Goal: Transaction & Acquisition: Purchase product/service

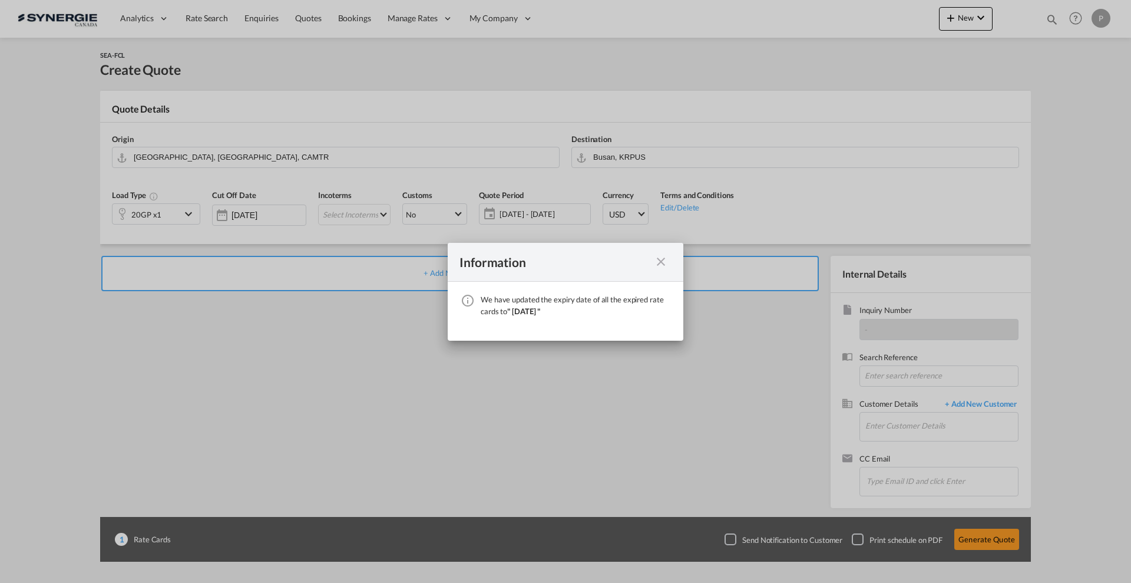
click at [661, 258] on md-icon "icon-close fg-AAA8AD cursor" at bounding box center [661, 261] width 14 height 14
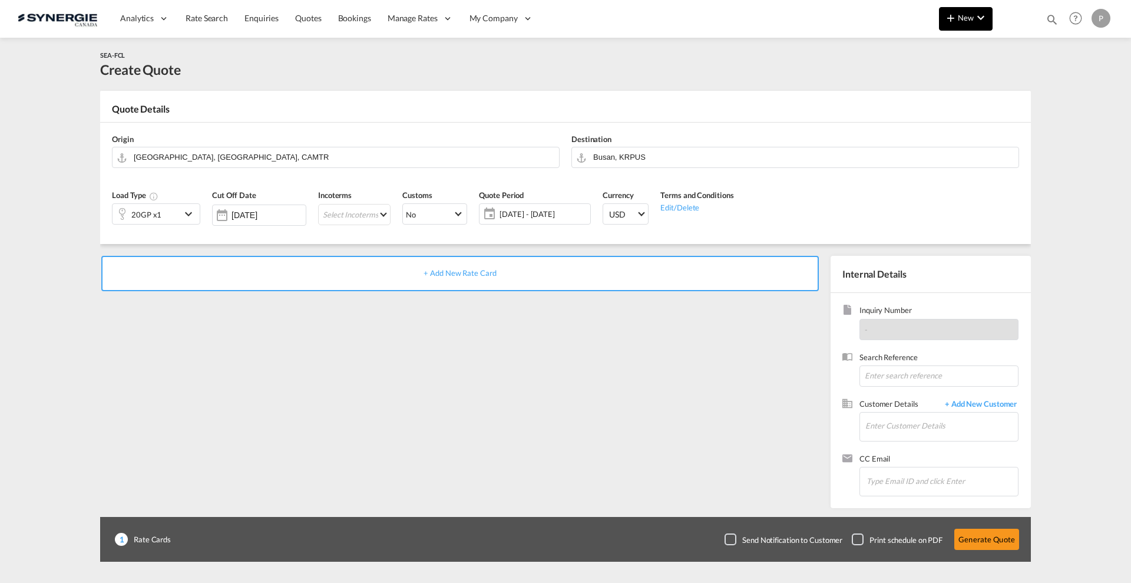
click at [958, 18] on span "New" at bounding box center [966, 17] width 44 height 9
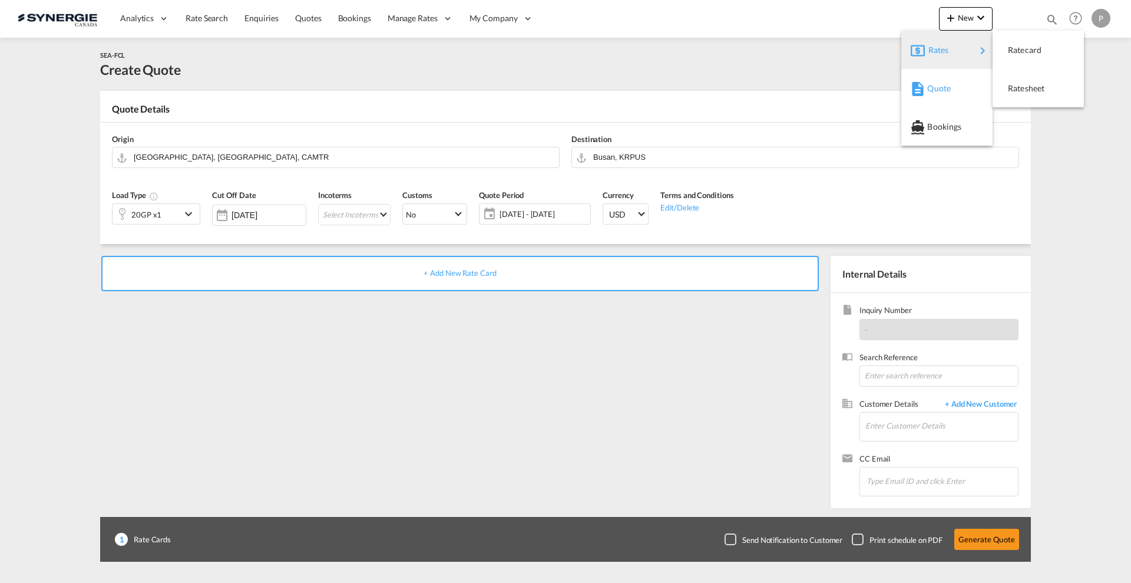
click at [951, 84] on div "Quote" at bounding box center [949, 88] width 44 height 29
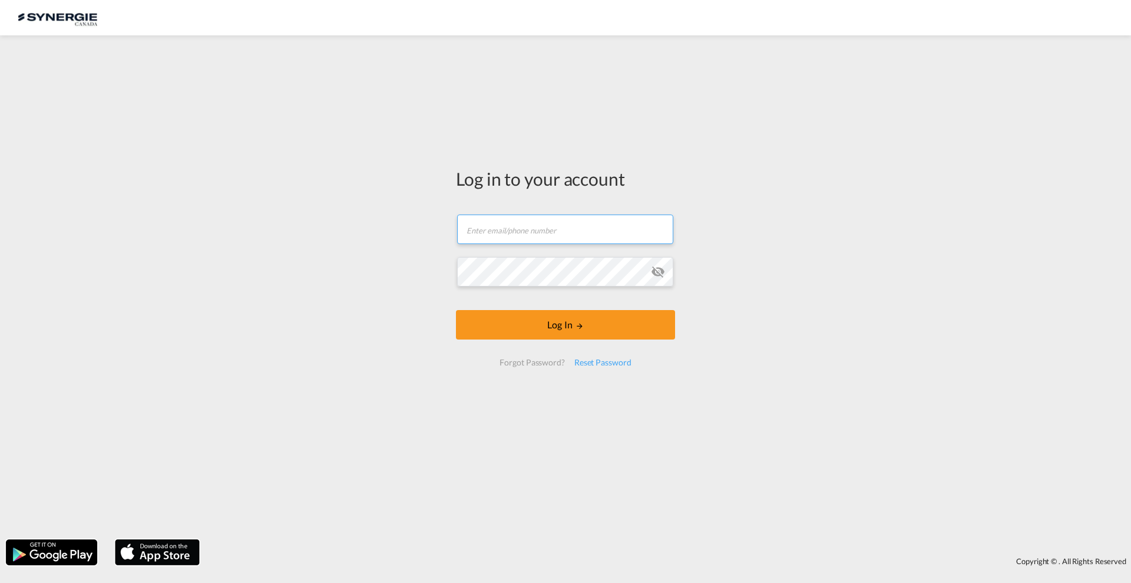
click at [549, 236] on input "text" at bounding box center [565, 228] width 216 height 29
click at [562, 228] on form "Email field is required Password field is required Log In Forgot Password? Rese…" at bounding box center [565, 290] width 219 height 175
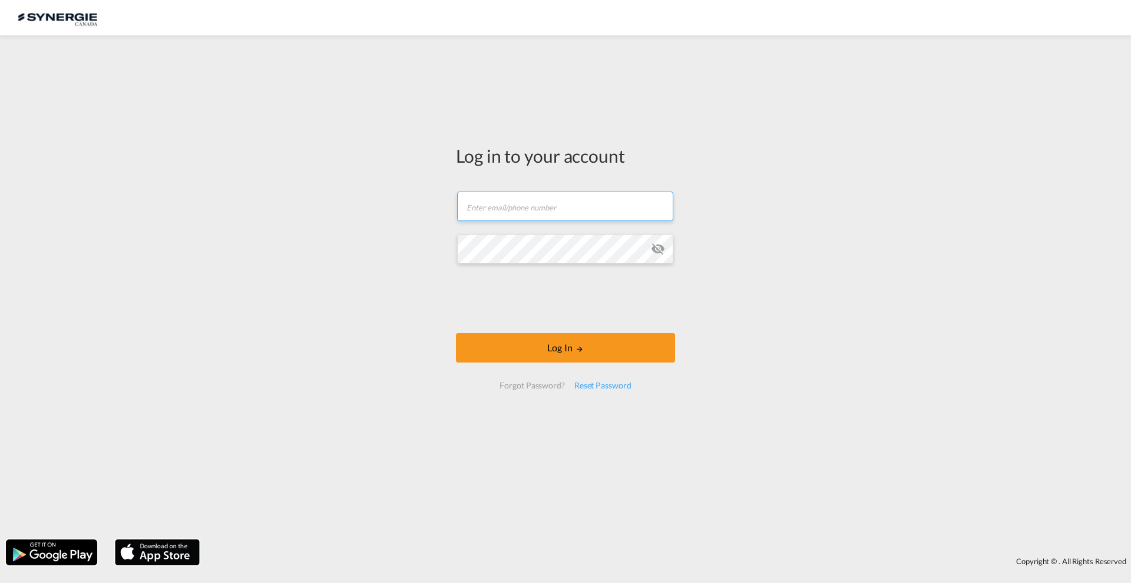
click at [548, 207] on input "text" at bounding box center [565, 205] width 216 height 29
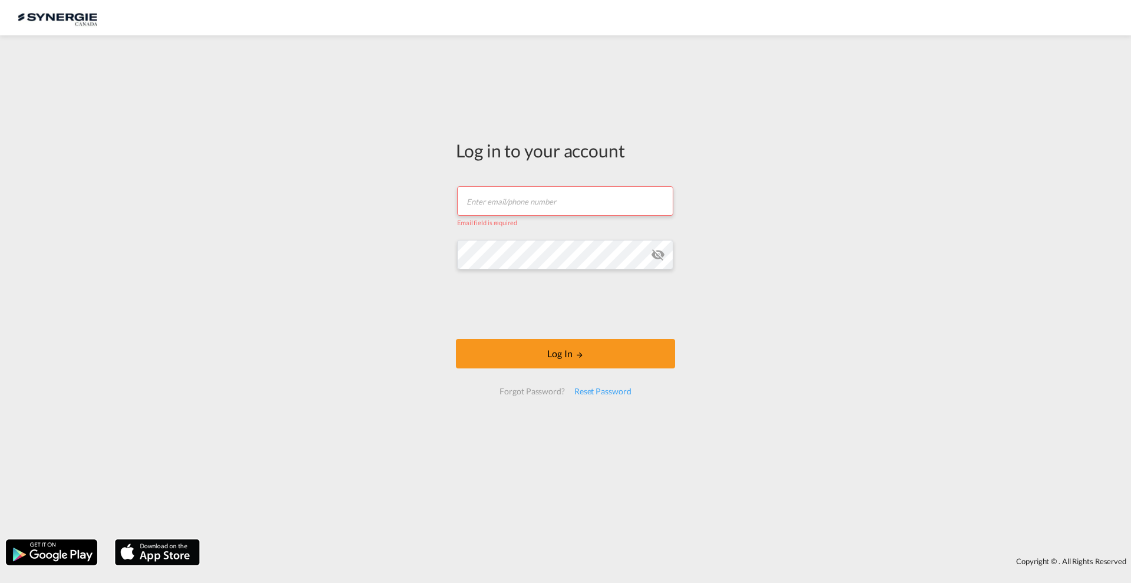
type input "p.gomez@gosynergie.com"
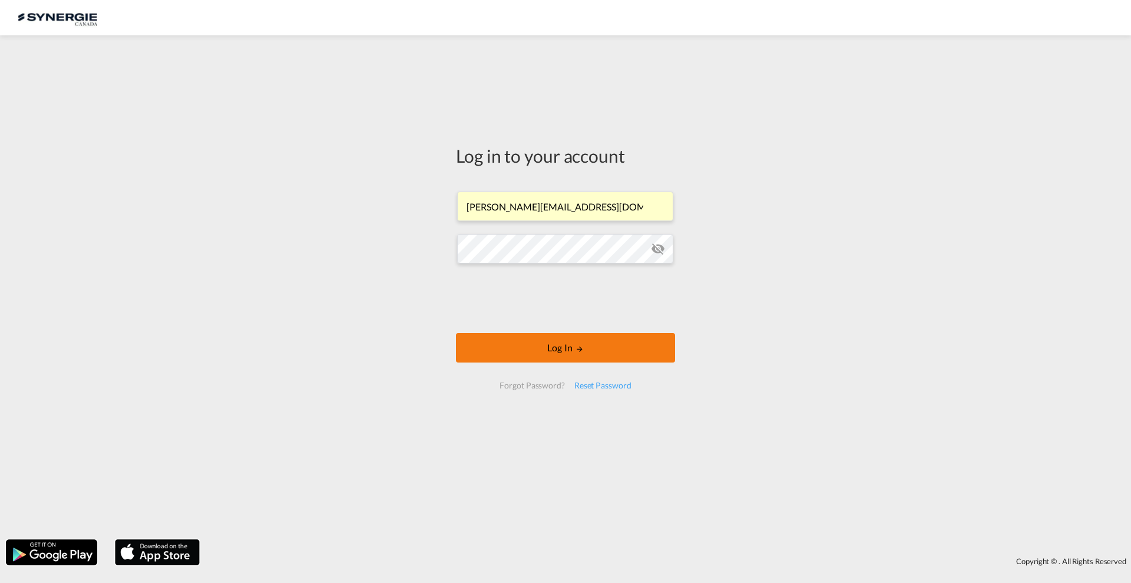
click at [524, 339] on button "Log In" at bounding box center [565, 347] width 219 height 29
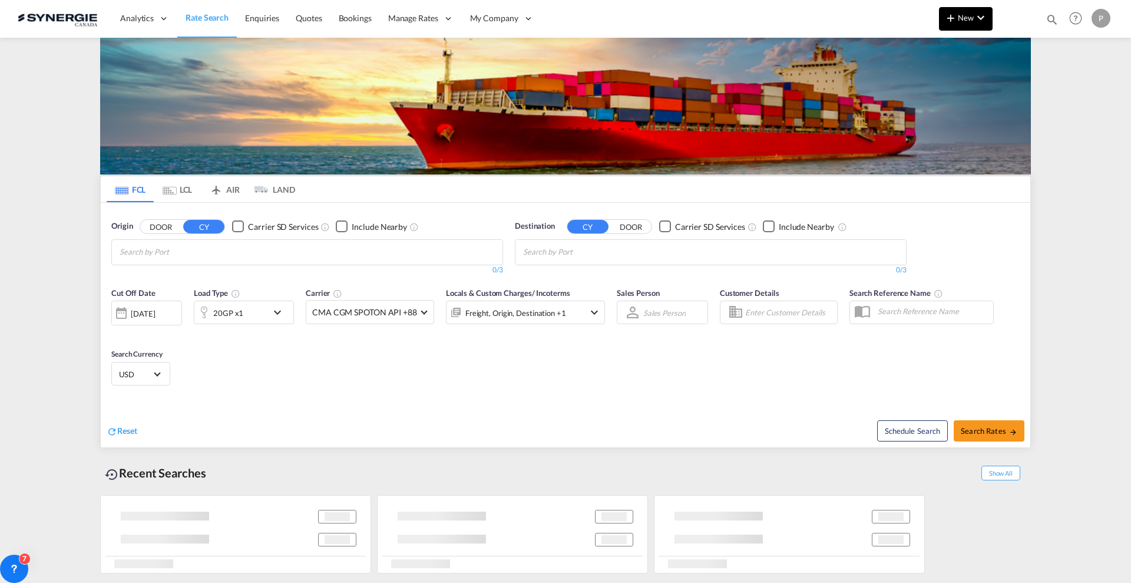
click at [960, 16] on span "New" at bounding box center [966, 17] width 44 height 9
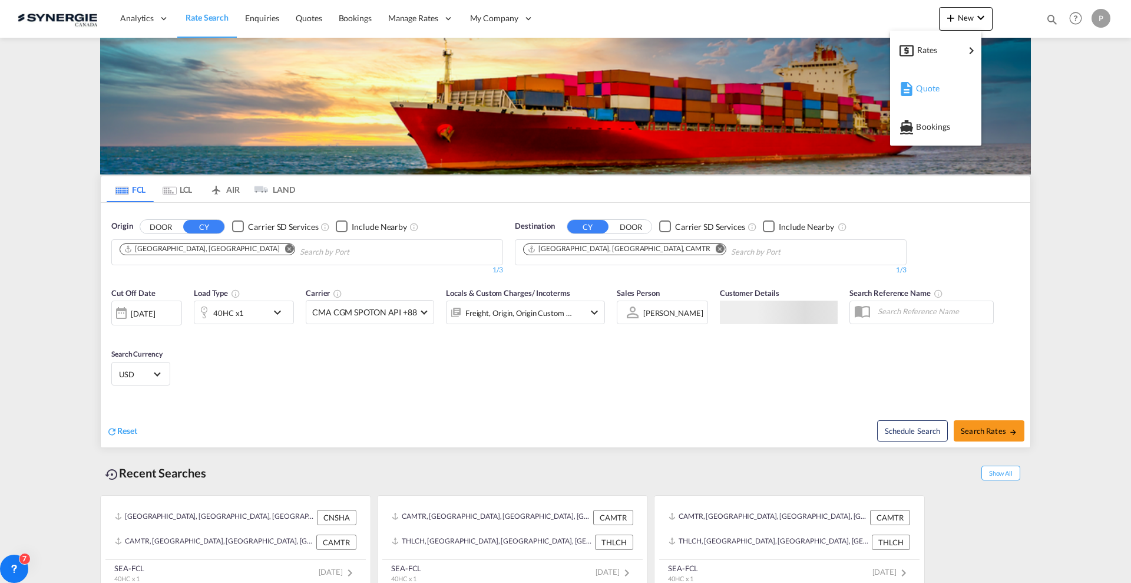
click at [929, 86] on span "Quote" at bounding box center [922, 89] width 13 height 24
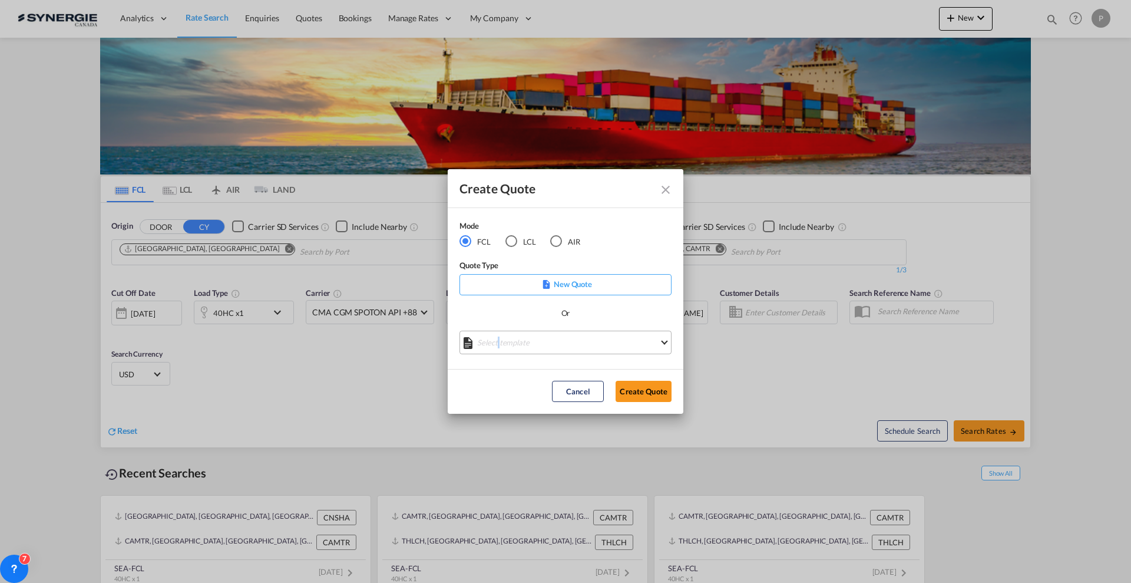
click at [498, 346] on md-select "Select template *NEW* FCL FREEHAND / DAP Pablo Gomez Saldarriaga | 10 Jul 2025 …" at bounding box center [565, 342] width 212 height 24
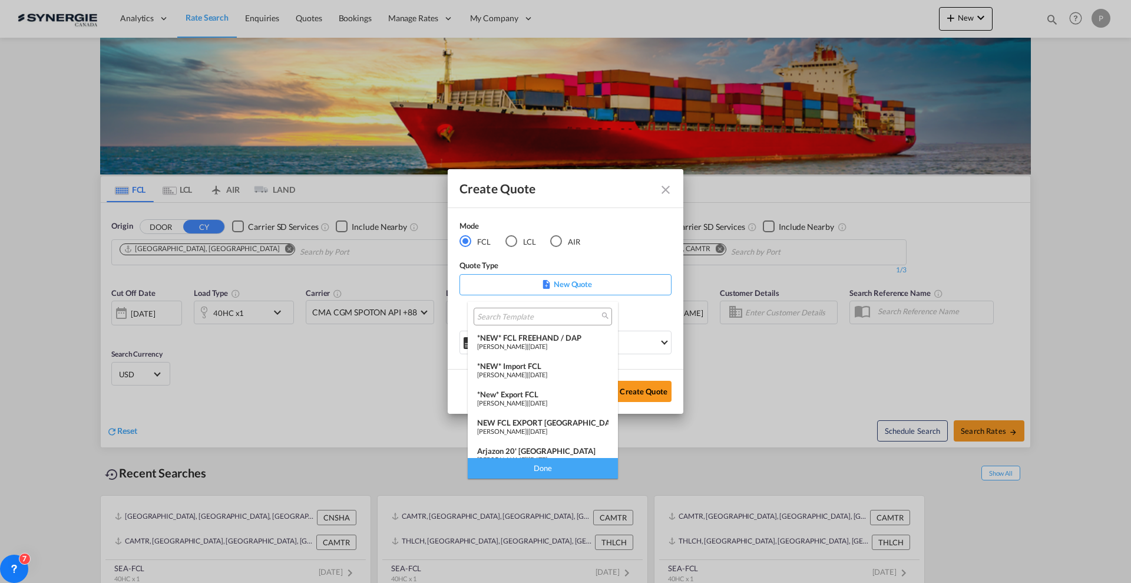
click at [521, 237] on md-backdrop at bounding box center [565, 291] width 1131 height 583
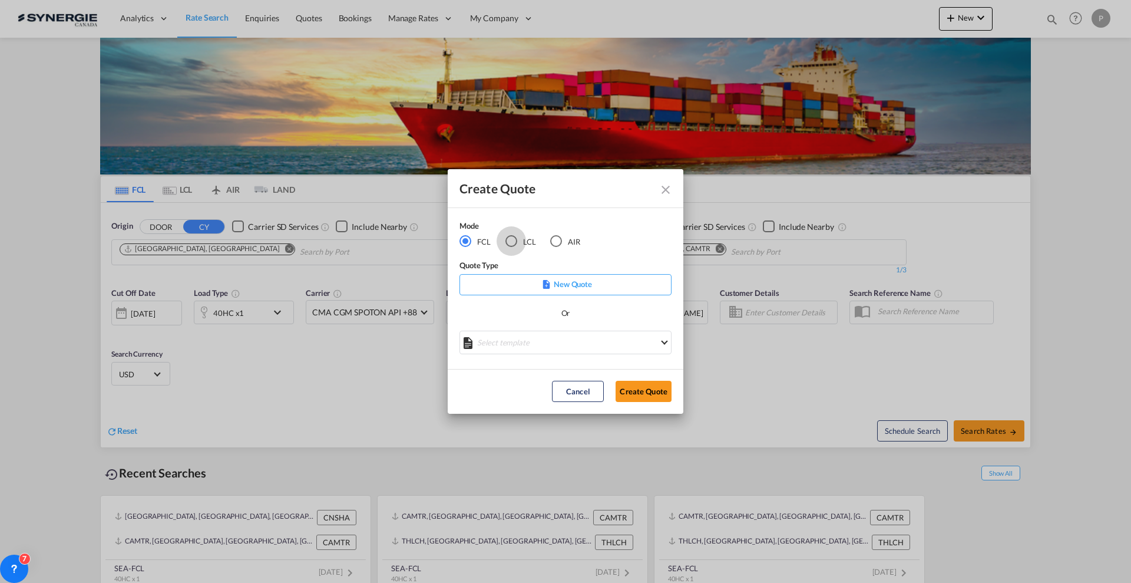
click at [509, 244] on div "LCL" at bounding box center [511, 241] width 12 height 12
click at [537, 346] on md-select "Select template New DAP Import LCL Karen Mercier | 09 Jul 2025 BRAZIL LCL EXPOR…" at bounding box center [565, 342] width 212 height 24
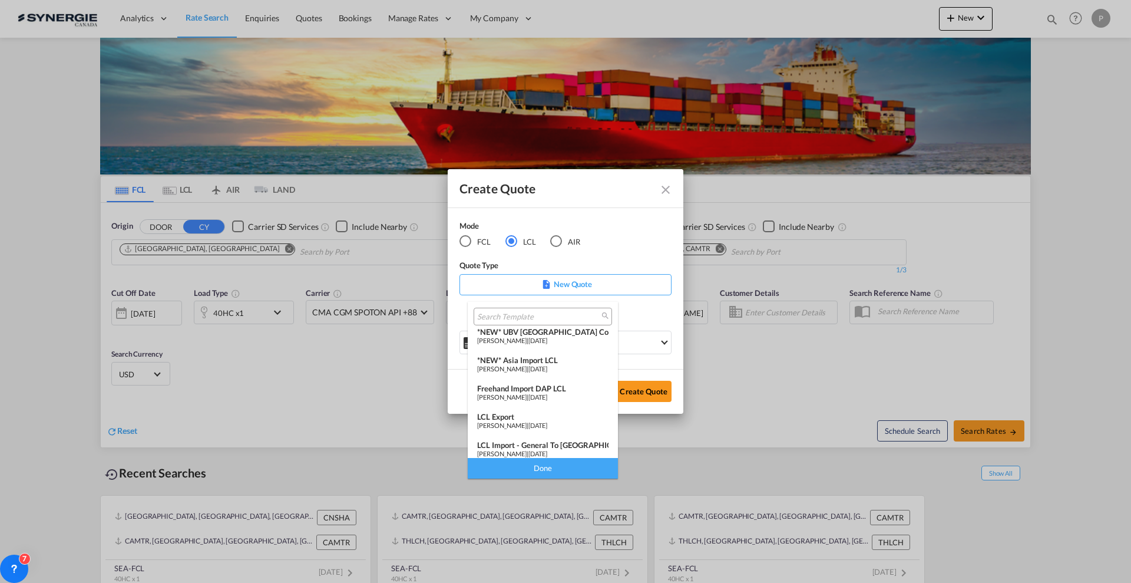
scroll to position [153, 0]
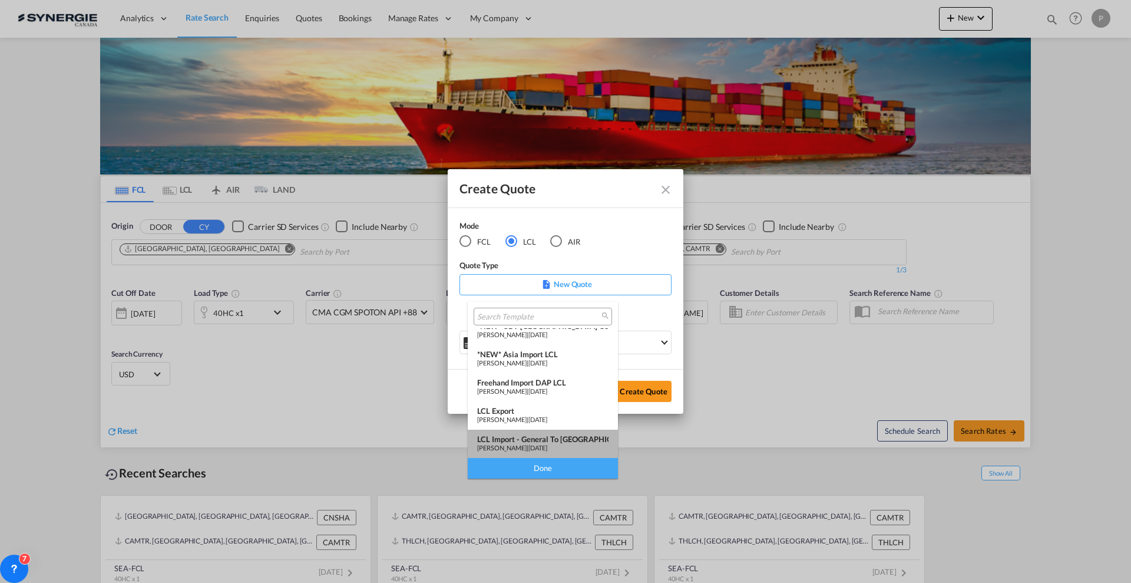
click at [551, 439] on div "LCL Import - General to Canada" at bounding box center [542, 438] width 131 height 9
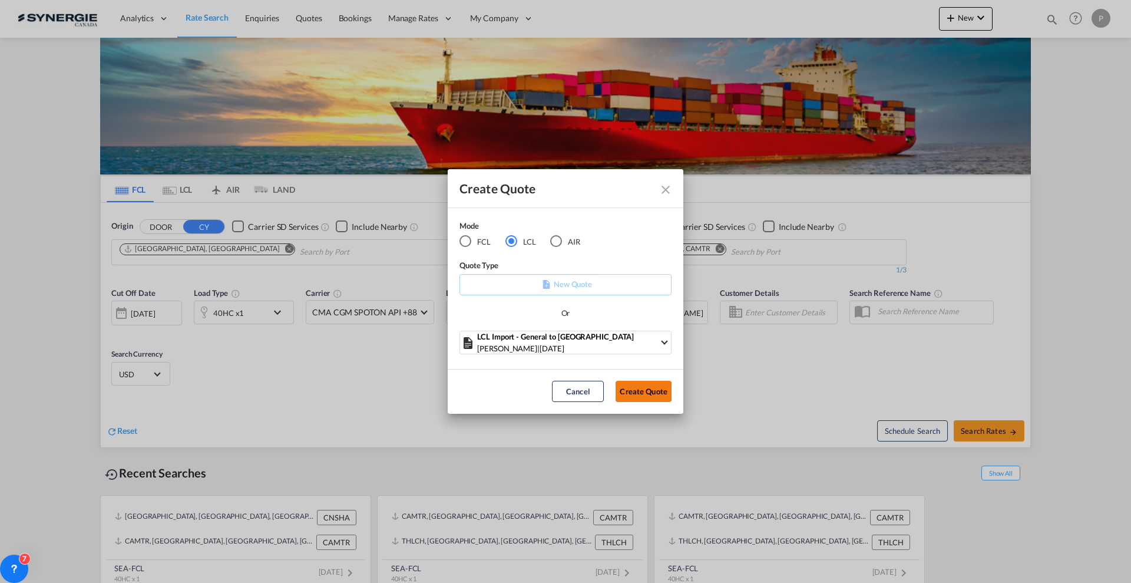
click at [646, 392] on button "Create Quote" at bounding box center [643, 390] width 56 height 21
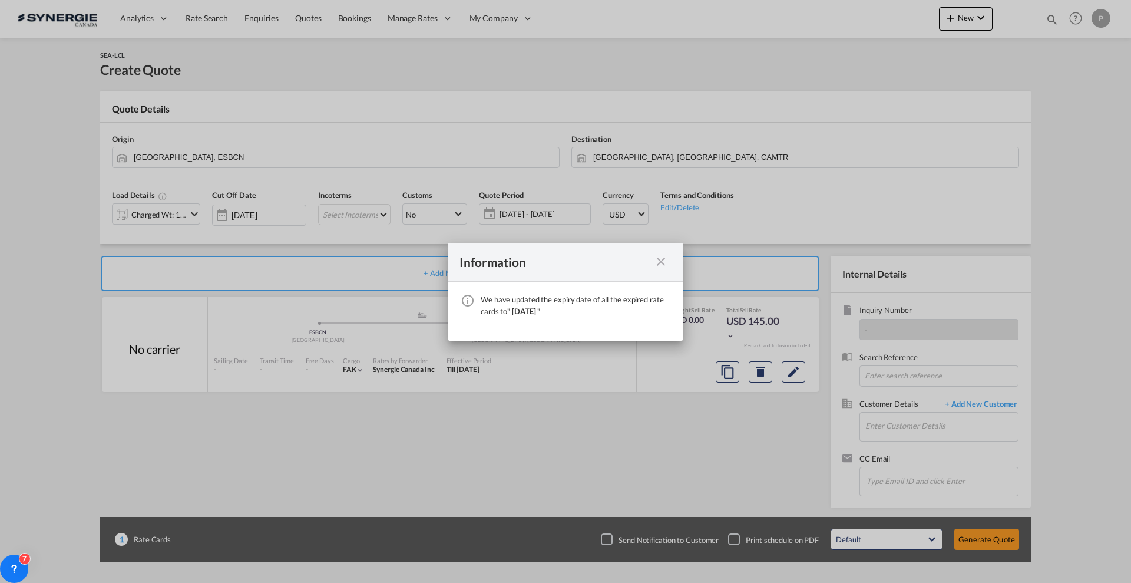
click at [664, 254] on md-icon "icon-close fg-AAA8AD cursor" at bounding box center [661, 261] width 14 height 14
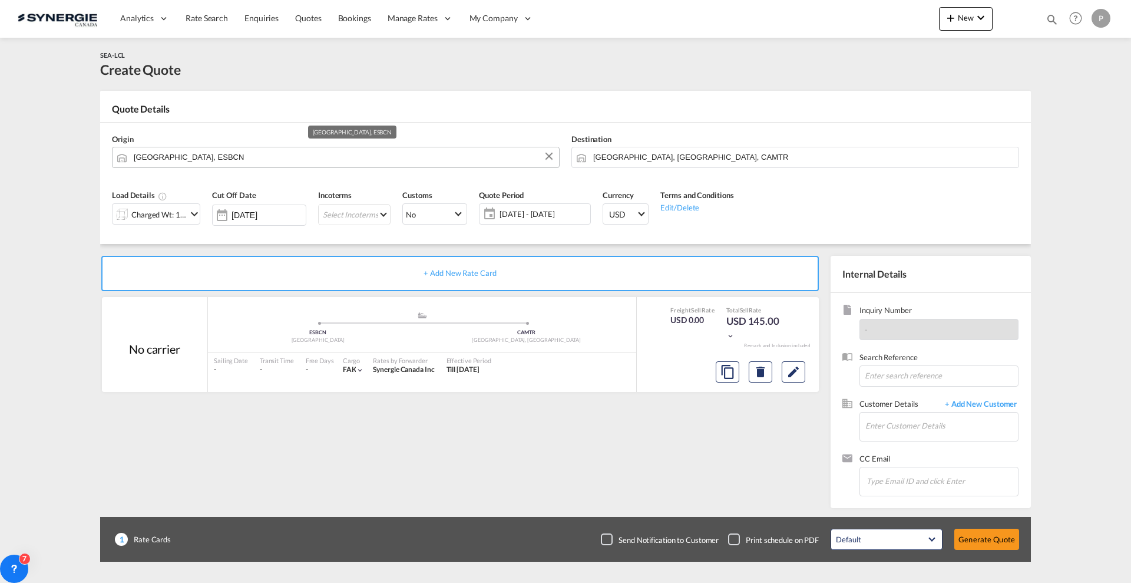
click at [366, 156] on input "Barcelona, ESBCN" at bounding box center [343, 157] width 419 height 21
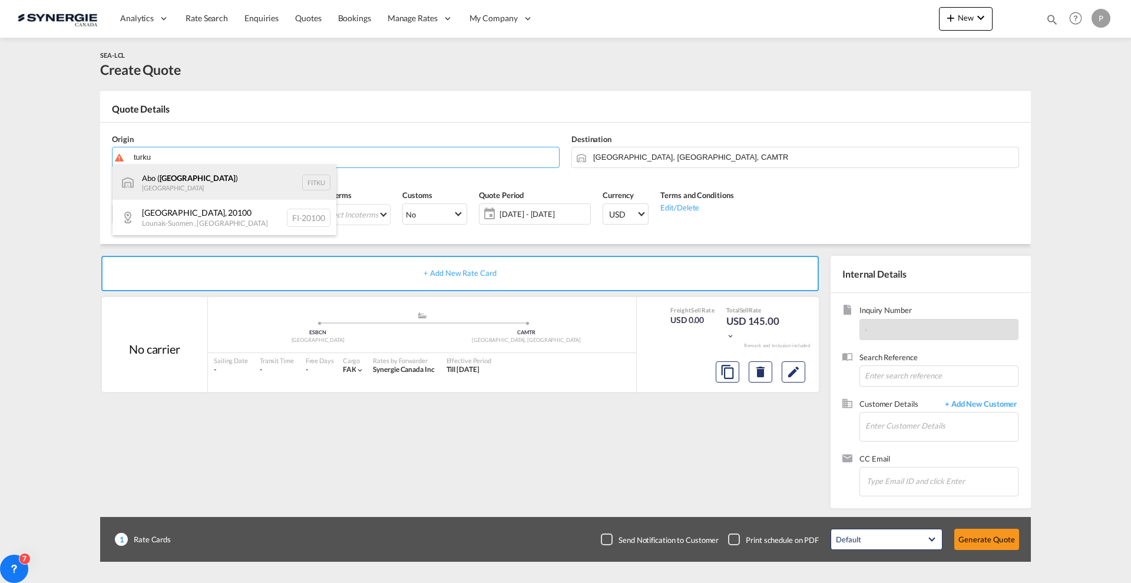
click at [259, 183] on div "Abo ( Turku ) Finland FITKU" at bounding box center [224, 181] width 224 height 35
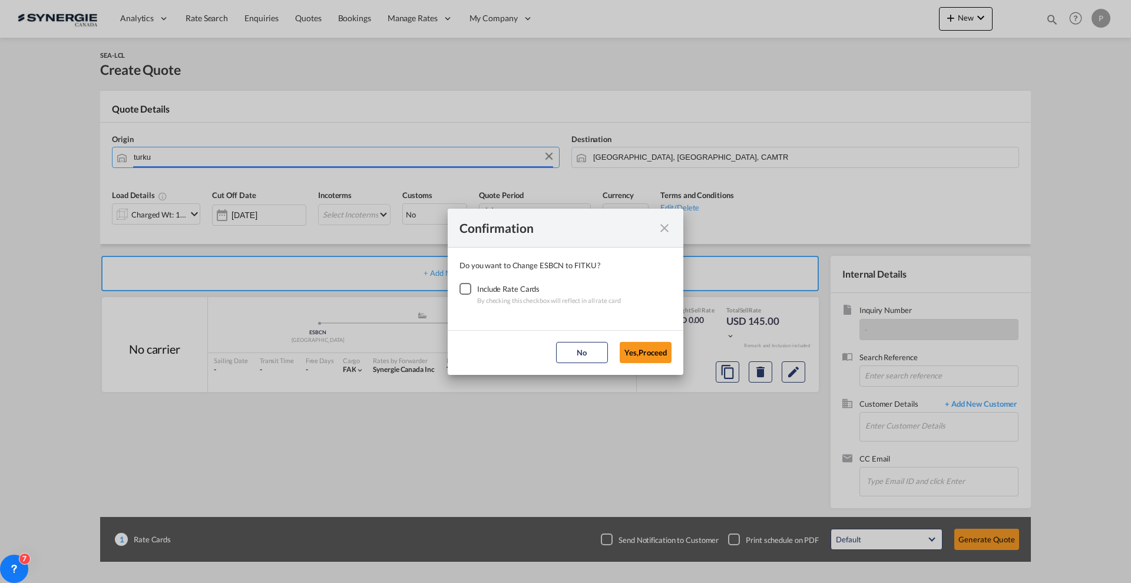
type input "Abo (Turku), FITKU"
click at [470, 289] on div "Checkbox No Ink" at bounding box center [465, 289] width 12 height 12
drag, startPoint x: 637, startPoint y: 345, endPoint x: 641, endPoint y: 335, distance: 10.8
click at [638, 345] on button "Yes,Proceed" at bounding box center [646, 352] width 52 height 21
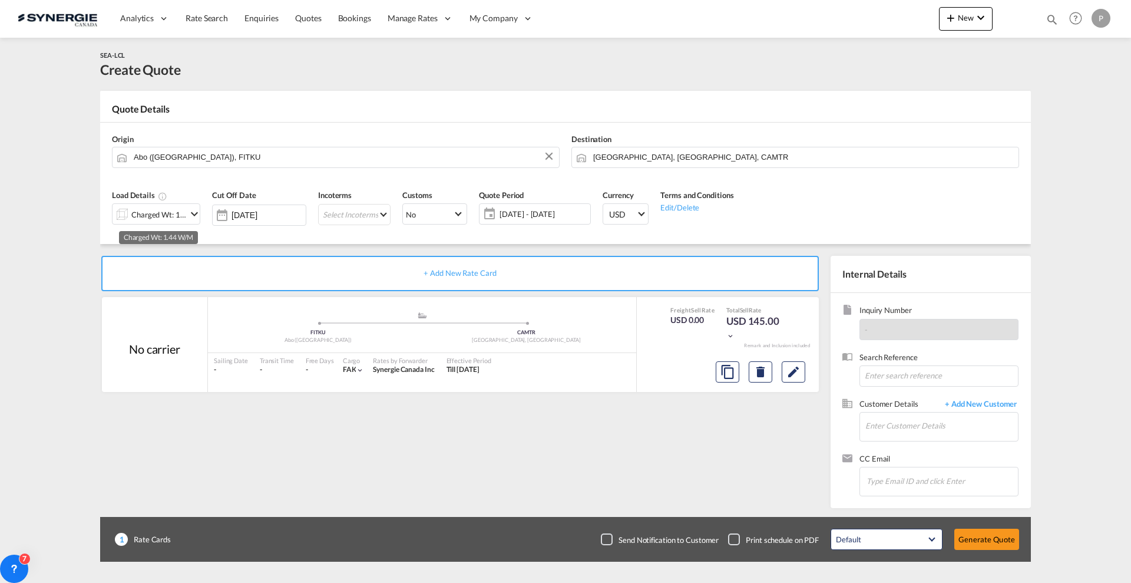
click at [180, 212] on div "Charged Wt: 1.44 W/M" at bounding box center [158, 214] width 55 height 16
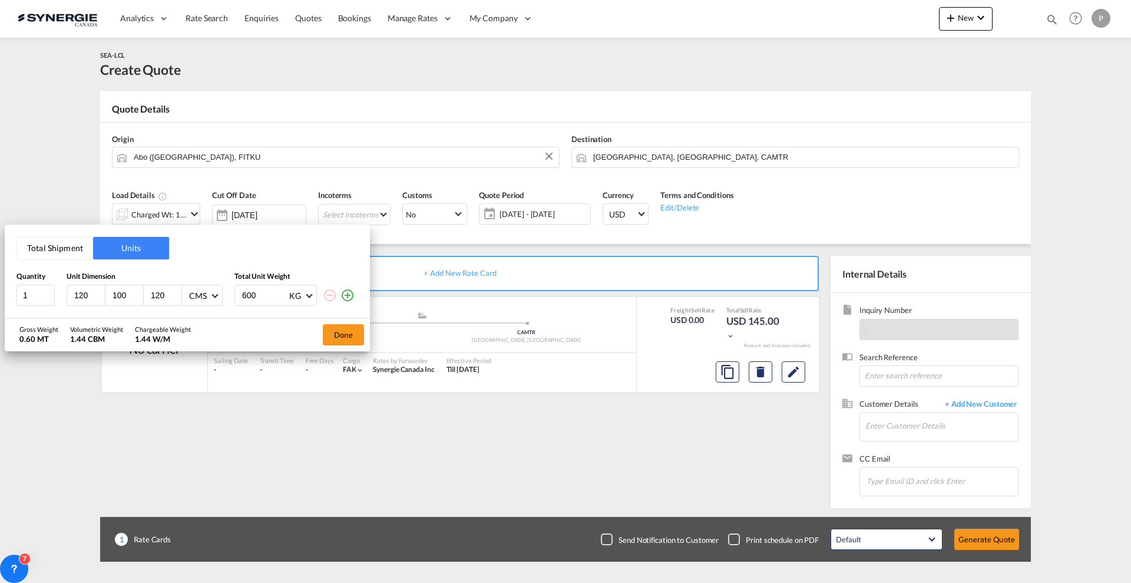
click at [77, 296] on input "120" at bounding box center [89, 295] width 32 height 11
type input "450"
type input "150"
type input "153"
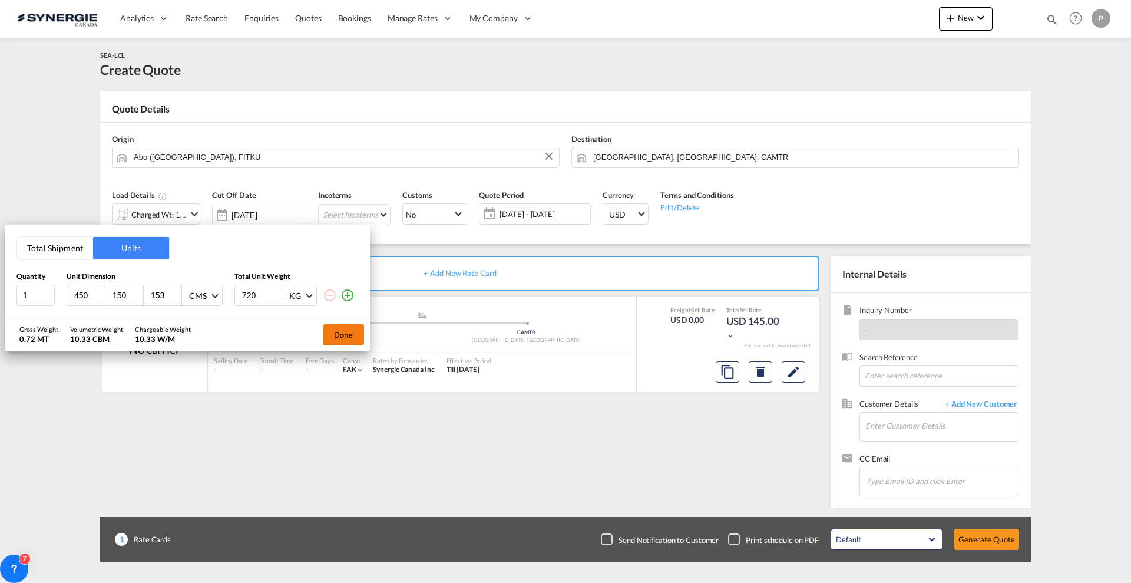
type input "720"
click at [343, 335] on button "Done" at bounding box center [343, 334] width 41 height 21
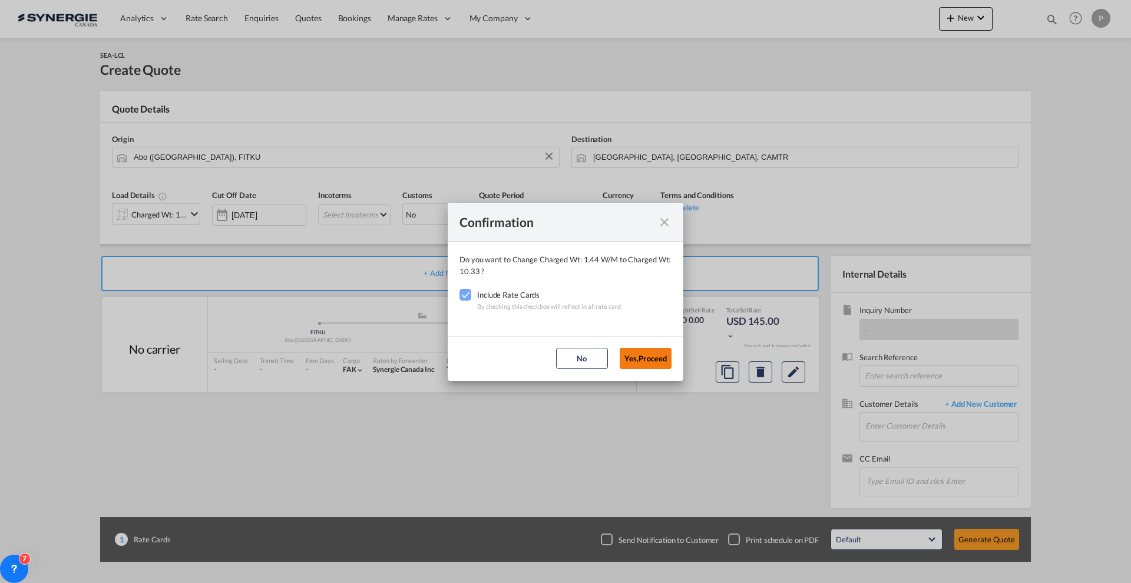
click at [637, 353] on button "Yes,Proceed" at bounding box center [646, 358] width 52 height 21
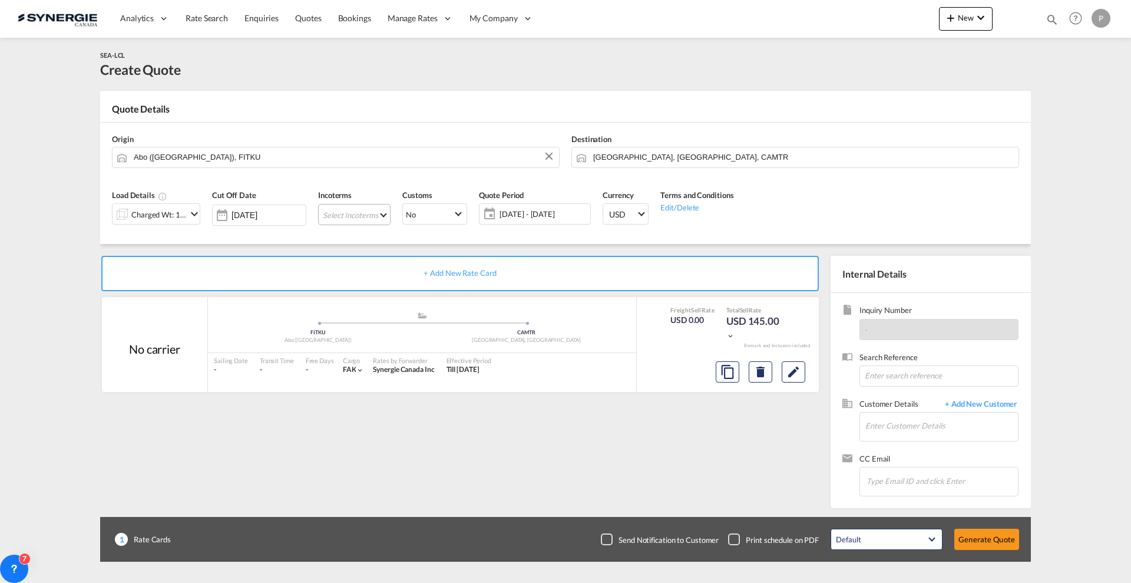
click at [369, 211] on md-select "Select Incoterms DPU - import Delivery at Place Unloaded EXW - export Ex Works …" at bounding box center [354, 214] width 72 height 21
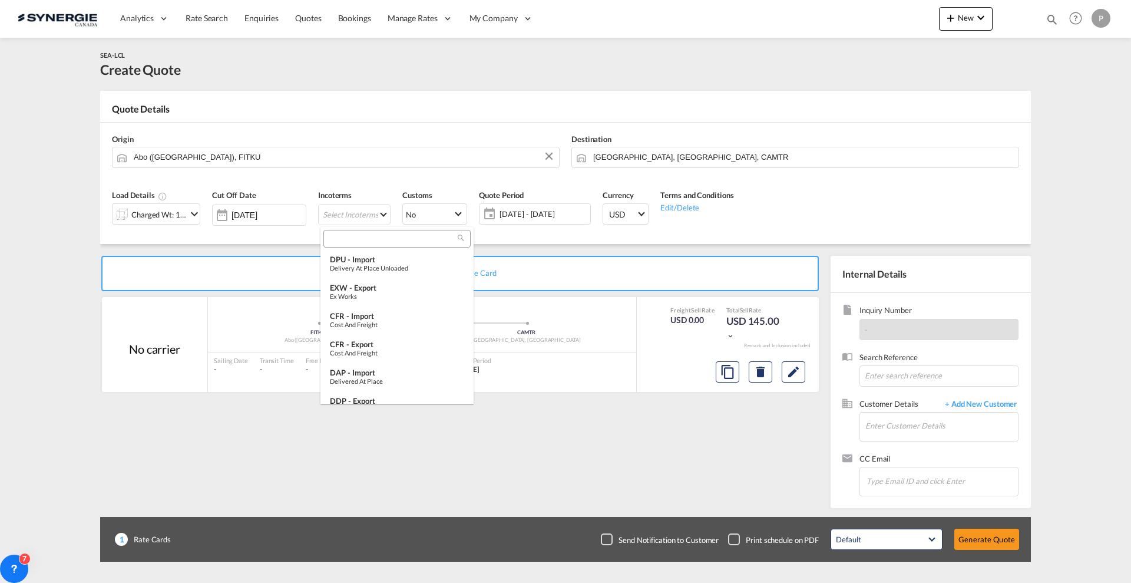
click at [369, 237] on input "search" at bounding box center [392, 238] width 131 height 11
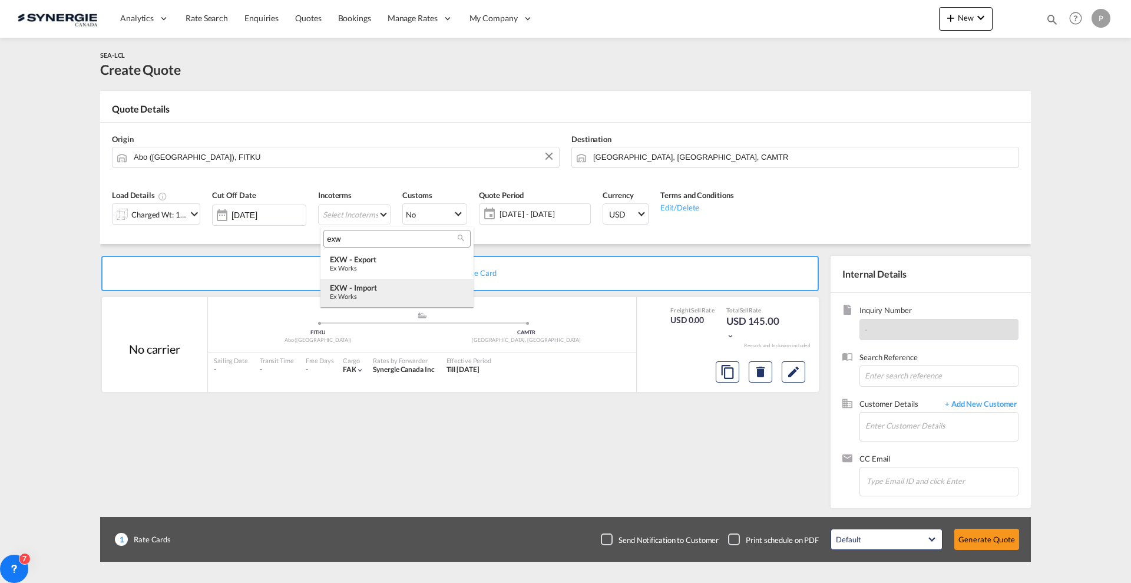
type input "exw"
click at [375, 289] on div "EXW - import" at bounding box center [397, 287] width 134 height 9
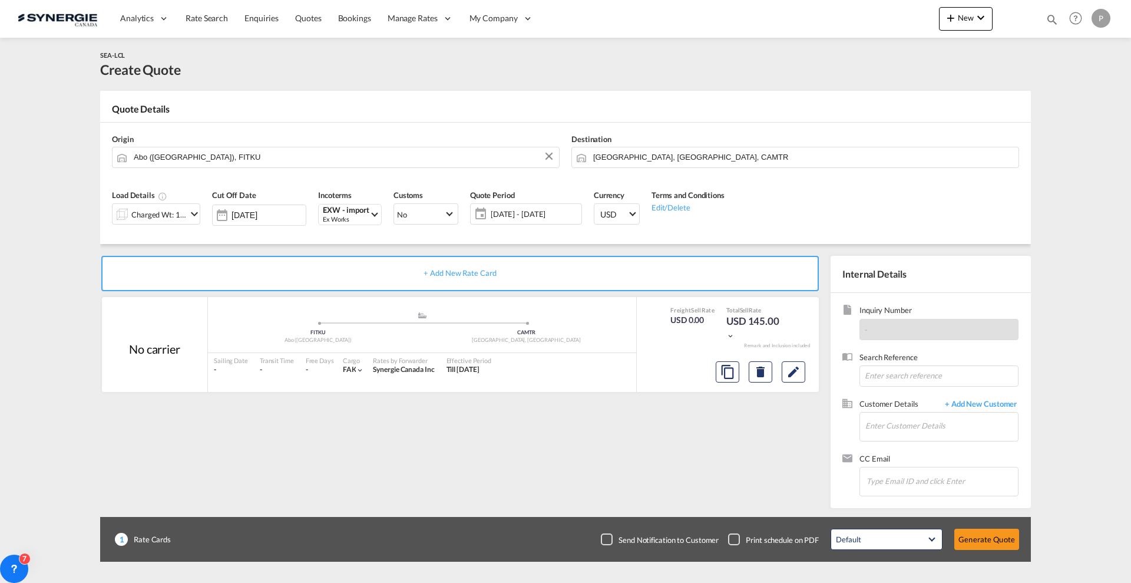
click at [528, 217] on span "04 Sep - 04 Oct 2025" at bounding box center [535, 214] width 88 height 11
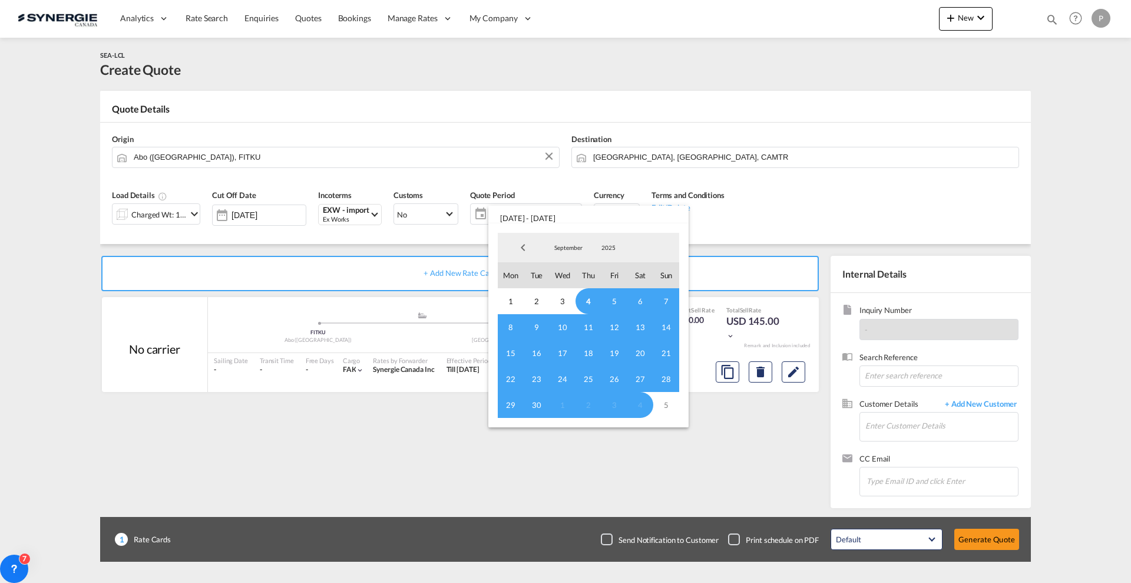
click at [582, 300] on span "4" at bounding box center [588, 301] width 26 height 26
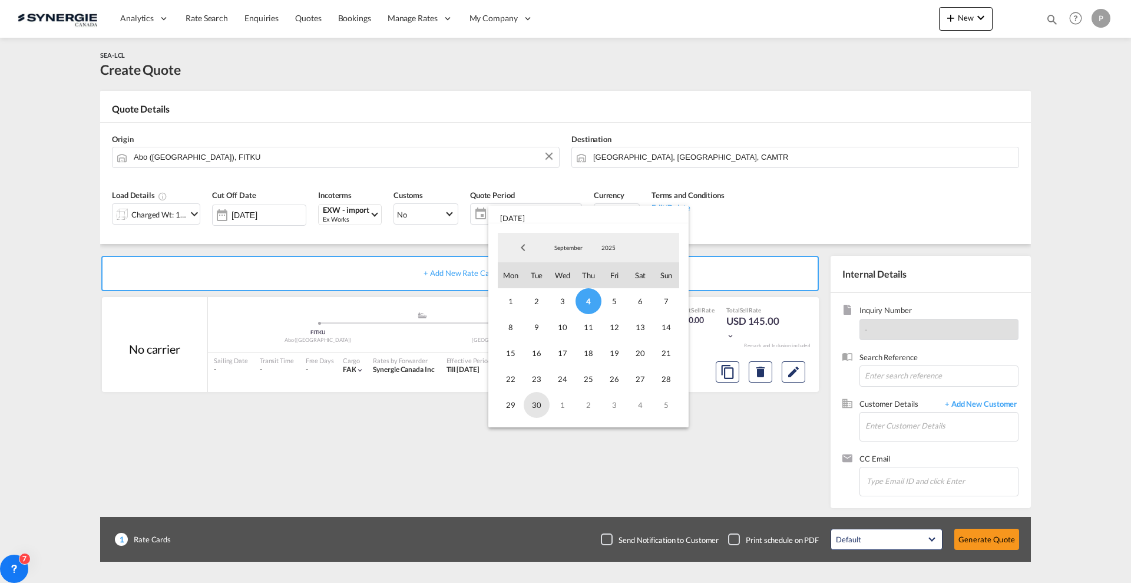
click at [534, 408] on span "30" at bounding box center [537, 405] width 26 height 26
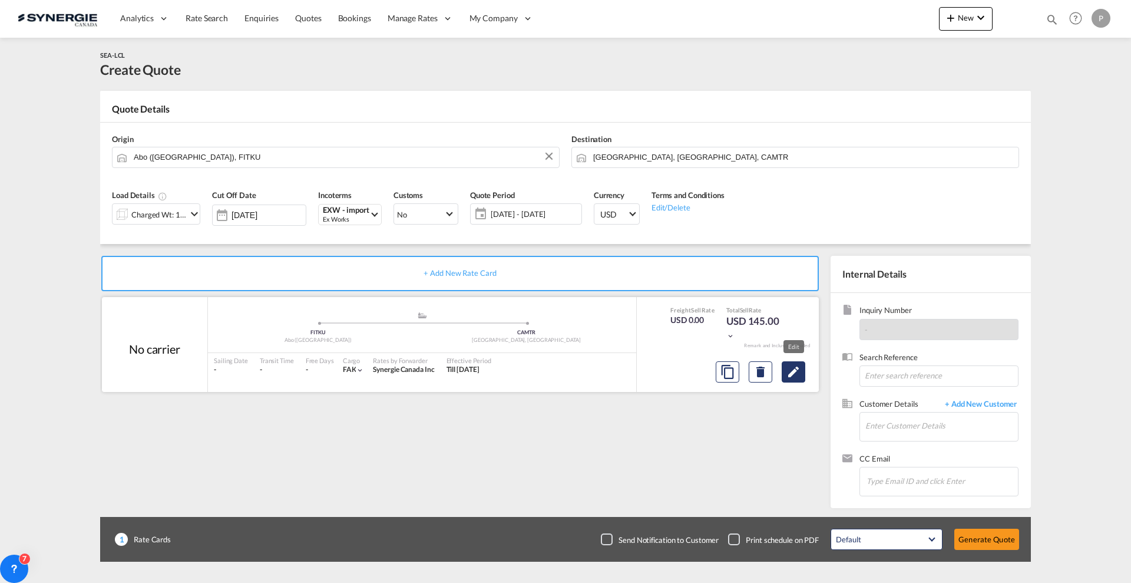
click at [789, 377] on md-icon "Edit" at bounding box center [793, 372] width 14 height 14
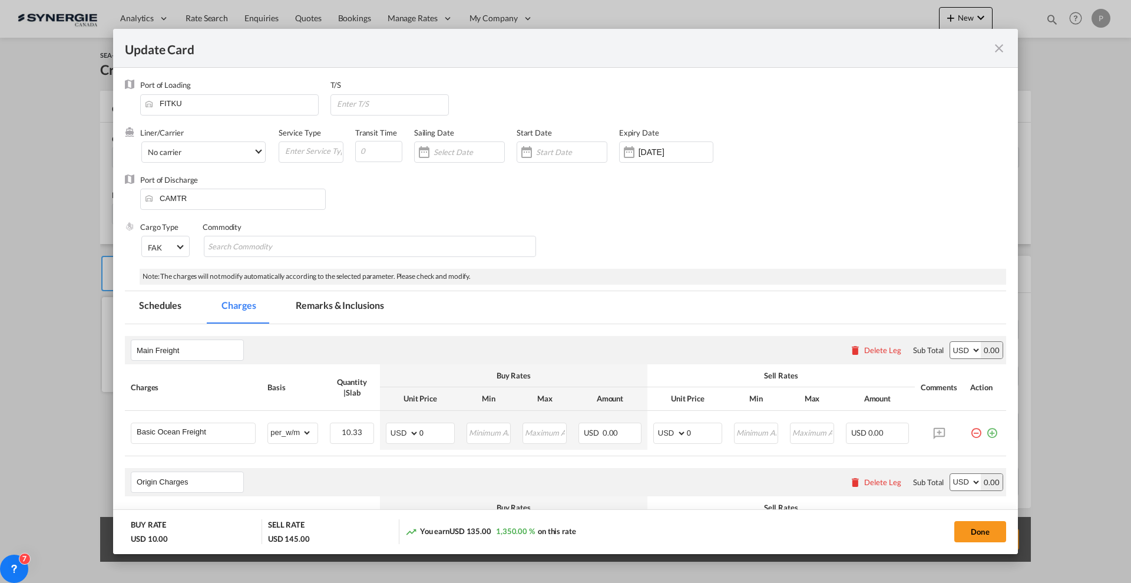
select select "per_w/m"
select select "flat"
select select "per_hbl"
select select "per_w/m"
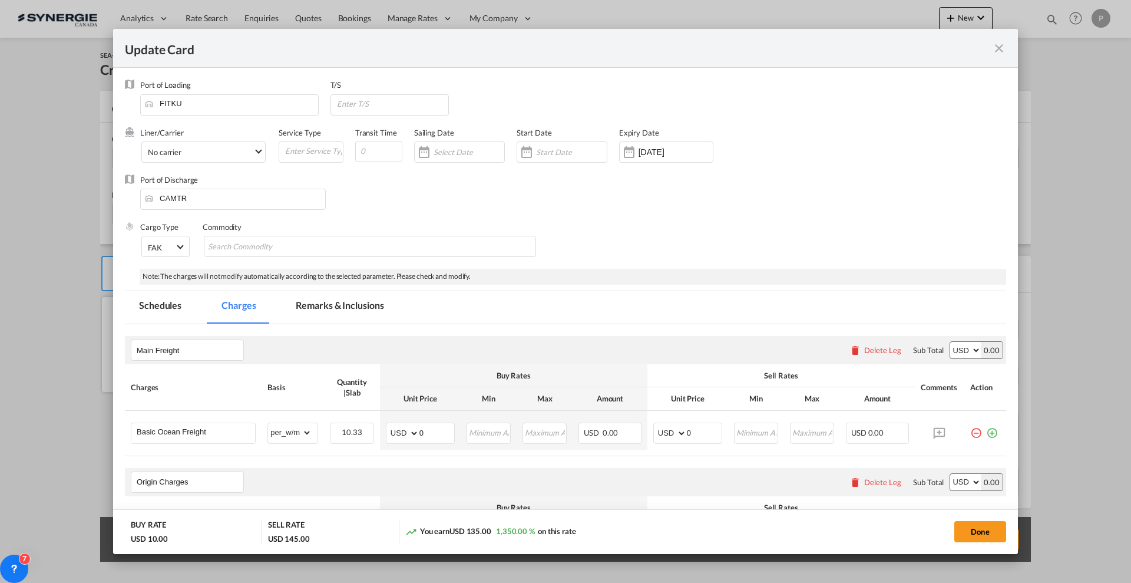
select select "per_bl"
select select "flat"
select select "per_bl"
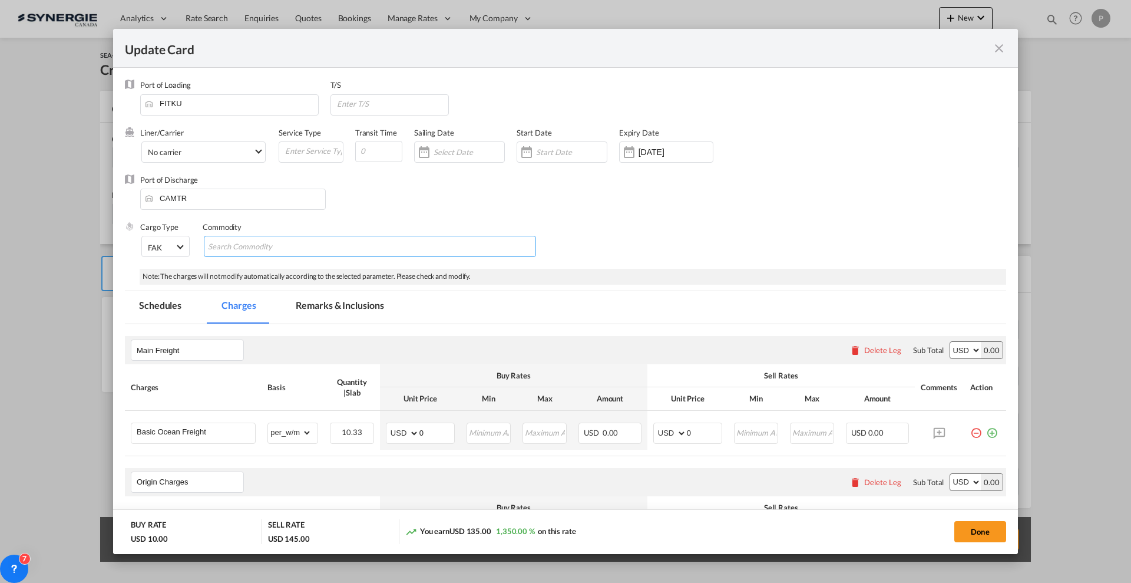
click at [293, 253] on input "Chips input." at bounding box center [262, 246] width 108 height 19
type input "Non stackable cargo"
click at [604, 237] on div "Cargo Type FAK FAK GCR GDSM General Cargo Hazardous Cargo Ambient Foodstuff Chi…" at bounding box center [573, 244] width 866 height 47
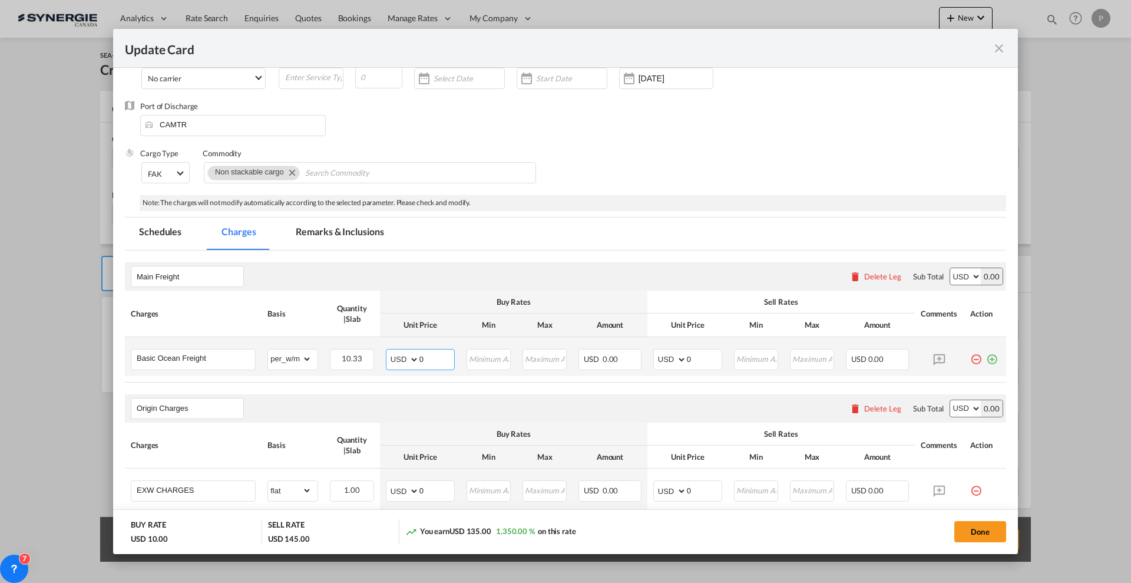
click at [447, 356] on input "0" at bounding box center [436, 358] width 35 height 18
click at [447, 355] on input "0" at bounding box center [436, 358] width 35 height 18
click at [286, 360] on select "gross_weight volumetric_weight per_shipment per_bl per_km per_hawb per_kg flat …" at bounding box center [290, 358] width 44 height 19
select select "flat"
click at [554, 286] on div "Main Freight Please enter leg name Leg Name Already Exists Delete Leg Sub Total…" at bounding box center [565, 276] width 881 height 28
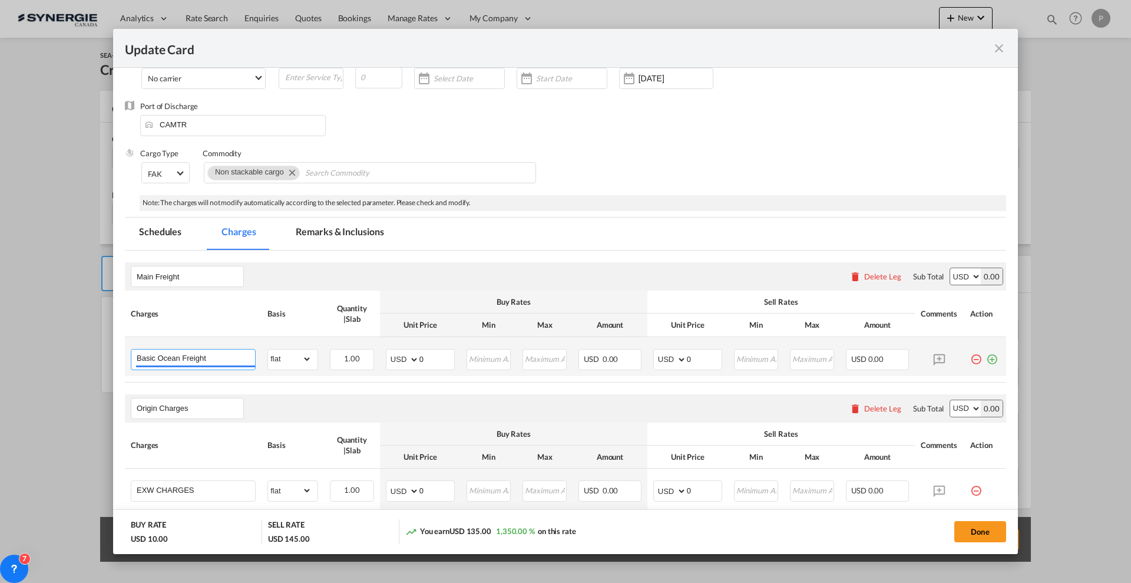
click at [221, 358] on input "Basic Ocean Freight" at bounding box center [196, 358] width 118 height 18
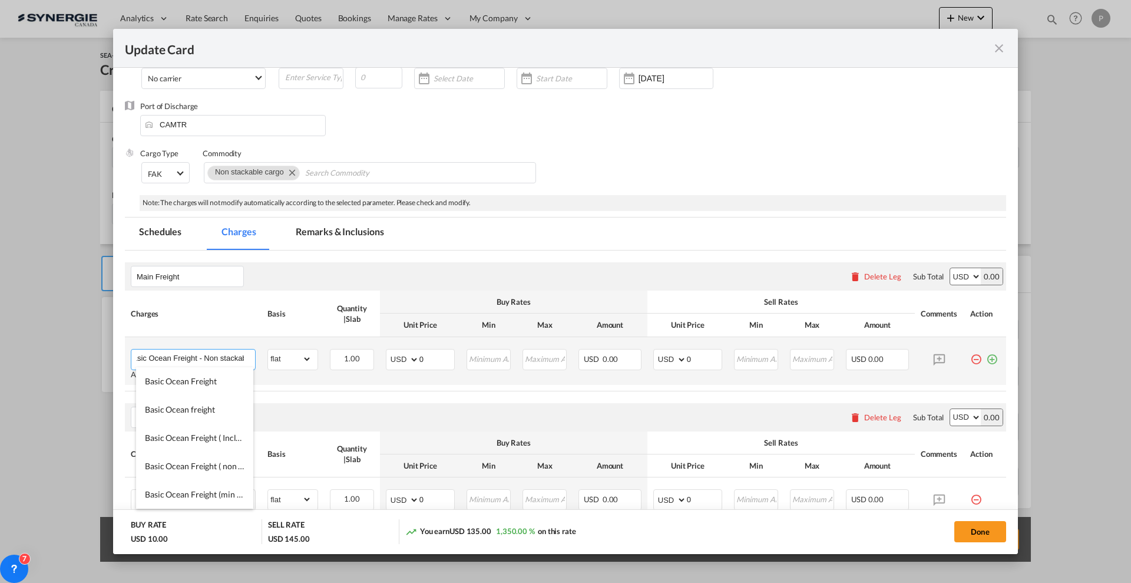
scroll to position [0, 19]
type input "Basic Ocean Freight - Non stackable"
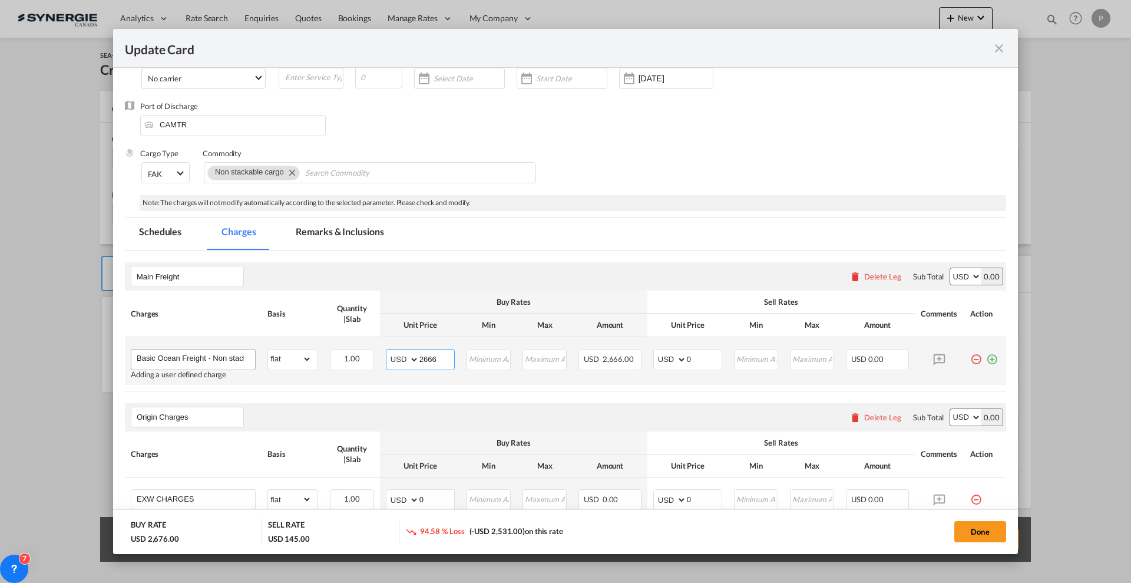
type input "2666"
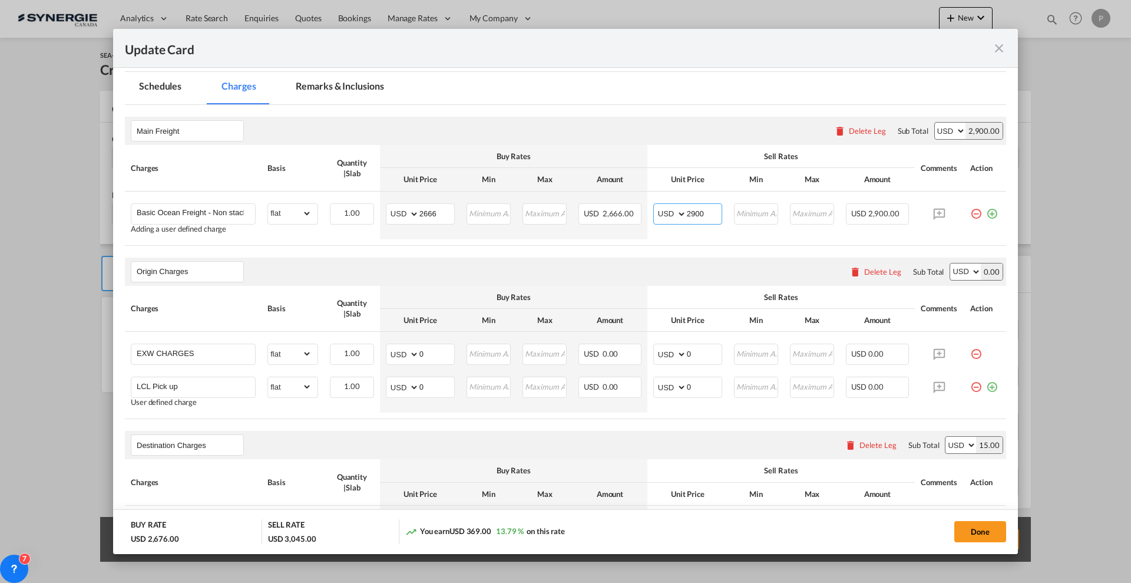
scroll to position [221, 0]
type input "2900"
click at [441, 353] on input "0" at bounding box center [436, 351] width 35 height 18
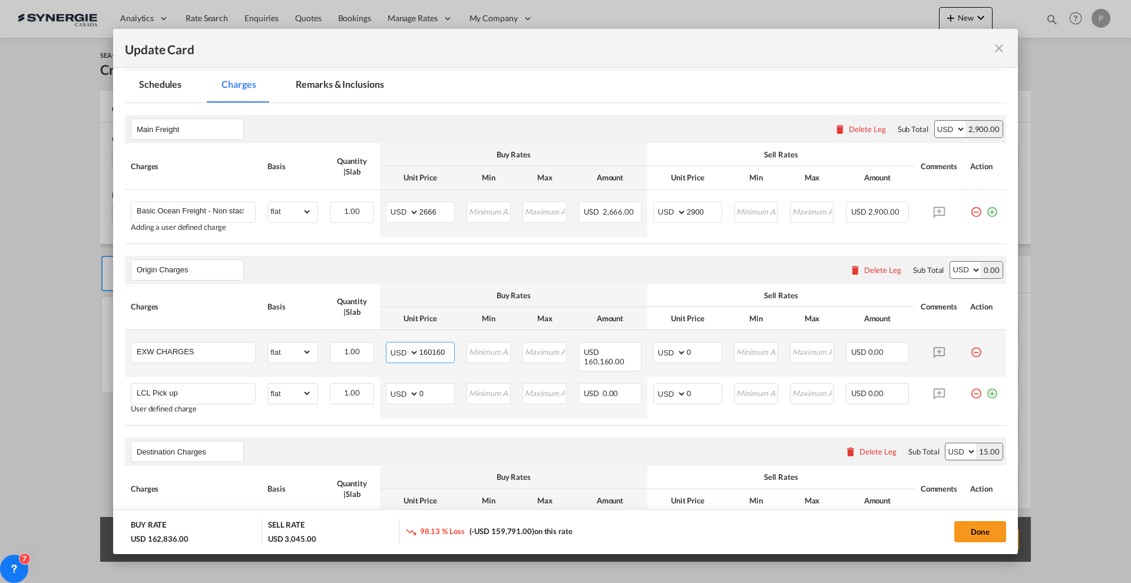
click at [433, 349] on input "160160" at bounding box center [436, 351] width 35 height 18
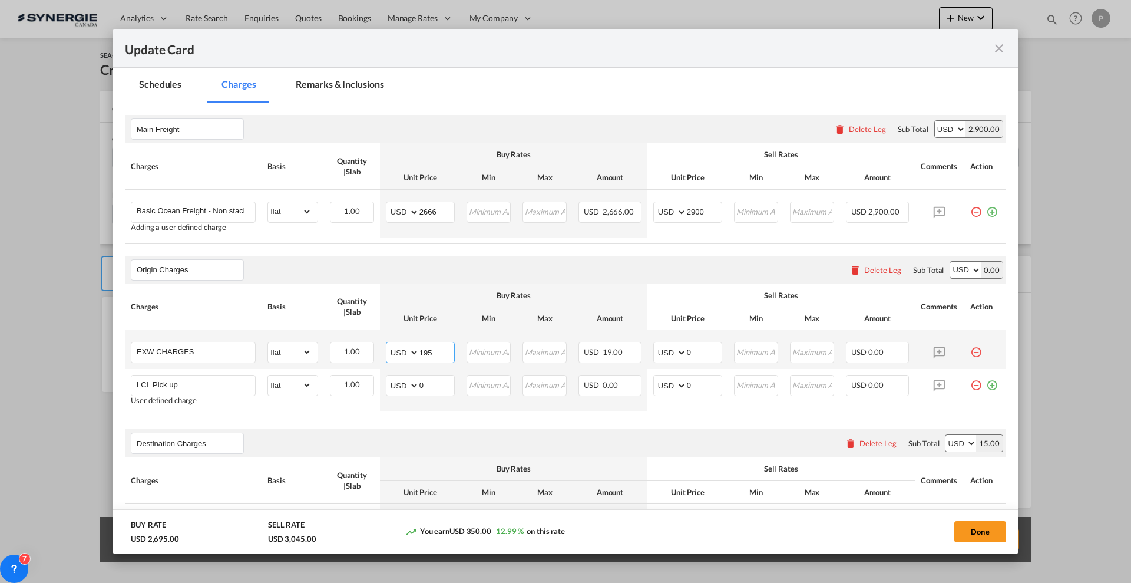
type input "195"
type input "250"
click at [423, 382] on input "0" at bounding box center [436, 384] width 35 height 18
click at [430, 384] on input "0" at bounding box center [436, 384] width 35 height 18
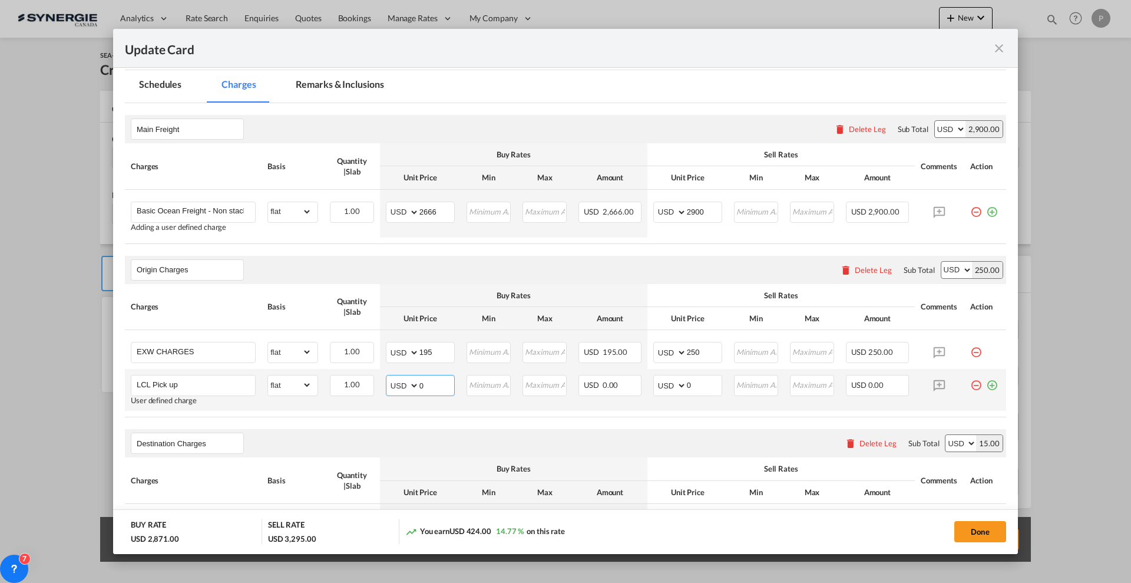
click at [430, 384] on input "0" at bounding box center [436, 384] width 35 height 18
type input "595"
drag, startPoint x: 696, startPoint y: 382, endPoint x: 687, endPoint y: 383, distance: 8.9
click at [687, 383] on input "650" at bounding box center [704, 384] width 35 height 18
type input "650"
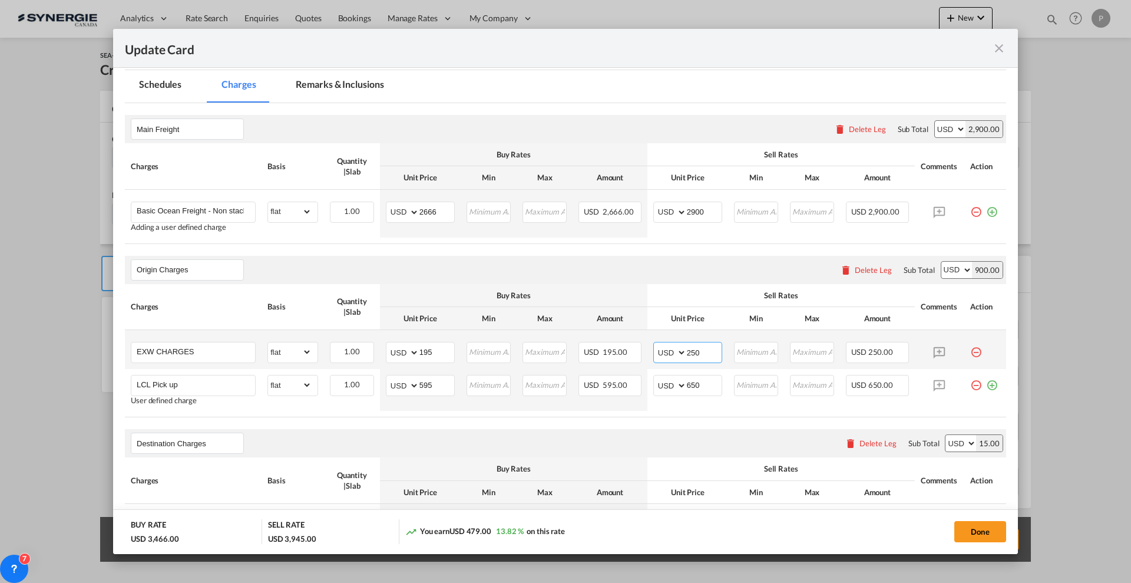
drag, startPoint x: 697, startPoint y: 352, endPoint x: 690, endPoint y: 351, distance: 7.2
click at [690, 351] on input "250" at bounding box center [704, 351] width 35 height 18
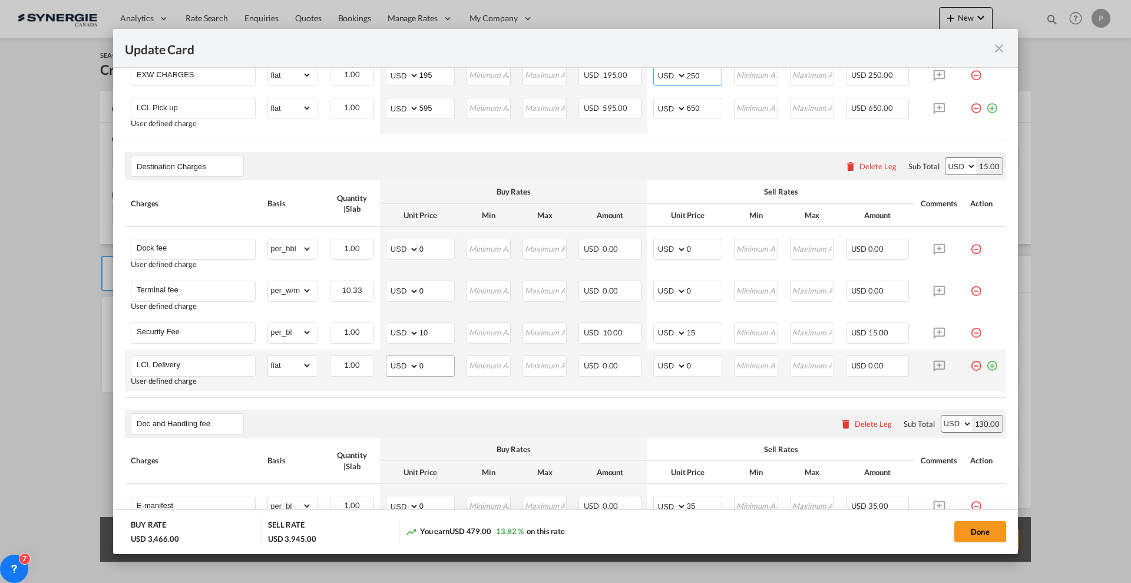
scroll to position [515, 0]
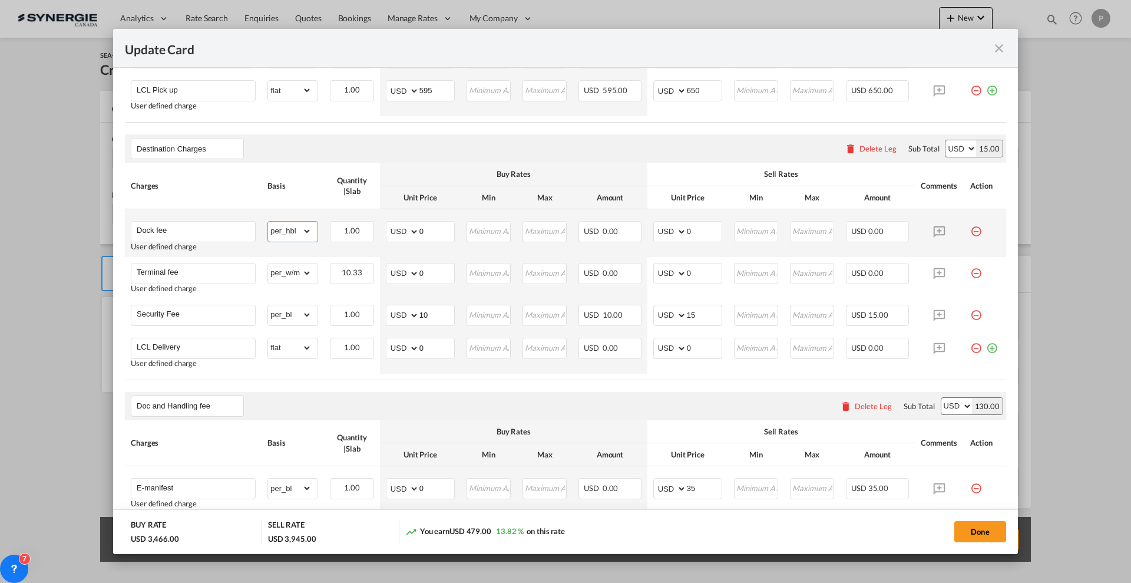
click at [305, 234] on select "gross_weight volumetric_weight per_shipment per_bl per_km per_hawb per_kg flat …" at bounding box center [290, 230] width 44 height 19
click at [268, 221] on select "gross_weight volumetric_weight per_shipment per_bl per_km per_hawb per_kg flat …" at bounding box center [290, 230] width 44 height 19
click at [422, 230] on input "0" at bounding box center [436, 230] width 35 height 18
click at [296, 230] on select "gross_weight volumetric_weight per_shipment per_bl per_km per_hawb per_kg flat …" at bounding box center [290, 230] width 44 height 19
select select "per_bl"
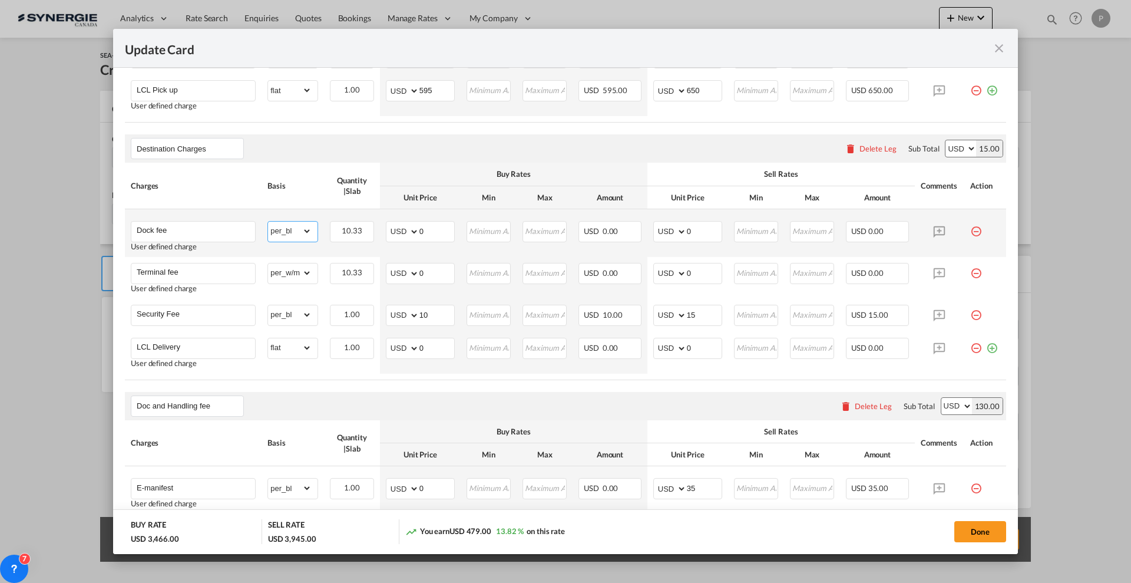
click at [268, 221] on select "gross_weight volumetric_weight per_shipment per_bl per_km per_hawb per_kg flat …" at bounding box center [290, 230] width 44 height 19
click at [448, 230] on input "0" at bounding box center [436, 230] width 35 height 18
type input "35"
type input "60"
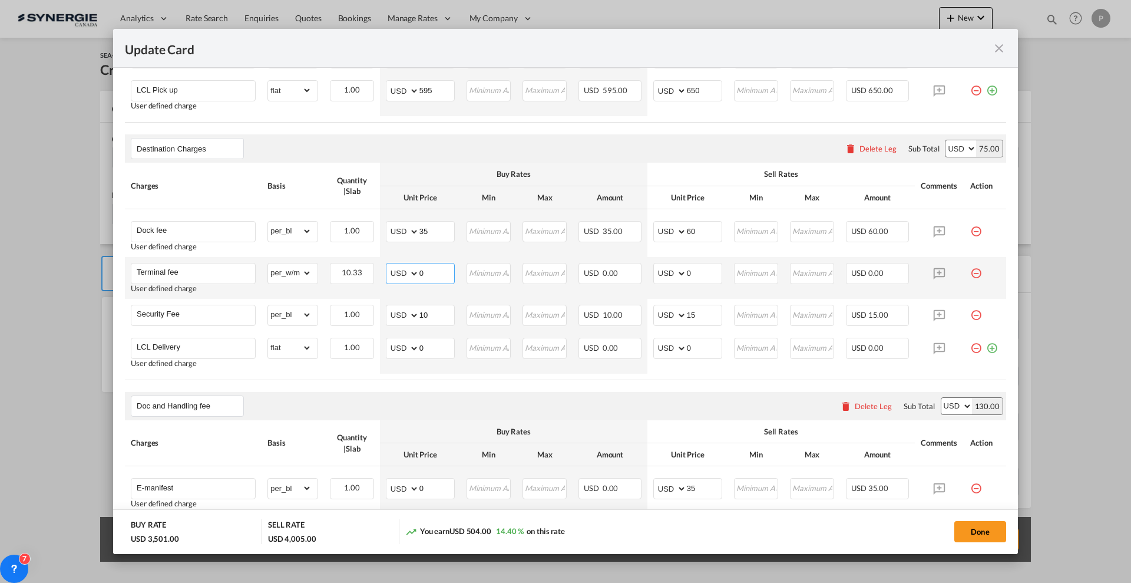
click at [436, 264] on input "0" at bounding box center [436, 272] width 35 height 18
click at [425, 266] on input "0" at bounding box center [436, 272] width 35 height 18
type input "28"
type input "30"
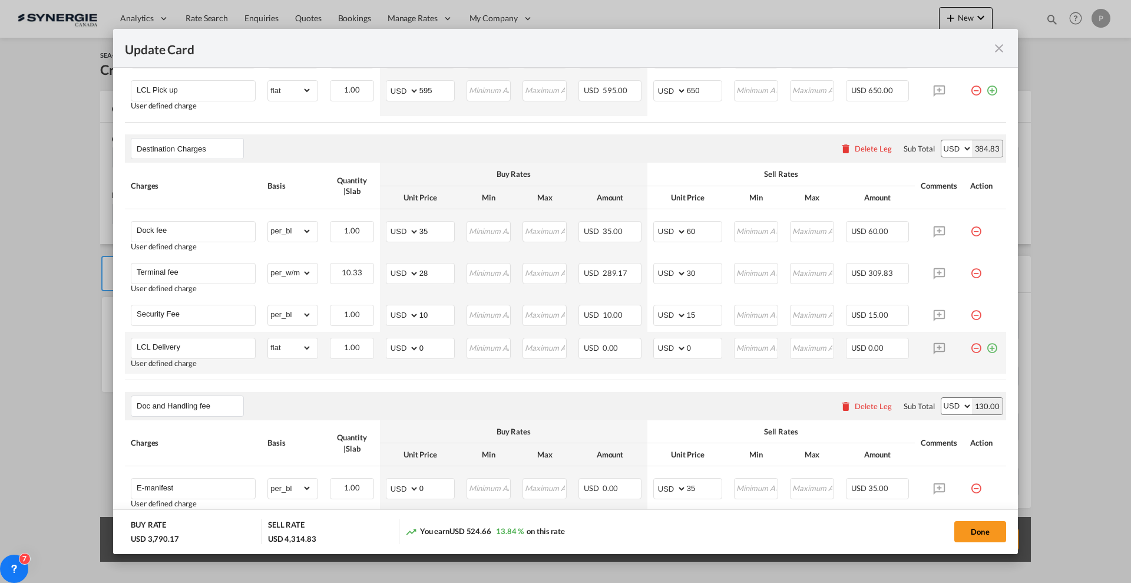
click at [987, 347] on md-icon "icon-plus-circle-outline green-400-fg" at bounding box center [992, 343] width 12 height 12
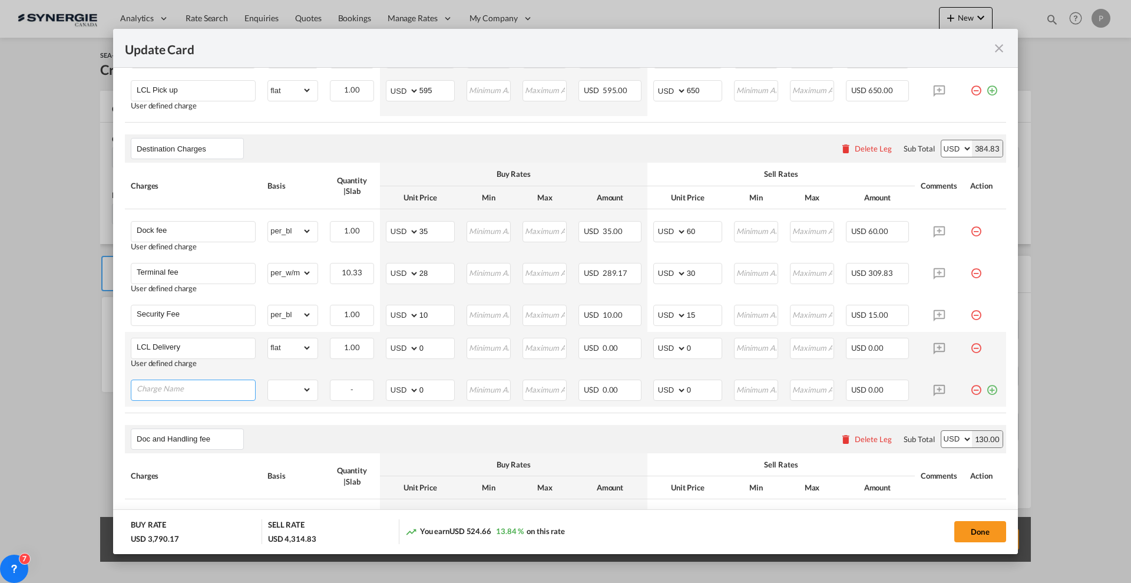
click at [231, 390] on input "Charge Name" at bounding box center [196, 389] width 118 height 18
click at [224, 355] on div "LCL Delivery" at bounding box center [193, 347] width 125 height 21
click at [221, 343] on input "LCL Delivery" at bounding box center [196, 347] width 118 height 18
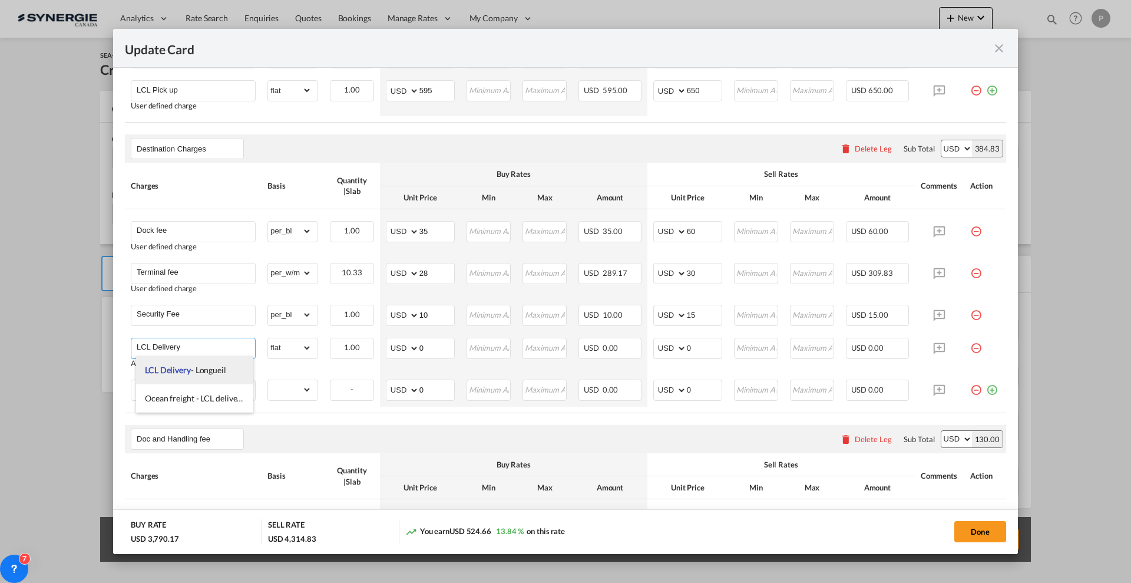
click at [209, 379] on li "LCL Delivery - Longueil" at bounding box center [194, 370] width 117 height 28
type input "LCL Delivery - Longueil"
select select "? object:null ?"
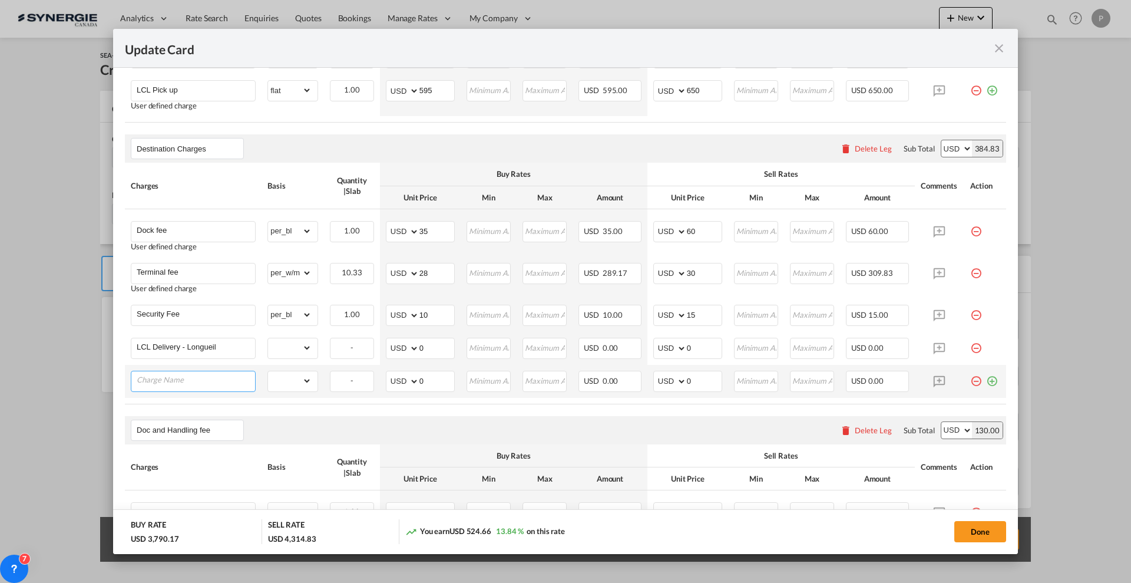
click at [214, 376] on input "Charge Name" at bounding box center [196, 380] width 118 height 18
paste input "LCL Delivery"
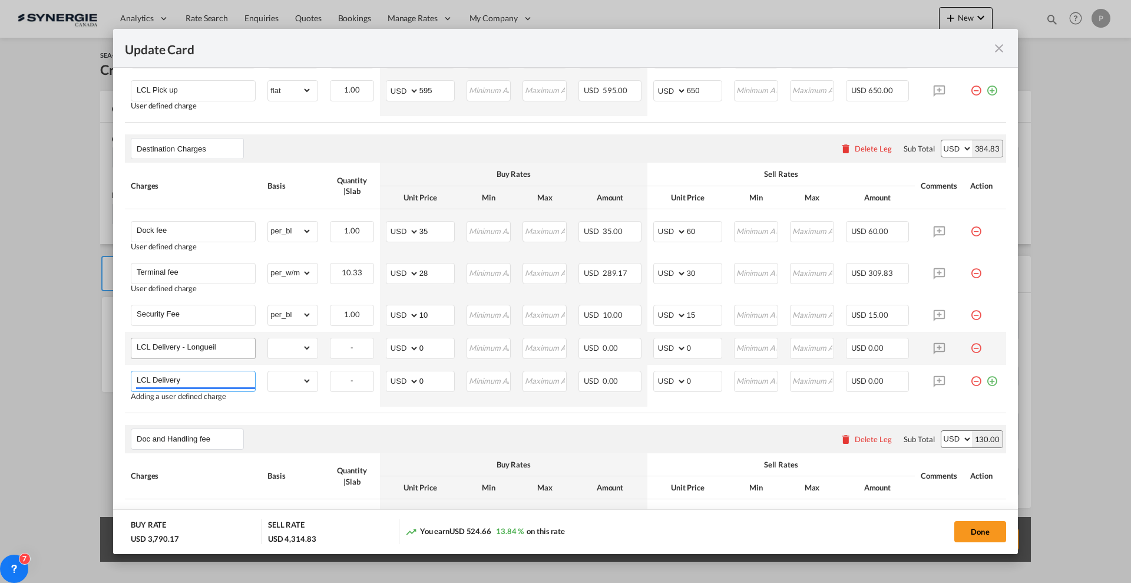
type input "LCL Delivery"
click at [221, 350] on input "LCL Delivery - Longueil" at bounding box center [196, 347] width 118 height 18
click at [285, 371] on select "gross_weight volumetric_weight per_shipment per_bl per_km per_hawb per_kg flat …" at bounding box center [290, 380] width 44 height 19
select select "flat"
click at [268, 371] on select "gross_weight volumetric_weight per_shipment per_bl per_km per_hawb per_kg flat …" at bounding box center [290, 380] width 44 height 19
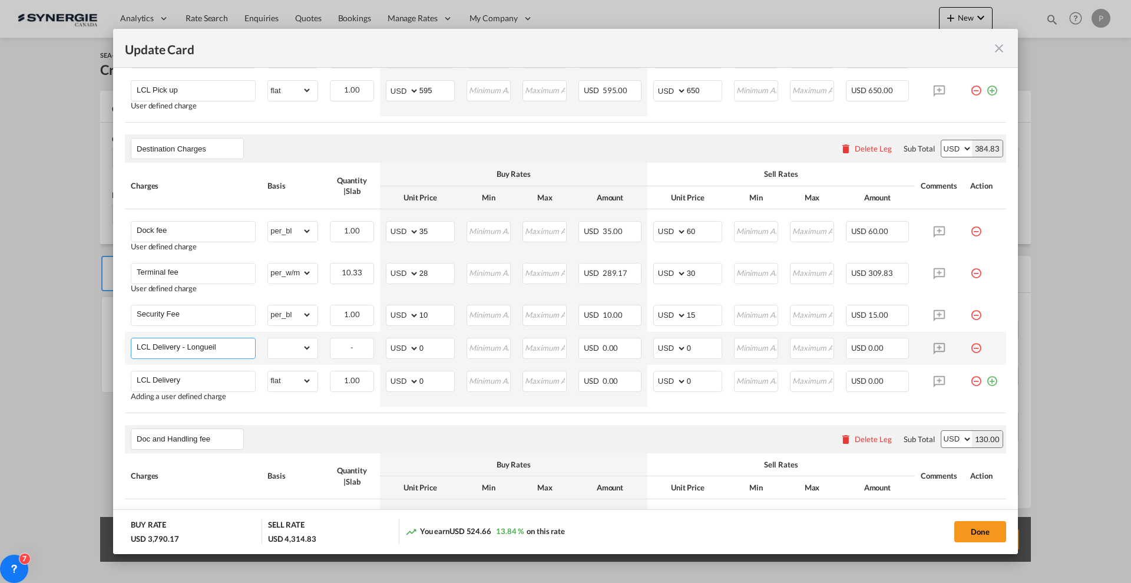
click at [207, 348] on input "LCL Delivery - Longueil" at bounding box center [196, 347] width 118 height 18
click at [206, 348] on input "LCL Delivery - Longueil" at bounding box center [196, 347] width 118 height 18
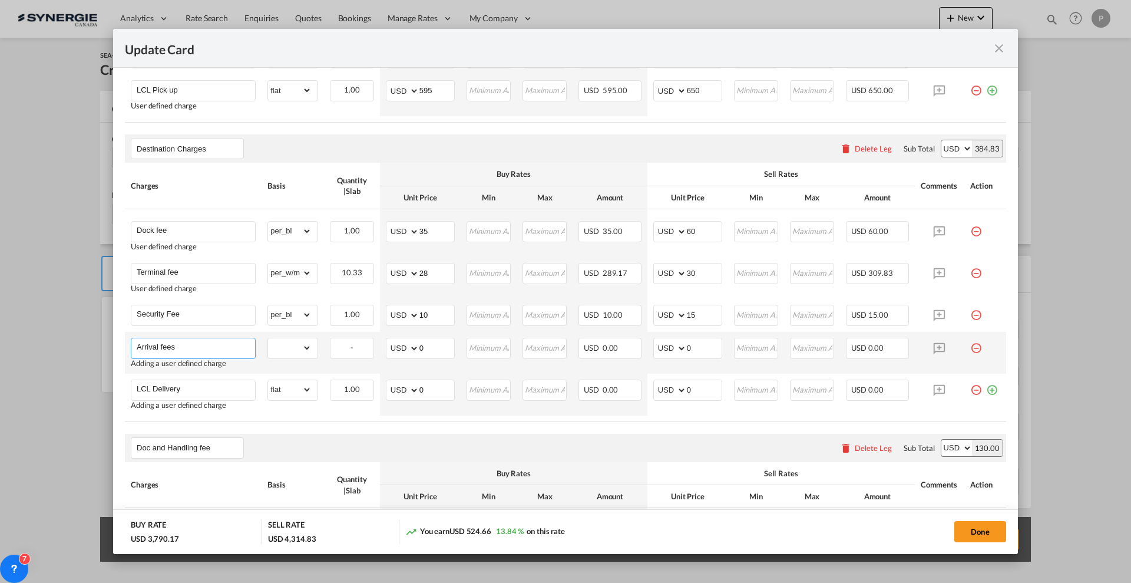
type input "Arrival fees"
select select "per_bl"
type input "40"
type input "50"
click at [432, 383] on input "0" at bounding box center [436, 389] width 35 height 18
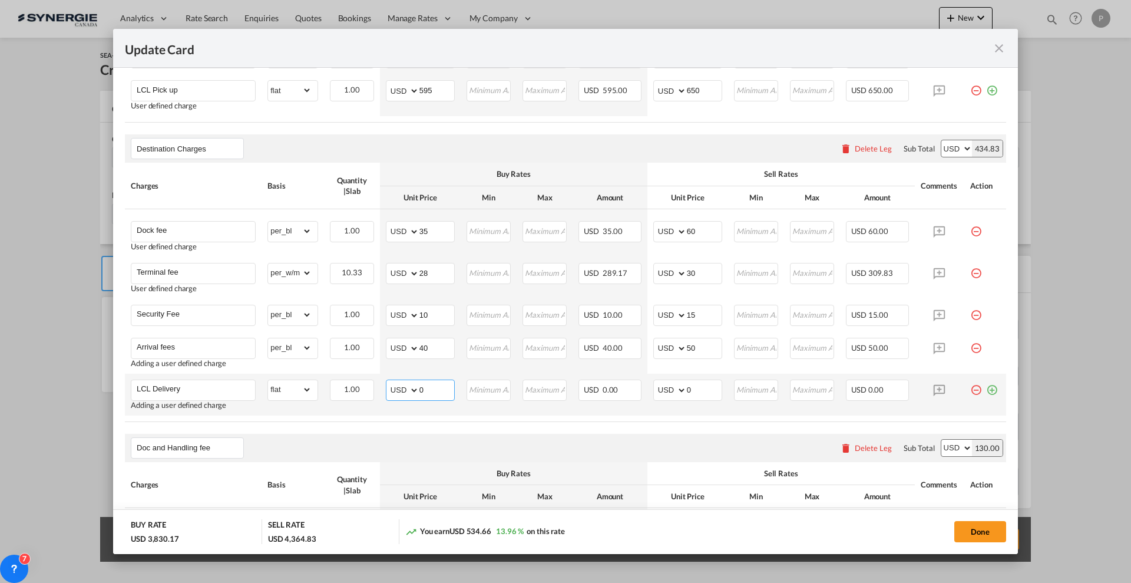
click at [432, 383] on input "0" at bounding box center [436, 389] width 35 height 18
type input "440"
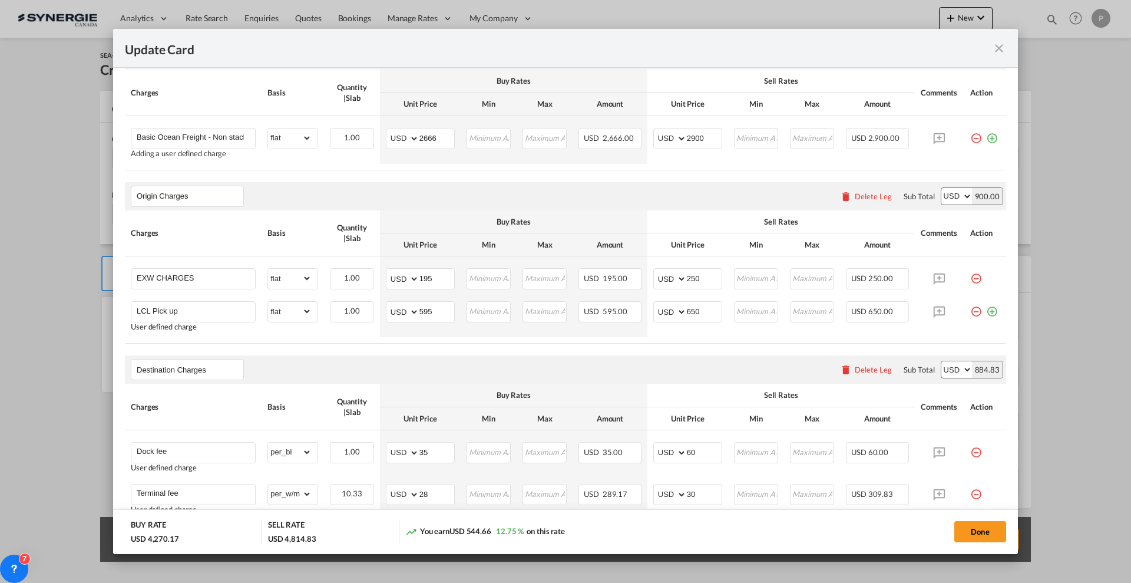
scroll to position [0, 0]
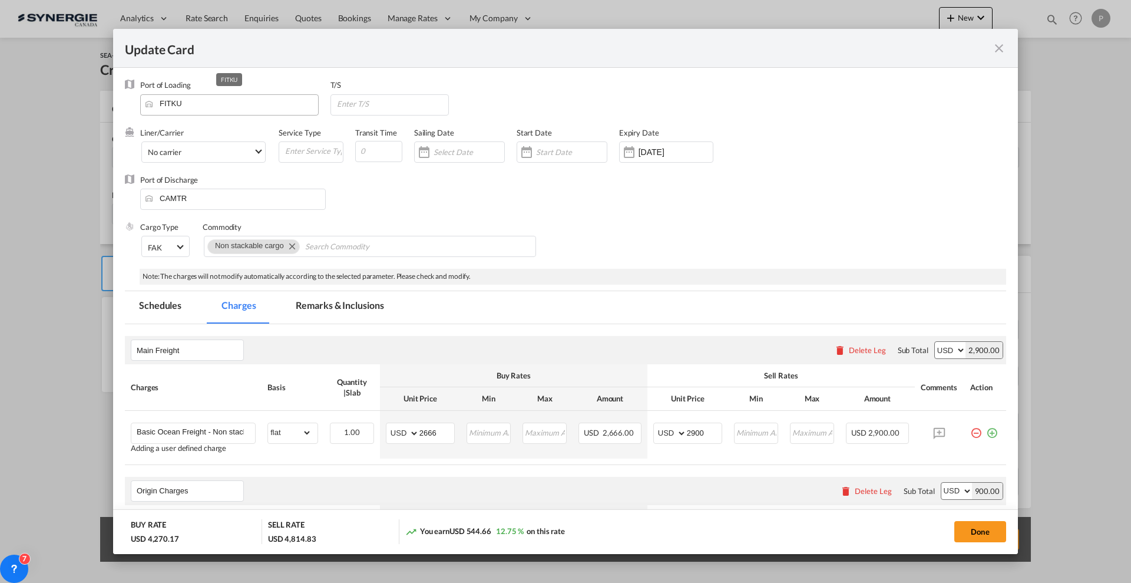
type input "450"
click at [207, 104] on input "FITKU" at bounding box center [232, 104] width 172 height 18
click at [979, 535] on button "Done" at bounding box center [980, 531] width 52 height 21
type input "[DATE]"
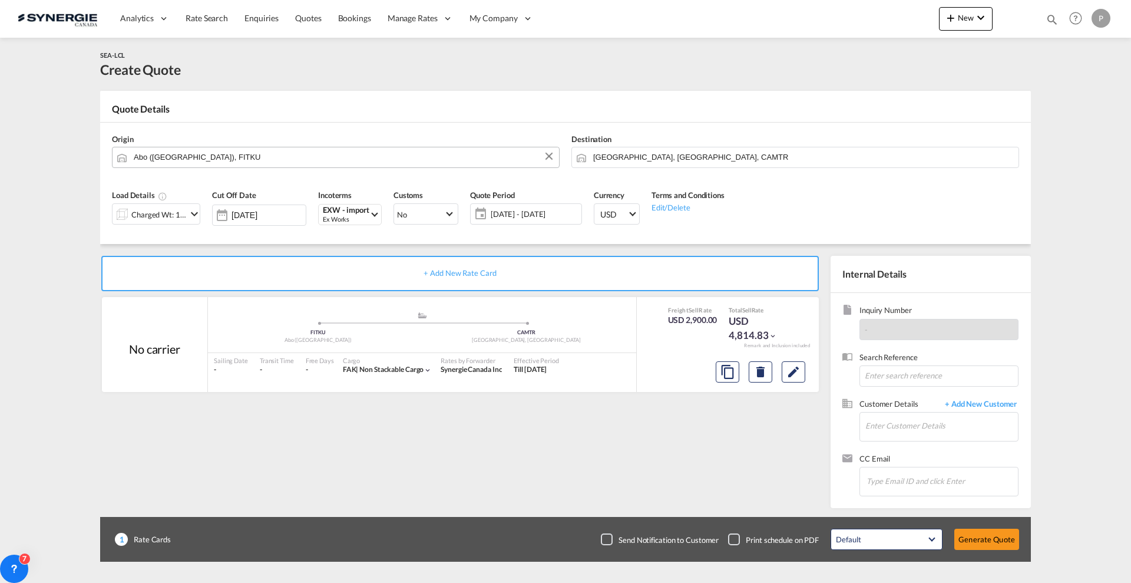
click at [231, 160] on input "Abo (Turku), FITKU" at bounding box center [343, 157] width 419 height 21
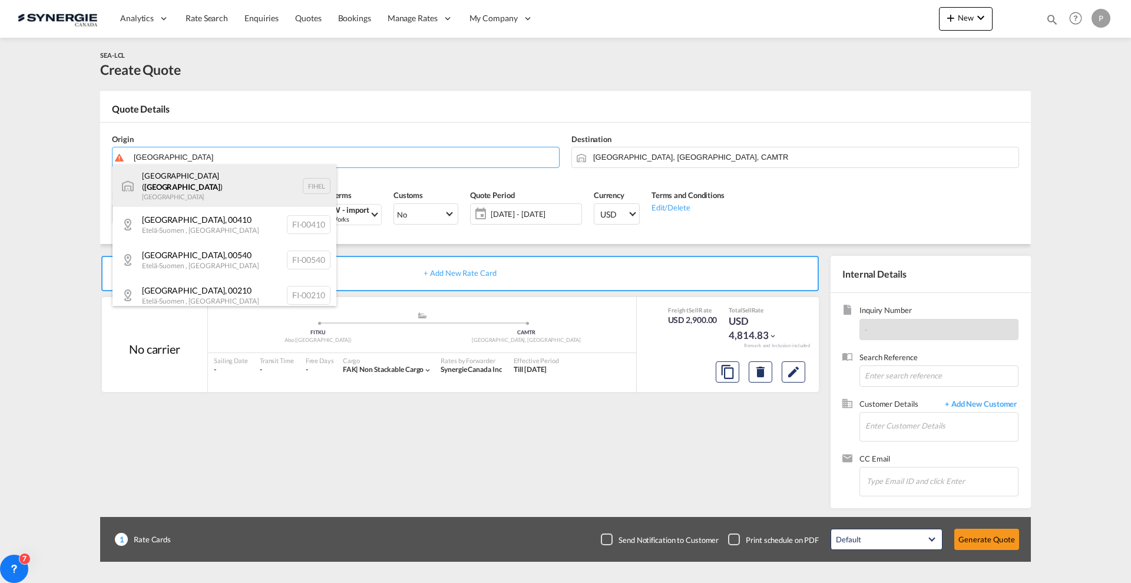
click at [276, 180] on div "Helsingfors ( Helsinki ) Finland FIHEL" at bounding box center [224, 185] width 224 height 42
type input "Helsingfors (Helsinki), FIHEL"
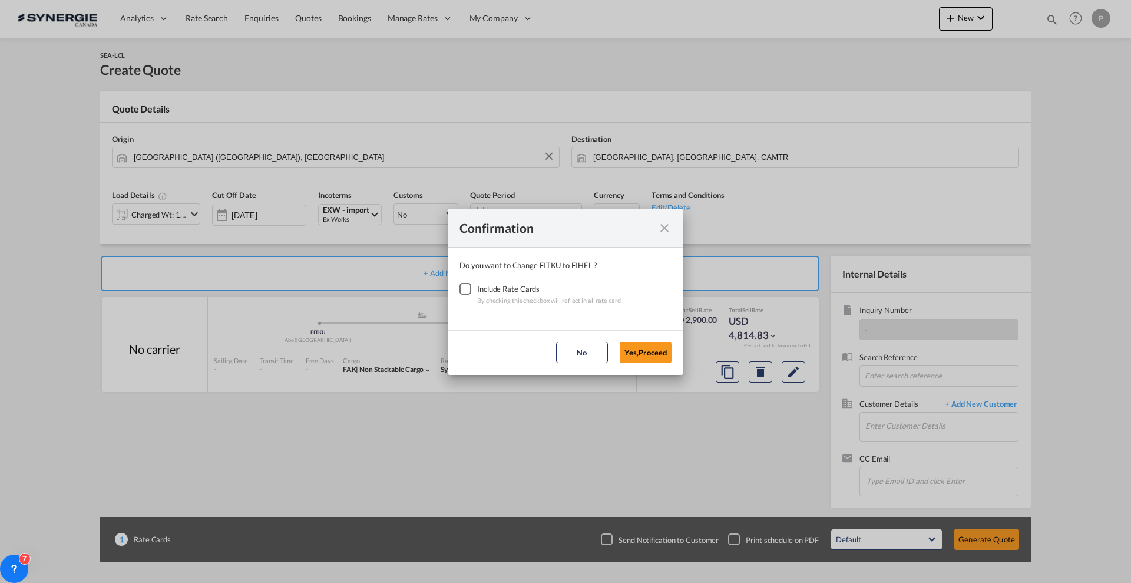
click at [478, 284] on div "Include Rate Cards" at bounding box center [549, 289] width 144 height 12
click at [466, 288] on div "Checkbox No Ink" at bounding box center [465, 289] width 12 height 12
click at [626, 346] on button "Yes,Proceed" at bounding box center [646, 352] width 52 height 21
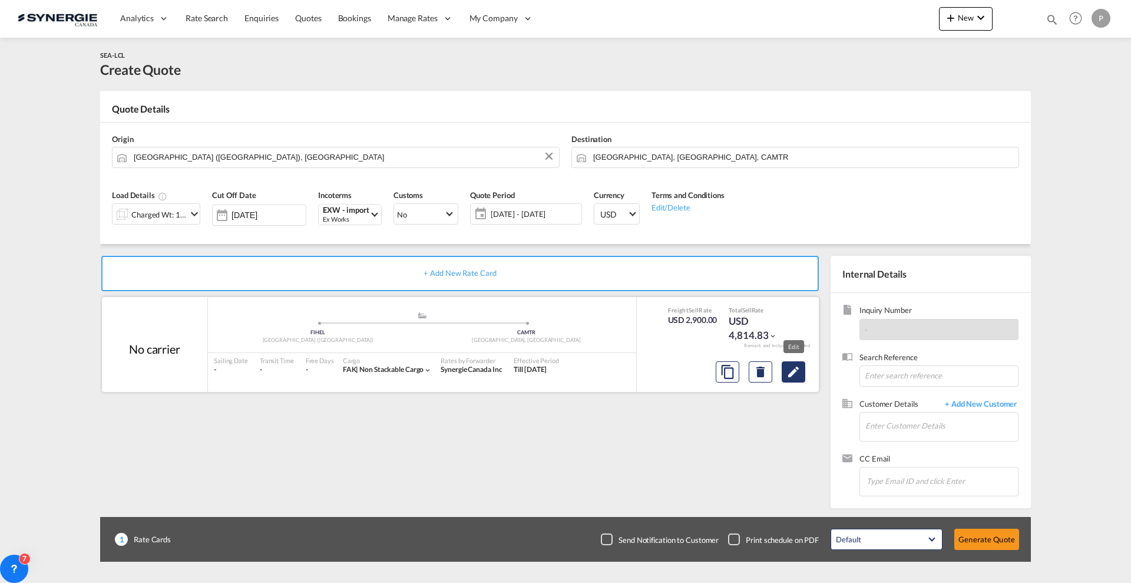
click at [797, 373] on md-icon "Edit" at bounding box center [793, 372] width 14 height 14
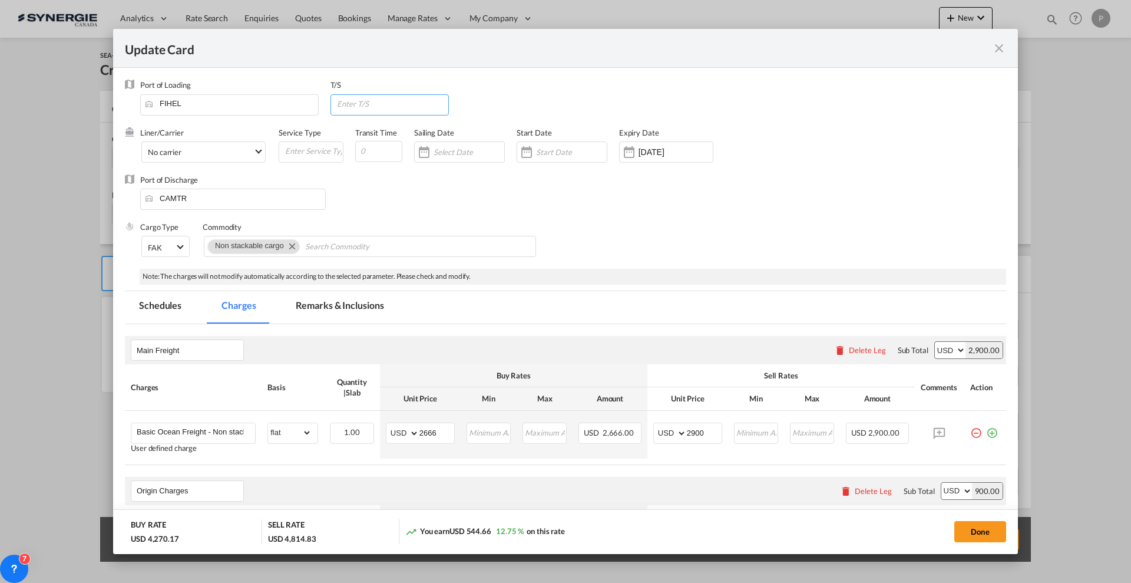
click at [391, 108] on input "Update Card Port ..." at bounding box center [392, 104] width 113 height 18
type input "DEHAM"
type input "30"
click at [967, 521] on button "Done" at bounding box center [980, 531] width 52 height 21
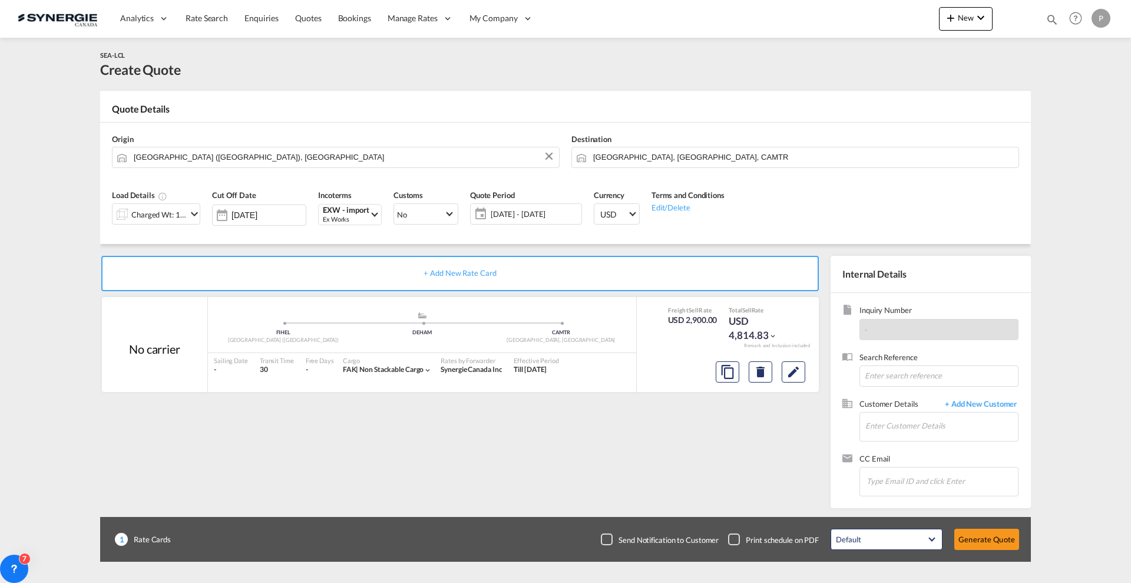
type input "[DATE]"
click at [938, 419] on input "Enter Customer Details" at bounding box center [941, 425] width 153 height 27
paste input "kayla.forget@aebi-schmidt.com"
click at [926, 454] on div "Kayla Forget kayla.forget@aebi-schmidt.com | AEBI SCHMIDT" at bounding box center [977, 446] width 224 height 32
type input "AEBI SCHMIDT, Kayla Forget, kayla.forget@aebi-schmidt.com"
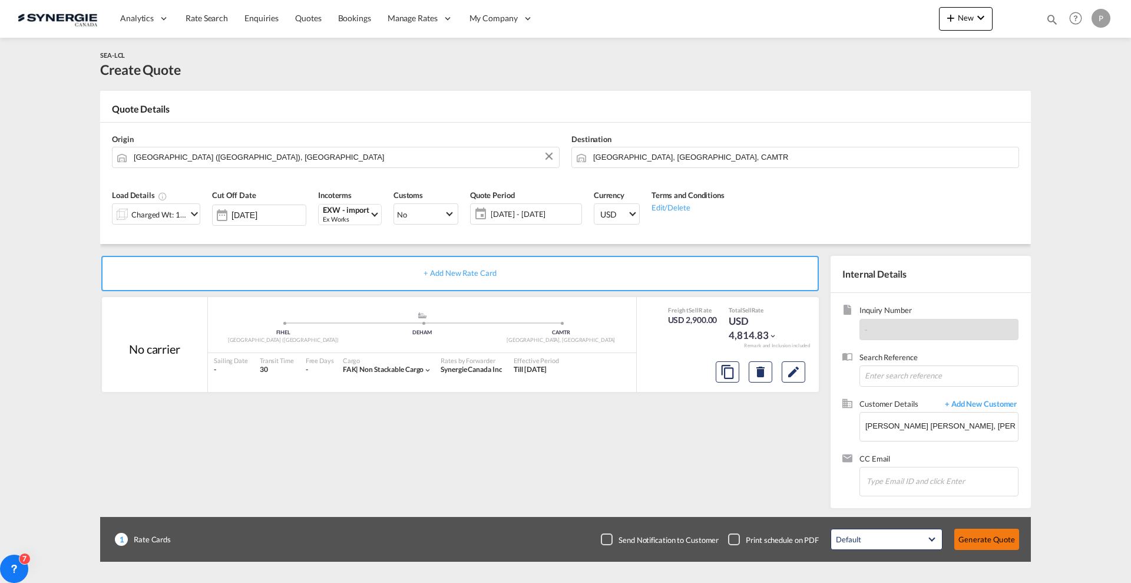
click at [992, 539] on button "Generate Quote" at bounding box center [986, 538] width 65 height 21
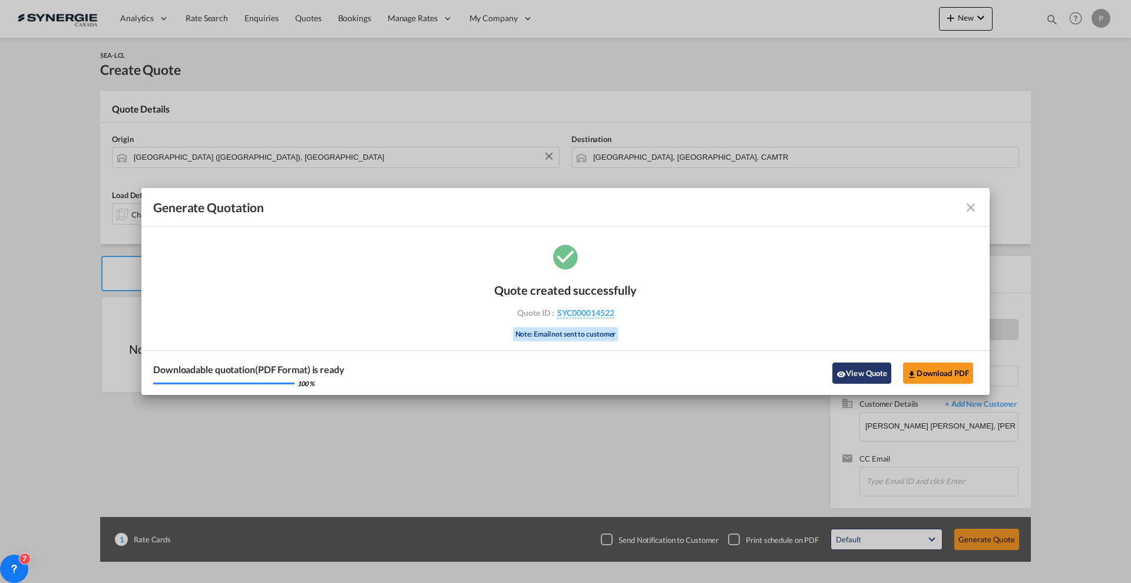
click at [859, 379] on button "View Quote" at bounding box center [861, 372] width 59 height 21
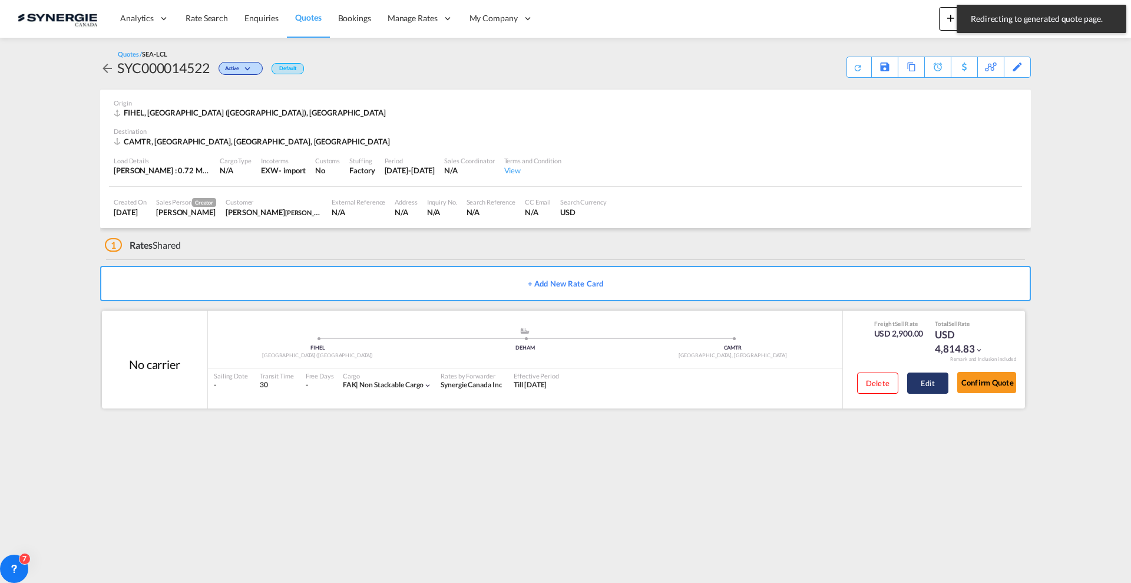
click at [935, 388] on button "Edit" at bounding box center [927, 382] width 41 height 21
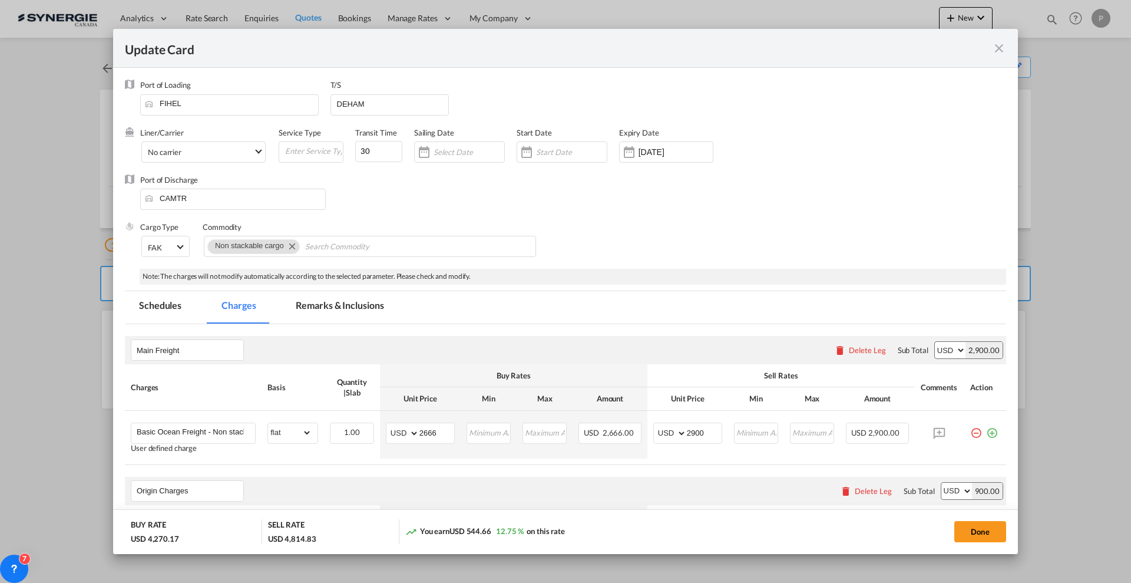
click at [342, 297] on md-tab-item "Remarks & Inclusions" at bounding box center [340, 307] width 116 height 32
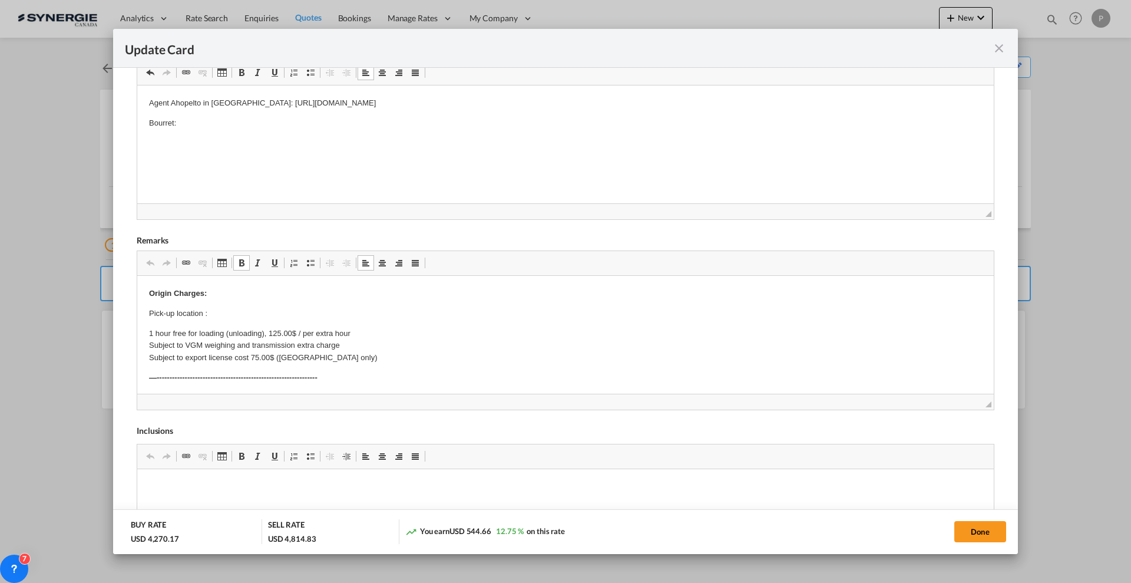
click at [217, 310] on p "Pick-up location :" at bounding box center [565, 313] width 833 height 12
click at [155, 290] on strong "Origin Charges:" at bounding box center [178, 293] width 58 height 9
click at [151, 290] on strong "Origin Charges:" at bounding box center [178, 293] width 58 height 9
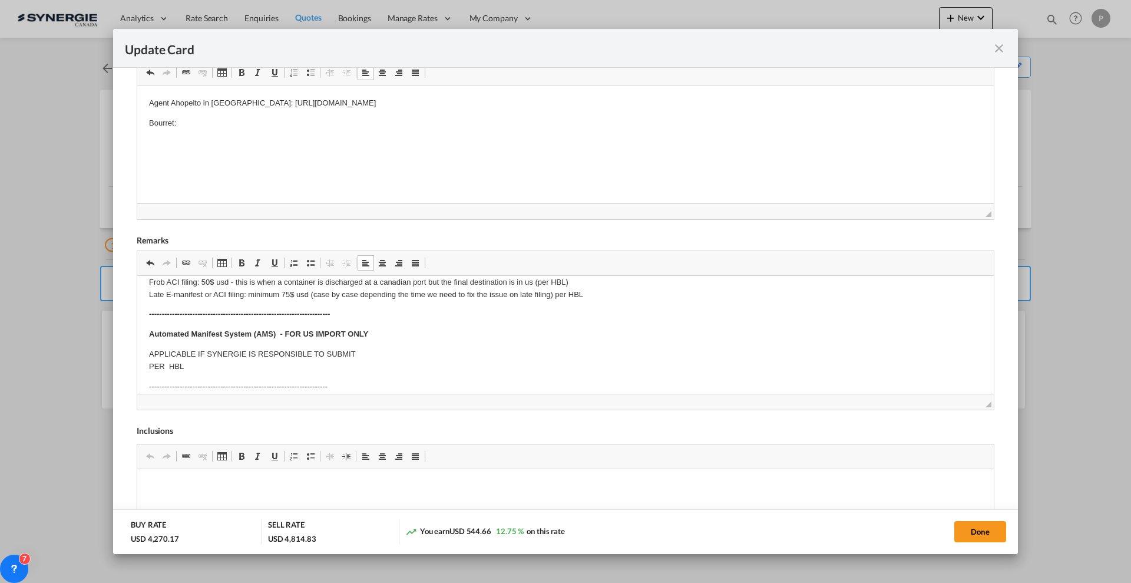
scroll to position [221, 0]
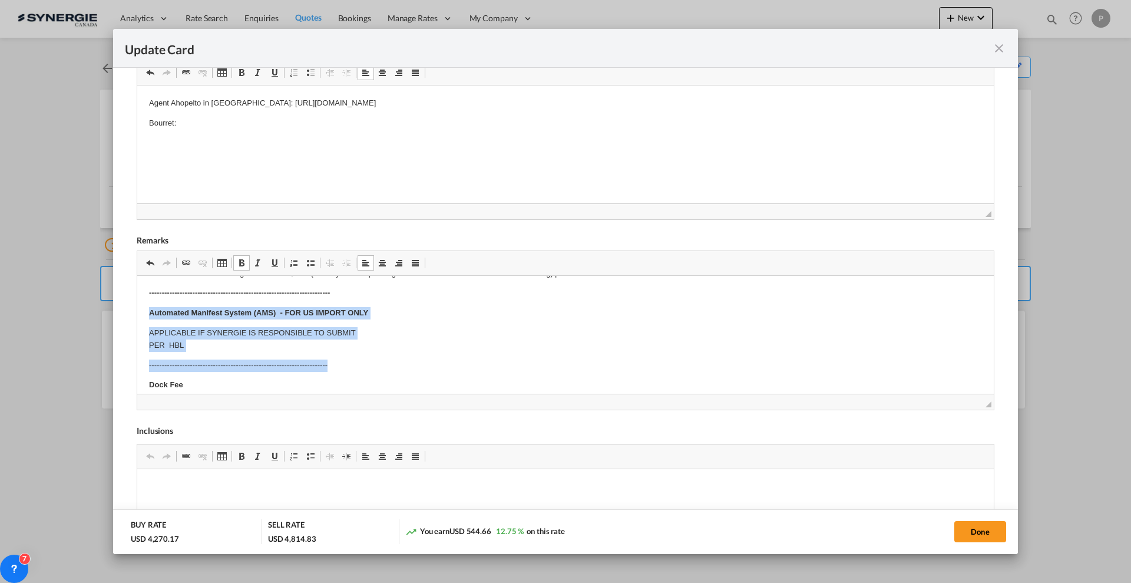
drag, startPoint x: 145, startPoint y: 312, endPoint x: 386, endPoint y: 358, distance: 245.1
click at [386, 358] on html "1 Skid - 450x150x153 cm, 720 KG, non stackable --------------------------------…" at bounding box center [565, 506] width 856 height 902
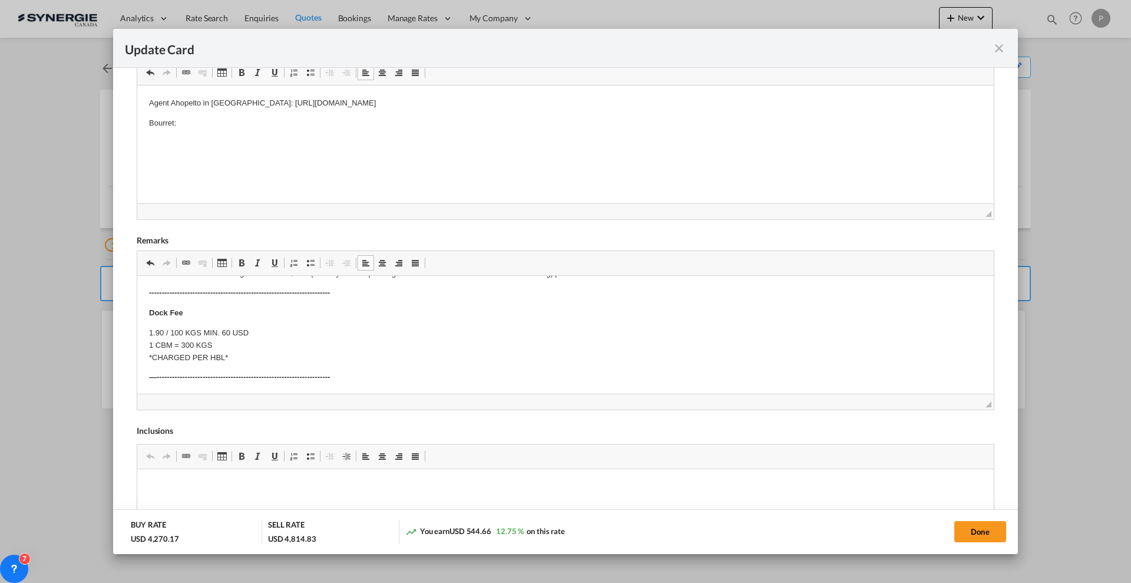
scroll to position [294, 0]
click at [229, 346] on p "Origin(s): Destination(s):" at bounding box center [565, 349] width 833 height 25
click at [238, 352] on p "Pick-up location : Arctic Machine / Valmetintie 11 / 40420 Jyskä" at bounding box center [565, 353] width 833 height 12
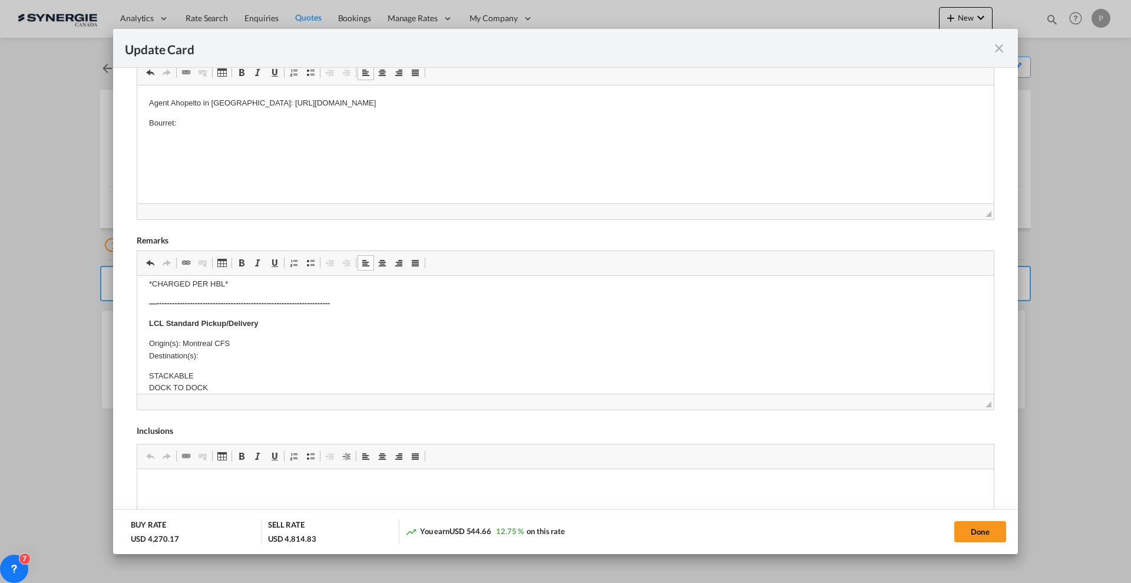
click at [239, 352] on p "Origin(s): Montreal CFS Destination(s):" at bounding box center [565, 349] width 833 height 25
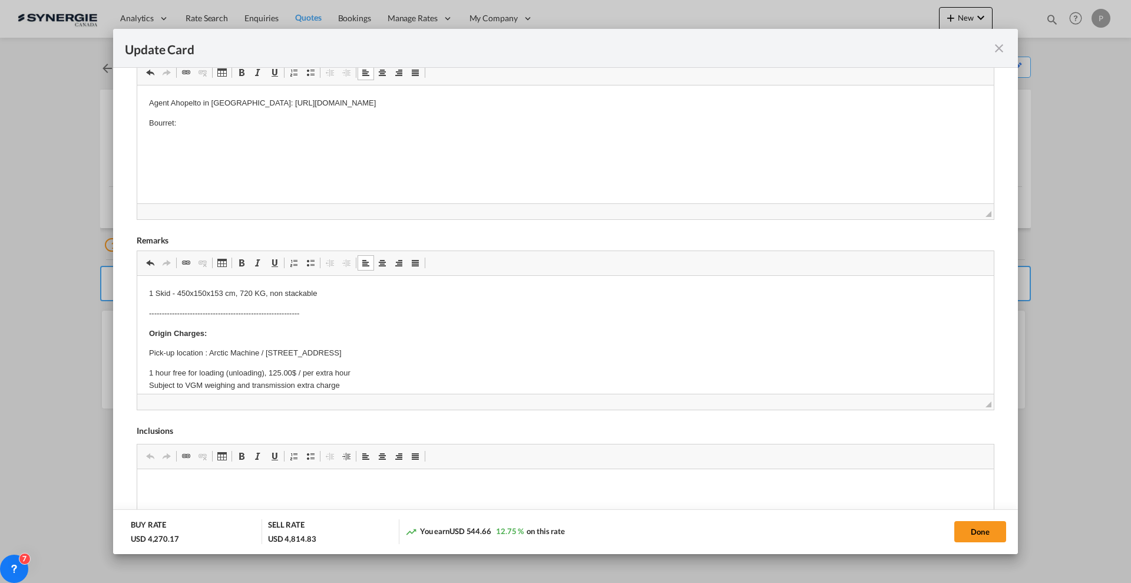
click at [340, 141] on html "Agent Ahopelto in Finland: https://app.frontapp.com/open/cnv_qbd6jyn?key=73KlB1…" at bounding box center [565, 113] width 856 height 56
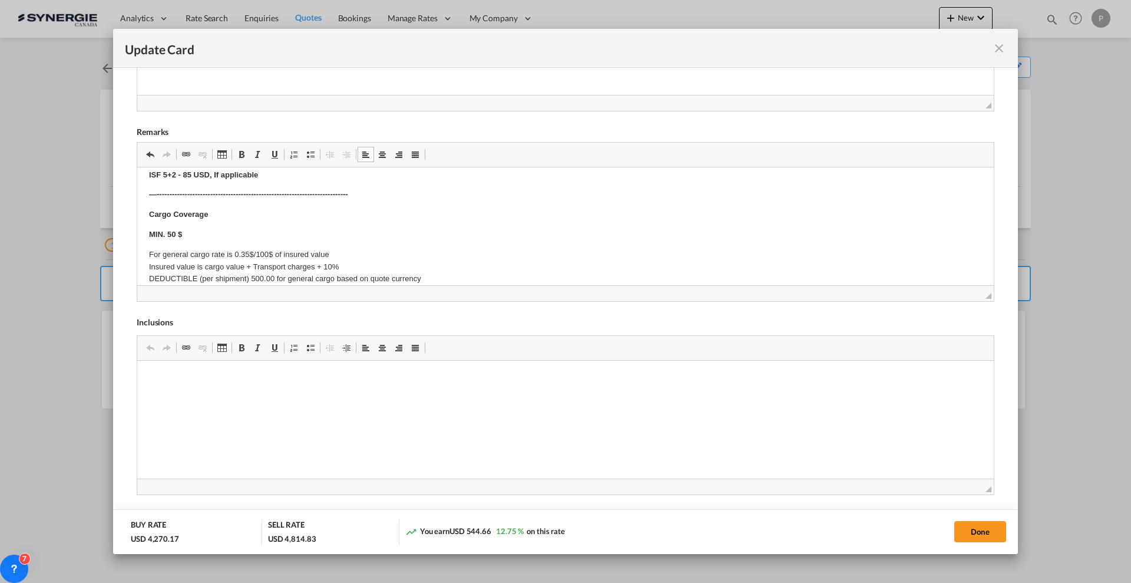
scroll to position [713, 0]
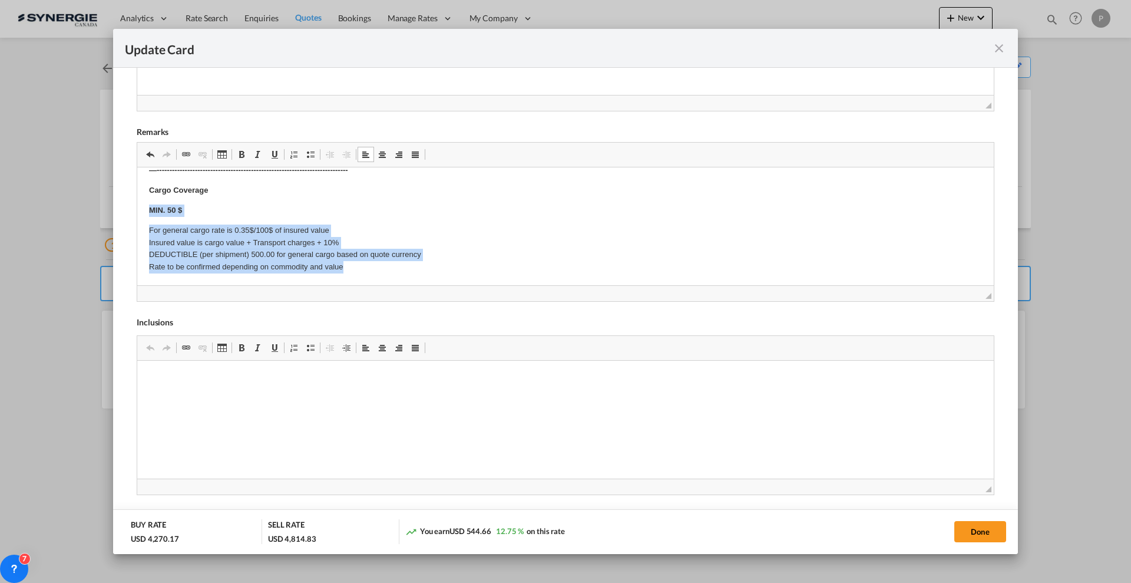
drag, startPoint x: 351, startPoint y: 270, endPoint x: 130, endPoint y: 213, distance: 228.9
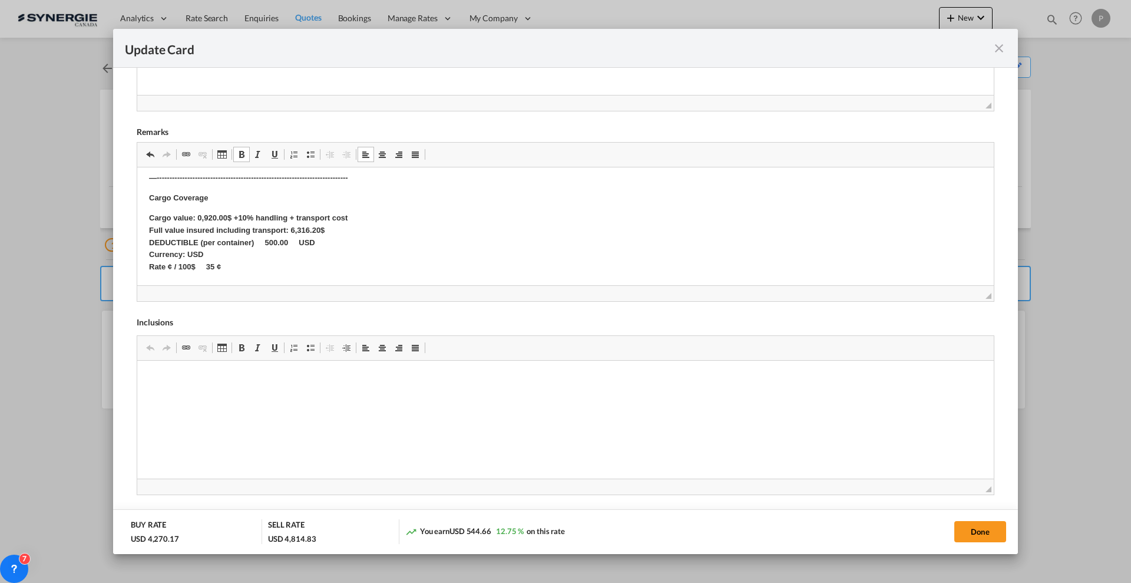
click at [201, 214] on strong "Cargo value: 0,920.00$ +10% handling + transport cost Full value insured includ…" at bounding box center [248, 242] width 198 height 58
click at [339, 246] on p "Cargo value: 920.00$ +10% handling + transport cost Full value insured includin…" at bounding box center [565, 242] width 833 height 61
drag, startPoint x: 200, startPoint y: 265, endPoint x: 220, endPoint y: 273, distance: 21.7
click at [200, 266] on strong "Cargo value: 920.00$ +10% handling + transport cost Full value insured includin…" at bounding box center [245, 242] width 193 height 58
drag, startPoint x: 229, startPoint y: 273, endPoint x: 114, endPoint y: 220, distance: 125.7
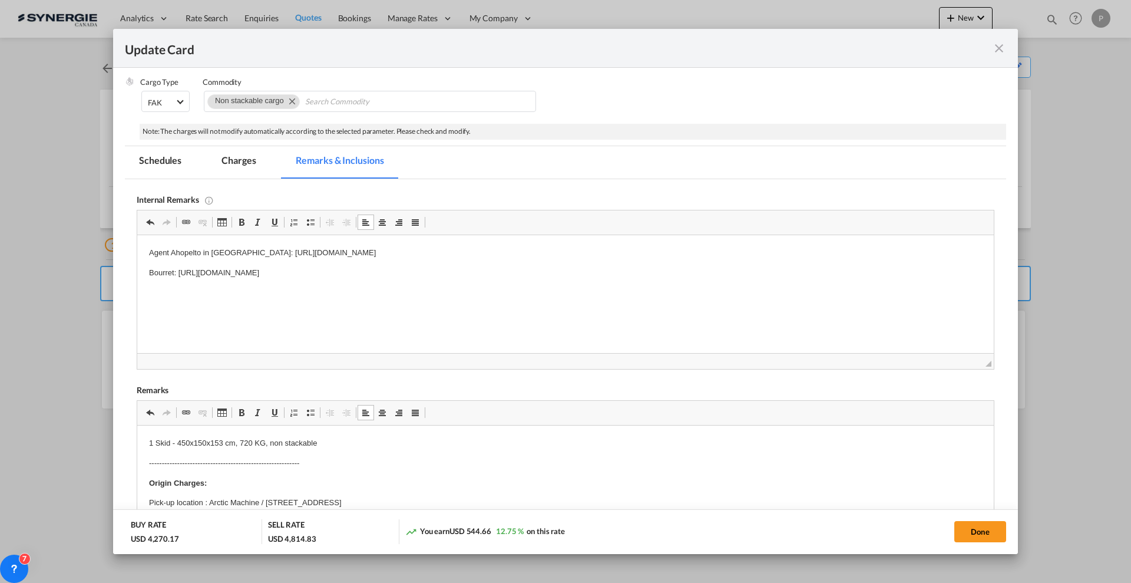
scroll to position [35, 0]
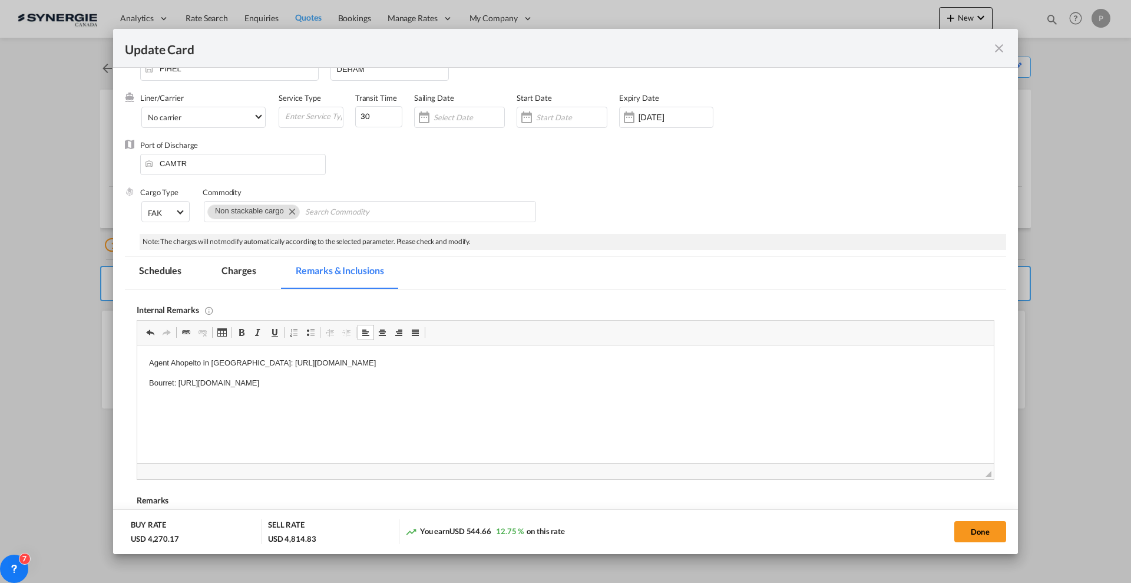
click at [231, 273] on md-tab-item "Charges" at bounding box center [238, 272] width 62 height 32
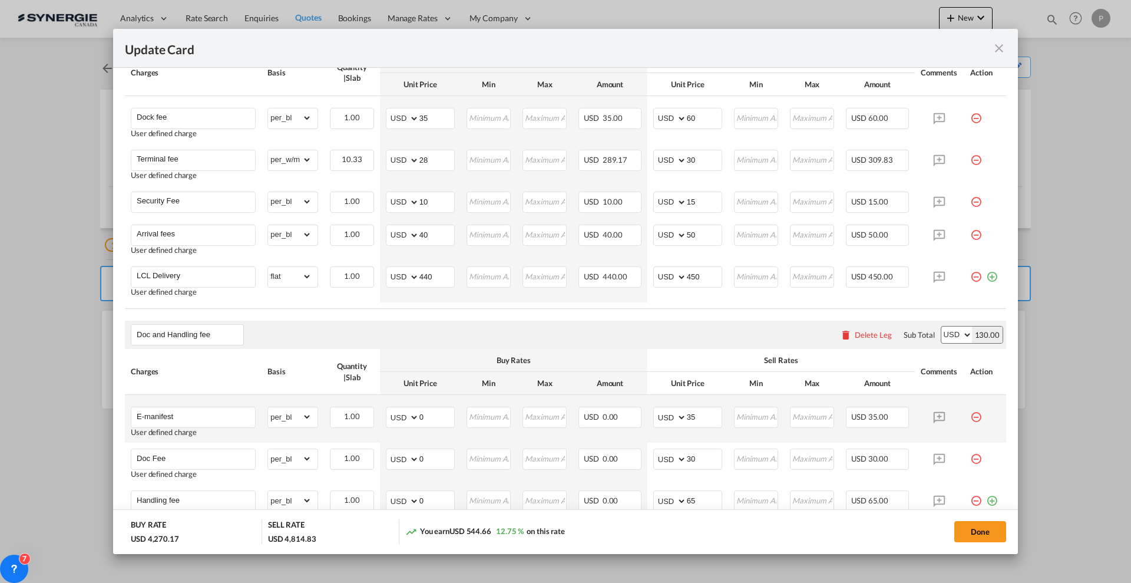
scroll to position [731, 0]
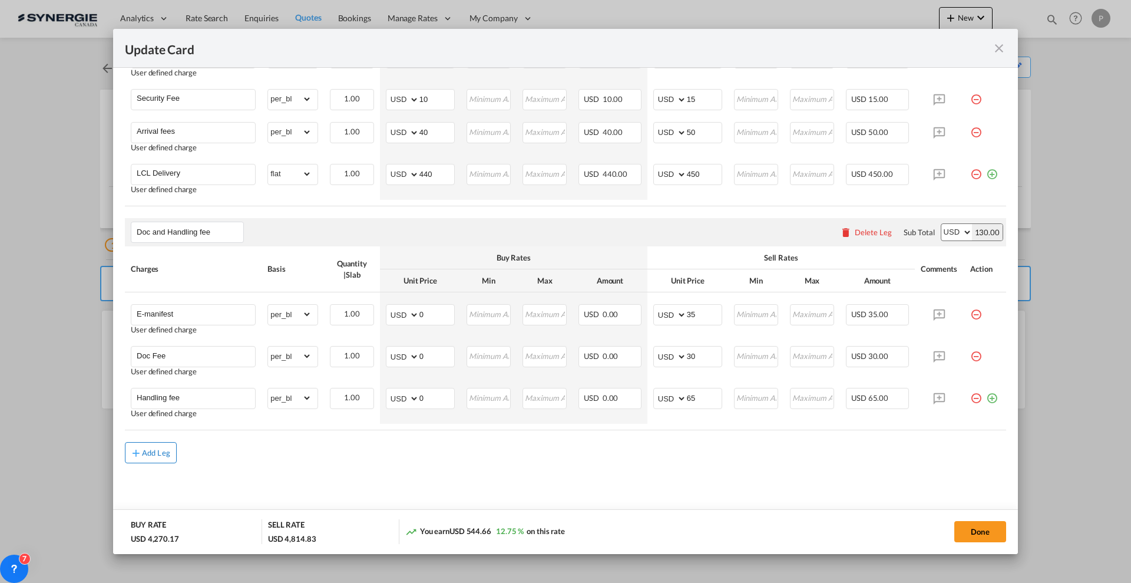
click at [157, 449] on div "Add Leg" at bounding box center [156, 452] width 28 height 7
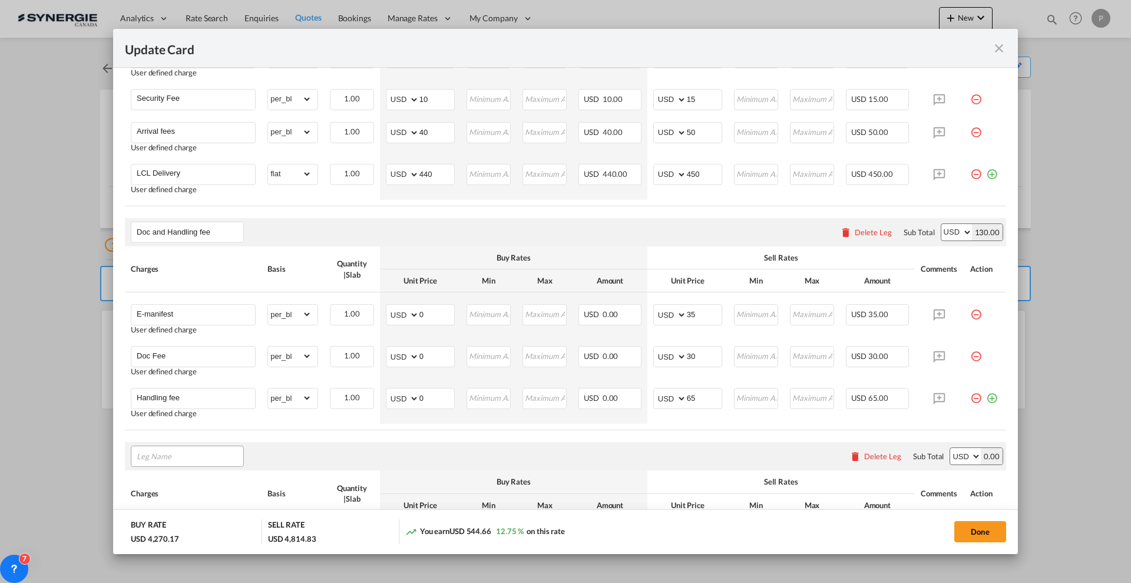
click at [191, 459] on input "Leg Name" at bounding box center [190, 456] width 107 height 18
type input "Cargo Coverage"
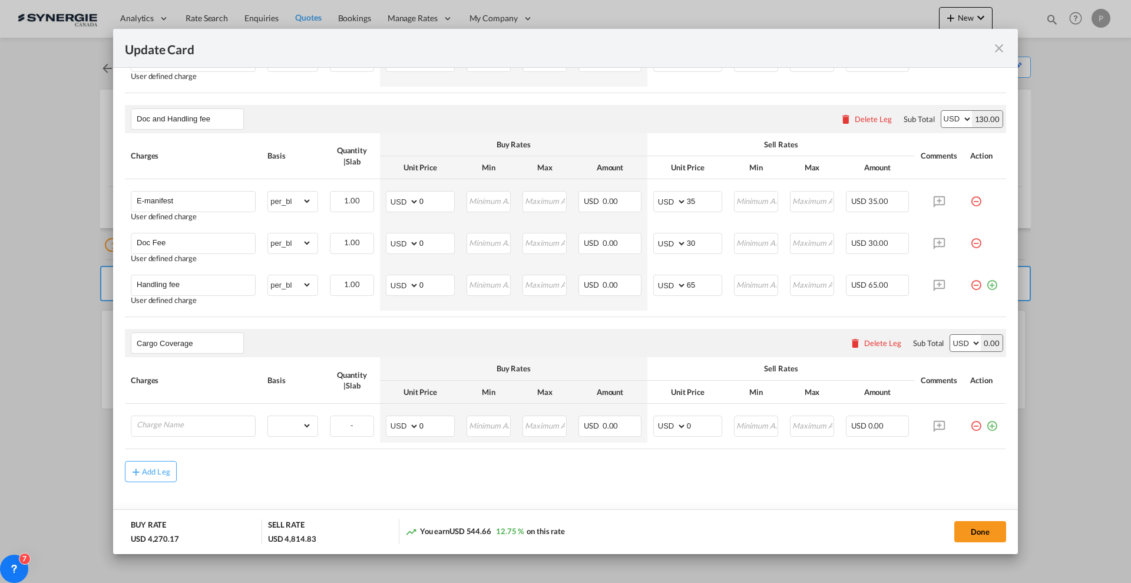
scroll to position [862, 0]
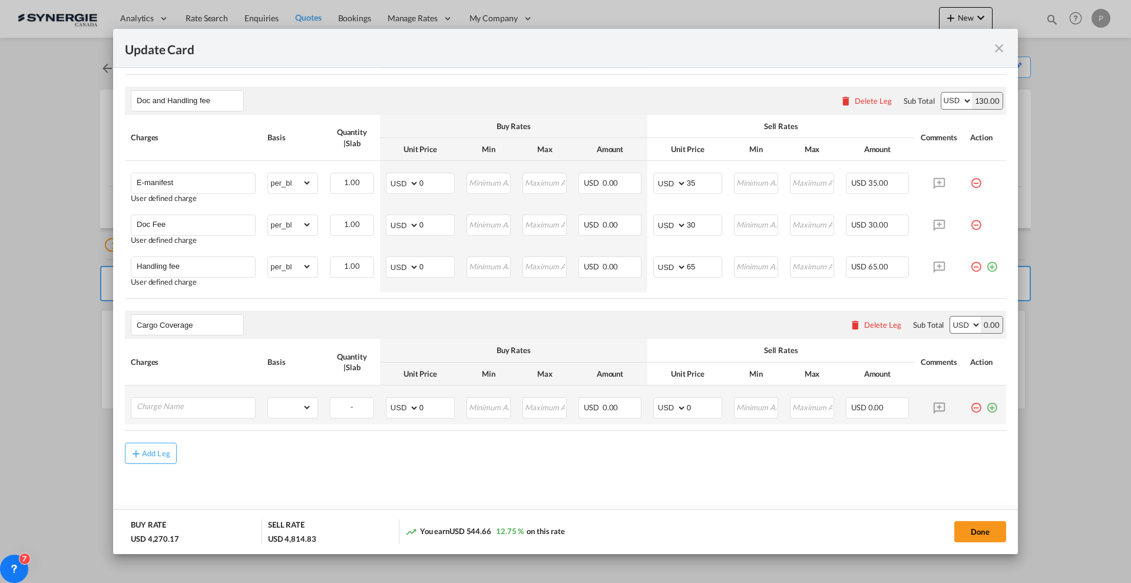
click at [198, 393] on td "Please Enter Already Exists" at bounding box center [193, 404] width 137 height 39
click at [197, 407] on input "Charge Name" at bounding box center [196, 407] width 118 height 18
type input "Cargo Coverage"
click at [282, 406] on select "gross_weight volumetric_weight per_shipment per_bl per_km per_hawb per_kg flat …" at bounding box center [290, 407] width 44 height 19
select select "per_shipment"
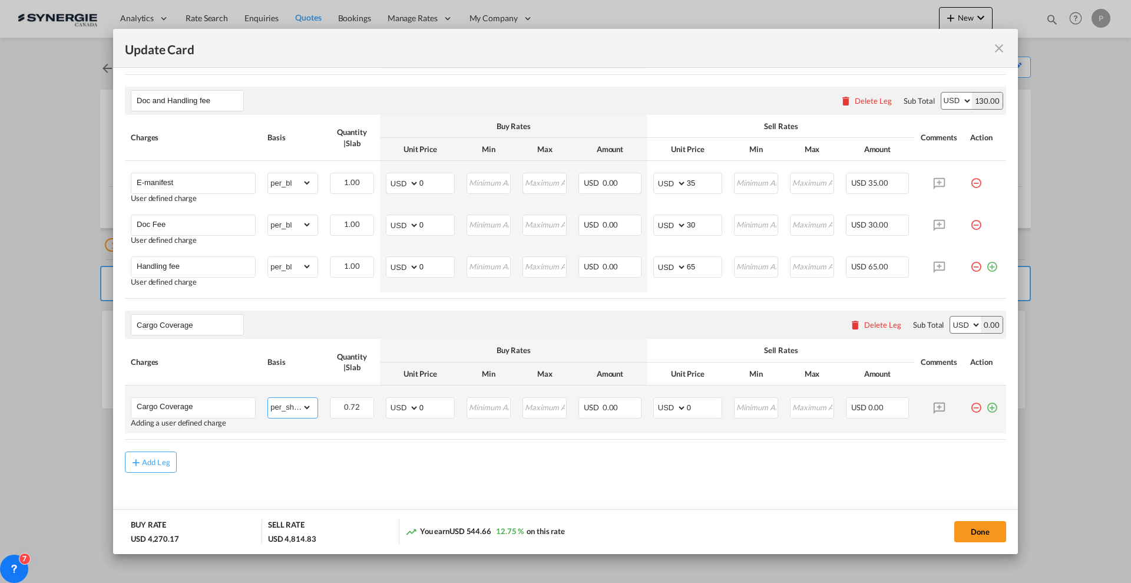
click at [268, 398] on select "gross_weight volumetric_weight per_shipment per_bl per_km per_hawb per_kg flat …" at bounding box center [290, 407] width 44 height 19
click at [421, 404] on input "0" at bounding box center [436, 407] width 35 height 18
type input "35"
type input "50"
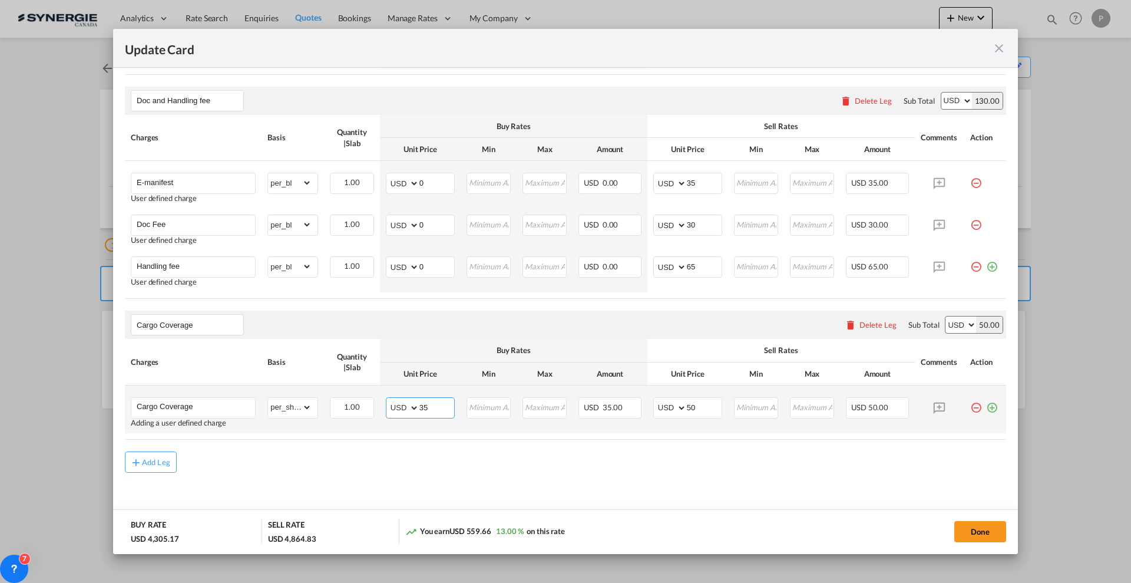
click at [432, 401] on input "35" at bounding box center [436, 407] width 35 height 18
type input "17.5"
click at [687, 403] on input "50" at bounding box center [704, 407] width 35 height 18
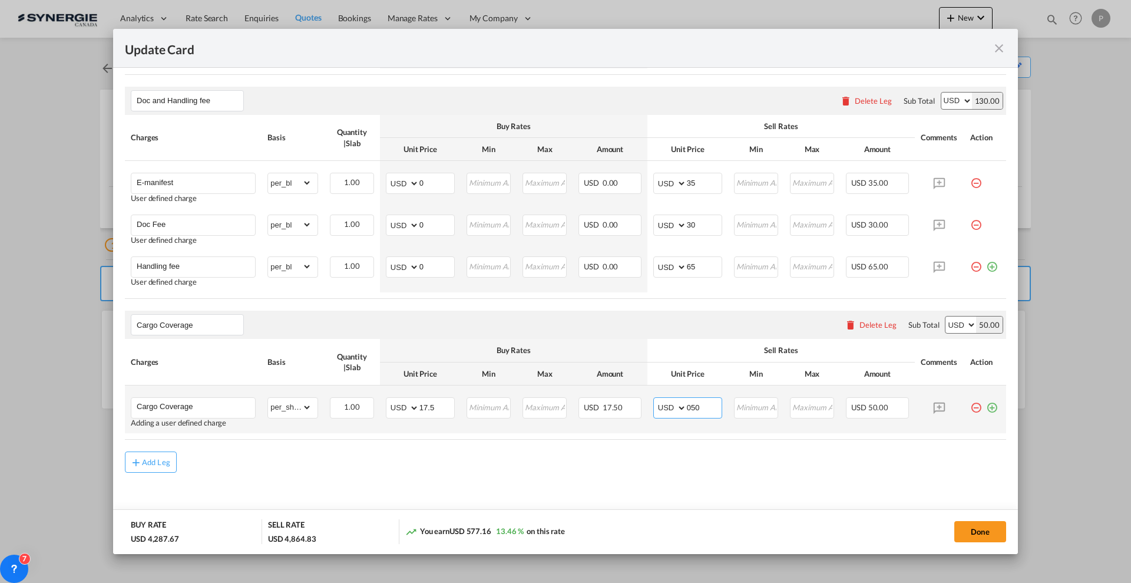
click at [687, 403] on input "050" at bounding box center [704, 407] width 35 height 18
click at [687, 402] on input "050" at bounding box center [704, 407] width 35 height 18
type input "50"
click at [987, 527] on button "Done" at bounding box center [980, 531] width 52 height 21
type input "[DATE]"
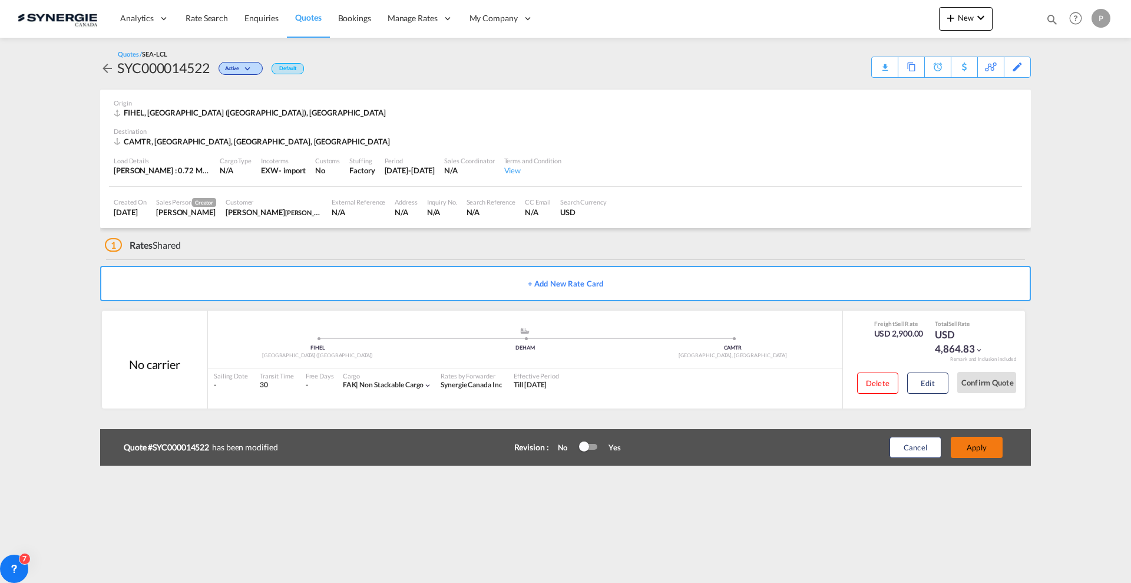
click at [985, 441] on button "Apply" at bounding box center [977, 446] width 52 height 21
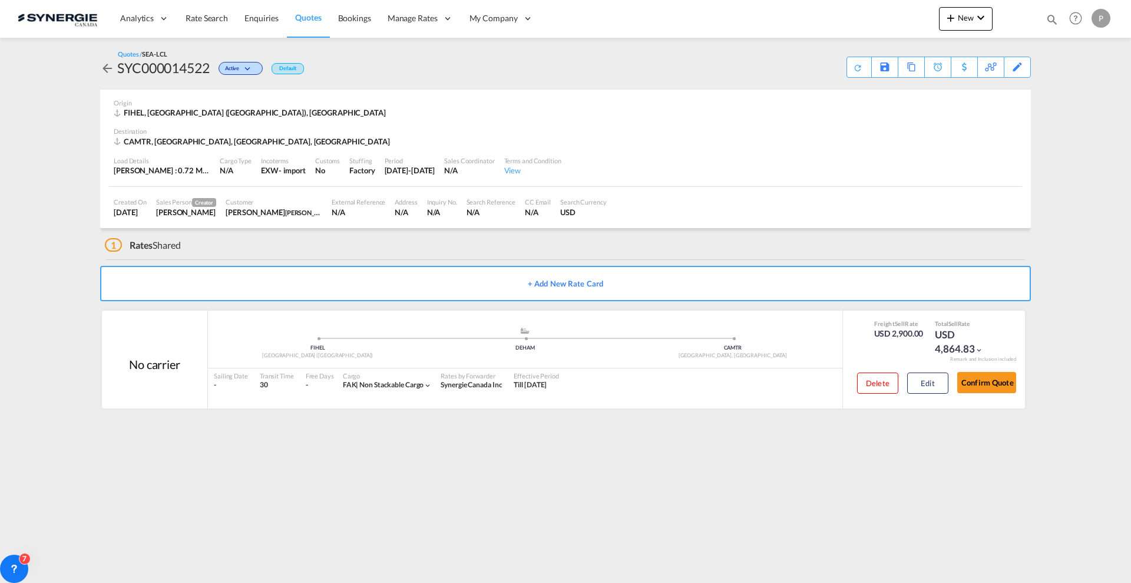
click at [185, 67] on div "SYC000014522" at bounding box center [163, 67] width 92 height 19
copy div "SYC000014522"
click at [853, 68] on div "Download Quote" at bounding box center [835, 66] width 60 height 19
click at [953, 25] on button "New" at bounding box center [966, 19] width 54 height 24
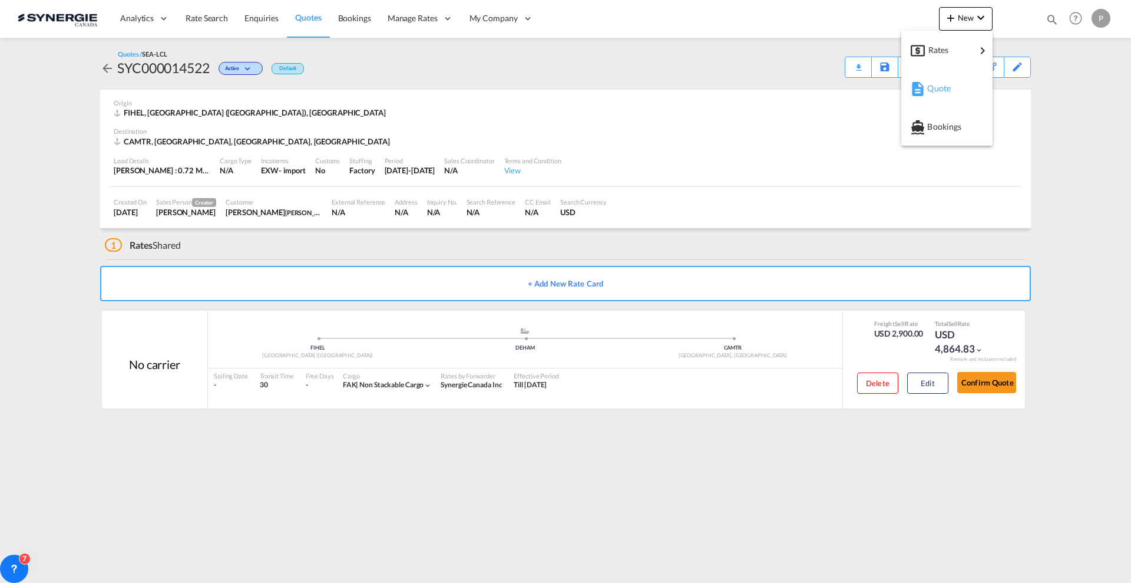
click at [929, 84] on span "Quote" at bounding box center [933, 89] width 13 height 24
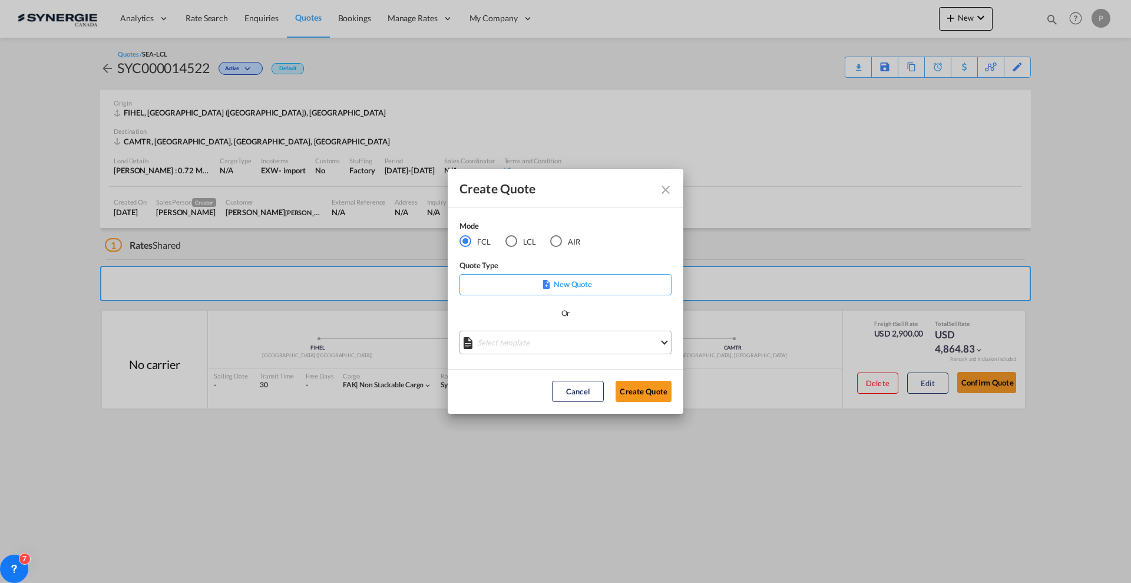
click at [530, 342] on md-select "Select template *NEW* FCL FREEHAND / DAP Pablo Gomez Saldarriaga | 10 Jul 2025 …" at bounding box center [565, 342] width 212 height 24
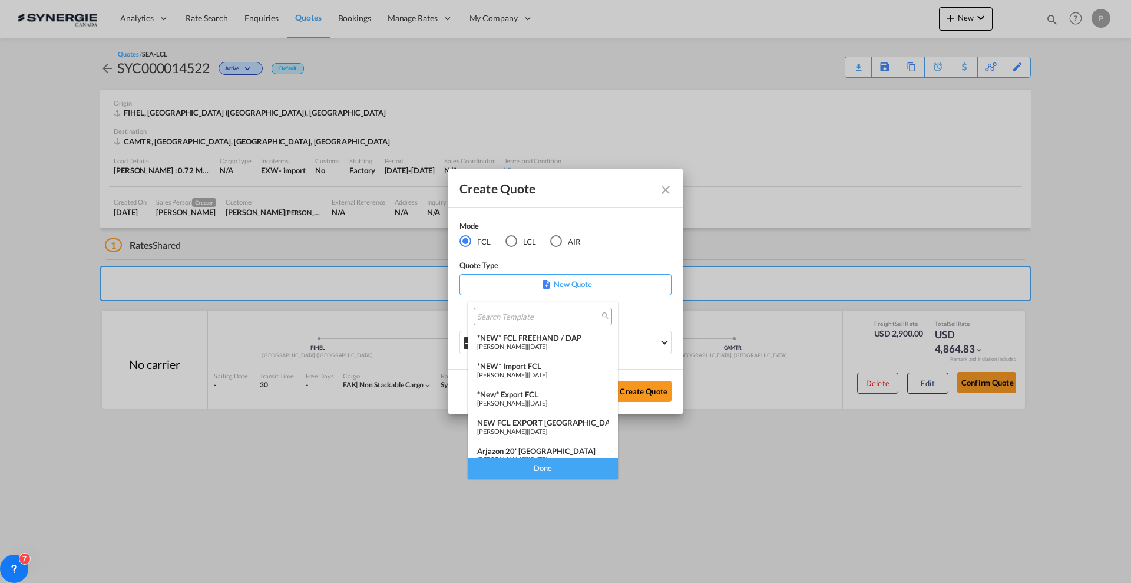
click at [527, 343] on span "[PERSON_NAME]" at bounding box center [501, 346] width 49 height 8
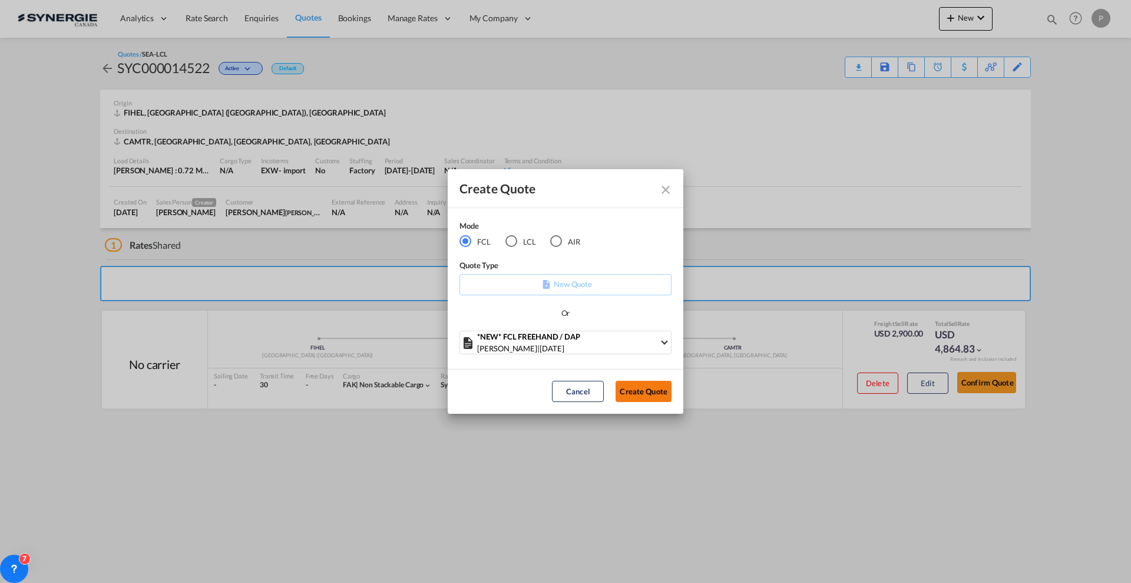
click at [640, 390] on button "Create Quote" at bounding box center [643, 390] width 56 height 21
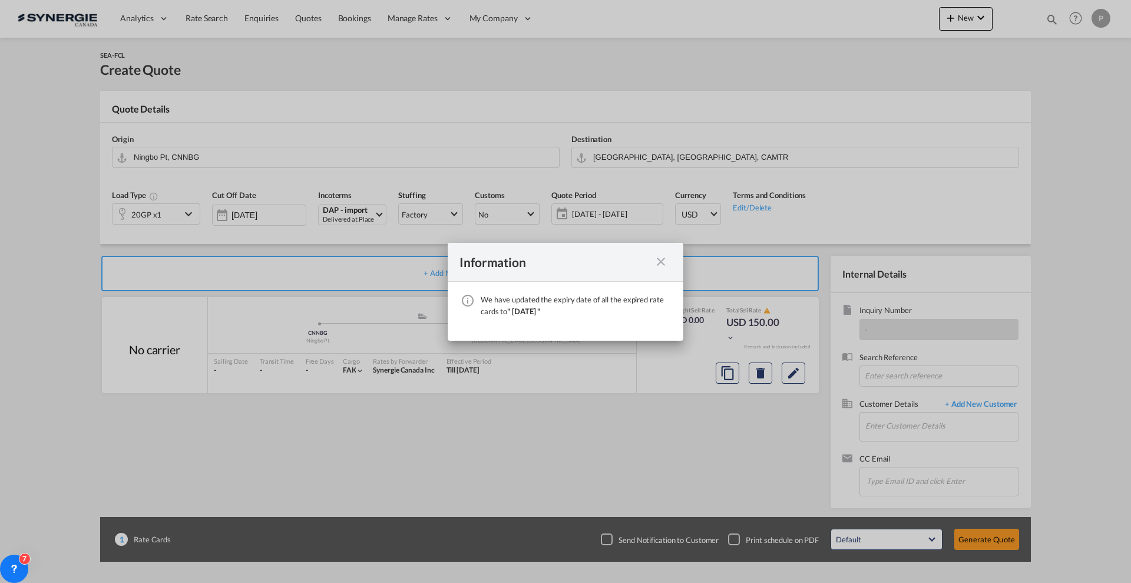
click at [661, 262] on md-icon "icon-close fg-AAA8AD cursor" at bounding box center [661, 261] width 14 height 14
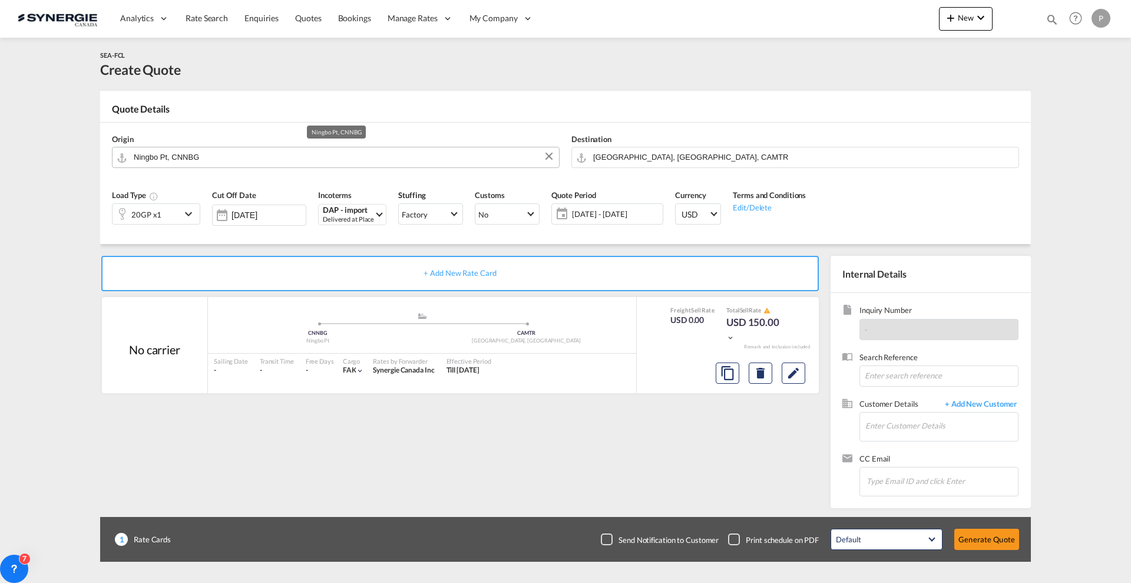
click at [241, 151] on input "Ningbo Pt, CNNBG" at bounding box center [343, 157] width 419 height 21
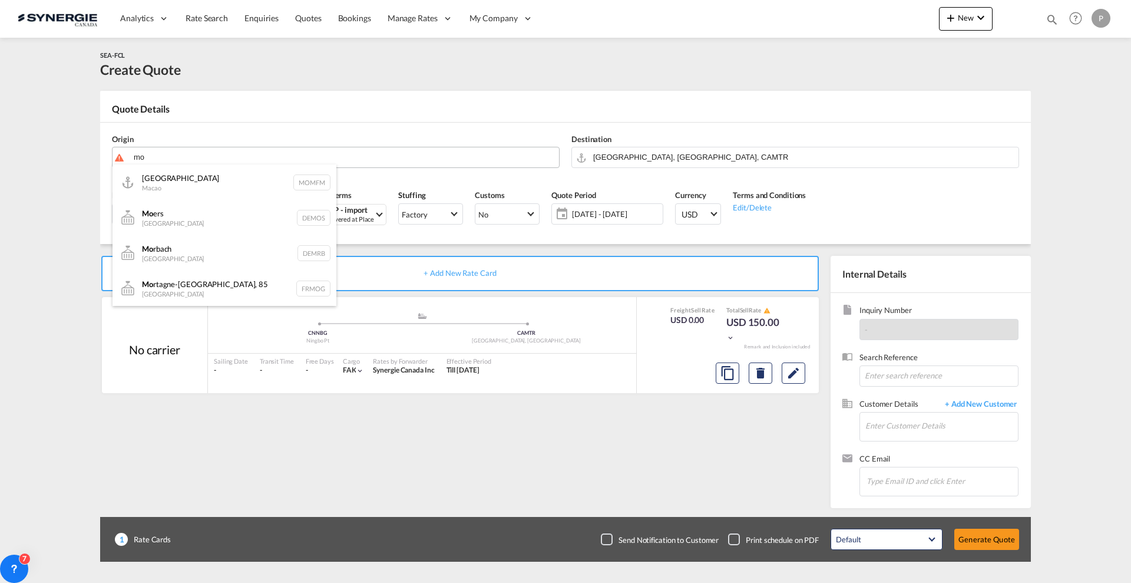
type input "m"
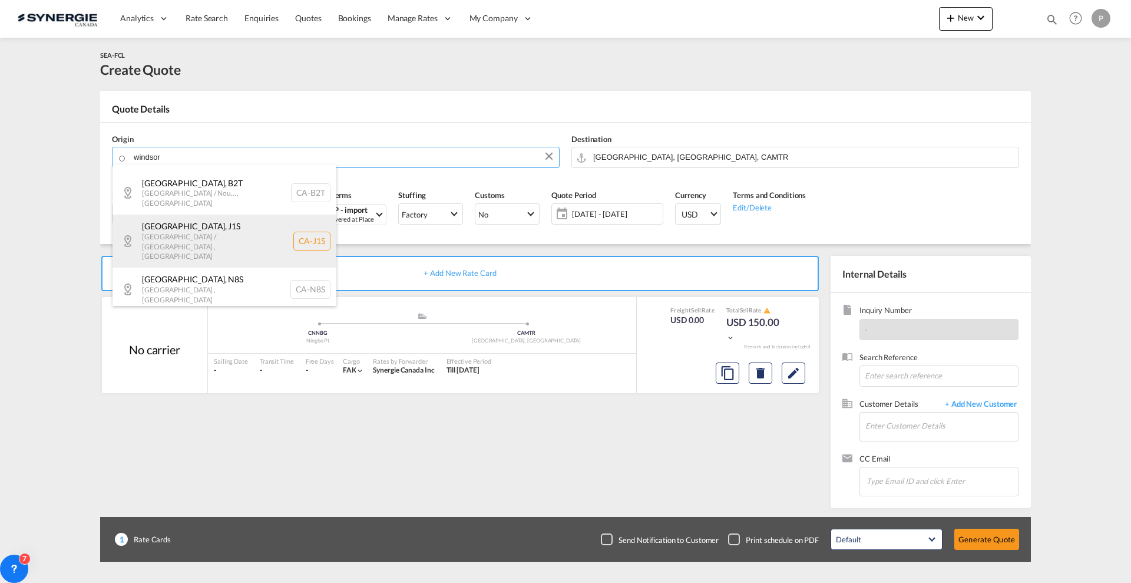
scroll to position [488, 0]
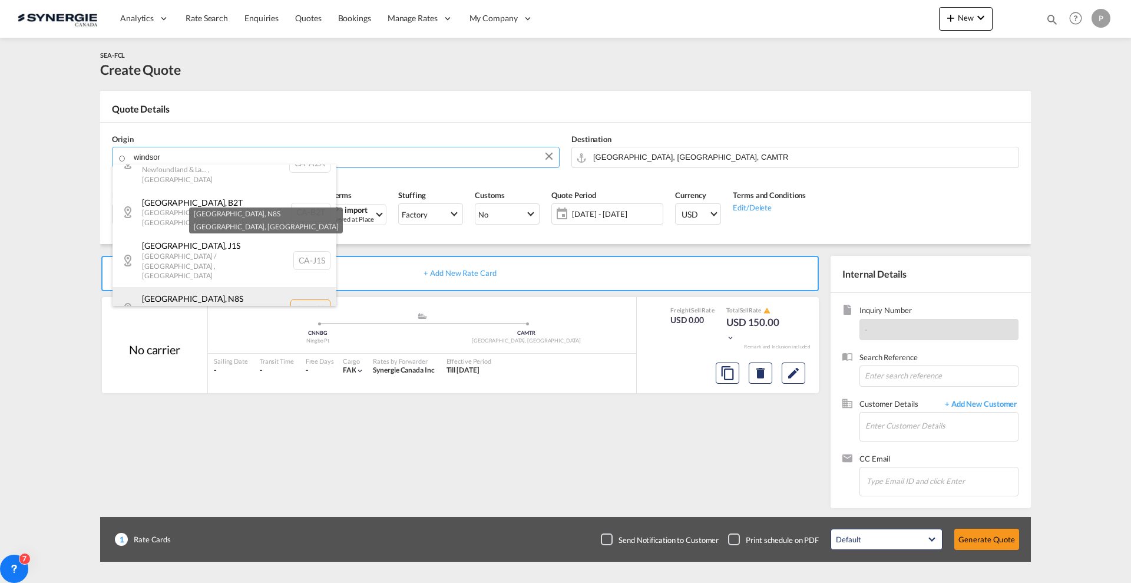
click at [261, 287] on div "Windsor , N8S Ontario , Canada CA-N8S" at bounding box center [224, 308] width 224 height 43
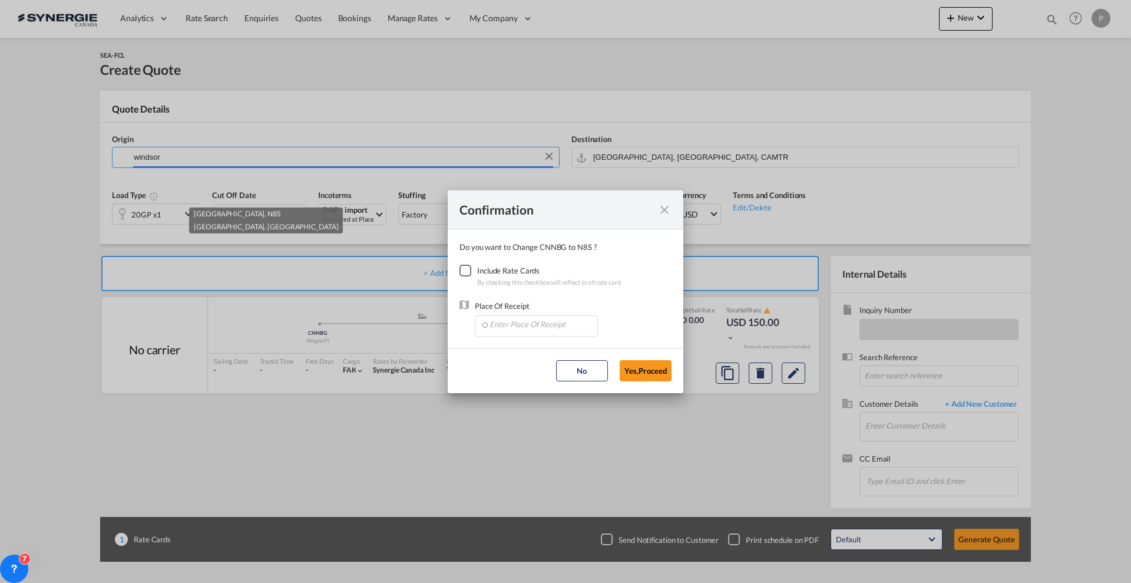
type input "CA-N8S, Windsor, Ontario"
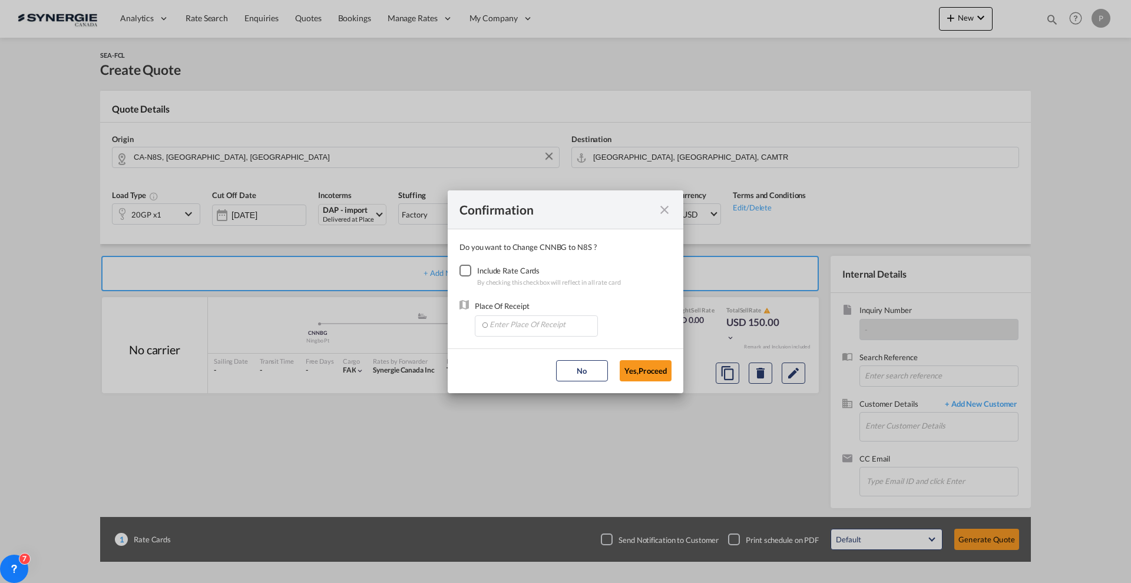
click at [459, 266] on div "Checkbox No Ink" at bounding box center [465, 270] width 12 height 12
click at [494, 325] on input "Enter Place Of Receipt" at bounding box center [539, 325] width 117 height 18
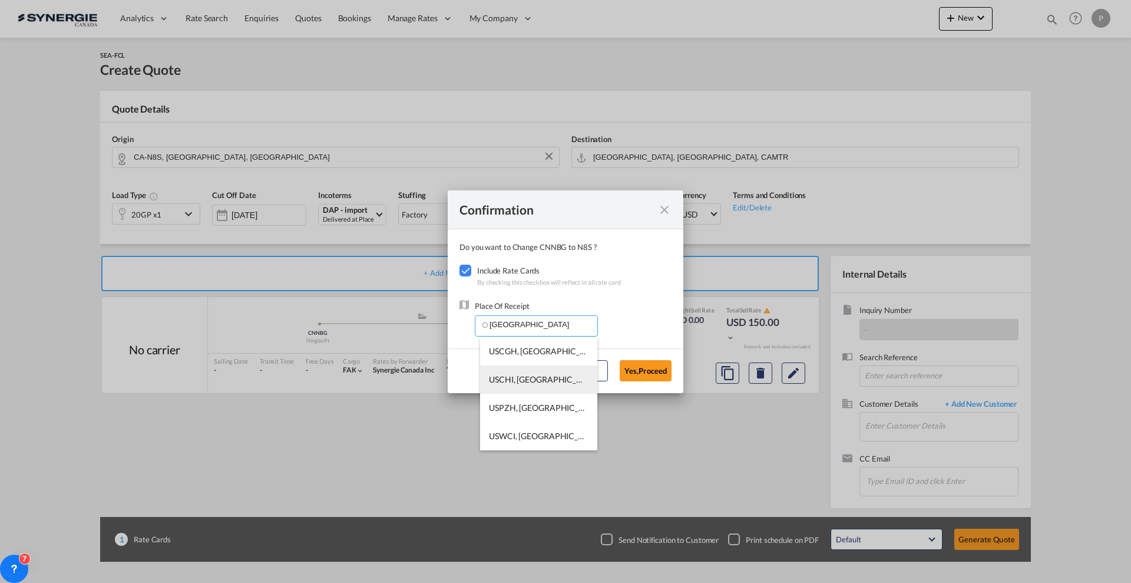
click at [512, 372] on li "USCHI, Chicago, IL, United States, North America, Americas" at bounding box center [538, 379] width 117 height 28
type input "USCHI, Chicago, IL, United States, North America, Americas"
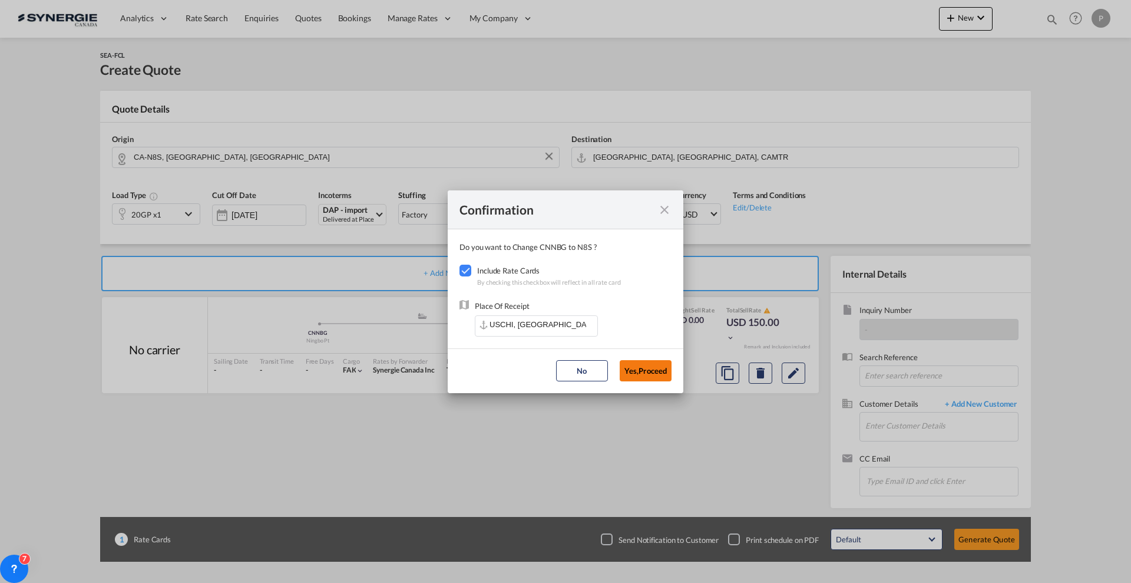
click at [654, 376] on button "Yes,Proceed" at bounding box center [646, 370] width 52 height 21
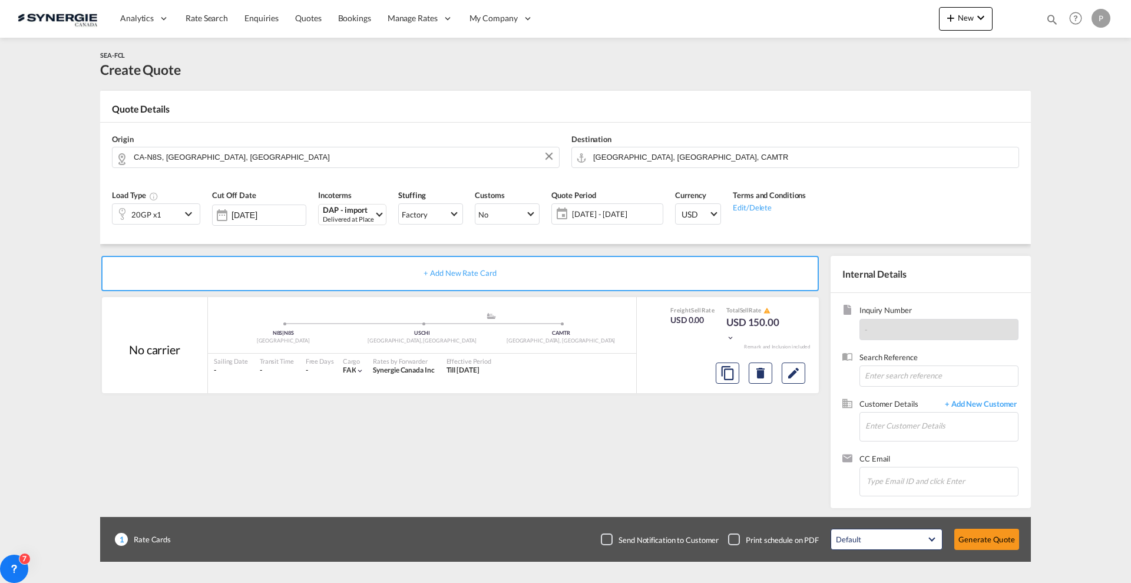
click at [186, 217] on md-icon "icon-chevron-down" at bounding box center [190, 214] width 18 height 14
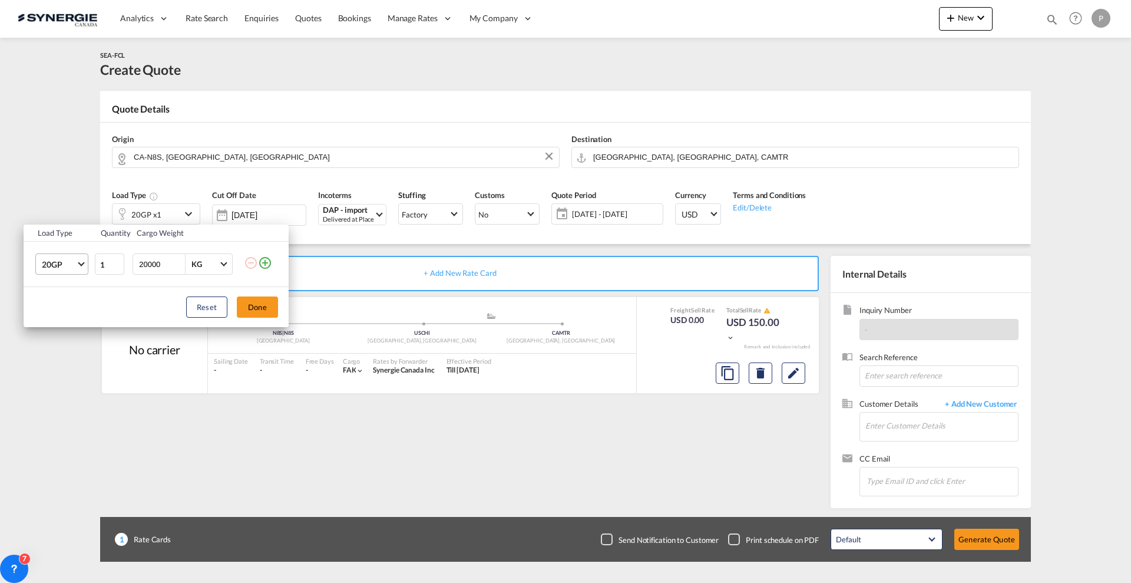
click at [71, 257] on md-select-value "20GP" at bounding box center [64, 264] width 47 height 20
click at [77, 327] on md-option "20TK" at bounding box center [72, 326] width 80 height 28
click at [250, 303] on button "Done" at bounding box center [257, 306] width 41 height 21
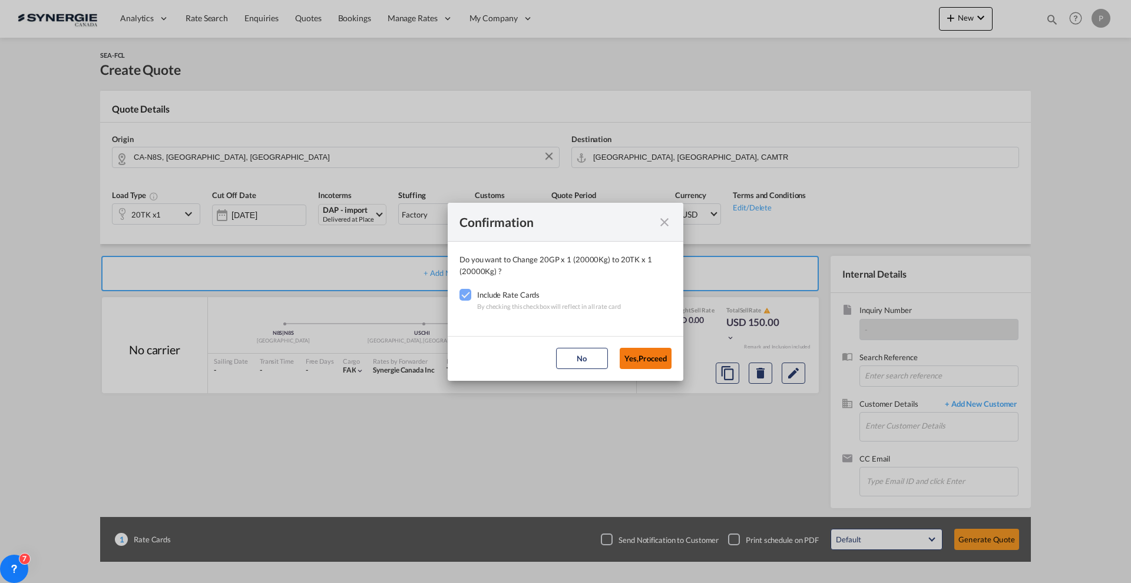
click at [660, 357] on button "Yes,Proceed" at bounding box center [646, 358] width 52 height 21
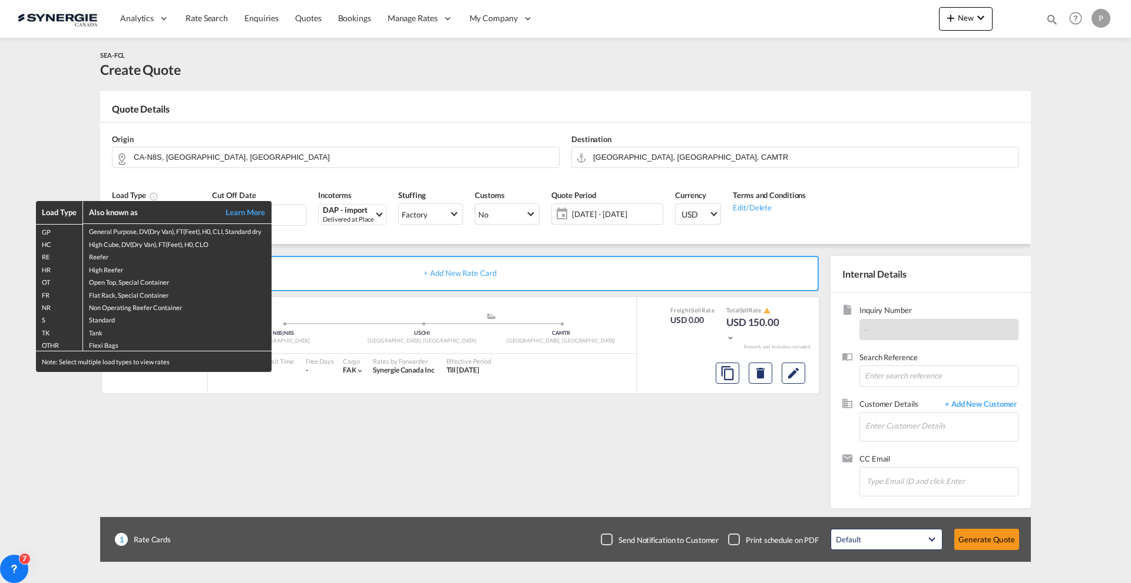
click at [352, 243] on div "Load Type Also known as Learn More GP General Purpose, DV(Dry Van), FT(Feet), H…" at bounding box center [565, 291] width 1131 height 583
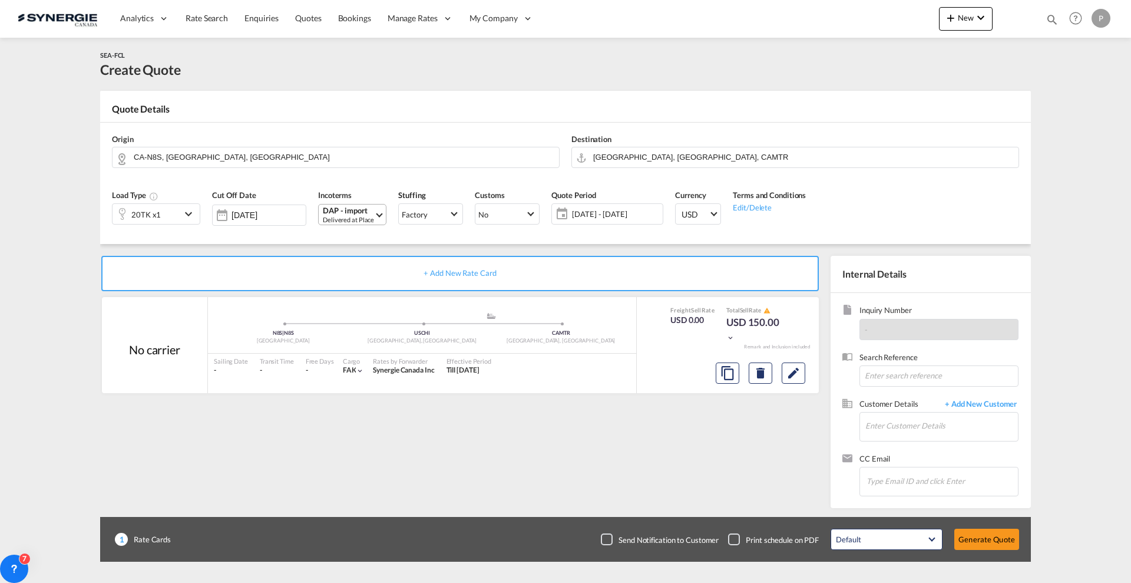
click at [352, 217] on div "Delivered at Place" at bounding box center [348, 219] width 51 height 9
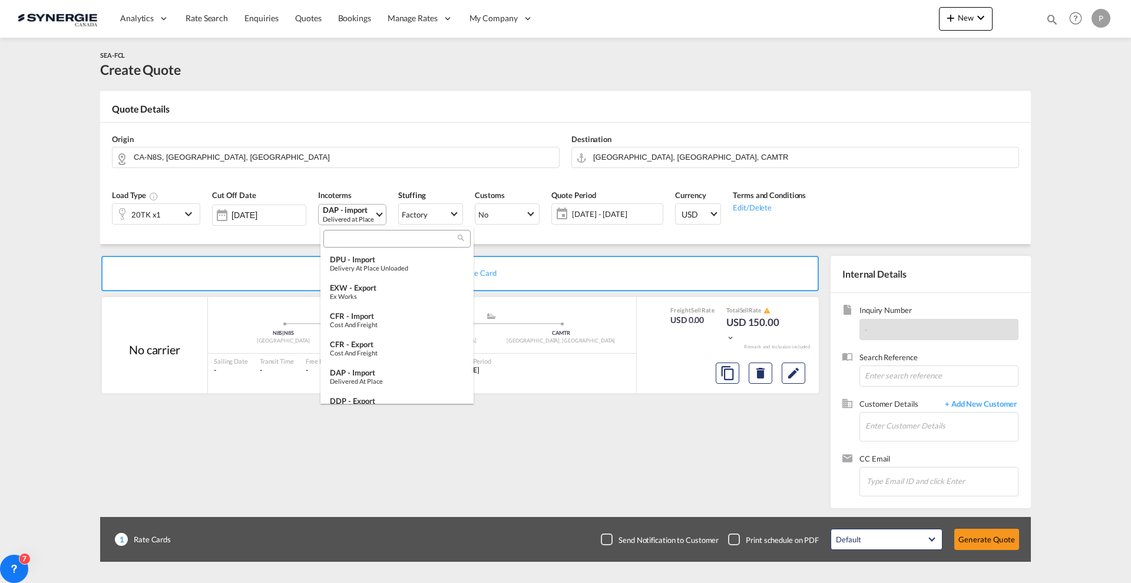
scroll to position [62, 0]
click at [358, 236] on input "search" at bounding box center [392, 239] width 131 height 11
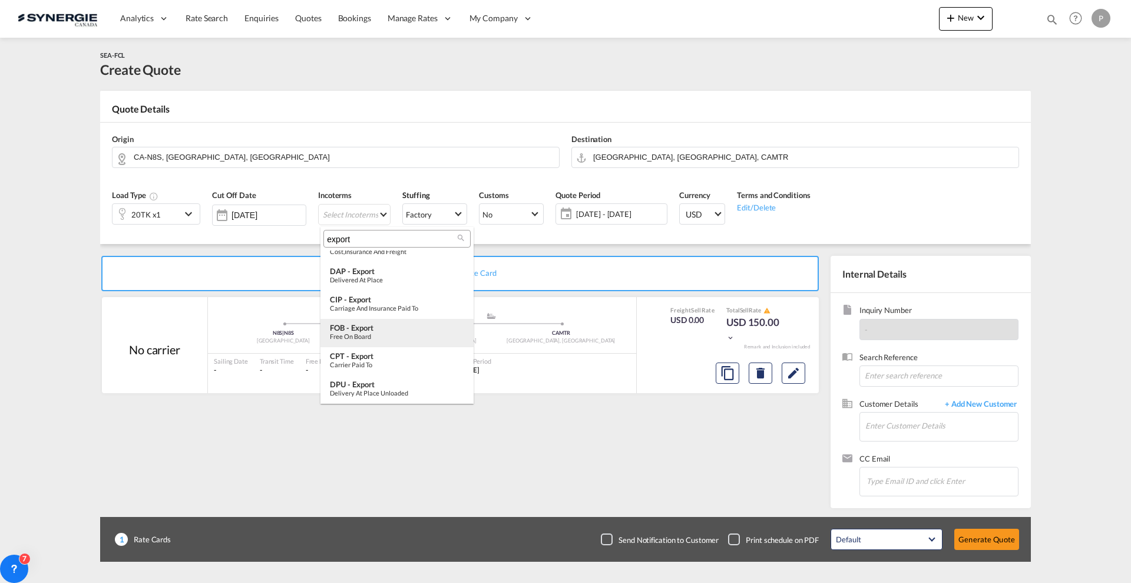
type input "export"
click at [342, 325] on div "FOB - export" at bounding box center [397, 327] width 134 height 9
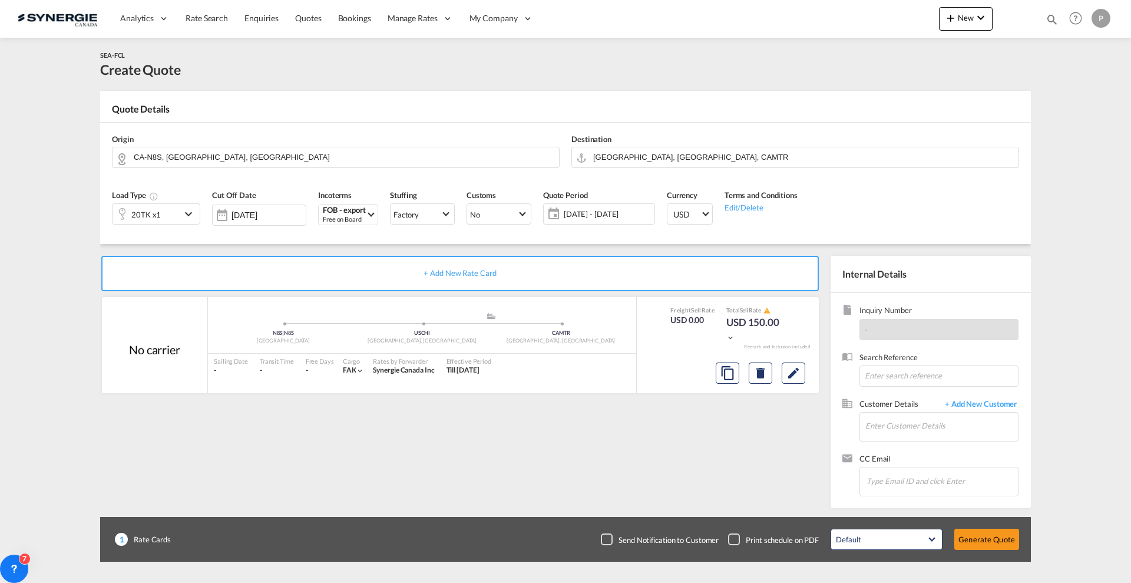
click at [631, 211] on span "04 Sep - 04 Oct 2025" at bounding box center [608, 214] width 88 height 11
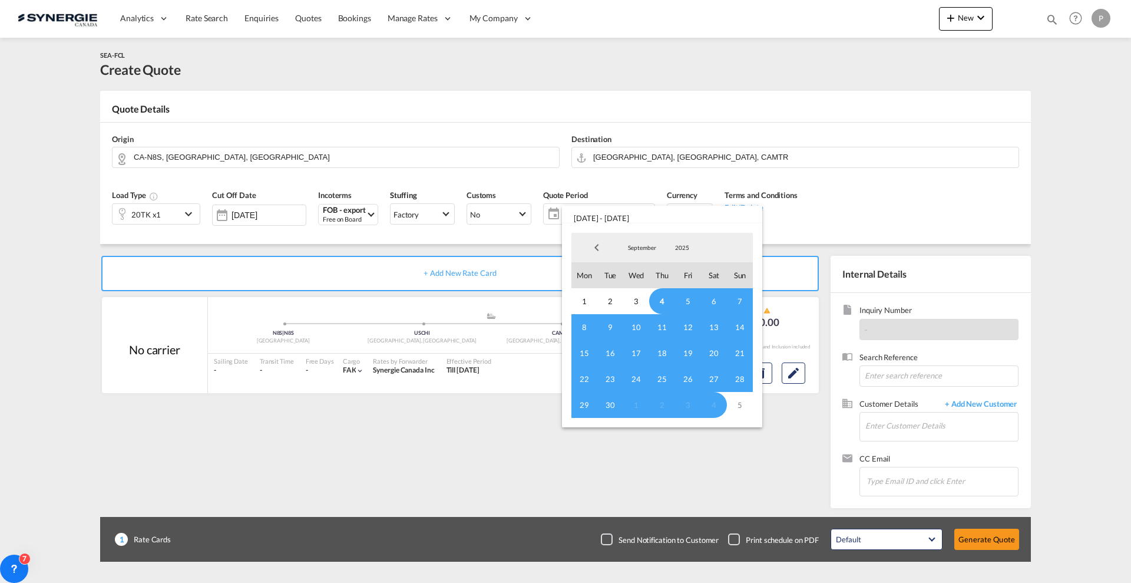
click at [658, 305] on span "4" at bounding box center [662, 301] width 26 height 26
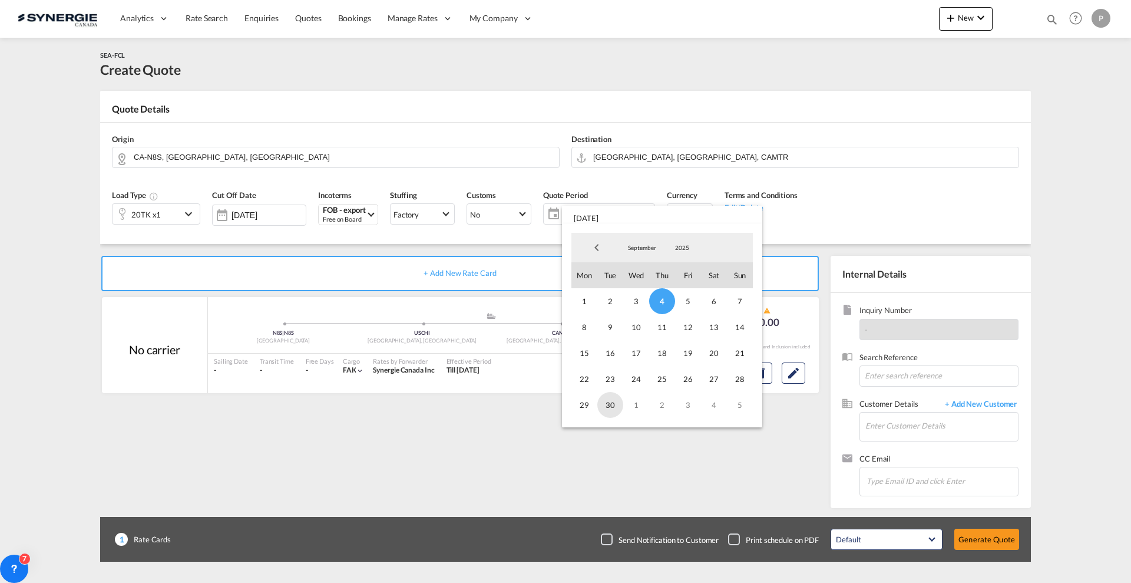
click at [611, 405] on span "30" at bounding box center [610, 405] width 26 height 26
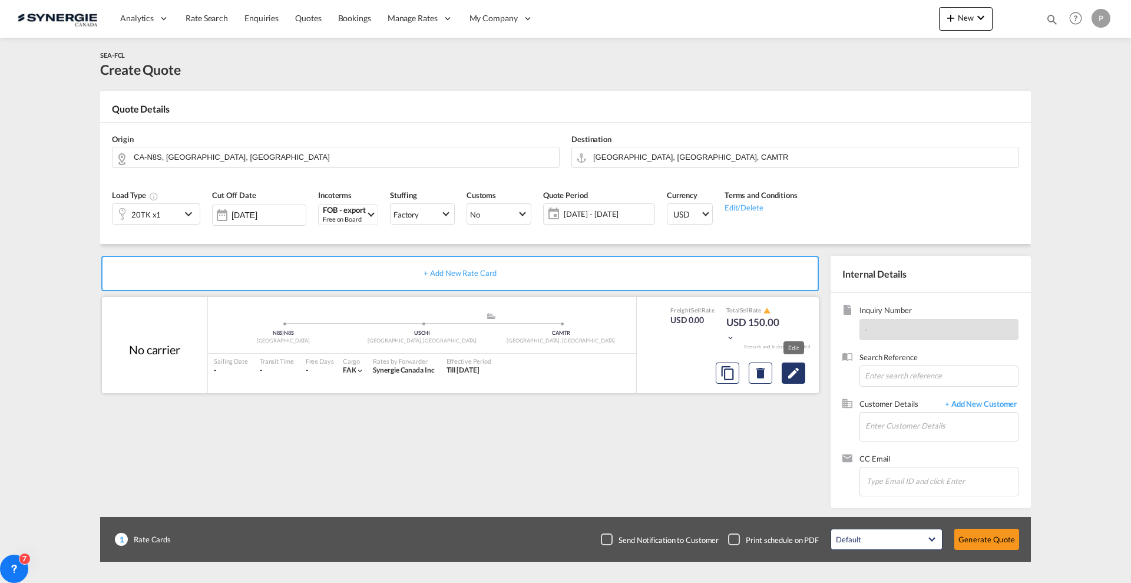
click at [802, 380] on button "Edit" at bounding box center [794, 372] width 24 height 21
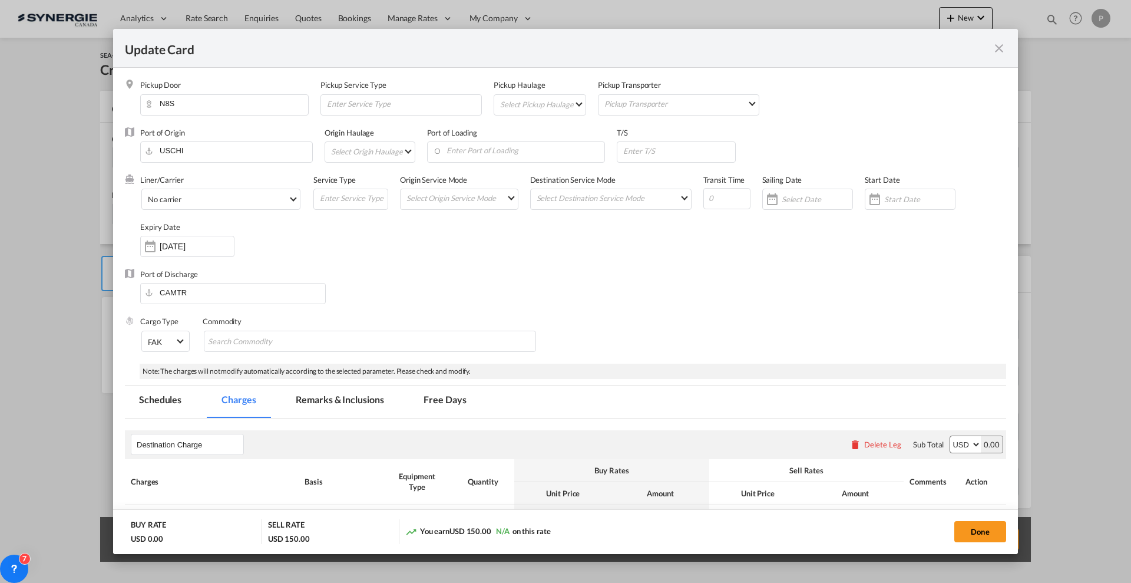
select select "per container"
select select "per B/L"
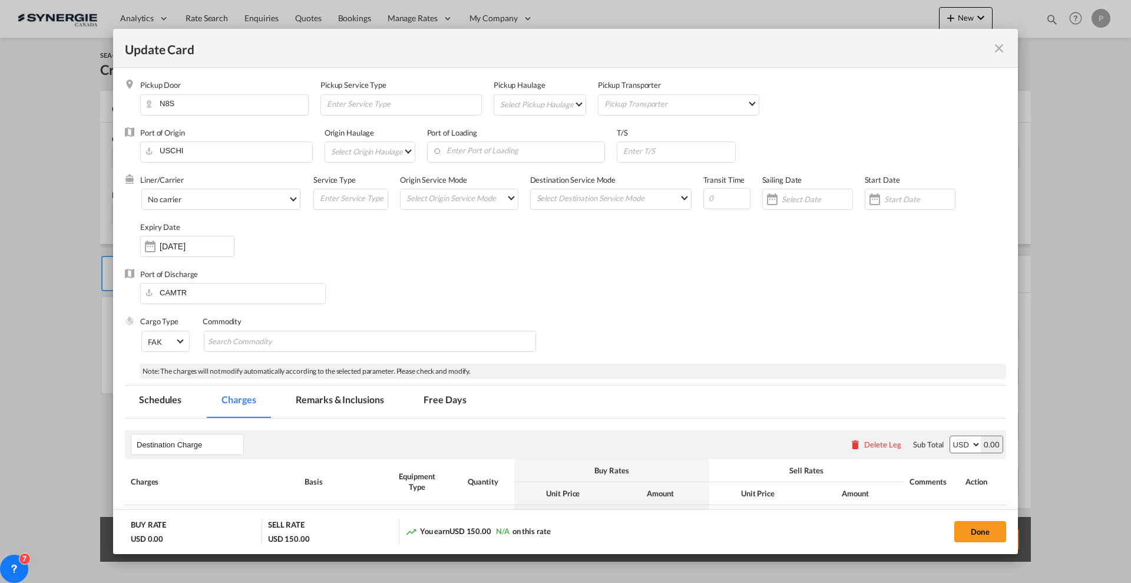
select select "per B/L"
select select "per shipment"
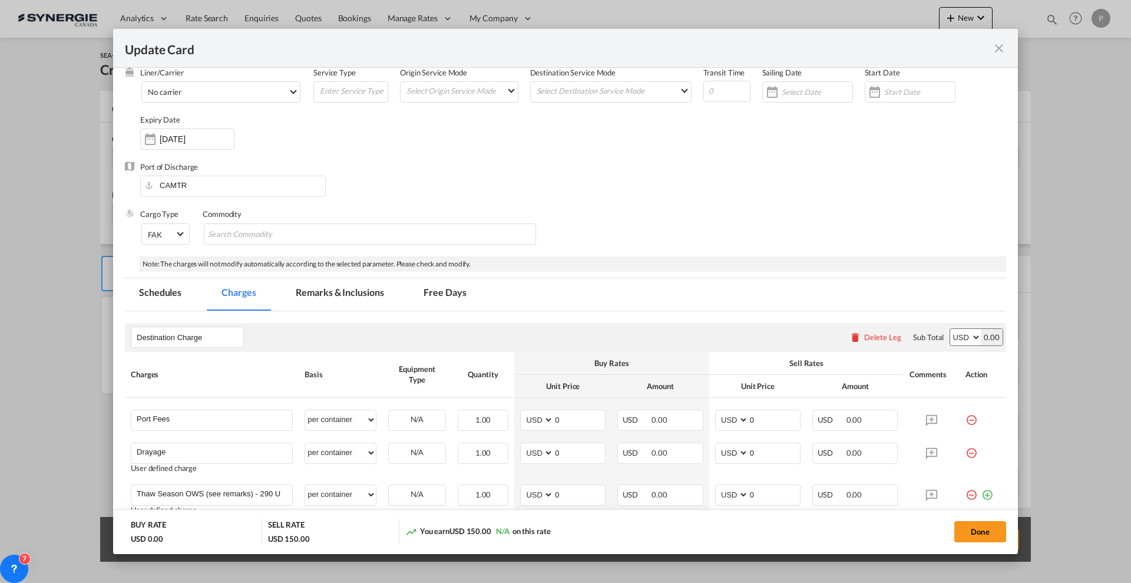
scroll to position [147, 0]
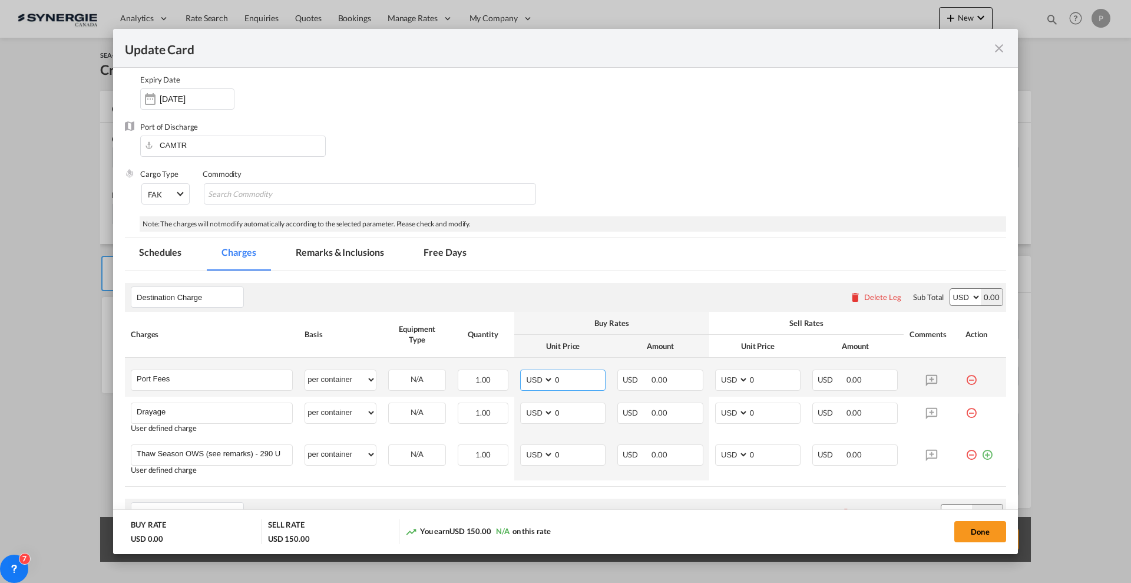
click at [558, 382] on input "0" at bounding box center [579, 379] width 51 height 18
type input "50"
type input "65"
click at [555, 408] on input "0" at bounding box center [579, 412] width 51 height 18
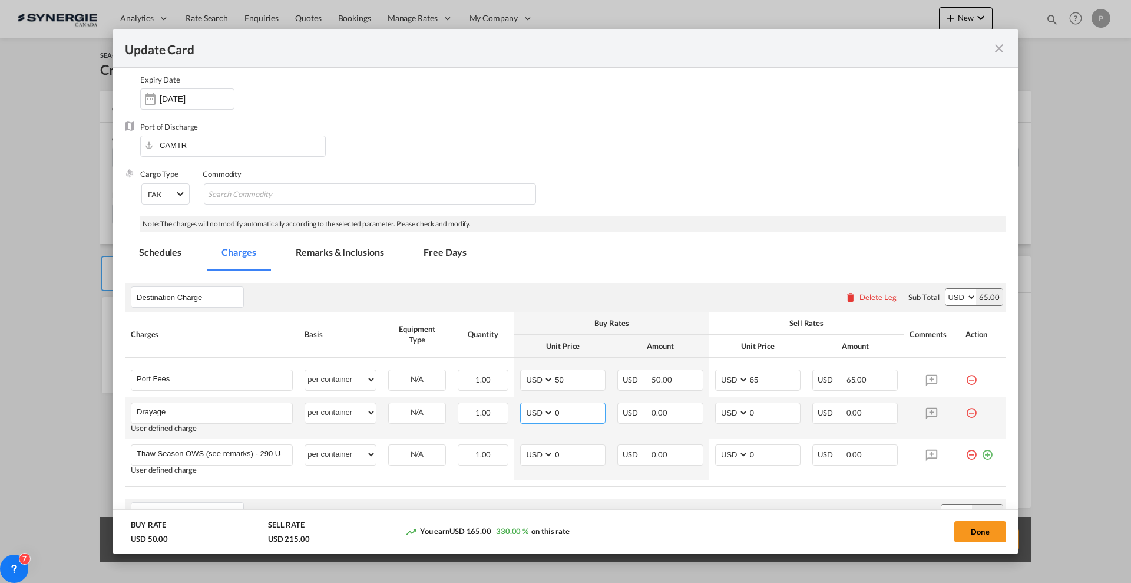
click at [574, 411] on input "0" at bounding box center [579, 412] width 51 height 18
type input "2500"
type input "2700"
click at [756, 415] on input "2700" at bounding box center [774, 412] width 51 height 18
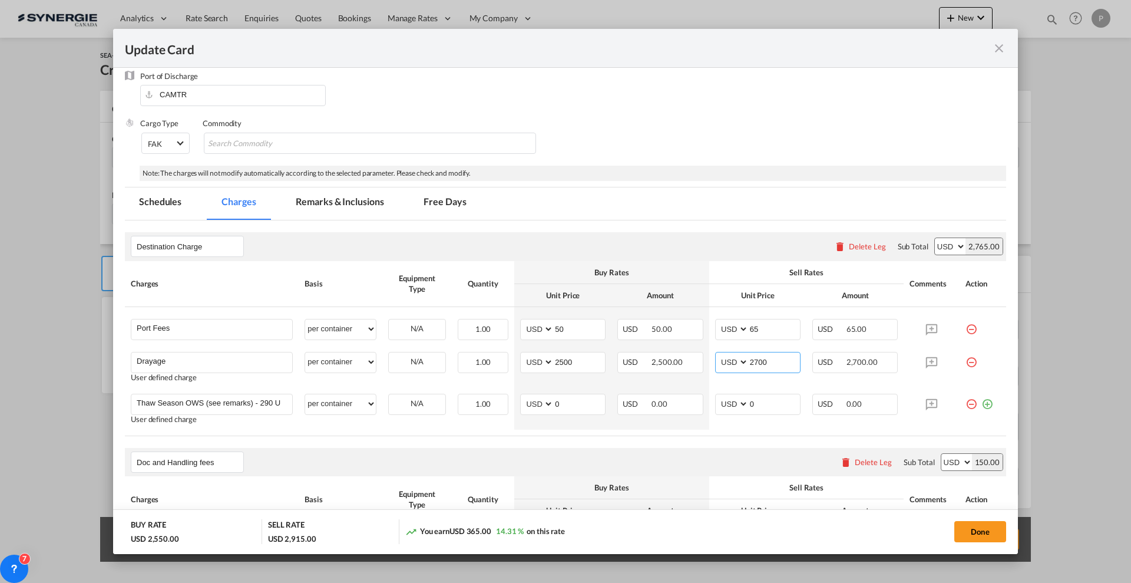
scroll to position [221, 0]
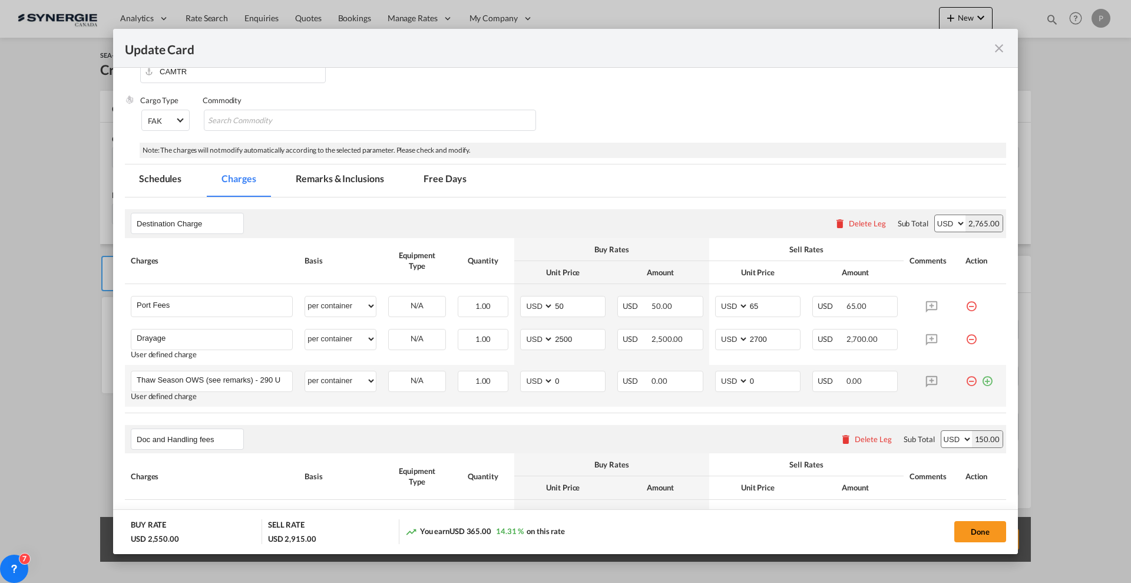
click at [965, 382] on md-icon "icon-minus-circle-outline red-400-fg" at bounding box center [971, 376] width 12 height 12
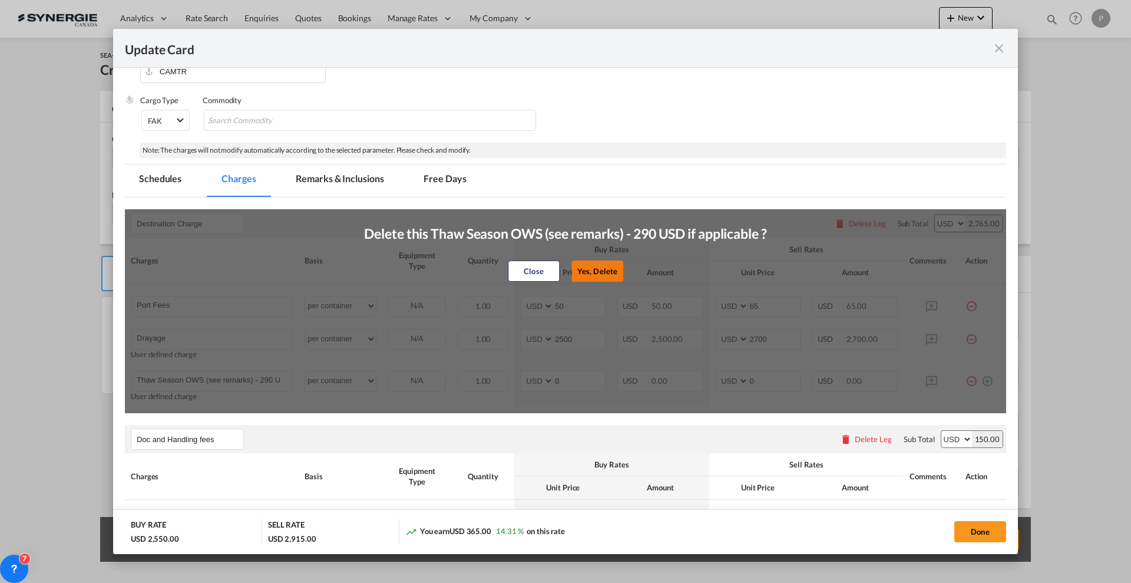
click at [605, 270] on button "Yes, Delete" at bounding box center [597, 270] width 52 height 21
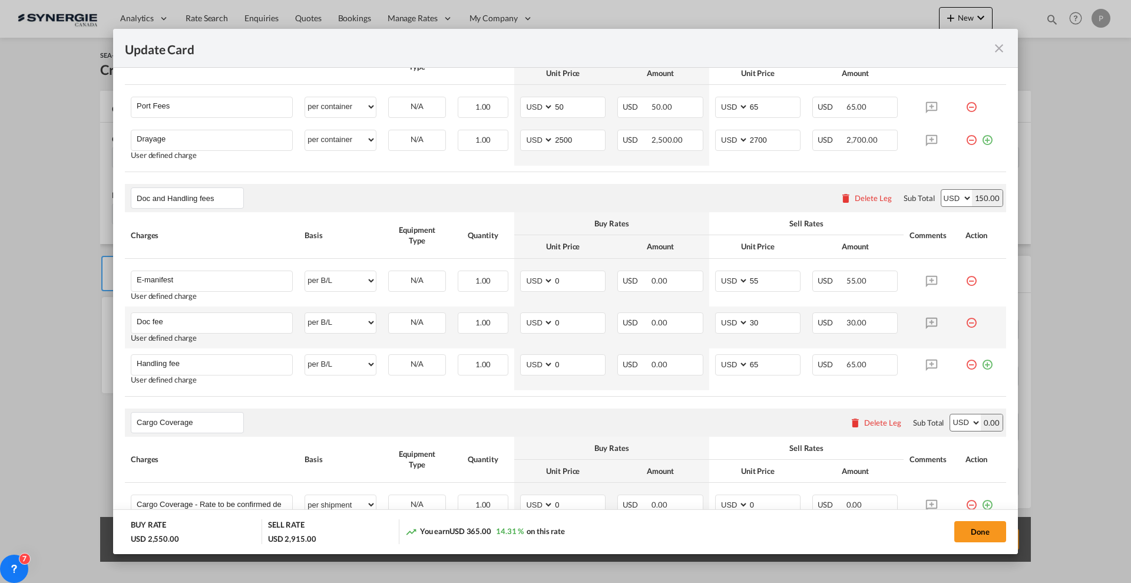
scroll to position [442, 0]
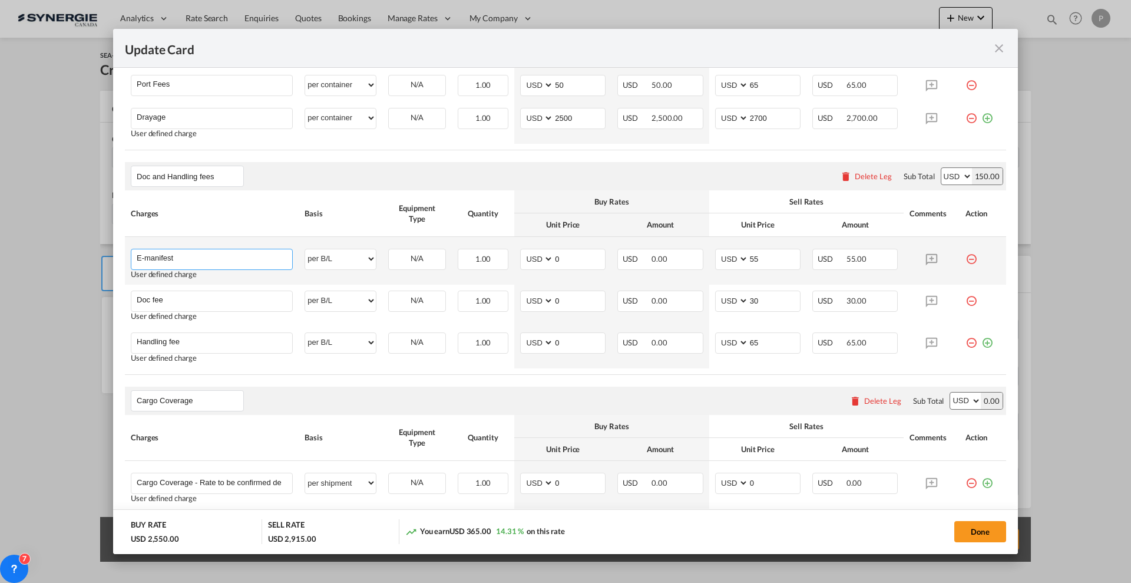
click at [259, 262] on input "E-manifest" at bounding box center [214, 258] width 155 height 18
click at [252, 283] on span "B13 - Export Declaration IF NEEDED 35 usd" at bounding box center [223, 281] width 157 height 10
type input "B13 - Export Declaration IF NEEDED 35 usd"
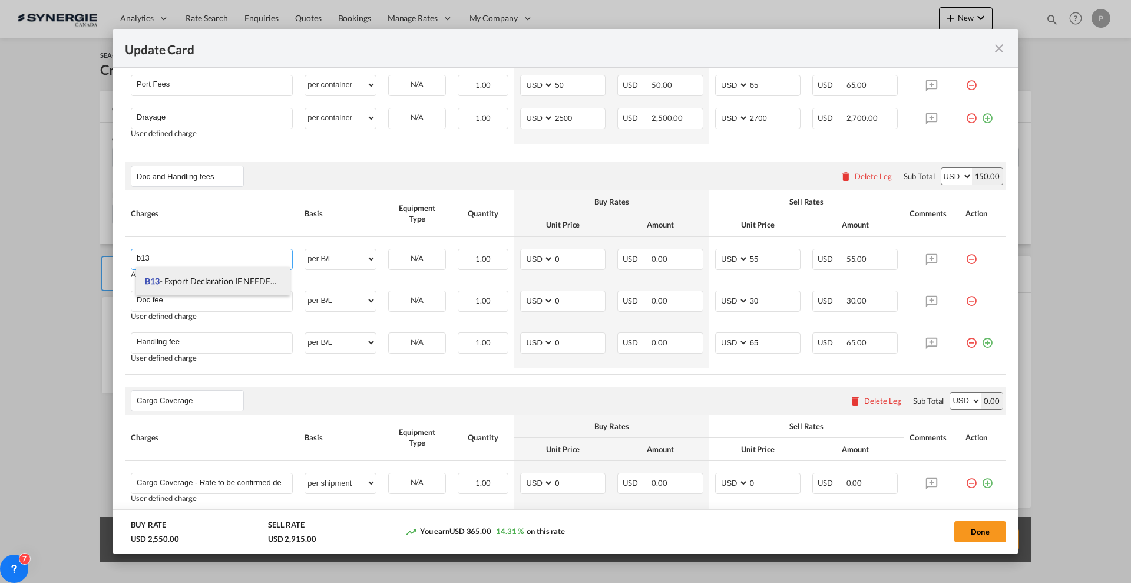
type input "0"
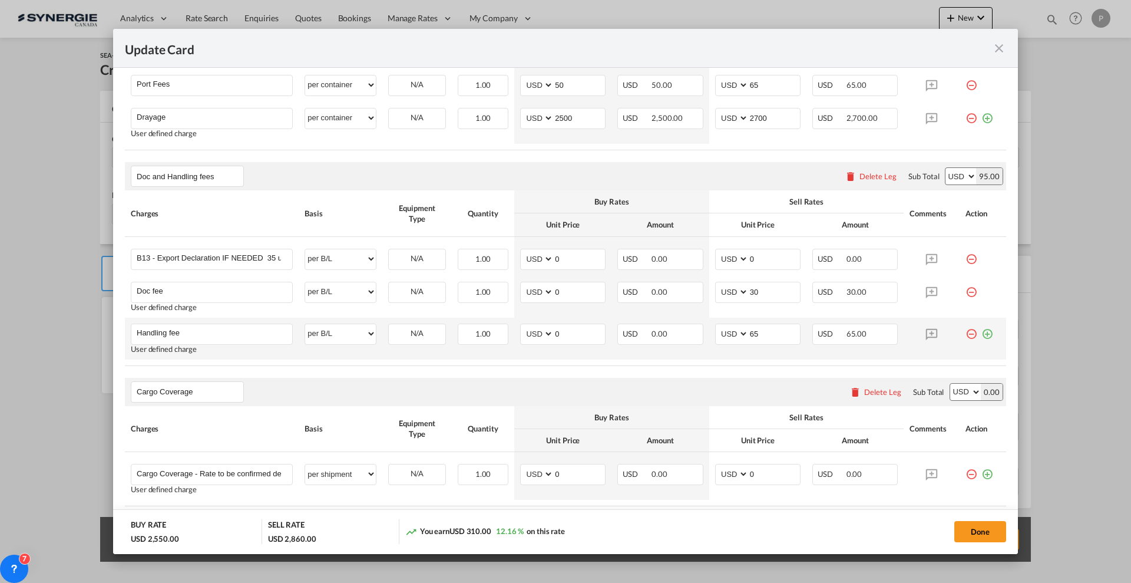
click at [981, 335] on md-icon "icon-plus-circle-outline green-400-fg" at bounding box center [987, 329] width 12 height 12
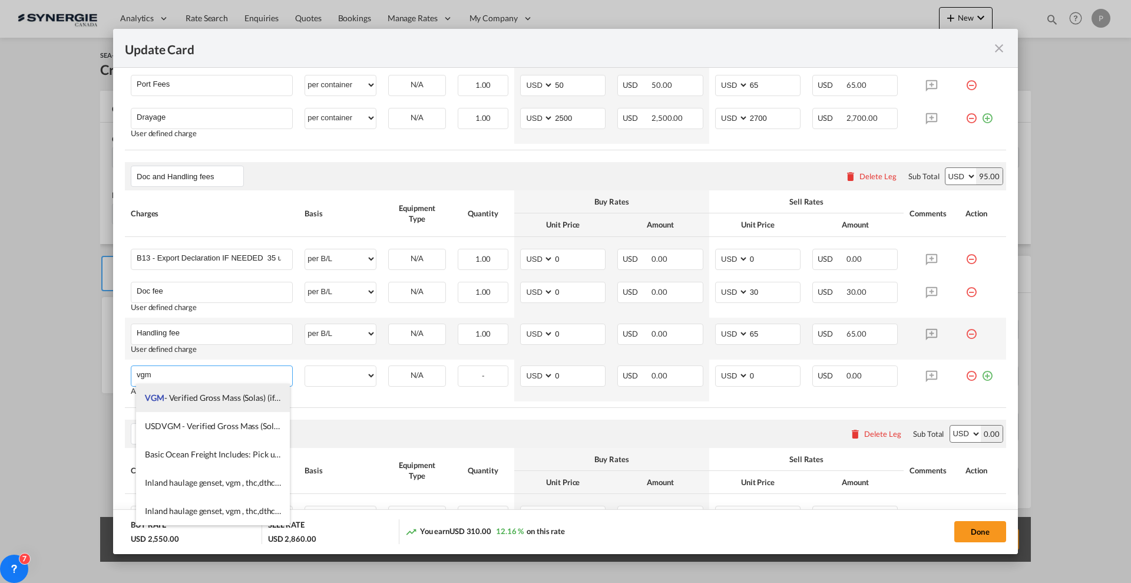
click at [257, 395] on span "VGM - Verified Gross Mass (Solas) (if CONTAINER SCALING + DECLARATION 180 usd)" at bounding box center [301, 397] width 312 height 10
type input "VGM - Verified Gross Mass (Solas) (if CONTAINER SCALING + DECLARATION 180 usd)"
select select "per equipment"
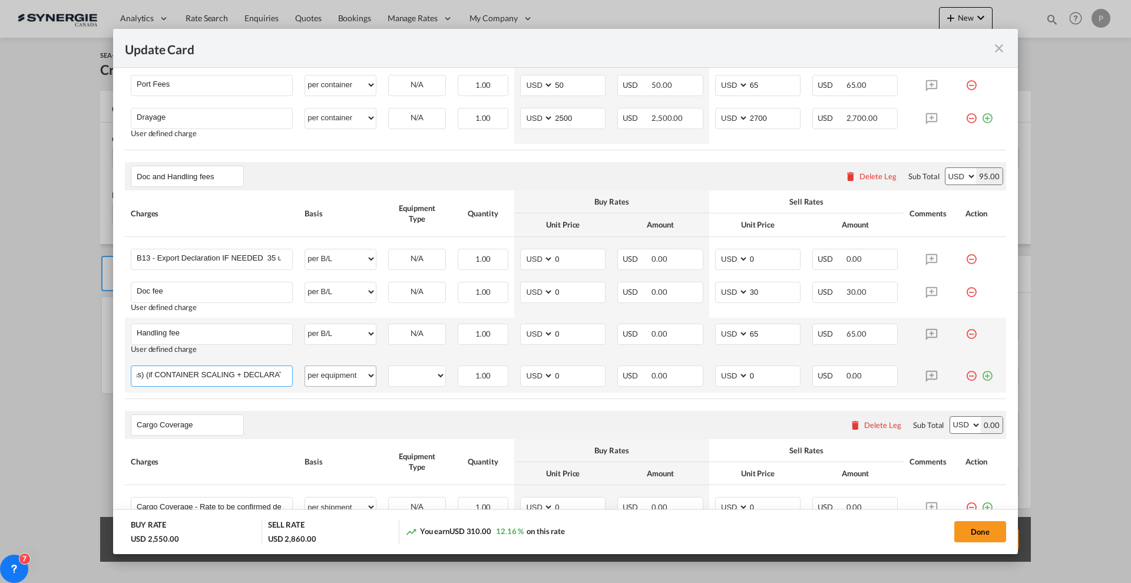
scroll to position [0, 163]
drag, startPoint x: 262, startPoint y: 372, endPoint x: 331, endPoint y: 372, distance: 68.9
click at [331, 372] on tr "VGM - Verified Gross Mass (Solas) (if CONTAINER SCALING + DECLARATION 180 usd) …" at bounding box center [565, 375] width 881 height 33
click at [413, 376] on select "20TK" at bounding box center [417, 376] width 57 height 16
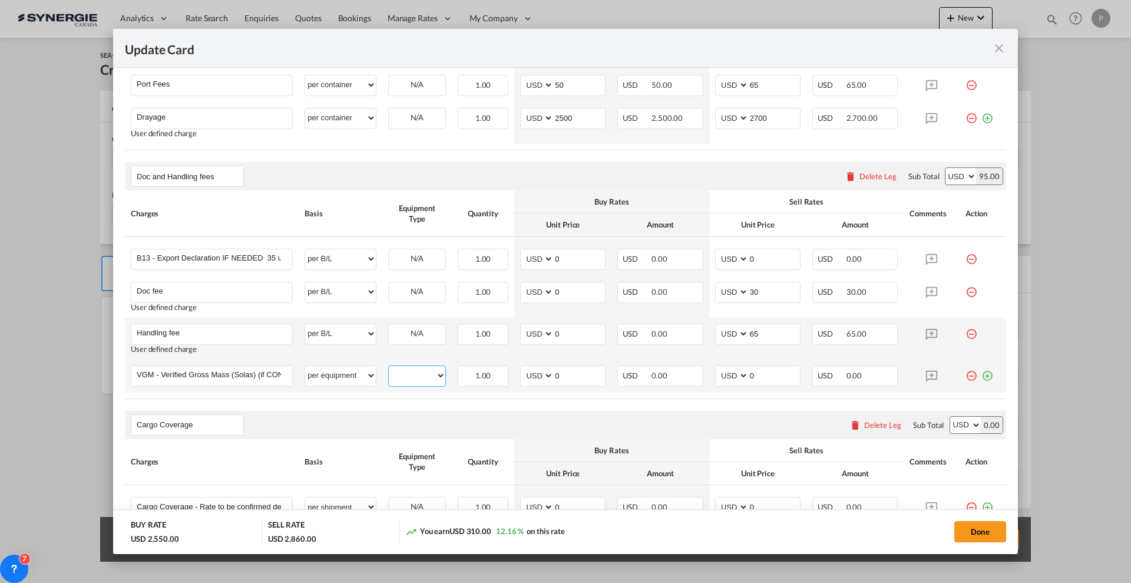
select select "20TK"
click at [389, 368] on select "20TK" at bounding box center [417, 376] width 57 height 16
click at [348, 370] on select "per equipment per container per B/L per shipping bill per shipment per pallet p…" at bounding box center [340, 375] width 71 height 19
select select "per container"
click at [305, 366] on select "per equipment per container per B/L per shipping bill per shipment per pallet p…" at bounding box center [340, 375] width 71 height 19
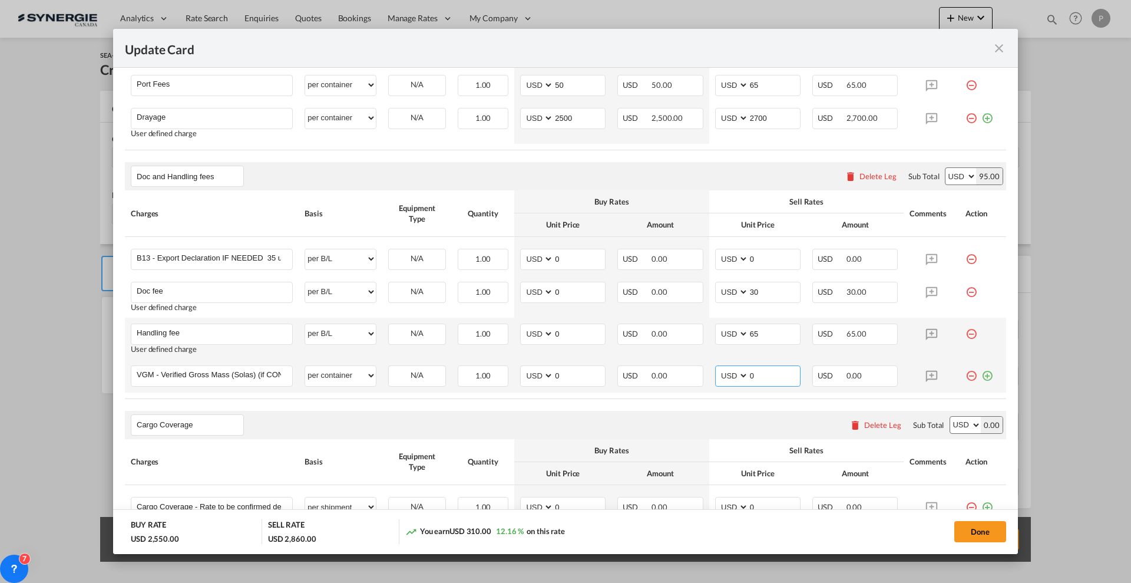
click at [754, 369] on input "0" at bounding box center [774, 375] width 51 height 18
type input "30"
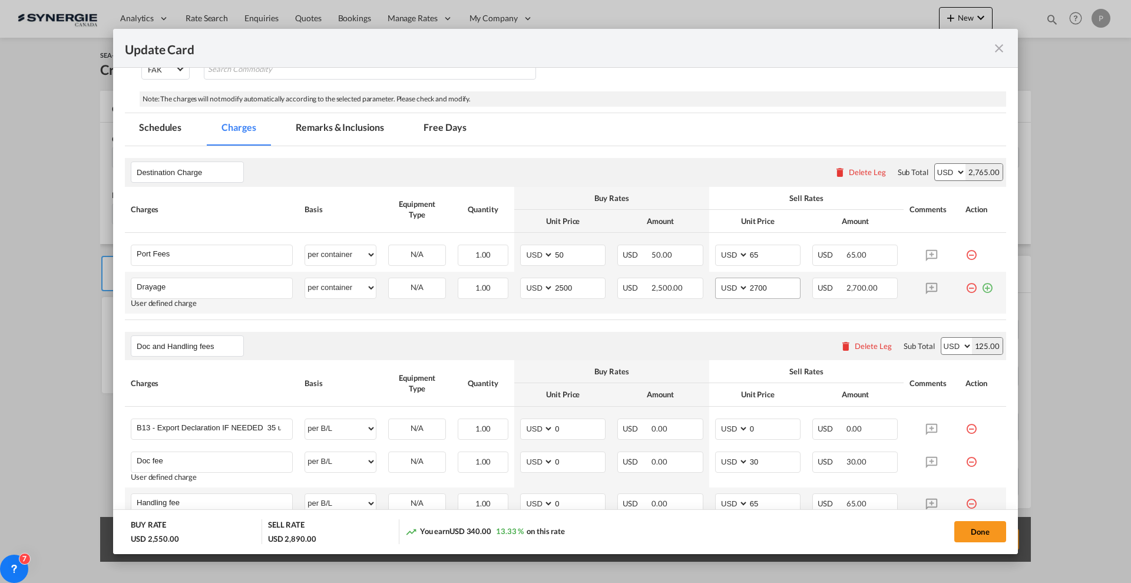
scroll to position [256, 0]
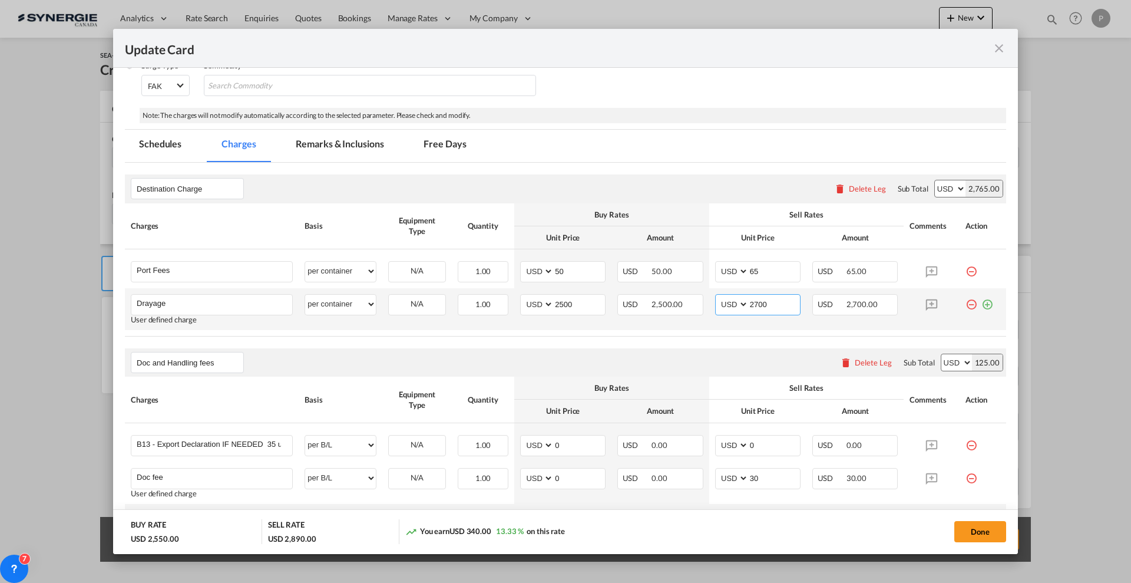
drag, startPoint x: 755, startPoint y: 302, endPoint x: 749, endPoint y: 298, distance: 7.2
click at [749, 298] on input "2700" at bounding box center [774, 303] width 51 height 18
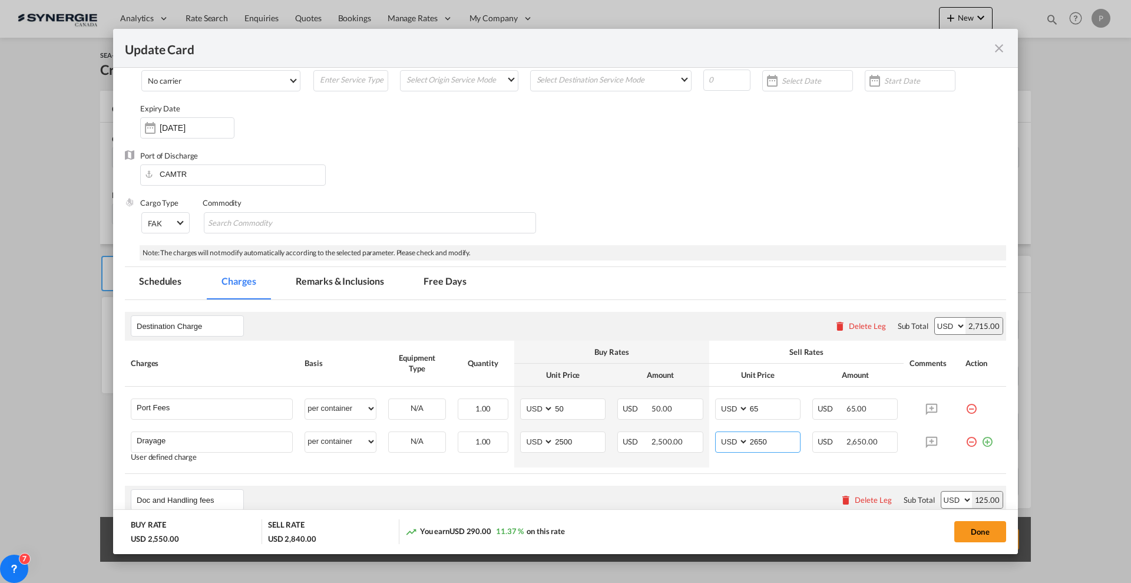
scroll to position [0, 0]
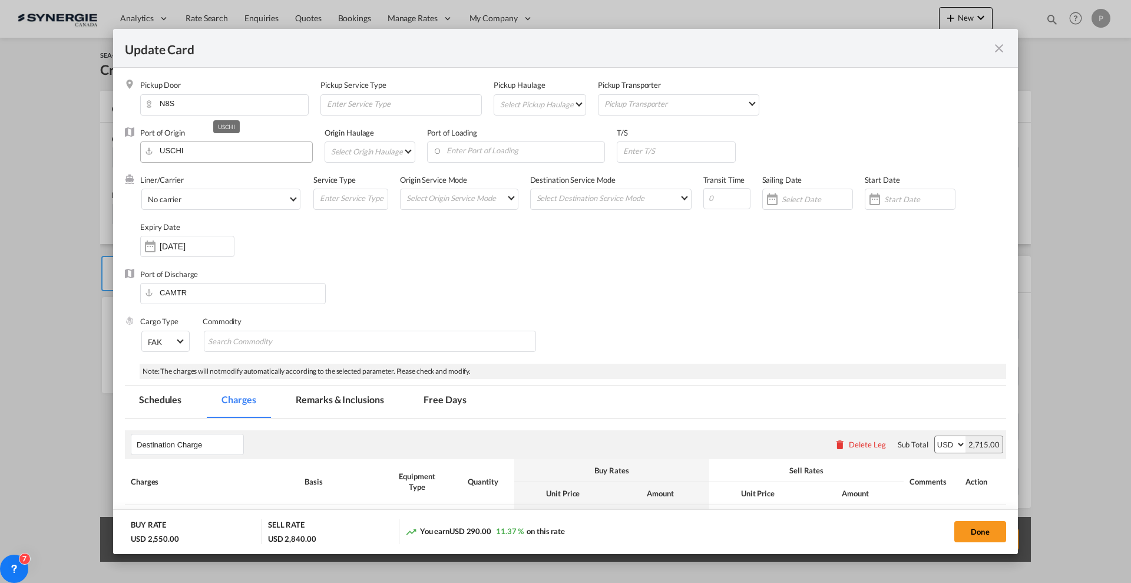
type input "2650"
click at [210, 150] on input "USCHI" at bounding box center [229, 151] width 166 height 18
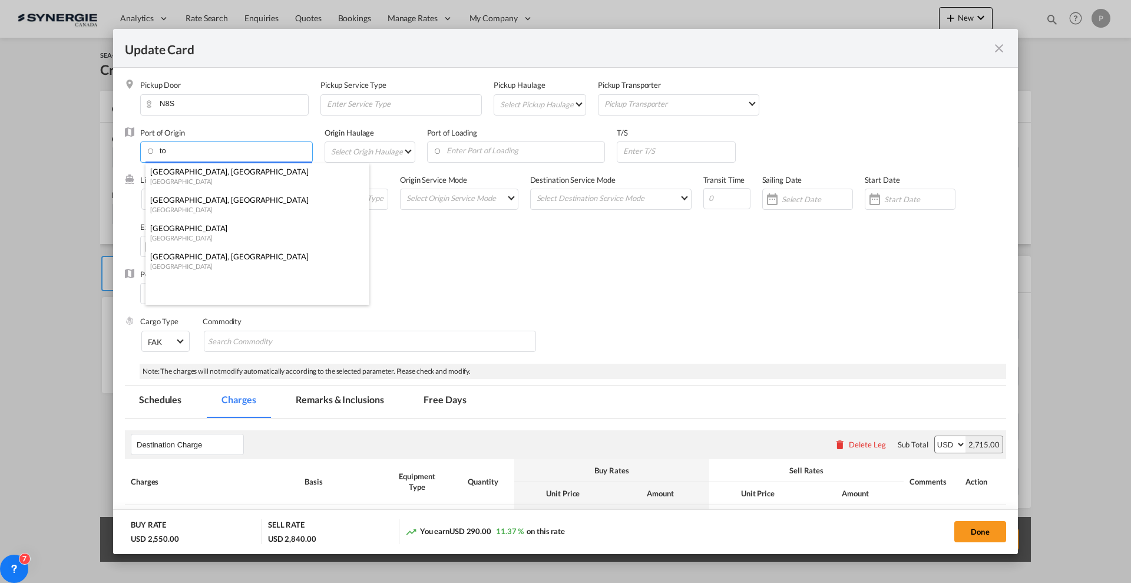
type input "t"
click at [183, 170] on div "Toronto, ON" at bounding box center [253, 171] width 207 height 11
type input "Toronto, ON, CATOR"
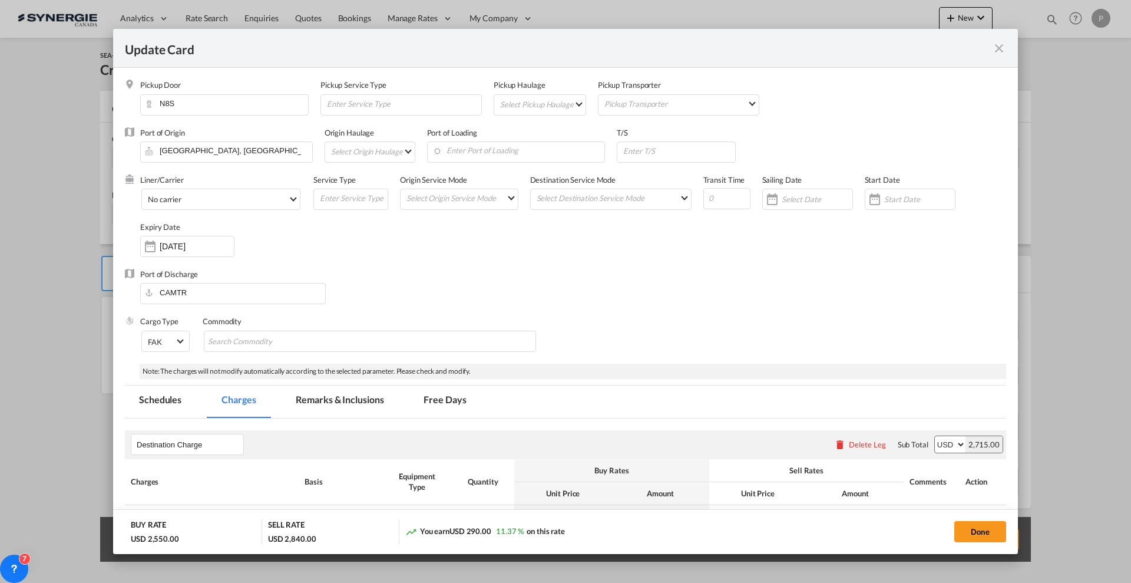
click at [576, 276] on div "Port of Discharge CAMTR" at bounding box center [565, 292] width 881 height 47
click at [580, 278] on div "Port of Discharge CAMTR" at bounding box center [565, 292] width 881 height 47
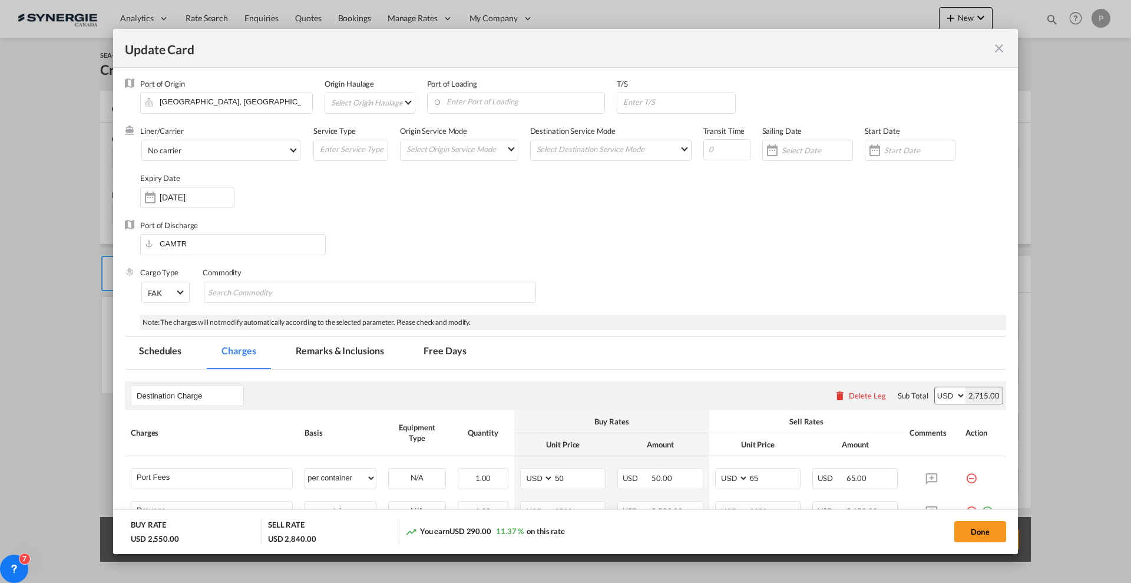
scroll to position [74, 0]
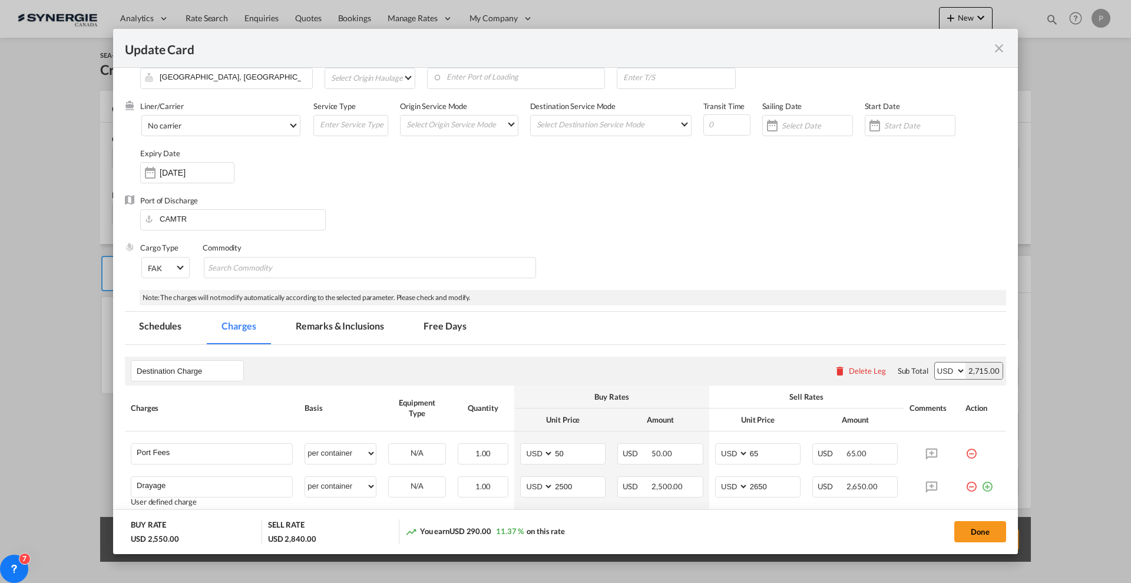
click at [370, 319] on md-tab-item "Remarks & Inclusions" at bounding box center [340, 328] width 116 height 32
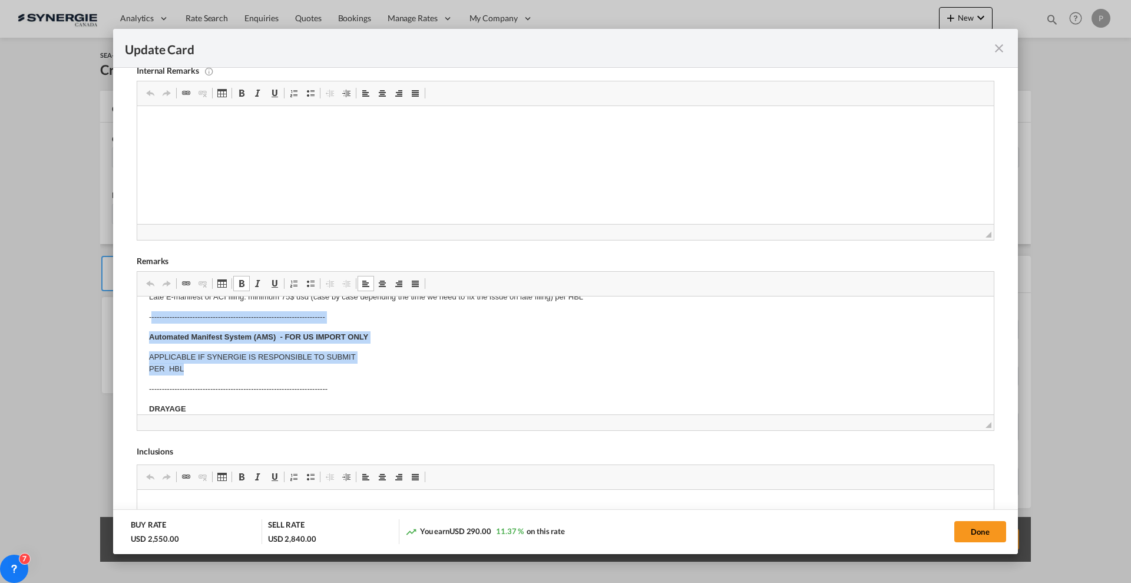
scroll to position [0, 0]
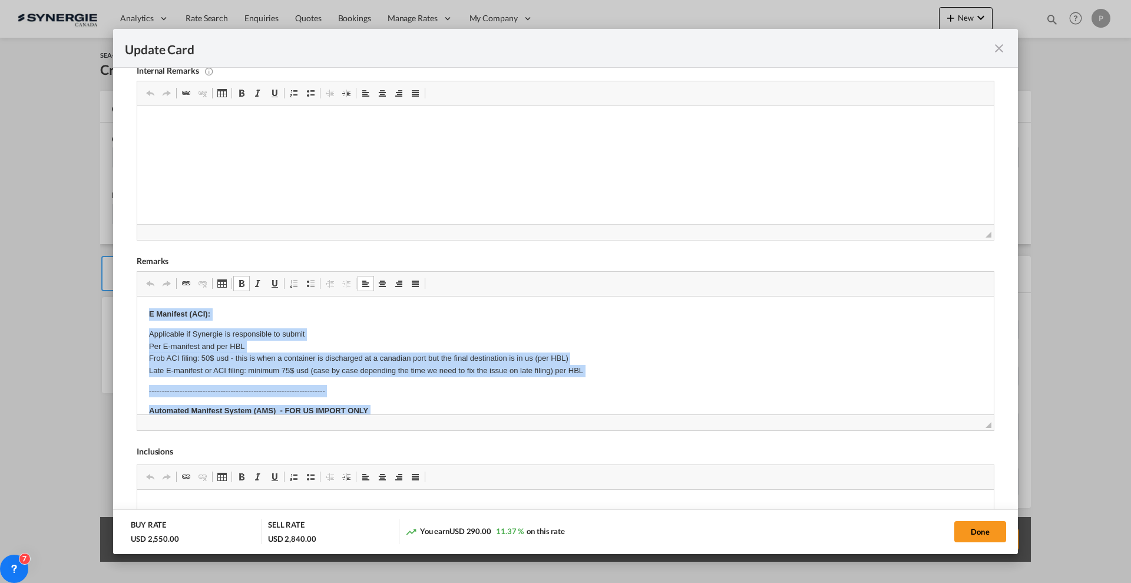
drag, startPoint x: 200, startPoint y: 372, endPoint x: 239, endPoint y: 521, distance: 153.3
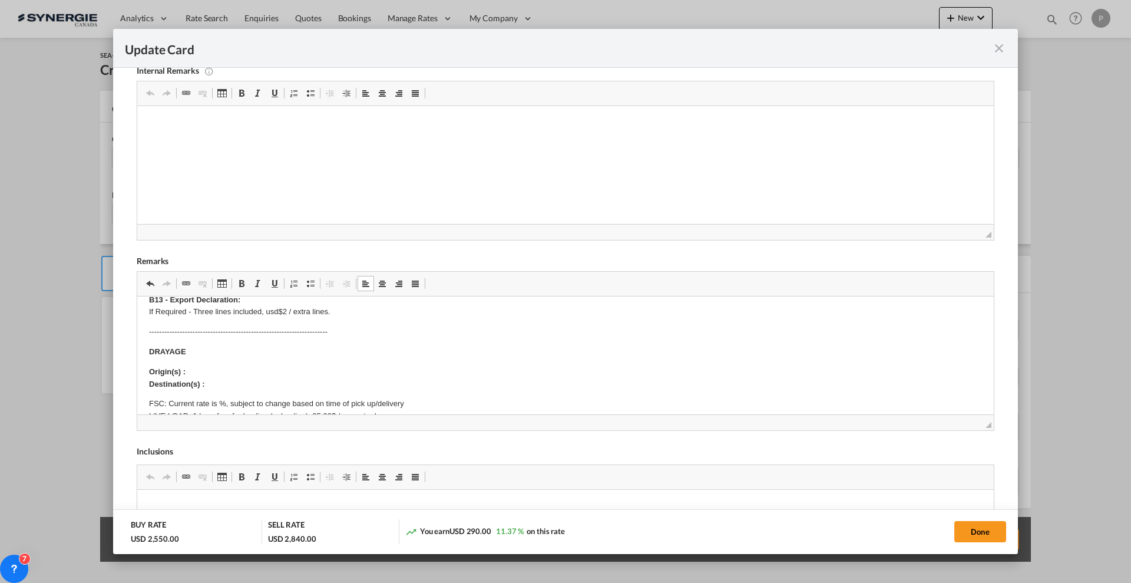
scroll to position [74, 0]
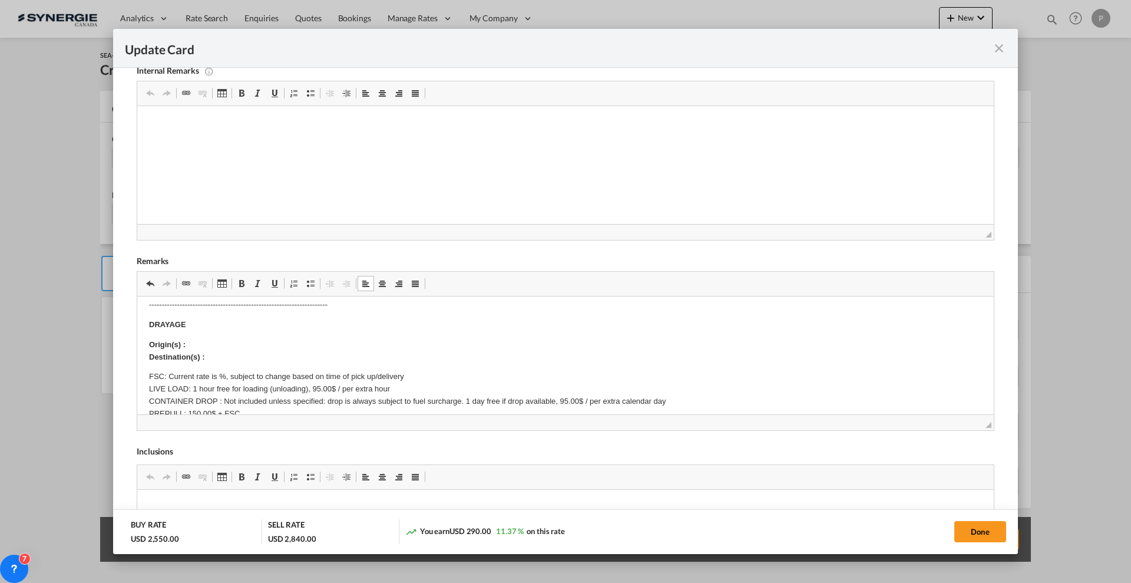
click at [207, 344] on p "Origin(s) : Destination(s) :" at bounding box center [565, 351] width 833 height 25
click at [216, 350] on body "SOLAS/VGM: If container scaling is needed, please add 150.00$ USD per occurrenc…" at bounding box center [565, 497] width 833 height 527
drag, startPoint x: 217, startPoint y: 356, endPoint x: 130, endPoint y: 344, distance: 88.6
click at [137, 344] on html "SOLAS/VGM: If container scaling is needed, please add 150.00$ USD per occurrenc…" at bounding box center [565, 498] width 856 height 550
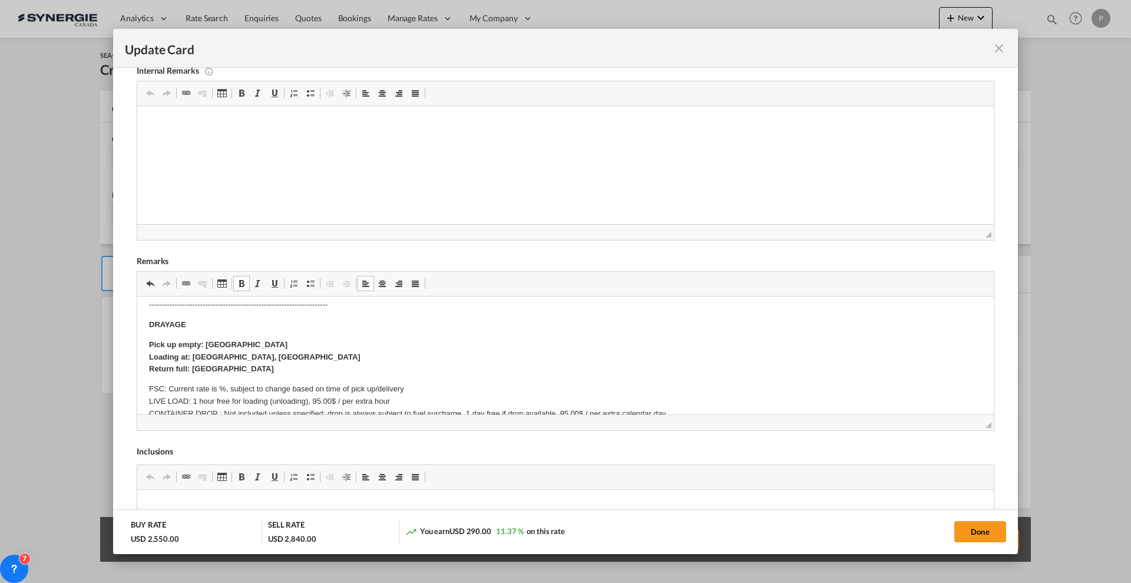
click at [220, 385] on p "FSC: Current rate is %, subject to change based on time of pick up/delivery LIV…" at bounding box center [565, 420] width 833 height 74
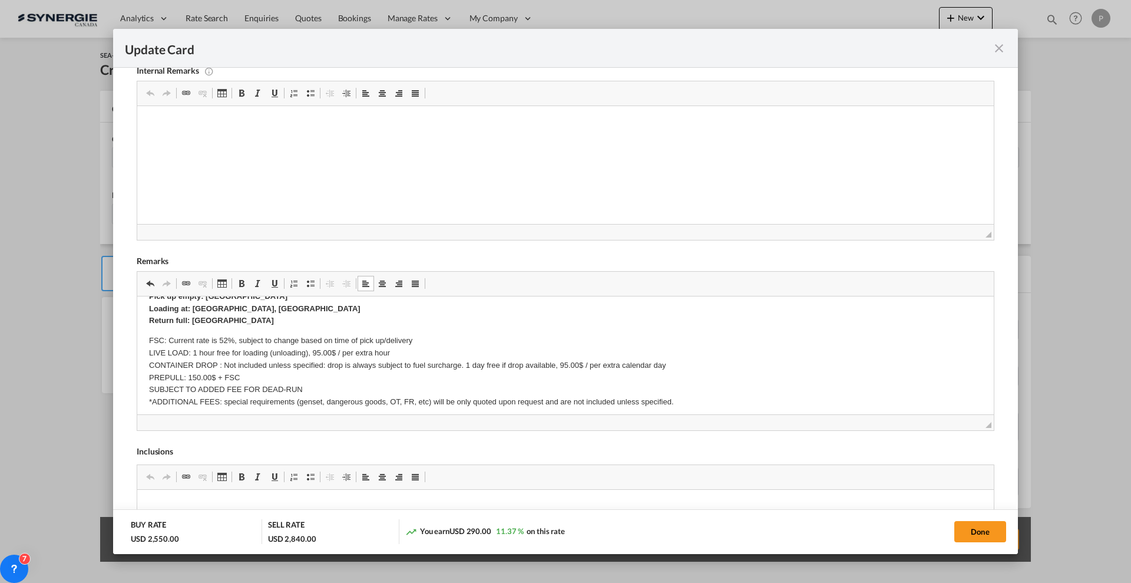
scroll to position [147, 0]
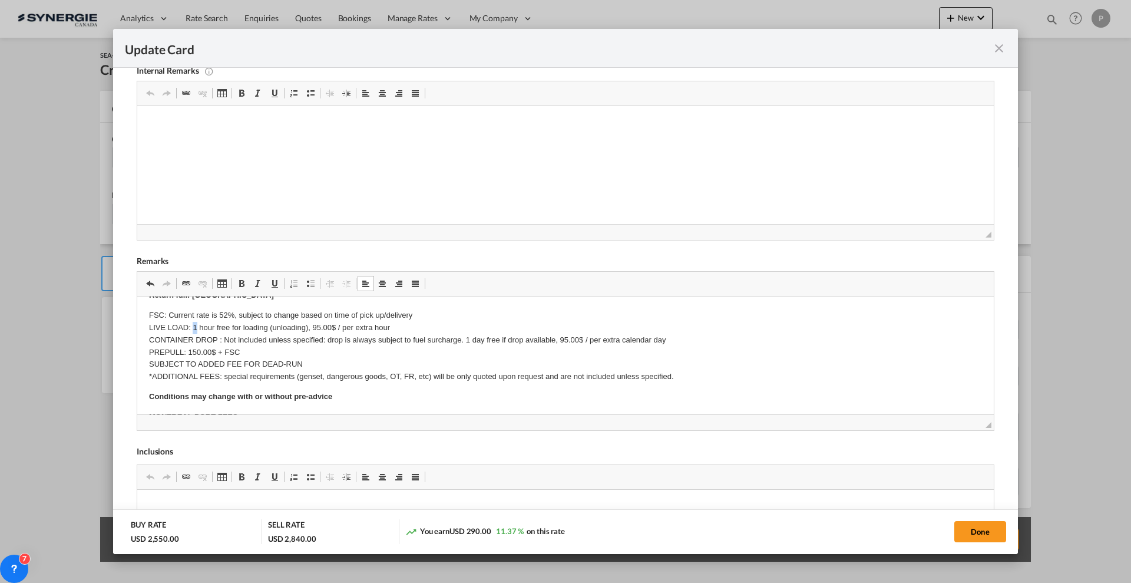
click at [192, 323] on p "FSC: Current rate is 52%, subject to change based on time of pick up/delivery L…" at bounding box center [565, 346] width 833 height 74
click at [193, 339] on p "FSC: Current rate is 52%, subject to change based on time of pick up/delivery L…" at bounding box center [565, 346] width 833 height 74
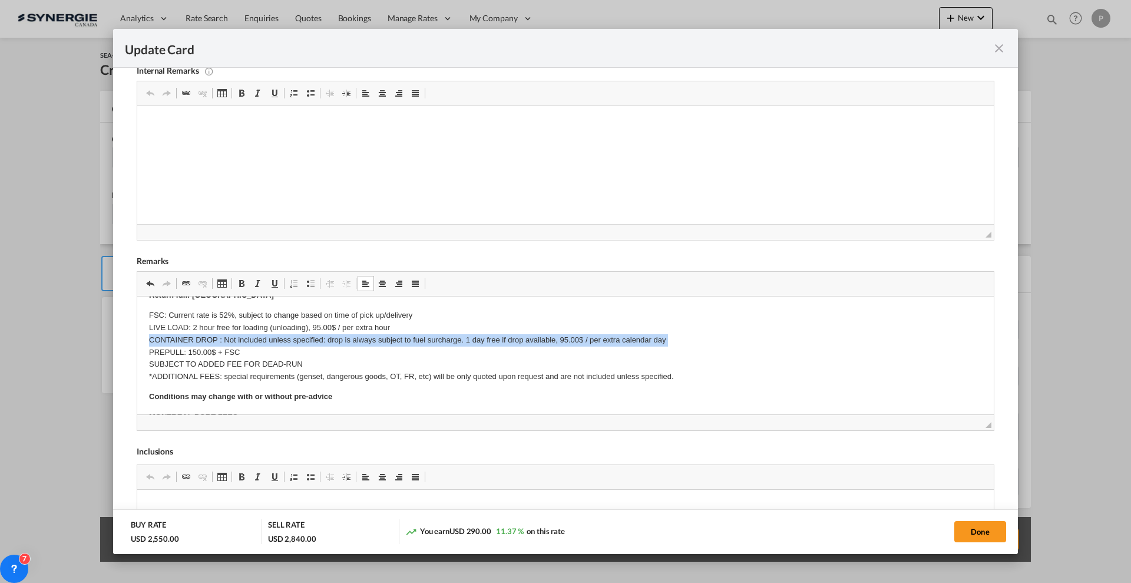
click at [193, 339] on p "FSC: Current rate is 52%, subject to change based on time of pick up/delivery L…" at bounding box center [565, 346] width 833 height 74
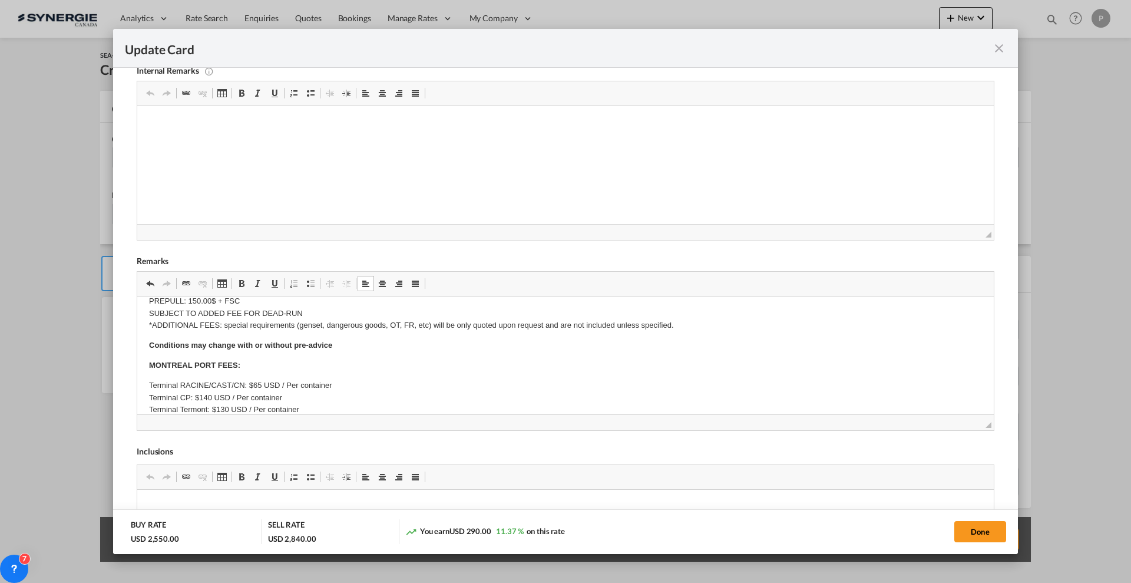
scroll to position [221, 0]
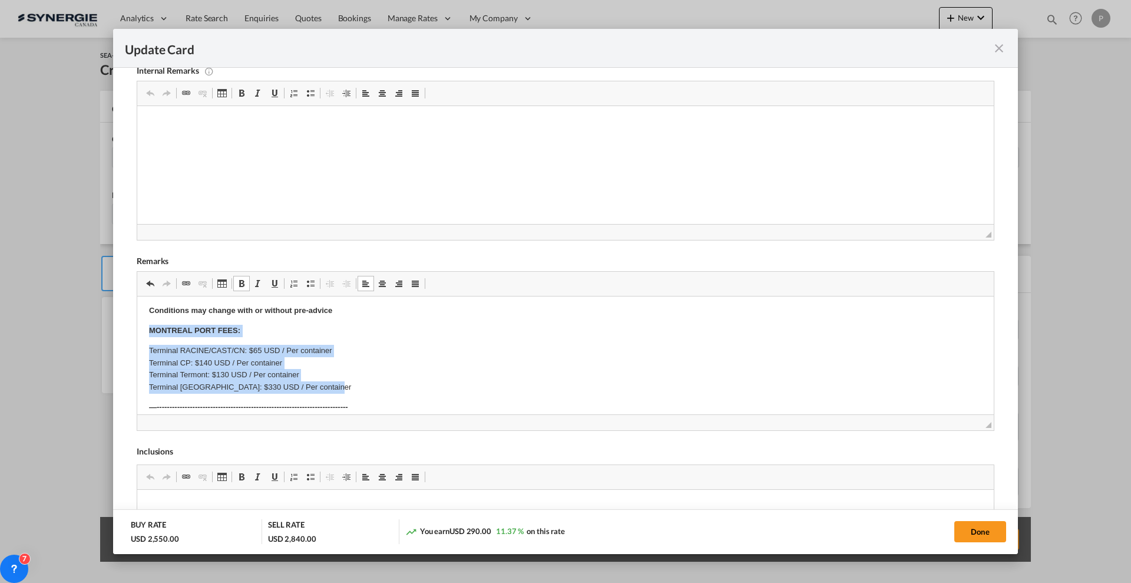
drag, startPoint x: 148, startPoint y: 326, endPoint x: 350, endPoint y: 383, distance: 210.7
click at [350, 383] on html "SOLAS/VGM: If container scaling is needed, please add 150.00$ USD per occurrenc…" at bounding box center [565, 350] width 856 height 550
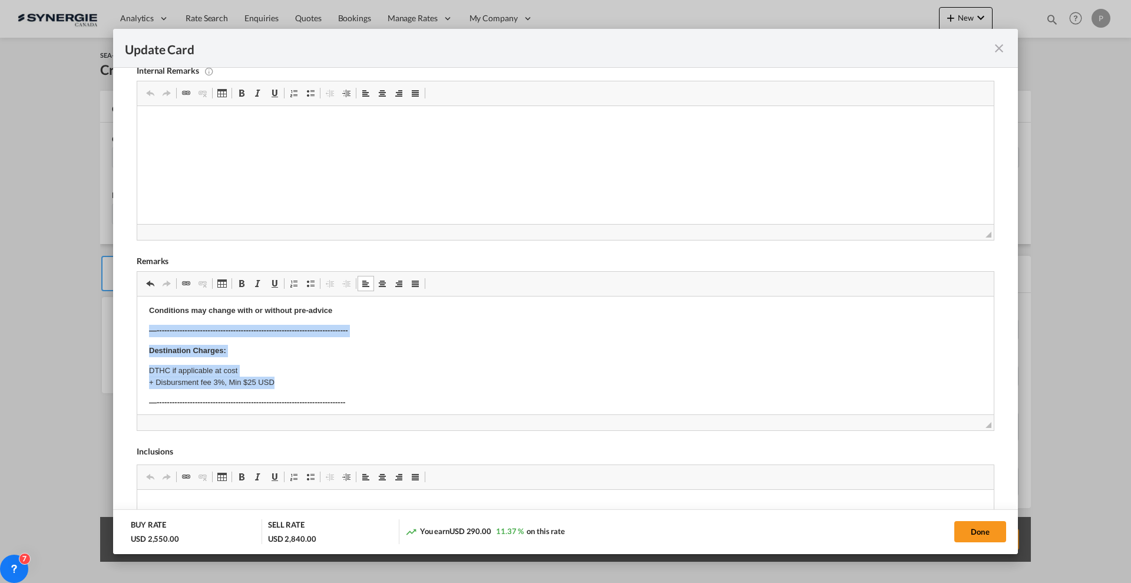
drag, startPoint x: 151, startPoint y: 331, endPoint x: 392, endPoint y: 380, distance: 246.4
click at [392, 380] on body "SOLAS/VGM: If container scaling is needed, please add 150.00$ USD per occurrenc…" at bounding box center [565, 312] width 833 height 450
drag, startPoint x: 144, startPoint y: 330, endPoint x: 340, endPoint y: 352, distance: 197.4
click at [340, 352] on html "SOLAS/VGM: If container scaling is needed, please add 150.00$ USD per occurrenc…" at bounding box center [565, 276] width 856 height 402
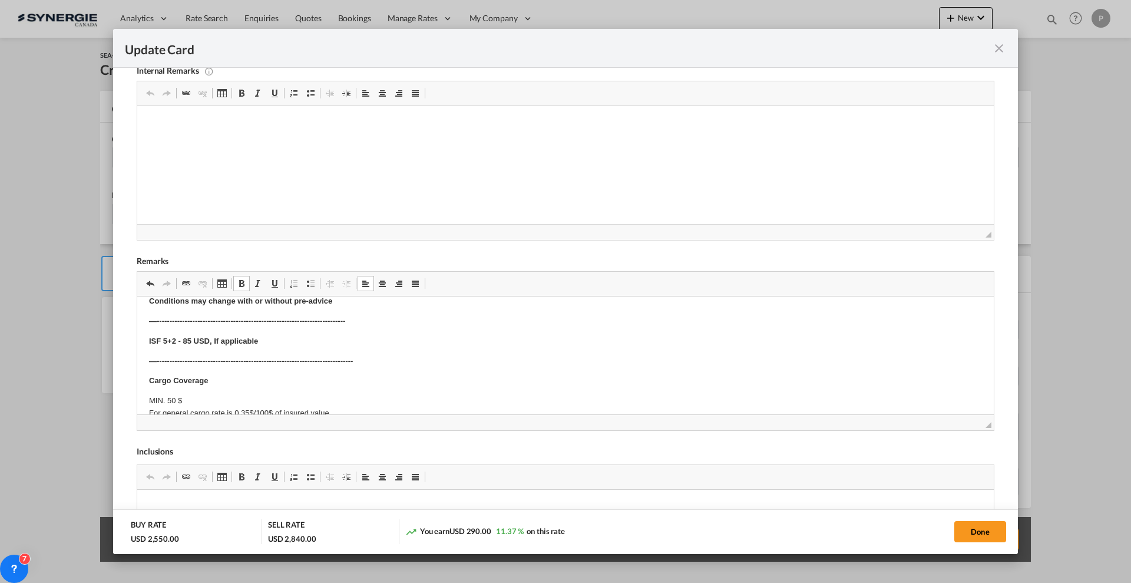
scroll to position [210, 0]
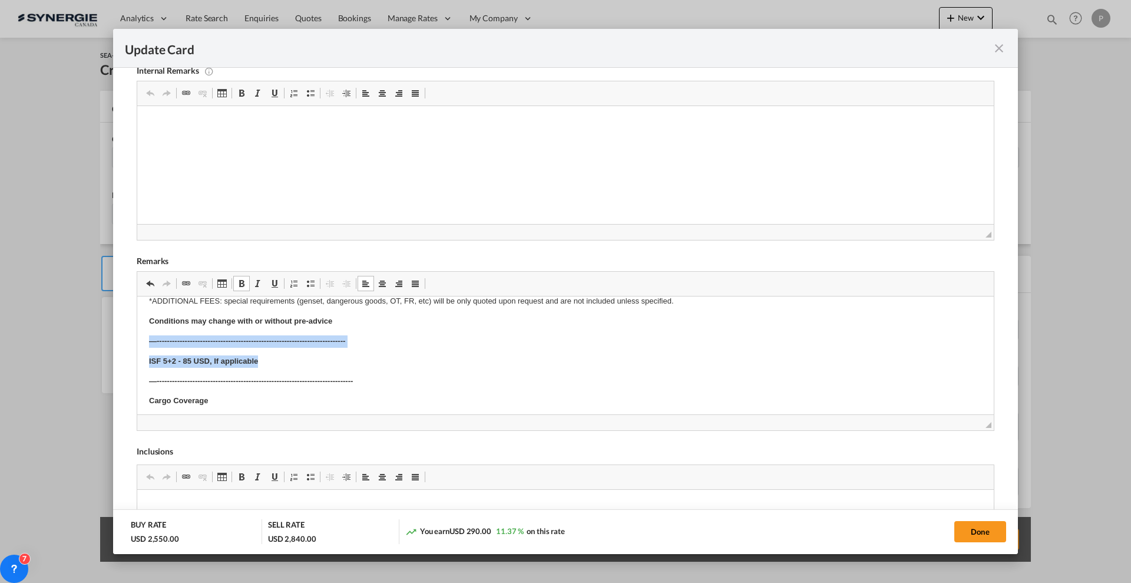
drag, startPoint x: 348, startPoint y: 356, endPoint x: 129, endPoint y: 337, distance: 219.9
click at [137, 337] on html "SOLAS/VGM: If container scaling is needed, please add 150.00$ USD per occurrenc…" at bounding box center [565, 287] width 856 height 402
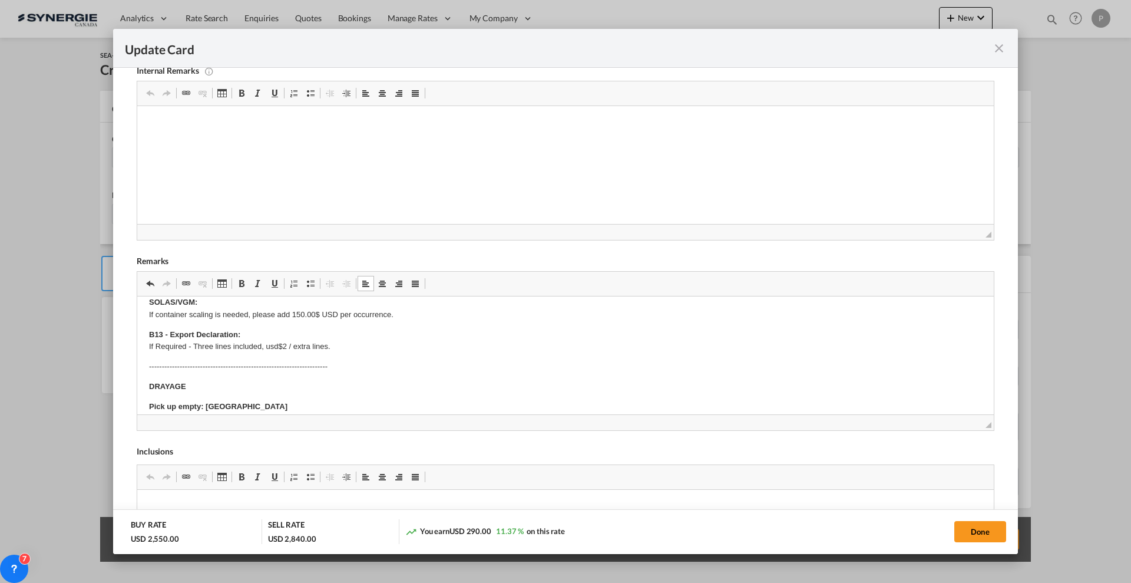
scroll to position [0, 0]
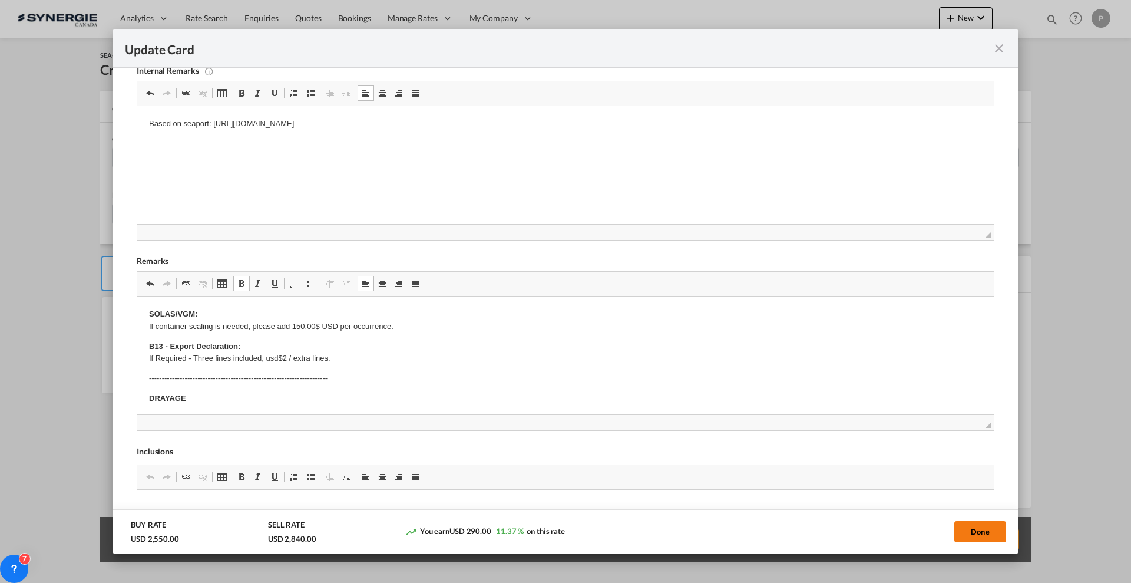
click at [971, 527] on button "Done" at bounding box center [980, 531] width 52 height 21
type input "[DATE]"
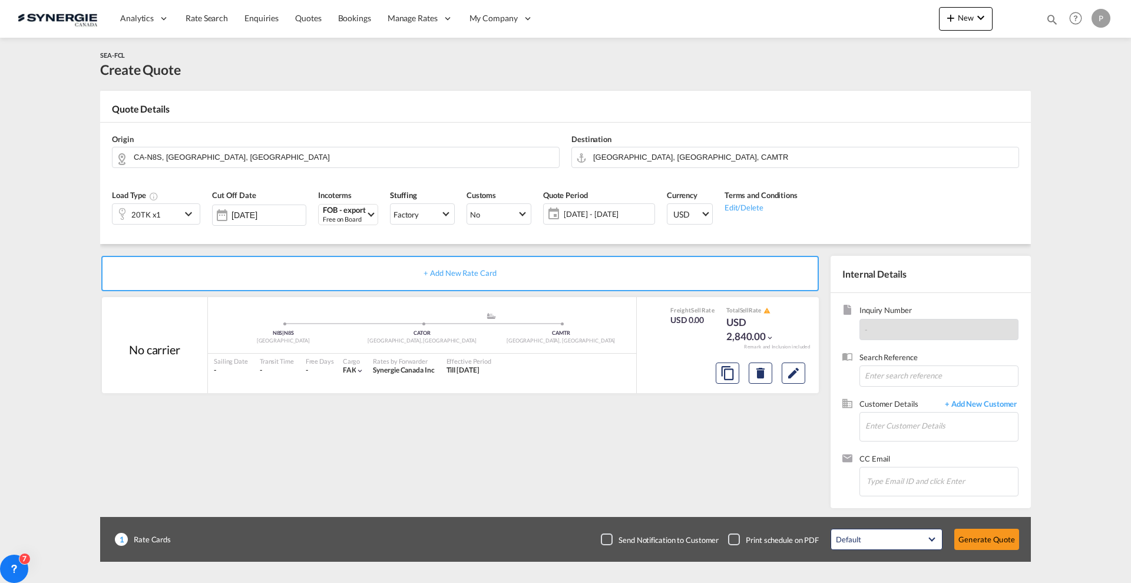
scroll to position [139, 0]
drag, startPoint x: 961, startPoint y: 442, endPoint x: 955, endPoint y: 436, distance: 7.5
click at [959, 441] on div "Customer Details + Add New Customer Enter Customer Details" at bounding box center [930, 425] width 177 height 55
click at [951, 426] on input "Enter Customer Details" at bounding box center [941, 425] width 153 height 27
paste input "effy.xu@transolve.com.au"
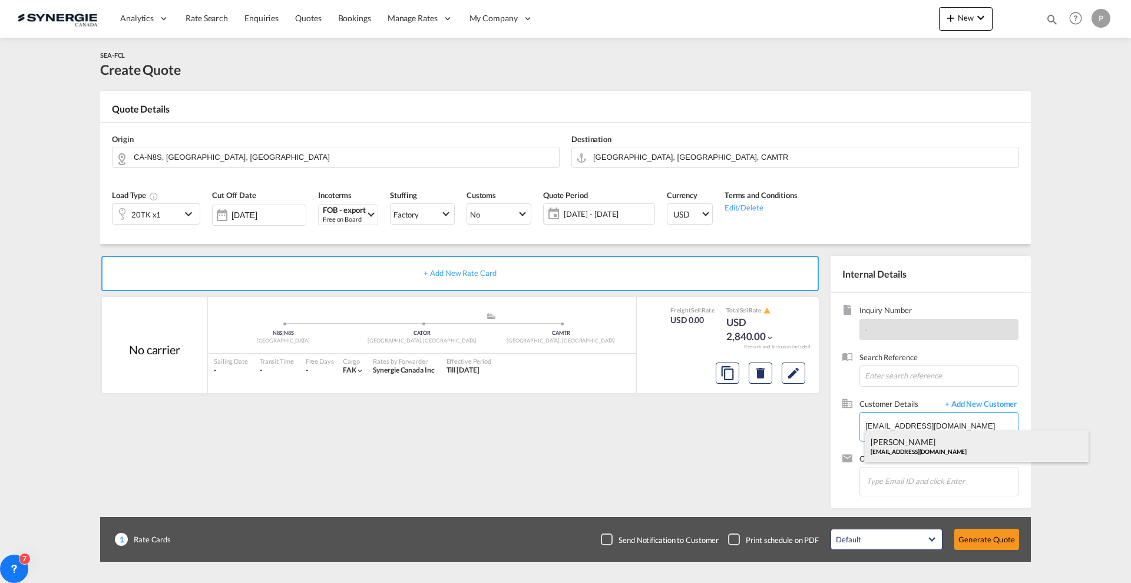
click at [930, 449] on div "Effy Xu effy.xu@transolve.com.au" at bounding box center [977, 446] width 224 height 32
type input "Transolve, Effy Xu, effy.xu@transolve.com.au"
click at [993, 533] on button "Generate Quote" at bounding box center [986, 538] width 65 height 21
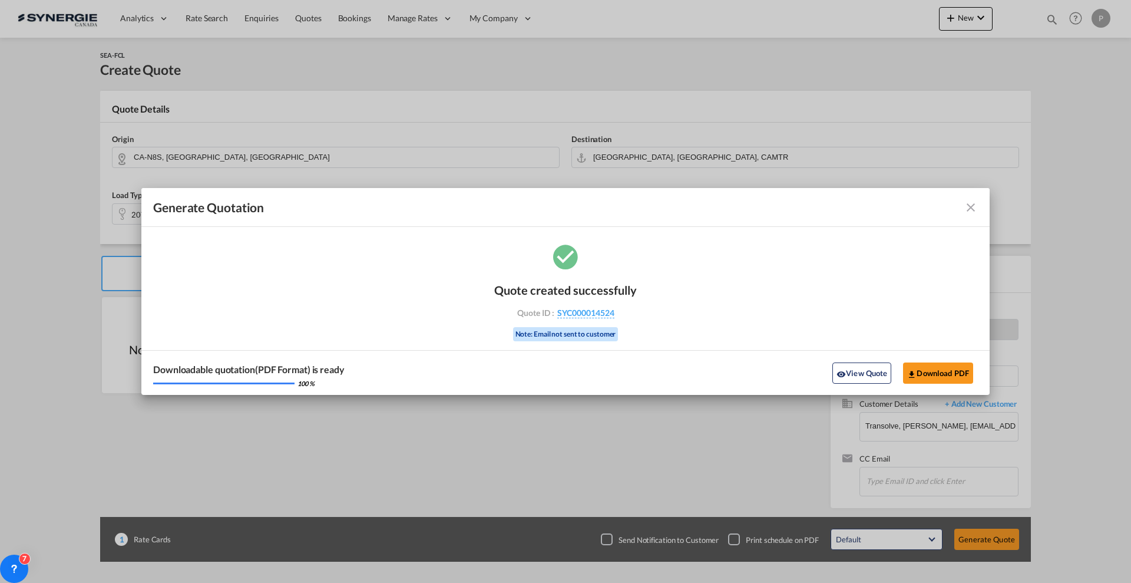
drag, startPoint x: 627, startPoint y: 310, endPoint x: 616, endPoint y: 316, distance: 12.1
click at [614, 312] on div "Quote ID : SYC000014524" at bounding box center [565, 312] width 137 height 11
copy div "SYC000014524"
click at [954, 364] on button "Download PDF" at bounding box center [938, 372] width 70 height 21
click at [944, 369] on button "Download PDF" at bounding box center [938, 372] width 70 height 21
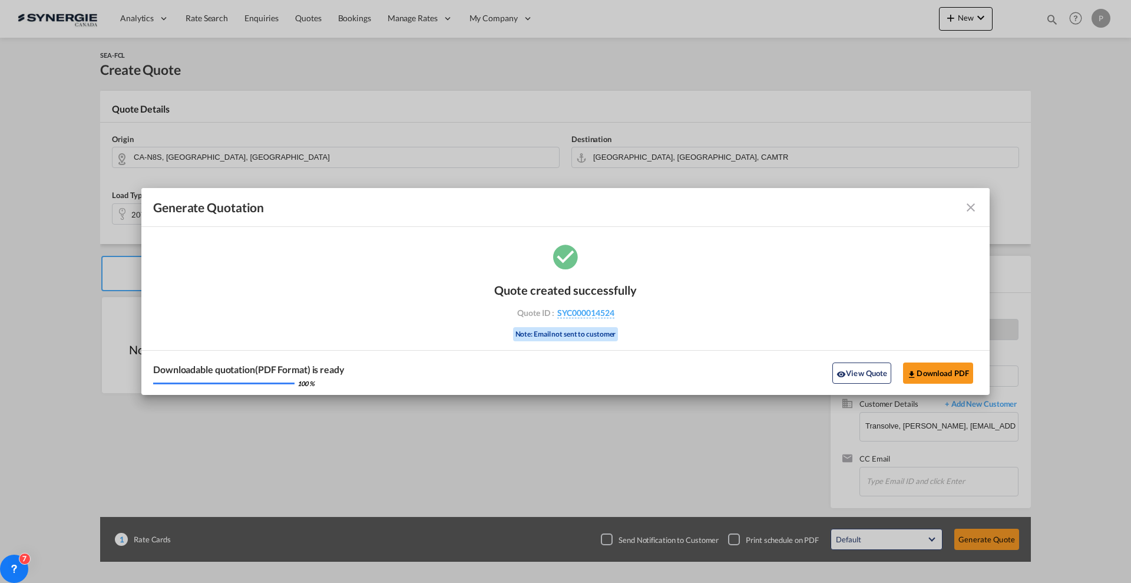
click at [973, 214] on md-toolbar "Generate Quotation" at bounding box center [565, 207] width 848 height 39
click at [971, 209] on md-icon "icon-close fg-AAA8AD cursor m-0" at bounding box center [971, 207] width 14 height 14
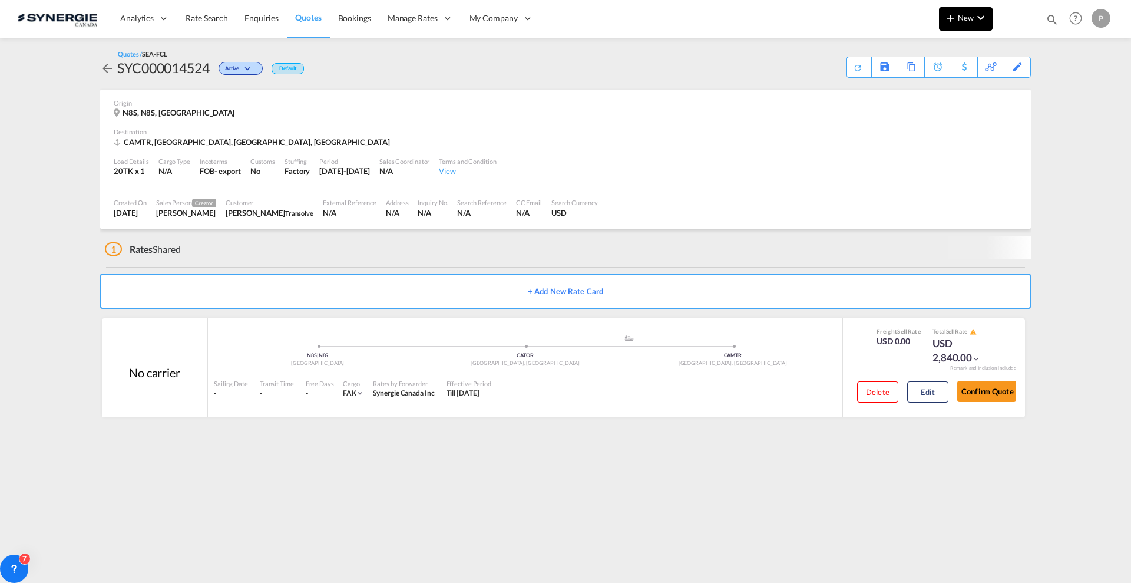
click at [947, 16] on md-icon "icon-plus 400-fg" at bounding box center [951, 18] width 14 height 14
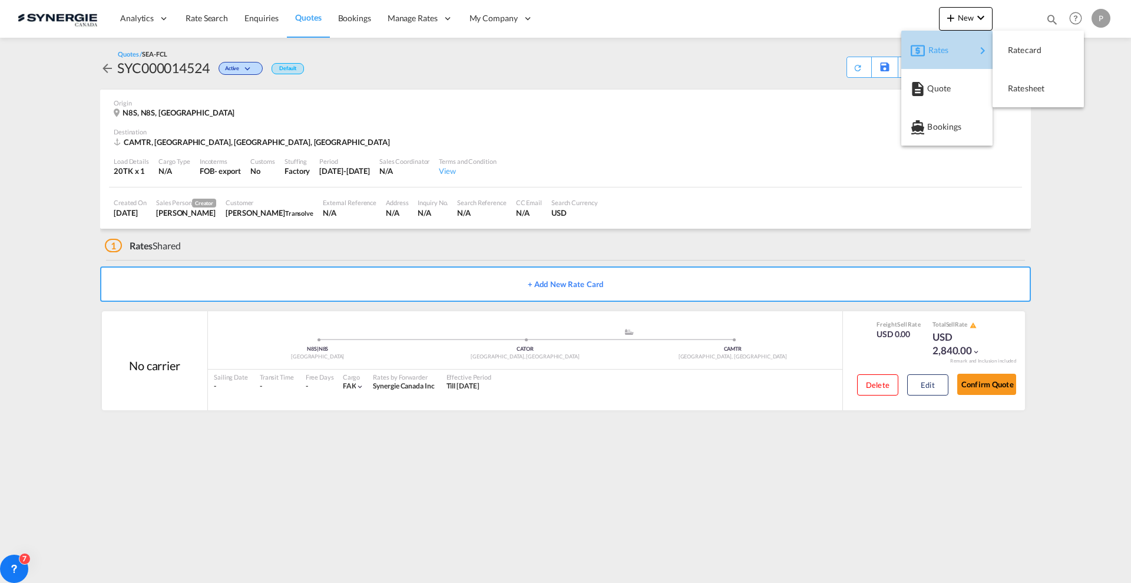
click at [942, 46] on span "Rates" at bounding box center [935, 50] width 14 height 24
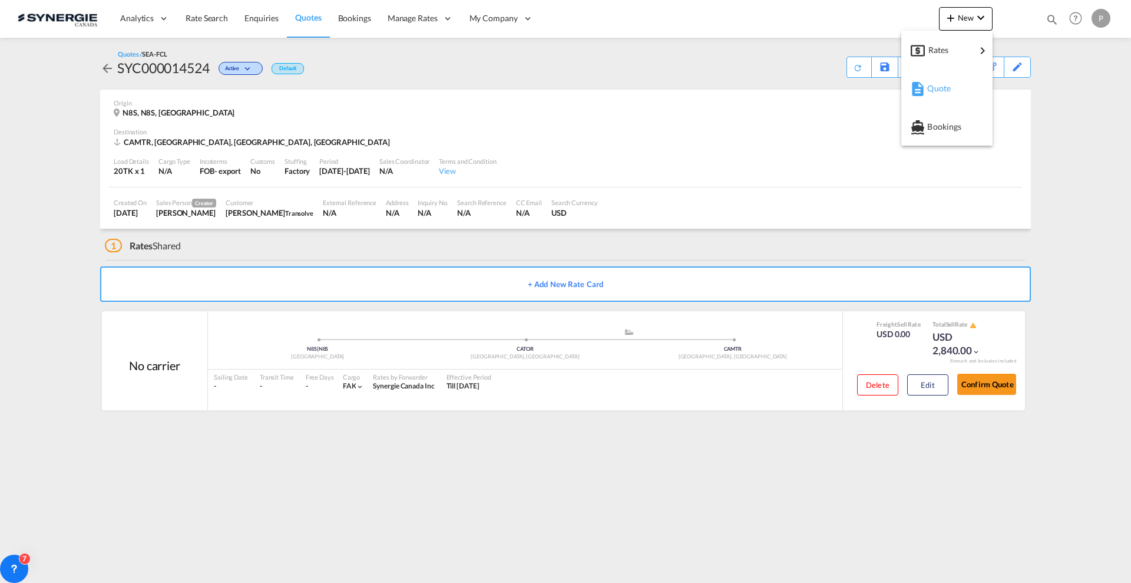
click at [940, 91] on span "Quote" at bounding box center [933, 89] width 13 height 24
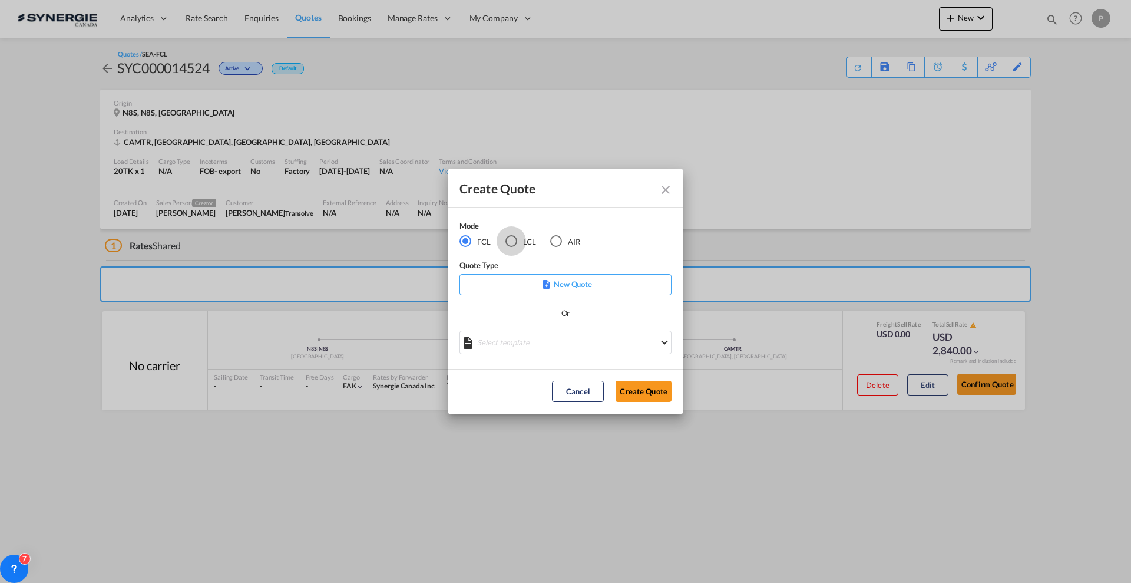
click at [511, 240] on div "LCL" at bounding box center [511, 241] width 12 height 12
click at [537, 339] on md-select "Select template New DAP Import LCL Karen Mercier | 09 Jul 2025 BRAZIL LCL EXPOR…" at bounding box center [565, 342] width 212 height 24
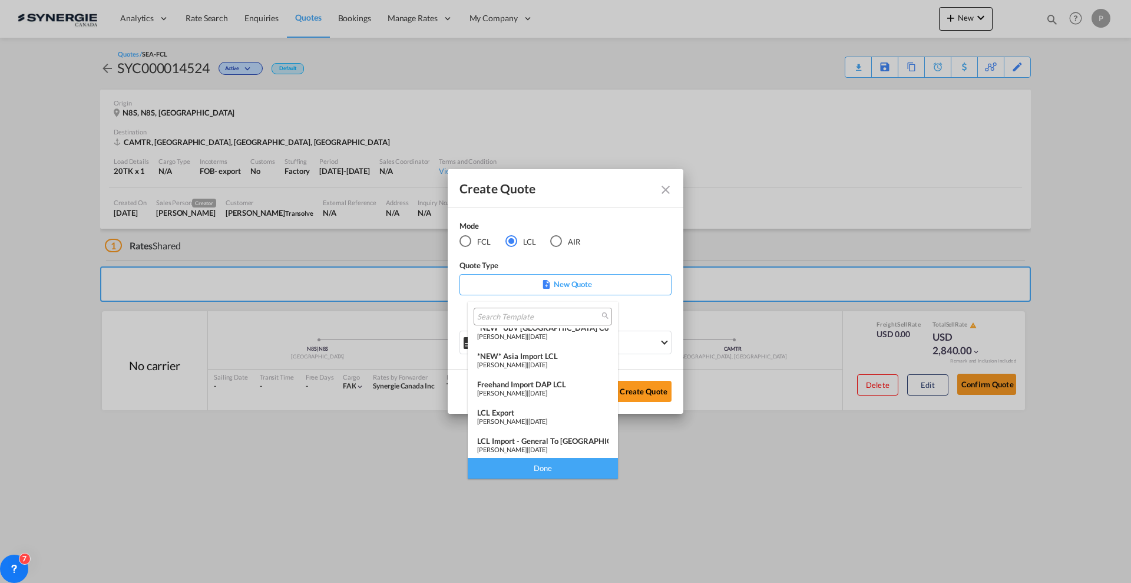
scroll to position [153, 0]
click at [547, 445] on span "16 Jul 2024" at bounding box center [537, 448] width 19 height 8
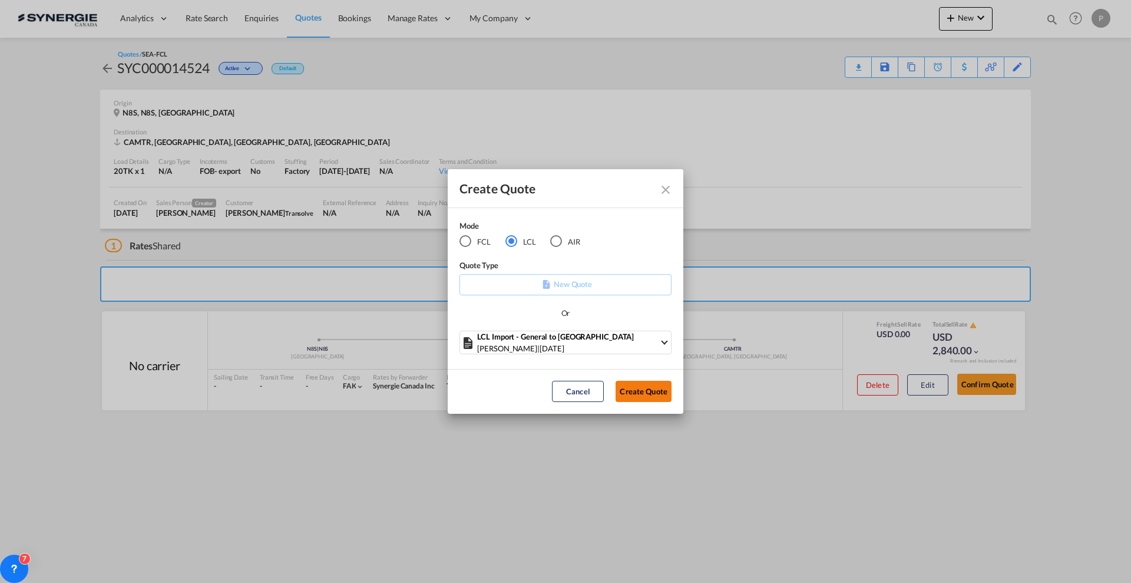
click at [629, 390] on button "Create Quote" at bounding box center [643, 390] width 56 height 21
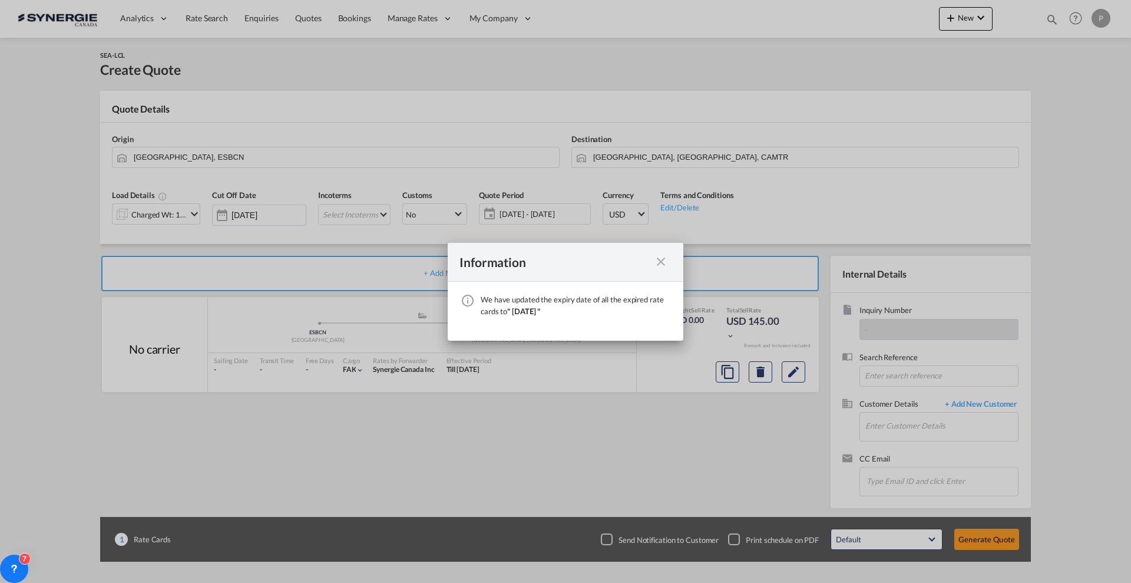
click at [666, 259] on md-icon "icon-close fg-AAA8AD cursor" at bounding box center [661, 261] width 14 height 14
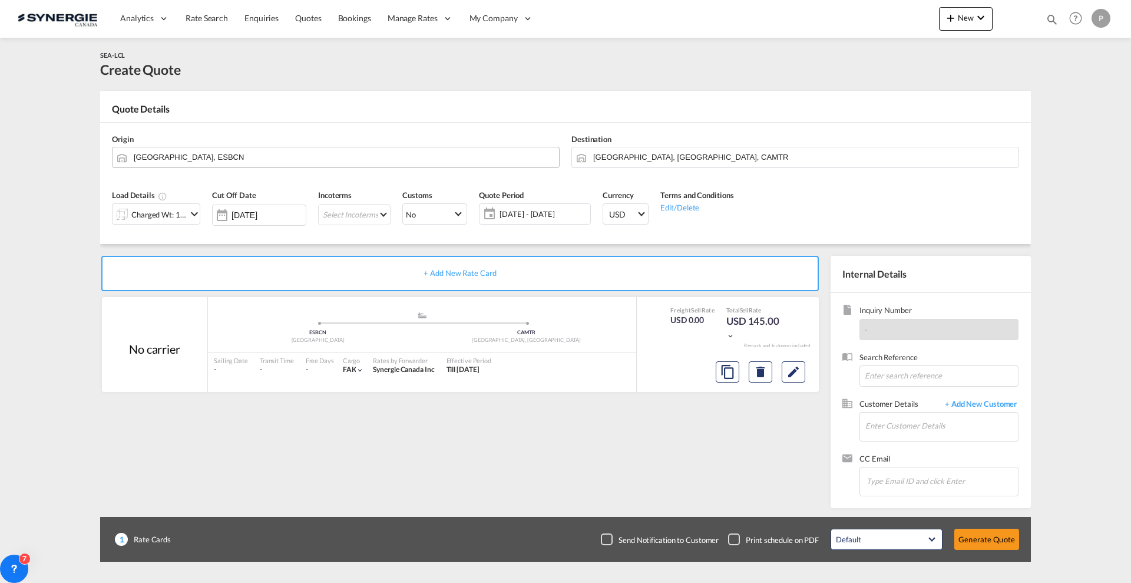
click at [222, 148] on input "Barcelona, ESBCN" at bounding box center [343, 157] width 419 height 21
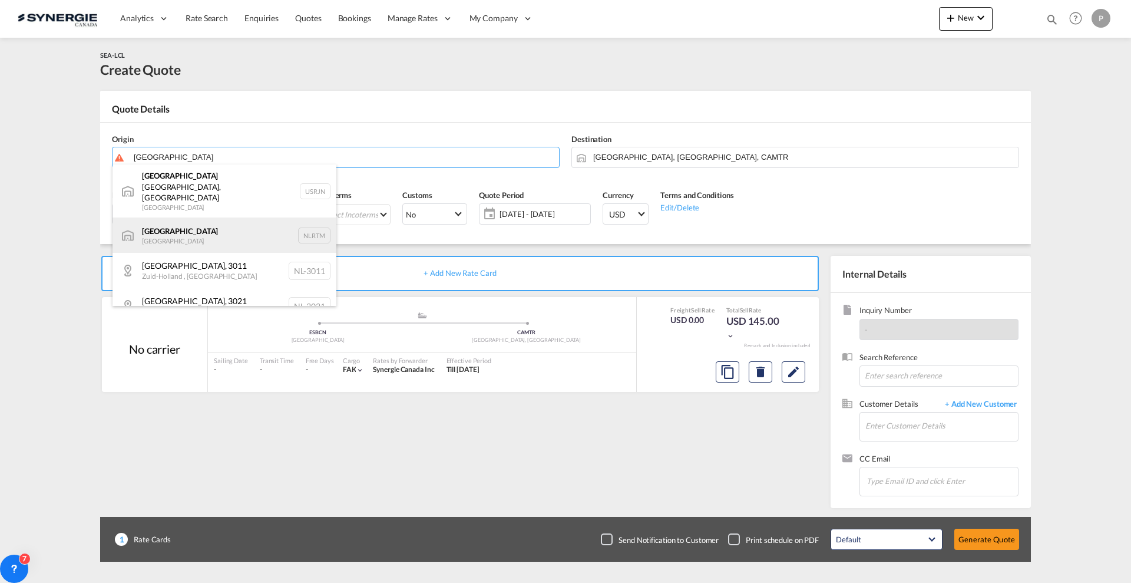
click at [178, 217] on div "Rotterdam Netherlands NLRTM" at bounding box center [224, 234] width 224 height 35
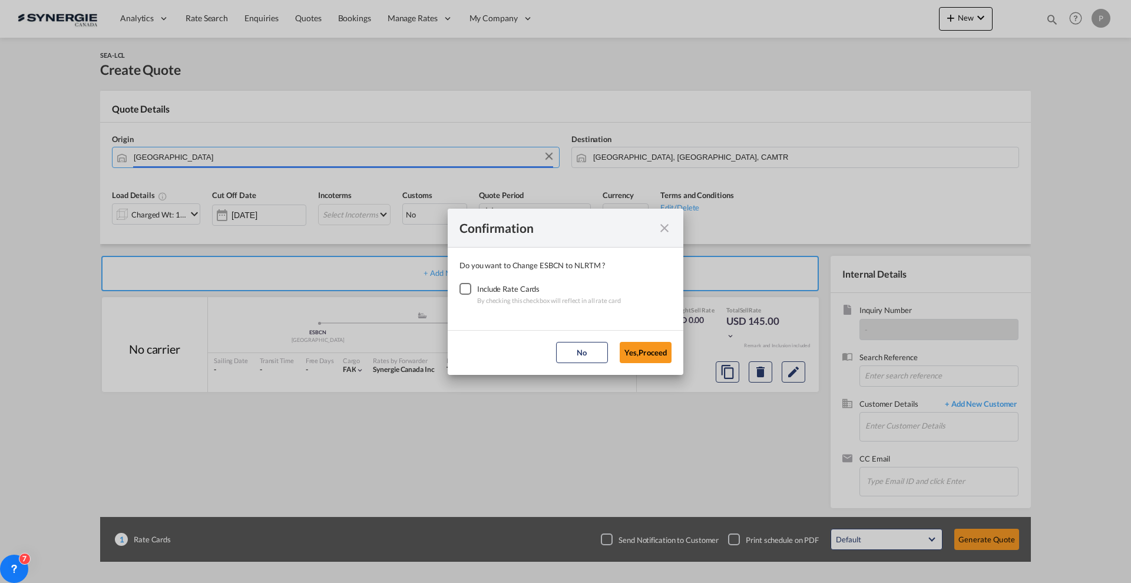
type input "Rotterdam, NLRTM"
click at [470, 286] on div "Checkbox No Ink" at bounding box center [465, 289] width 12 height 12
click at [661, 363] on md-dialog-actions "No Yes,Proceed" at bounding box center [566, 352] width 236 height 45
click at [652, 352] on button "Yes,Proceed" at bounding box center [646, 352] width 52 height 21
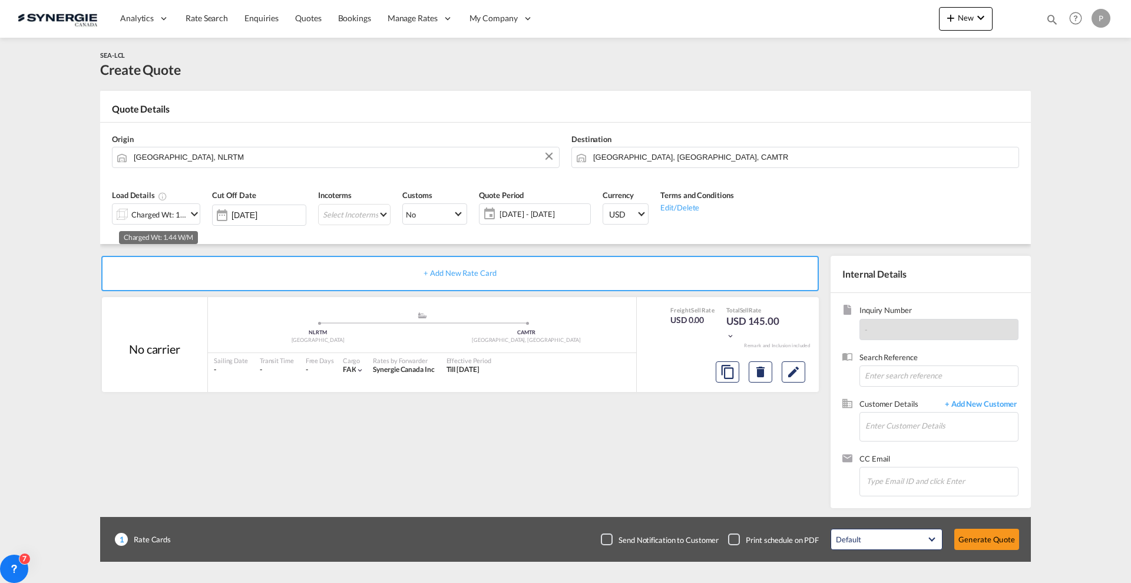
click at [178, 216] on div "Charged Wt: 1.44 W/M" at bounding box center [158, 214] width 55 height 16
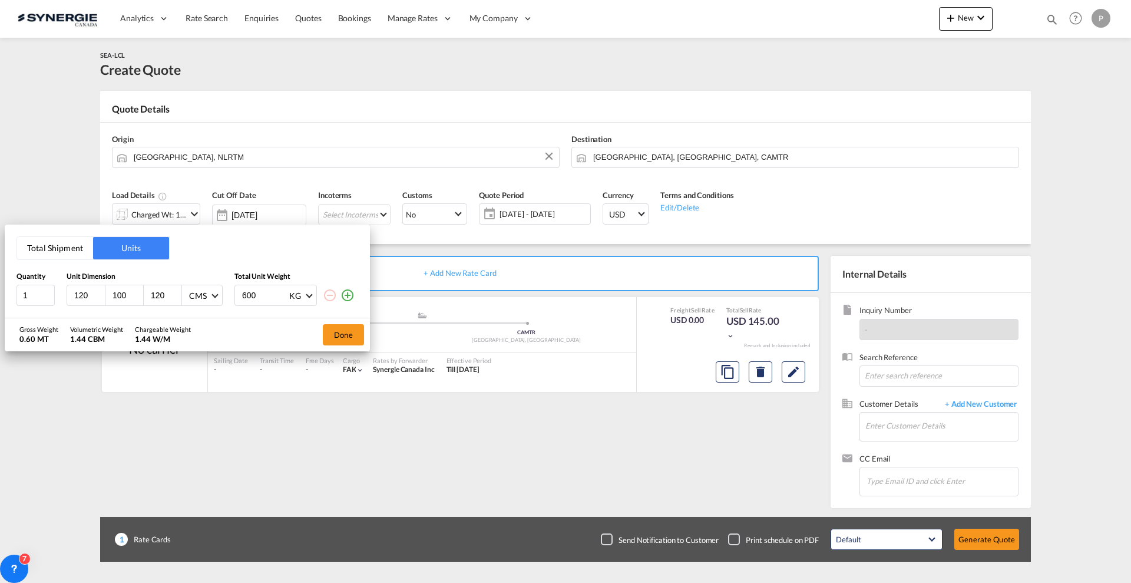
click at [84, 293] on input "120" at bounding box center [89, 295] width 32 height 11
type input "80"
type input "60"
type input "50"
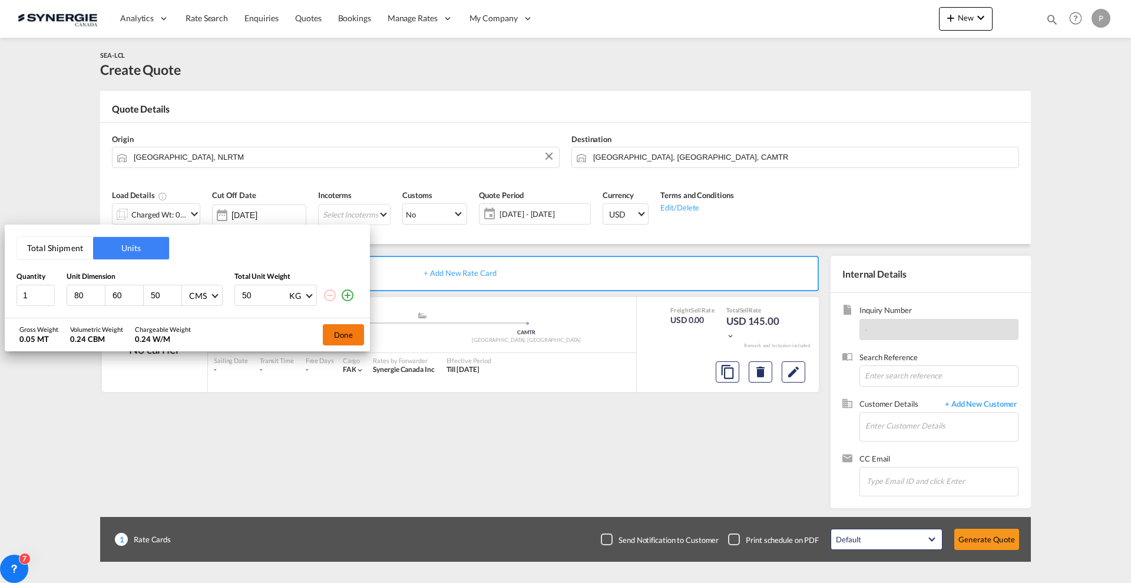
type input "50"
click at [348, 337] on button "Done" at bounding box center [343, 334] width 41 height 21
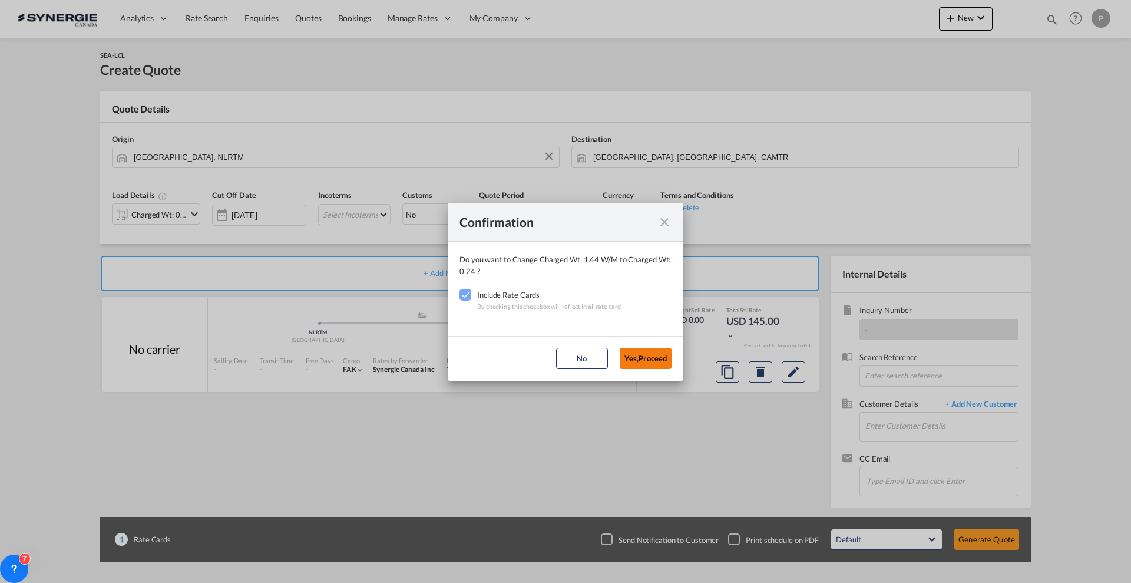
click at [635, 360] on button "Yes,Proceed" at bounding box center [646, 358] width 52 height 21
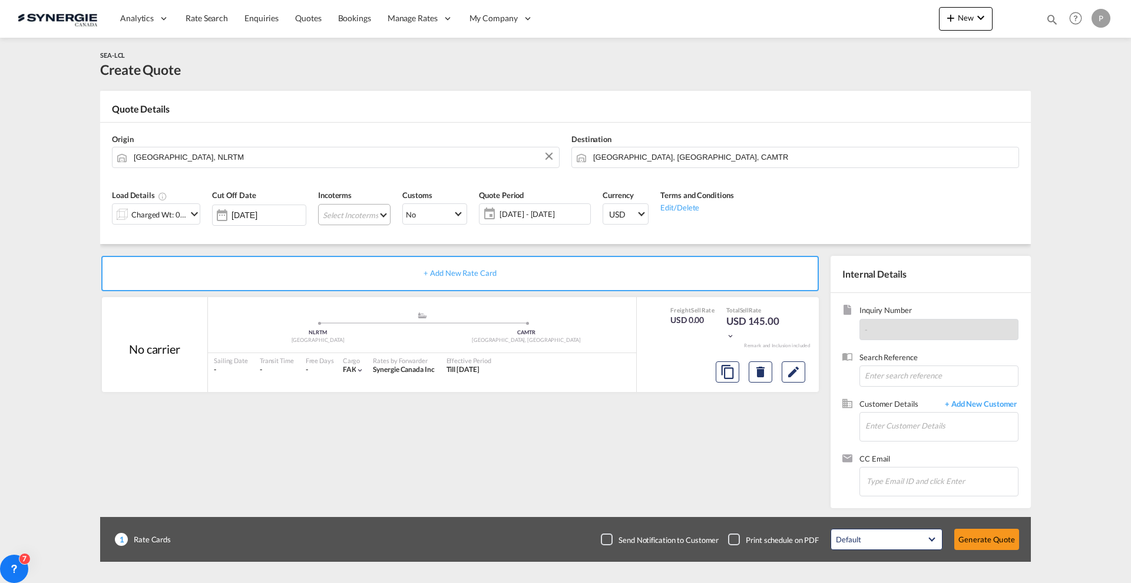
click at [365, 210] on md-select "Select Incoterms DPU - import Delivery at Place Unloaded EXW - export Ex Works …" at bounding box center [354, 214] width 72 height 21
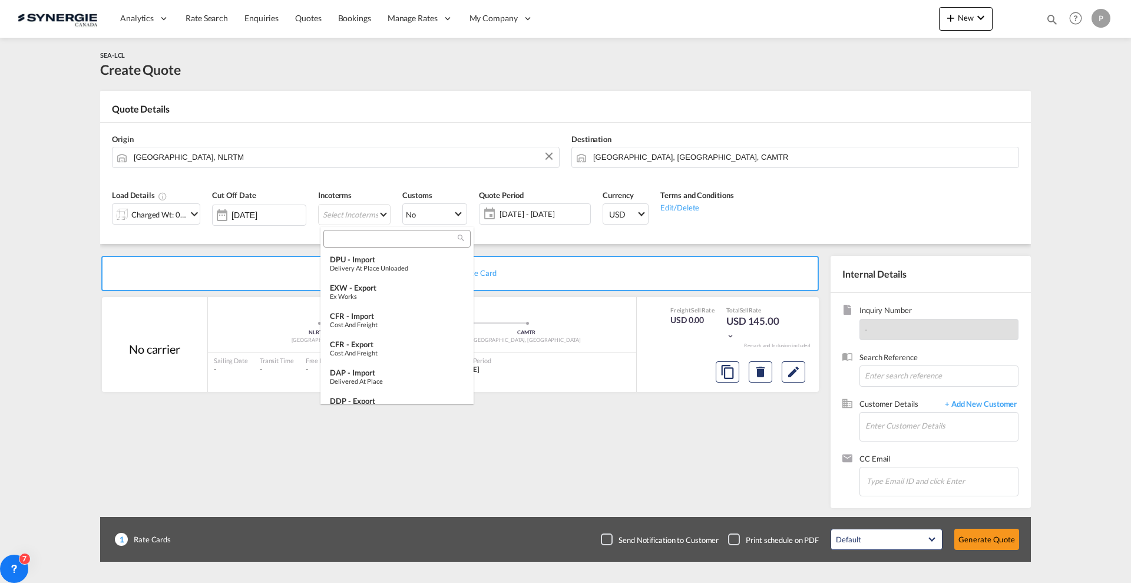
click at [379, 240] on input "search" at bounding box center [392, 238] width 131 height 11
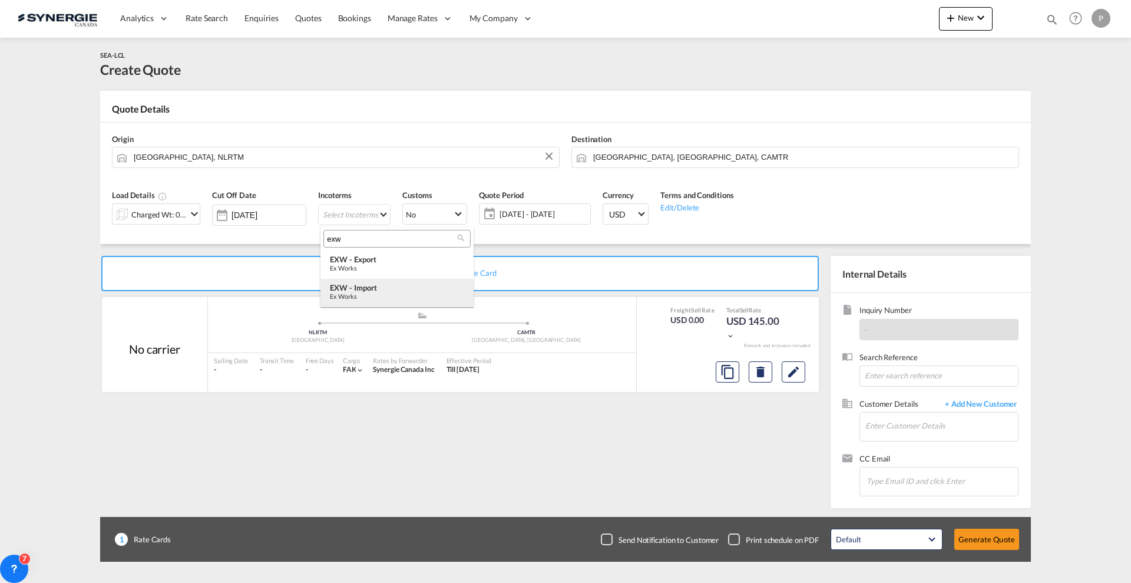
type input "exw"
click at [389, 284] on div "EXW - import" at bounding box center [397, 287] width 134 height 9
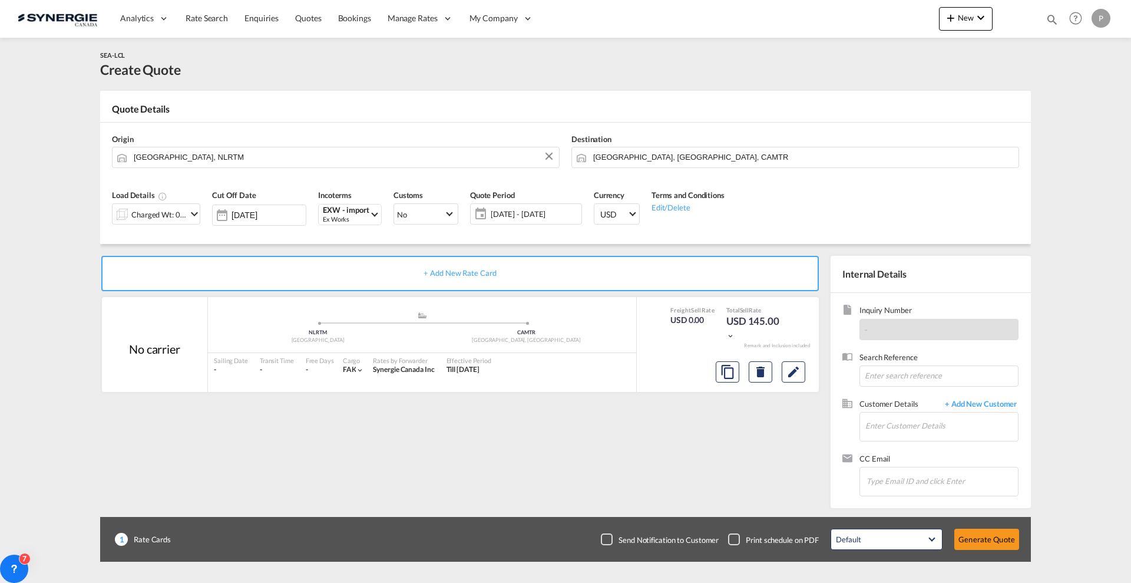
click at [518, 210] on span "04 Sep - 04 Oct 2025" at bounding box center [535, 214] width 88 height 11
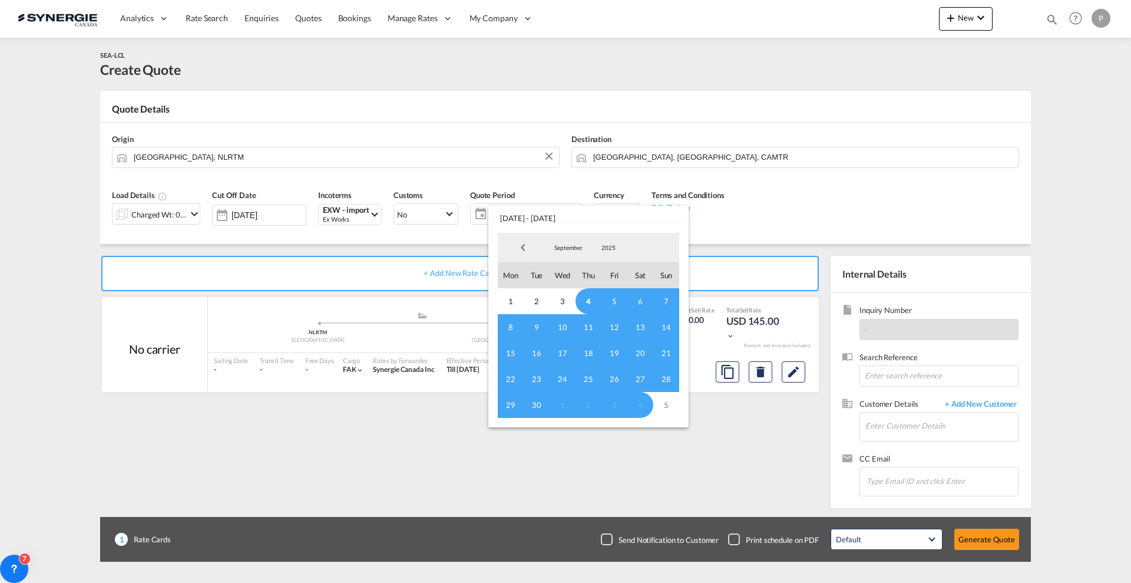
click at [588, 299] on span "4" at bounding box center [588, 301] width 26 height 26
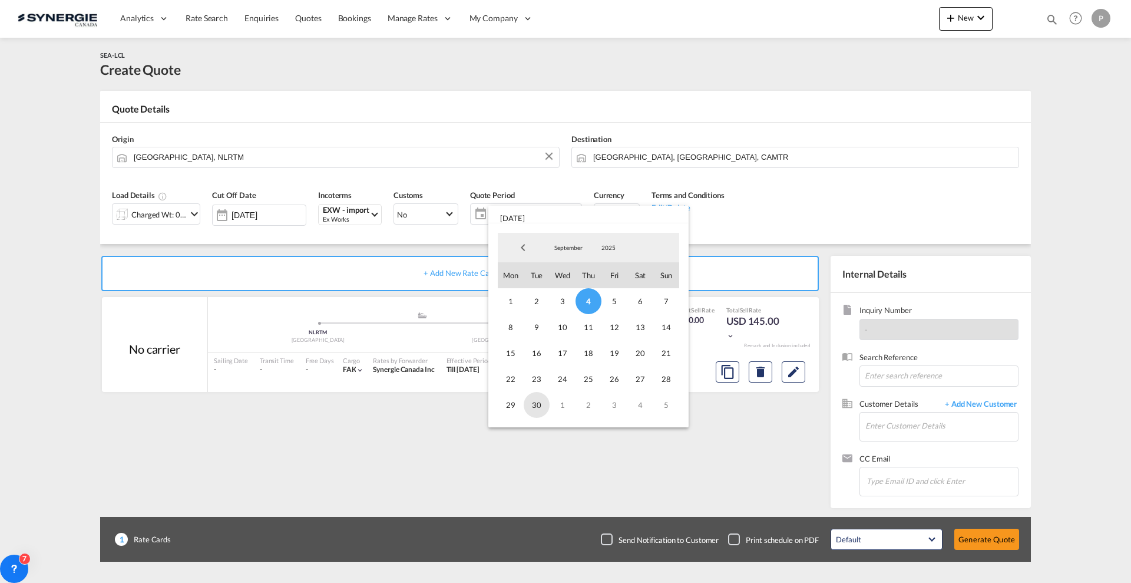
click at [538, 394] on span "30" at bounding box center [537, 405] width 26 height 26
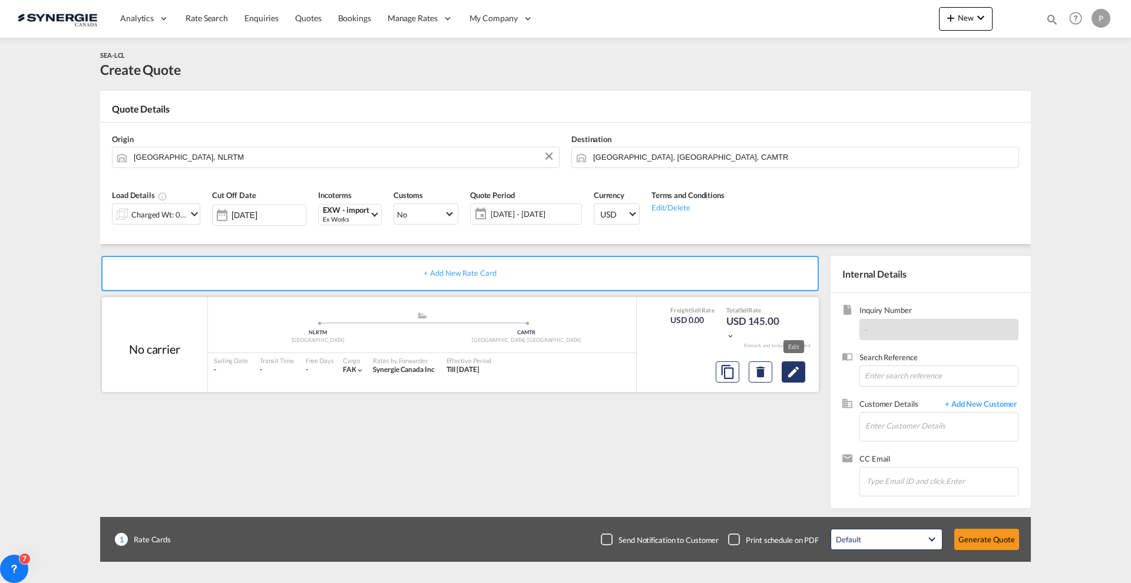
click at [799, 379] on button "Edit" at bounding box center [794, 371] width 24 height 21
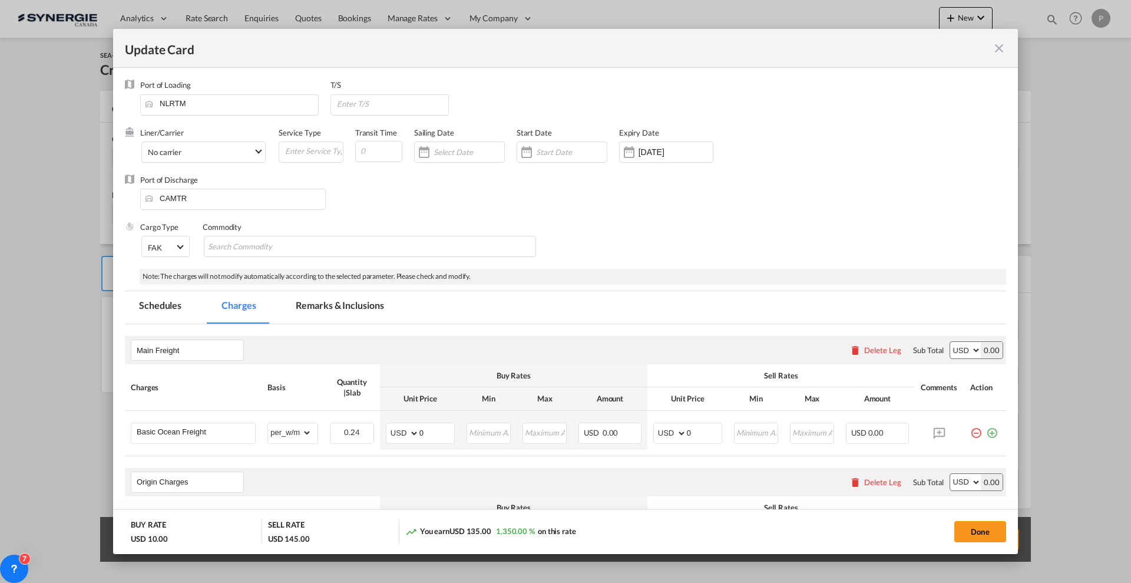
scroll to position [74, 0]
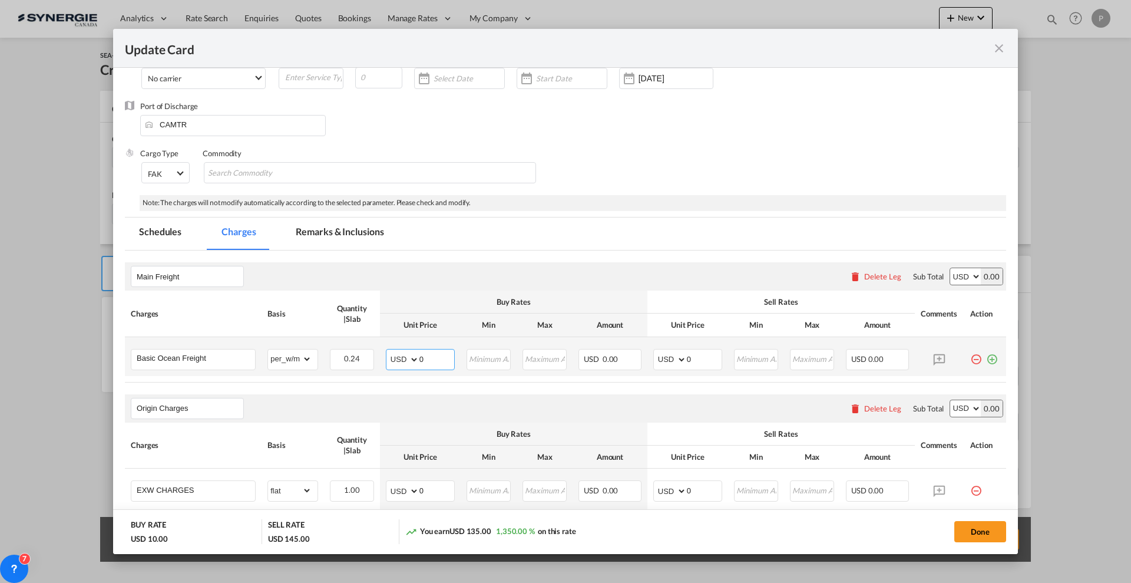
click at [426, 360] on input "0" at bounding box center [436, 358] width 35 height 18
click at [426, 359] on input "0" at bounding box center [436, 358] width 35 height 18
type input "115"
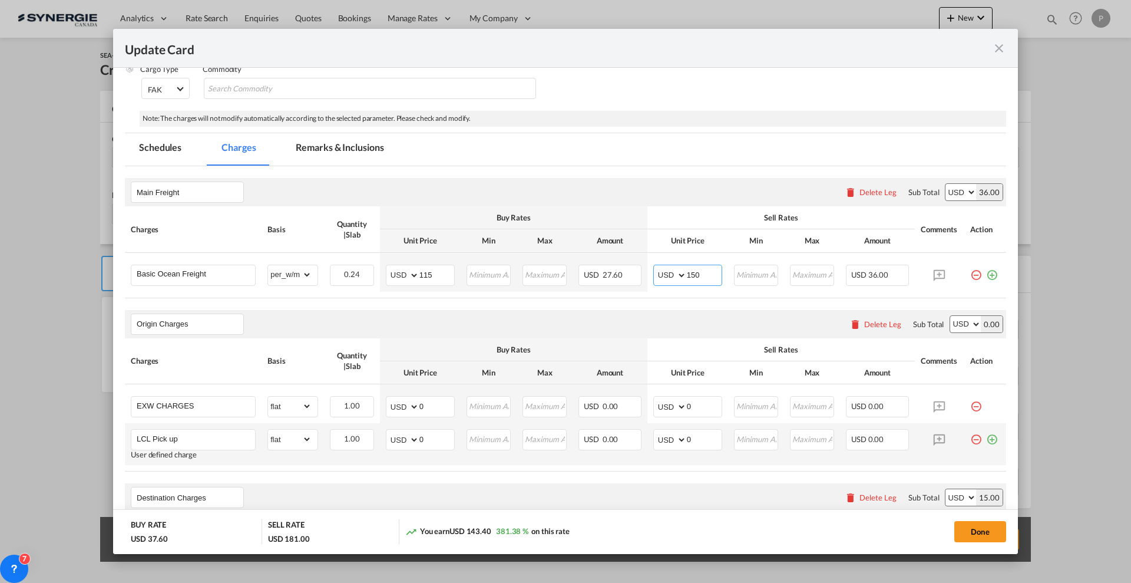
scroll to position [294, 0]
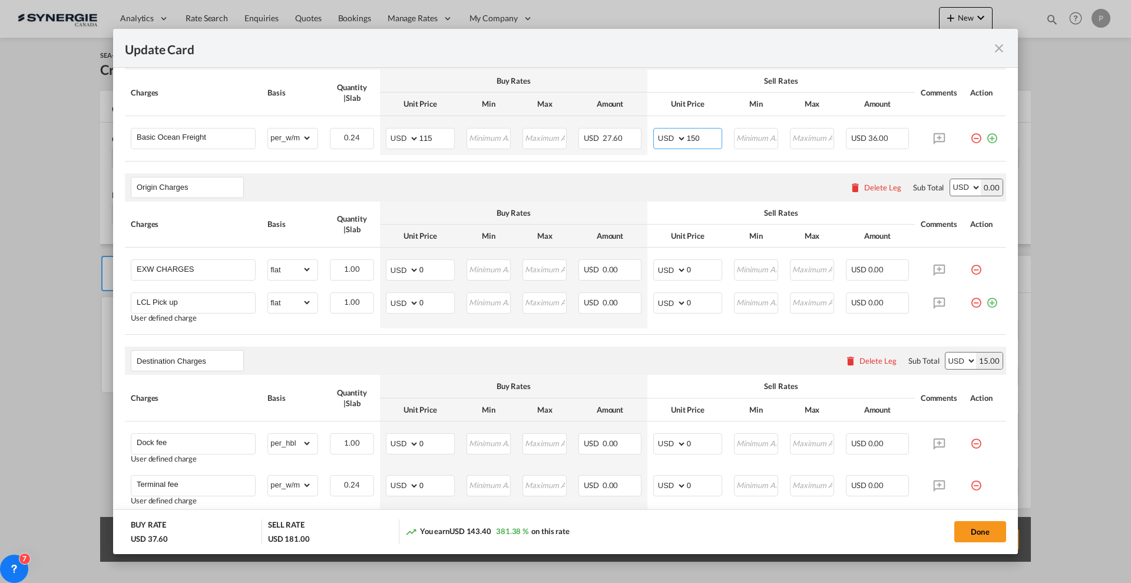
type input "150"
click at [432, 293] on input "0" at bounding box center [436, 302] width 35 height 18
type input "115"
type input "130"
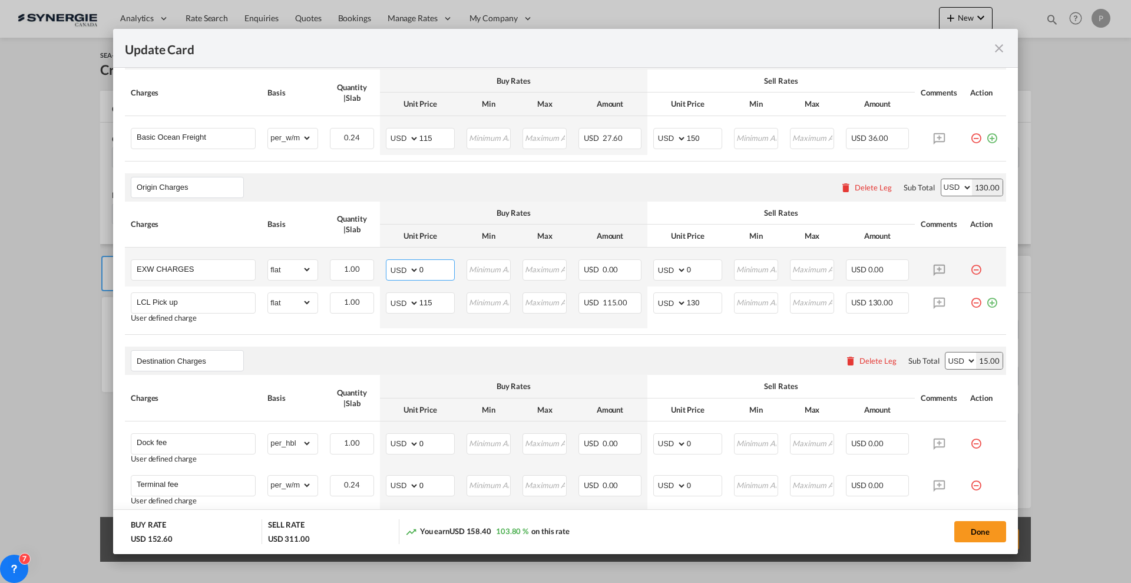
click at [429, 264] on input "0" at bounding box center [436, 269] width 35 height 18
type input "225"
type input "250"
click at [445, 137] on input "115" at bounding box center [436, 137] width 35 height 18
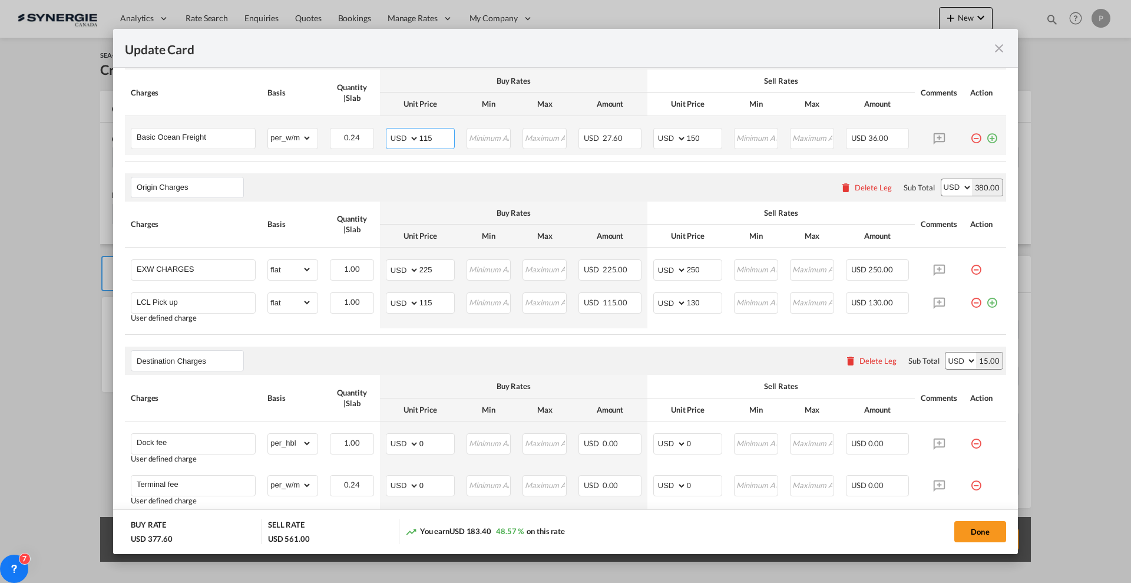
click at [445, 137] on input "115" at bounding box center [436, 137] width 35 height 18
type input "98"
type input "125"
click at [507, 133] on td "Please Enter Invalid Input" at bounding box center [489, 135] width 56 height 39
click at [497, 133] on input "Update Card Port ..." at bounding box center [489, 137] width 42 height 18
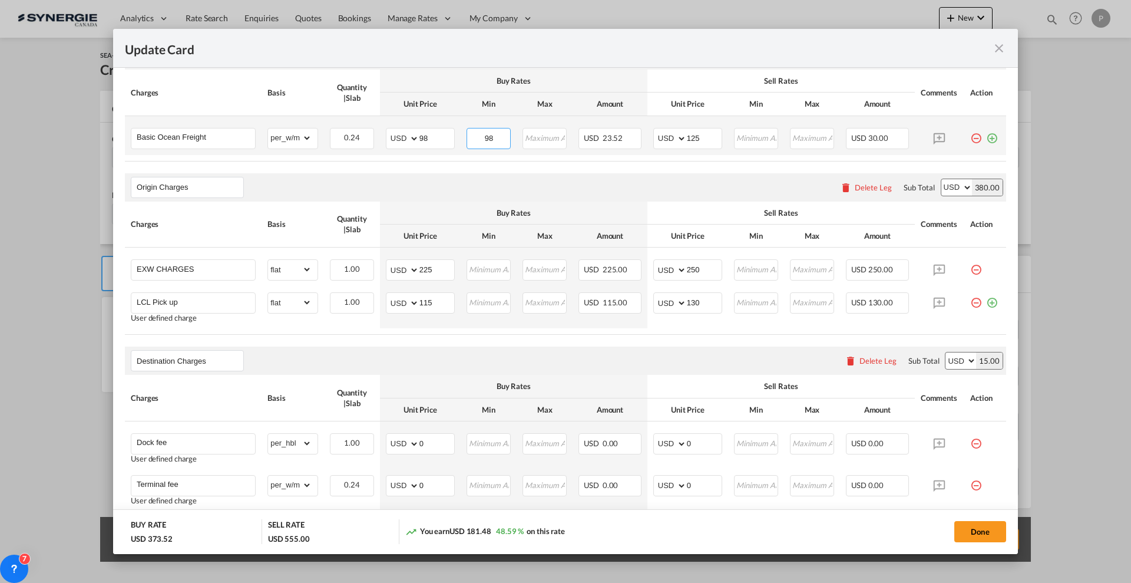
type input "98"
type input "125"
click at [459, 214] on div "Buy Rates" at bounding box center [514, 214] width 256 height 11
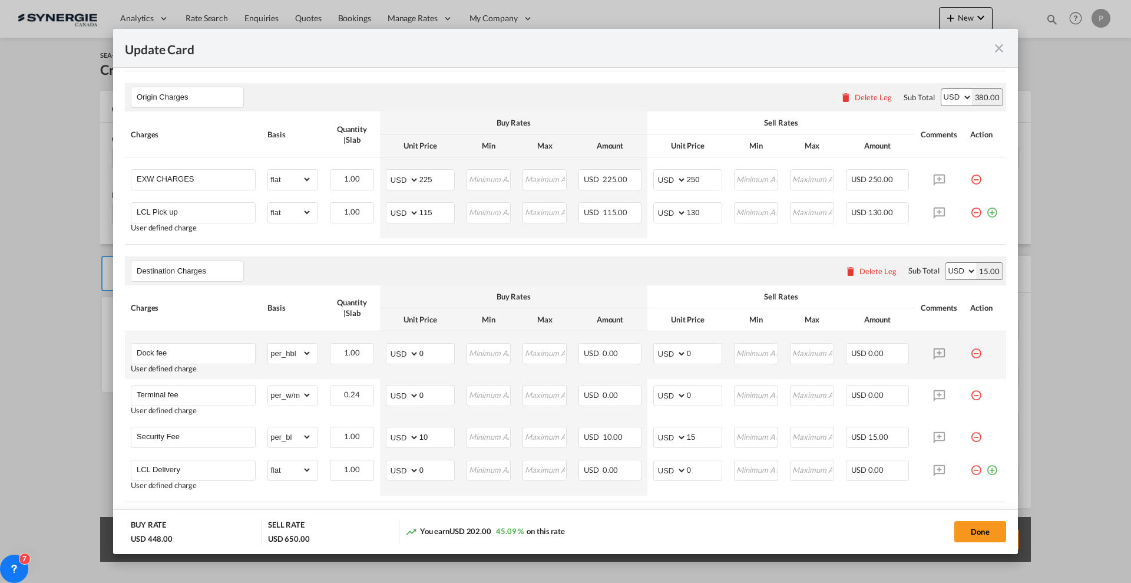
scroll to position [442, 0]
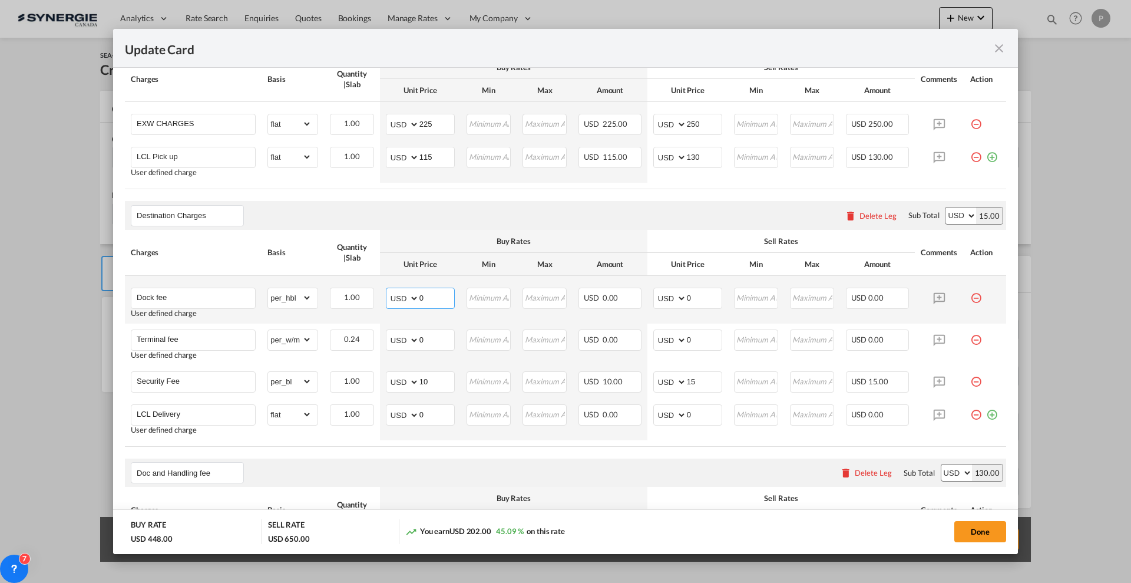
click at [432, 296] on input "0" at bounding box center [436, 297] width 35 height 18
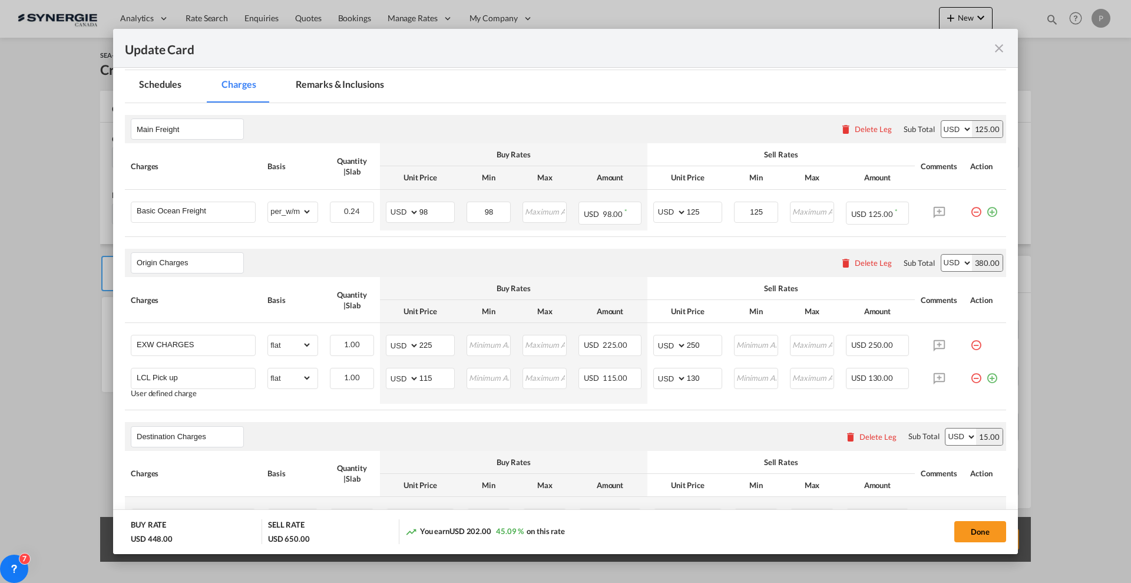
scroll to position [368, 0]
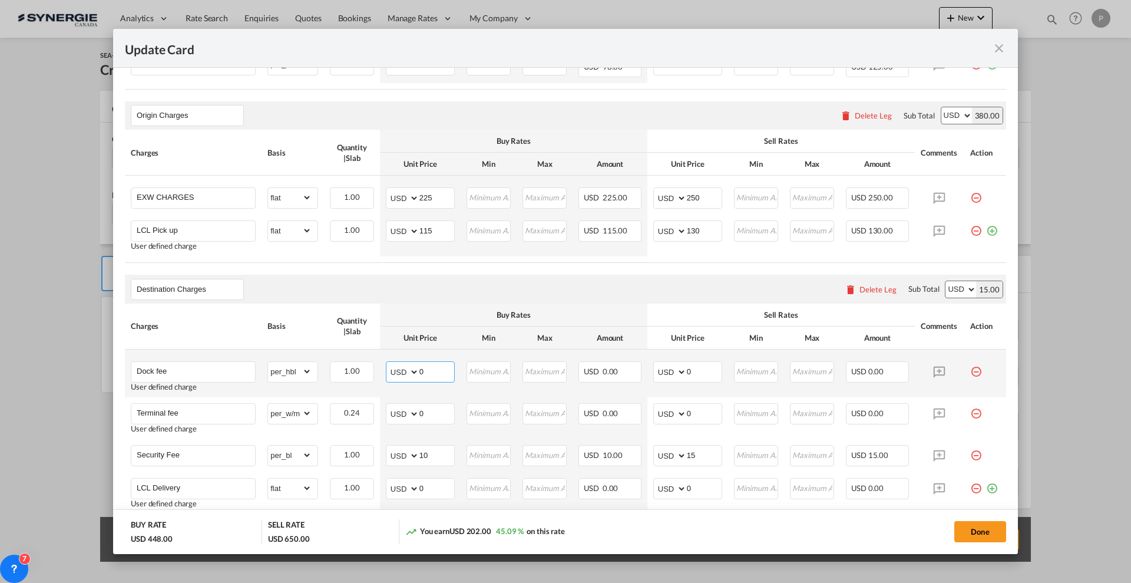
click at [423, 365] on input "0" at bounding box center [436, 371] width 35 height 18
type input "50"
type input "60"
click at [444, 406] on input "0" at bounding box center [436, 412] width 35 height 18
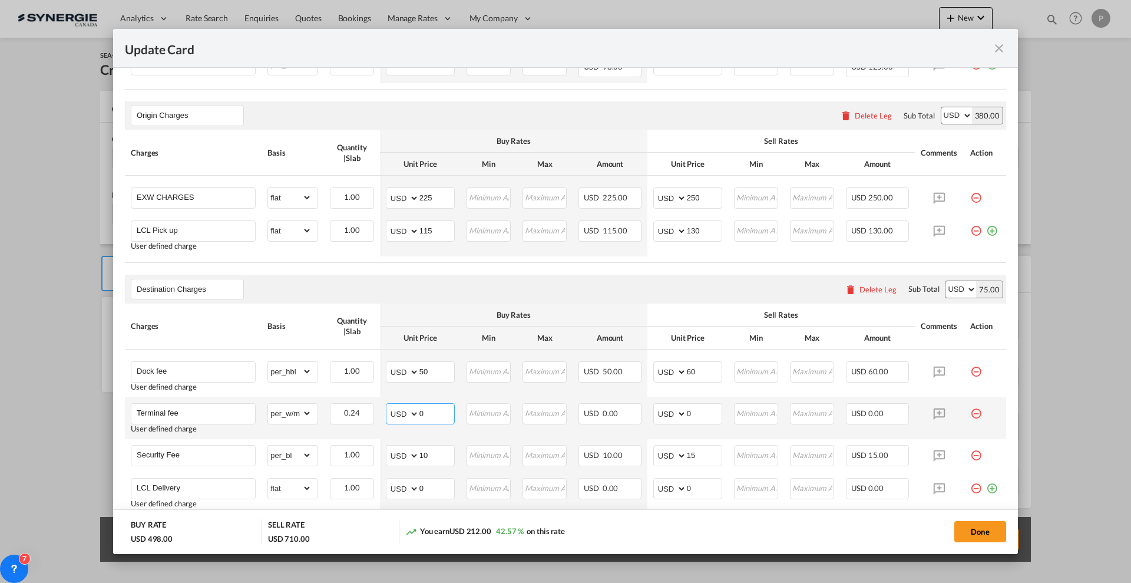
click at [447, 409] on input "0" at bounding box center [436, 412] width 35 height 18
type input "25"
click at [489, 412] on input "Update Card Port ..." at bounding box center [489, 412] width 42 height 18
type input "35"
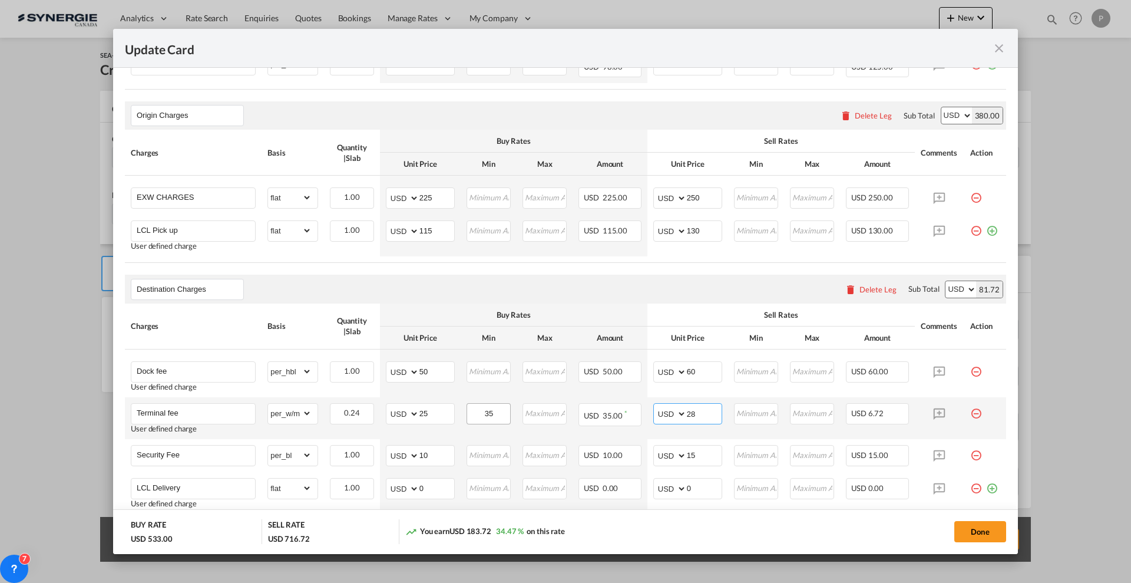
type input "28"
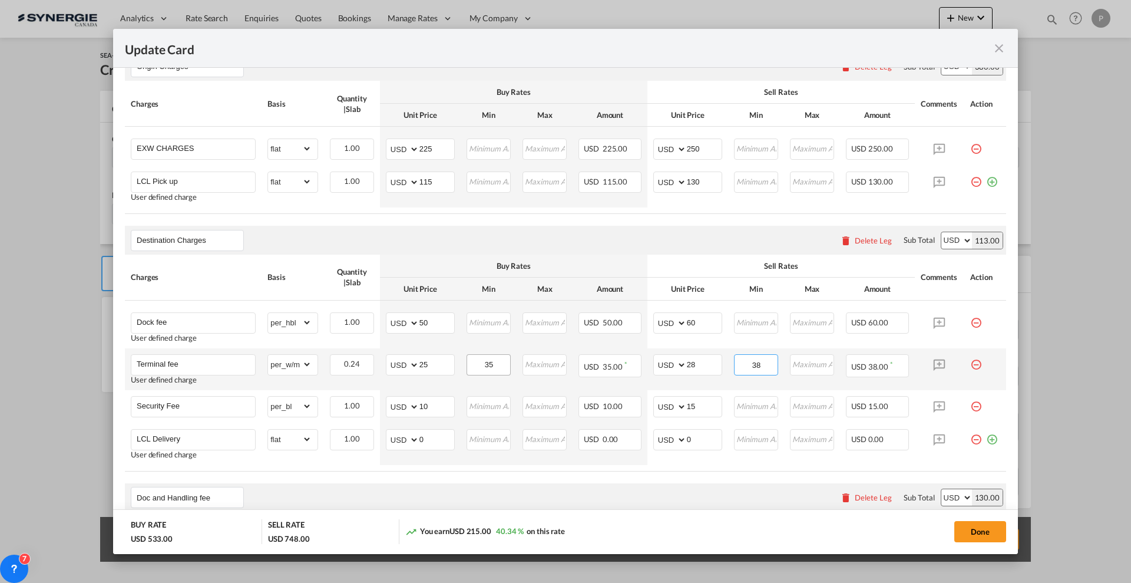
scroll to position [442, 0]
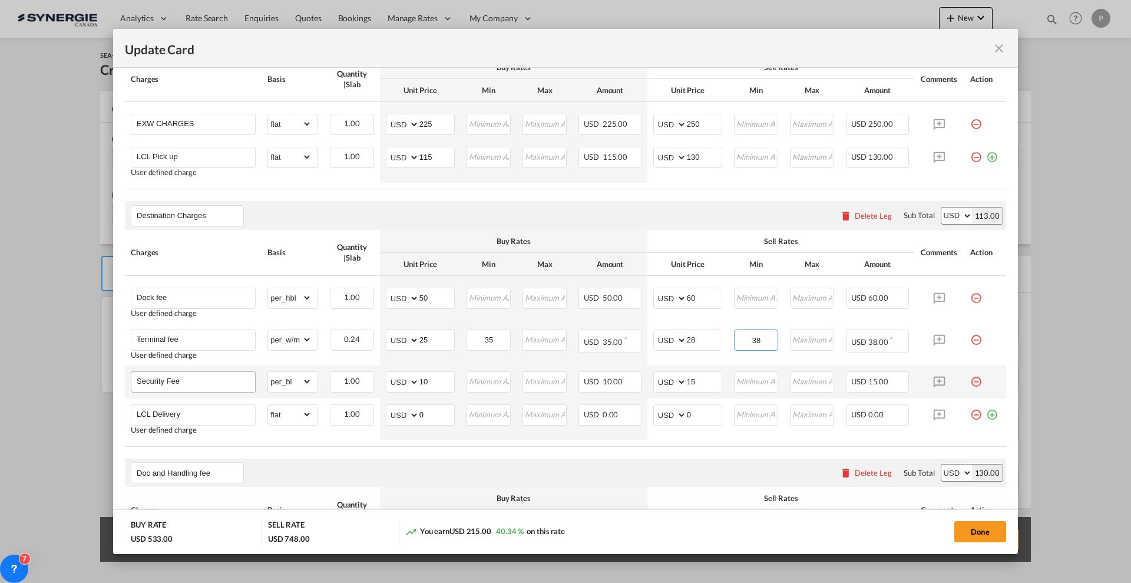
type input "38"
click at [215, 380] on input "Security Fee" at bounding box center [196, 381] width 118 height 18
click at [216, 380] on input "Security Fee" at bounding box center [196, 381] width 118 height 18
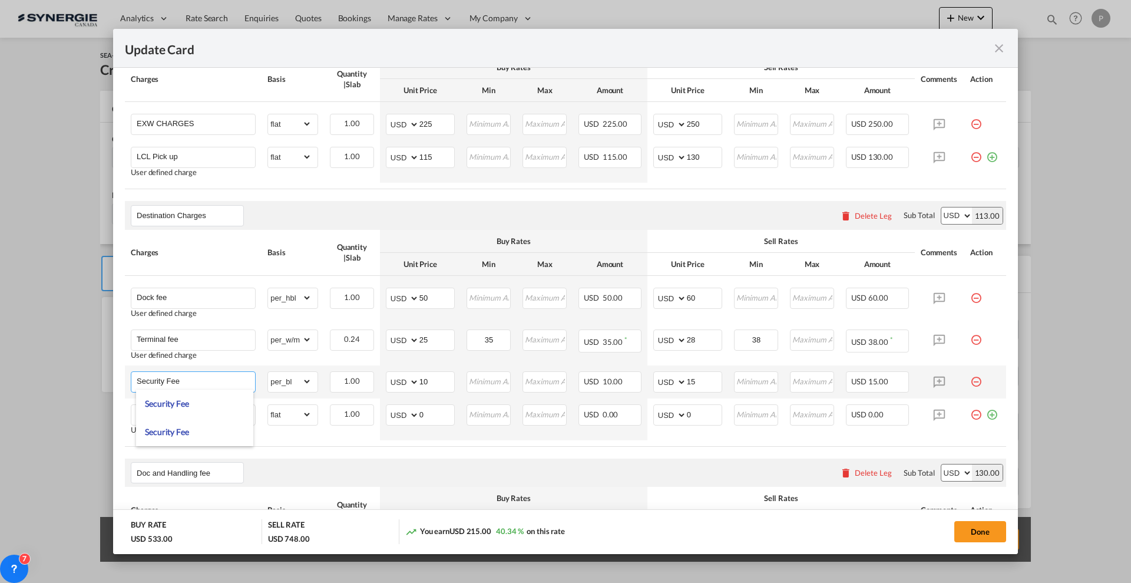
click at [216, 380] on input "Security Fee" at bounding box center [196, 381] width 118 height 18
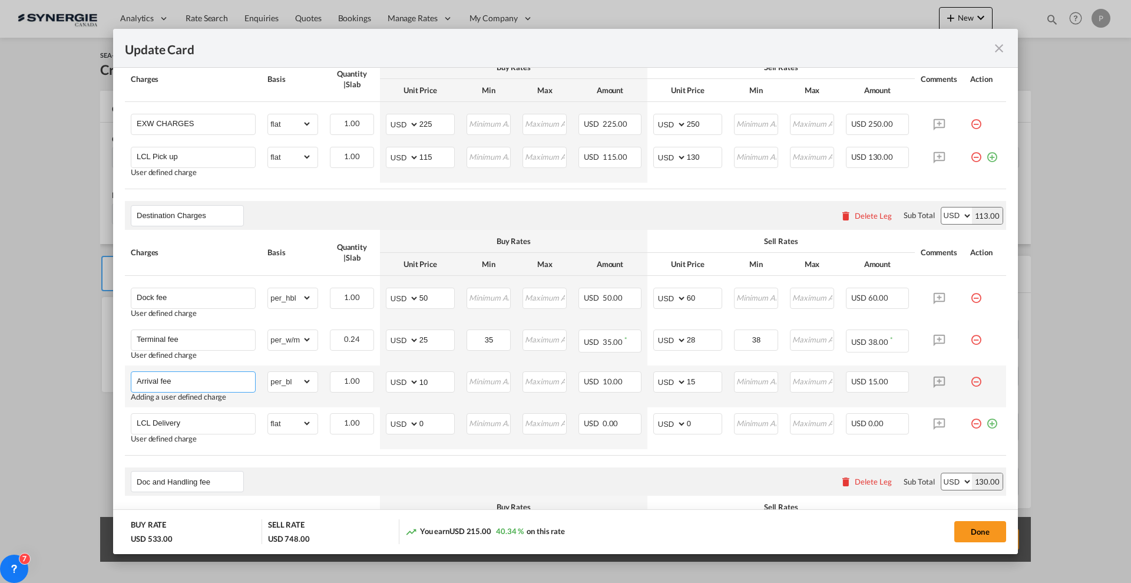
click at [216, 380] on input "Arrival fee" at bounding box center [196, 381] width 118 height 18
type input "Arrival fees"
click at [445, 382] on input "10" at bounding box center [436, 381] width 35 height 18
click at [438, 379] on input "10" at bounding box center [436, 381] width 35 height 18
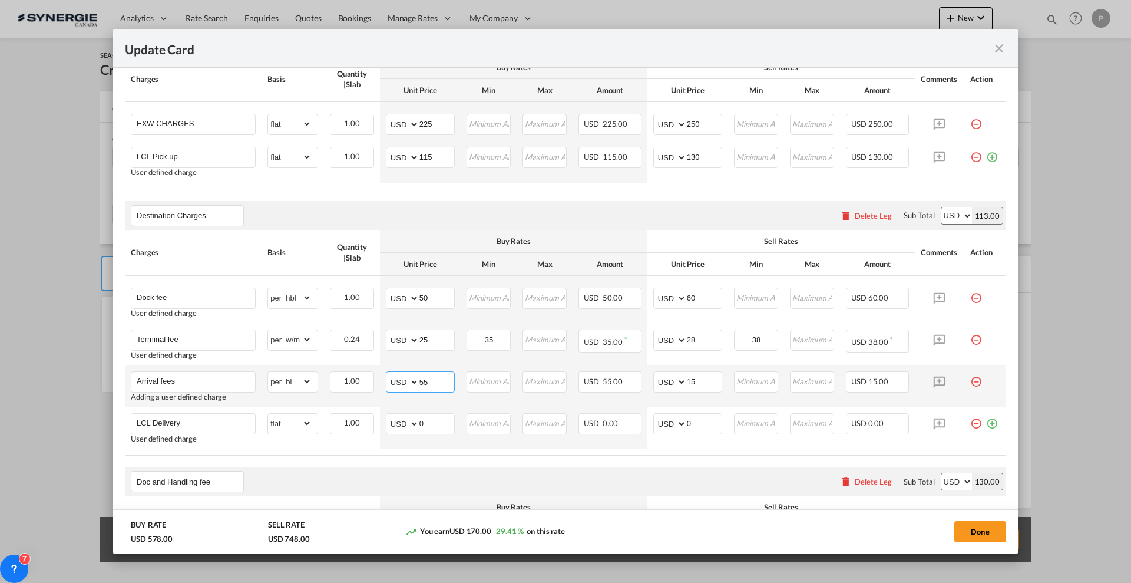
type input "55"
type input "65"
click at [970, 424] on md-icon "icon-minus-circle-outline red-400-fg pt-7" at bounding box center [976, 419] width 12 height 12
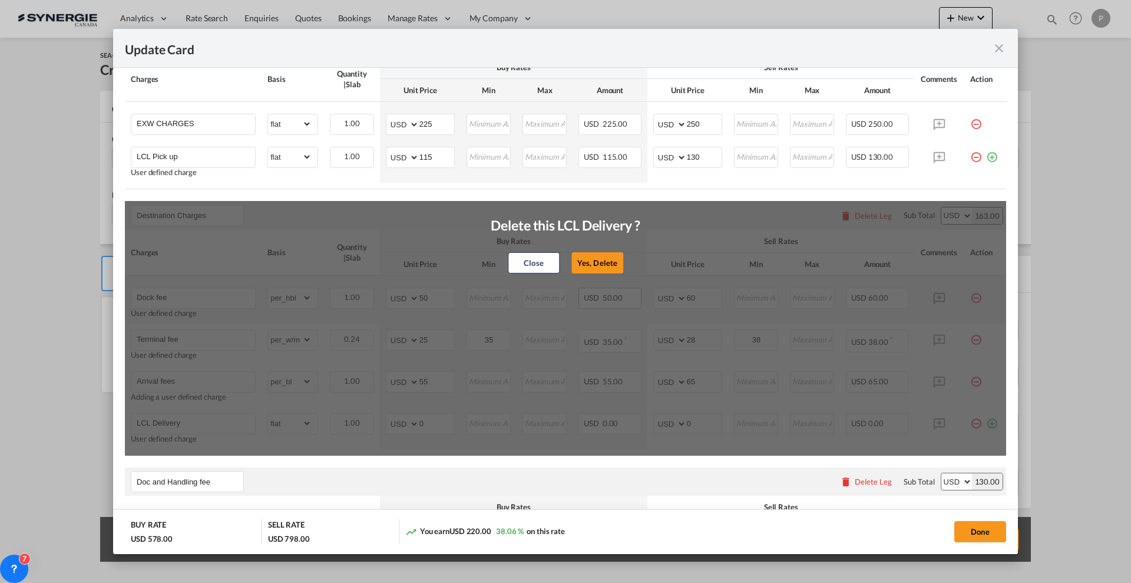
drag, startPoint x: 599, startPoint y: 267, endPoint x: 620, endPoint y: 304, distance: 41.9
click at [599, 266] on button "Yes, Delete" at bounding box center [597, 262] width 52 height 21
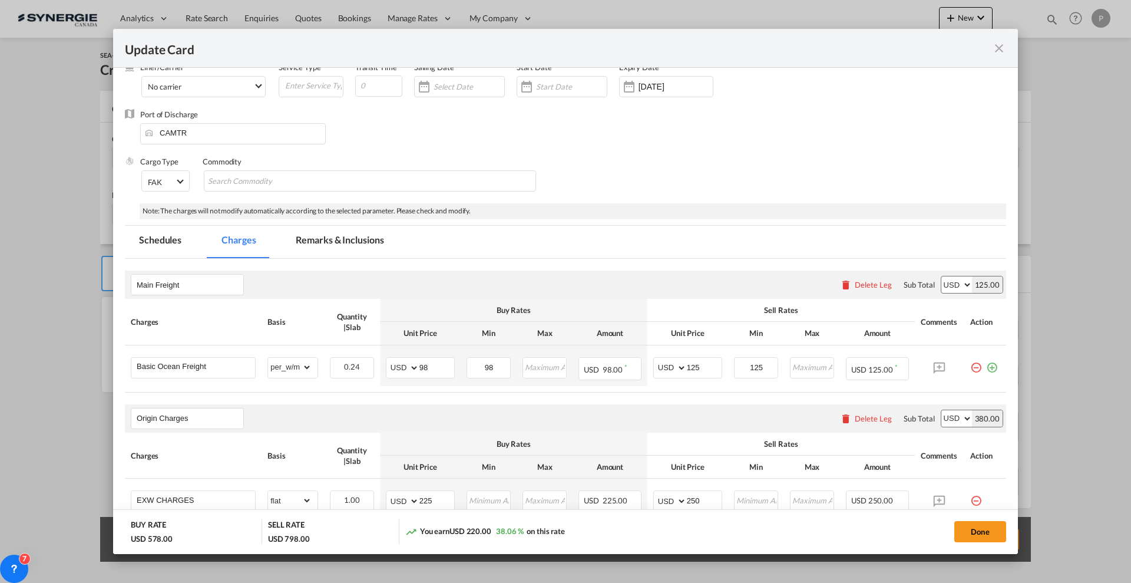
scroll to position [0, 0]
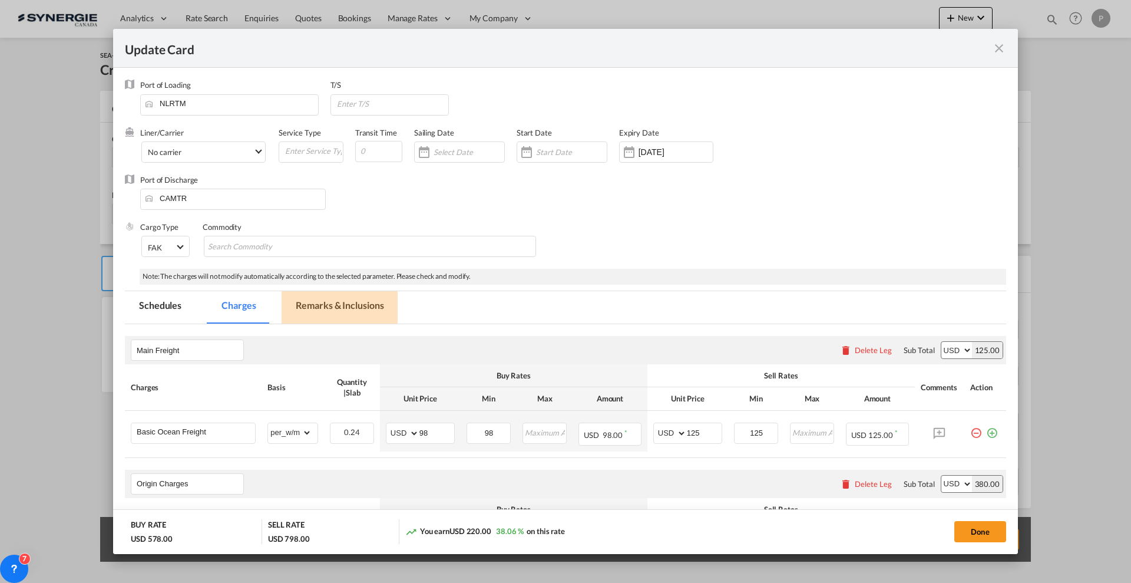
click at [372, 307] on md-tab-item "Remarks & Inclusions" at bounding box center [340, 307] width 116 height 32
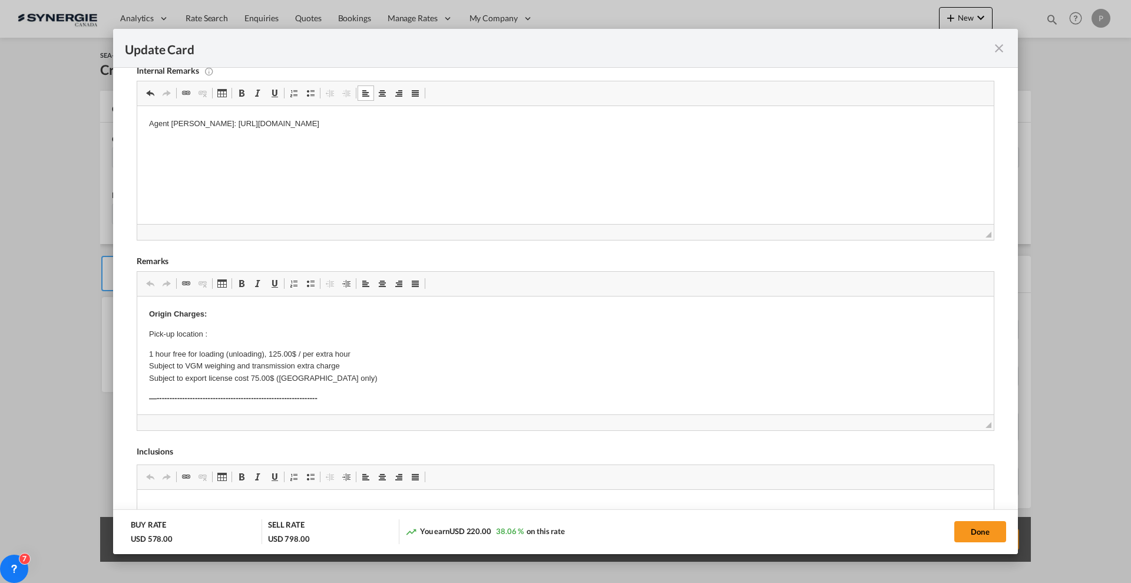
scroll to position [294, 0]
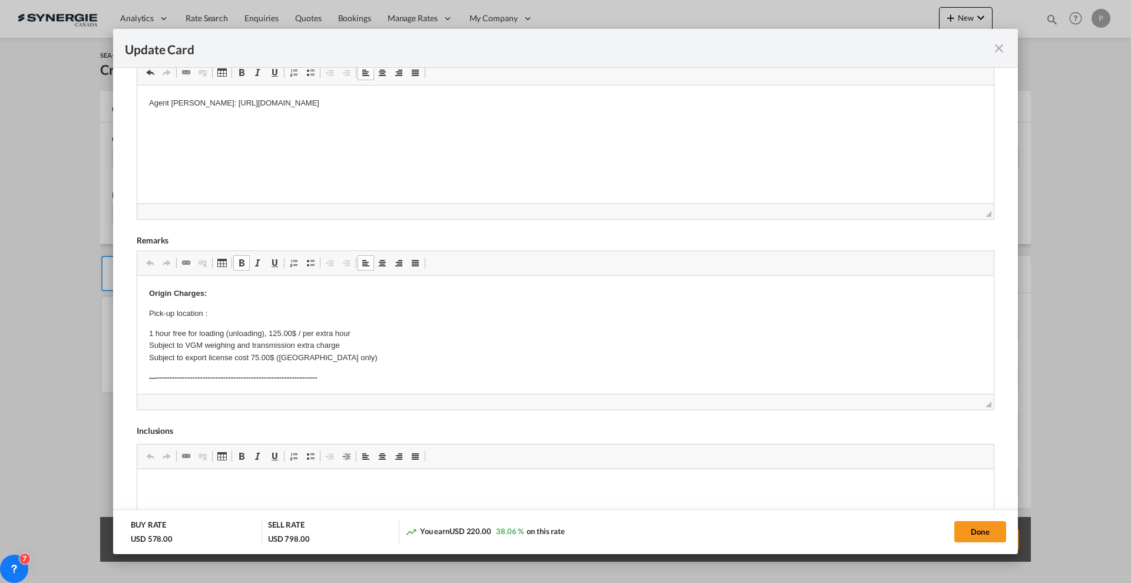
click at [233, 311] on p "Pick-up location :" at bounding box center [565, 313] width 833 height 12
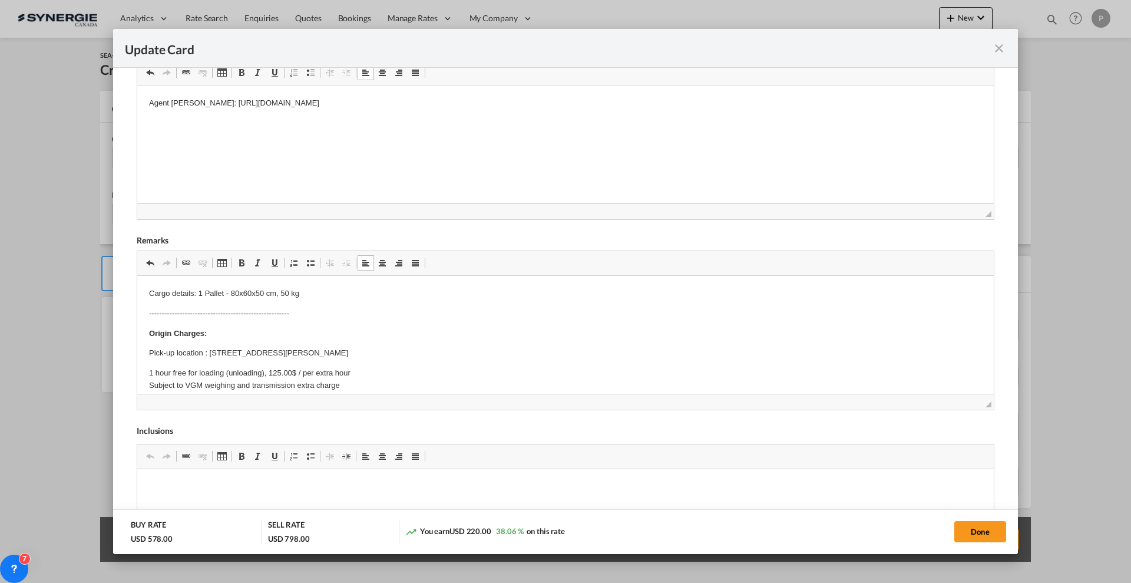
scroll to position [147, 0]
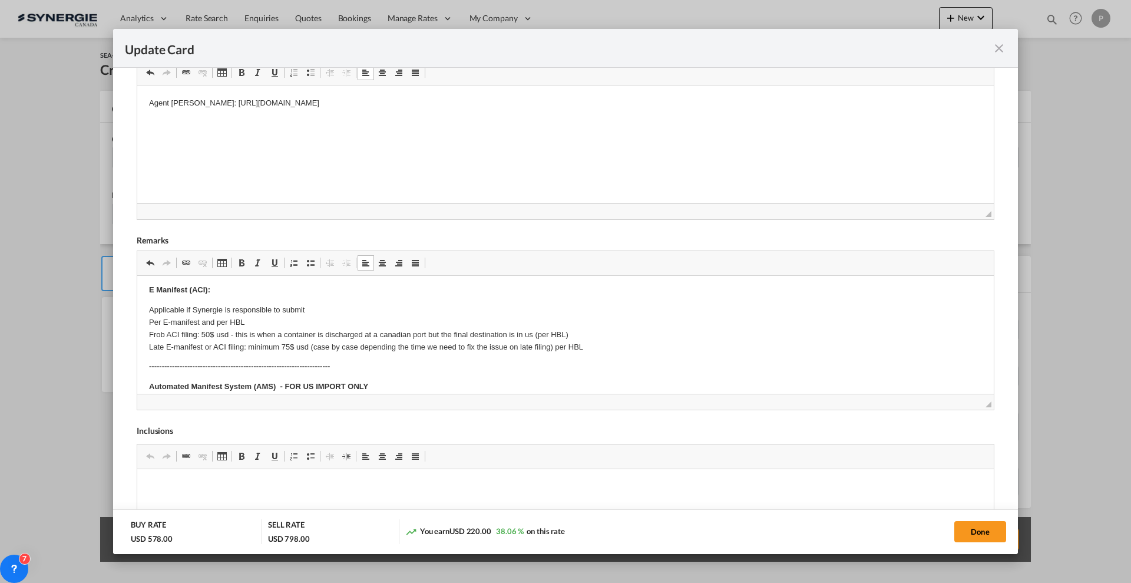
click at [973, 406] on span "◢" at bounding box center [565, 401] width 856 height 16
click at [981, 406] on span "◢" at bounding box center [565, 401] width 856 height 16
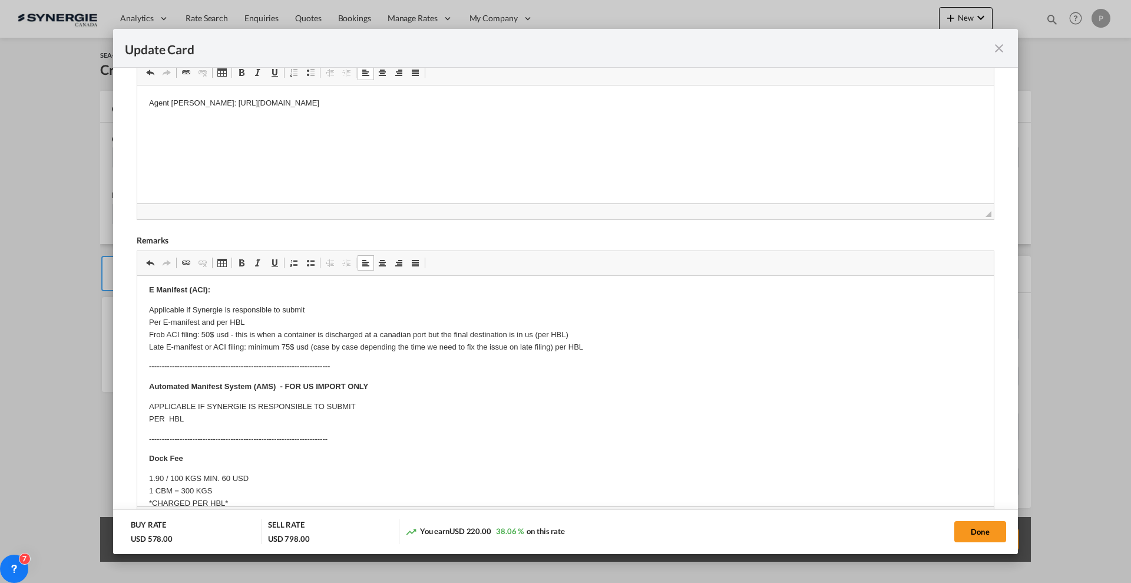
drag, startPoint x: 976, startPoint y: 403, endPoint x: 980, endPoint y: 544, distance: 140.8
click at [980, 544] on add-new-rate "Update Card Port of Loading NLRTM T/S Liner/Carrier No carrier 2HM LOGISTICS D.…" at bounding box center [565, 291] width 905 height 524
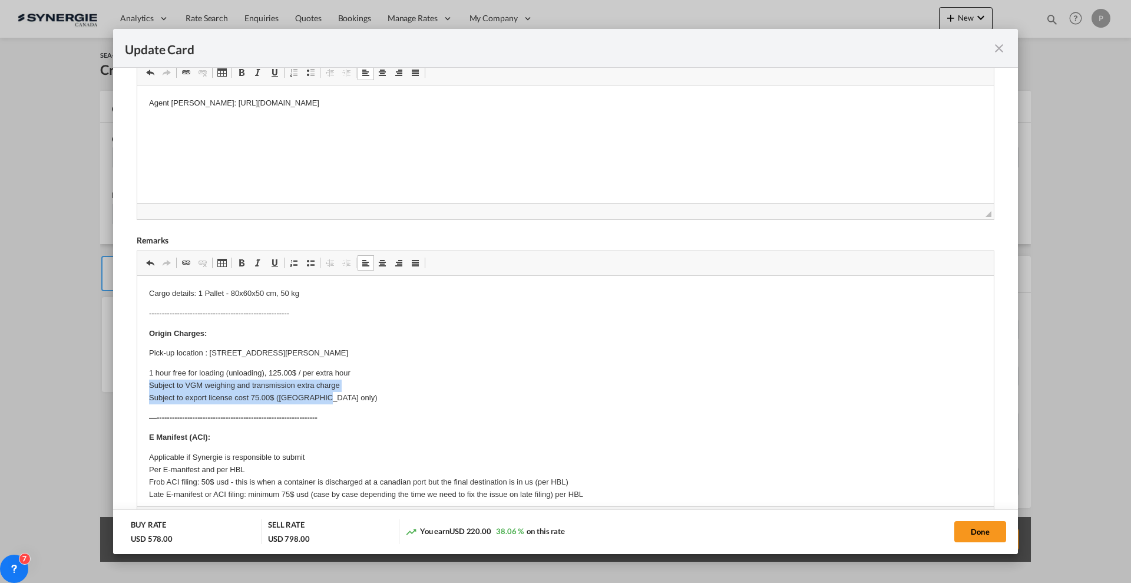
drag, startPoint x: 144, startPoint y: 383, endPoint x: 405, endPoint y: 396, distance: 261.8
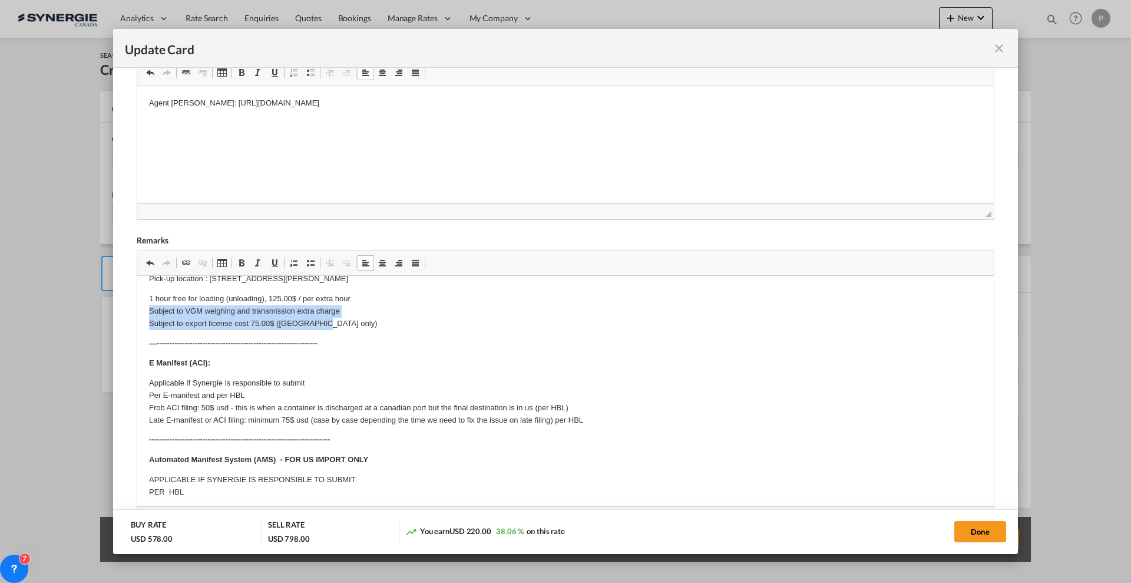
scroll to position [147, 0]
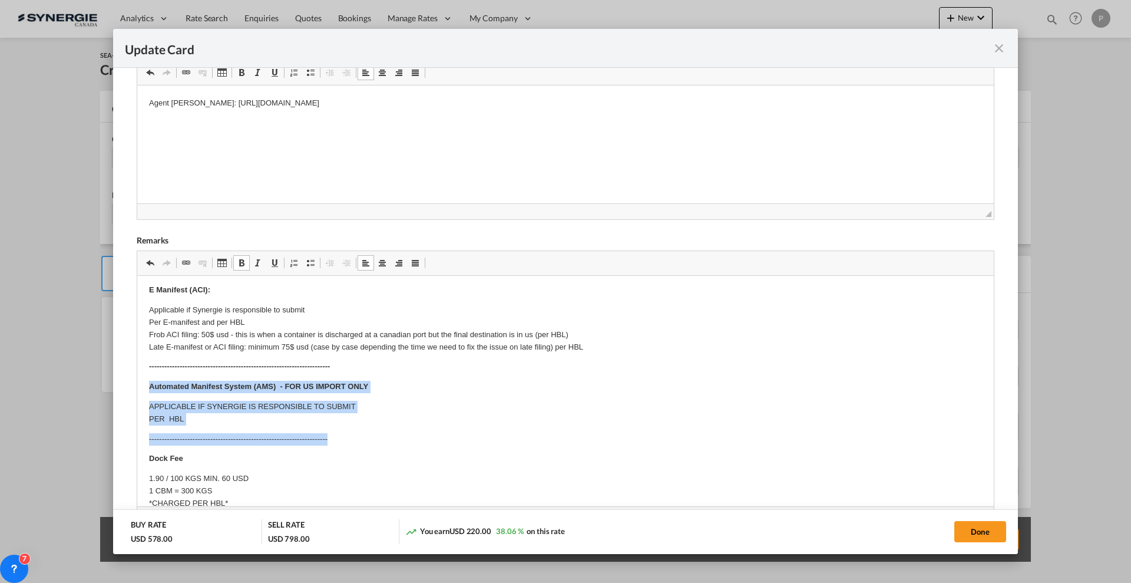
drag, startPoint x: 145, startPoint y: 376, endPoint x: 395, endPoint y: 427, distance: 254.9
click at [395, 427] on html "Cargo details: 1 Pallet - 80x60x50 cm, 50 kg ----------------------------------…" at bounding box center [565, 579] width 856 height 902
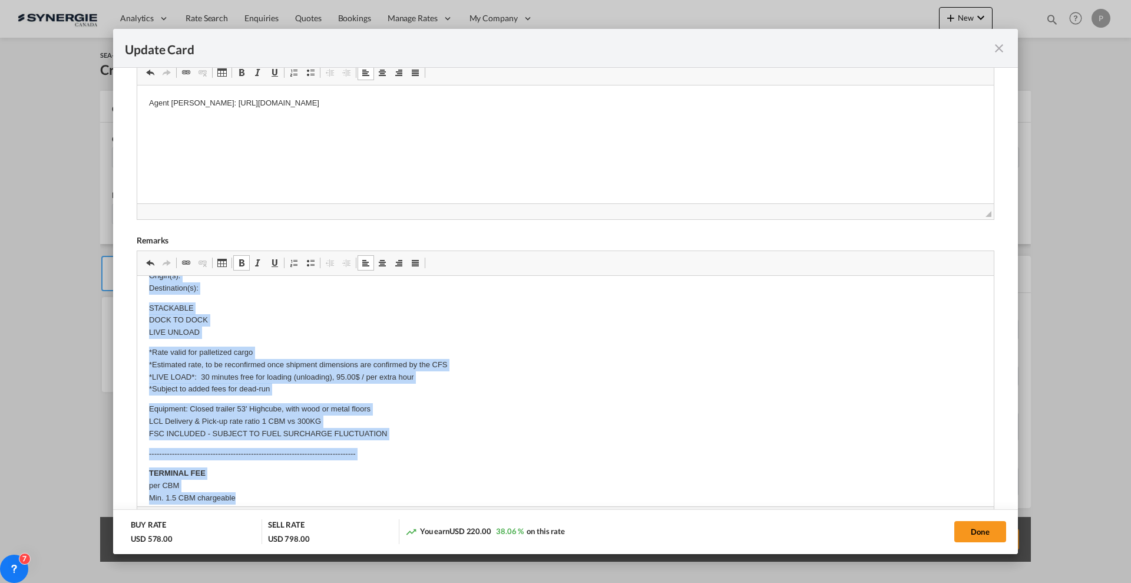
scroll to position [366, 0]
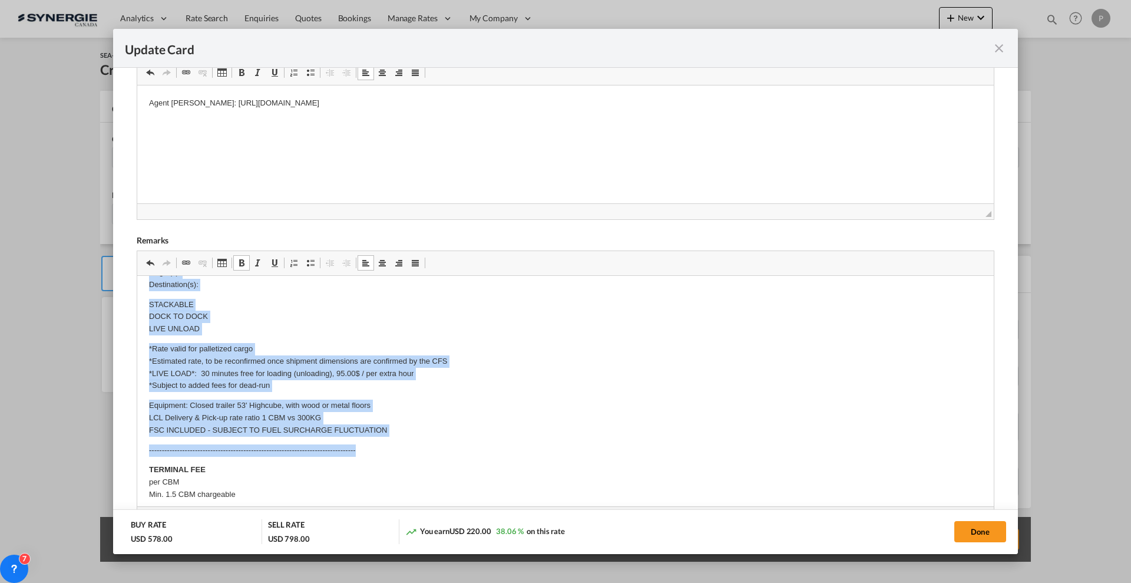
drag, startPoint x: 143, startPoint y: 387, endPoint x: 406, endPoint y: 448, distance: 270.3
click at [406, 448] on html "Cargo details: 1 Pallet - 80x60x50 cm, 50 kg ----------------------------------…" at bounding box center [565, 325] width 856 height 830
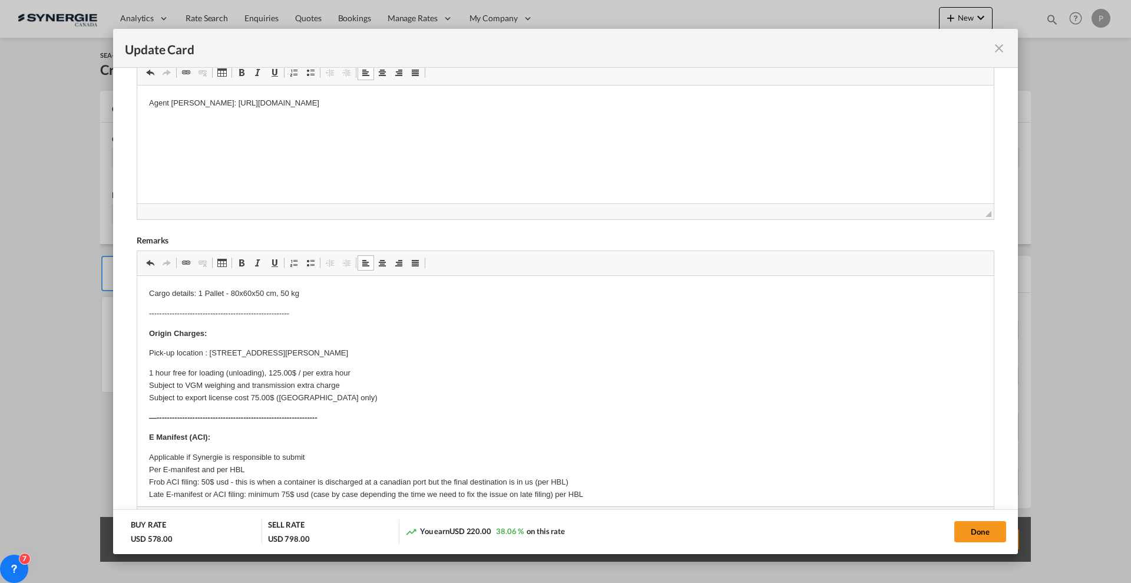
scroll to position [0, 0]
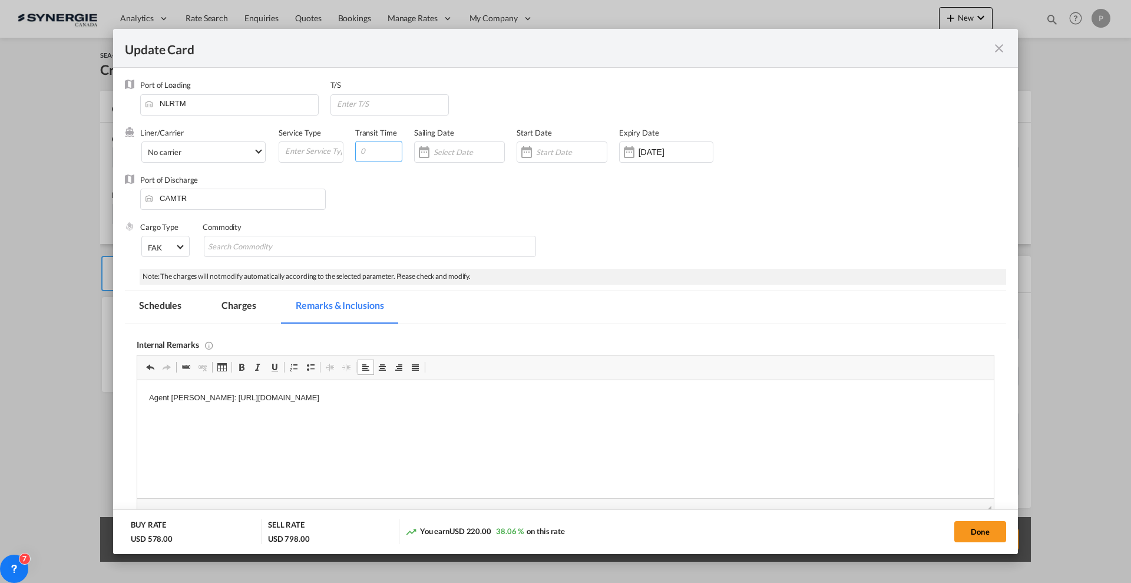
click at [370, 147] on input "Update Card Port ..." at bounding box center [378, 151] width 47 height 21
type input "20"
click at [993, 532] on button "Done" at bounding box center [980, 531] width 52 height 21
type input "[DATE]"
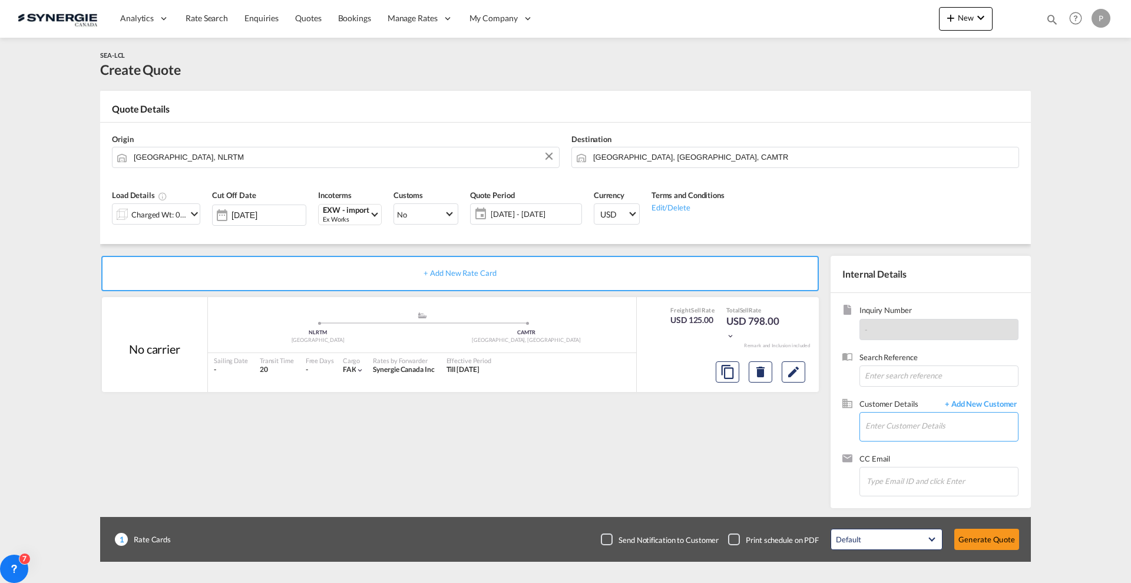
click at [936, 416] on input "Enter Customer Details" at bounding box center [941, 425] width 153 height 27
click at [886, 426] on input "Enter Customer Details" at bounding box center [941, 425] width 153 height 27
click at [904, 451] on div "ADAM LE NETSKY adamlenetsky@allenbearings.com | ALLEN BEARINGS" at bounding box center [977, 446] width 224 height 32
type input "ALLEN BEARINGS, ADAM LENETSKY, adamlenetsky@allenbearings.com"
click at [977, 526] on div "Default All in Leg Totals Default Generate Quote" at bounding box center [925, 538] width 200 height 33
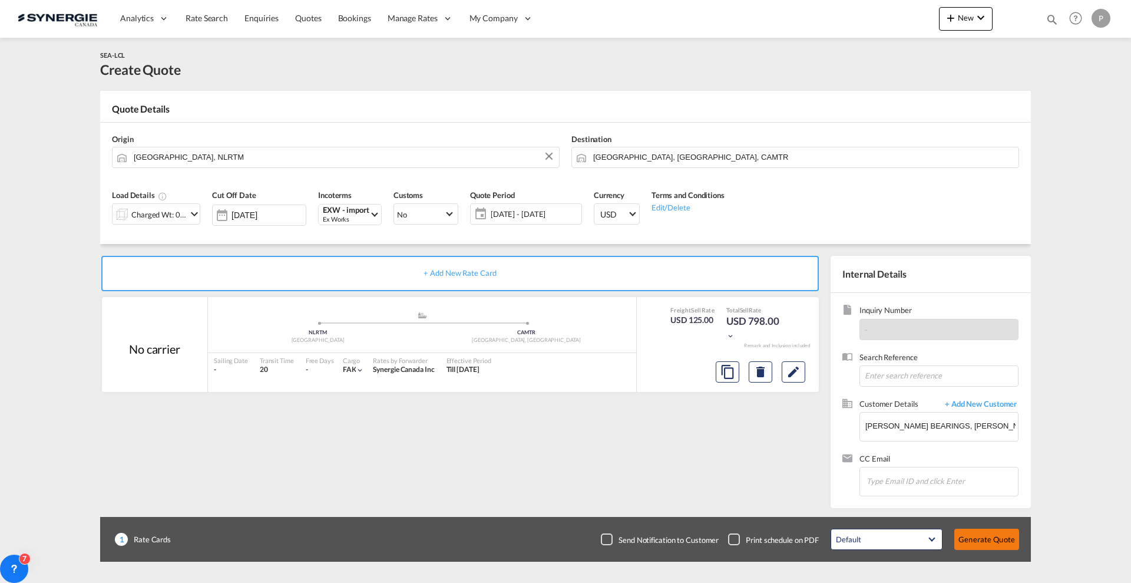
click at [977, 538] on button "Generate Quote" at bounding box center [986, 538] width 65 height 21
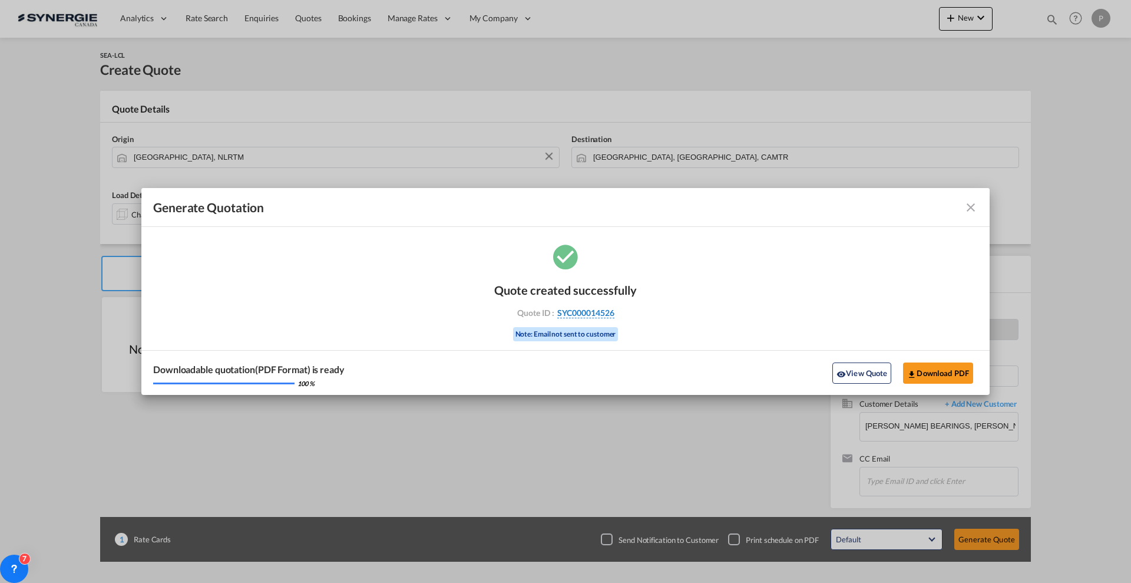
drag, startPoint x: 656, startPoint y: 310, endPoint x: 610, endPoint y: 308, distance: 45.4
click at [610, 308] on div "Quote created successfully Quote ID : SYC000014526 Note: Email not sent to cust…" at bounding box center [565, 318] width 848 height 154
click at [638, 317] on div "Quote created successfully Quote ID : SYC000014526 Note: Email not sent to cust…" at bounding box center [565, 318] width 848 height 154
click at [625, 286] on div "Quote created successfully" at bounding box center [565, 290] width 143 height 14
drag, startPoint x: 621, startPoint y: 315, endPoint x: 614, endPoint y: 315, distance: 7.1
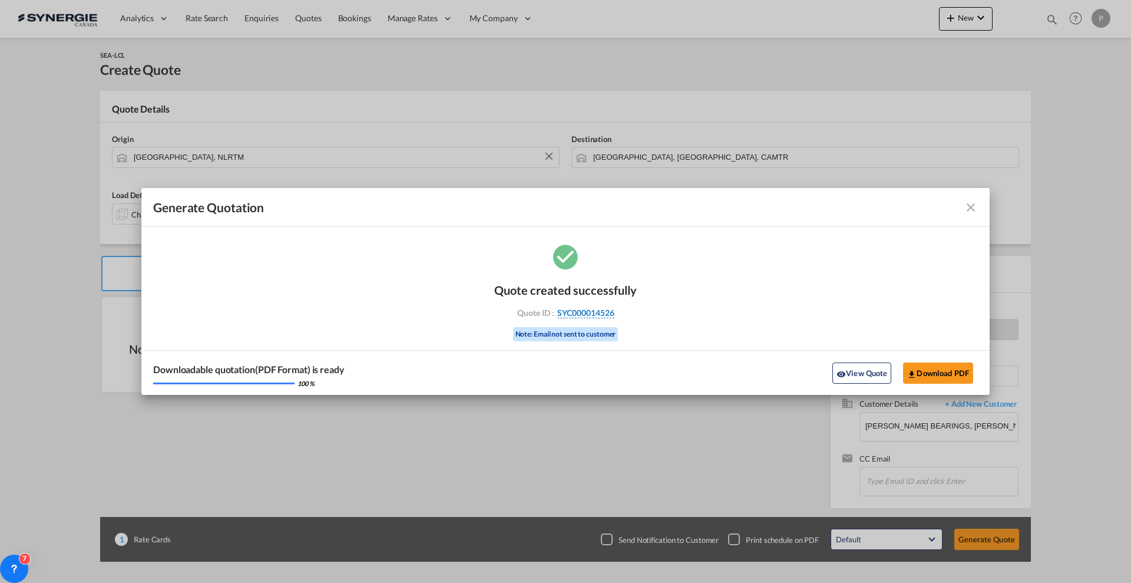
click at [614, 315] on div "Quote ID : SYC000014526" at bounding box center [565, 312] width 137 height 11
copy div "SYC000014526"
click at [940, 367] on button "Download PDF" at bounding box center [938, 372] width 70 height 21
click at [926, 369] on button "Download PDF" at bounding box center [938, 372] width 70 height 21
click at [966, 207] on md-icon "icon-close fg-AAA8AD cursor m-0" at bounding box center [971, 207] width 14 height 14
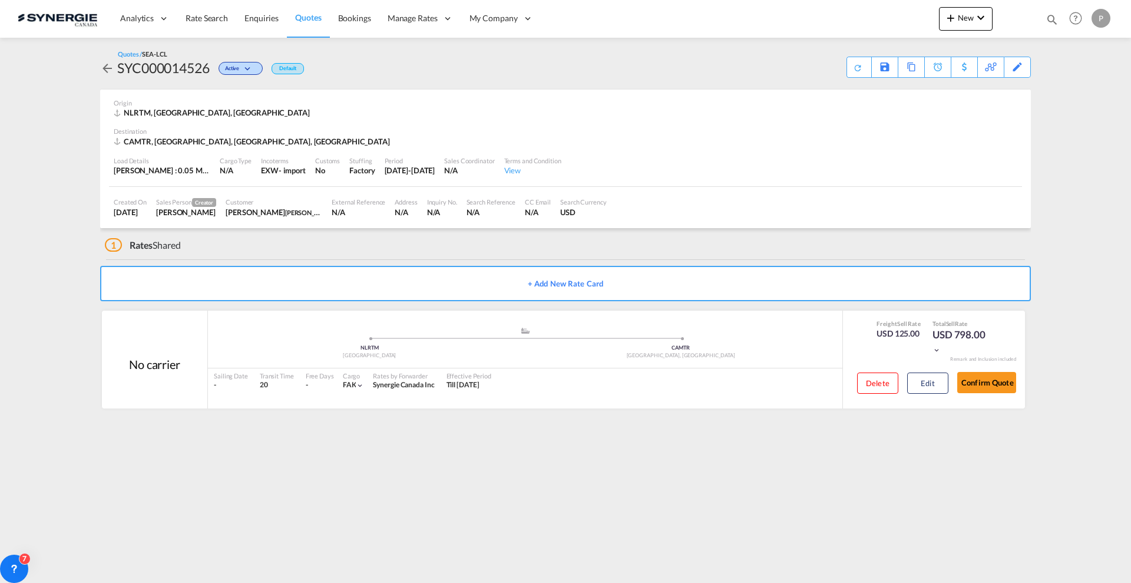
click at [952, 23] on md-icon "icon-plus 400-fg" at bounding box center [951, 18] width 14 height 14
click at [940, 98] on span "Quote" at bounding box center [933, 89] width 13 height 24
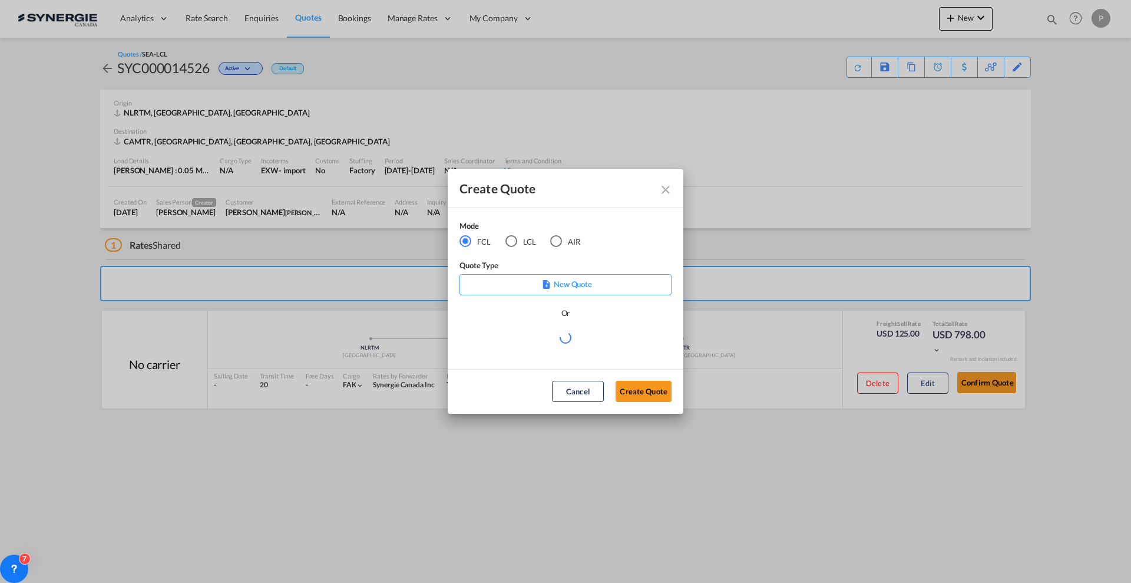
click at [512, 244] on div "LCL" at bounding box center [511, 241] width 12 height 12
click at [542, 346] on md-select "Select template New DAP Import LCL Karen Mercier | 09 Jul 2025 BRAZIL LCL EXPOR…" at bounding box center [565, 342] width 212 height 24
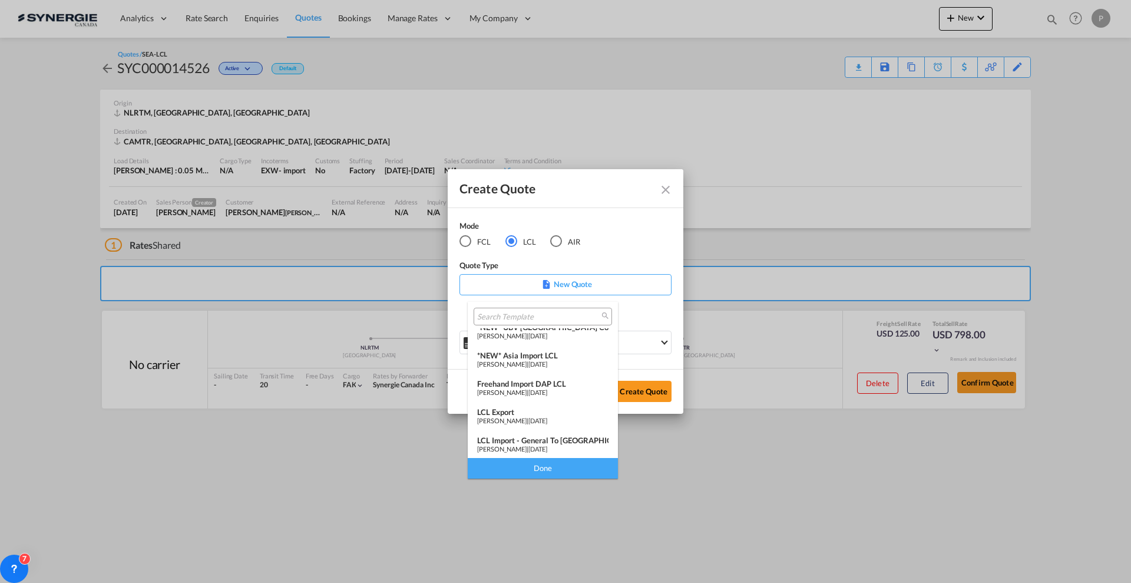
scroll to position [153, 0]
click at [550, 363] on div "Pablo Gomez Saldarriaga | 06 Dec 2024" at bounding box center [542, 363] width 131 height 8
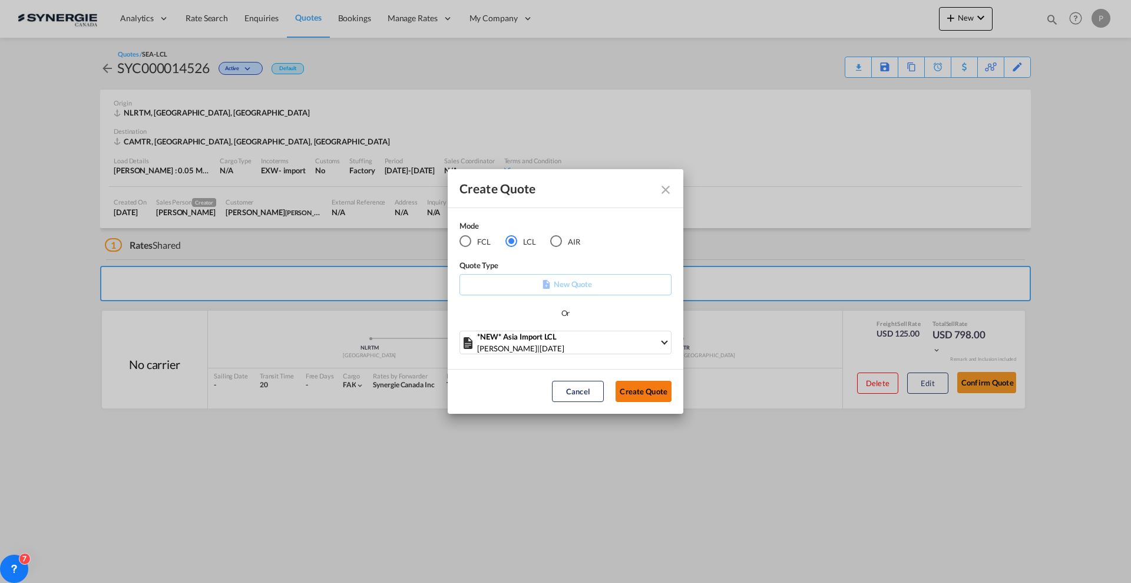
click at [623, 390] on button "Create Quote" at bounding box center [643, 390] width 56 height 21
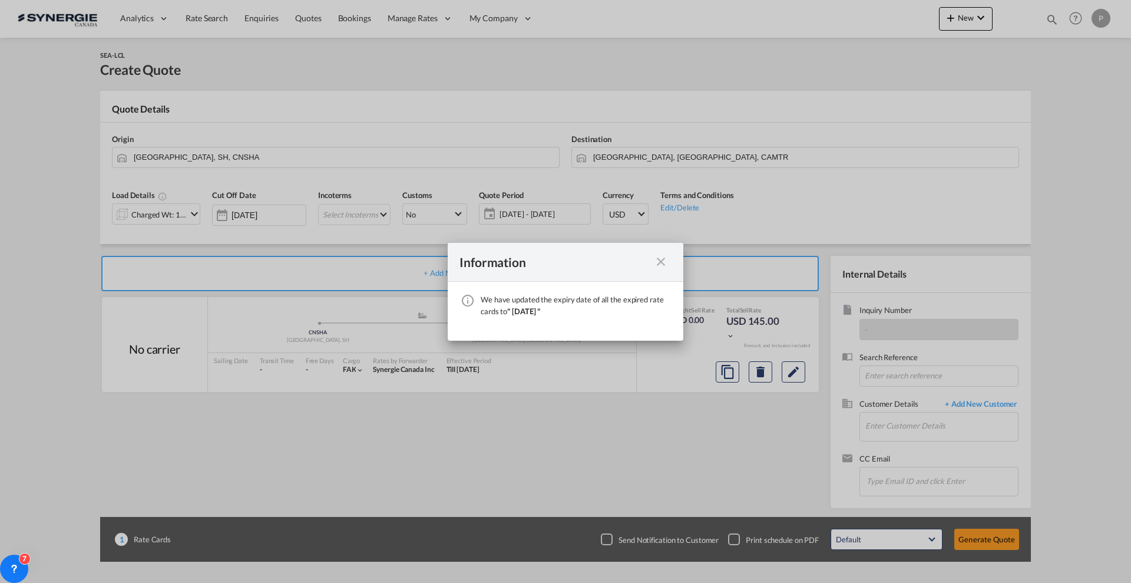
click at [664, 259] on md-icon "icon-close fg-AAA8AD cursor" at bounding box center [661, 261] width 14 height 14
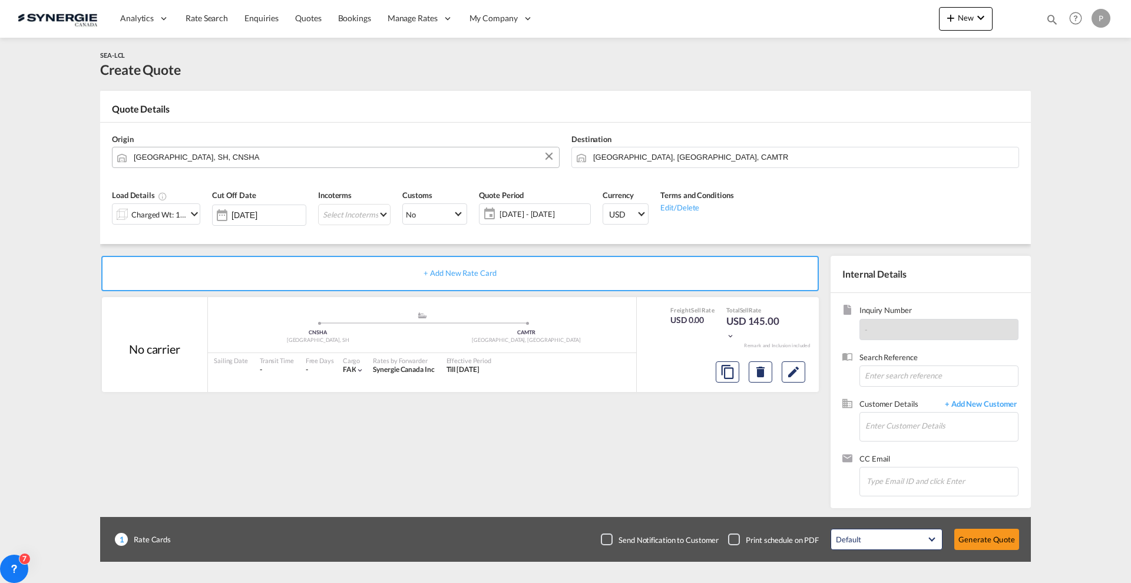
click at [173, 154] on input "Shanghai, SH, CNSHA" at bounding box center [343, 157] width 419 height 21
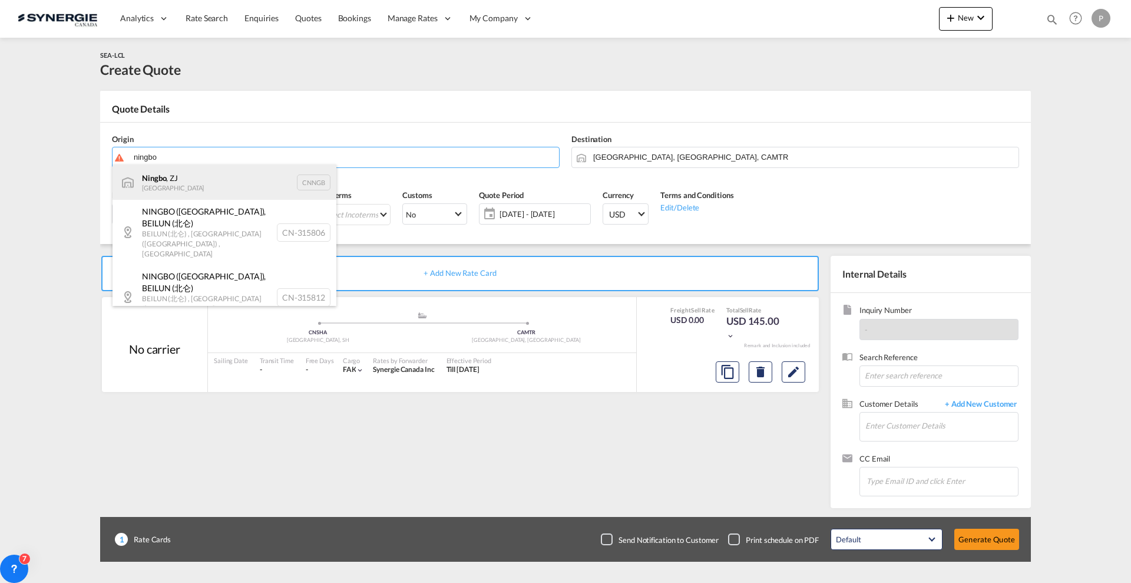
click at [181, 176] on div "Ningbo , ZJ China CNNGB" at bounding box center [224, 181] width 224 height 35
type input "Ningbo, ZJ, CNNGB"
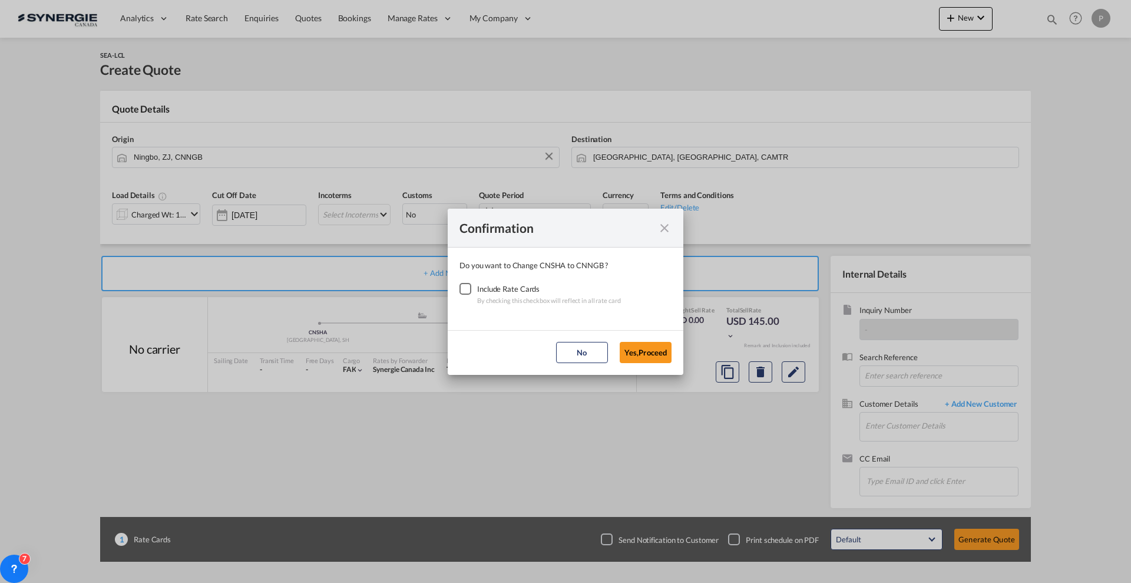
click at [468, 286] on div "Checkbox No Ink" at bounding box center [465, 289] width 12 height 12
drag, startPoint x: 640, startPoint y: 352, endPoint x: 633, endPoint y: 348, distance: 8.2
click at [641, 354] on button "Yes,Proceed" at bounding box center [646, 352] width 52 height 21
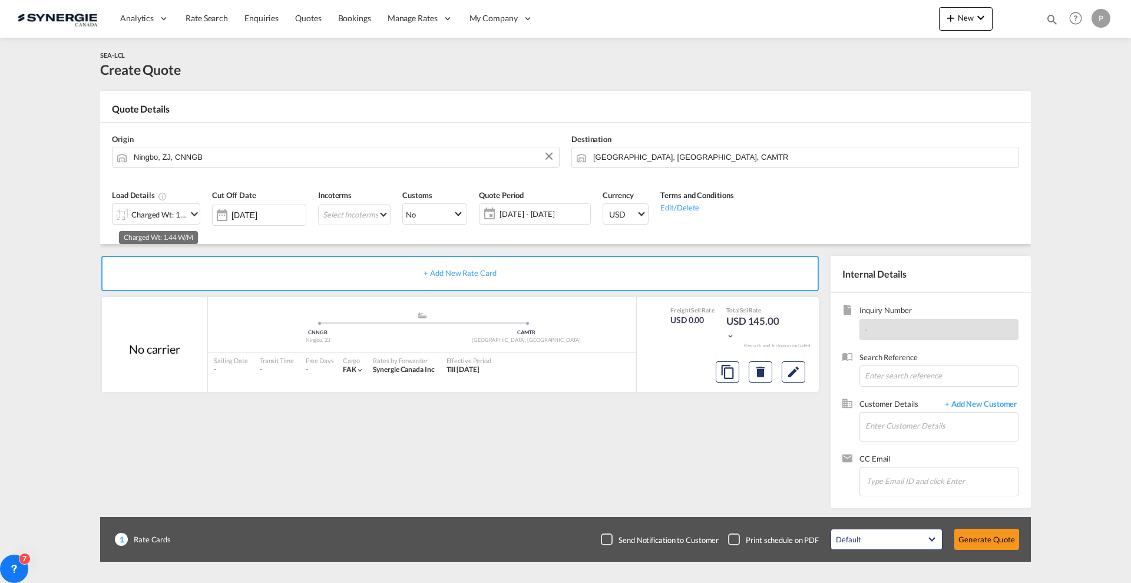
click at [164, 208] on div "Charged Wt: 1.44 W/M" at bounding box center [158, 214] width 55 height 16
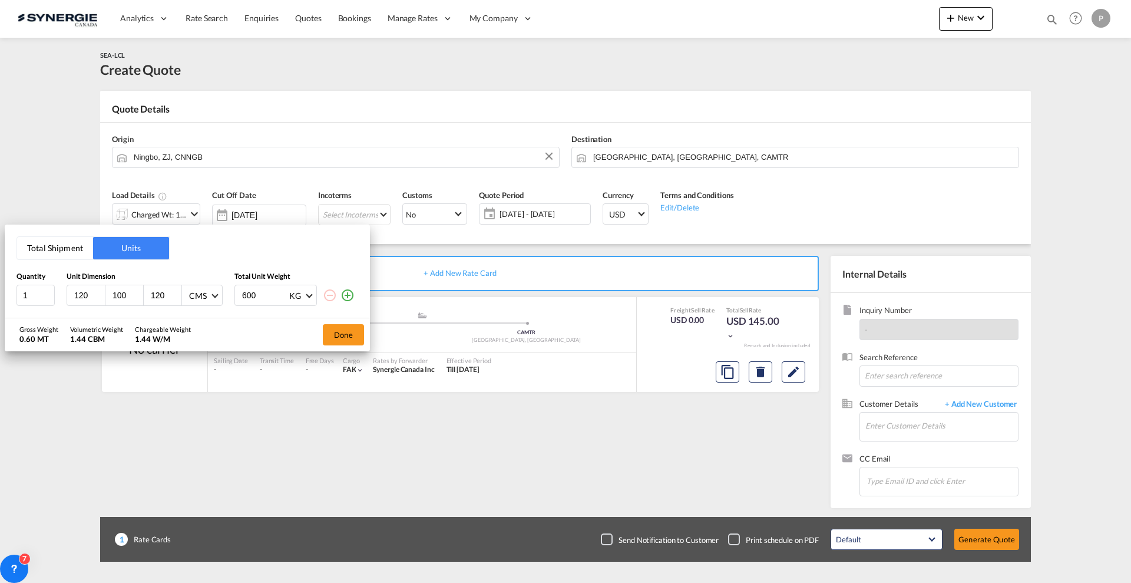
click at [47, 241] on button "Total Shipment" at bounding box center [55, 248] width 76 height 22
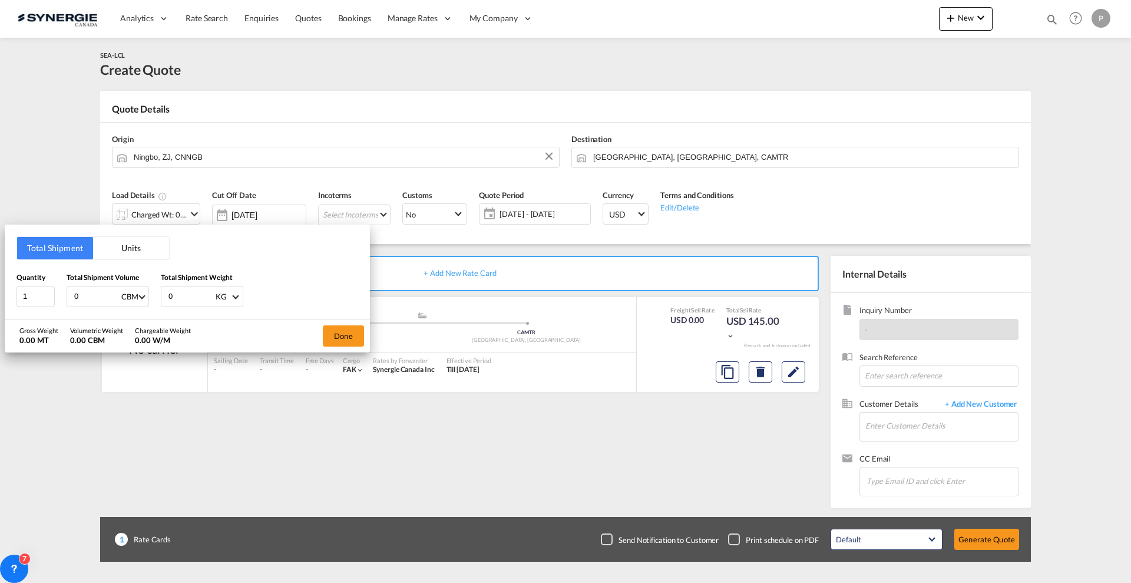
click at [80, 303] on input "0" at bounding box center [96, 296] width 47 height 20
click at [80, 302] on input "0" at bounding box center [96, 296] width 47 height 20
click at [79, 302] on input "0" at bounding box center [96, 296] width 47 height 20
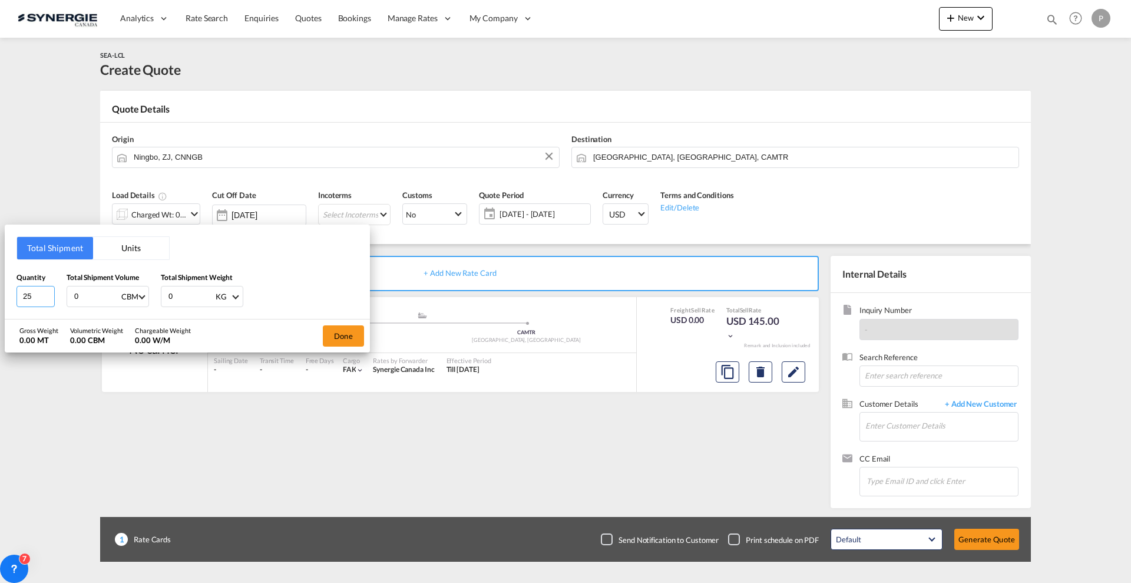
type input "25"
type input "1"
type input "1.641"
type input "562"
click at [353, 340] on button "Done" at bounding box center [343, 335] width 41 height 21
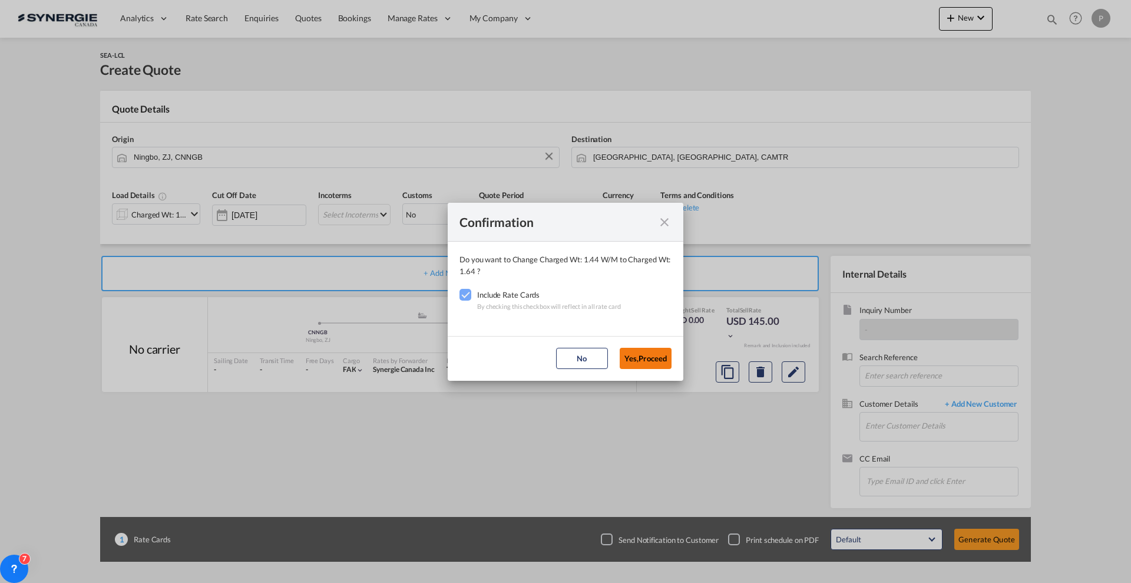
click at [642, 360] on button "Yes,Proceed" at bounding box center [646, 358] width 52 height 21
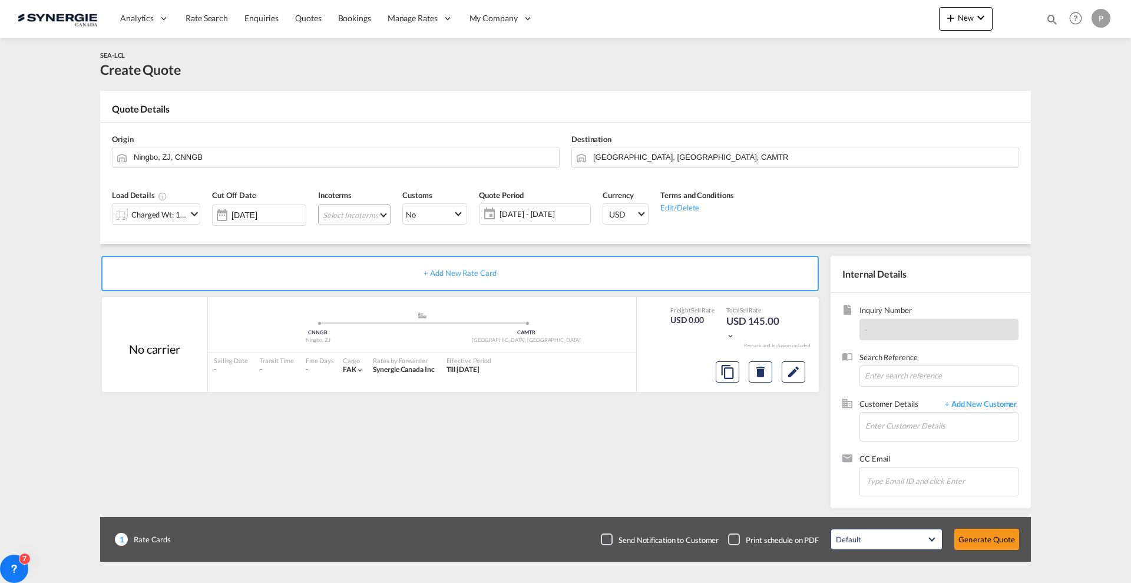
click at [368, 213] on md-select "Select Incoterms DPU - import Delivery at Place Unloaded EXW - export Ex Works …" at bounding box center [354, 214] width 72 height 21
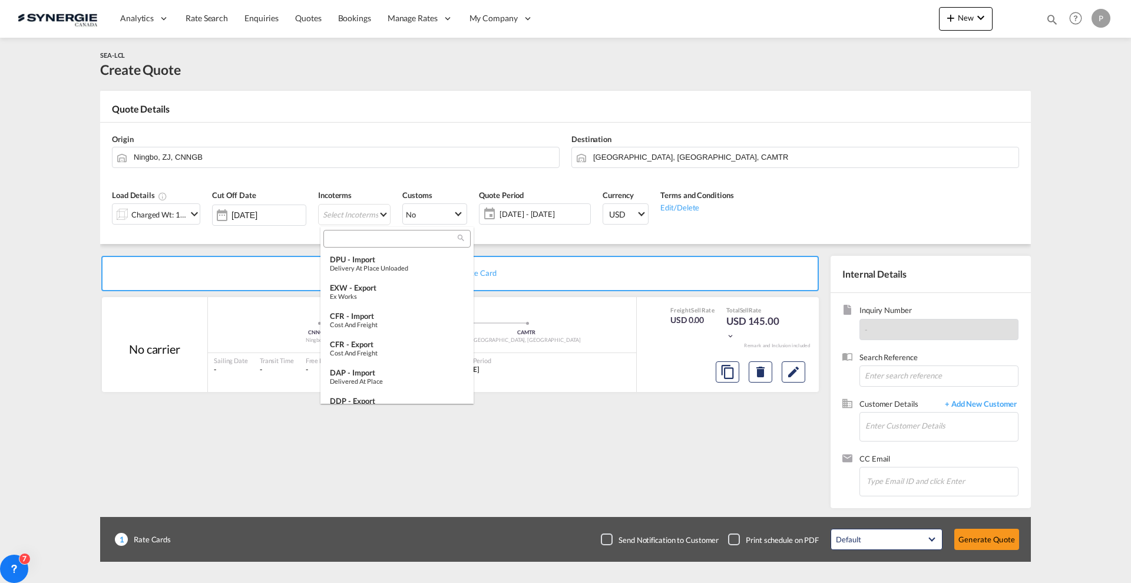
click at [377, 237] on input "search" at bounding box center [392, 238] width 131 height 11
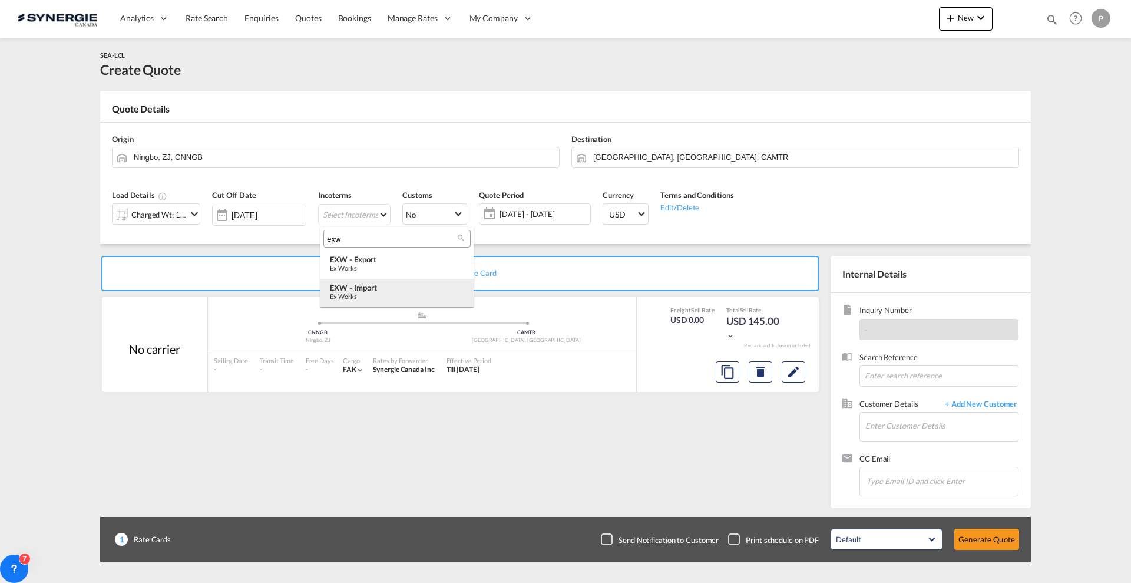
type input "exw"
click at [390, 289] on div "EXW - import" at bounding box center [397, 287] width 134 height 9
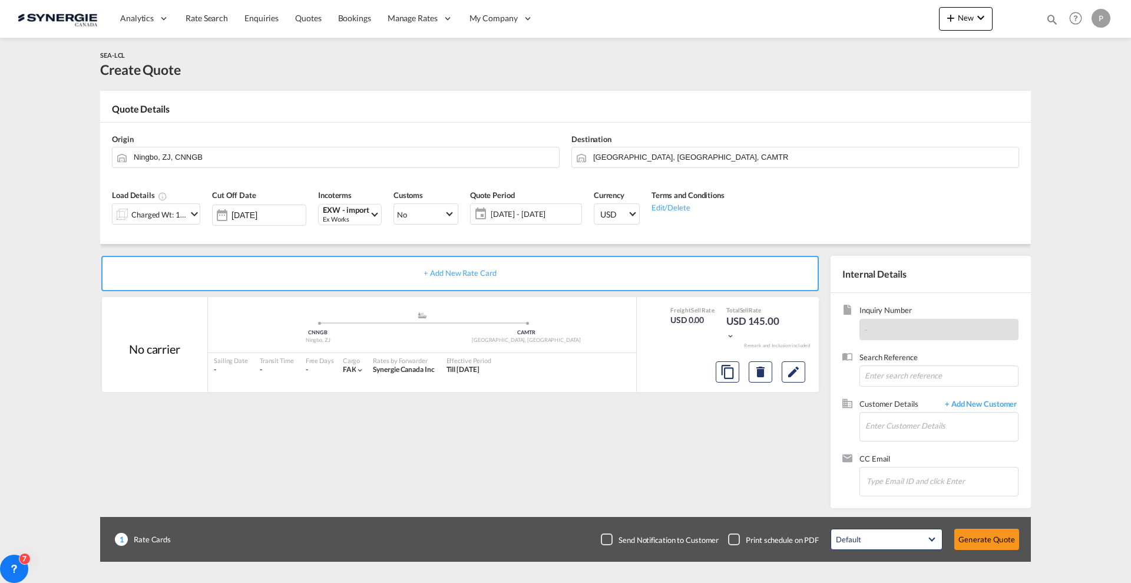
click at [527, 219] on span "04 Sep - 04 Oct 2025" at bounding box center [535, 214] width 88 height 11
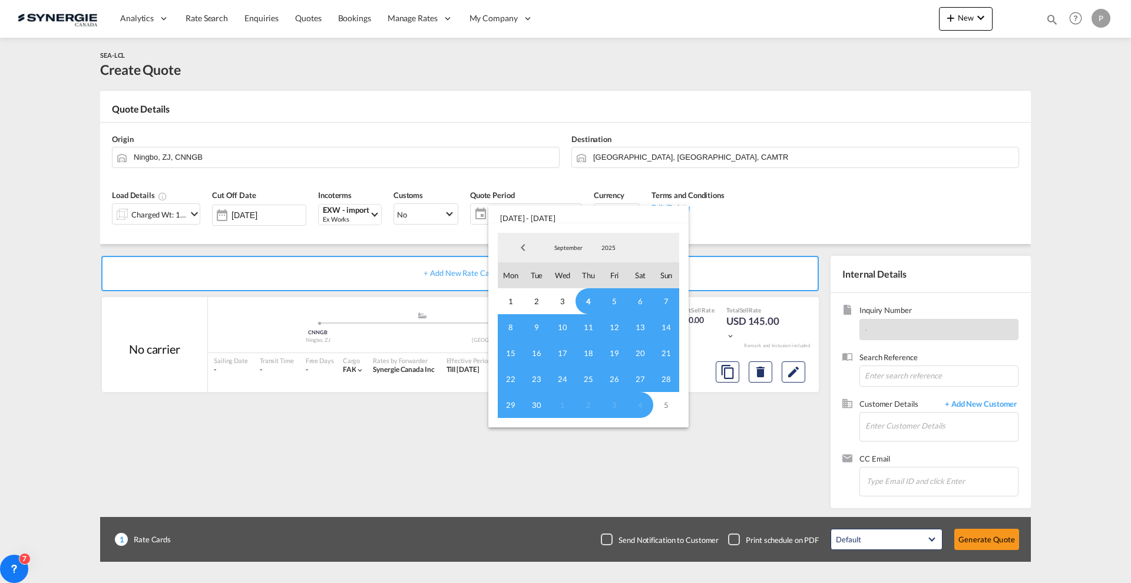
click at [585, 303] on span "4" at bounding box center [588, 301] width 26 height 26
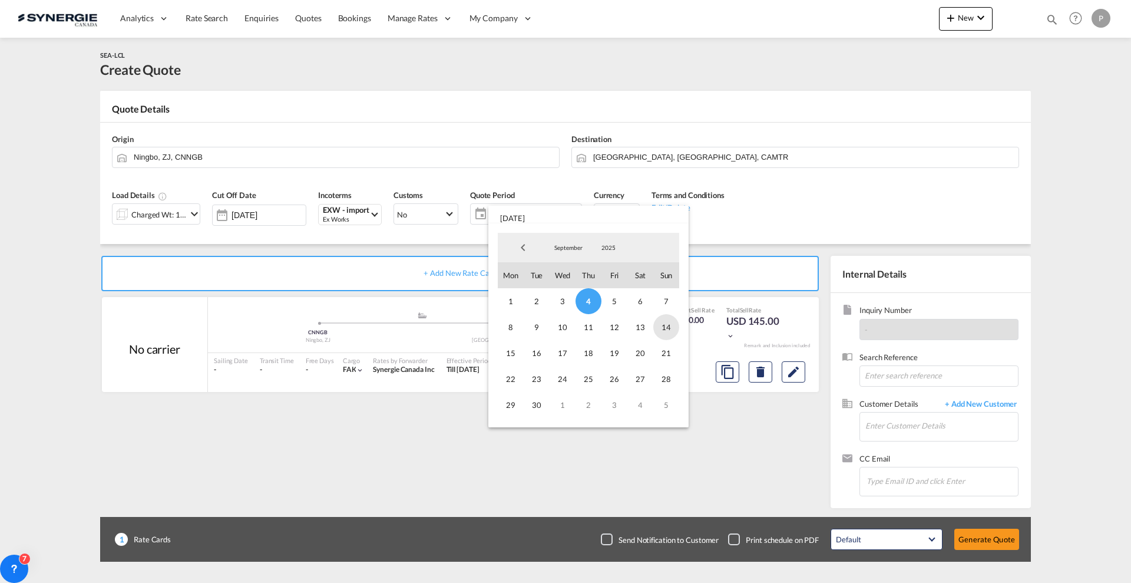
click at [664, 329] on span "14" at bounding box center [666, 327] width 26 height 26
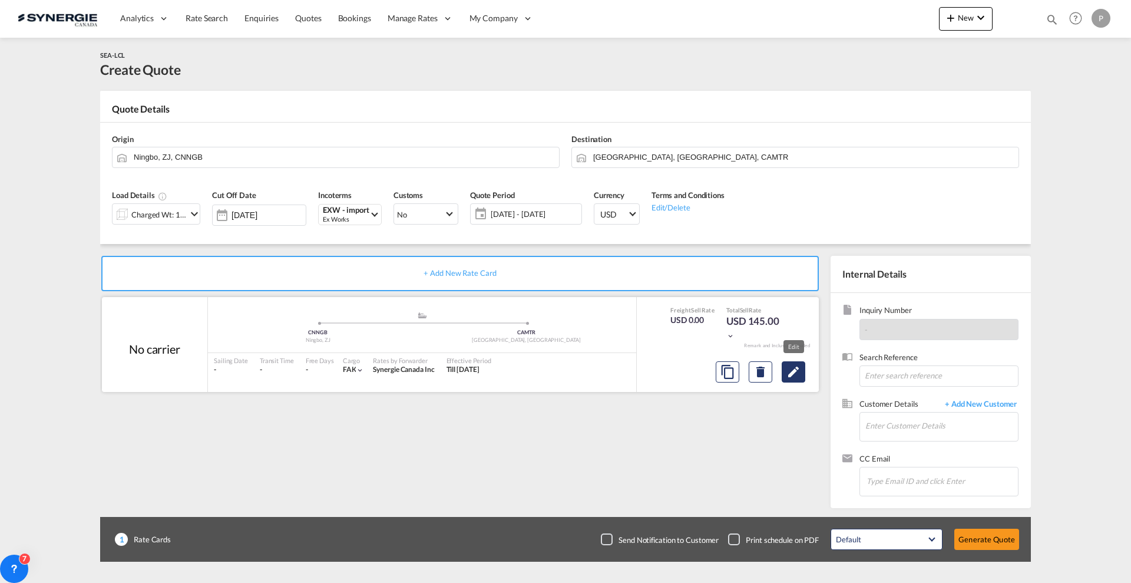
click at [798, 376] on md-icon "Edit" at bounding box center [793, 372] width 14 height 14
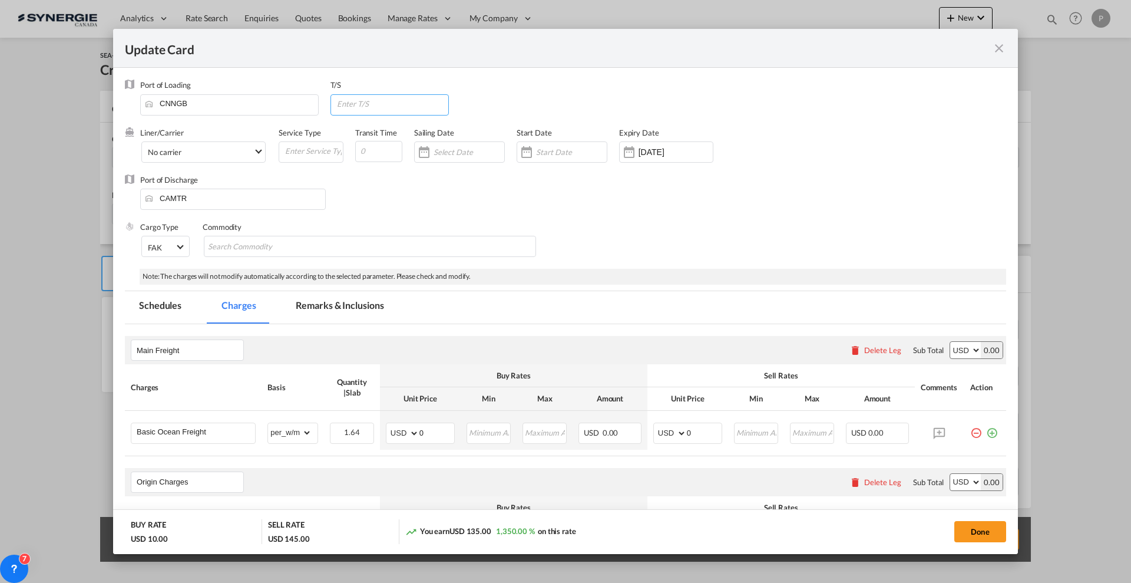
click at [343, 104] on input "Update Card Port ..." at bounding box center [392, 104] width 113 height 18
type input "CAVAN"
type input "35"
click at [408, 209] on div "Port of Discharge CAMTR" at bounding box center [565, 197] width 881 height 47
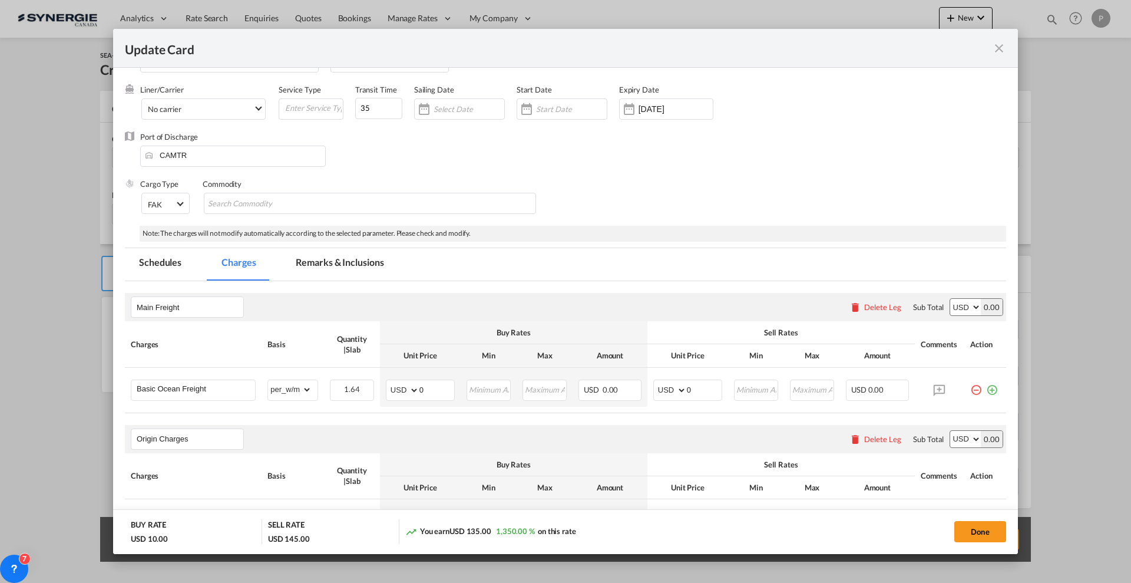
scroll to position [74, 0]
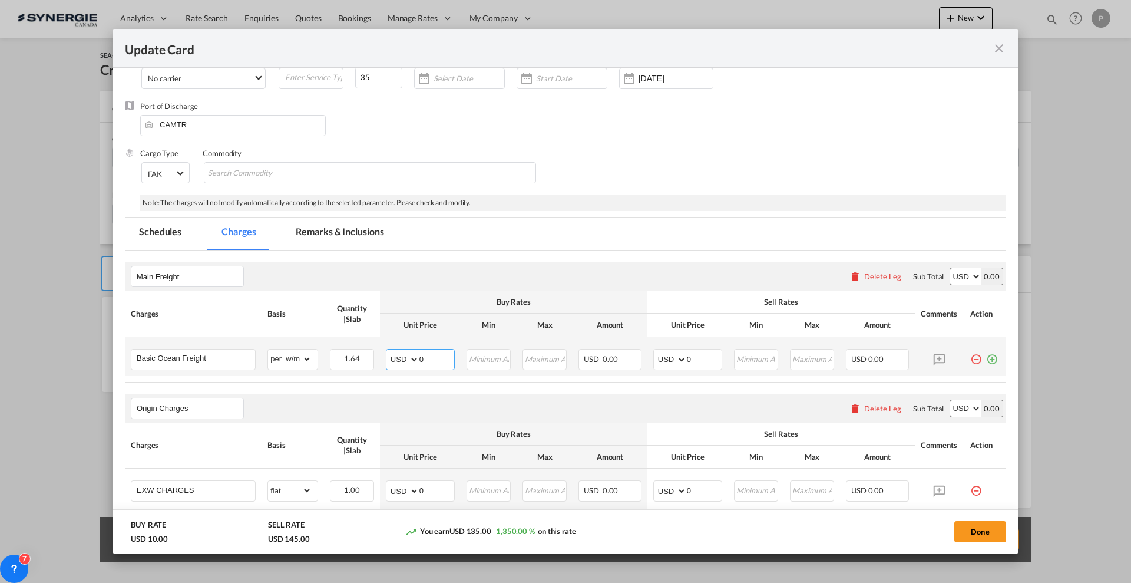
click at [442, 362] on input "0" at bounding box center [436, 358] width 35 height 18
type input "66"
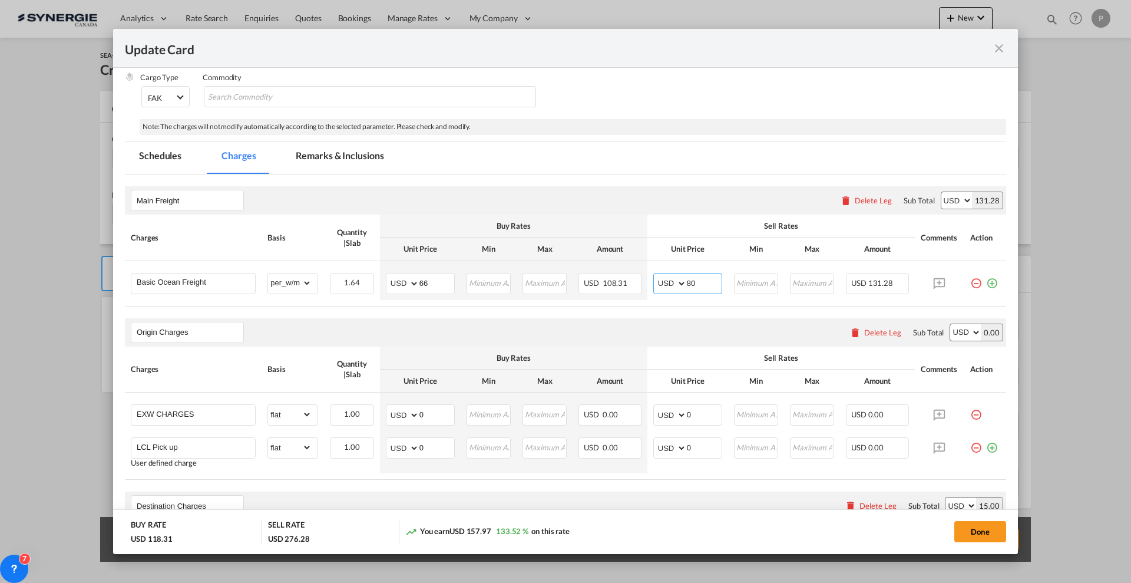
scroll to position [221, 0]
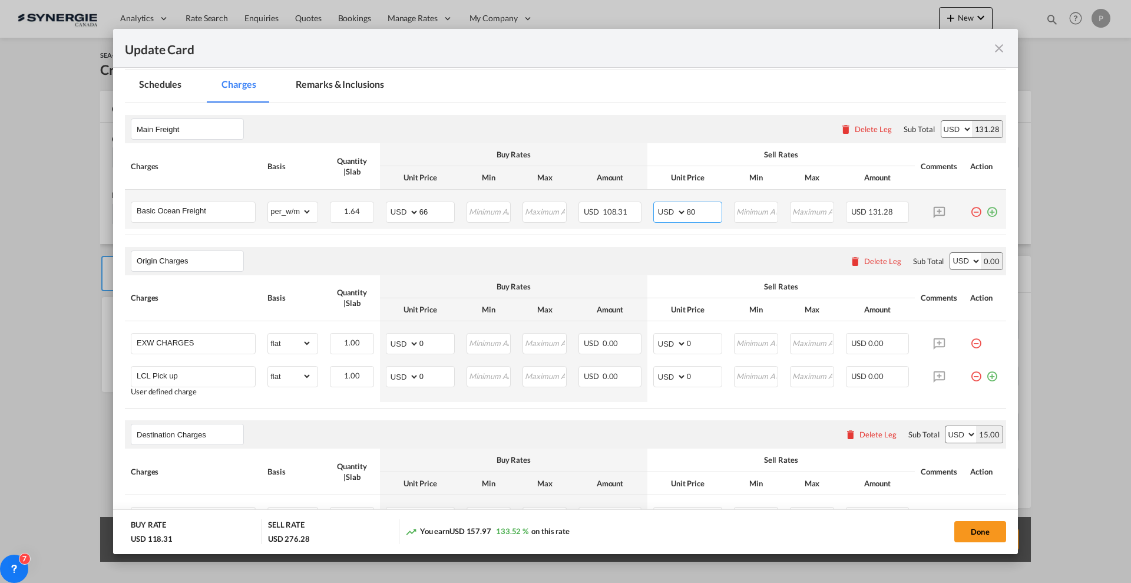
click at [687, 209] on input "80" at bounding box center [704, 211] width 35 height 18
type input "81"
click at [429, 343] on input "0" at bounding box center [436, 342] width 35 height 18
type input "80"
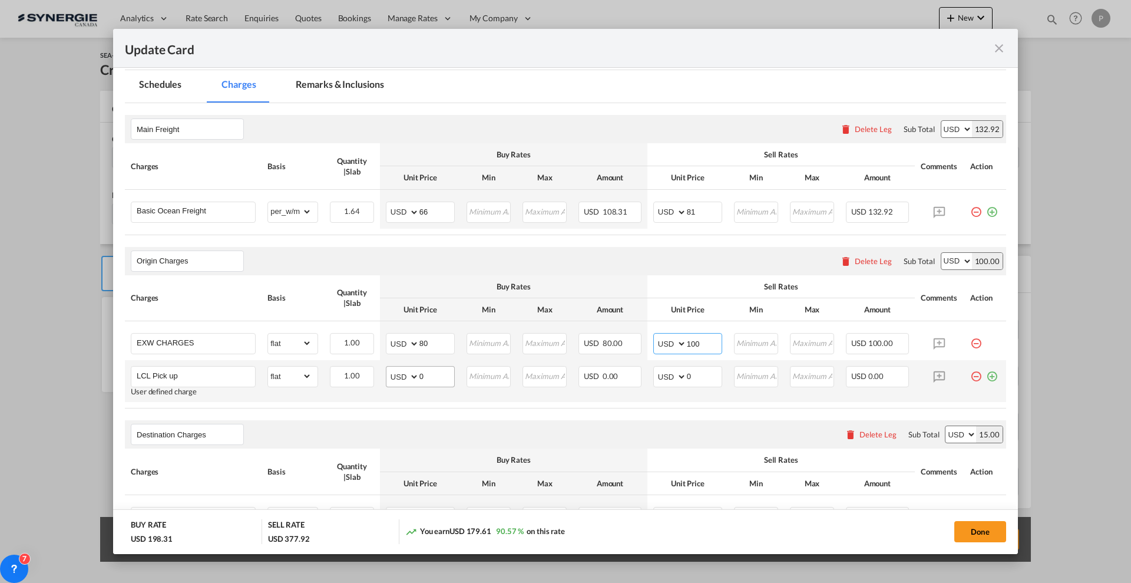
type input "100"
click at [409, 379] on select "AED AFN ALL AMD ANG AOA ARS AUD AWG AZN BAM BBD BDT BGN BHD BIF BMD BND BOB BRL…" at bounding box center [403, 376] width 31 height 16
click at [426, 380] on input "0" at bounding box center [436, 375] width 35 height 18
type input "79"
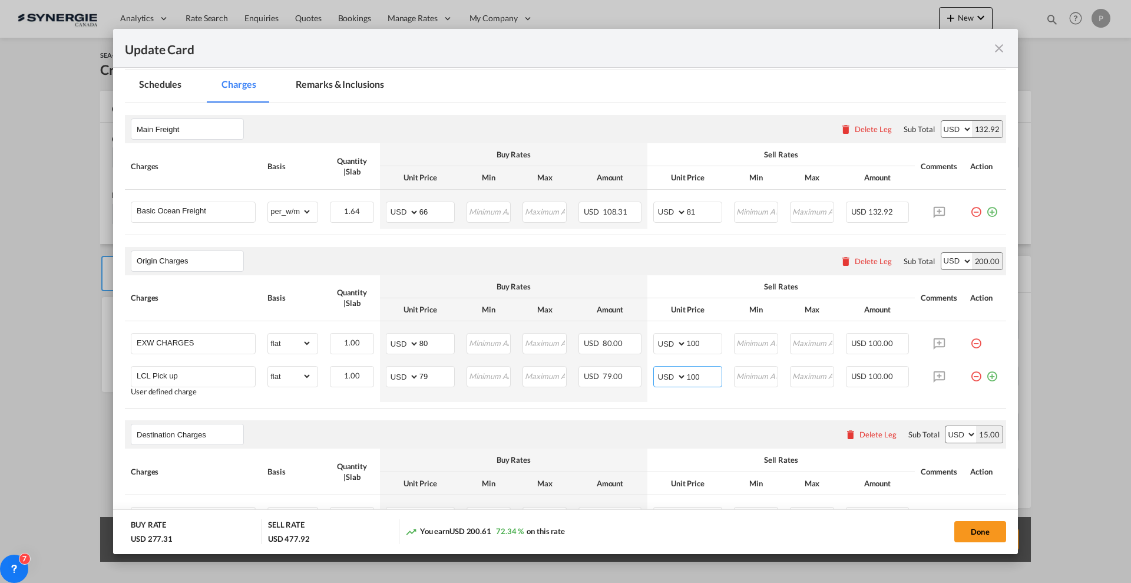
type input "100"
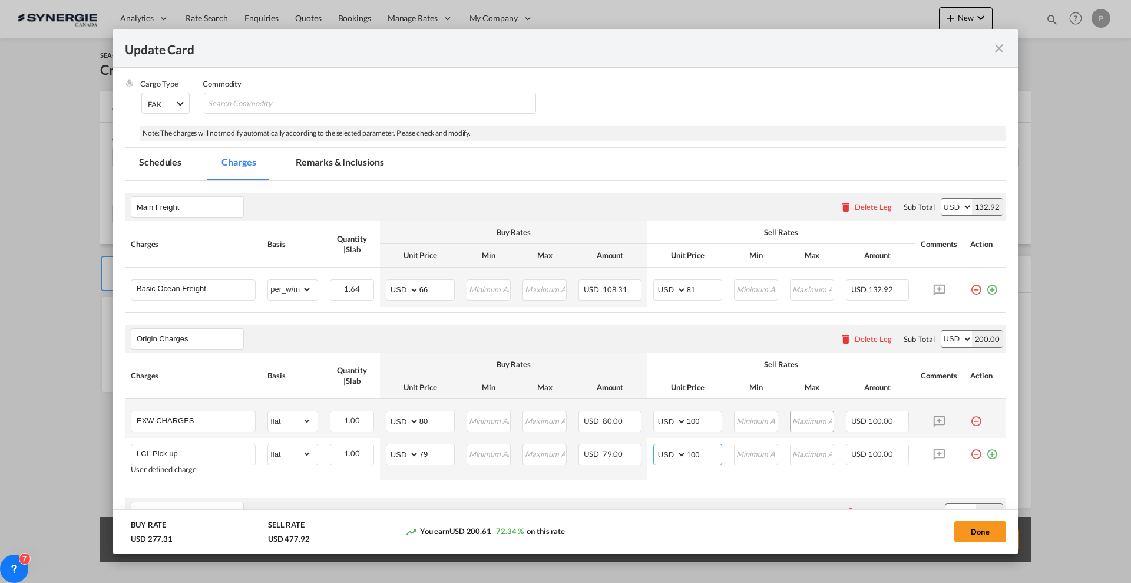
scroll to position [147, 0]
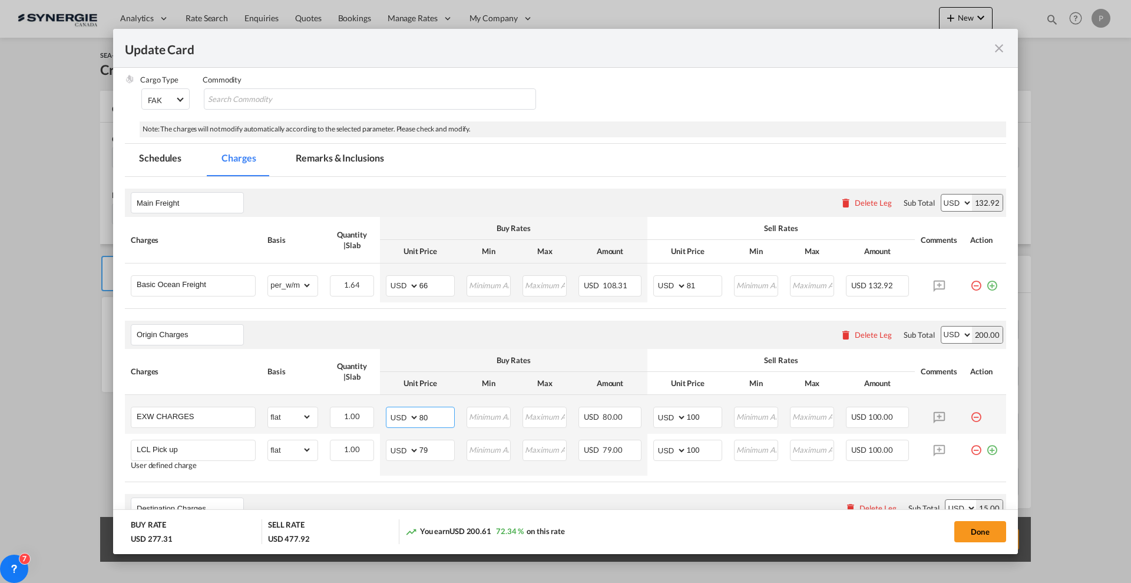
drag, startPoint x: 428, startPoint y: 415, endPoint x: 415, endPoint y: 412, distance: 14.0
click at [415, 412] on md-input-container "AED AFN ALL AMD ANG AOA ARS AUD AWG AZN BAM BBD BDT BGN BHD BIF BMD BND BOB BRL…" at bounding box center [420, 416] width 69 height 21
type input "90"
drag, startPoint x: 688, startPoint y: 418, endPoint x: 698, endPoint y: 418, distance: 10.0
click at [698, 418] on input "100" at bounding box center [704, 416] width 35 height 18
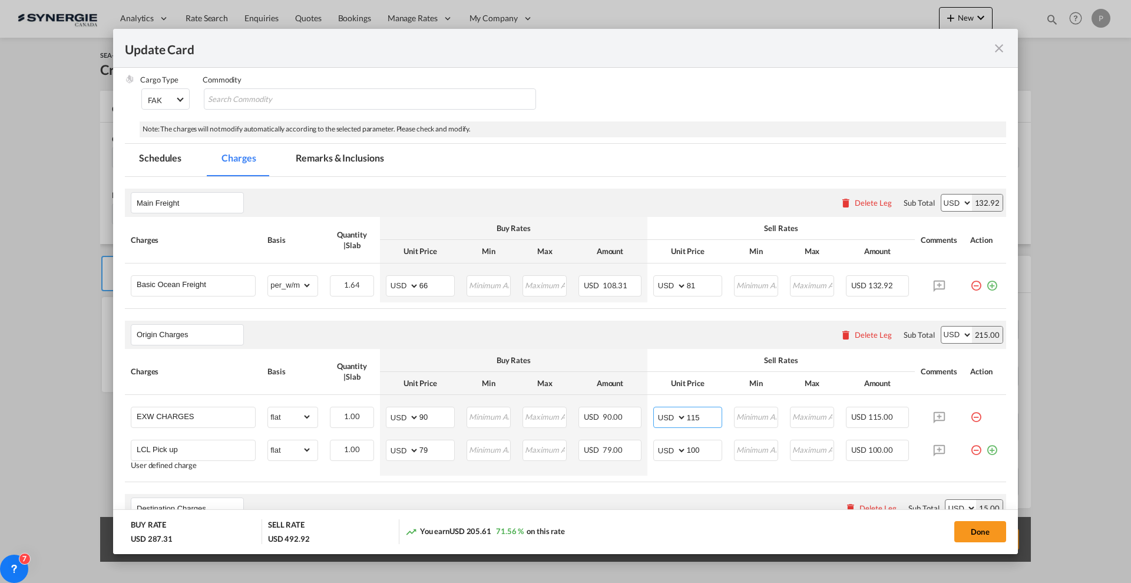
type input "115"
click at [348, 160] on md-tab-item "Remarks & Inclusions" at bounding box center [340, 160] width 116 height 32
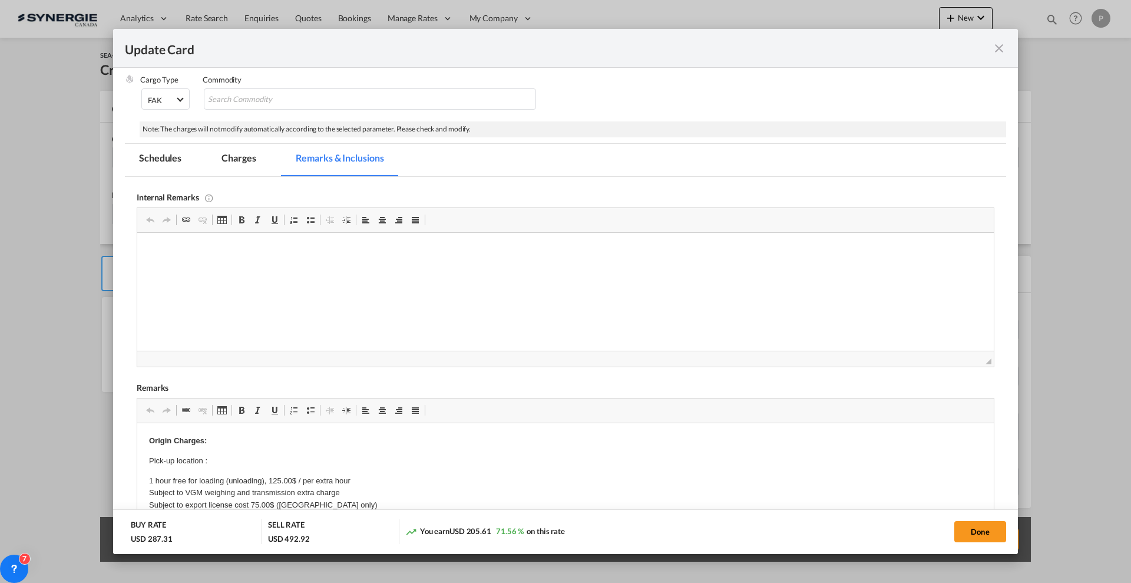
scroll to position [0, 0]
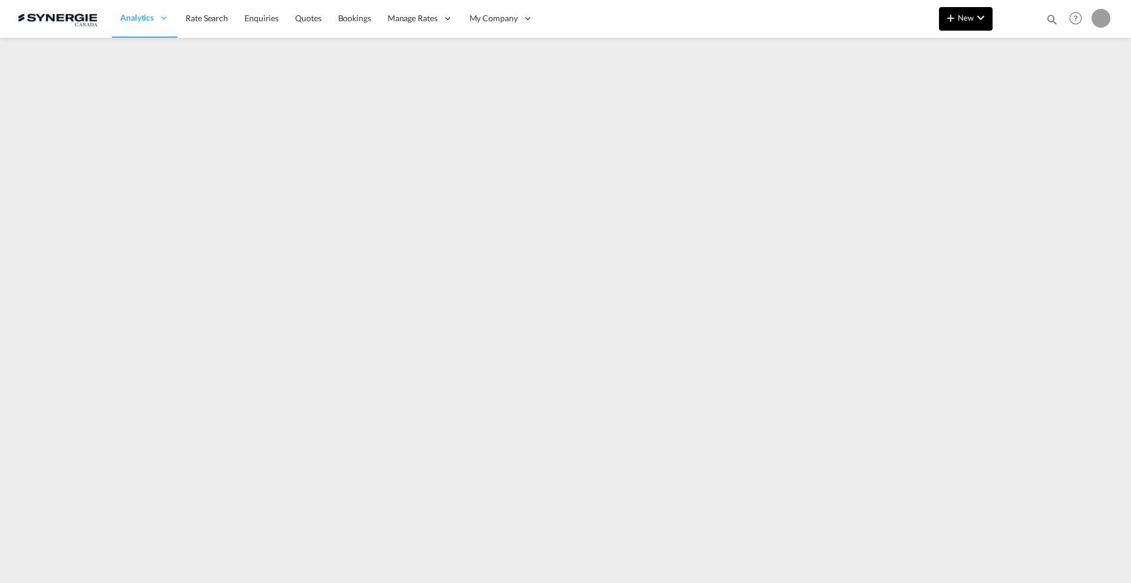
click at [979, 26] on button "New" at bounding box center [966, 19] width 54 height 24
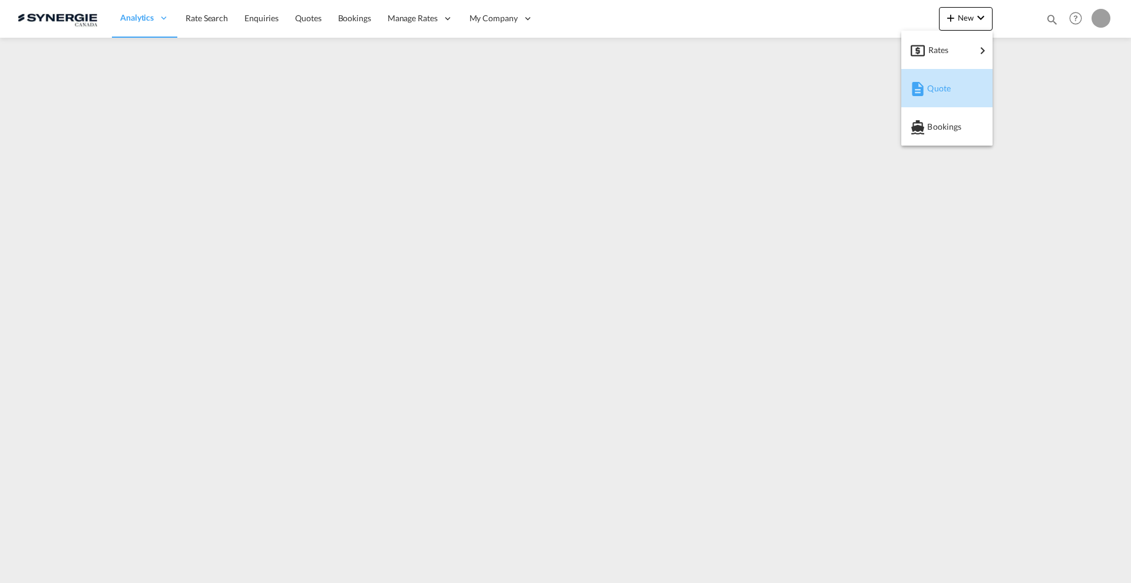
click at [920, 95] on md-icon "button" at bounding box center [918, 89] width 14 height 14
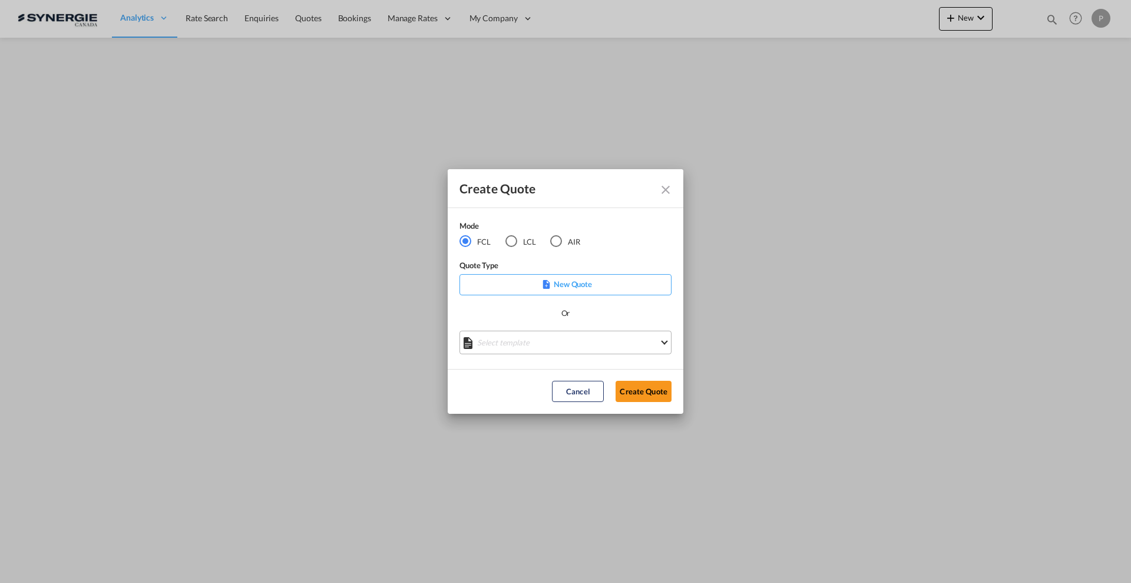
click at [535, 343] on md-select "Select template *NEW* FCL FREEHAND / DAP [PERSON_NAME] | [DATE] *NEW* Import FC…" at bounding box center [565, 342] width 212 height 24
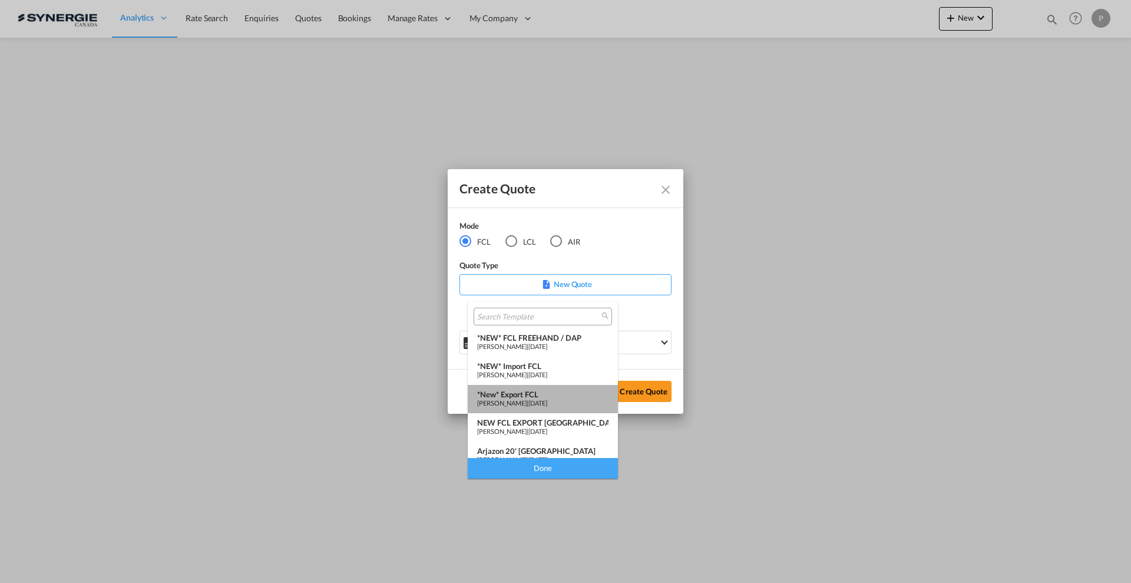
click at [544, 396] on div "*New* Export FCL" at bounding box center [542, 393] width 131 height 9
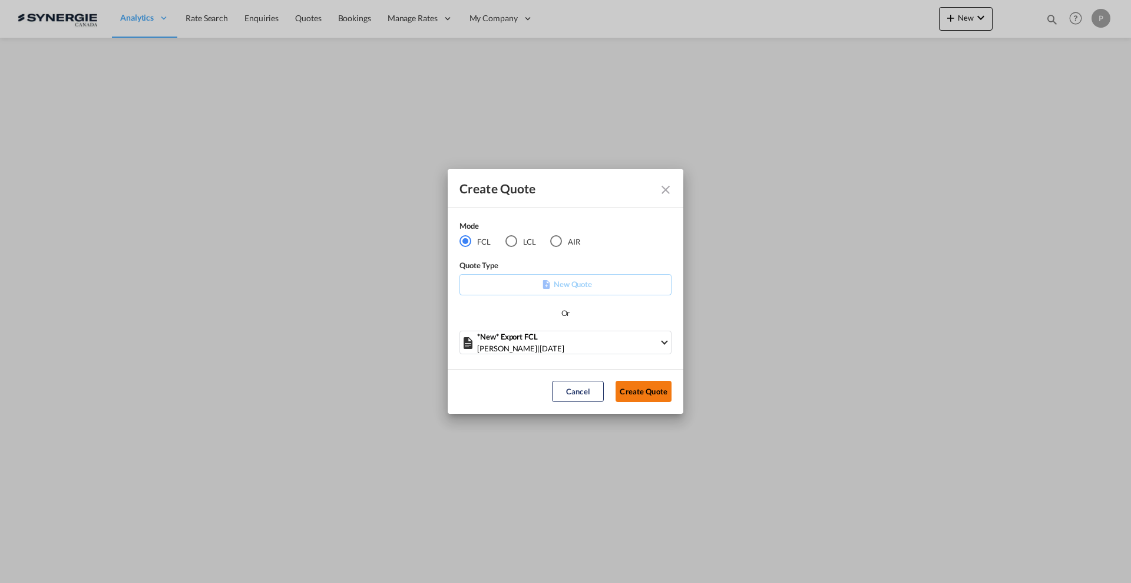
click at [635, 390] on button "Create Quote" at bounding box center [643, 390] width 56 height 21
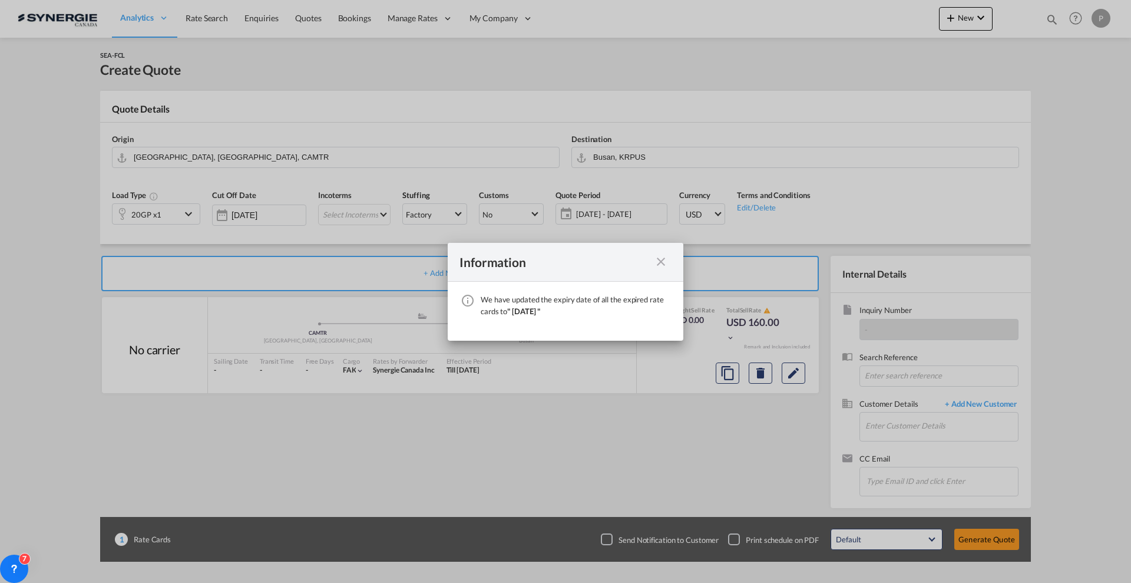
click at [654, 260] on md-icon "icon-close fg-AAA8AD cursor" at bounding box center [661, 261] width 14 height 14
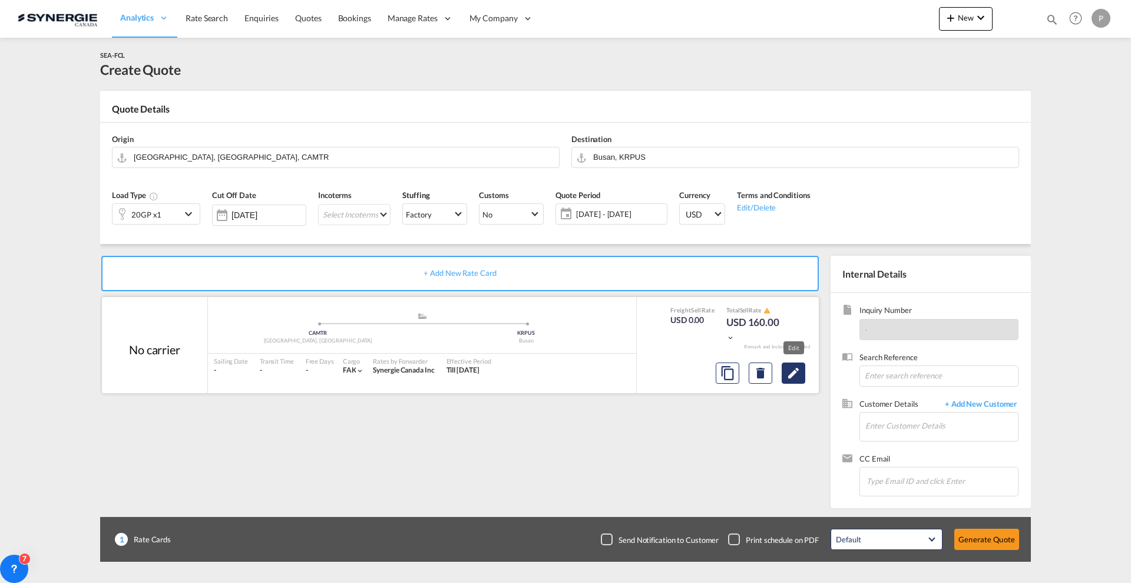
click at [800, 370] on md-icon "Edit" at bounding box center [793, 373] width 14 height 14
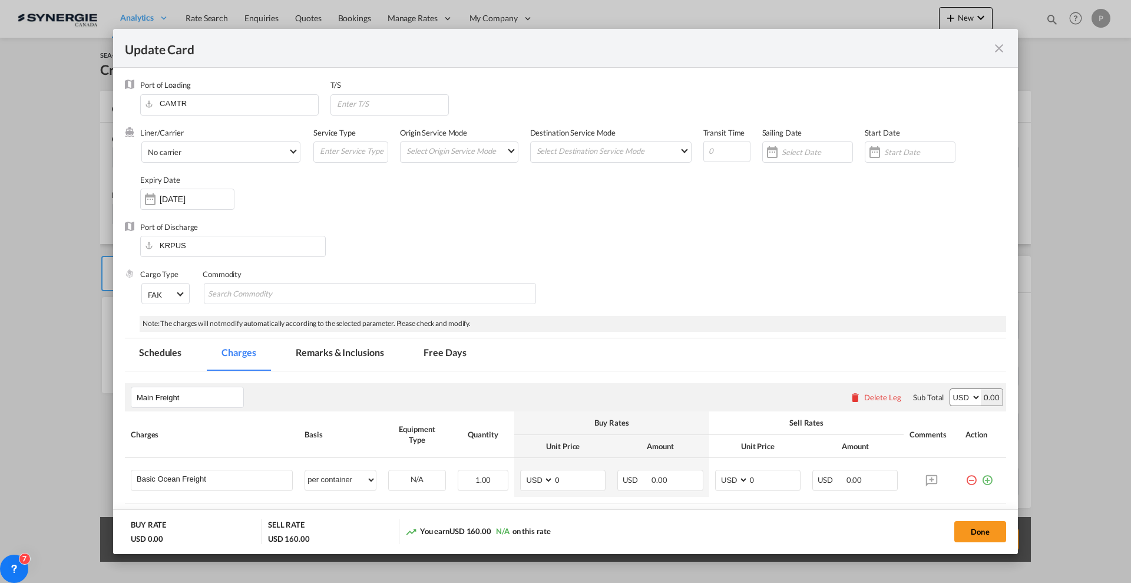
click at [315, 362] on md-tab-item "Remarks & Inclusions" at bounding box center [340, 354] width 116 height 32
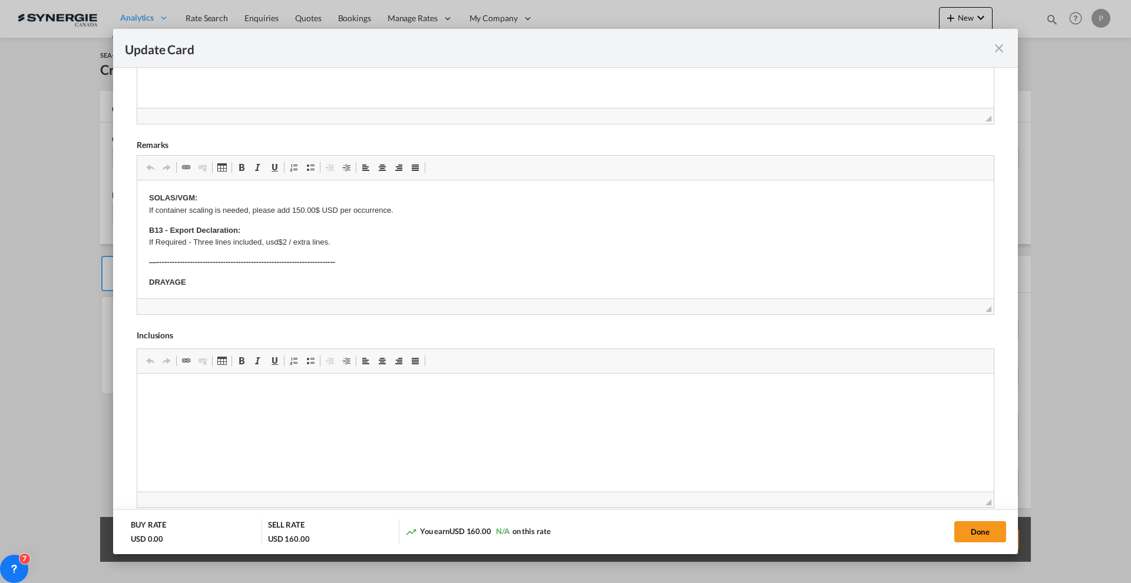
scroll to position [450, 0]
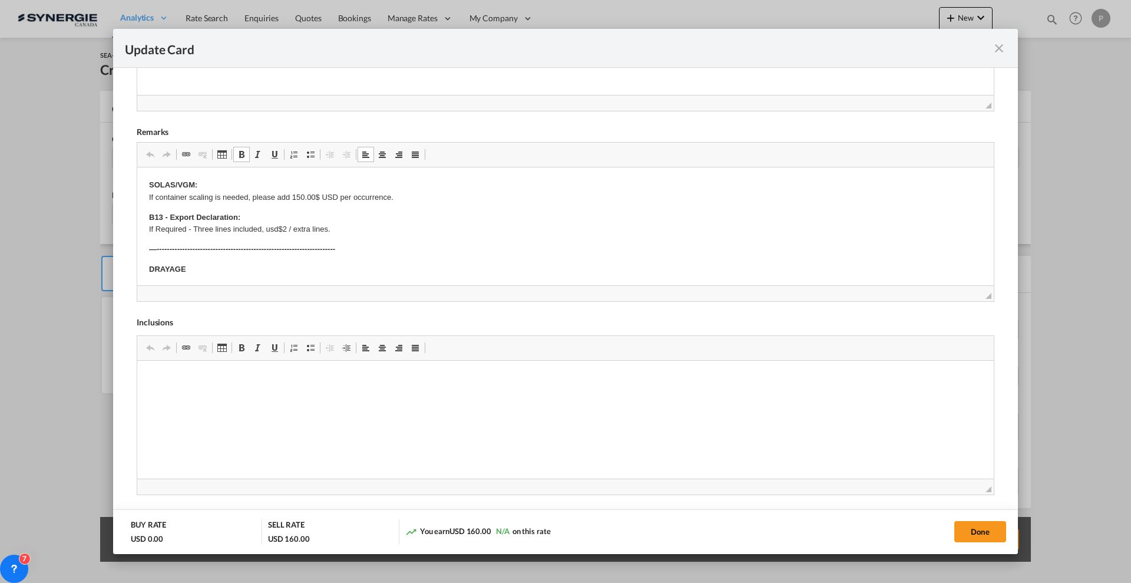
drag, startPoint x: 149, startPoint y: 180, endPoint x: 292, endPoint y: 230, distance: 151.8
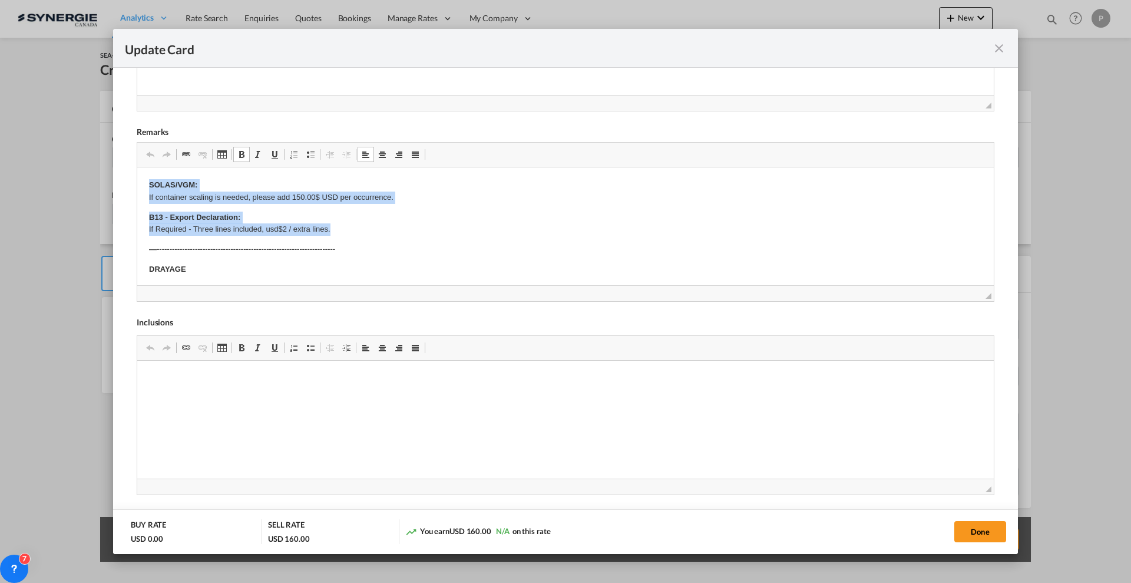
drag, startPoint x: 332, startPoint y: 227, endPoint x: 100, endPoint y: 171, distance: 238.7
click at [137, 171] on html "SOLAS/VGM: If container scaling is needed, please add 150.00$ USD per occurrenc…" at bounding box center [565, 520] width 856 height 706
copy body "SOLAS/VGM: If container scaling is needed, please add 150.00$ USD per occurrenc…"
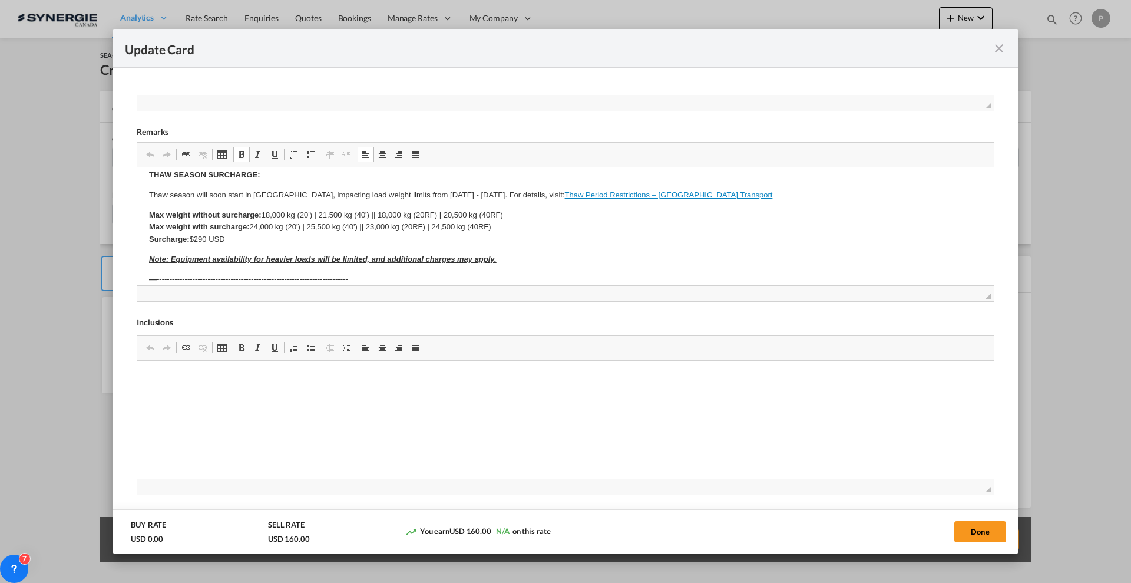
scroll to position [368, 0]
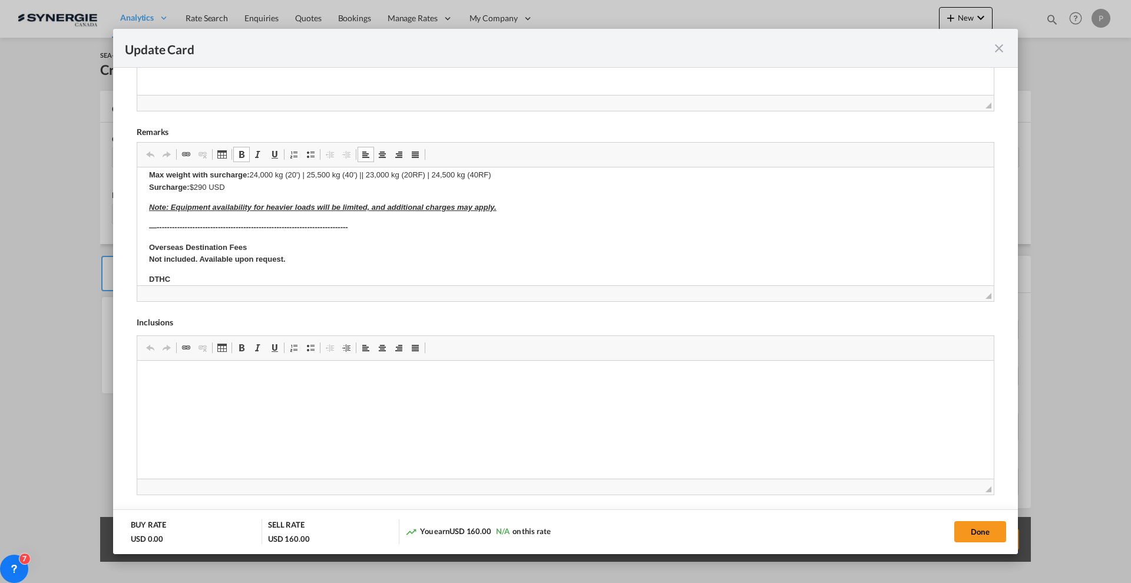
drag, startPoint x: 147, startPoint y: 247, endPoint x: 361, endPoint y: 225, distance: 215.6
click at [361, 225] on html "SOLAS/VGM: If container scaling is needed, please add 150.00$ USD per occurrenc…" at bounding box center [565, 144] width 856 height 706
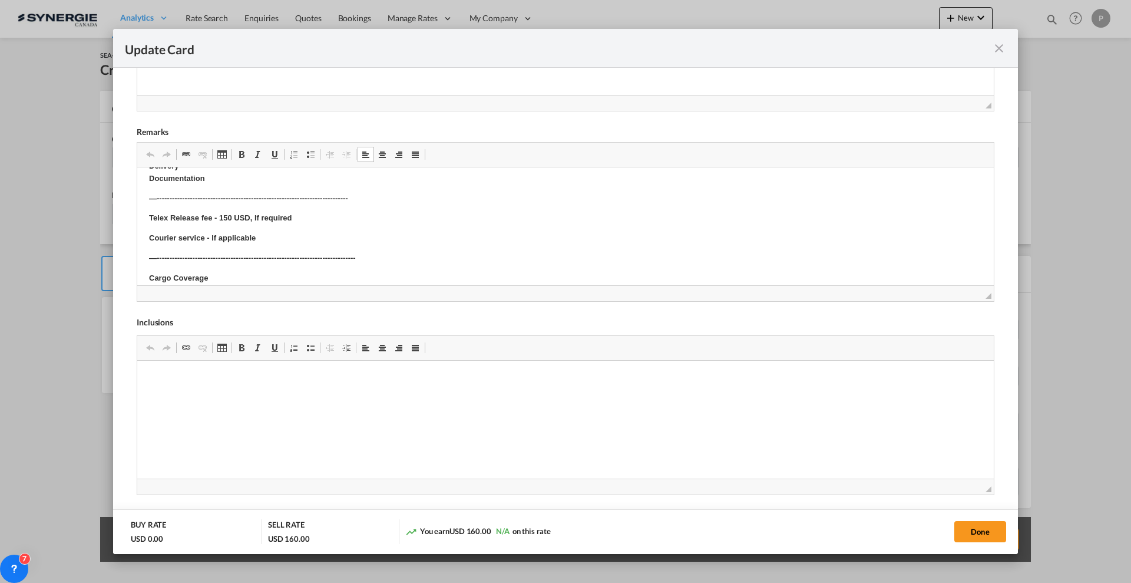
scroll to position [523, 0]
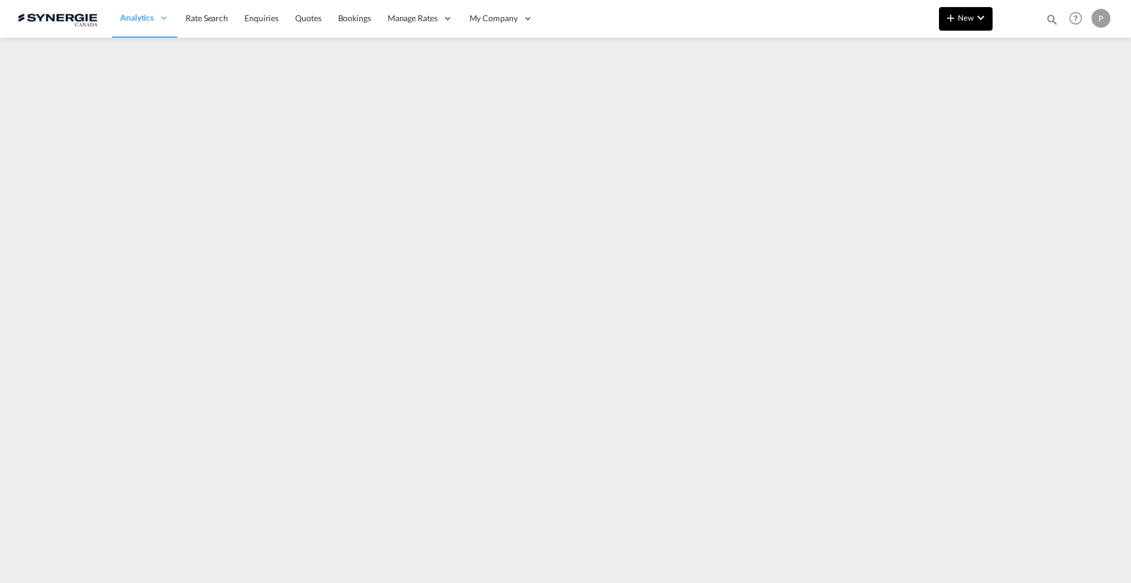
click at [946, 9] on button "New" at bounding box center [966, 19] width 54 height 24
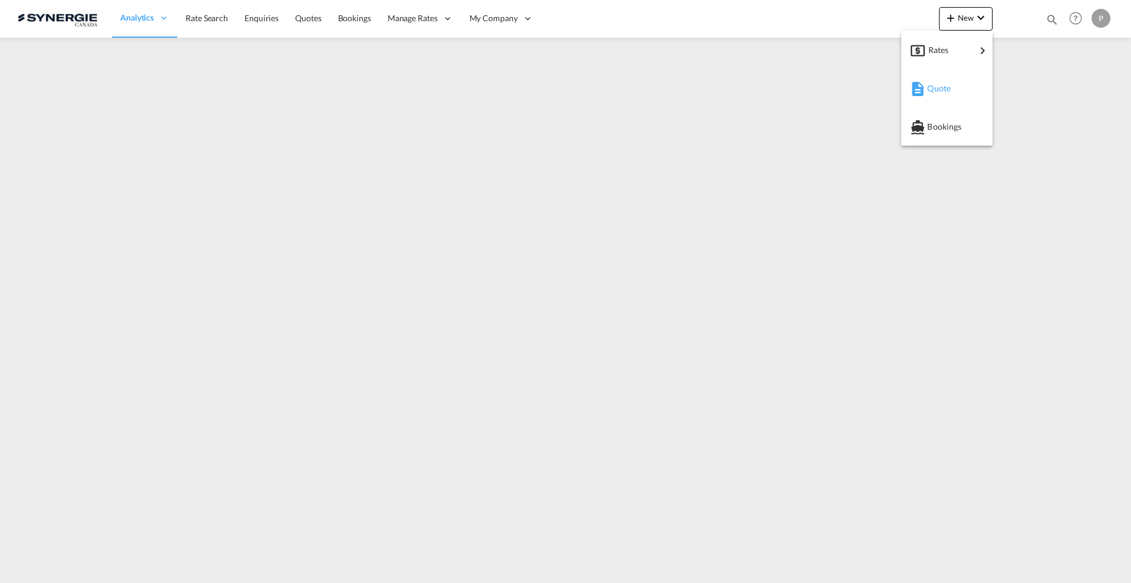
click at [939, 84] on span "Quote" at bounding box center [933, 89] width 13 height 24
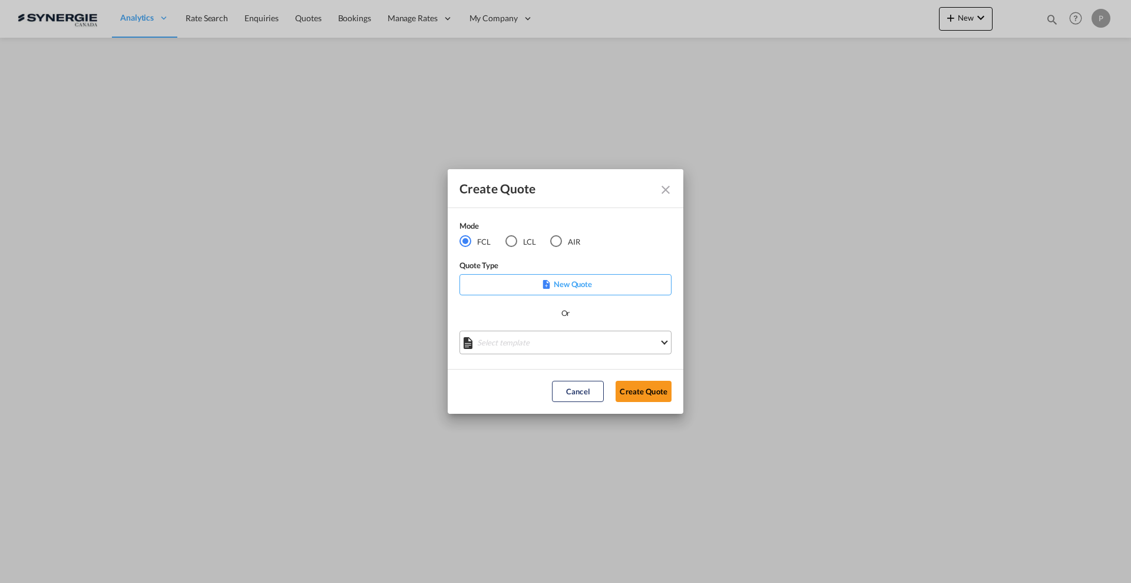
click at [534, 344] on md-select "Select template *NEW* FCL FREEHAND / DAP Pablo Gomez Saldarriaga | 10 Jul 2025 …" at bounding box center [565, 342] width 212 height 24
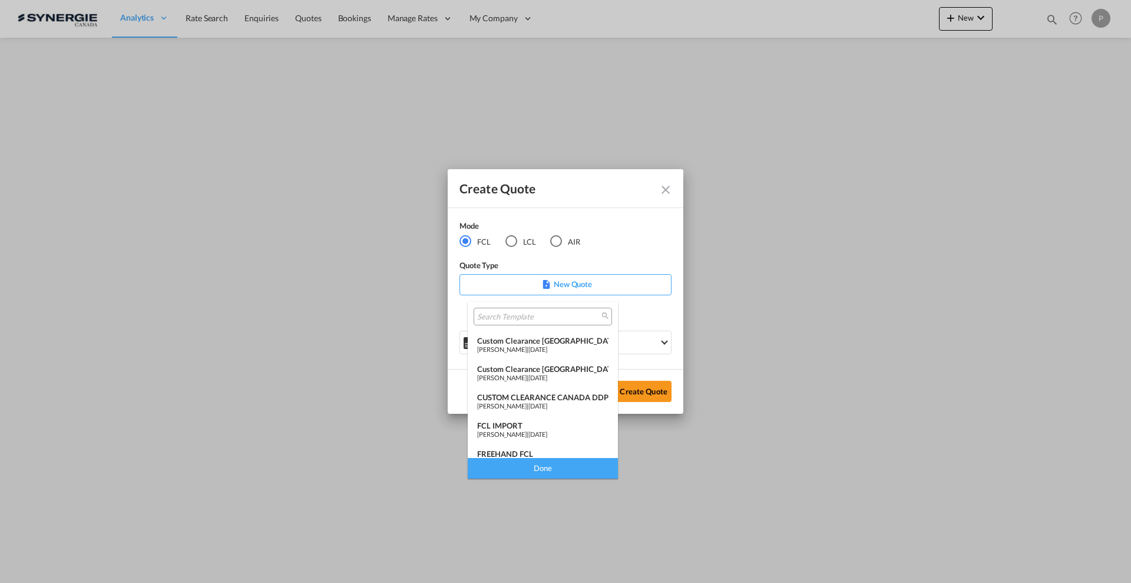
scroll to position [147, 0]
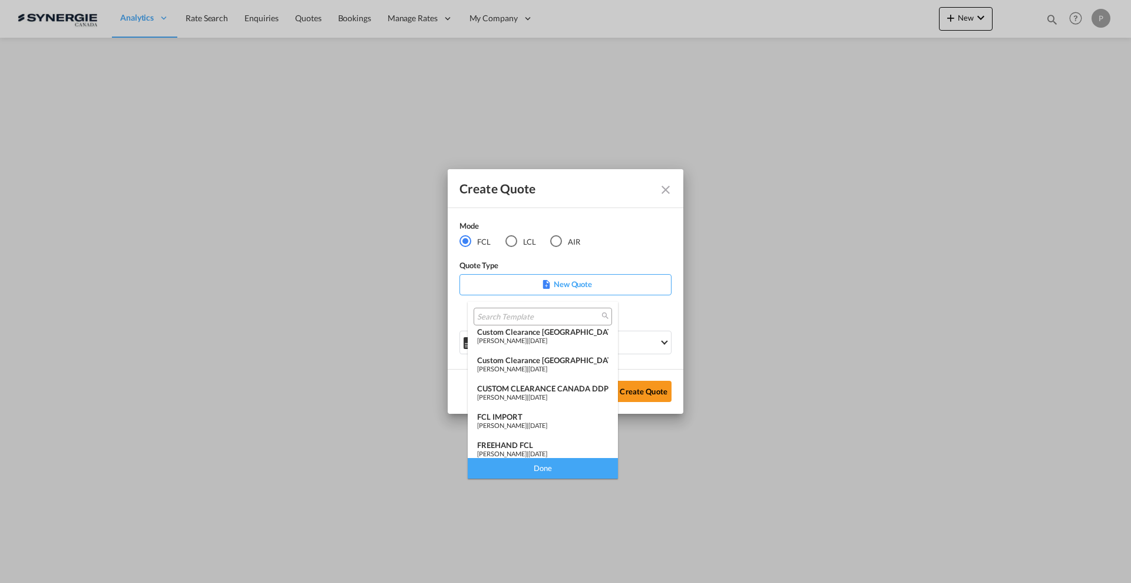
click at [565, 415] on div "FCL IMPORT" at bounding box center [542, 416] width 131 height 9
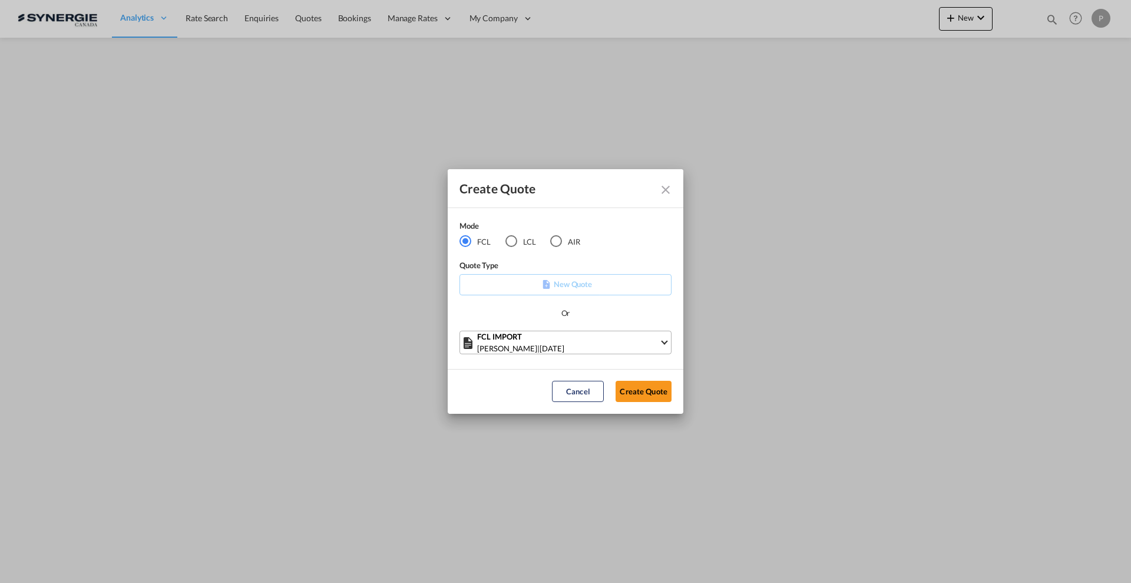
click at [638, 334] on div "FCL IMPORT" at bounding box center [568, 336] width 182 height 12
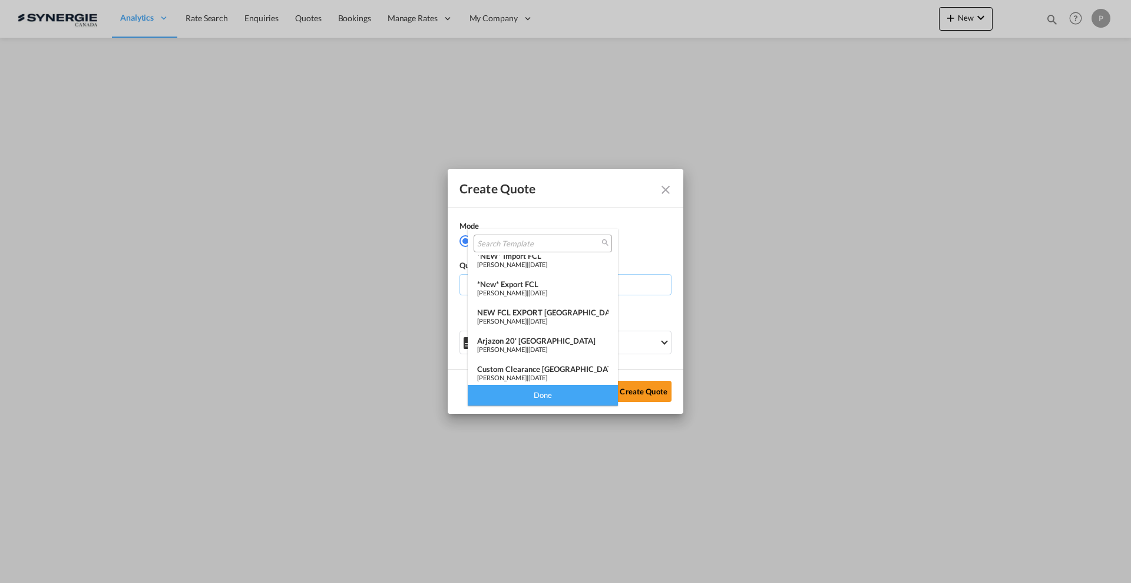
scroll to position [35, 0]
click at [547, 294] on span "24 Mar 2025" at bounding box center [537, 294] width 19 height 8
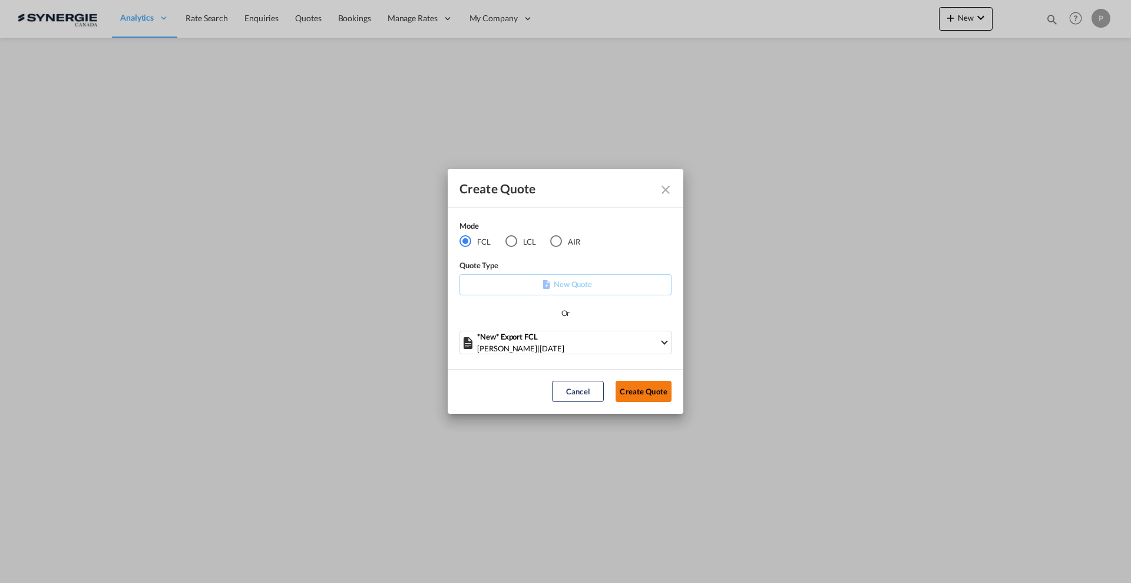
click at [632, 387] on button "Create Quote" at bounding box center [643, 390] width 56 height 21
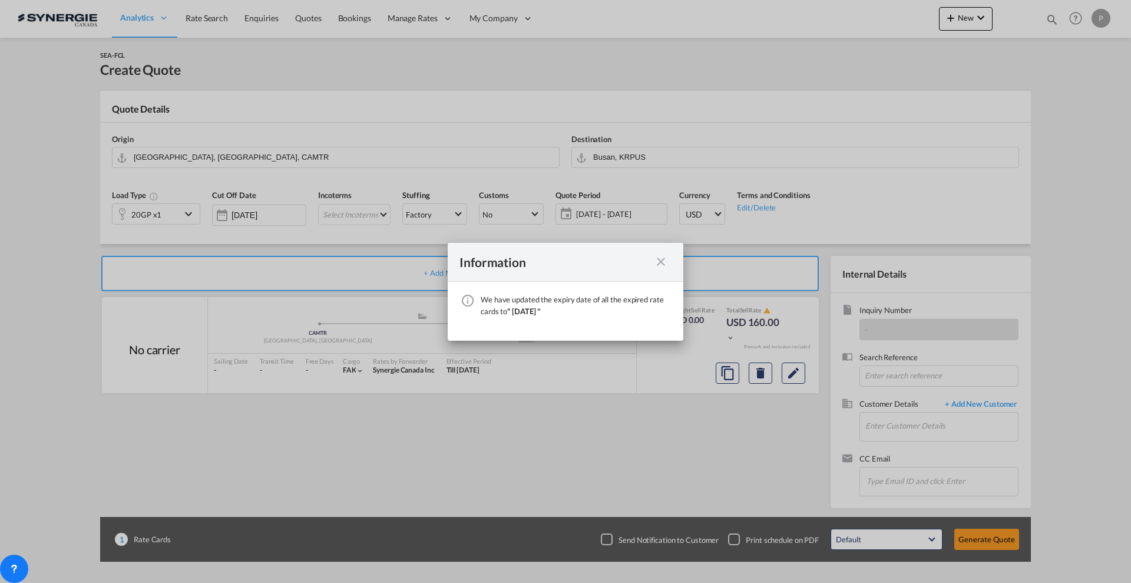
click at [158, 206] on div "Information We have updated the expiry date of all the expired rate cards to " …" at bounding box center [565, 291] width 1131 height 583
click at [159, 210] on div "Information We have updated the expiry date of all the expired rate cards to " …" at bounding box center [565, 291] width 1131 height 583
click at [667, 262] on md-icon "icon-close fg-AAA8AD cursor" at bounding box center [661, 261] width 14 height 14
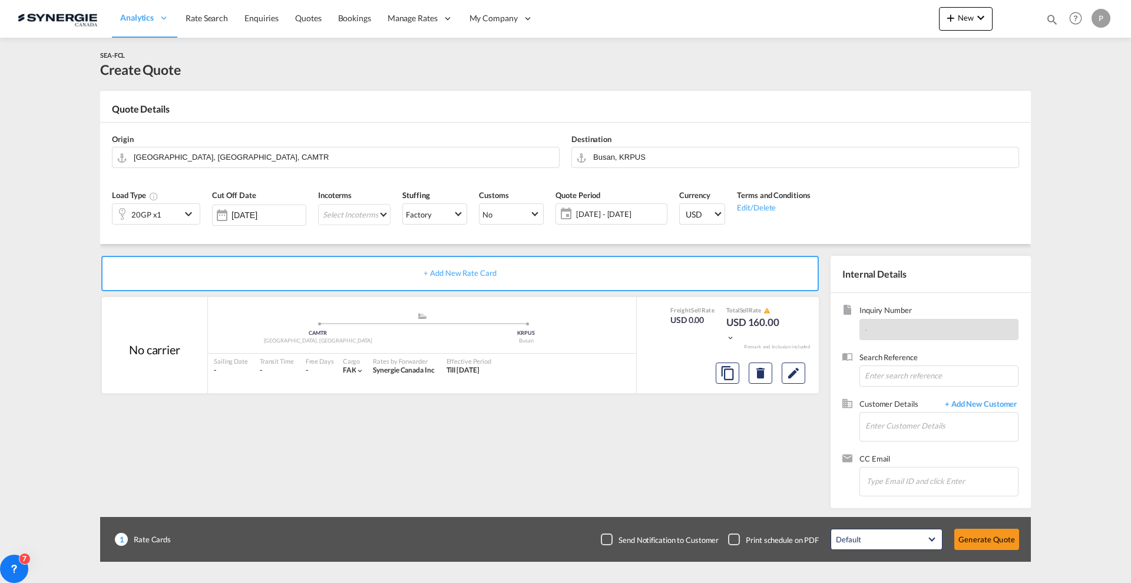
click at [182, 211] on md-icon "icon-chevron-down" at bounding box center [190, 214] width 18 height 14
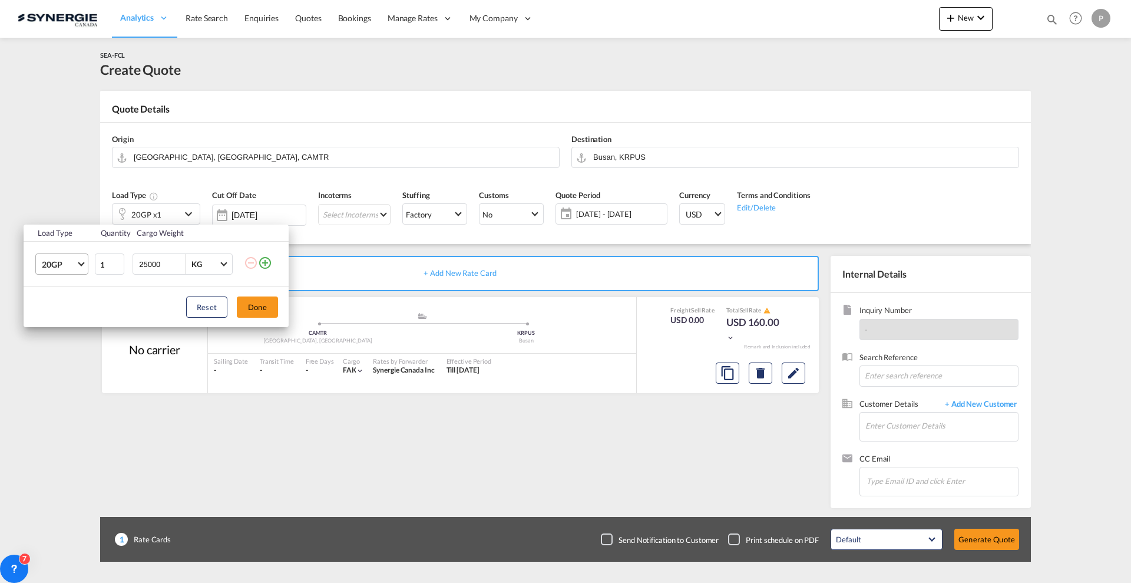
click at [75, 262] on span "20GP" at bounding box center [59, 265] width 34 height 12
click at [67, 347] on md-option "OTHR" at bounding box center [72, 342] width 80 height 28
drag, startPoint x: 168, startPoint y: 262, endPoint x: 138, endPoint y: 261, distance: 29.5
click at [138, 261] on input "25000" at bounding box center [161, 264] width 47 height 20
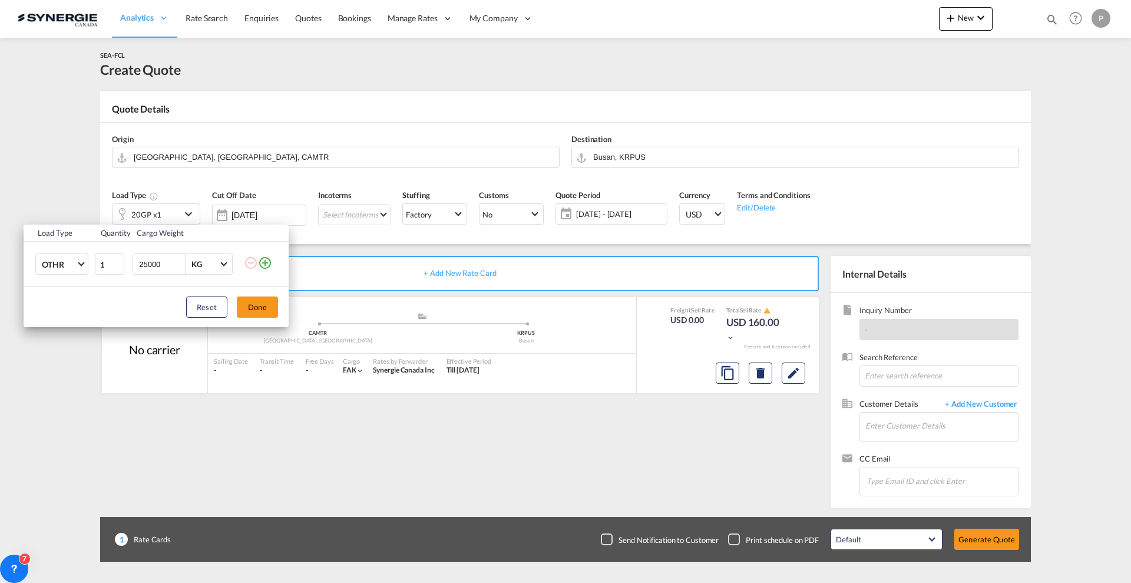
click at [148, 265] on input "25000" at bounding box center [161, 264] width 47 height 20
click at [148, 266] on input "25000" at bounding box center [161, 264] width 47 height 20
click at [148, 264] on input "25000" at bounding box center [161, 264] width 47 height 20
click at [148, 265] on input "25000" at bounding box center [161, 264] width 47 height 20
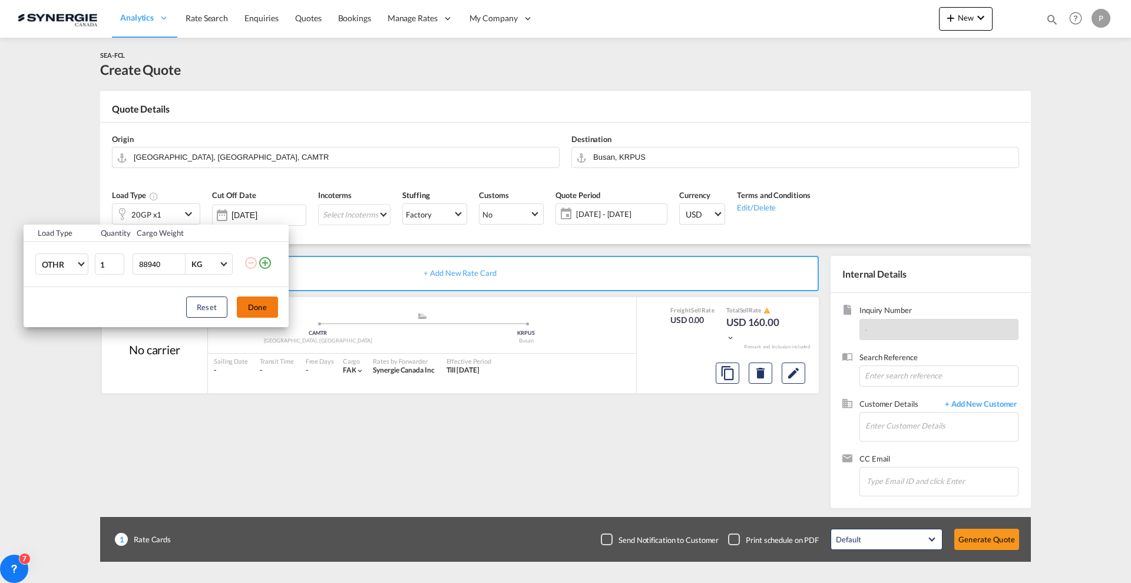
type input "88940"
click at [263, 302] on button "Done" at bounding box center [257, 306] width 41 height 21
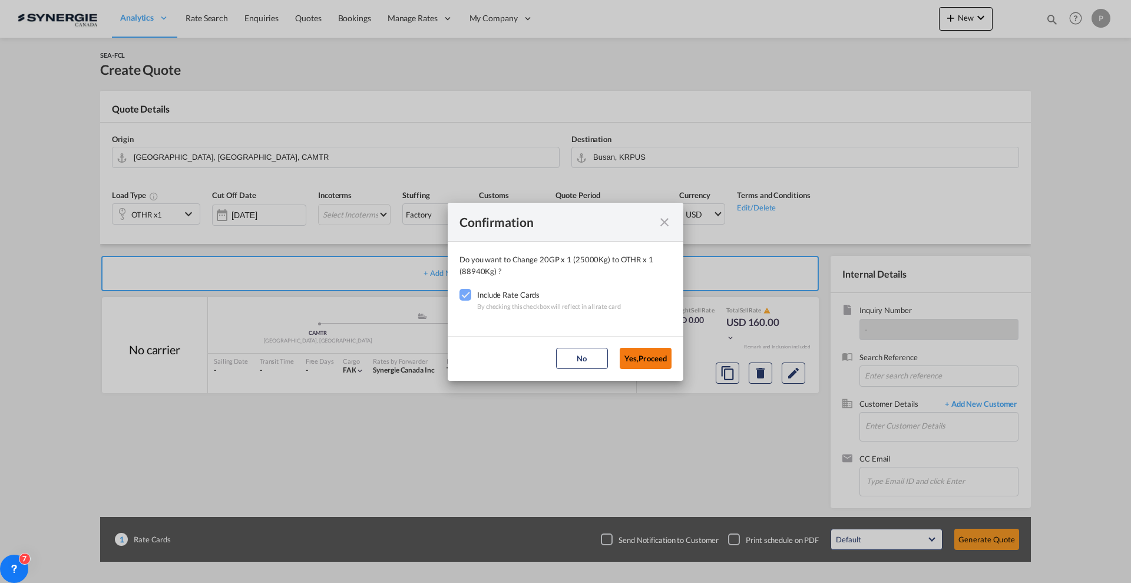
click at [660, 355] on button "Yes,Proceed" at bounding box center [646, 358] width 52 height 21
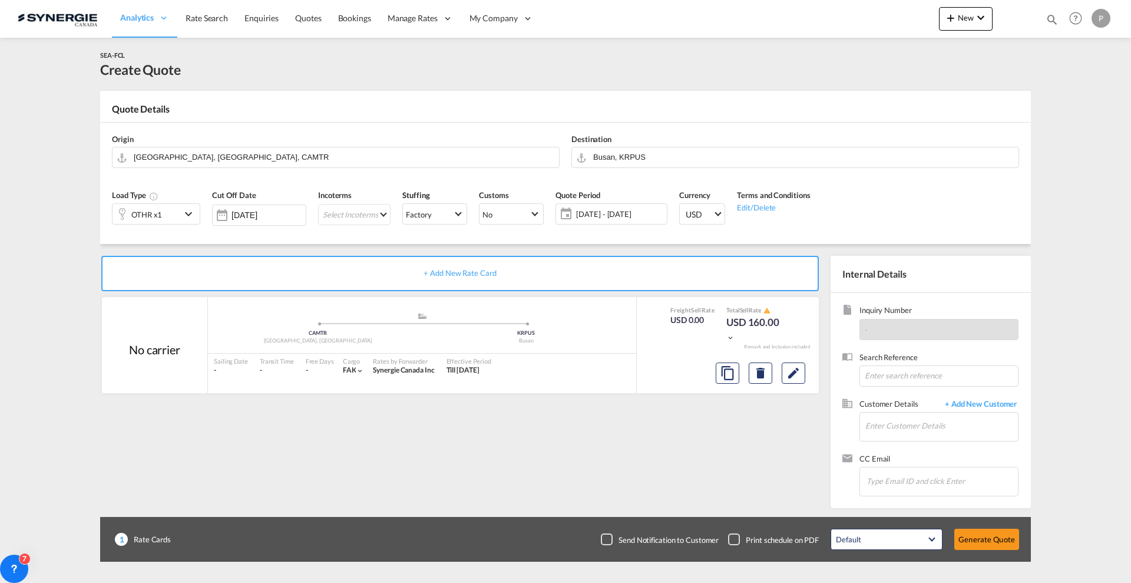
click at [603, 218] on span "04 Sep - 04 Oct 2025" at bounding box center [620, 214] width 88 height 11
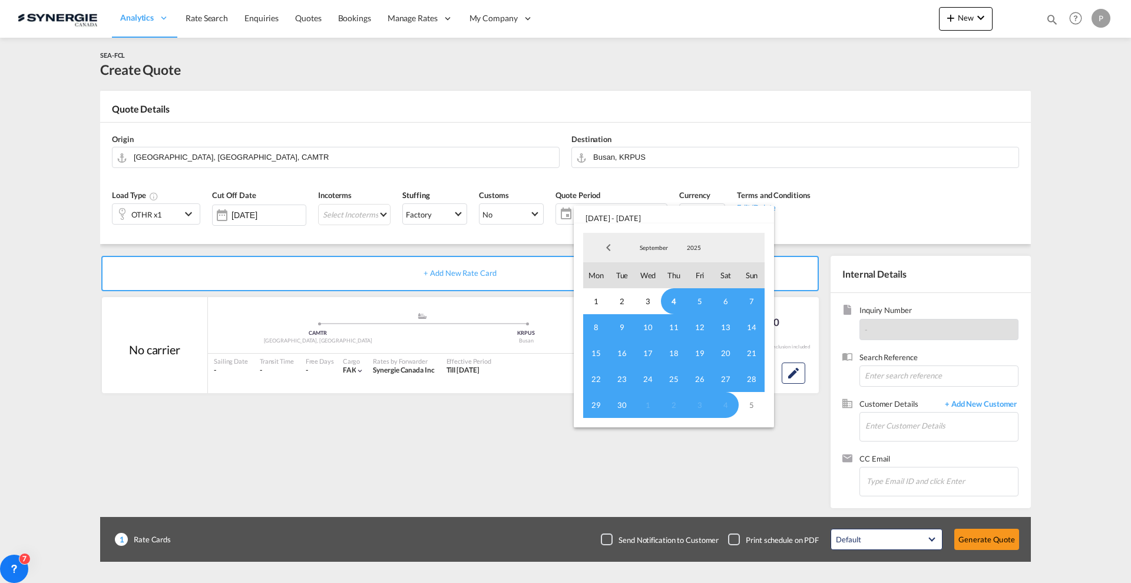
click at [670, 301] on span "4" at bounding box center [674, 301] width 26 height 26
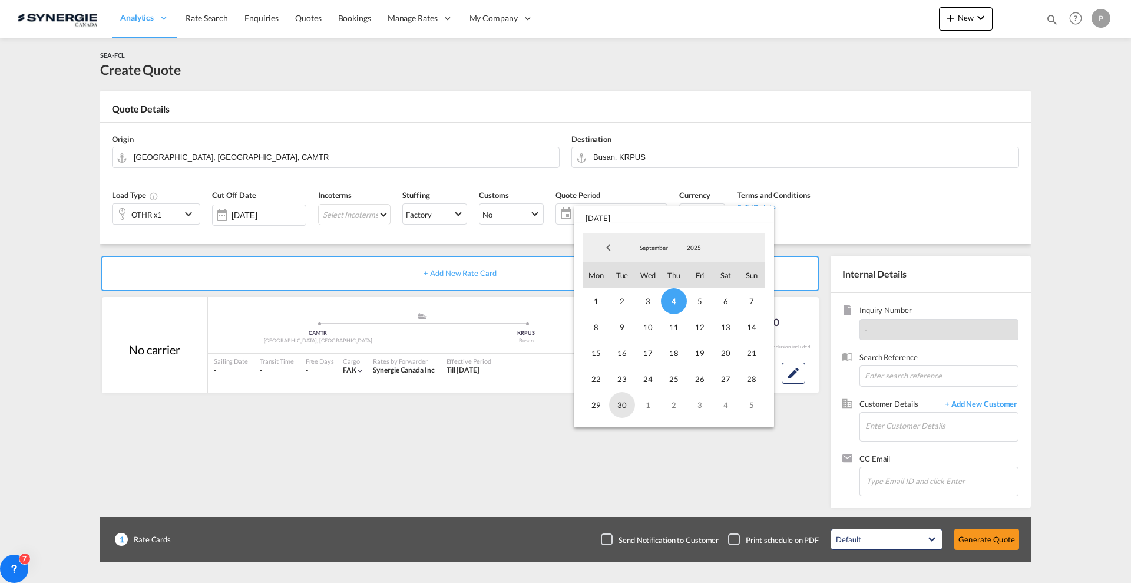
click at [614, 412] on span "30" at bounding box center [622, 405] width 26 height 26
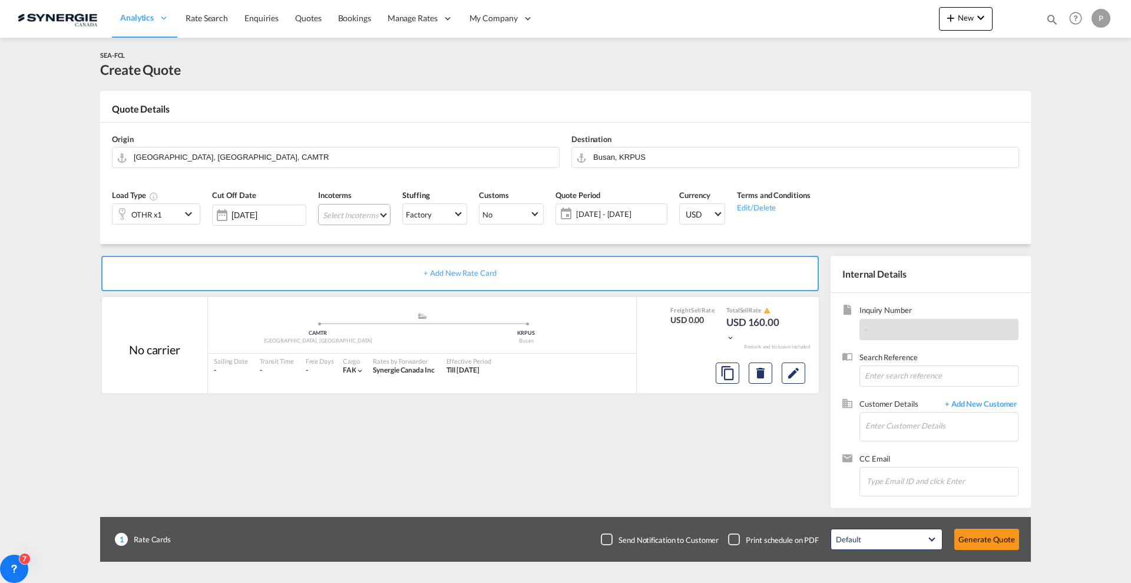
click at [351, 219] on md-select "Select Incoterms CFR - import Cost and Freight DPU - import Delivery at Place U…" at bounding box center [354, 214] width 72 height 21
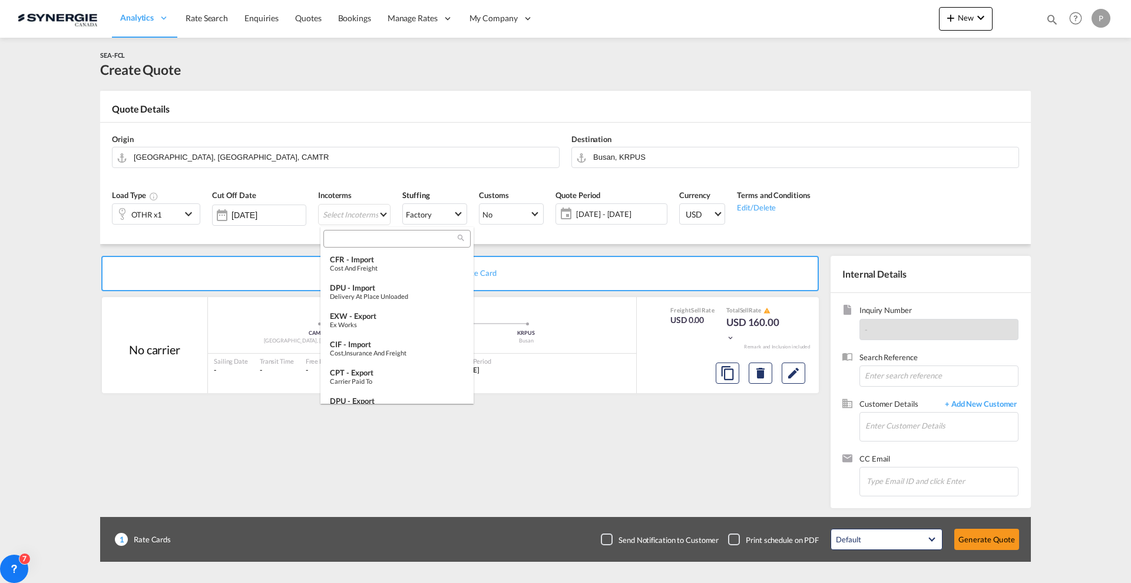
click at [375, 239] on input "search" at bounding box center [392, 238] width 131 height 11
type input "export"
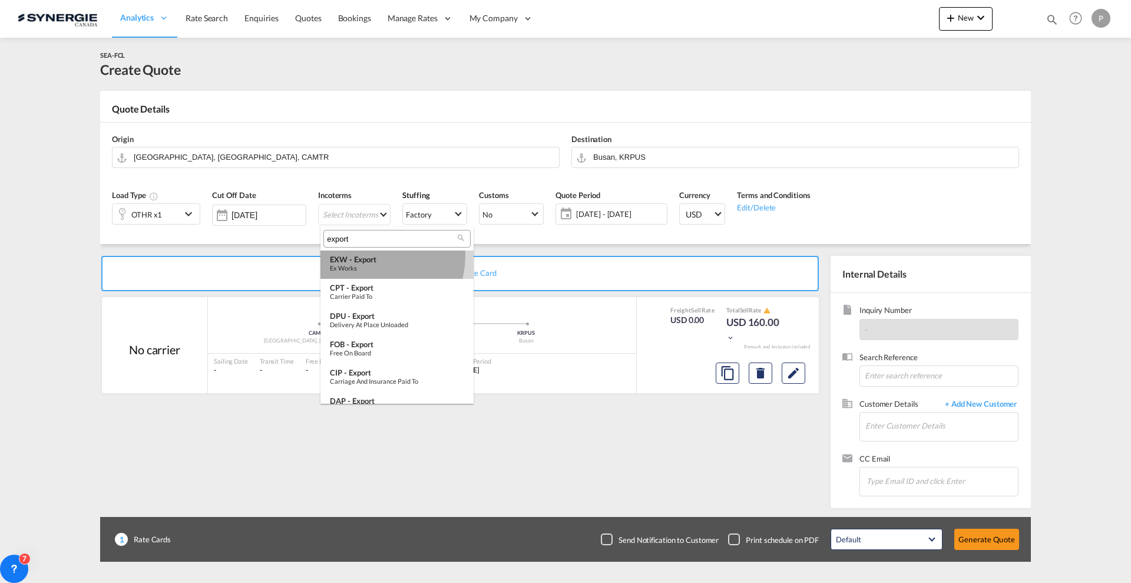
click at [374, 256] on div "EXW - export" at bounding box center [397, 258] width 134 height 9
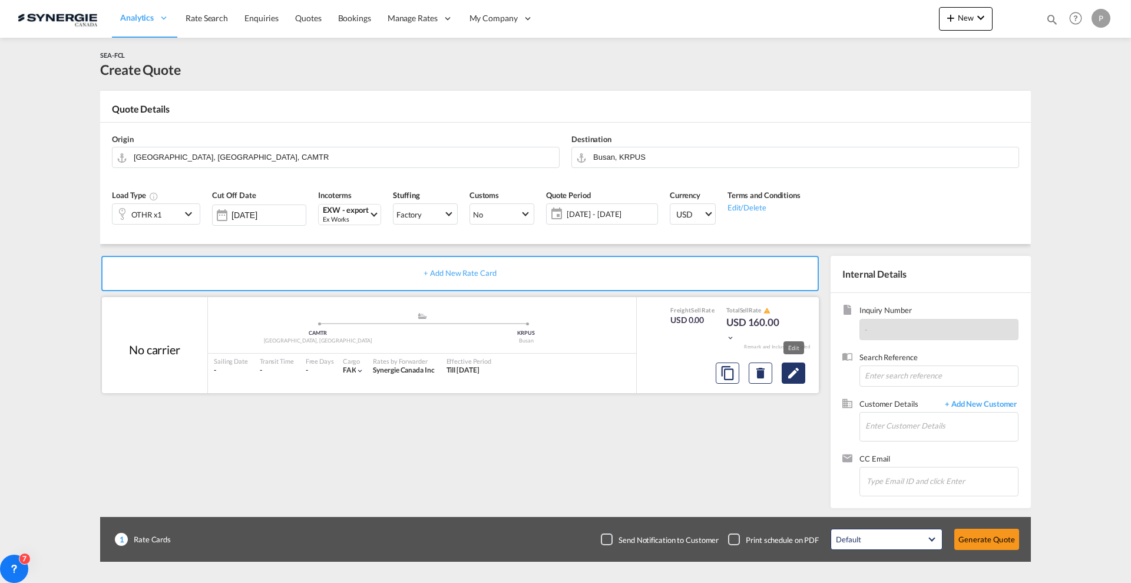
click at [801, 369] on button "Edit" at bounding box center [794, 372] width 24 height 21
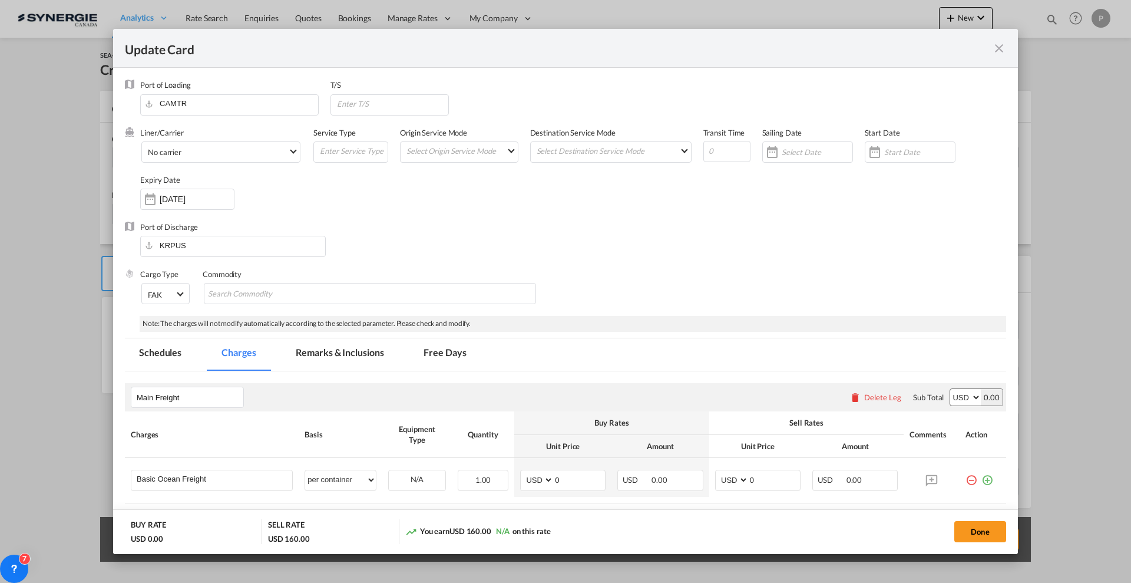
select select "per container"
select select "per B/L"
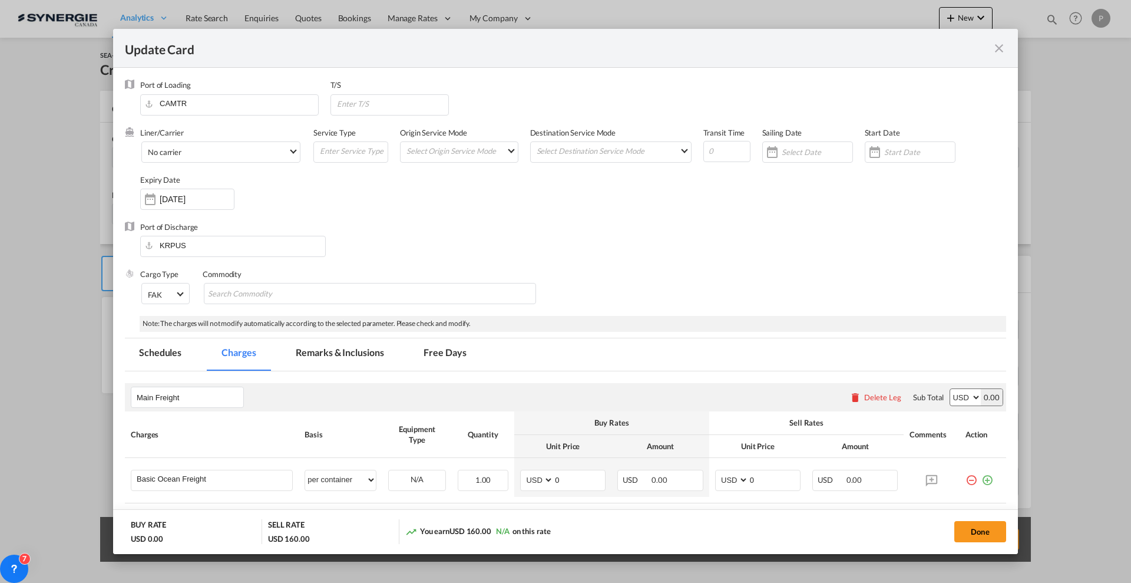
select select "per B/L"
select select "per shipment"
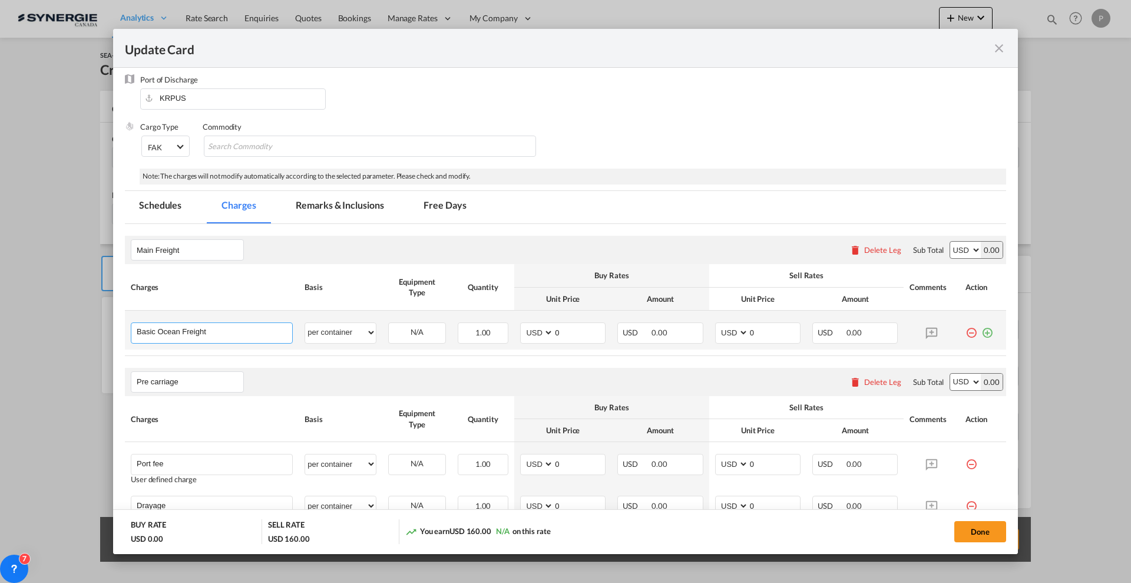
click at [239, 335] on input "Basic Ocean Freight" at bounding box center [214, 332] width 155 height 18
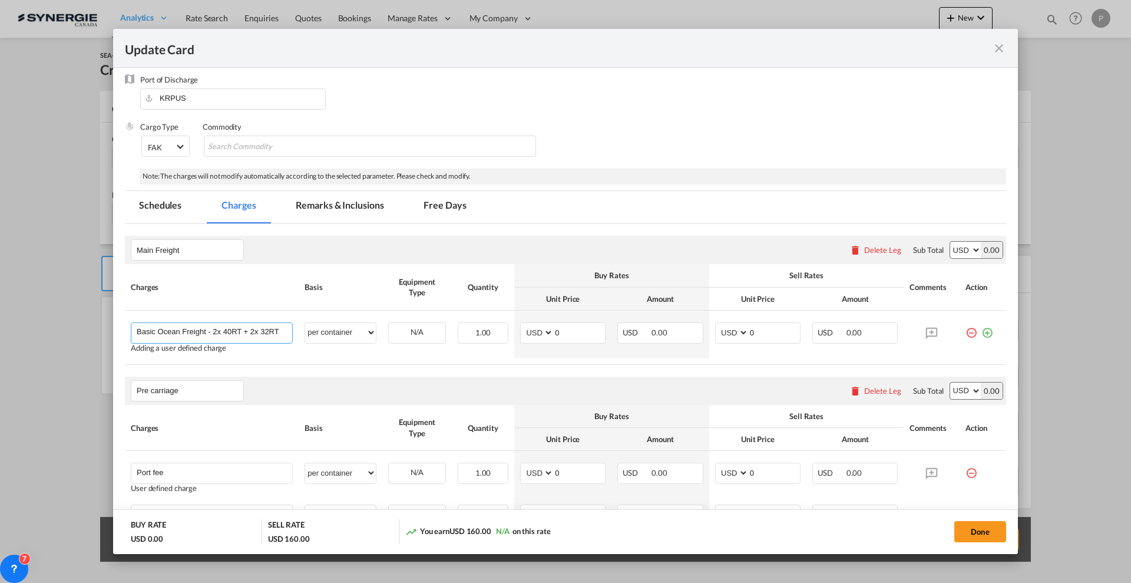
type input "Basic Ocean Freight - 2x 40RT + 2x 32RT"
click at [560, 335] on input "0" at bounding box center [579, 332] width 51 height 18
type input "81950"
click at [578, 293] on th "Unit Price" at bounding box center [562, 298] width 97 height 23
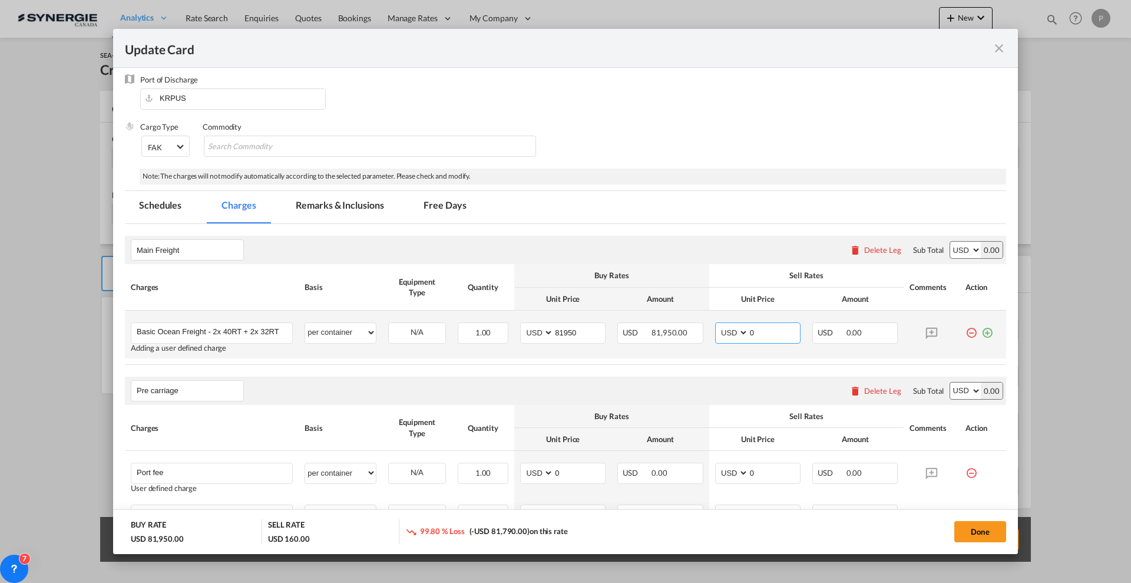
click at [763, 330] on input "0" at bounding box center [774, 332] width 51 height 18
type input "86870"
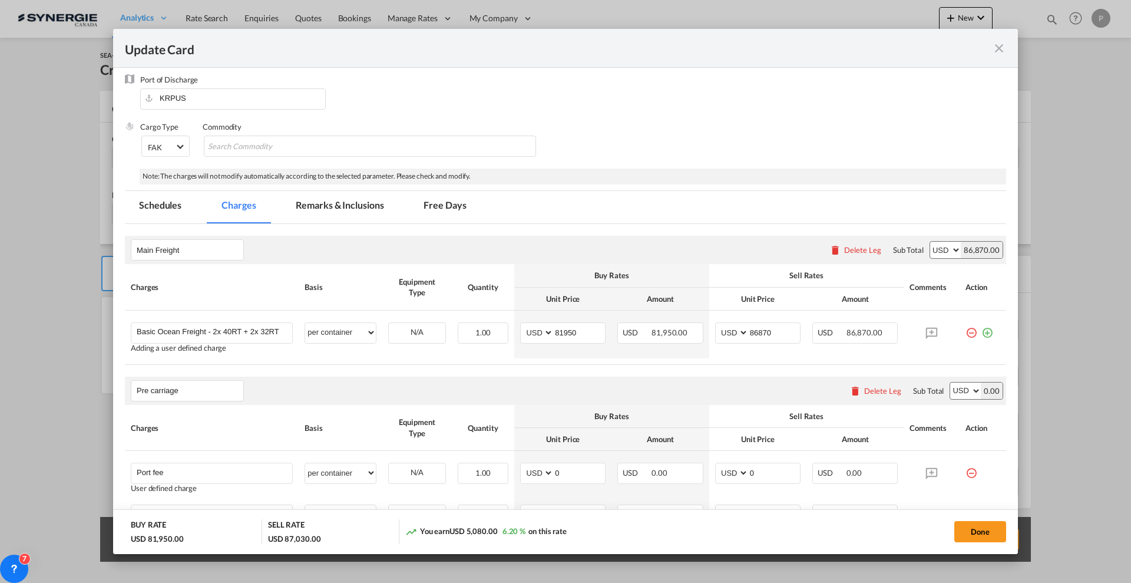
click at [733, 279] on div "Sell Rates" at bounding box center [806, 275] width 183 height 11
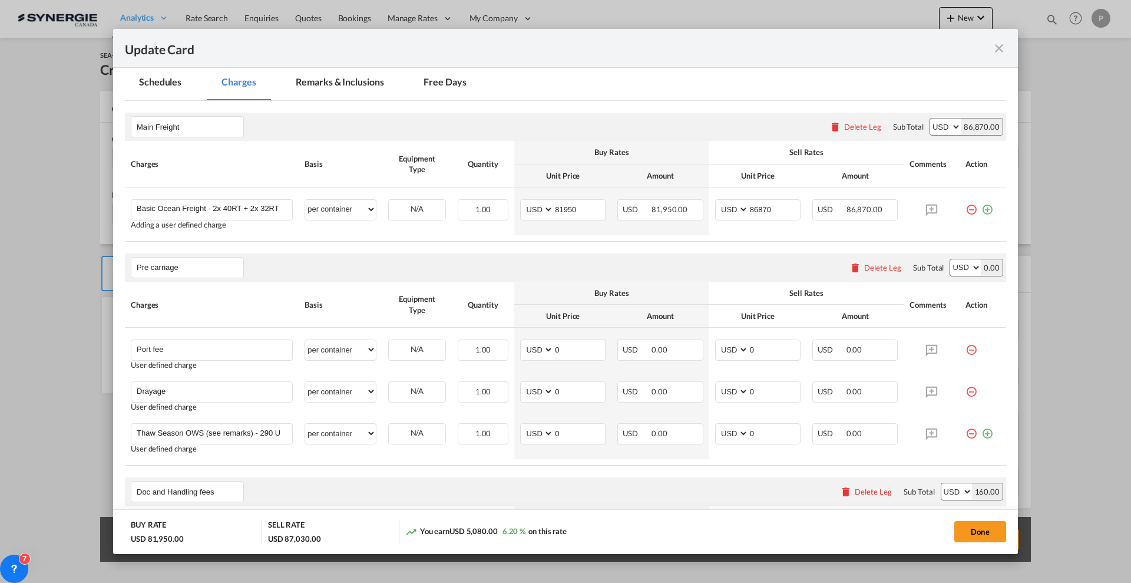
scroll to position [294, 0]
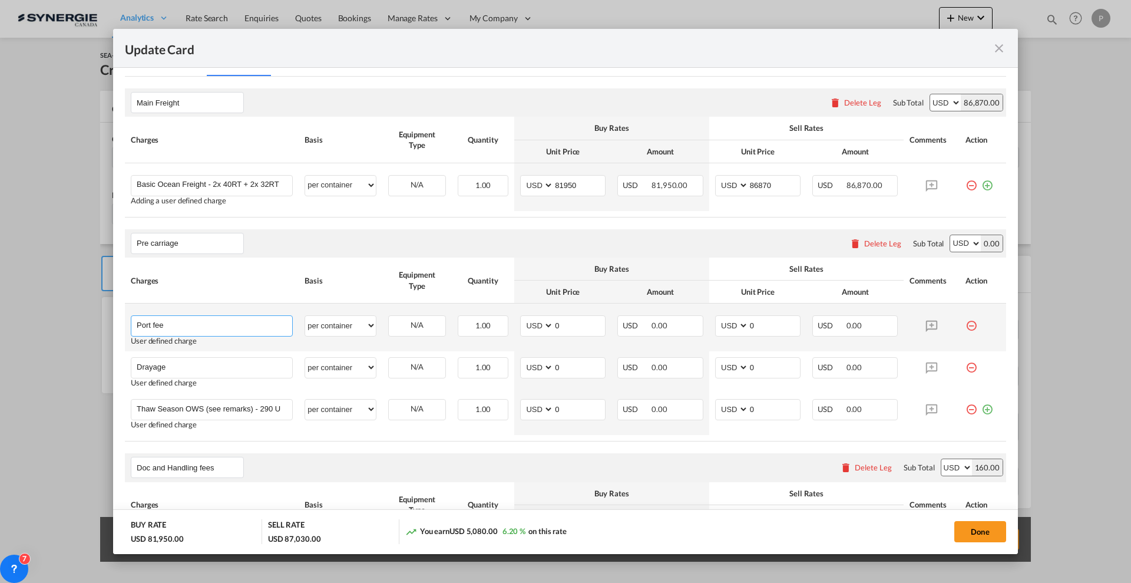
click at [257, 326] on input "Port fee" at bounding box center [214, 325] width 155 height 18
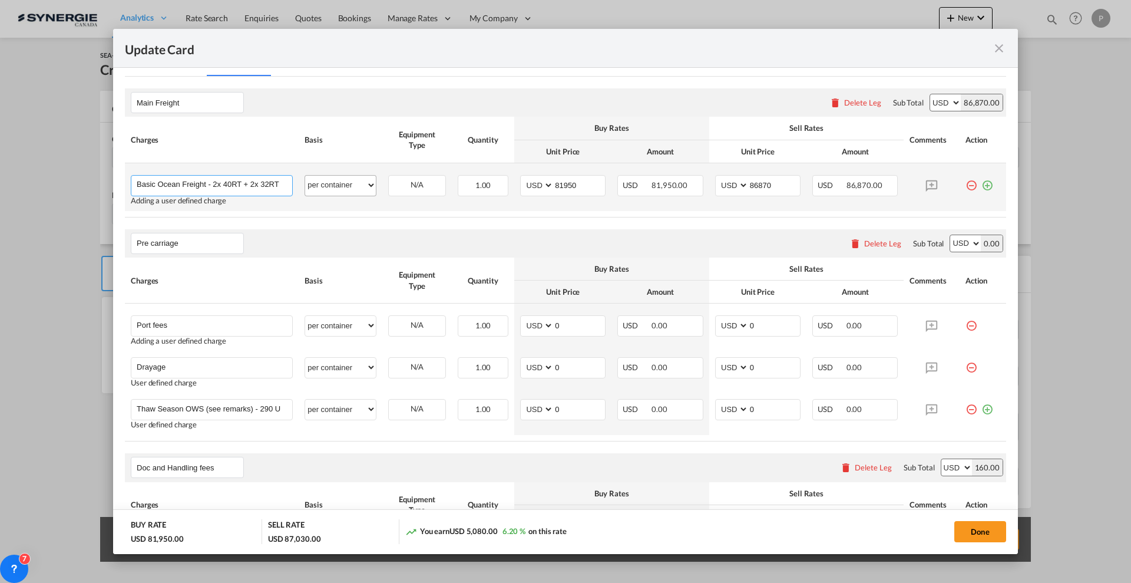
scroll to position [0, 1]
drag, startPoint x: 209, startPoint y: 182, endPoint x: 374, endPoint y: 174, distance: 165.1
click at [374, 174] on tr "Basic Ocean Freight - 2x 40RT + 2x 32RT Please Enter User Defined Charges Canno…" at bounding box center [565, 187] width 881 height 48
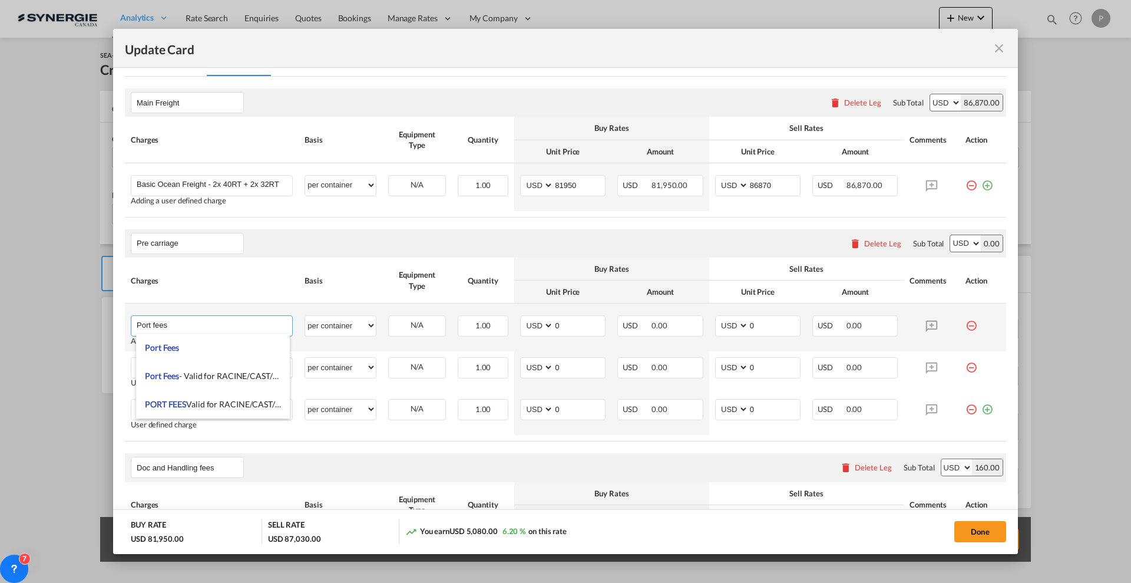
scroll to position [0, 0]
drag, startPoint x: 183, startPoint y: 326, endPoint x: 152, endPoint y: 322, distance: 31.5
click at [152, 322] on input "Port fees" at bounding box center [214, 325] width 155 height 18
type input "Port Handling fees - Per Roll trailer"
select select "flat"
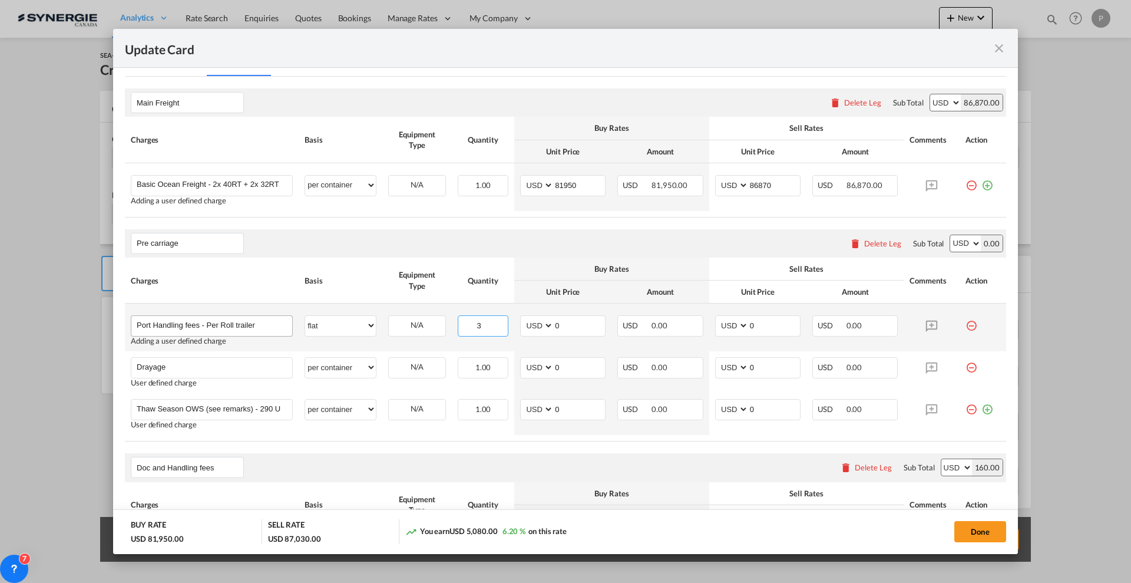
type input "4"
click at [564, 323] on input "0" at bounding box center [579, 325] width 51 height 18
click at [564, 322] on input "0" at bounding box center [579, 325] width 51 height 18
type input "795"
click at [752, 316] on input "0" at bounding box center [774, 325] width 51 height 18
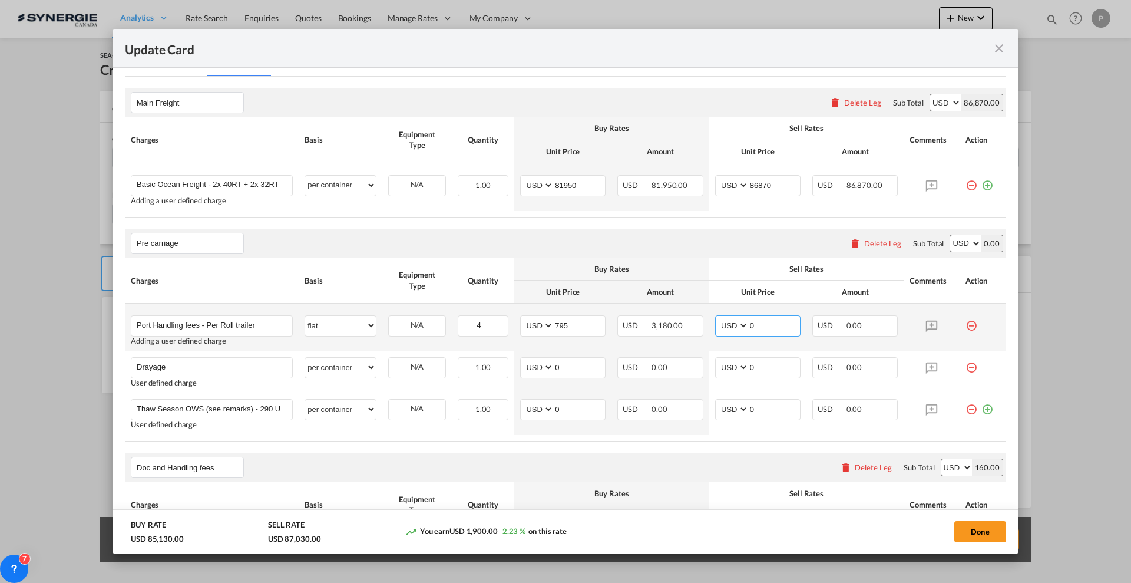
click at [752, 316] on input "0" at bounding box center [774, 325] width 51 height 18
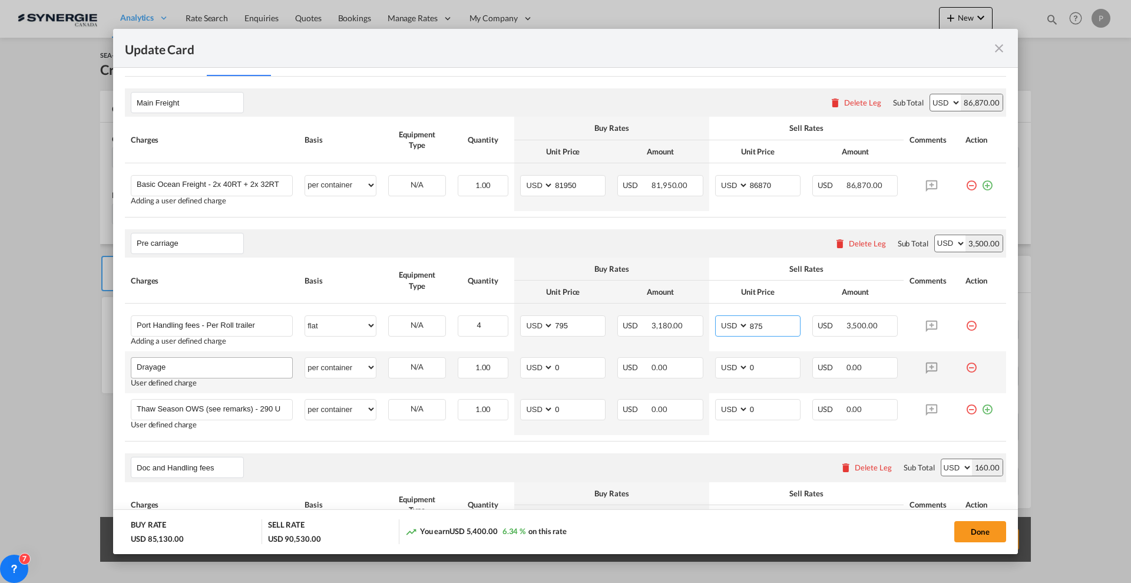
type input "875"
click at [234, 357] on div "Drayage" at bounding box center [212, 367] width 162 height 21
click at [227, 362] on input "Drayage" at bounding box center [214, 367] width 155 height 18
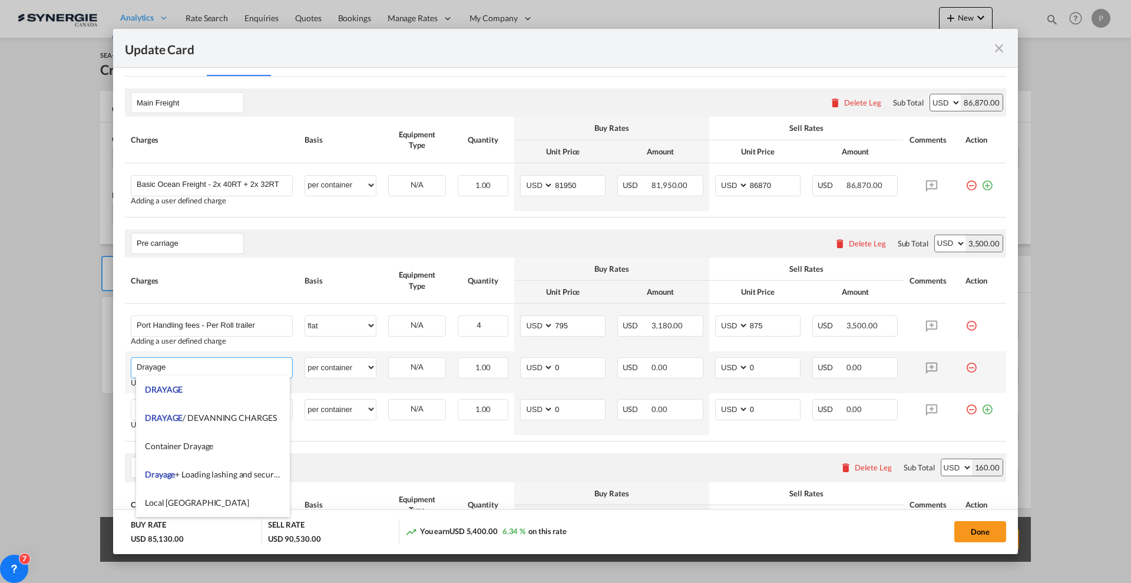
click at [227, 362] on input "Drayage" at bounding box center [214, 367] width 155 height 18
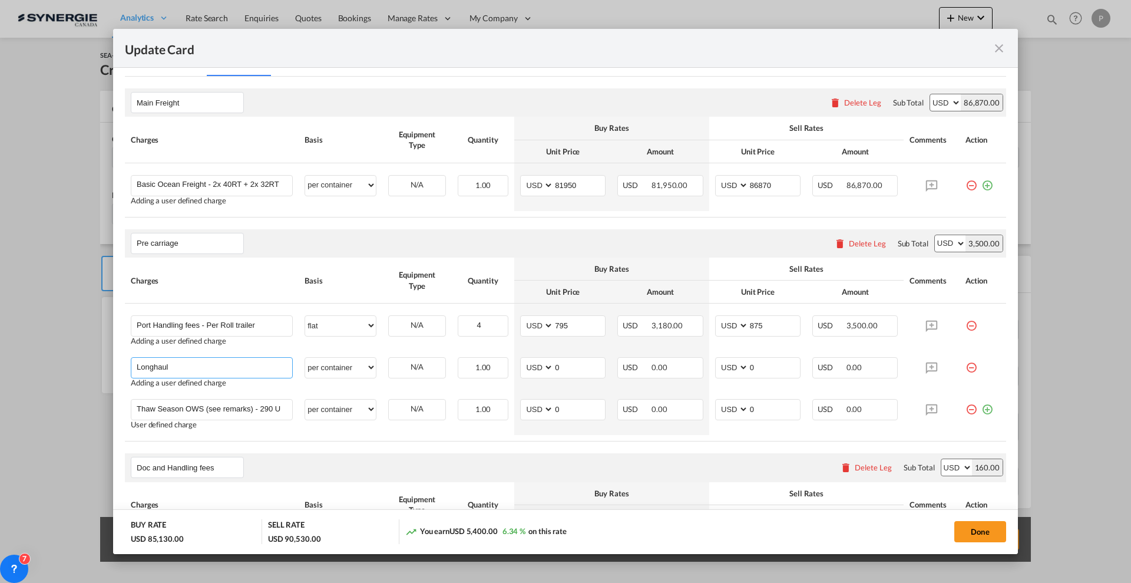
type input "Longhaul"
click at [560, 365] on input "0" at bounding box center [579, 367] width 51 height 18
click at [558, 368] on input "0" at bounding box center [579, 367] width 51 height 18
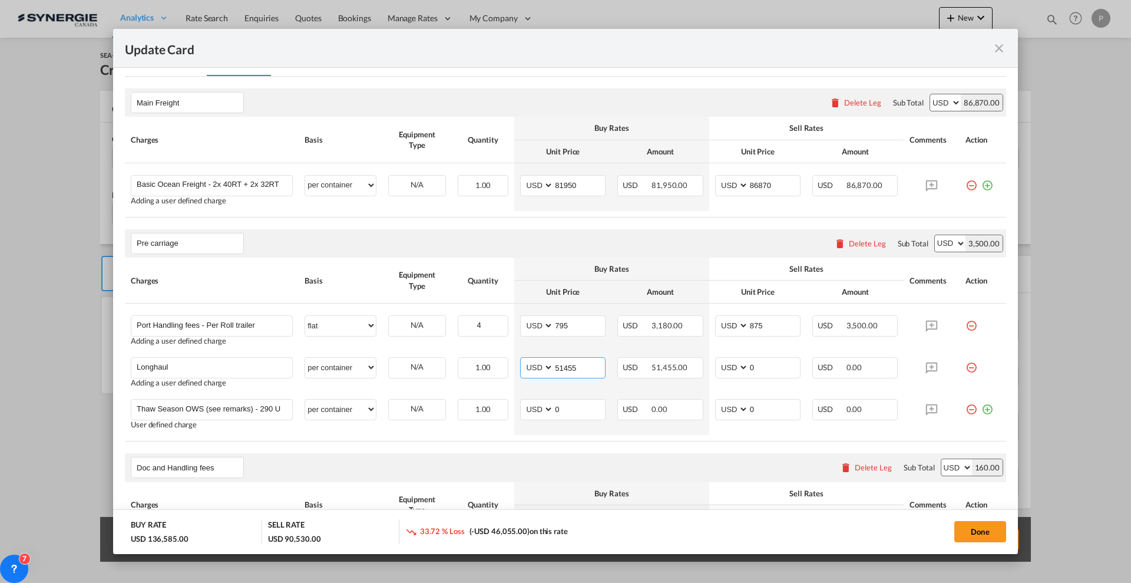
type input "51455"
click at [767, 369] on input "0" at bounding box center [774, 367] width 51 height 18
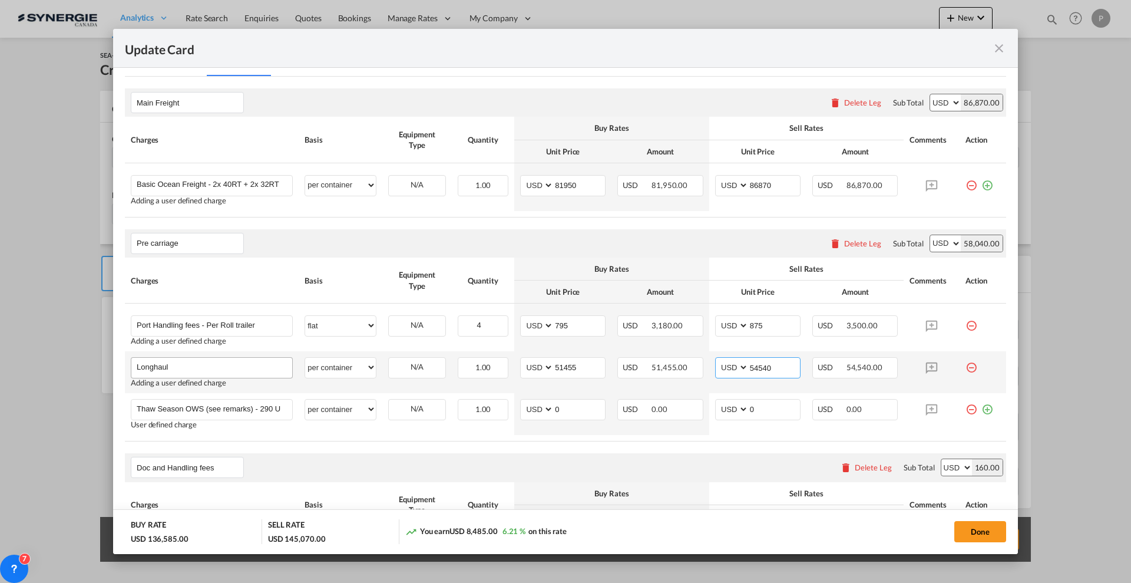
type input "54540"
click at [221, 366] on input "Longhaul" at bounding box center [214, 367] width 155 height 18
click at [226, 368] on input "Longhaul" at bounding box center [214, 367] width 155 height 18
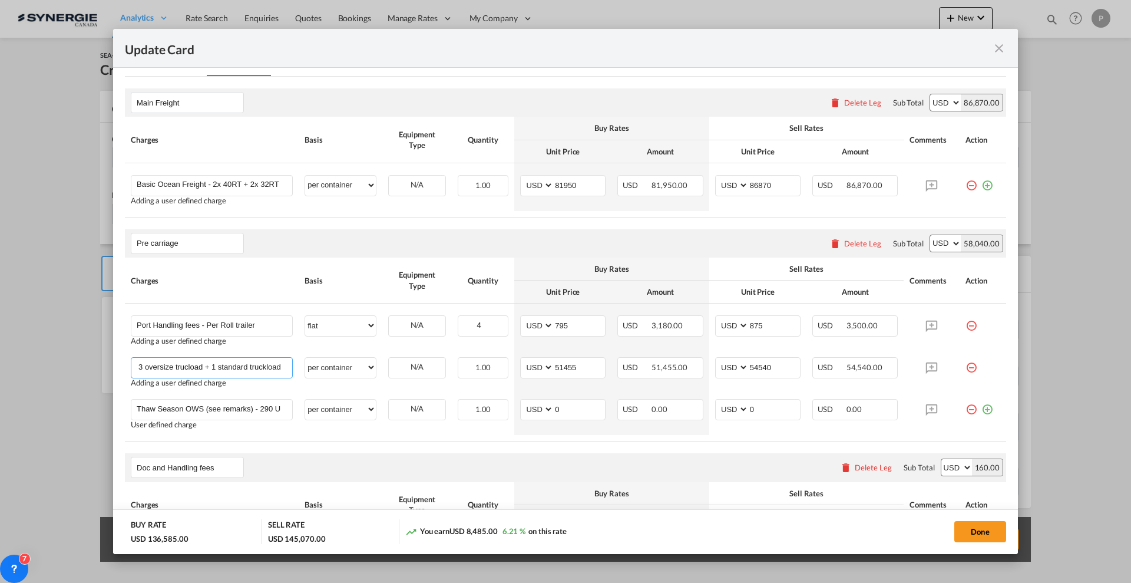
type input "Longhaul - 3 oversize trucload + 1 standard truckload"
click at [458, 276] on div "Quantity" at bounding box center [483, 280] width 51 height 11
click at [965, 409] on md-icon "icon-minus-circle-outline red-400-fg" at bounding box center [971, 405] width 12 height 12
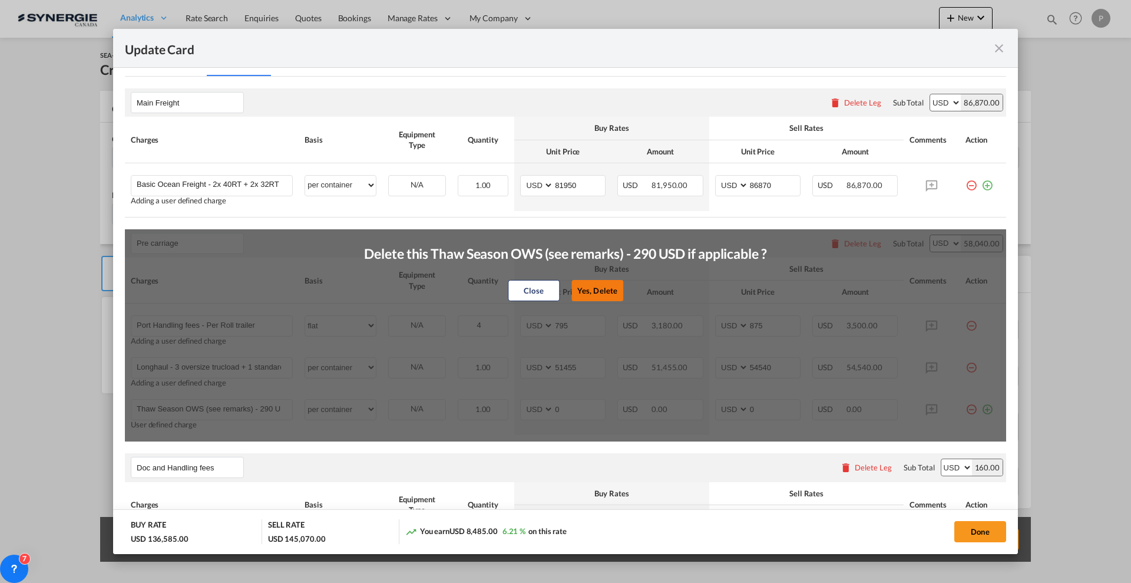
click at [598, 287] on button "Yes, Delete" at bounding box center [597, 290] width 52 height 21
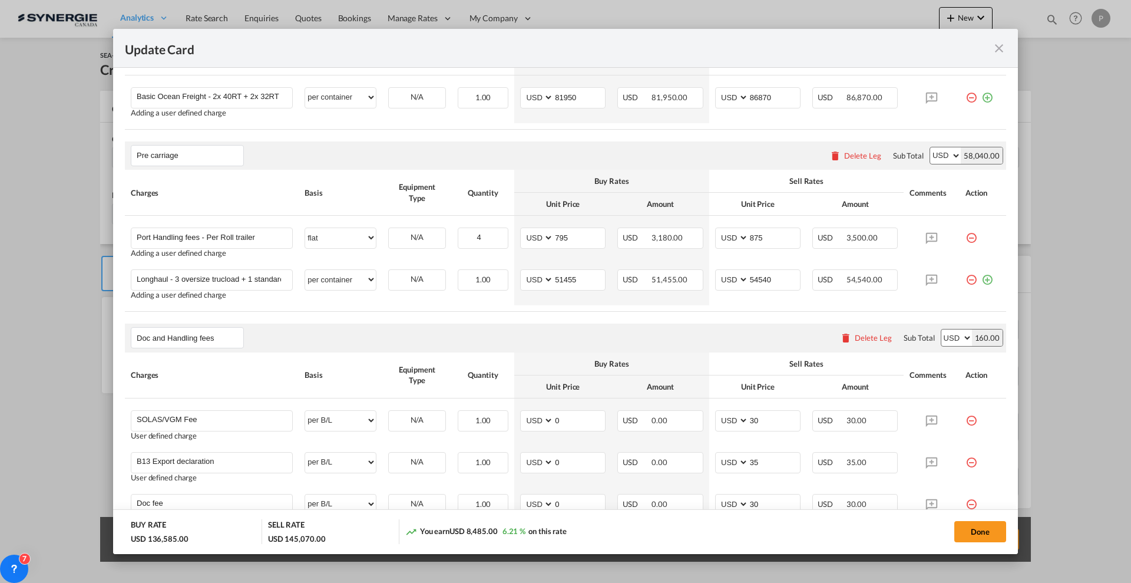
scroll to position [294, 0]
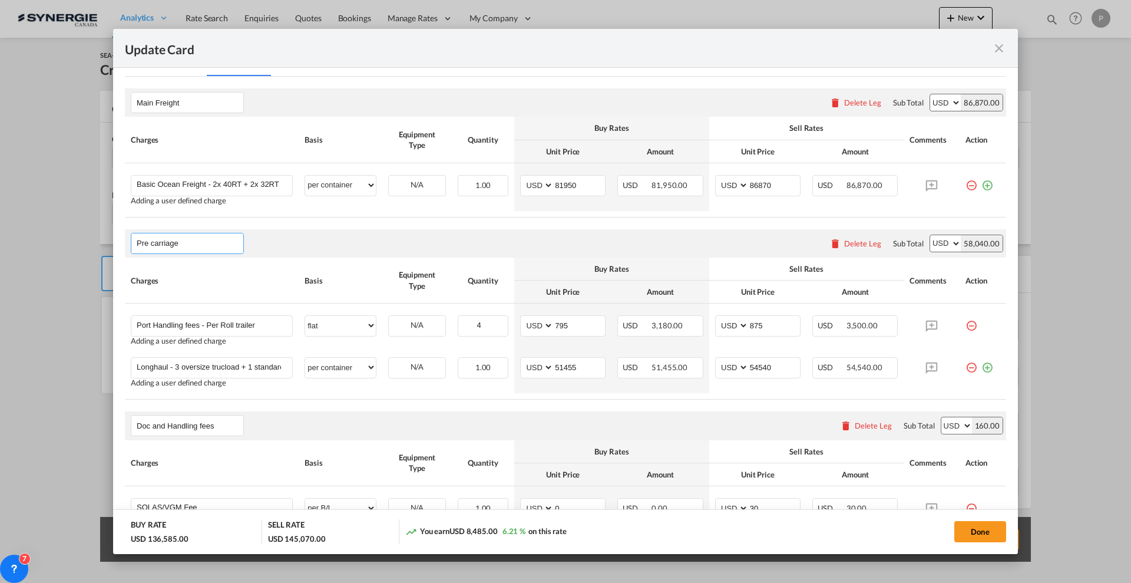
click at [171, 239] on input "Pre carriage" at bounding box center [190, 243] width 107 height 18
type input "Origin Charges"
click at [981, 369] on md-icon "icon-plus-circle-outline green-400-fg" at bounding box center [987, 363] width 12 height 12
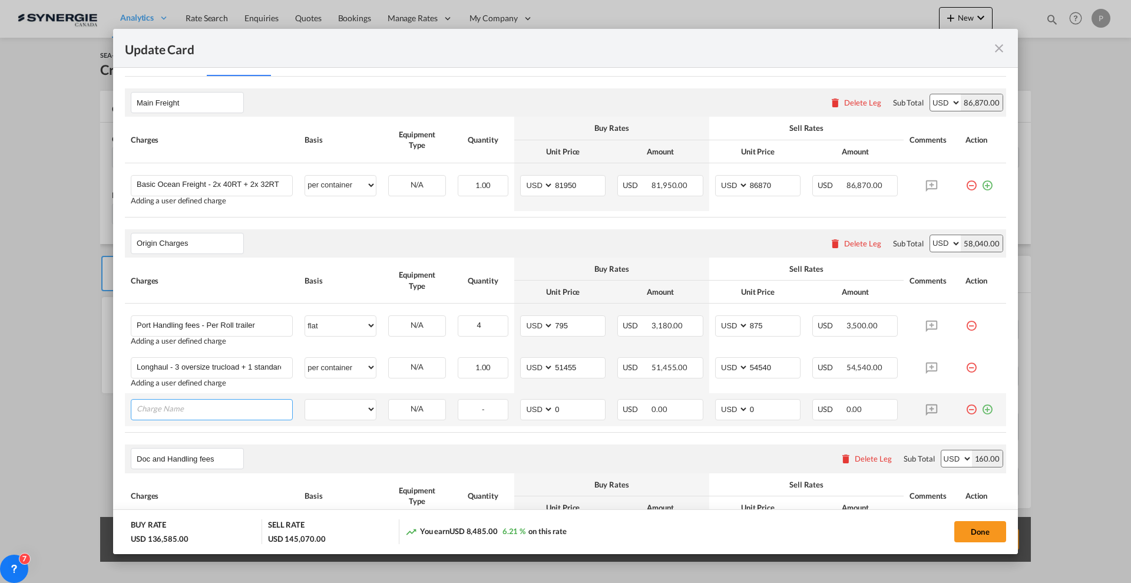
click at [264, 407] on input "Charge Name" at bounding box center [214, 408] width 155 height 18
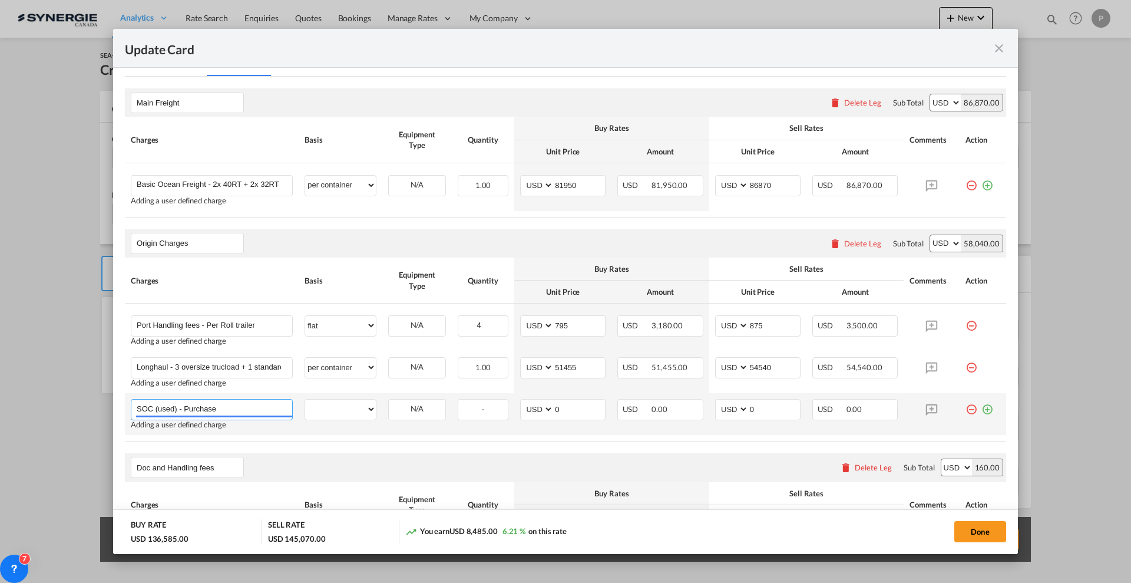
type input "SOC (used) - Purchase"
select select "per container"
click at [237, 405] on input "SOC (used) - Purchase" at bounding box center [214, 408] width 155 height 18
click at [288, 410] on input "SOC (used) - Purchase and delivery to" at bounding box center [214, 408] width 155 height 18
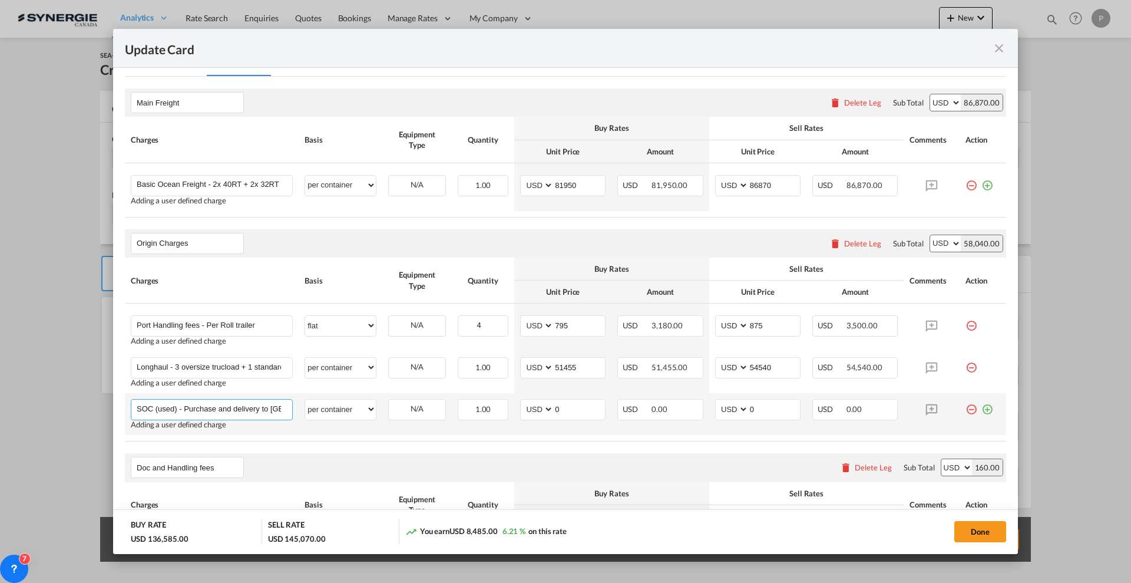
click at [176, 406] on input "SOC (used) - Purchase and delivery to Boucherville" at bounding box center [214, 408] width 155 height 18
click at [134, 409] on md-autocomplete "SOC (used) - Purchase and delivery to Boucherville" at bounding box center [211, 408] width 161 height 18
click at [138, 411] on input "SOC (used) - Purchase and delivery to Boucherville" at bounding box center [214, 408] width 155 height 18
click at [249, 406] on input "Marine certify SOC (used) - Purchase and delivery to Boucherville" at bounding box center [214, 408] width 155 height 18
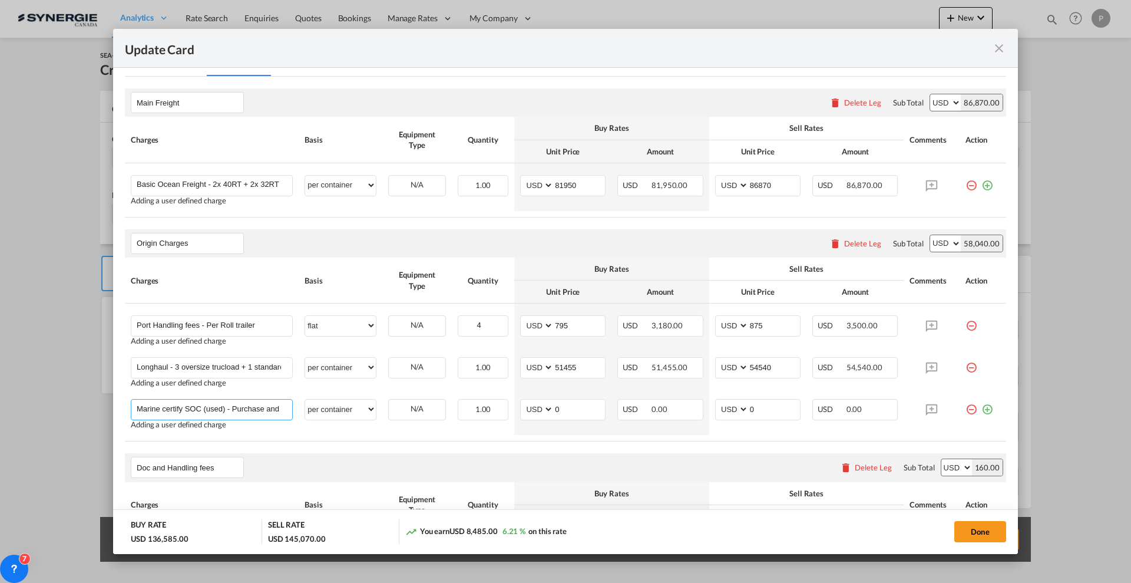
type input "Marine certify SOC (used) - Purchase and delivery to Boucherville"
click at [587, 412] on input "0" at bounding box center [579, 408] width 51 height 18
type input "2975"
click at [764, 407] on input "0" at bounding box center [774, 408] width 51 height 18
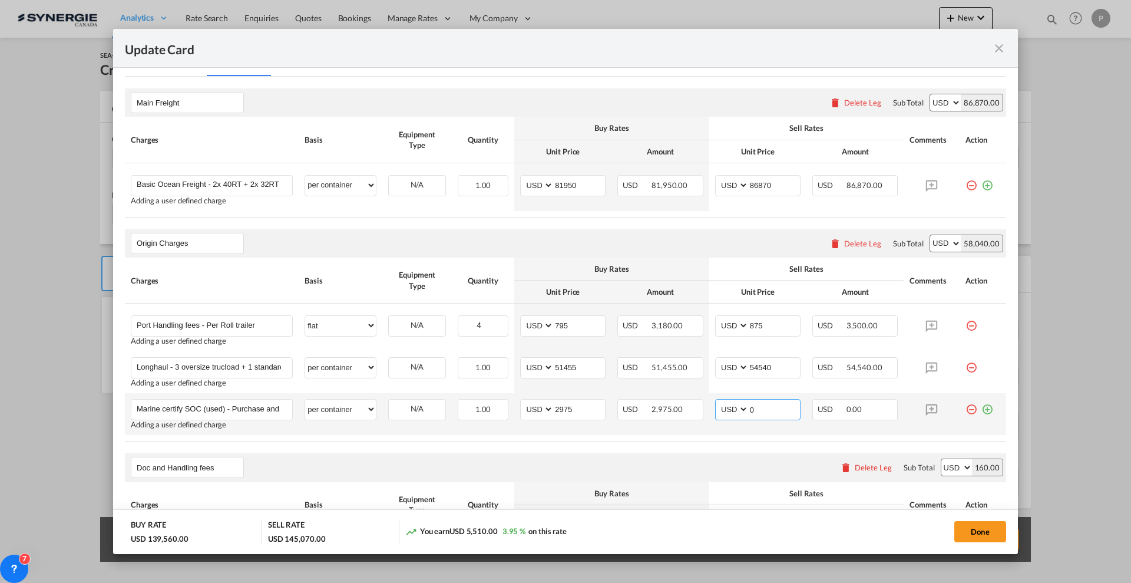
click at [764, 406] on input "0" at bounding box center [774, 408] width 51 height 18
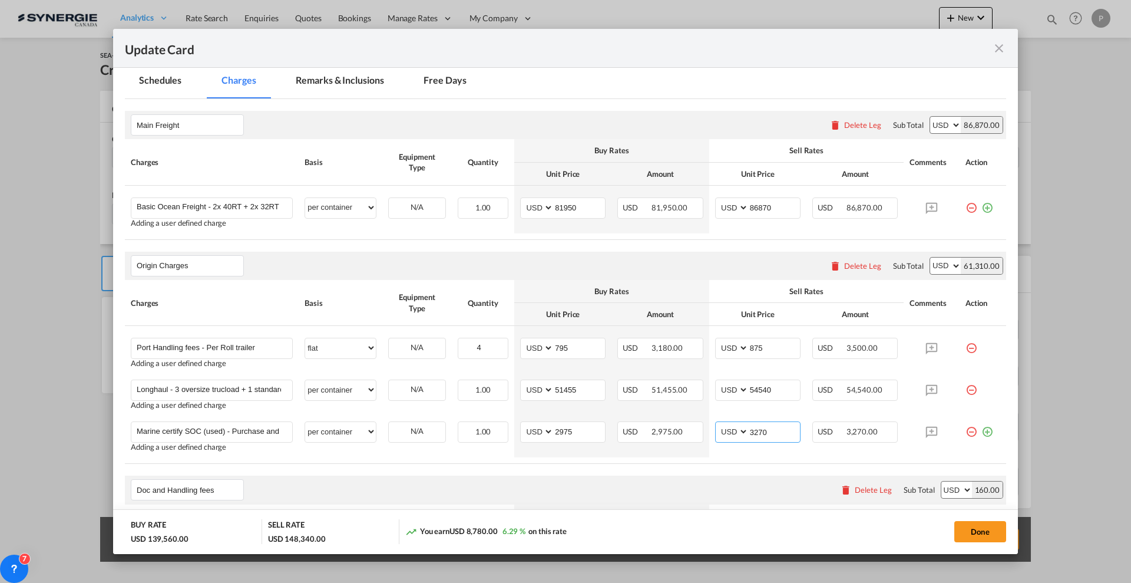
scroll to position [294, 0]
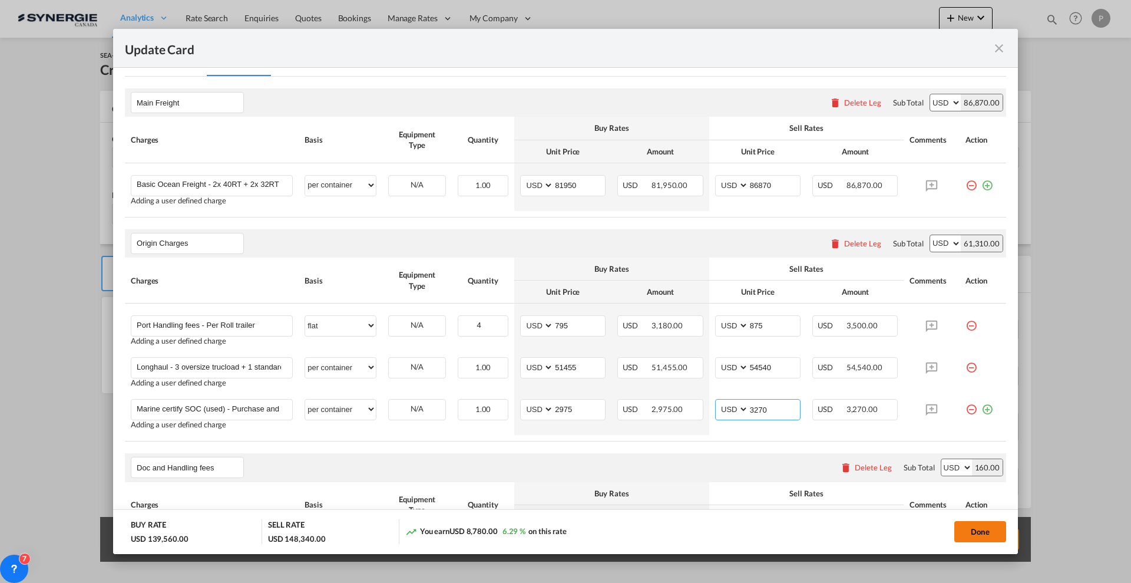
type input "3270"
click at [969, 533] on button "Done" at bounding box center [980, 531] width 52 height 21
type input "[DATE]"
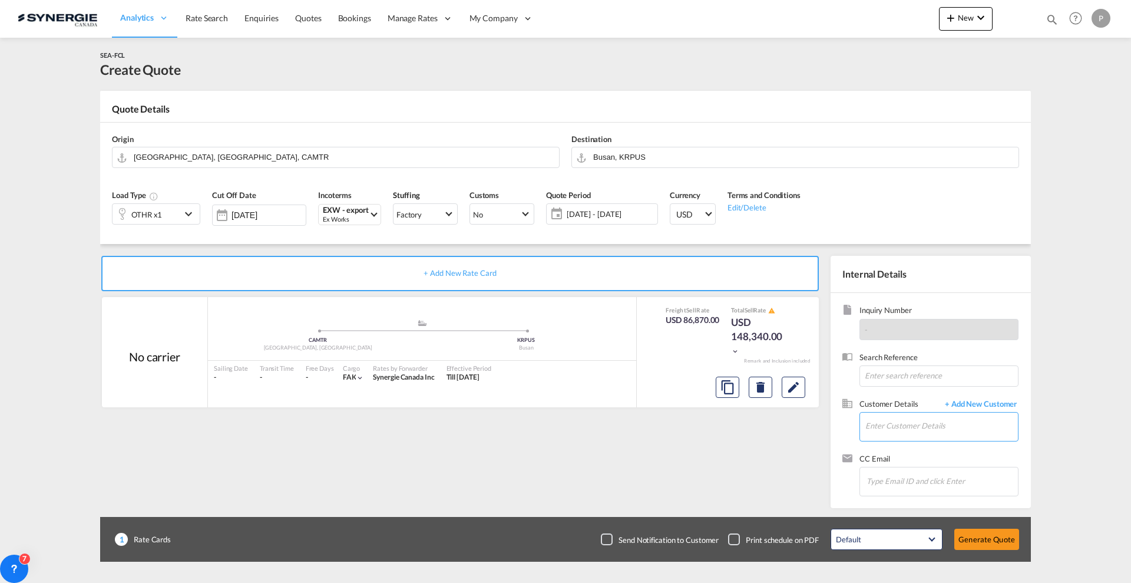
click at [893, 426] on input "Enter Customer Details" at bounding box center [941, 425] width 153 height 27
paste input "i.deriabina@be.steinweg.com"
type input "i.deriabina@be.steinweg.com"
click at [981, 402] on span "+ Add New Customer" at bounding box center [979, 405] width 80 height 14
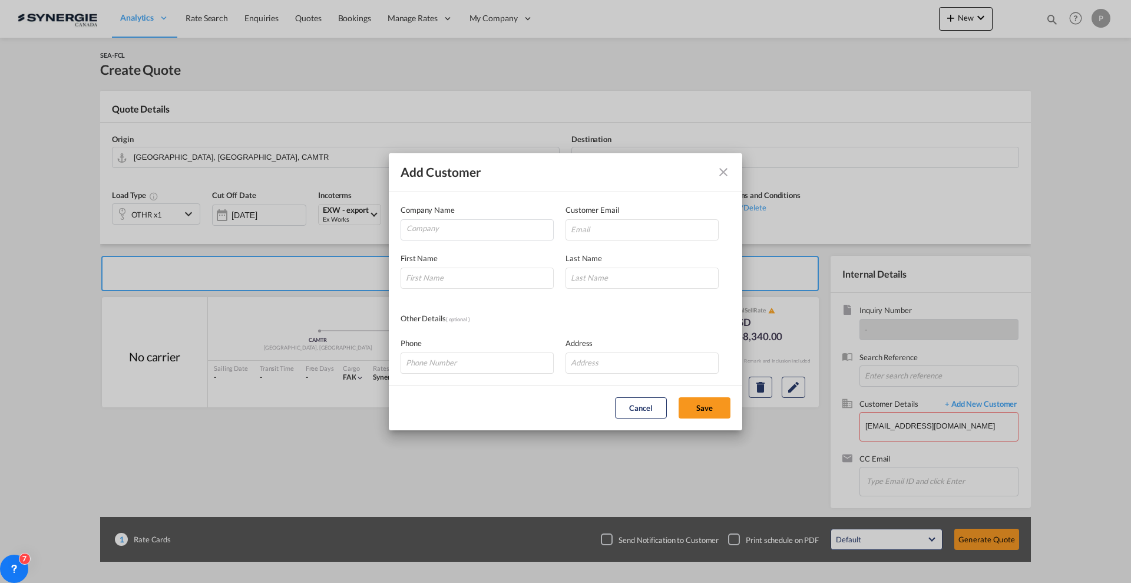
click at [670, 252] on div "Last Name" at bounding box center [647, 270] width 165 height 37
click at [658, 231] on input "Add Customer Company ..." at bounding box center [641, 229] width 153 height 21
paste input "i.deriabina@be.steinweg.com"
type input "i.deriabina@be.steinweg.com"
click at [522, 232] on input "Company" at bounding box center [479, 229] width 147 height 18
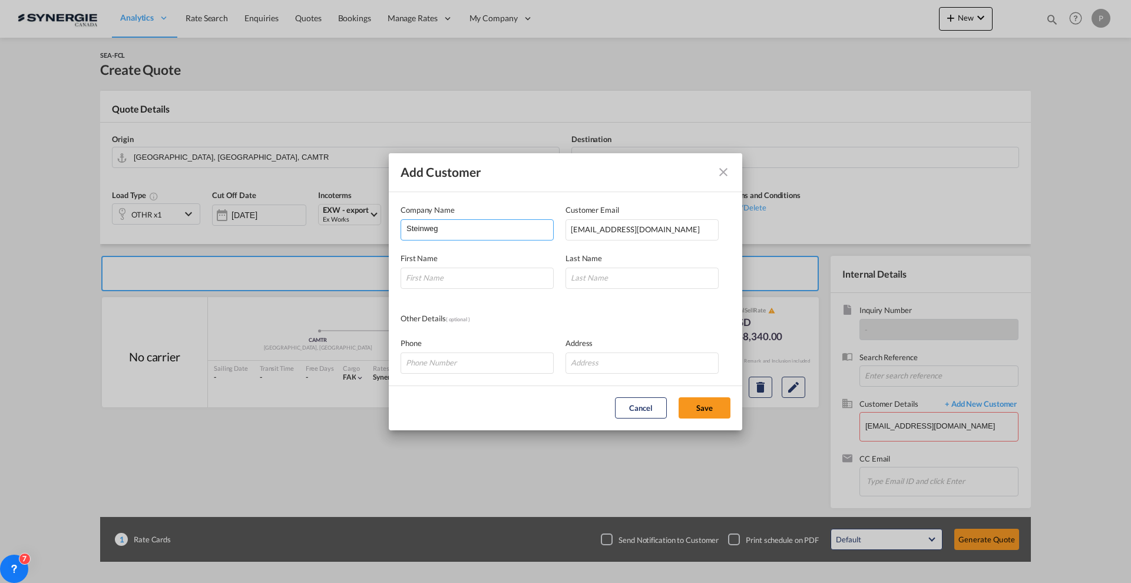
click at [411, 227] on input "Steinweg" at bounding box center [479, 229] width 147 height 18
type input "C. Steinweg Belgium nv"
type input "Irina"
type input "Deriabina"
click at [724, 407] on button "Save" at bounding box center [705, 407] width 52 height 21
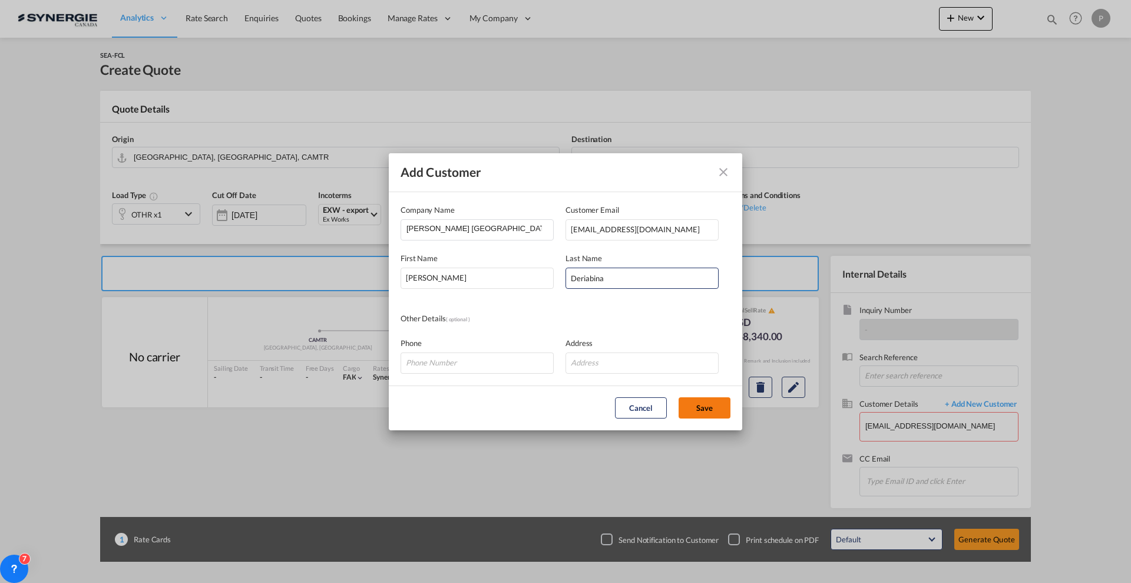
type input "C. Steinweg Belgium nv, Irina Deriabina, i.deriabina@be.steinweg.com"
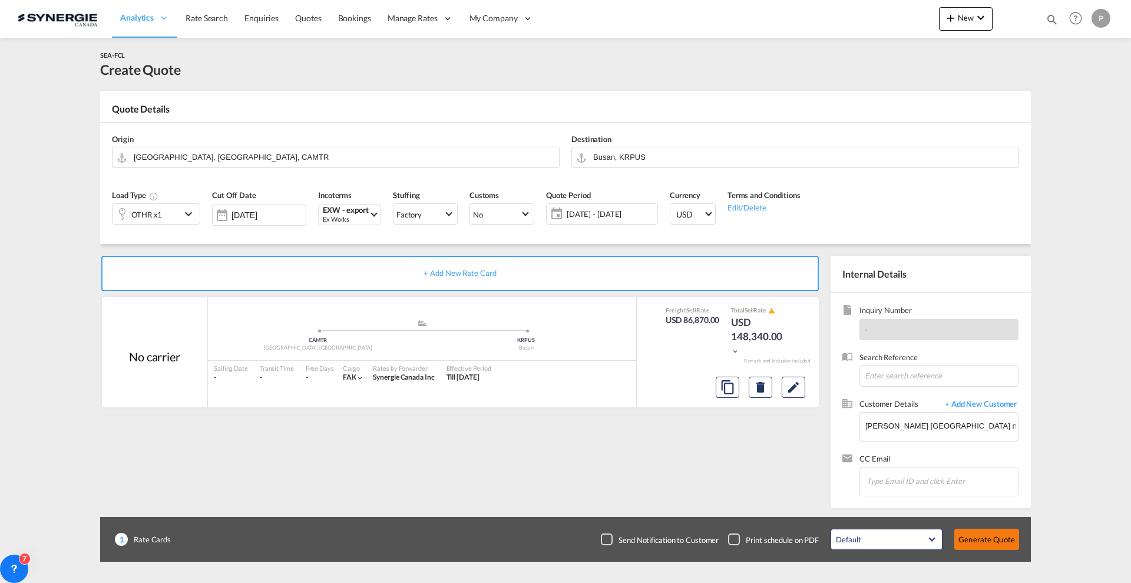
click at [987, 535] on button "Generate Quote" at bounding box center [986, 538] width 65 height 21
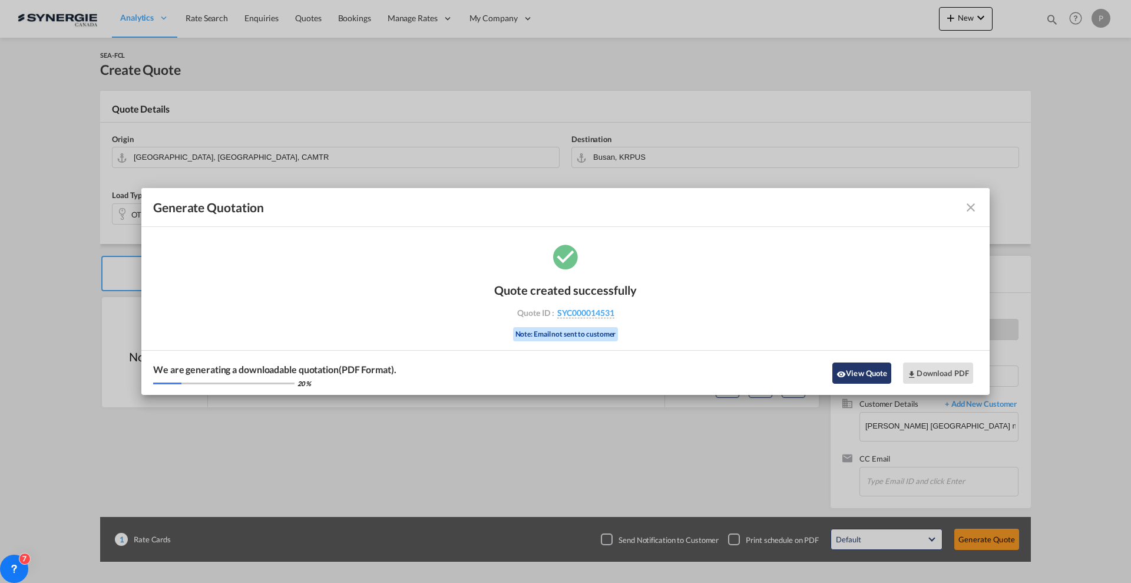
click at [849, 368] on button "View Quote" at bounding box center [861, 372] width 59 height 21
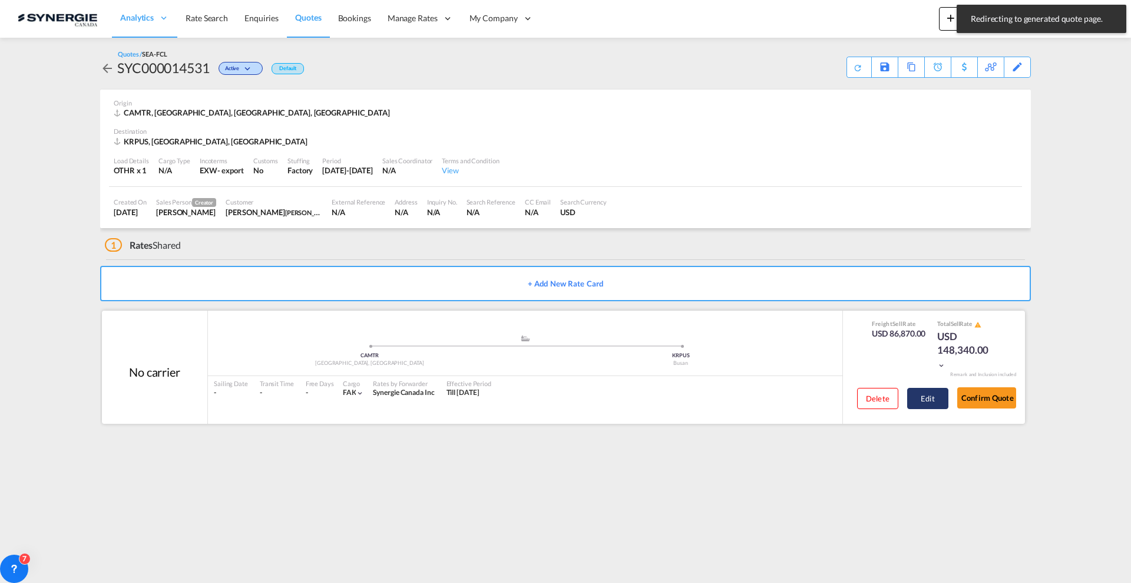
click at [929, 401] on button "Edit" at bounding box center [927, 398] width 41 height 21
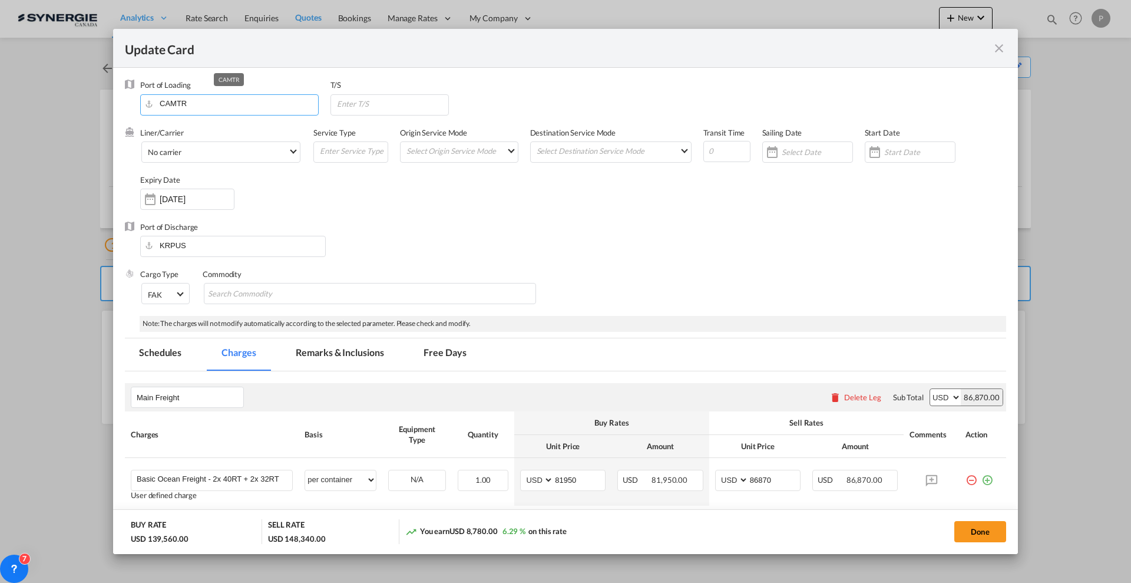
click at [224, 106] on input "CAMTR" at bounding box center [232, 104] width 172 height 18
click at [224, 105] on input "CAMTR" at bounding box center [232, 104] width 172 height 18
click at [221, 100] on input "CAMTR" at bounding box center [232, 104] width 172 height 18
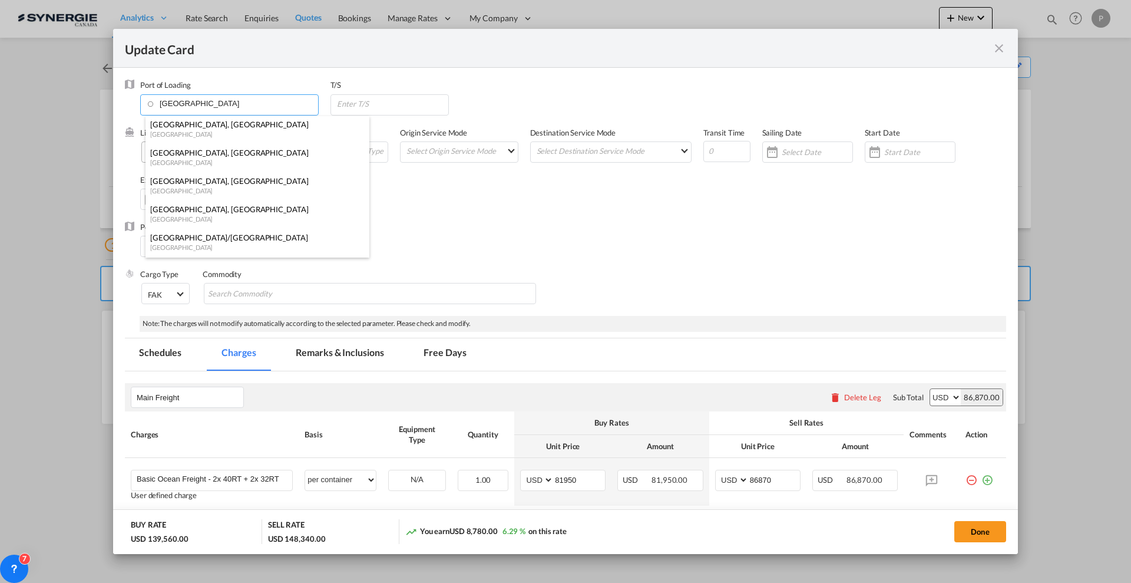
click at [216, 156] on div "Baltimore, MD" at bounding box center [253, 152] width 207 height 11
type input "Baltimore, MD, USBAL"
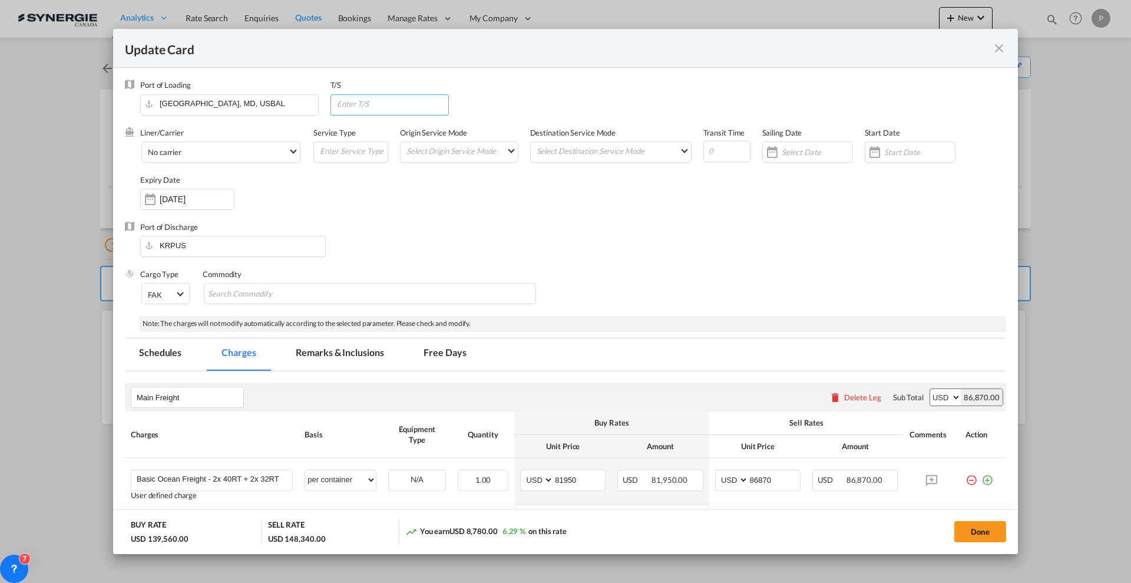
click at [393, 108] on input "Update Card Port ..." at bounding box center [392, 104] width 113 height 18
type input "BEANR"
type input "65"
click at [192, 241] on input "KRPUS" at bounding box center [235, 245] width 179 height 18
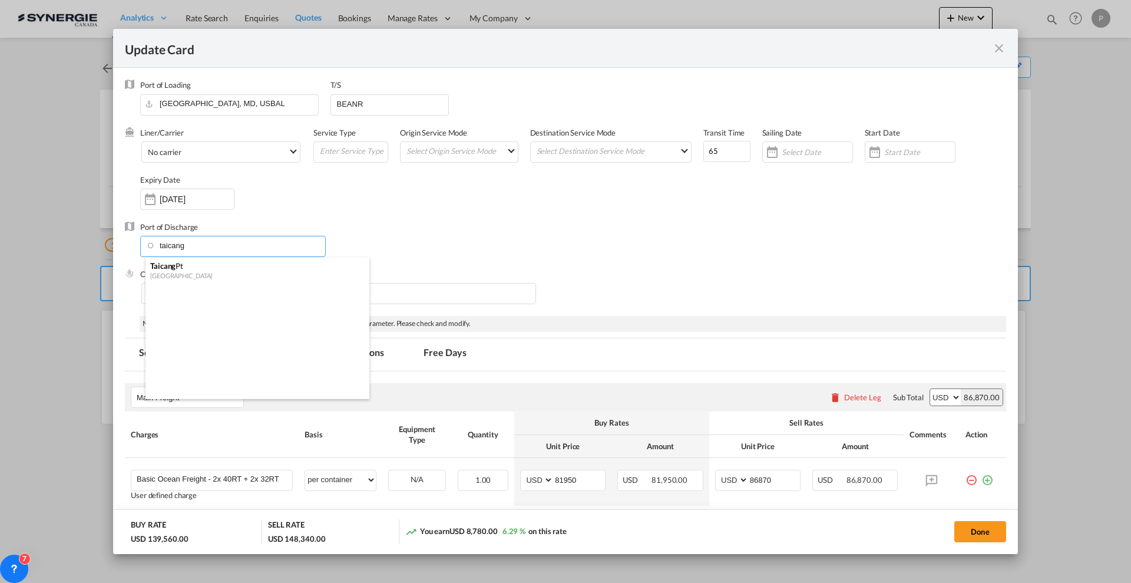
click at [191, 264] on div "Taicang Pt" at bounding box center [253, 265] width 207 height 11
type input "Taicang Pt, CNTAC"
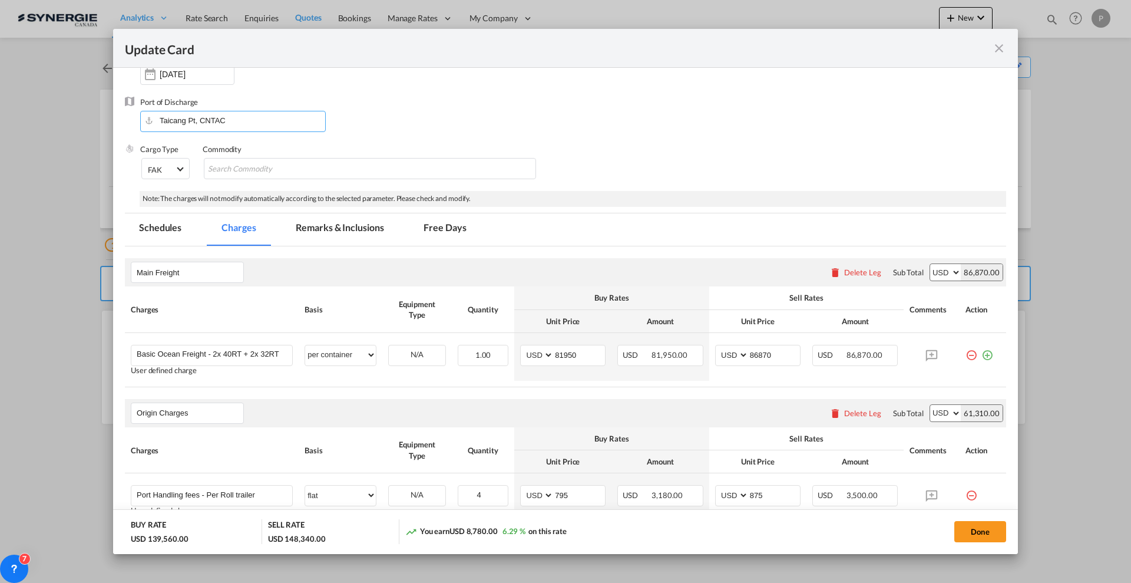
scroll to position [147, 0]
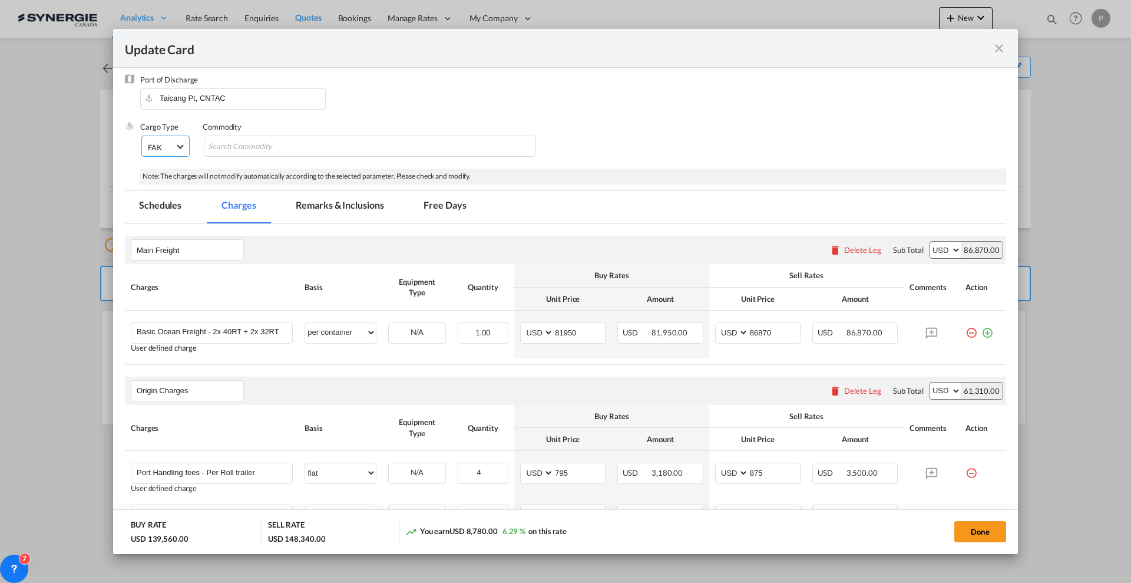
click at [174, 149] on span "FAK" at bounding box center [161, 147] width 27 height 11
click at [210, 210] on md-option "Out of Gauge" at bounding box center [190, 205] width 105 height 28
click at [590, 167] on div "Cargo Type Out of Gauge Commodity" at bounding box center [573, 144] width 866 height 47
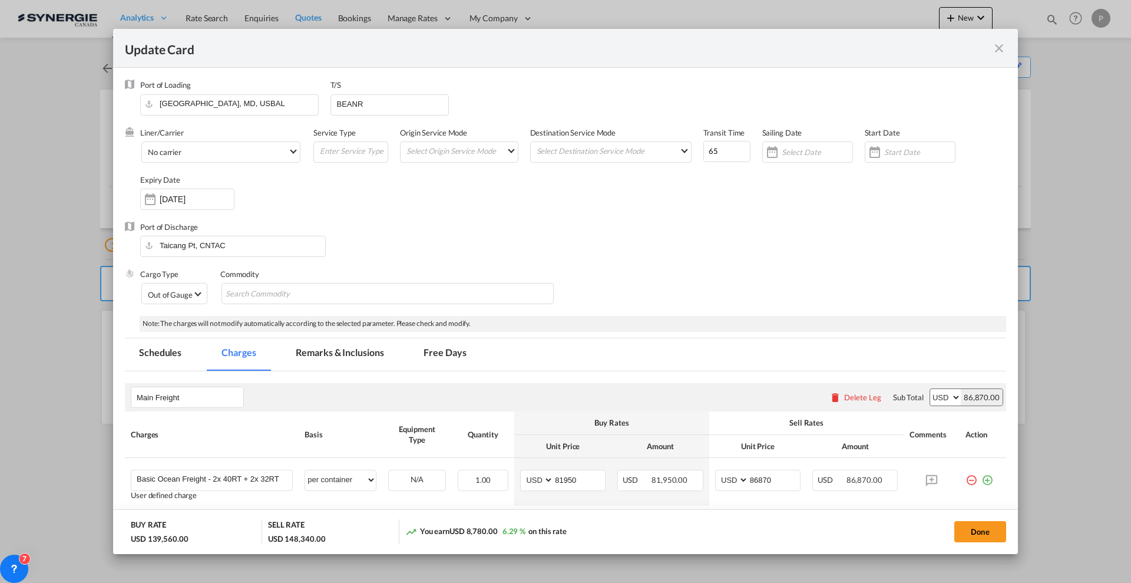
click at [363, 354] on md-tab-item "Remarks & Inclusions" at bounding box center [340, 354] width 116 height 32
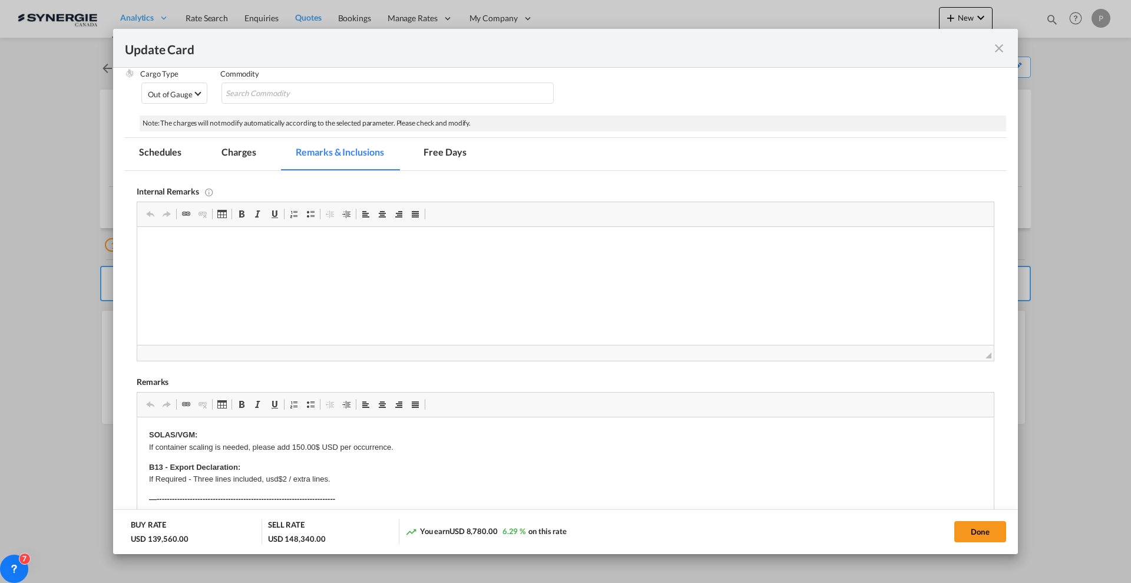
scroll to position [294, 0]
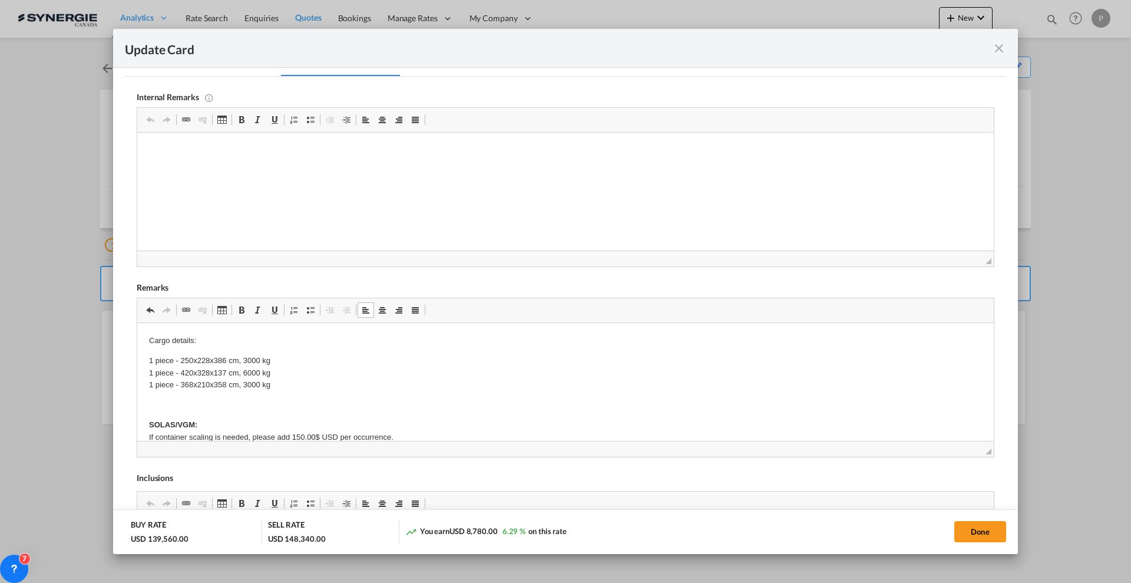
click at [313, 386] on p "1 piece - 250x228x386 cm, 3000 kg 1 piece - 420x328x137 cm, 6000 kg 1 piece - 3…" at bounding box center [565, 373] width 833 height 37
click at [162, 358] on p "1 piece - 250x228x386 cm, 3000 kg 1 piece - 420x328x137 cm, 6000 kg 1 piece - 3…" at bounding box center [565, 385] width 833 height 61
click at [166, 370] on p "1 Deaerator Structure - 250x228x386 cm, 3000 kg 1 piece - 420x328x137 cm, 6000 …" at bounding box center [565, 385] width 833 height 61
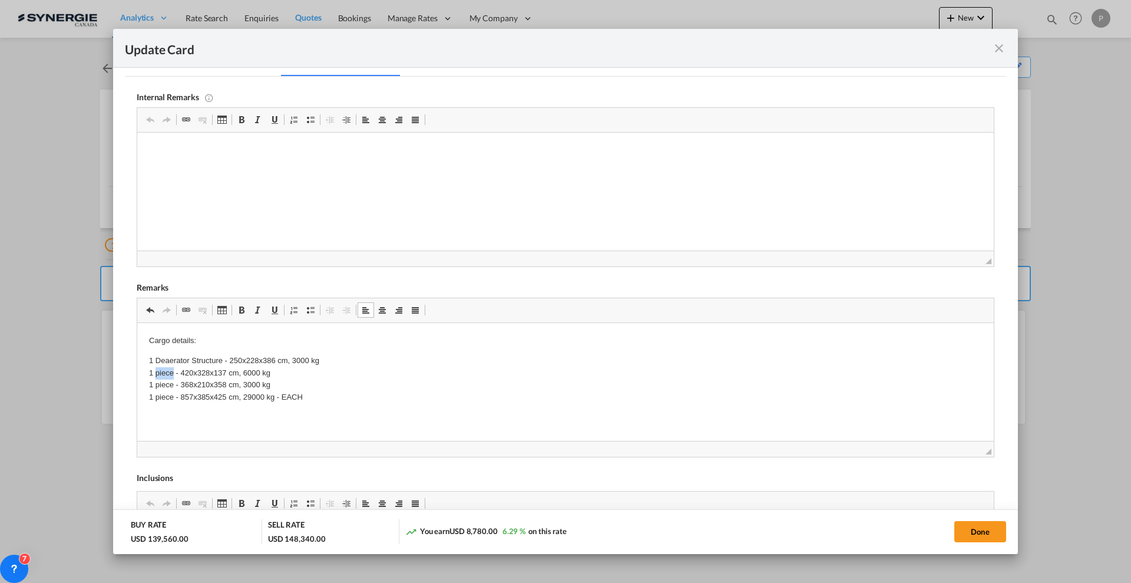
click at [166, 369] on p "1 Deaerator Structure - 250x228x386 cm, 3000 kg 1 piece - 420x328x137 cm, 6000 …" at bounding box center [565, 385] width 833 height 61
click at [167, 380] on p "1 Deaerator Structure - 250x228x386 cm, 3000 kg 1 Steam Boiler - 420x328x137 cm…" at bounding box center [565, 385] width 833 height 61
drag, startPoint x: 193, startPoint y: 382, endPoint x: 158, endPoint y: 383, distance: 34.8
click at [158, 383] on p "1 Deaerator Structure - 250x228x386 cm, 3000 kg 1 Steam Boiler - 420x328x137 cm…" at bounding box center [565, 385] width 833 height 61
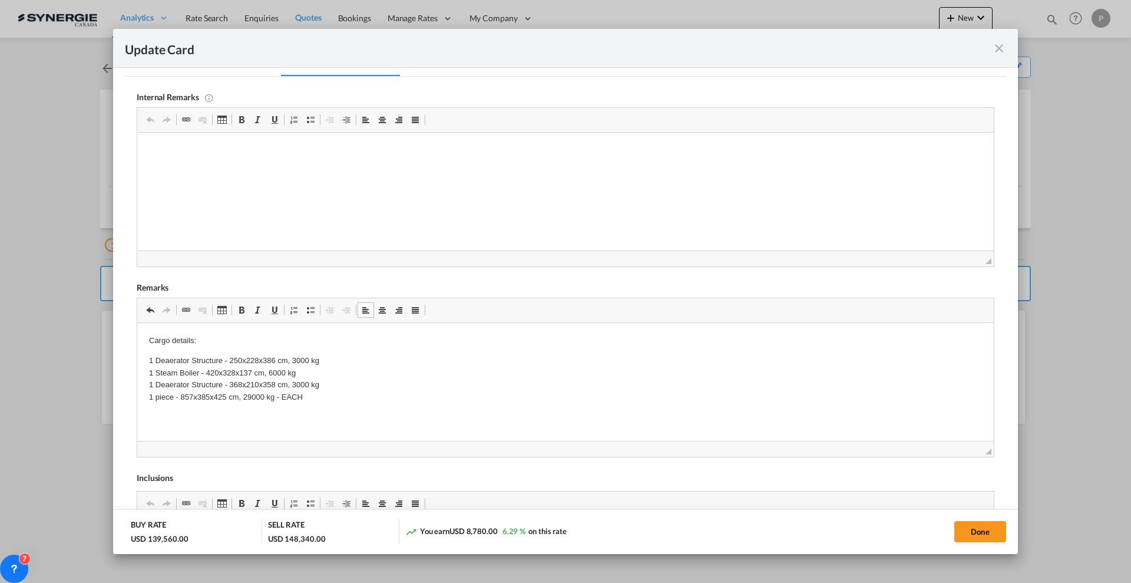
click at [248, 394] on p "1 Deaerator Structure - 250x228x386 cm, 3000 kg 1 Steam Boiler - 420x328x137 cm…" at bounding box center [565, 385] width 833 height 61
click at [249, 394] on p "1 Deaerator Structure - 250x228x386 cm, 3000 kg 1 Steam Boiler - 420x328x137 cm…" at bounding box center [565, 385] width 833 height 61
click at [188, 372] on p "1 Deaerator Structure - 250x228x386 cm, 3000 kg 1 Steam Boiler - 420x328x137 cm…" at bounding box center [565, 385] width 833 height 61
click at [201, 375] on p "1 Deaerator Structure - 250x228x386 cm, 3000 kg 1 Steam Boiler - 420x328x137 cm…" at bounding box center [565, 385] width 833 height 61
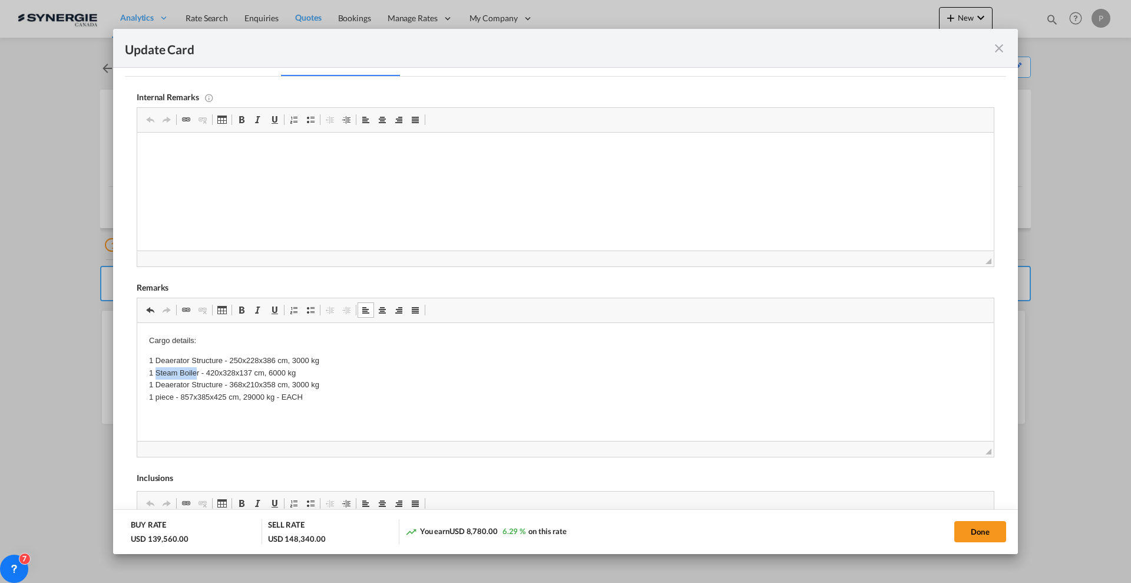
drag, startPoint x: 198, startPoint y: 373, endPoint x: 157, endPoint y: 371, distance: 41.3
click at [157, 371] on p "1 Deaerator Structure - 250x228x386 cm, 3000 kg 1 Steam Boiler - 420x328x137 cm…" at bounding box center [565, 385] width 833 height 61
click at [310, 392] on p "1 Deaerator Structure - 250x228x386 cm, 3000 kg 1 Pump Skid - 420x328x137 cm, 6…" at bounding box center [565, 385] width 833 height 61
click at [305, 379] on p "1 Deaerator Structure - 250x228x386 cm, 3000 kg 1 Pump Skid - 420x328x137 cm, 6…" at bounding box center [565, 385] width 833 height 61
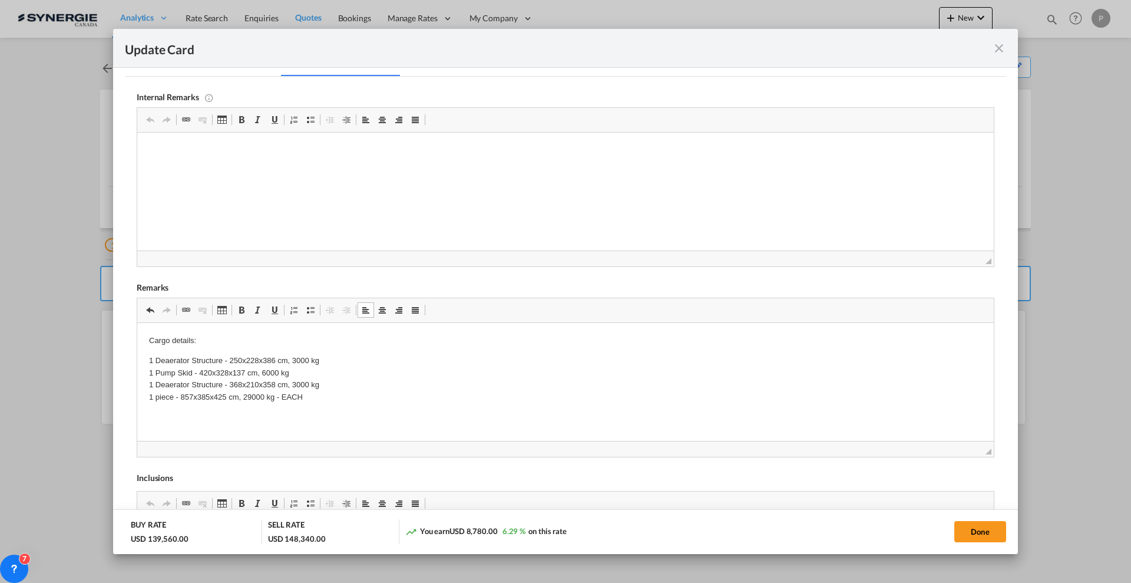
click at [303, 381] on p "1 Deaerator Structure - 250x228x386 cm, 3000 kg 1 Pump Skid - 420x328x137 cm, 6…" at bounding box center [565, 385] width 833 height 61
drag, startPoint x: 169, startPoint y: 395, endPoint x: 155, endPoint y: 392, distance: 13.8
click at [155, 392] on p "1 Deaerator Structure - 250x228x386 cm, 3000 kg 1 Pump Skid - 420x328x137 cm, 6…" at bounding box center [565, 385] width 833 height 61
drag, startPoint x: 173, startPoint y: 395, endPoint x: 148, endPoint y: 393, distance: 24.8
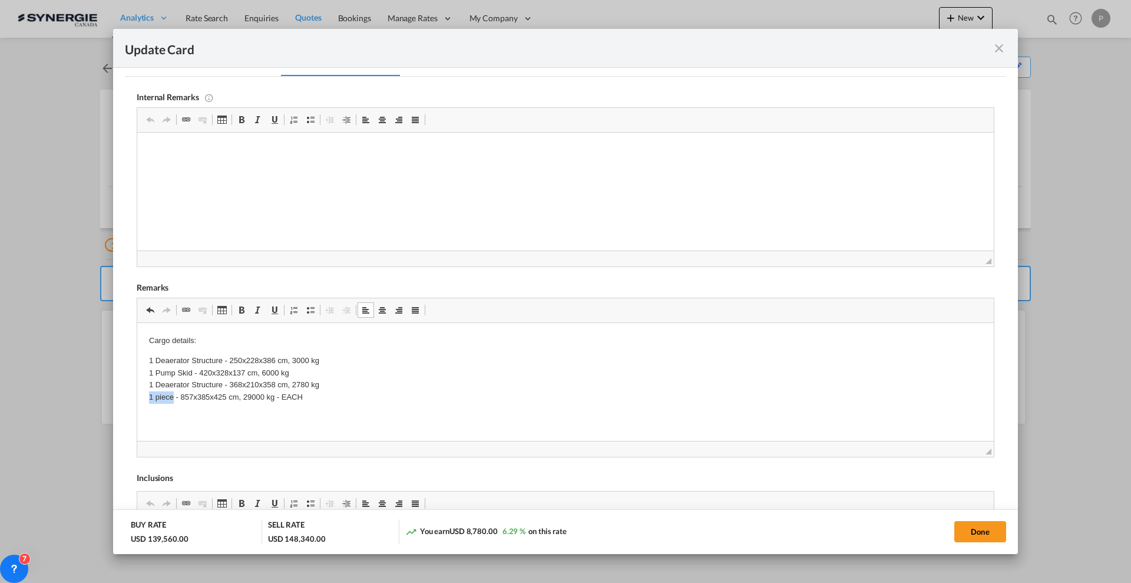
click at [277, 393] on p "1 Deaerator Structure - 250x228x386 cm, 3000 kg 1 Pump Skid - 420x328x137 cm, 6…" at bounding box center [565, 385] width 833 height 61
drag, startPoint x: 274, startPoint y: 396, endPoint x: 284, endPoint y: 396, distance: 10.6
click at [284, 396] on p "1 Deaerator Structure - 250x228x386 cm, 3000 kg 1 Pump Skid - 420x328x137 cm, 6…" at bounding box center [565, 385] width 833 height 61
click at [281, 395] on p "1 Deaerator Structure - 250x228x386 cm, 3000 kg 1 Pump Skid - 420x328x137 cm, 6…" at bounding box center [565, 385] width 833 height 61
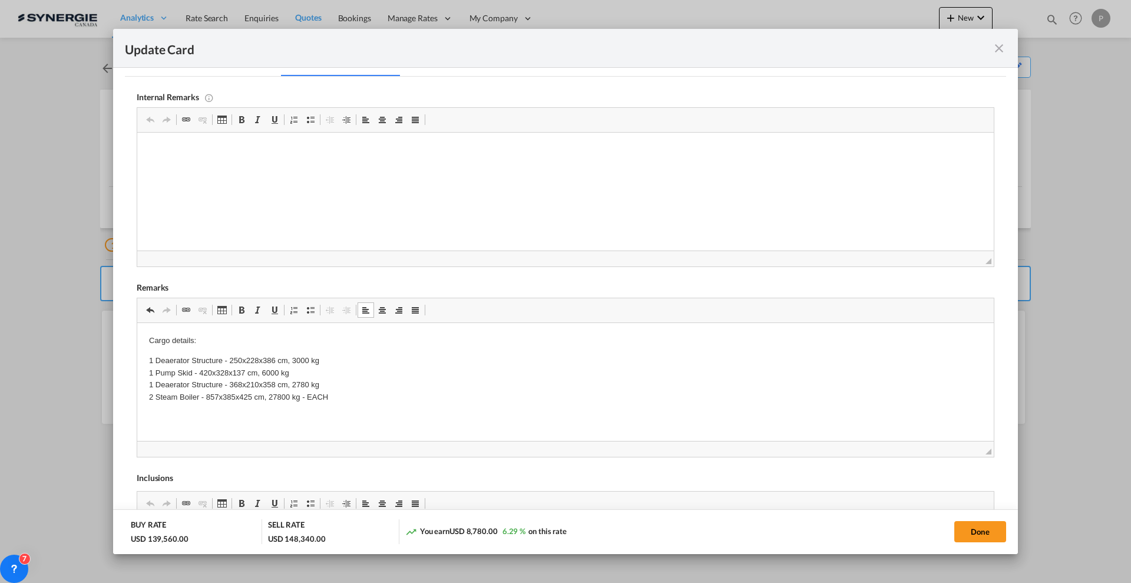
click at [375, 393] on p "1 Deaerator Structure - 250x228x386 cm, 3000 kg 1 Pump Skid - 420x328x137 cm, 6…" at bounding box center [565, 385] width 833 height 61
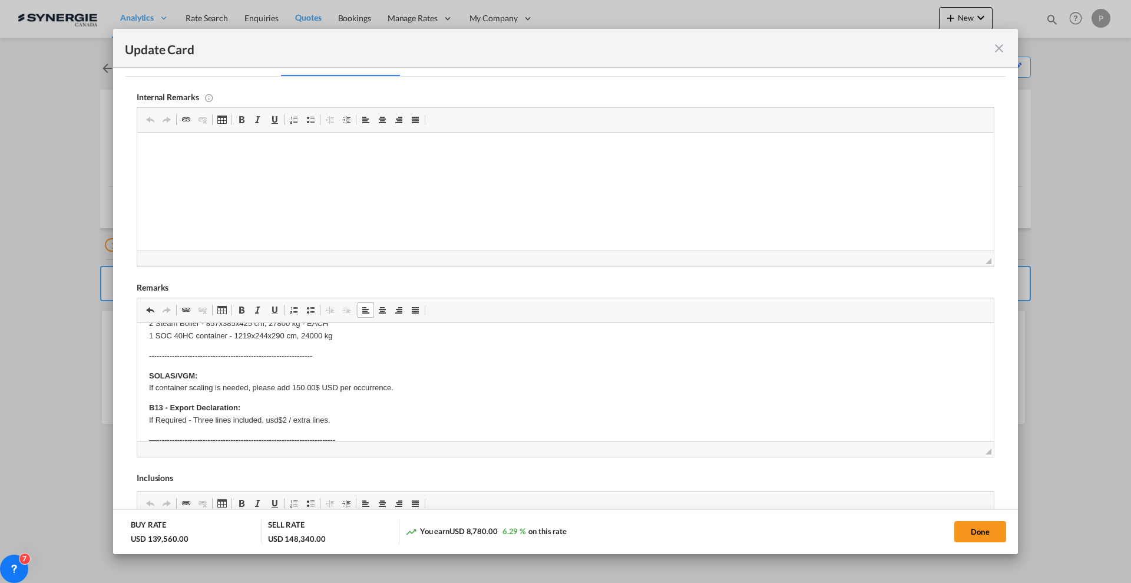
scroll to position [147, 0]
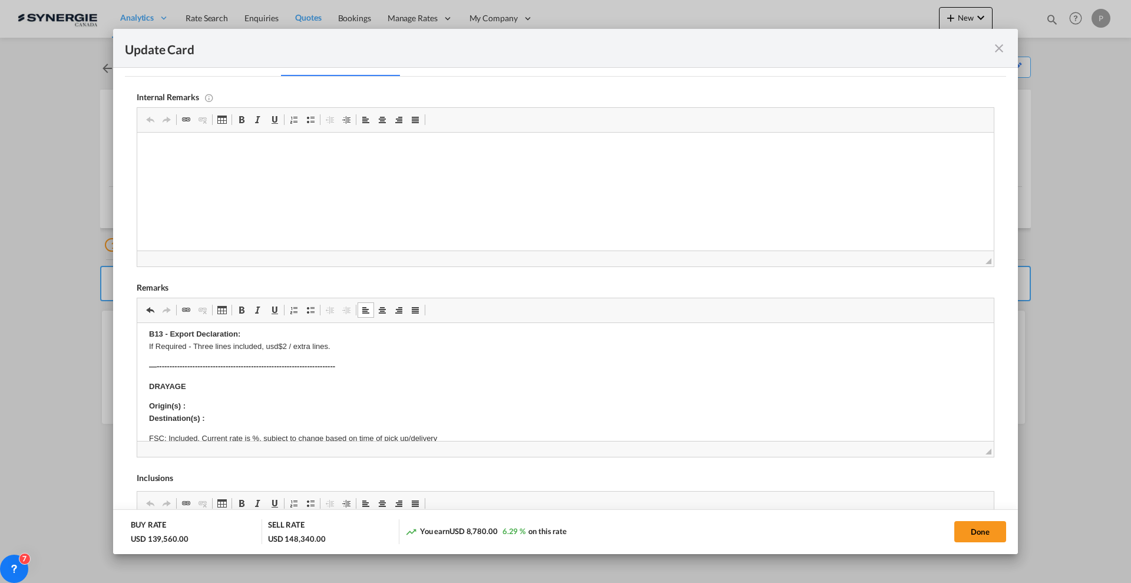
click at [168, 378] on body "Cargo details: 1 Deaerator Structure - 250x228x386 cm, 3000 kg 1 Pump Skid - 42…" at bounding box center [565, 583] width 833 height 792
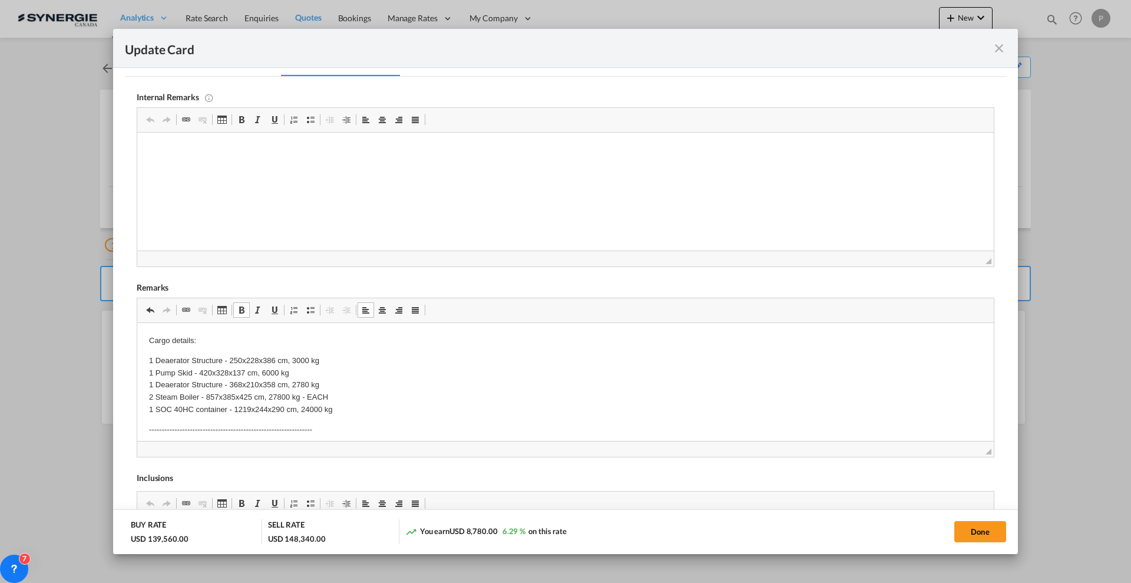
click at [182, 383] on p "1 Deaerator Structure - 250x228x386 cm, 3000 kg 1 Pump Skid - 420x328x137 cm, 6…" at bounding box center [565, 385] width 833 height 61
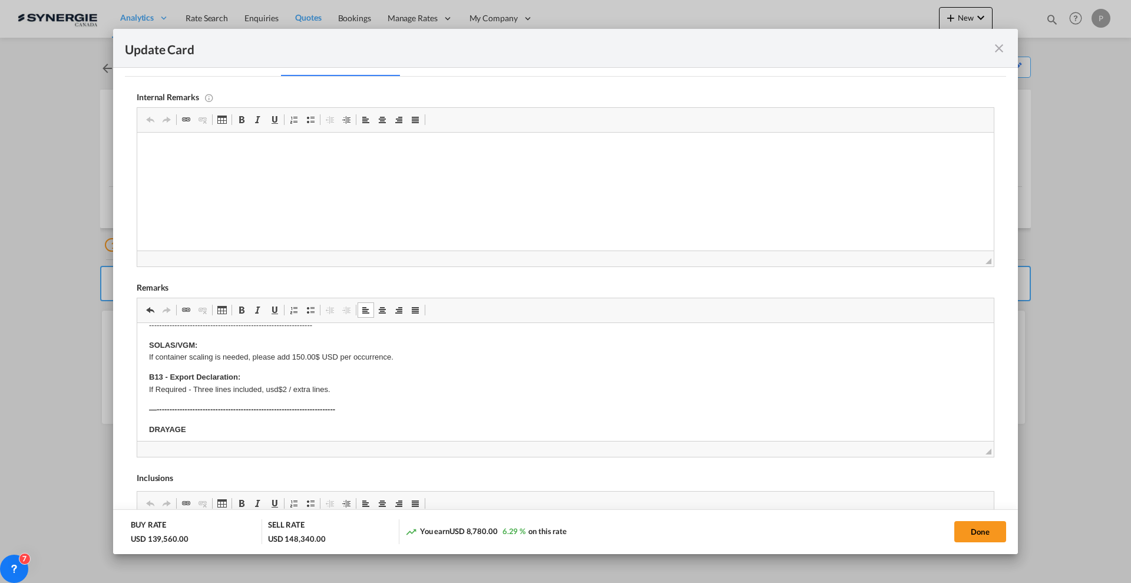
scroll to position [147, 0]
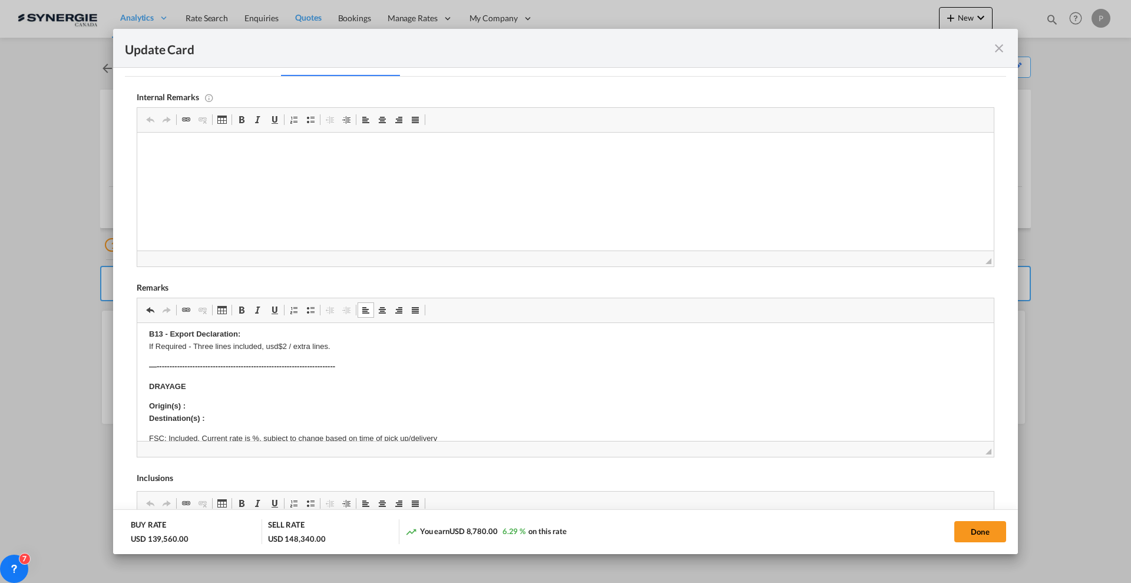
click at [168, 383] on strong "DRAYAGE" at bounding box center [167, 386] width 37 height 9
click at [239, 400] on p "Origin(s) : Destination(s) :" at bounding box center [565, 412] width 833 height 25
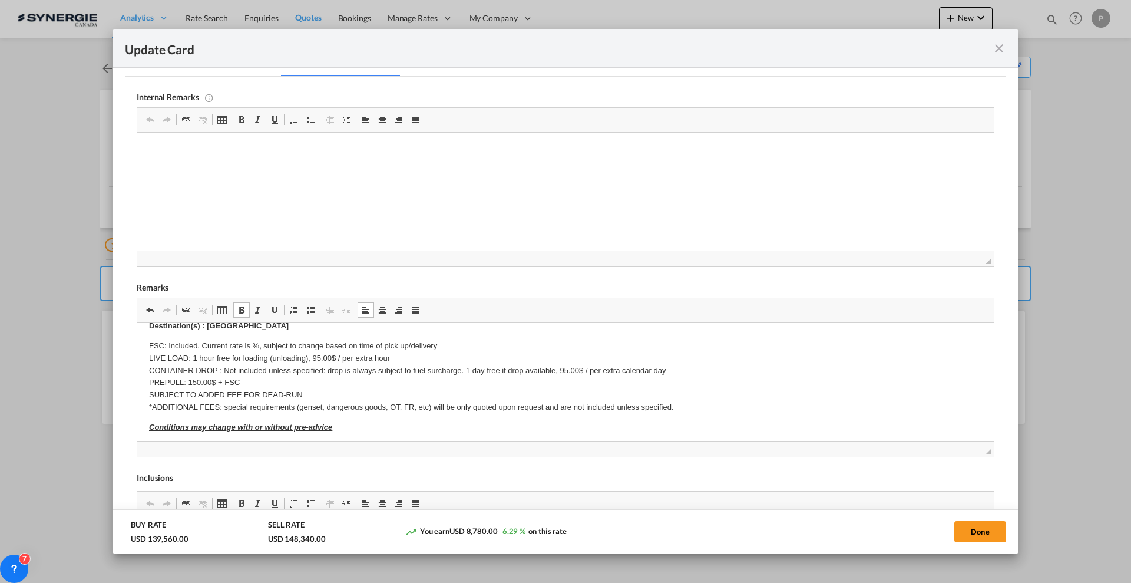
scroll to position [221, 0]
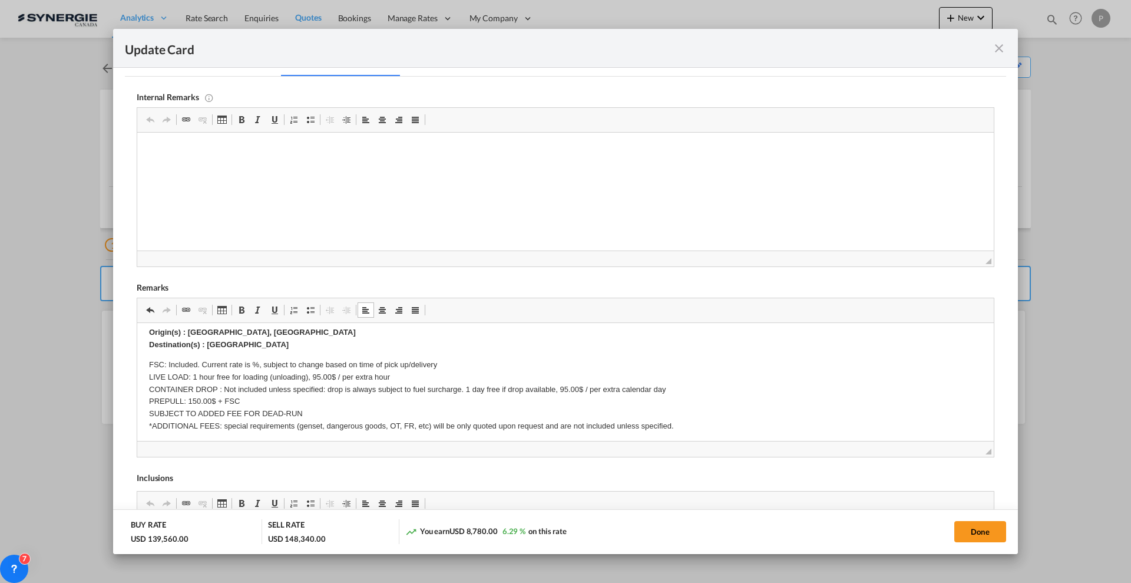
click at [979, 451] on span "◢" at bounding box center [565, 449] width 856 height 16
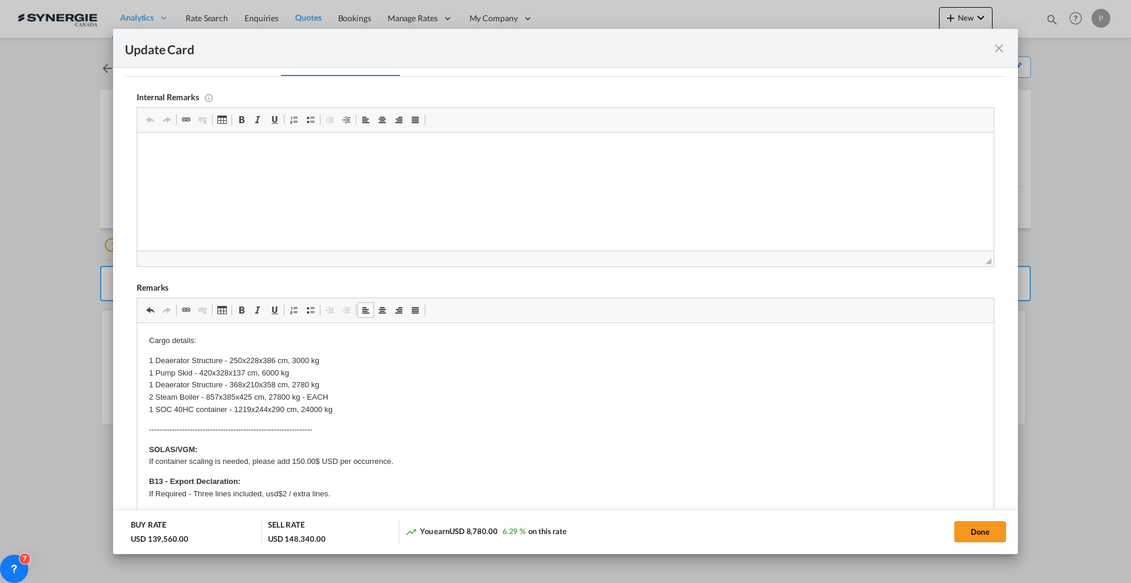
drag, startPoint x: 979, startPoint y: 451, endPoint x: 979, endPoint y: 617, distance: 165.5
click at [979, 582] on html "Analytics Reports Dashboard Rate Search Enquiries Quotes" at bounding box center [565, 291] width 1131 height 583
drag, startPoint x: 148, startPoint y: 363, endPoint x: 224, endPoint y: 376, distance: 77.2
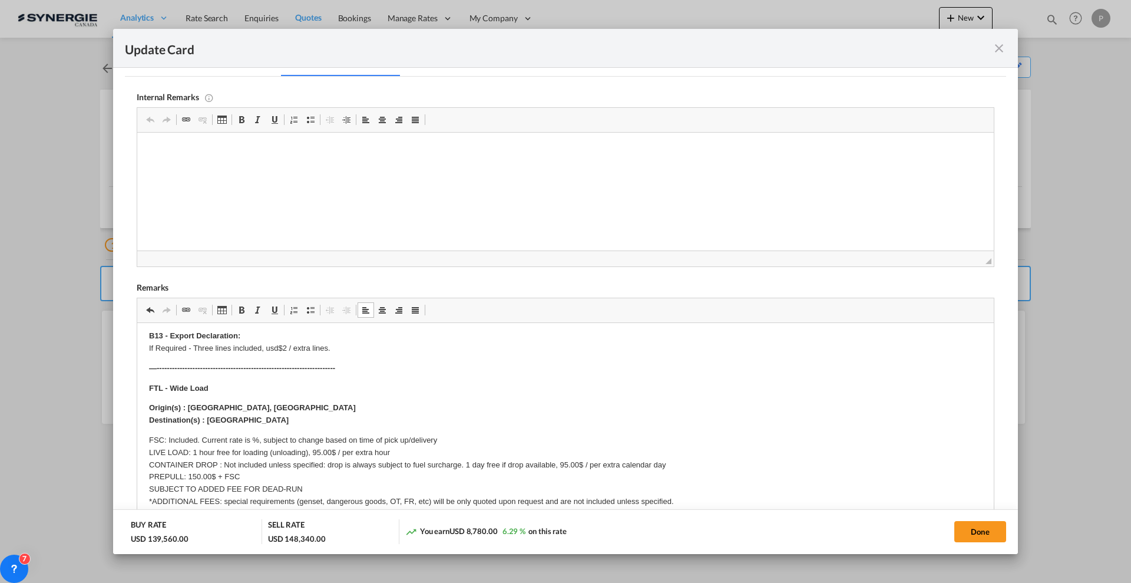
scroll to position [147, 0]
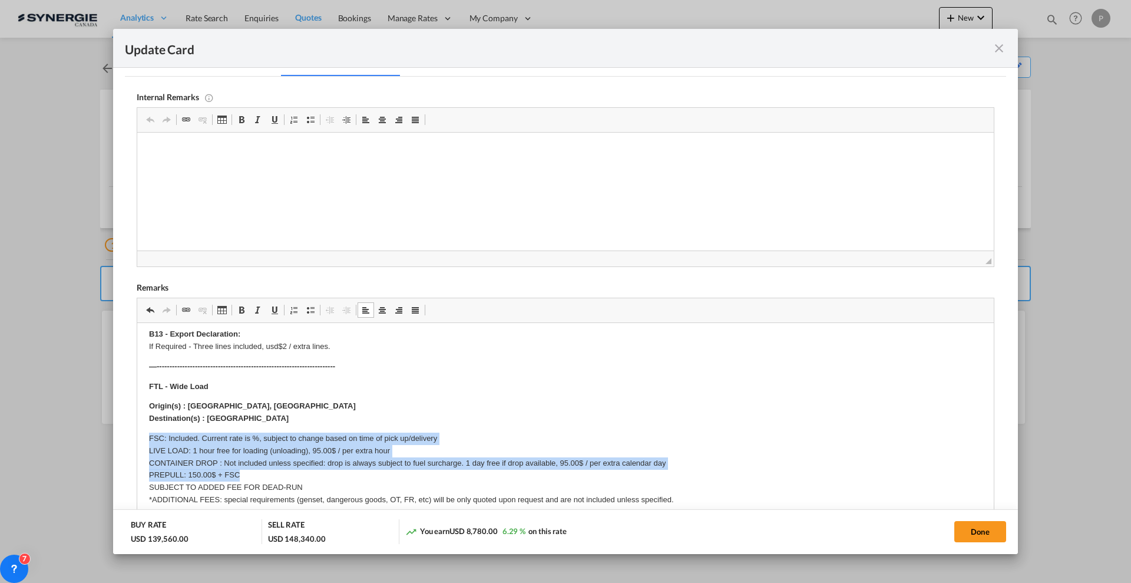
drag, startPoint x: 147, startPoint y: 434, endPoint x: 422, endPoint y: 475, distance: 278.7
click at [422, 475] on html "Cargo details: 1 Deaerator Structure - 250x228x386 cm, 3000 kg 1 Pump Skid - 42…" at bounding box center [565, 583] width 856 height 815
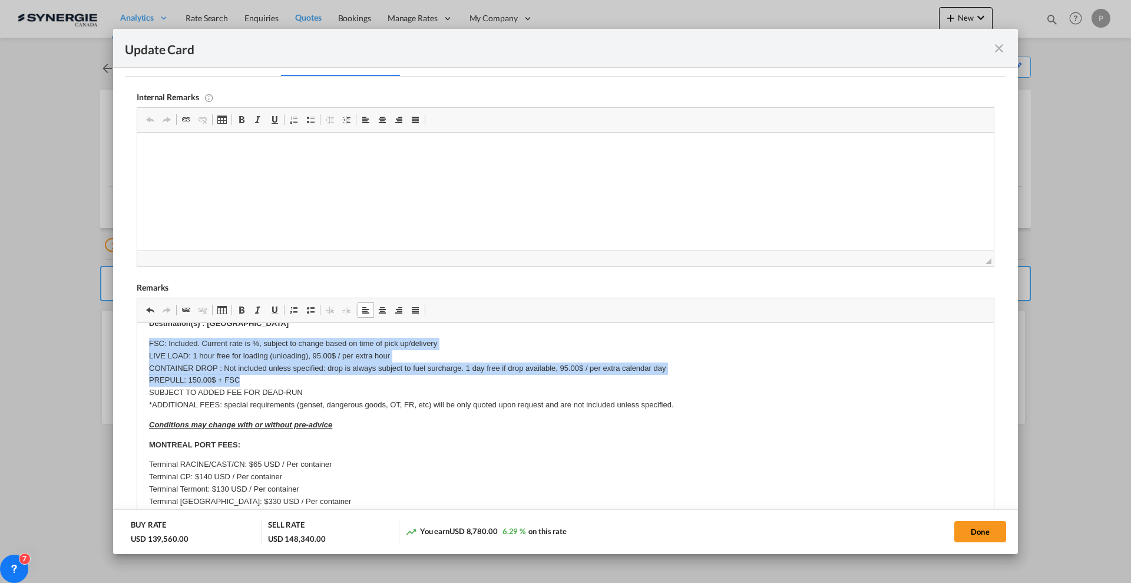
scroll to position [221, 0]
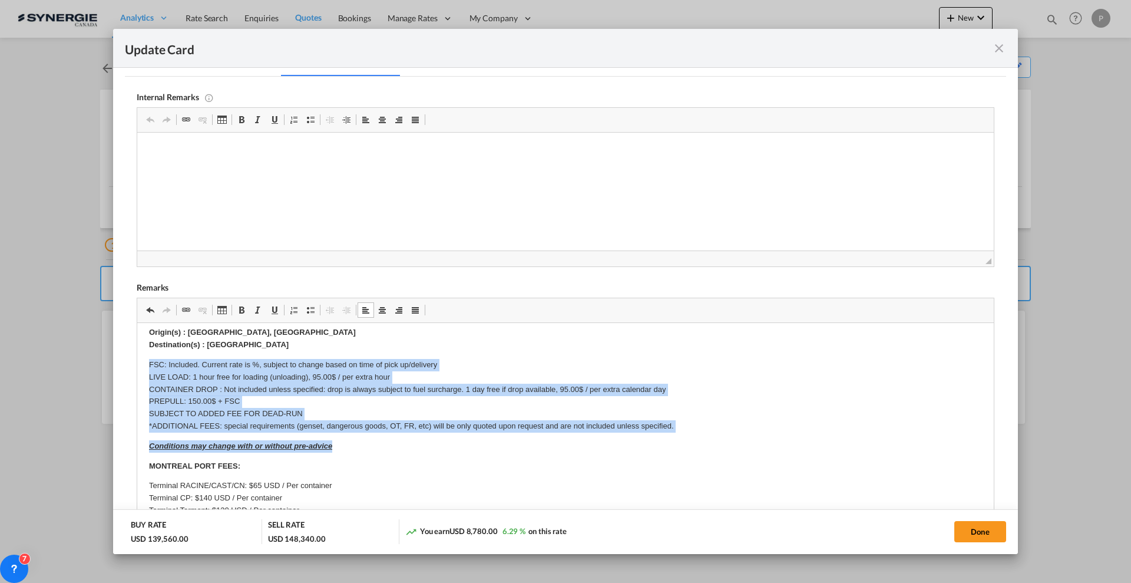
drag, startPoint x: 339, startPoint y: 448, endPoint x: 150, endPoint y: 363, distance: 207.0
click at [150, 363] on body "Cargo details: 1 Deaerator Structure - 250x228x386 cm, 3000 kg 1 Pump Skid - 42…" at bounding box center [565, 510] width 833 height 792
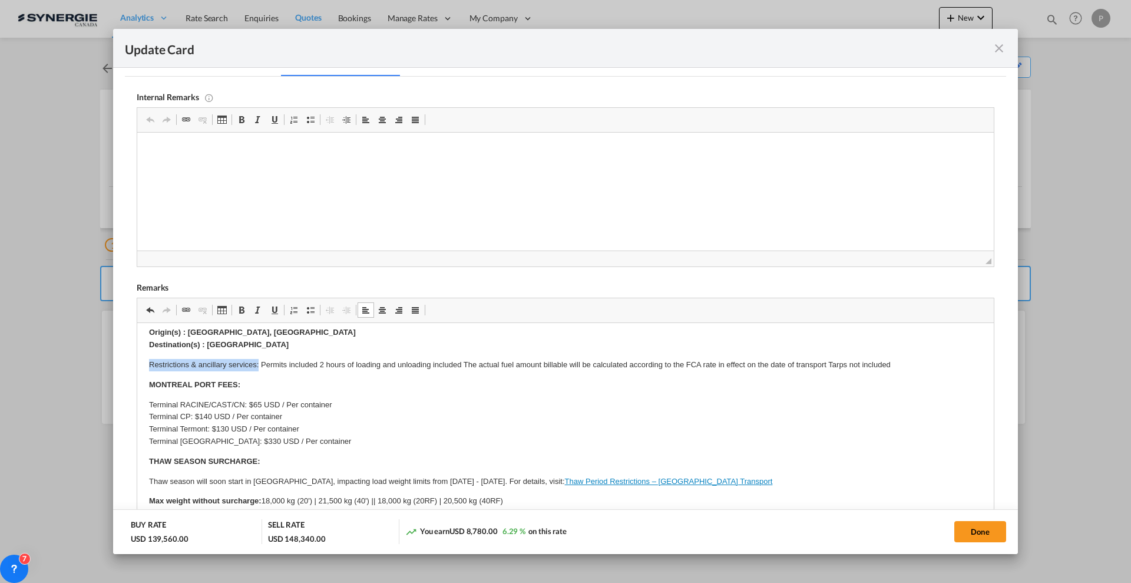
drag, startPoint x: 259, startPoint y: 363, endPoint x: 134, endPoint y: 367, distance: 124.9
click at [137, 367] on html "Cargo details: 1 Deaerator Structure - 250x228x386 cm, 3000 kg 1 Pump Skid - 42…" at bounding box center [565, 469] width 856 height 734
click at [270, 366] on p "Restrictions & ancillary services: Permits included 2 hours of loading and unlo…" at bounding box center [565, 365] width 833 height 12
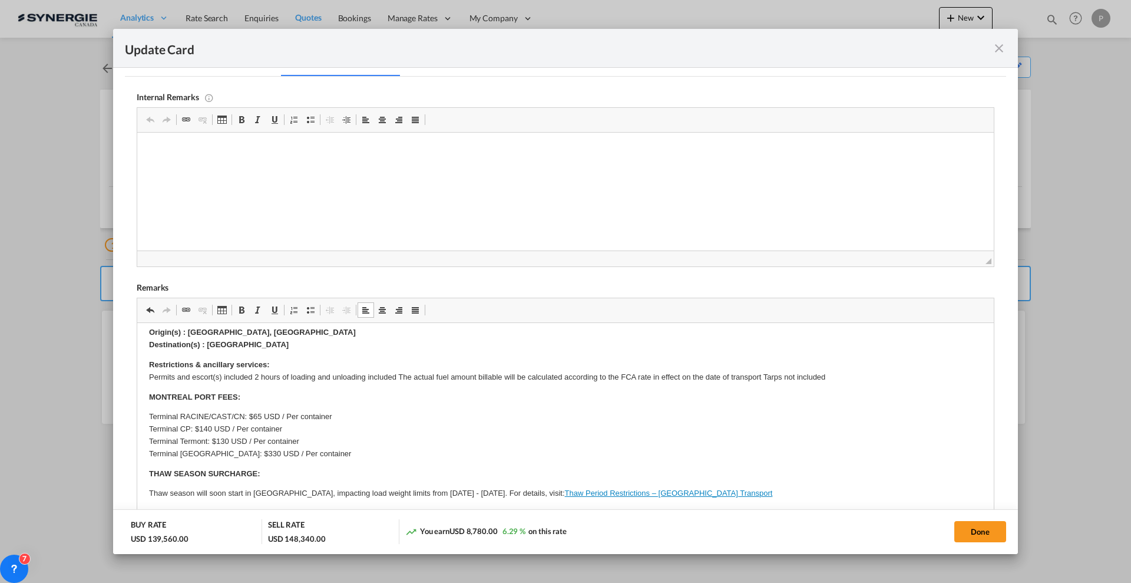
click at [257, 379] on p "Restrictions & ancillary services: Permits and escort(s) included 2 hours of lo…" at bounding box center [565, 371] width 833 height 25
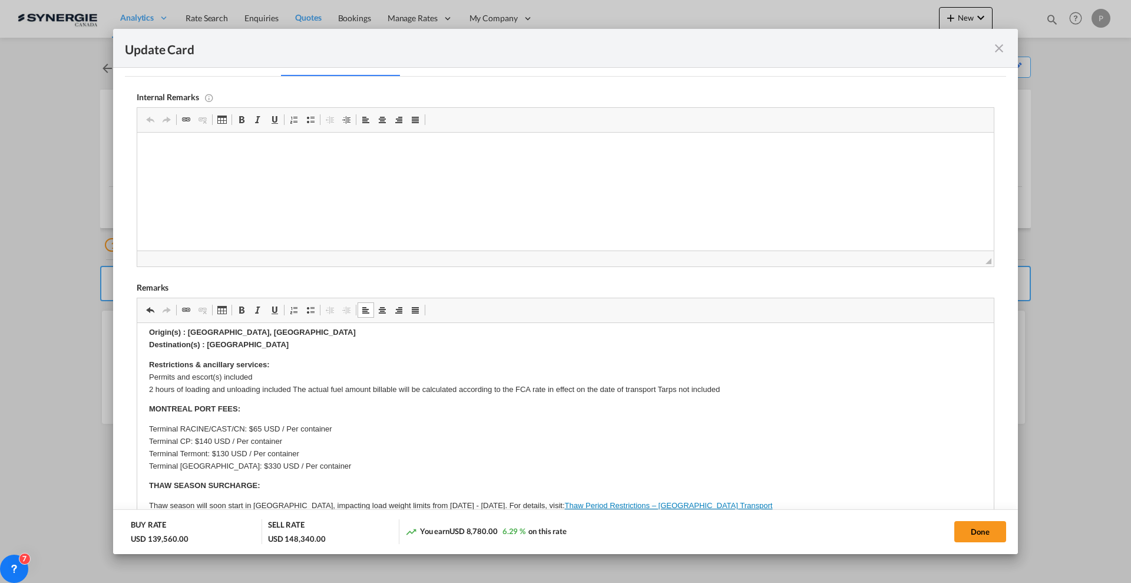
click at [294, 386] on p "Restrictions & ancillary services: Permits and escort(s) included ​​​​​​​ 2 hou…" at bounding box center [565, 377] width 833 height 37
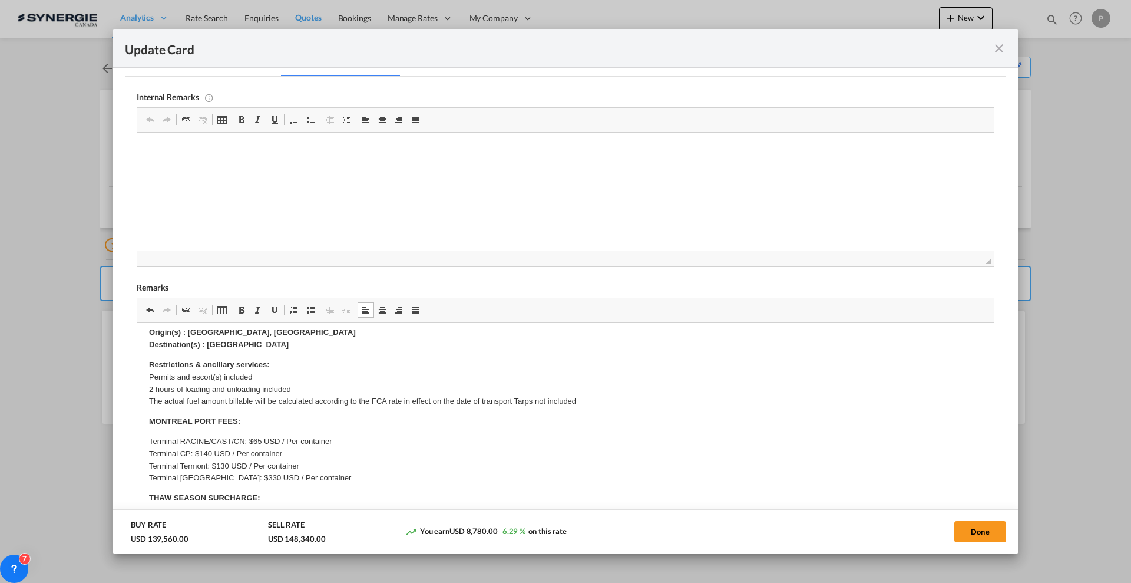
click at [518, 399] on p "Restrictions & ancillary services: Permits and escort(s) included 2 hours of lo…" at bounding box center [565, 383] width 833 height 49
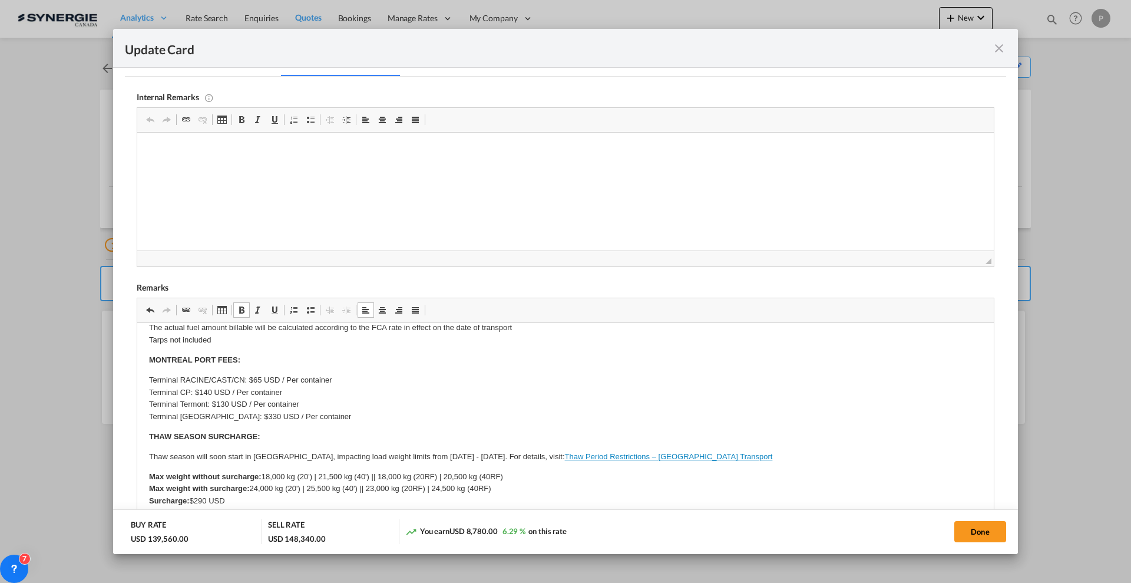
drag, startPoint x: 148, startPoint y: 356, endPoint x: 388, endPoint y: 502, distance: 281.0
click at [388, 502] on html "Cargo details: 1 Deaerator Structure - 250x228x386 cm, 3000 kg 1 Pump Skid - 42…" at bounding box center [565, 419] width 856 height 783
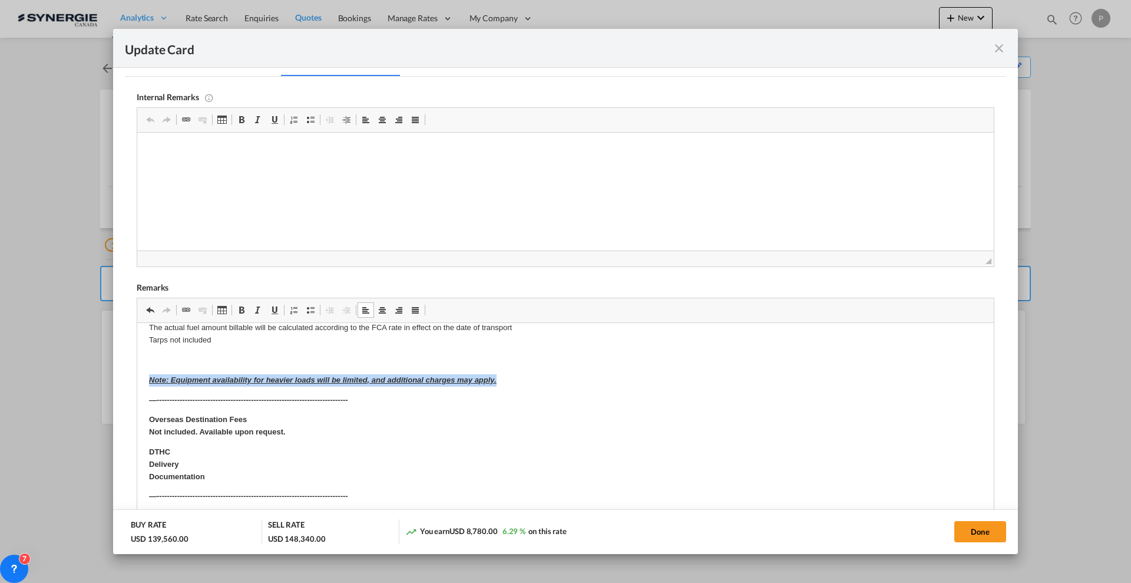
drag, startPoint x: 527, startPoint y: 383, endPoint x: 148, endPoint y: 366, distance: 379.1
click at [148, 366] on html "Cargo details: 1 Deaerator Structure - 250x228x386 cm, 3000 kg 1 Pump Skid - 42…" at bounding box center [565, 349] width 856 height 642
click at [186, 360] on p "Editor, editor5" at bounding box center [565, 360] width 833 height 12
drag, startPoint x: 186, startPoint y: 360, endPoint x: 508, endPoint y: 381, distance: 322.3
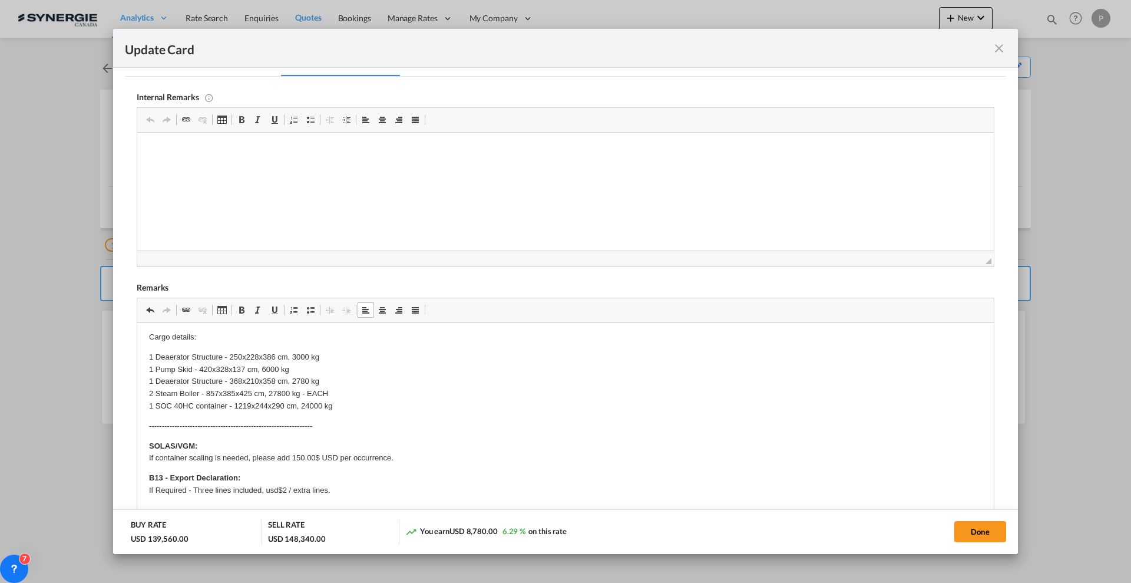
scroll to position [0, 0]
click at [365, 409] on p "1 Deaerator Structure - 250x228x386 cm, 3000 kg 1 Pump Skid - 420x328x137 cm, 6…" at bounding box center [565, 385] width 833 height 61
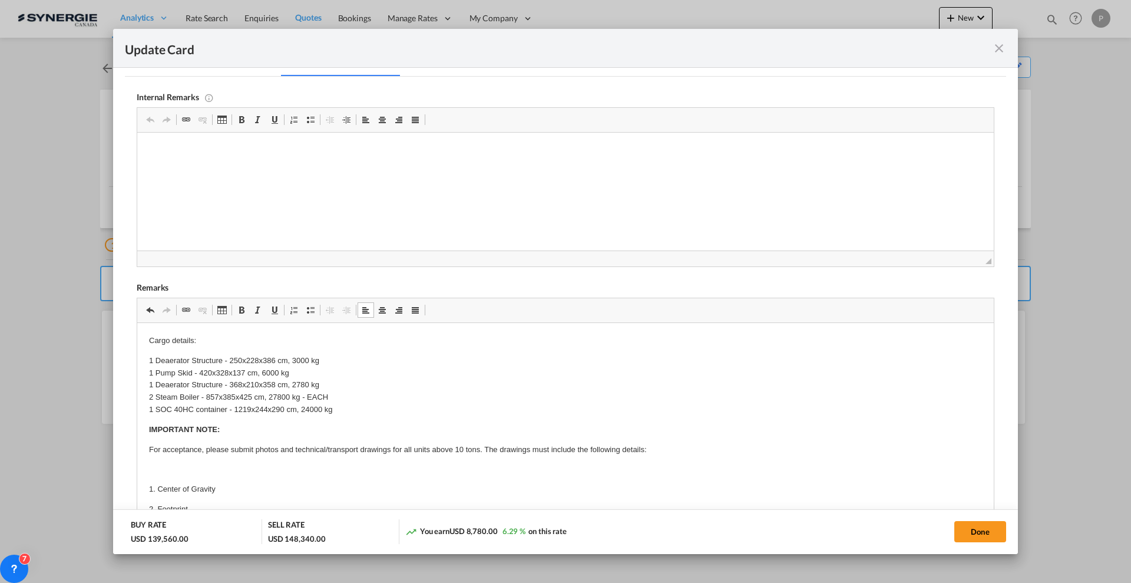
scroll to position [74, 0]
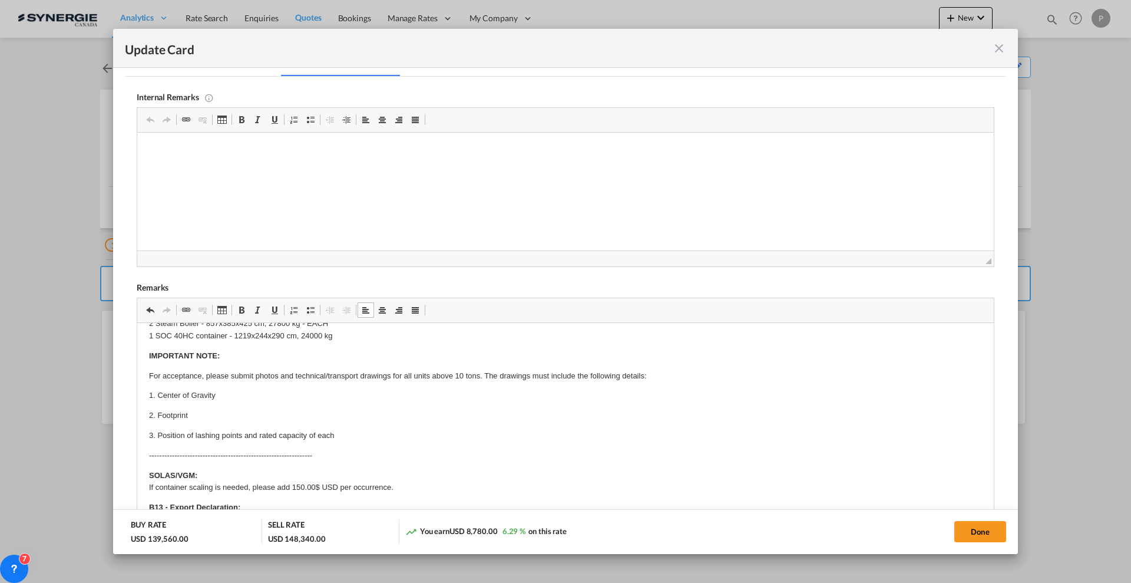
click at [242, 389] on p "1. Center of Gravity" at bounding box center [565, 395] width 833 height 12
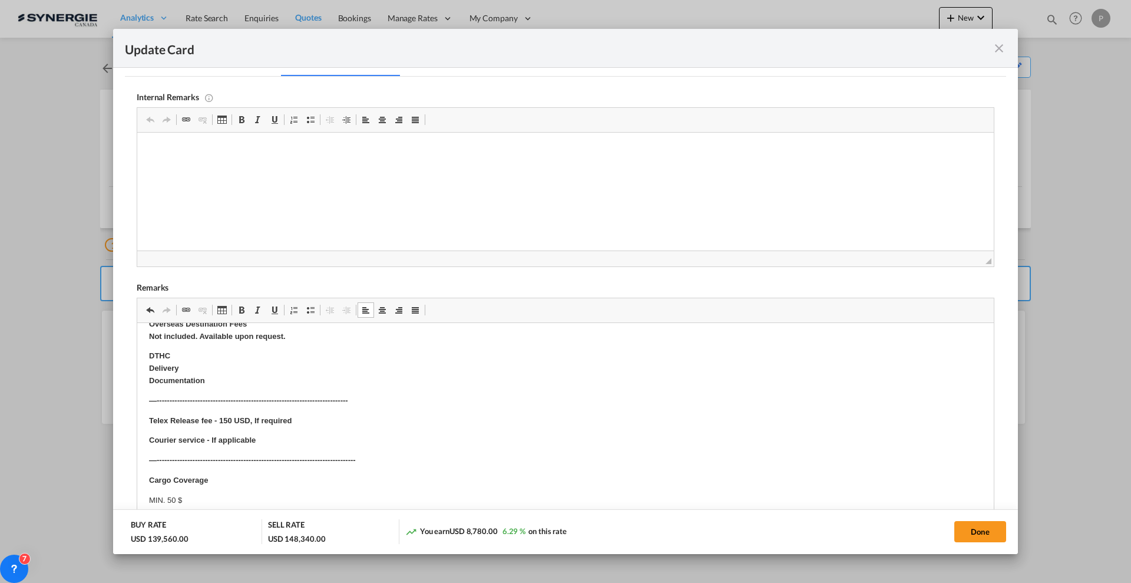
scroll to position [429, 0]
click at [992, 534] on button "Done" at bounding box center [980, 531] width 52 height 21
type input "[DATE]"
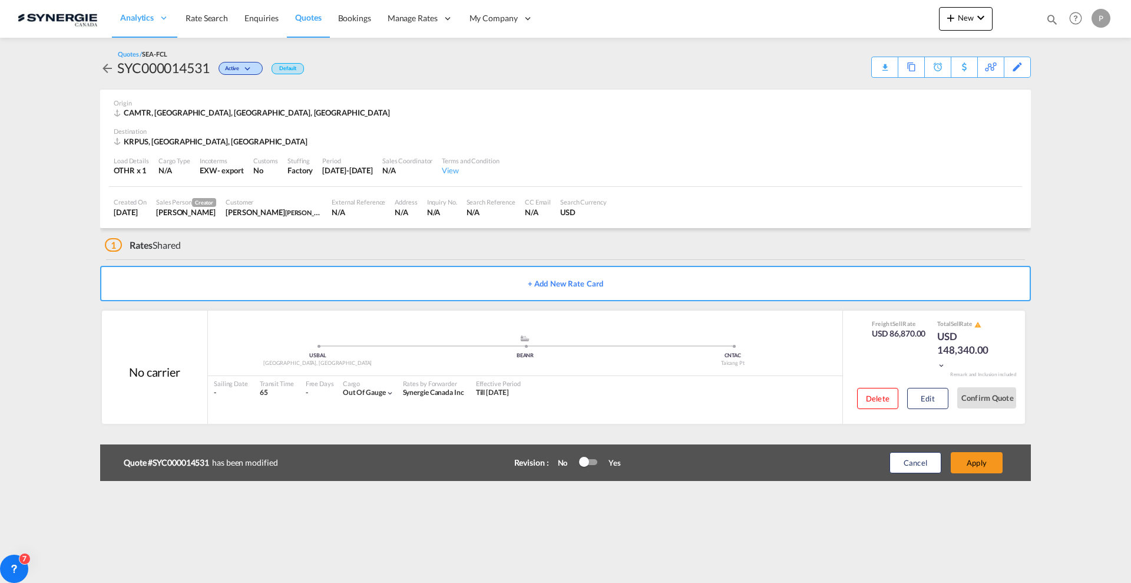
scroll to position [92, 0]
click at [991, 466] on button "Apply" at bounding box center [977, 462] width 52 height 21
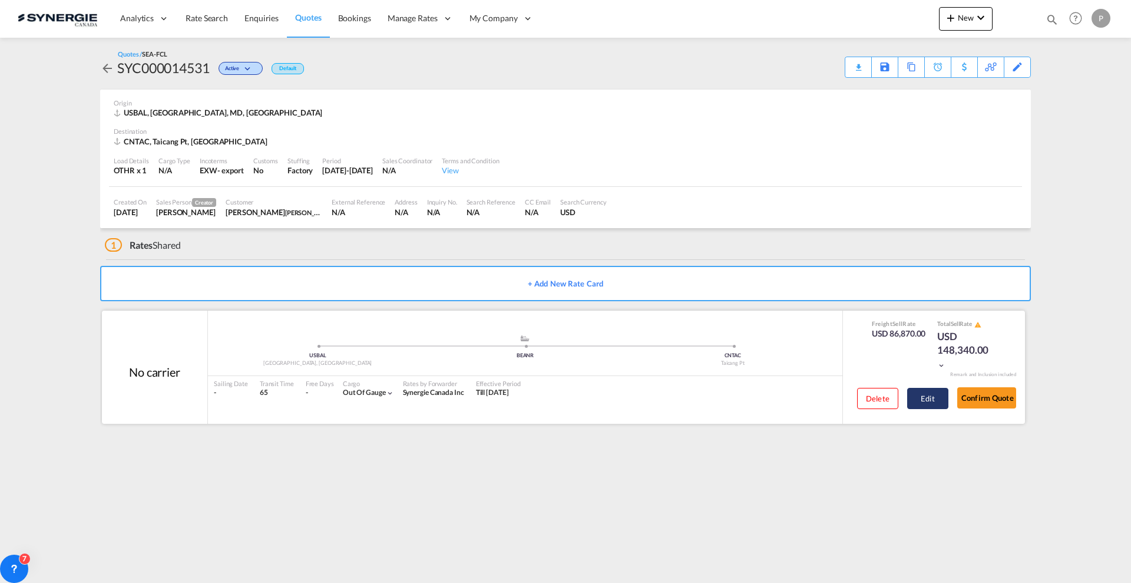
click at [925, 391] on button "Edit" at bounding box center [927, 398] width 41 height 21
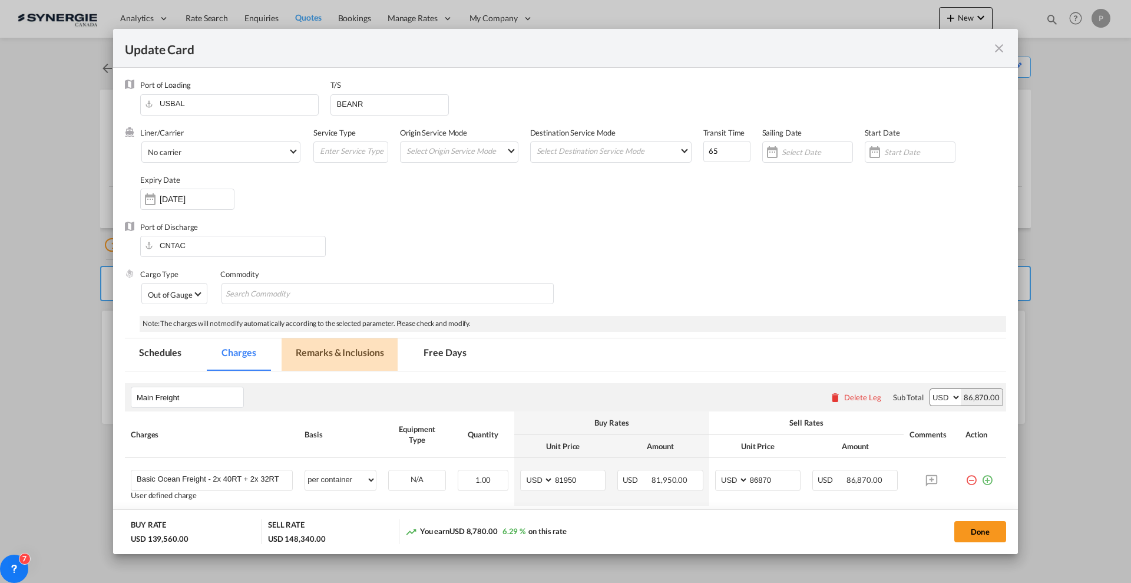
click at [302, 350] on md-tab-item "Remarks & Inclusions" at bounding box center [340, 354] width 116 height 32
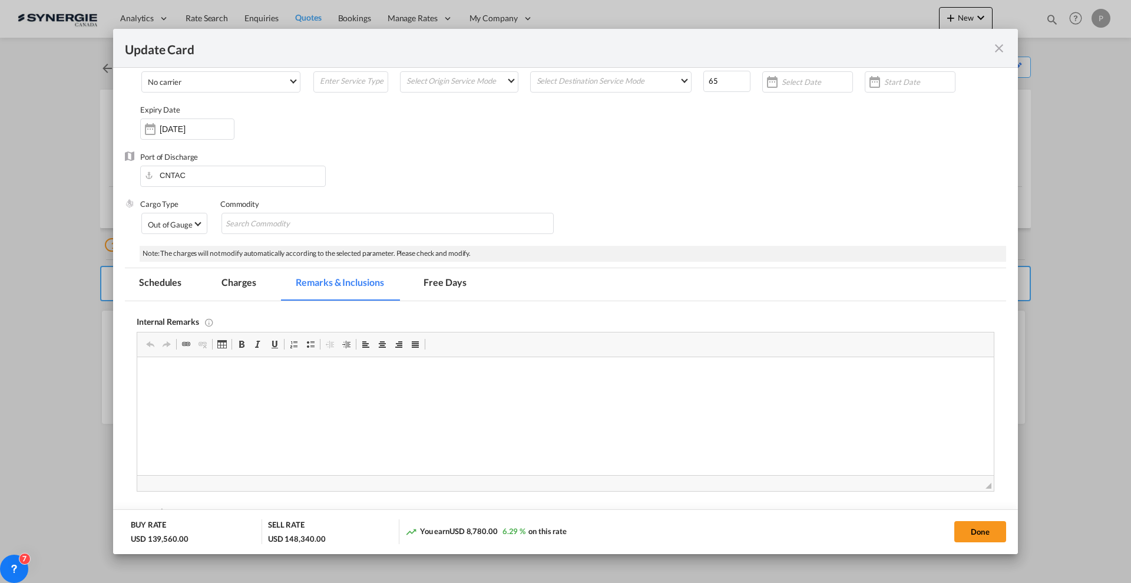
scroll to position [0, 0]
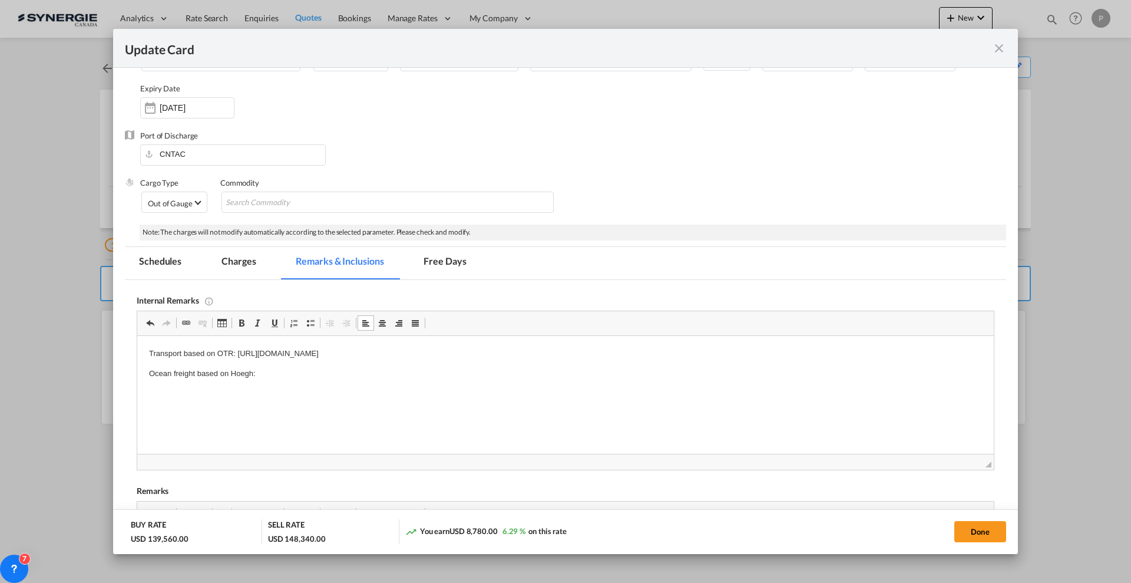
click at [320, 377] on p "Ocean freight based on Hoegh:" at bounding box center [565, 374] width 833 height 12
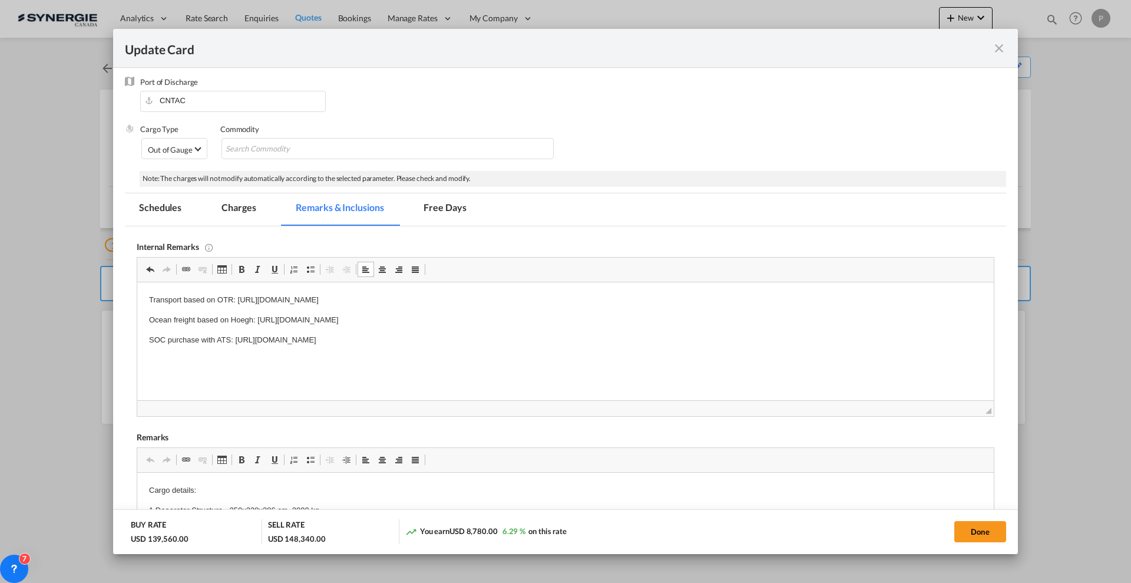
scroll to position [165, 0]
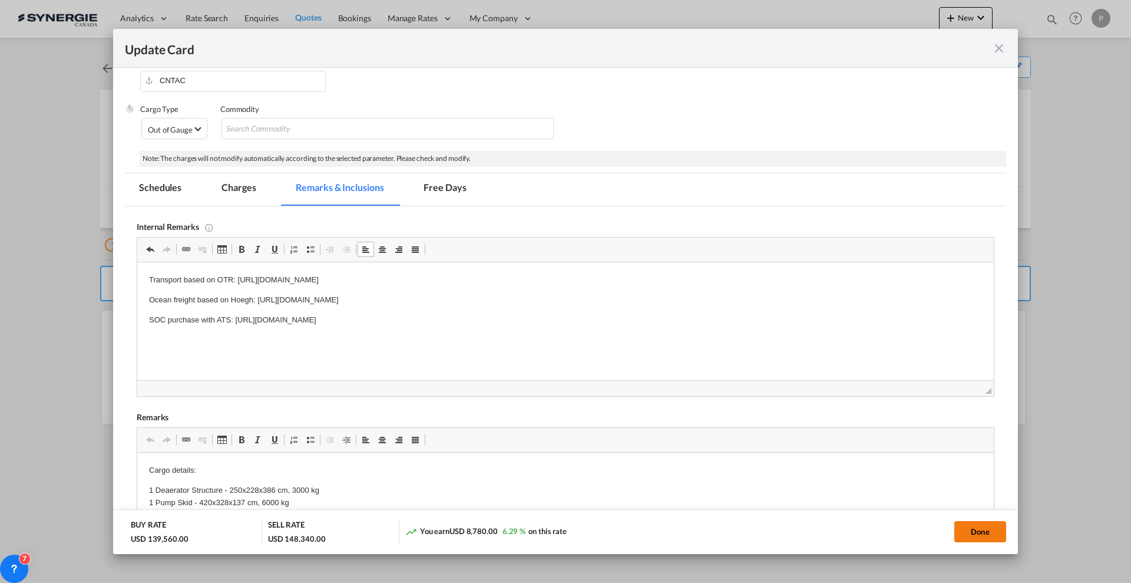
click at [974, 529] on button "Done" at bounding box center [980, 531] width 52 height 21
type input "[DATE]"
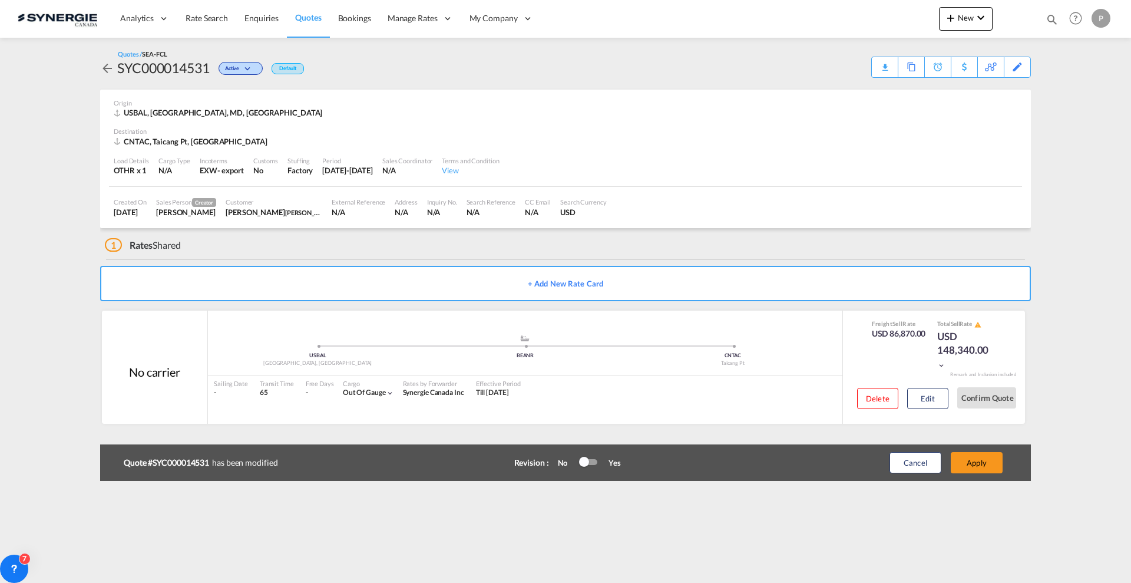
scroll to position [92, 0]
click at [988, 464] on button "Apply" at bounding box center [977, 462] width 52 height 21
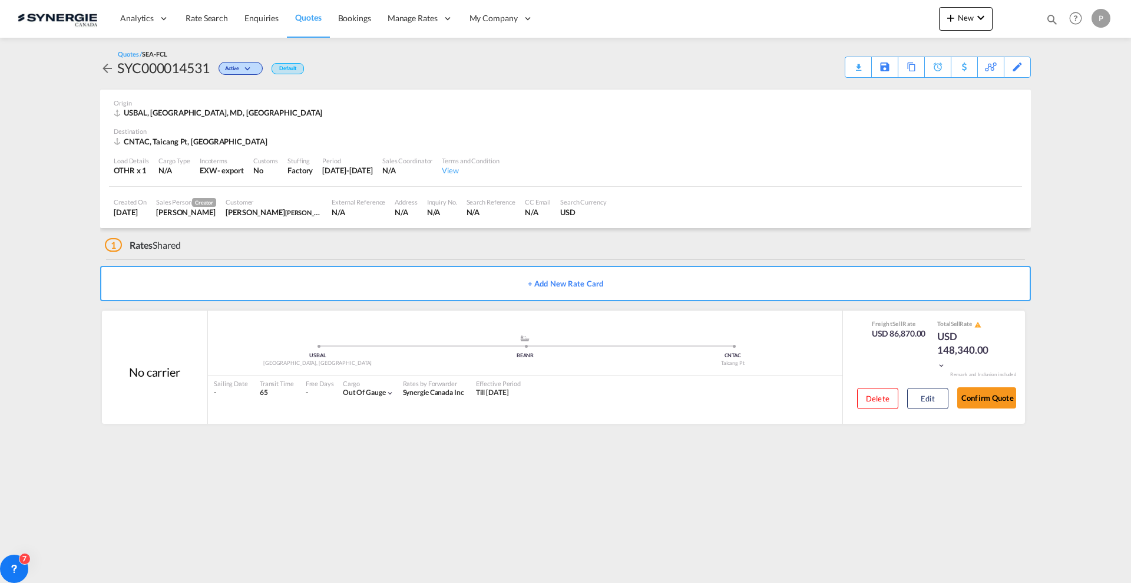
click at [166, 65] on div "SYC000014531" at bounding box center [163, 67] width 92 height 19
copy div "SYC000014531"
click at [930, 395] on button "Edit" at bounding box center [927, 398] width 41 height 21
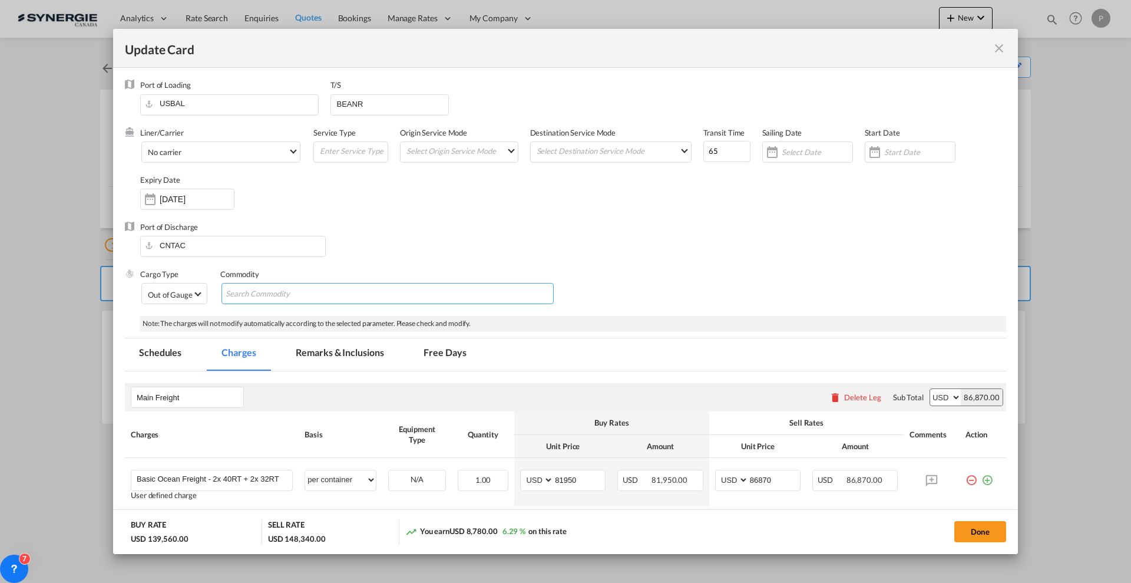
click at [265, 286] on input "Search Commodity" at bounding box center [280, 293] width 108 height 19
type input "Breakbulk Cargo"
click at [325, 360] on md-tab-item "Remarks & Inclusions" at bounding box center [340, 354] width 116 height 32
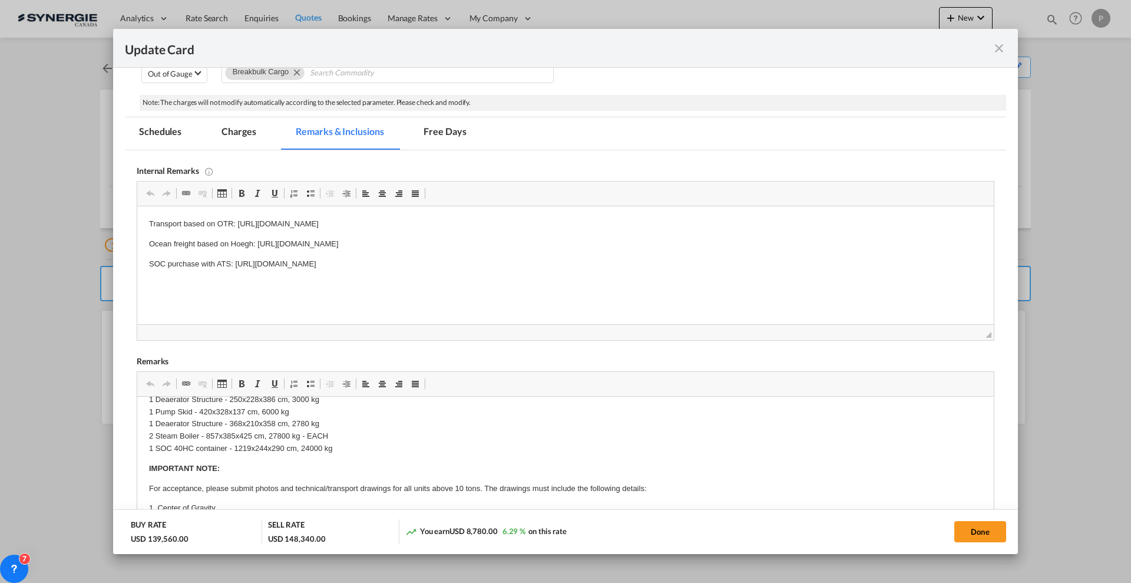
scroll to position [0, 0]
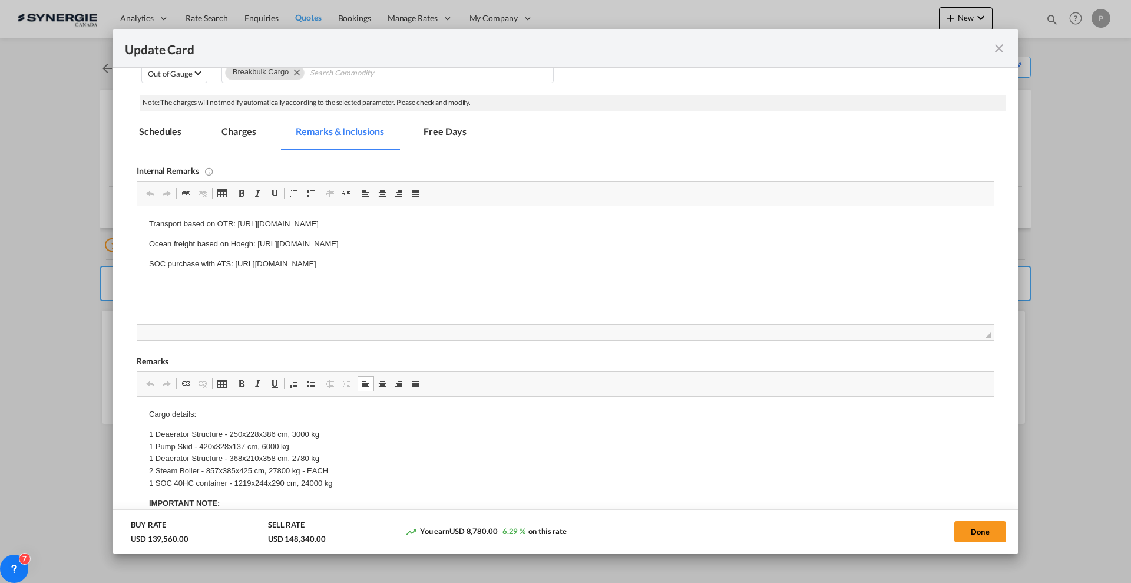
click at [361, 483] on p "1 Deaerator Structure - 250x228x386 cm, 3000 kg 1 Pump Skid - 420x328x137 cm, 6…" at bounding box center [565, 458] width 833 height 61
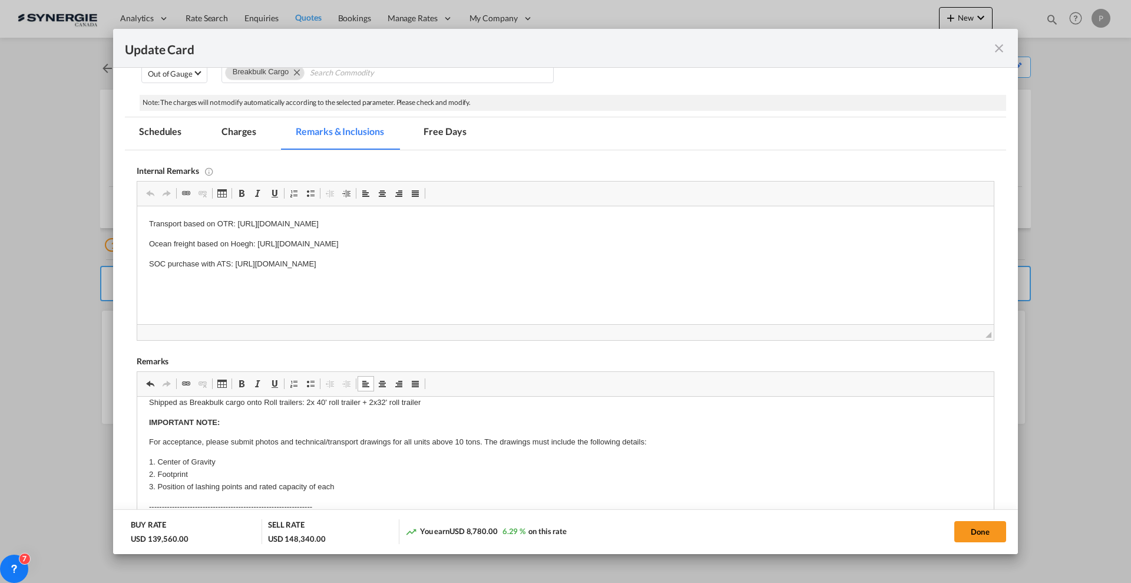
scroll to position [147, 0]
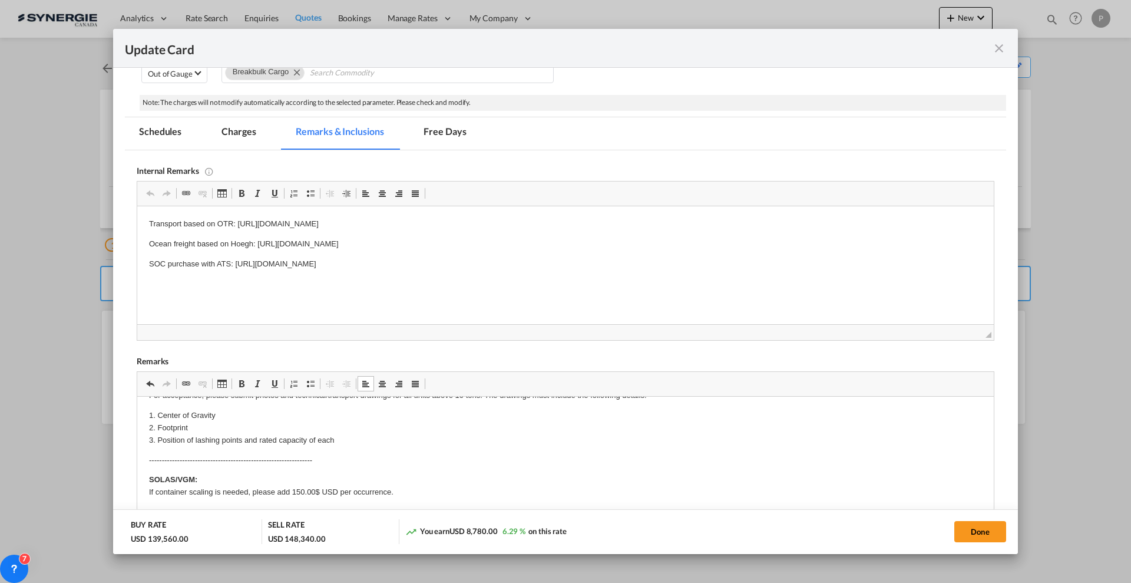
click at [366, 439] on p "1. Center of Gravity 2. Footprint 3. Position of lashing points and rated capac…" at bounding box center [565, 427] width 833 height 37
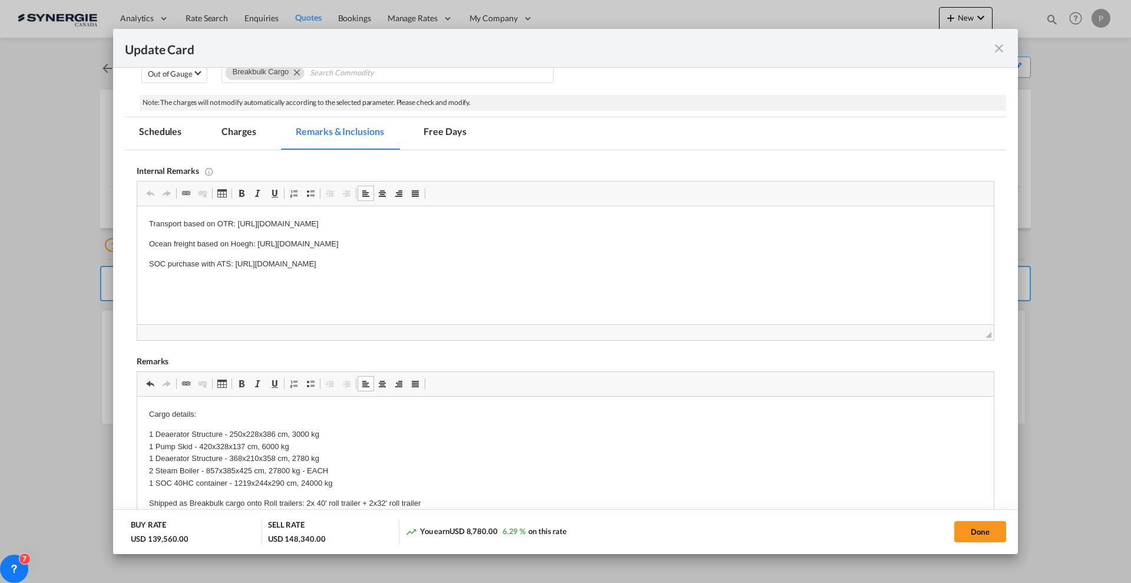
drag, startPoint x: 191, startPoint y: 283, endPoint x: 190, endPoint y: 290, distance: 7.2
click at [191, 282] on html "Transport based on OTR: https://app.frontapp.com/inboxes/teammates/6847055/inbo…" at bounding box center [565, 243] width 856 height 75
click at [188, 282] on html "Transport based on OTR: https://app.frontapp.com/inboxes/teammates/6847055/inbo…" at bounding box center [565, 243] width 856 height 75
drag, startPoint x: 148, startPoint y: 410, endPoint x: 262, endPoint y: 411, distance: 114.3
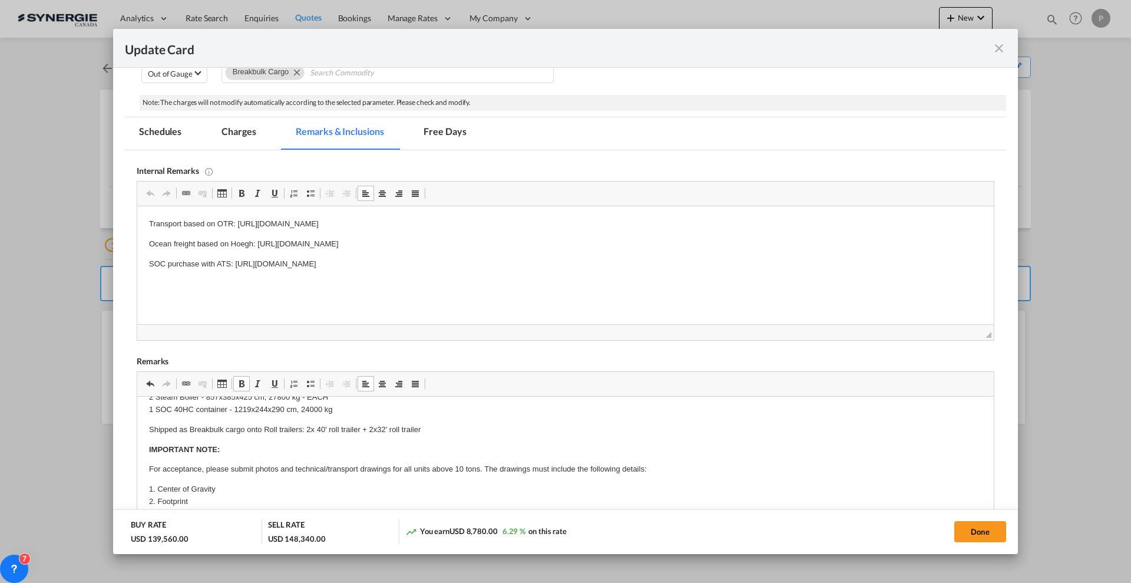
scroll to position [147, 0]
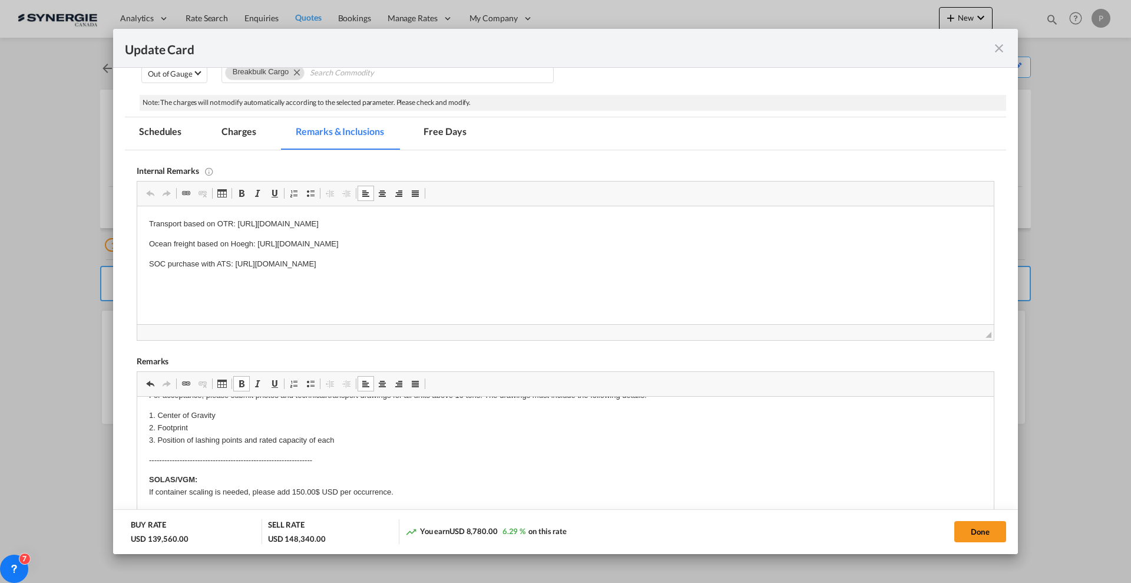
click at [368, 444] on p "1. Center of Gravity 2. Footprint 3. Position of lashing points and rated capac…" at bounding box center [565, 427] width 833 height 37
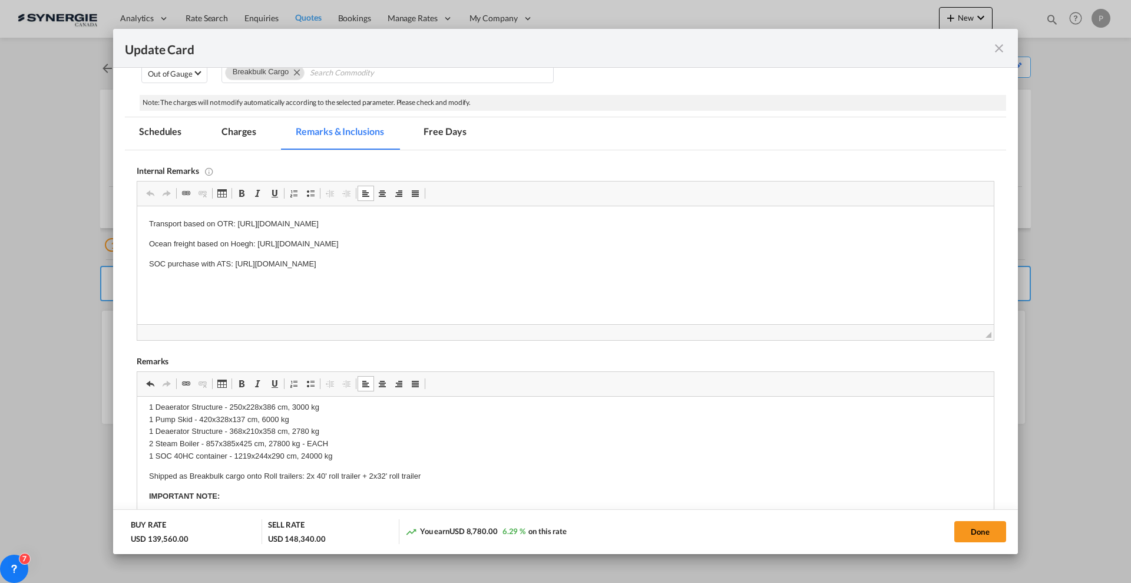
scroll to position [74, 0]
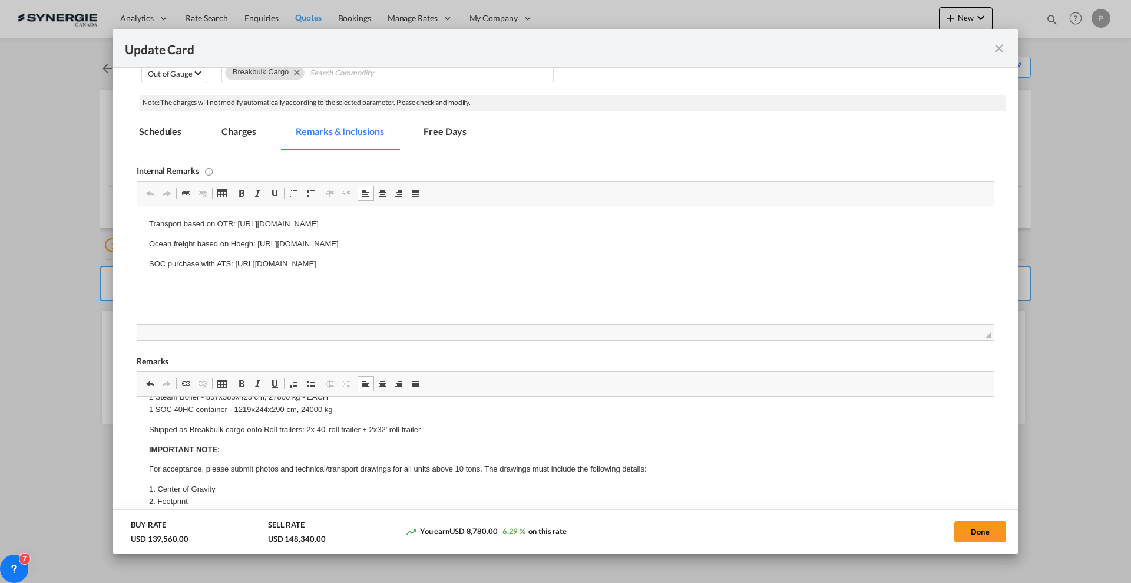
click at [163, 429] on p "Shipped as Breakbulk cargo onto Roll trailers: 2x 40' roll trailer + 2x32' roll…" at bounding box center [565, 429] width 833 height 12
click at [163, 428] on p "Shipped as Breakbulk cargo onto Roll trailers: 2x 40' roll trailer + 2x32' roll…" at bounding box center [565, 429] width 833 height 12
click at [217, 446] on strong "IMPORTANT NOTE:" at bounding box center [184, 449] width 71 height 9
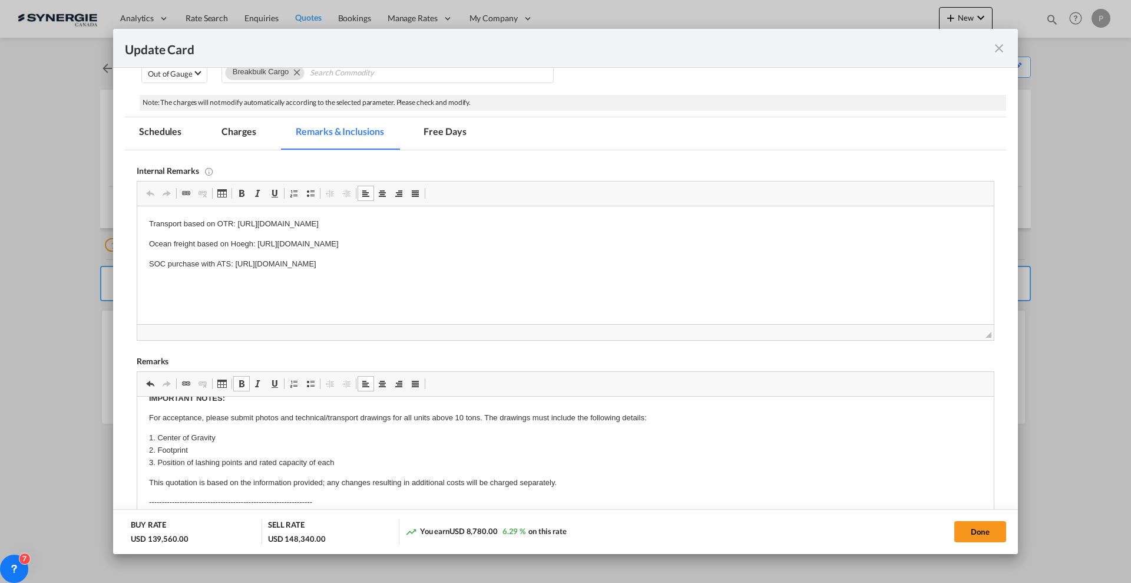
scroll to position [147, 0]
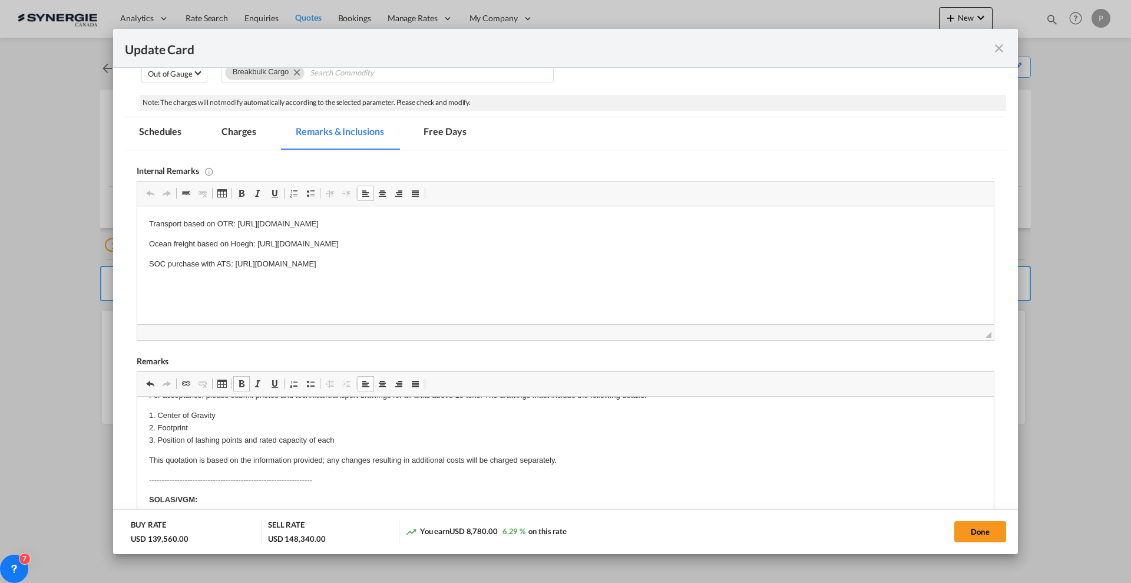
click at [239, 462] on p "This quotation is based on the information provided; any changes resulting in a…" at bounding box center [565, 460] width 833 height 12
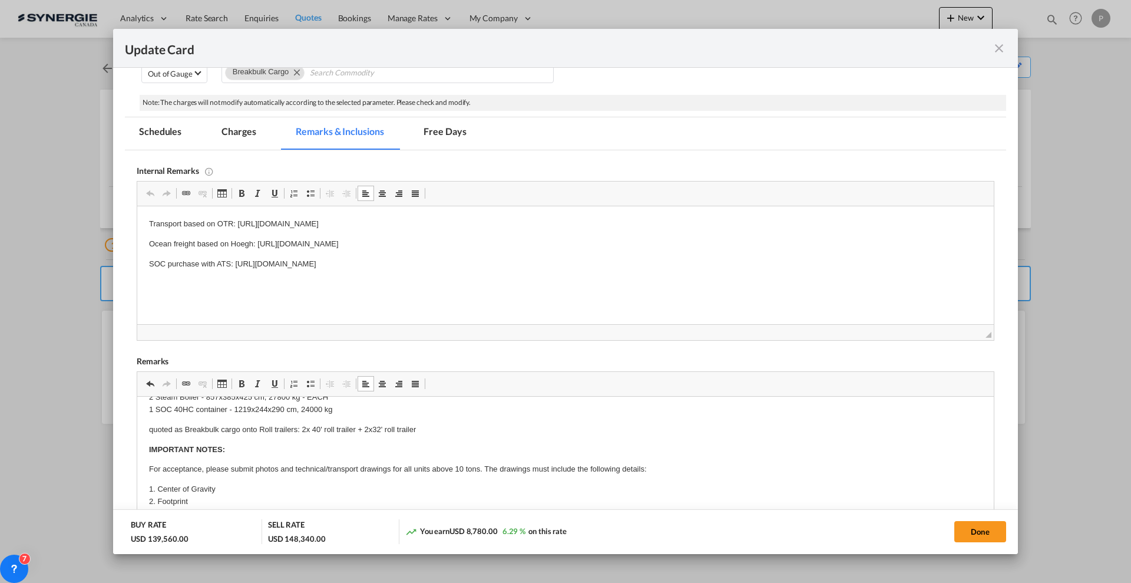
click at [252, 445] on p "IMPORTANT NOTES:" at bounding box center [565, 450] width 833 height 12
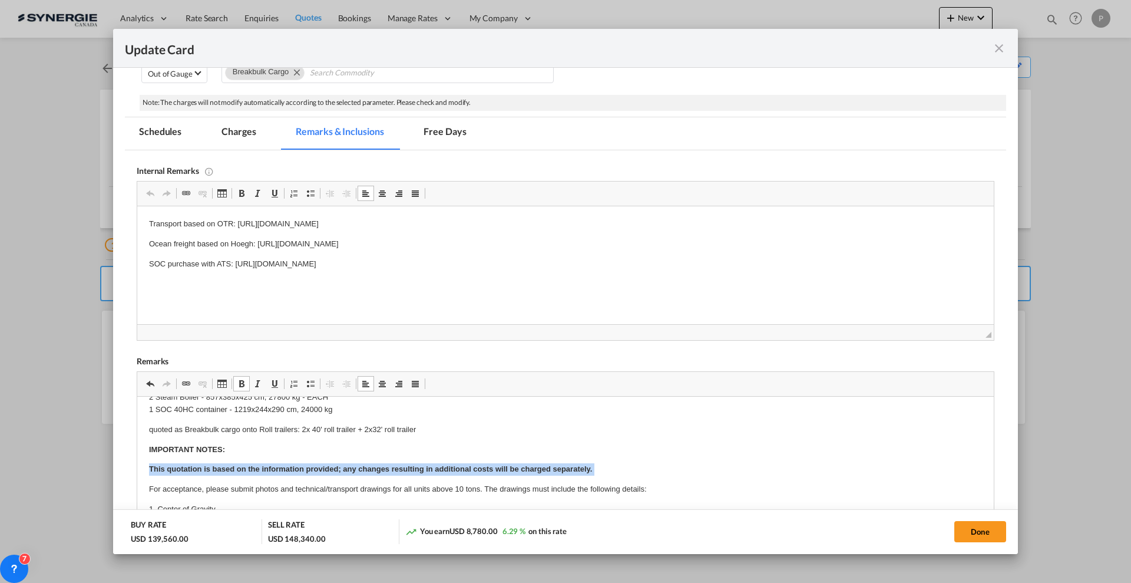
click at [648, 468] on p "This quotation is based on the information provided; any changes resulting in a…" at bounding box center [565, 469] width 833 height 12
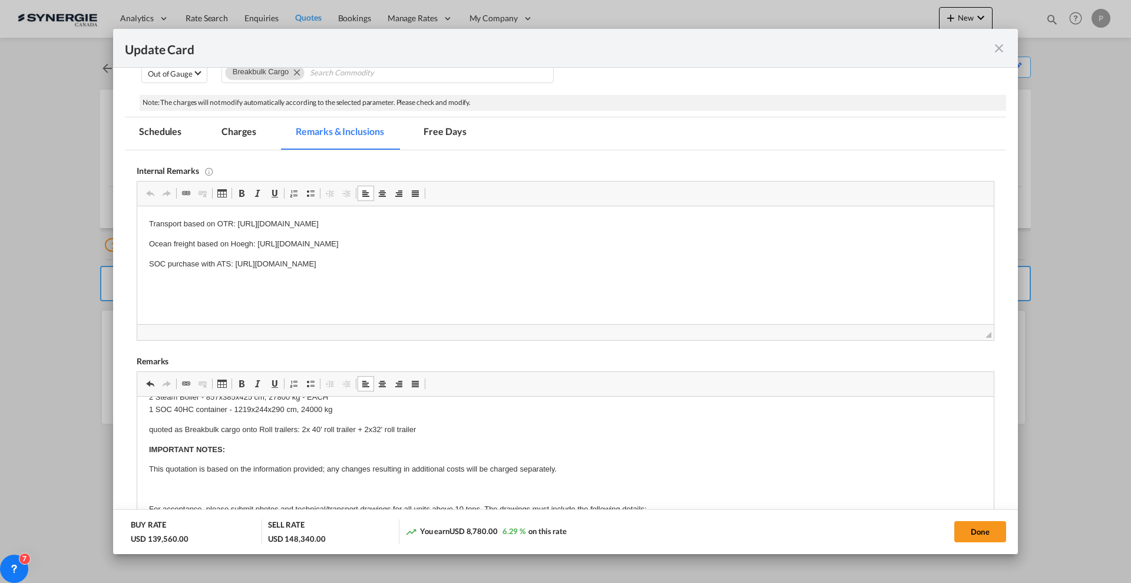
click at [186, 416] on p "1 Deaerator Structure - 250x228x386 cm, 3000 kg 1 Pump Skid - 420x328x137 cm, 6…" at bounding box center [565, 385] width 833 height 61
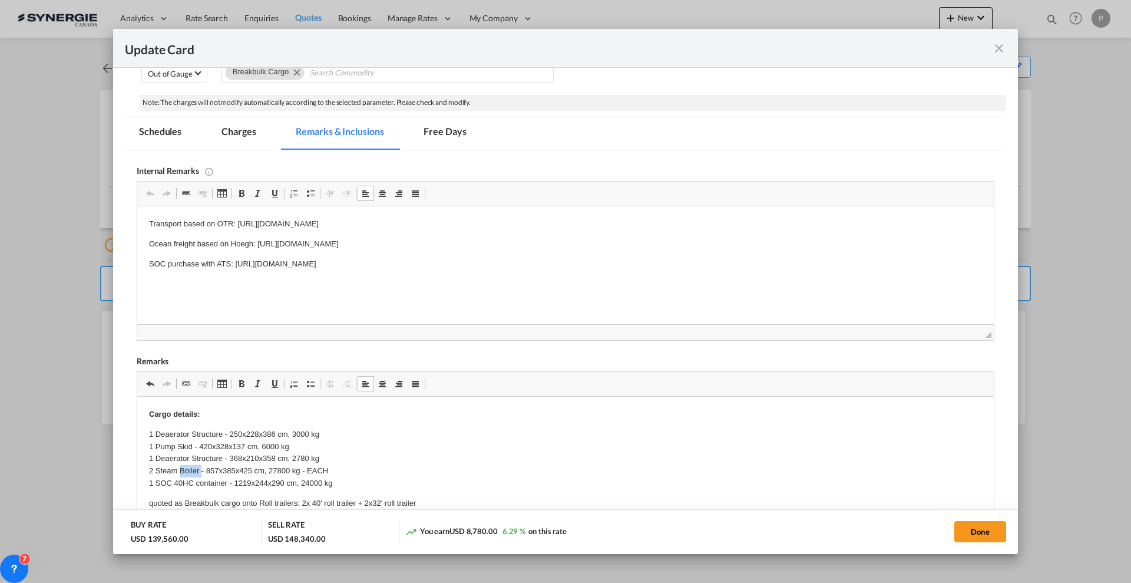
click at [186, 468] on p "1 Deaerator Structure - 250x228x386 cm, 3000 kg 1 Pump Skid - 420x328x137 cm, 6…" at bounding box center [565, 458] width 833 height 61
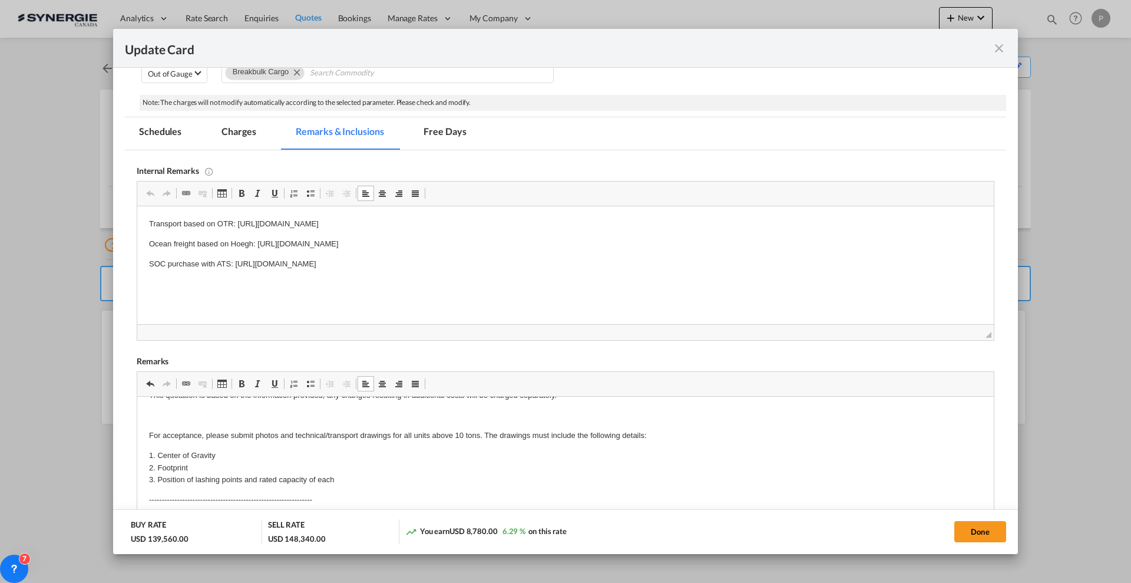
scroll to position [74, 0]
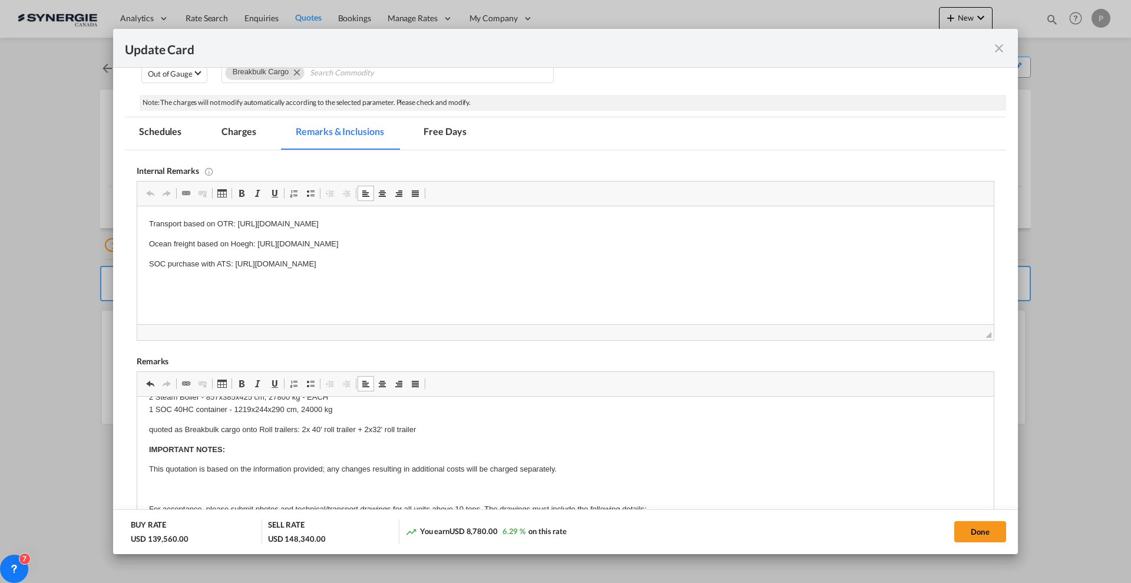
click at [206, 469] on p "This quotation is based on the information provided; any changes resulting in a…" at bounding box center [565, 469] width 833 height 12
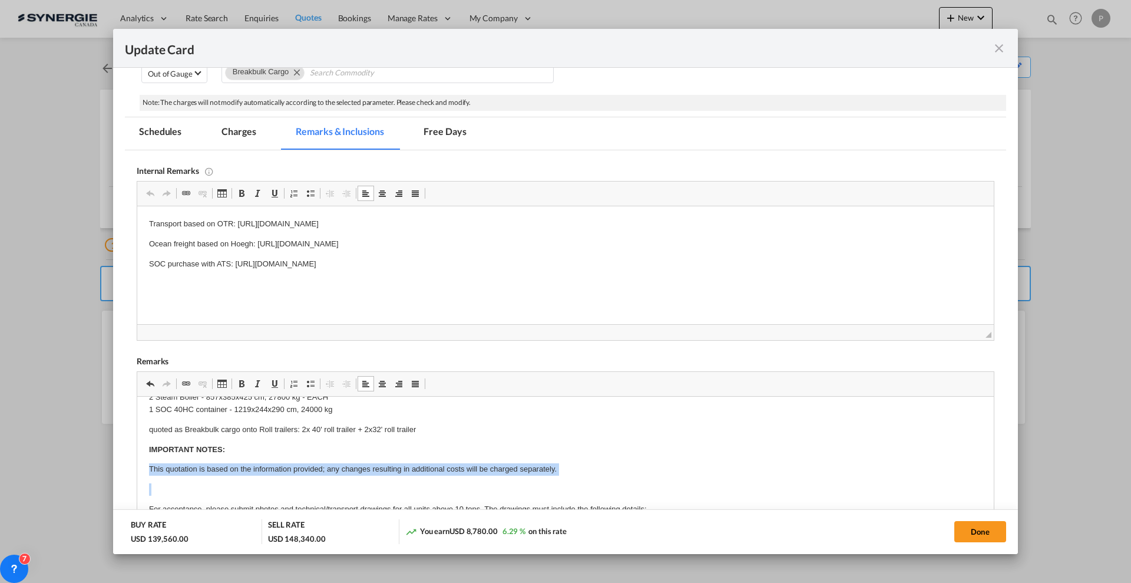
click at [206, 469] on p "This quotation is based on the information provided; any changes resulting in a…" at bounding box center [565, 469] width 833 height 12
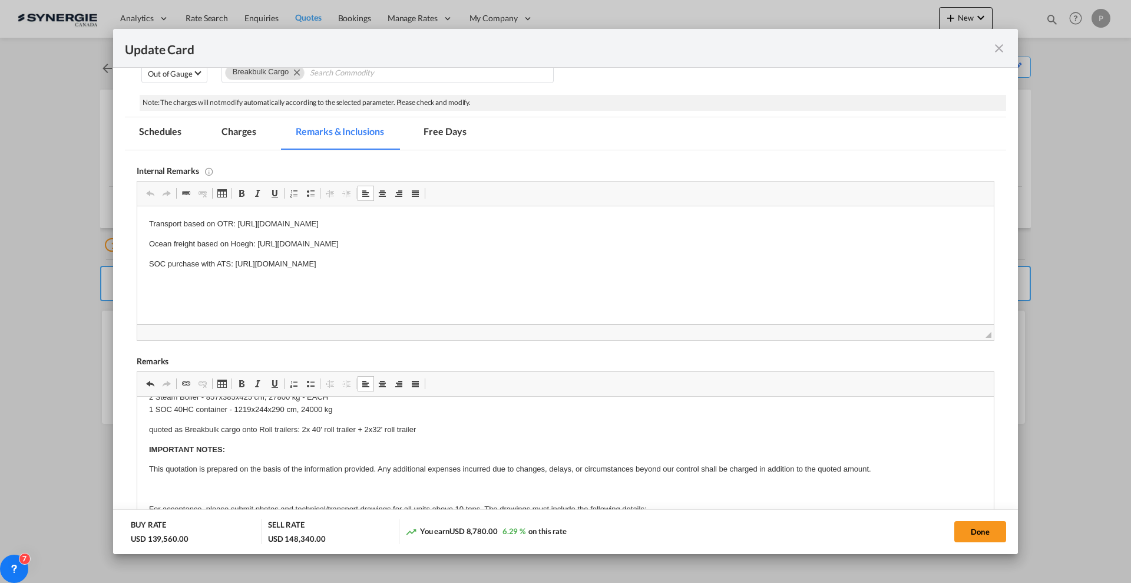
click at [207, 491] on p "Editor, editor17" at bounding box center [565, 489] width 833 height 12
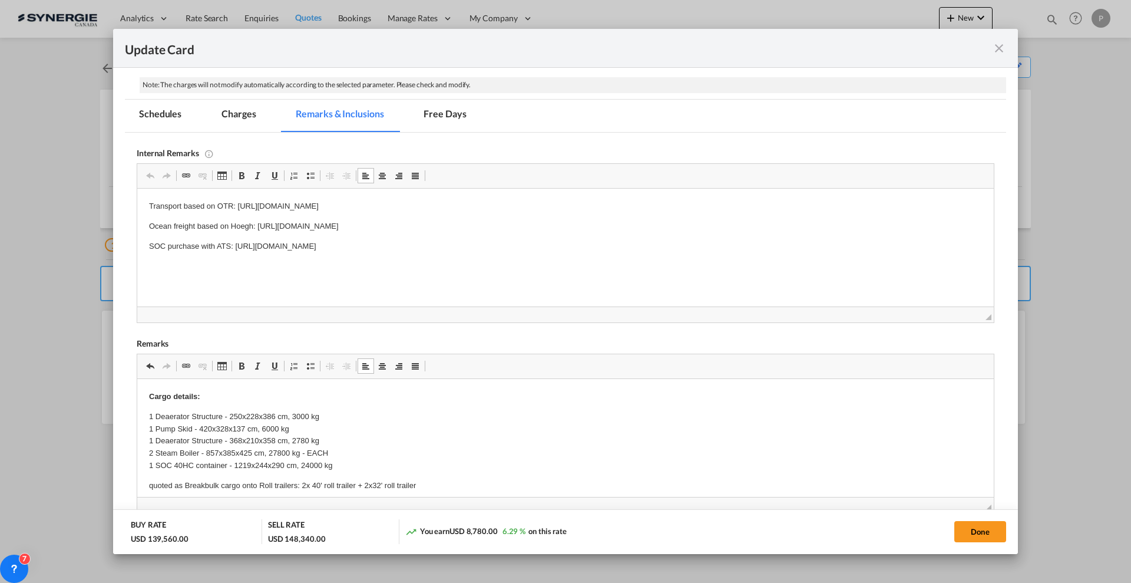
scroll to position [147, 0]
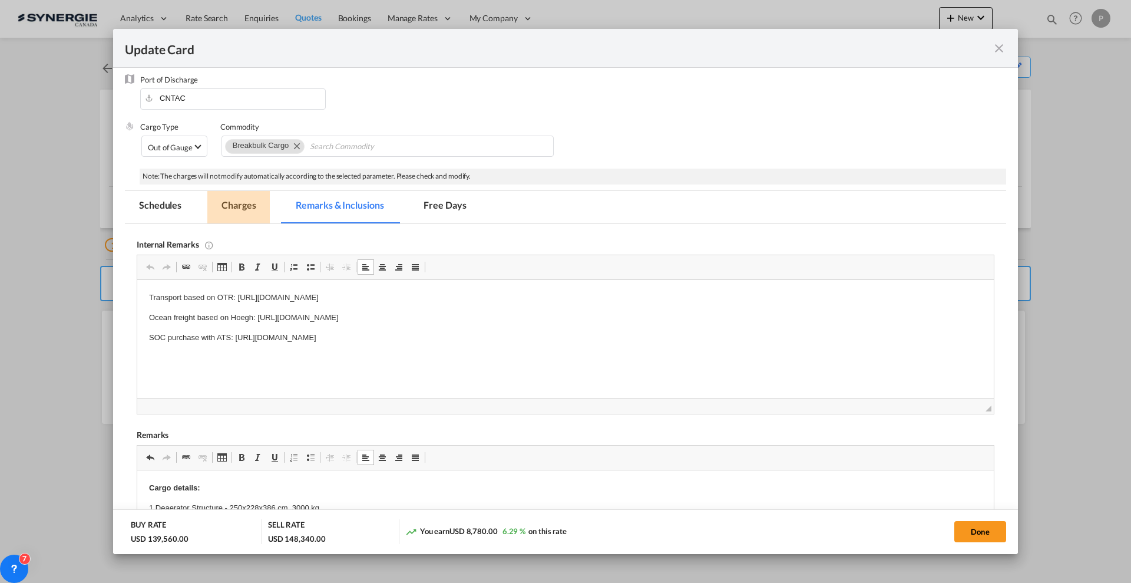
click at [253, 206] on md-tab-item "Charges" at bounding box center [238, 207] width 62 height 32
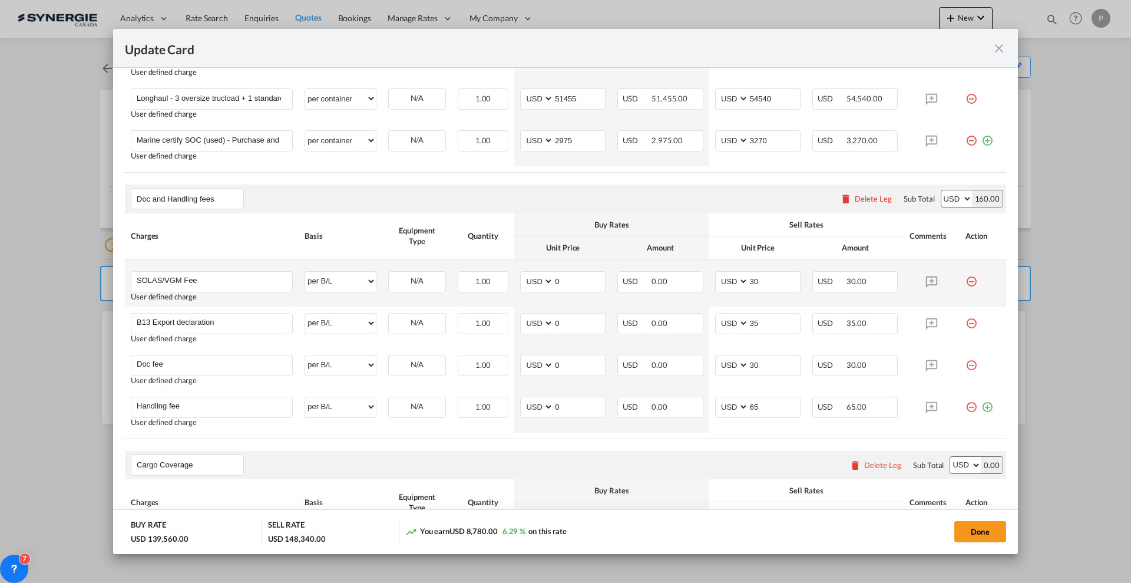
scroll to position [589, 0]
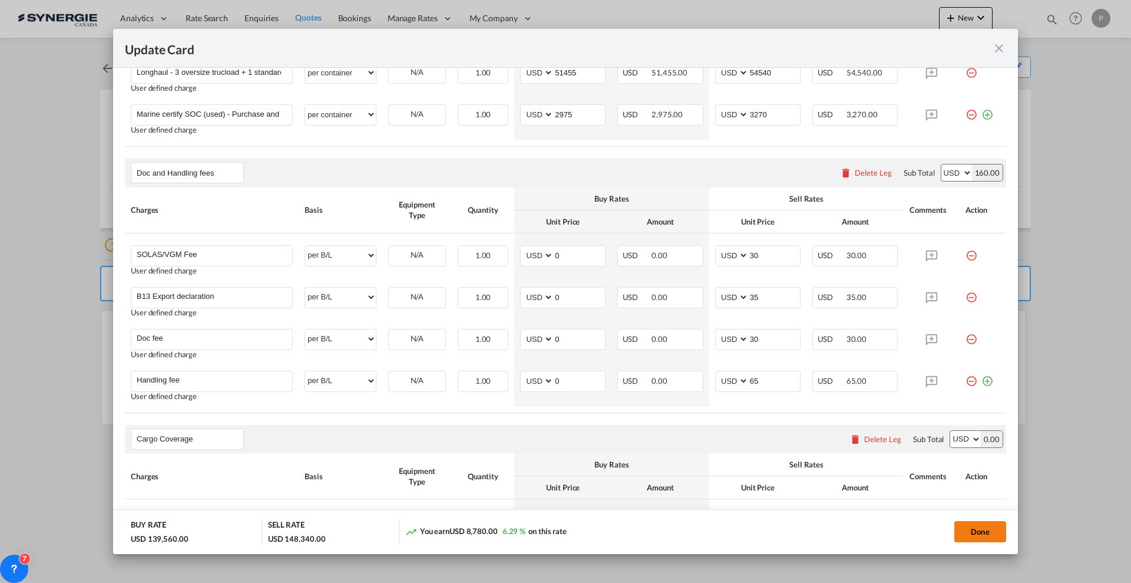
click at [995, 532] on button "Done" at bounding box center [980, 531] width 52 height 21
type input "[DATE]"
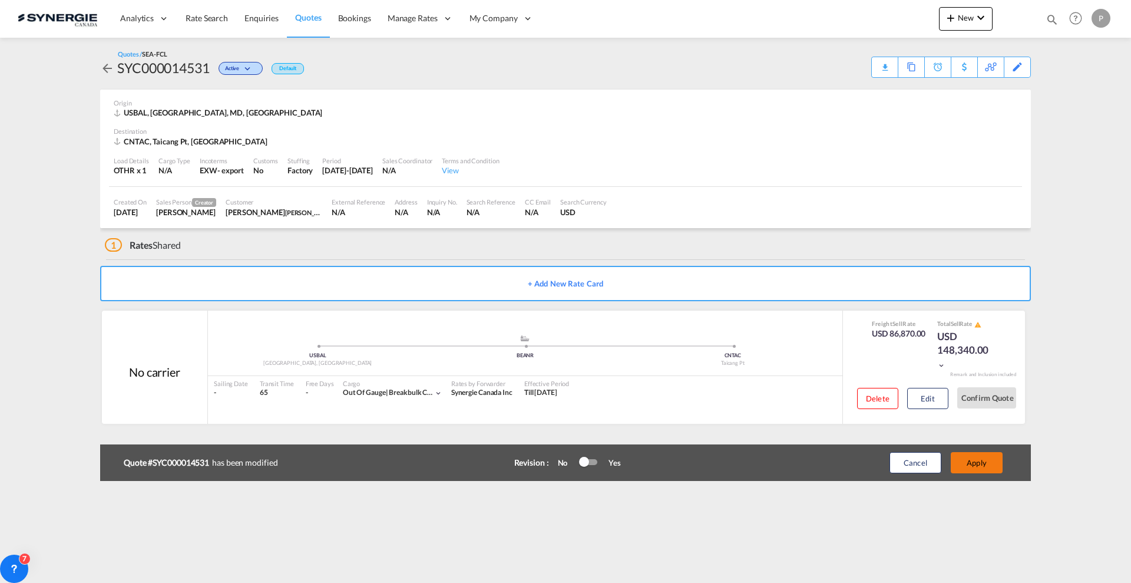
click at [992, 462] on button "Apply" at bounding box center [977, 462] width 52 height 21
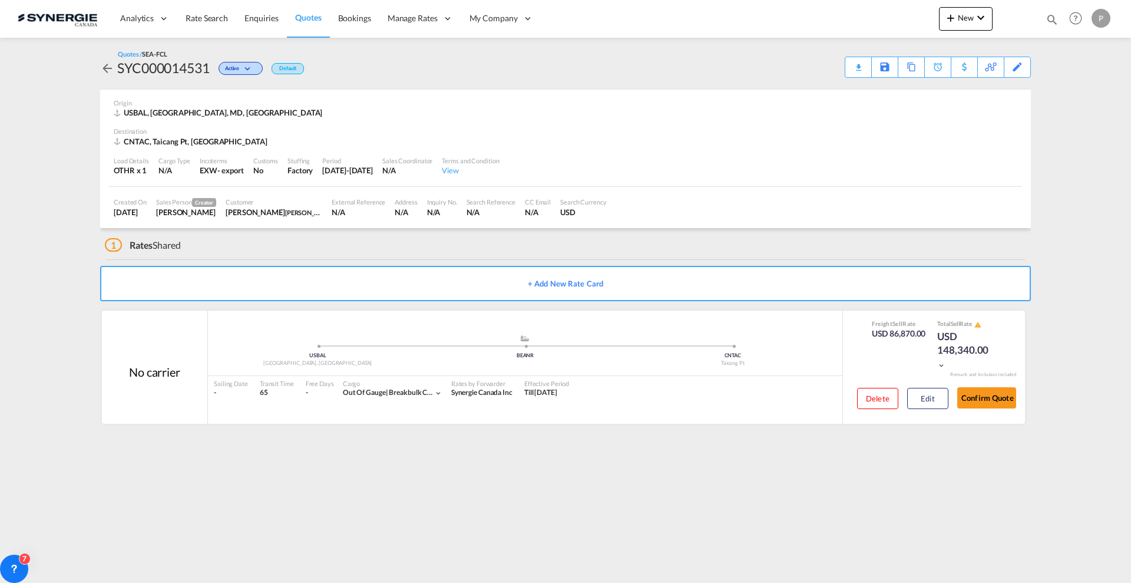
click at [690, 473] on md-content "Analytics Reports Dashboard Rate Search Enquiries Quotes Bookings" at bounding box center [565, 291] width 1131 height 583
click at [843, 69] on div "Download Quote" at bounding box center [835, 66] width 60 height 19
click at [928, 392] on button "Edit" at bounding box center [927, 398] width 41 height 21
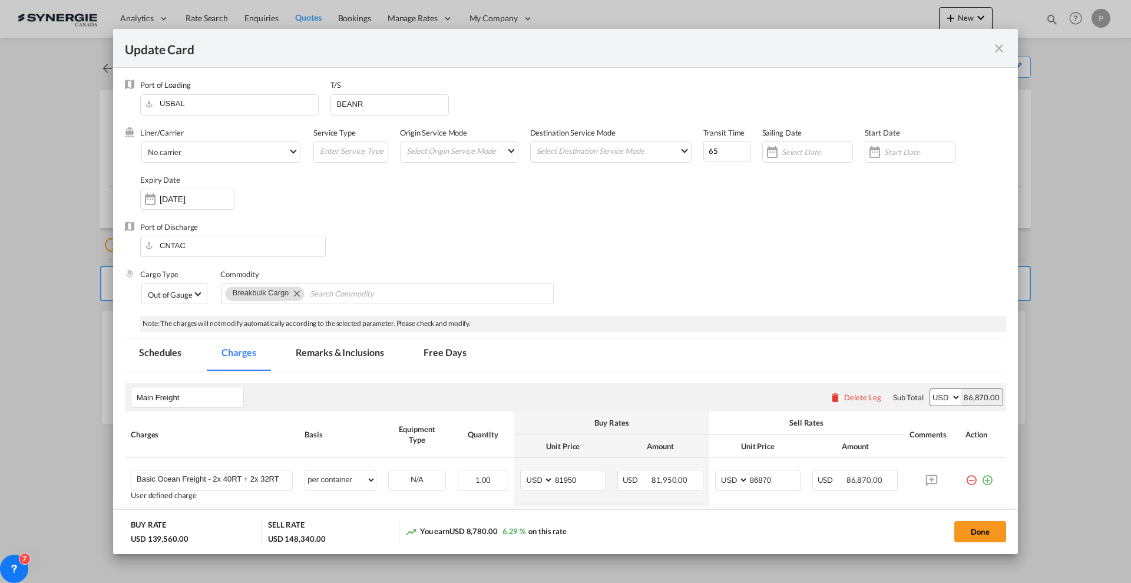
scroll to position [294, 0]
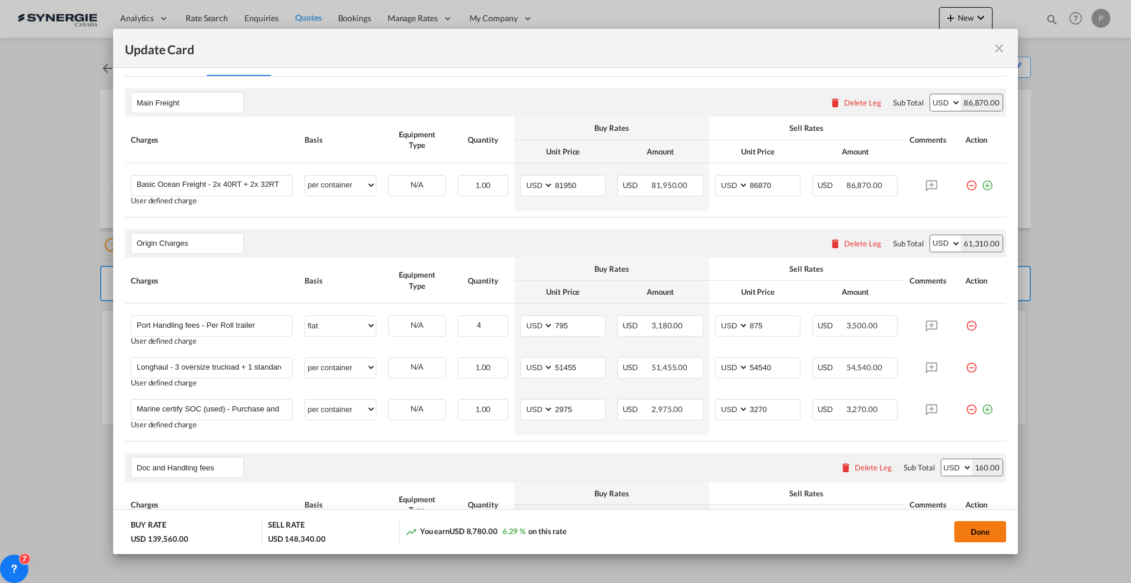
click at [985, 532] on button "Done" at bounding box center [980, 531] width 52 height 21
type input "[DATE]"
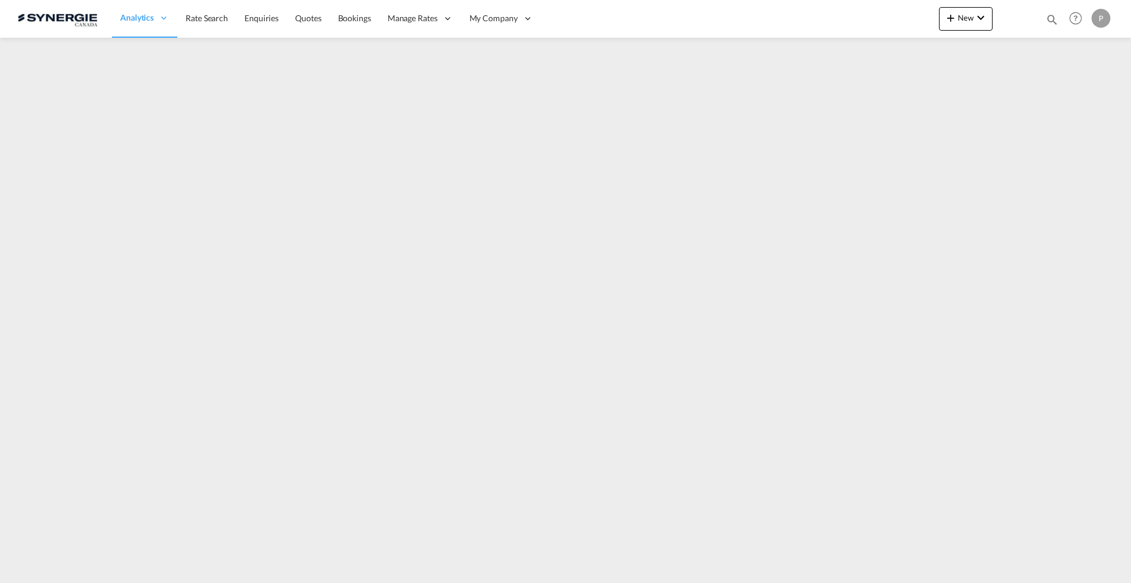
click at [1058, 15] on div "Bookings Quotes Enquiries Help Resources Product Release P My Profile Logout" at bounding box center [1075, 18] width 75 height 37
click at [1055, 17] on md-icon "icon-magnify" at bounding box center [1051, 19] width 13 height 13
drag, startPoint x: 850, startPoint y: 16, endPoint x: 854, endPoint y: 25, distance: 10.3
click at [850, 16] on select "Bookings Quotes Enquiries" at bounding box center [864, 19] width 56 height 21
select select "Quotes"
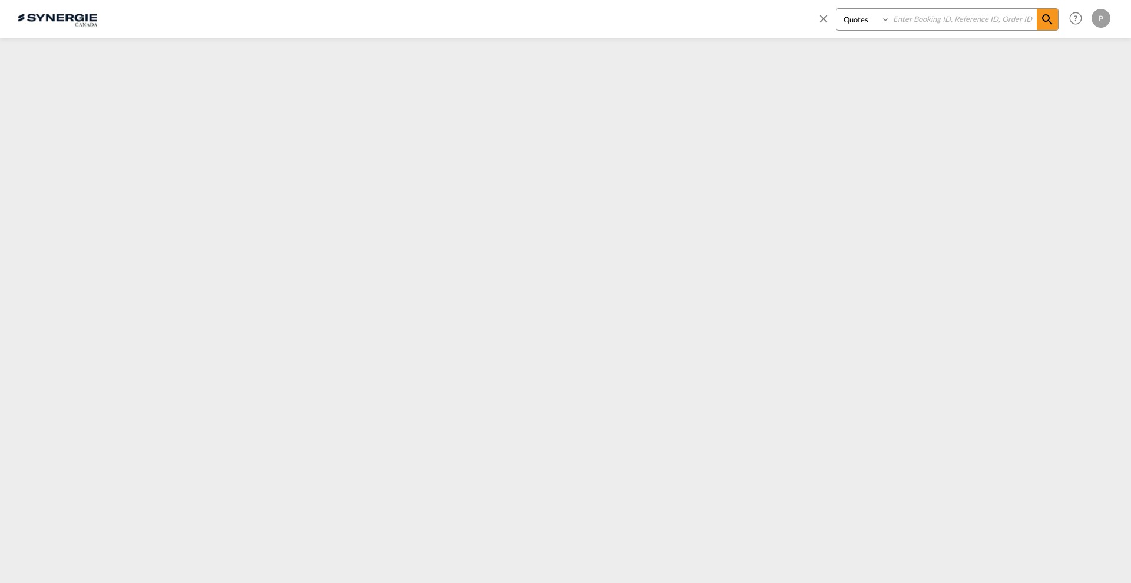
click at [836, 9] on select "Bookings Quotes Enquiries" at bounding box center [864, 19] width 56 height 21
click at [964, 21] on input at bounding box center [963, 19] width 147 height 21
paste input "SYC000014541"
type input "SYC000014541"
click at [1046, 24] on md-icon "icon-magnify" at bounding box center [1047, 19] width 14 height 14
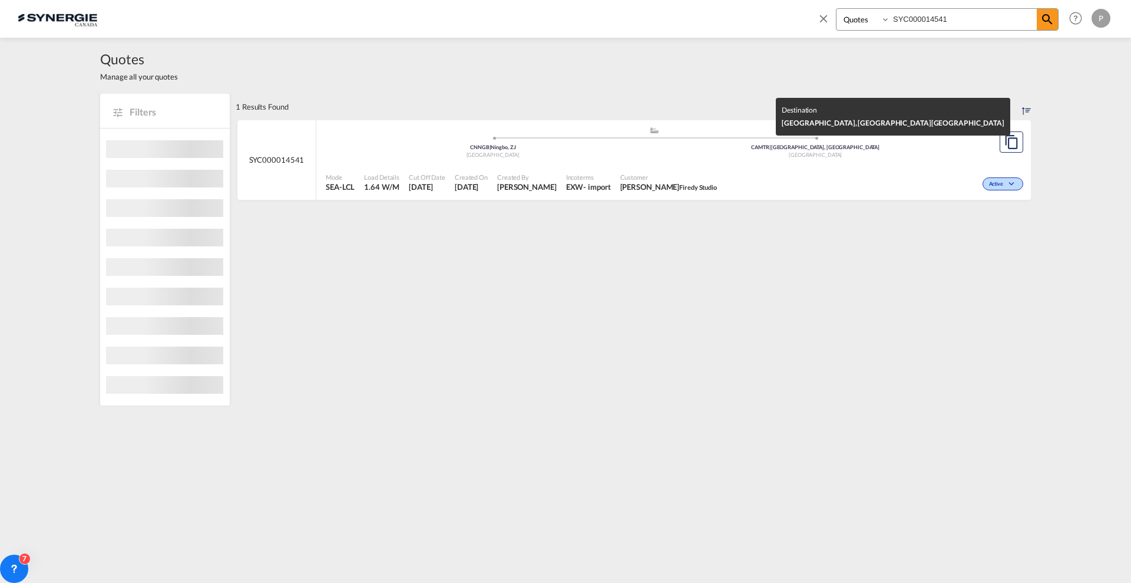
click at [743, 147] on div "CAMTR | Montreal, QC" at bounding box center [815, 148] width 323 height 8
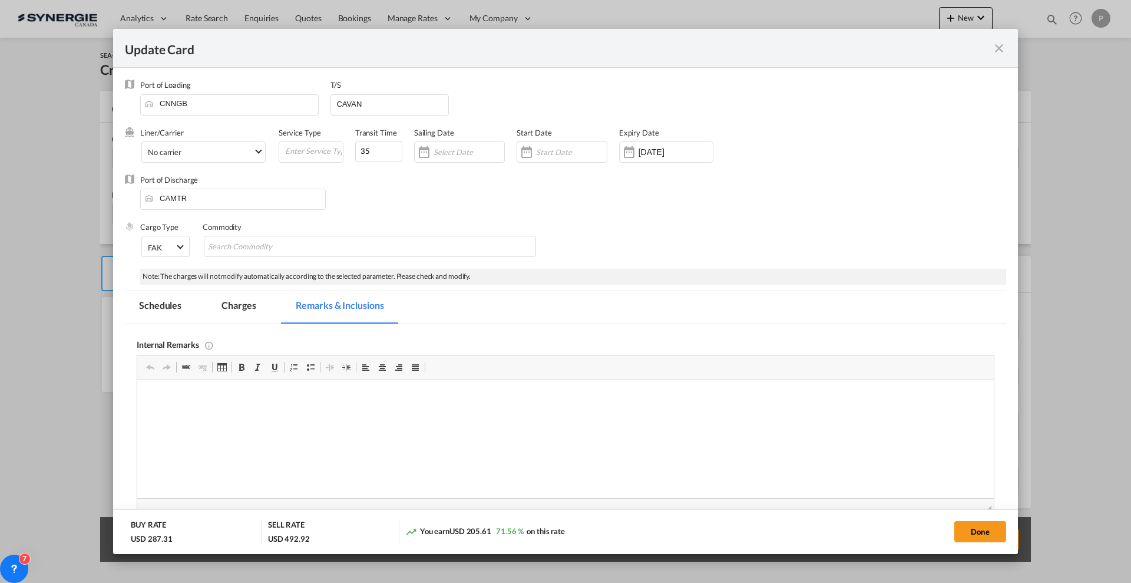
scroll to position [147, 0]
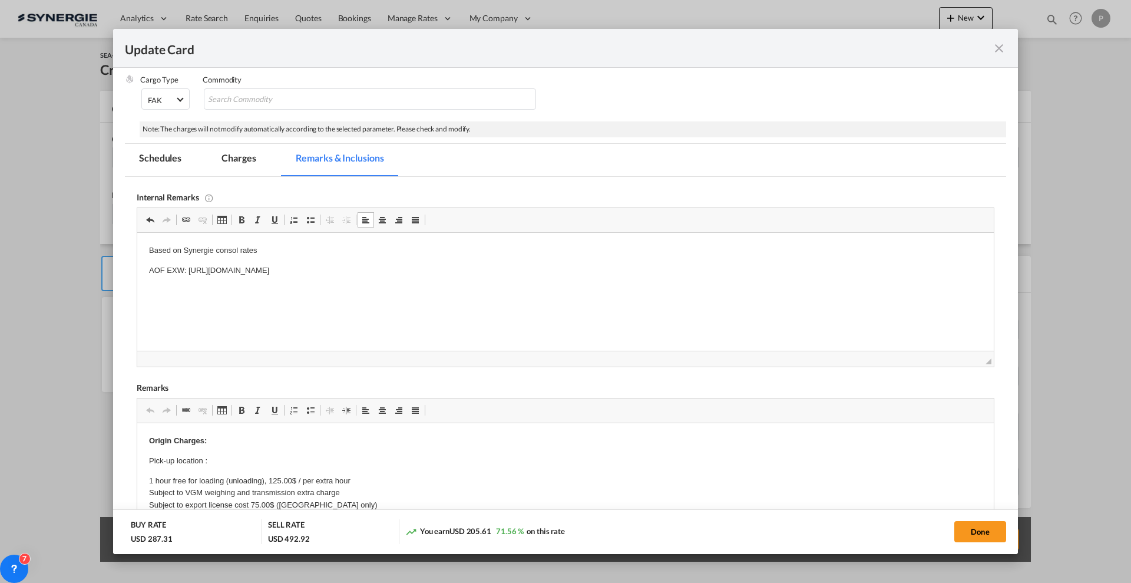
drag, startPoint x: 213, startPoint y: 464, endPoint x: 220, endPoint y: 461, distance: 7.7
click at [230, 459] on p "Pick-up location :" at bounding box center [565, 461] width 833 height 12
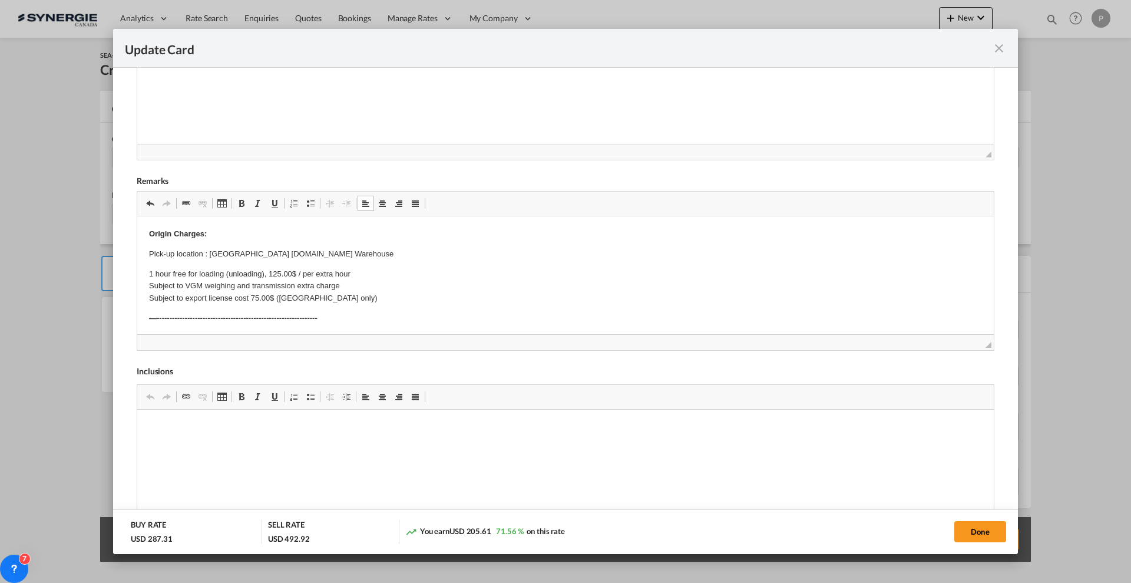
scroll to position [368, 0]
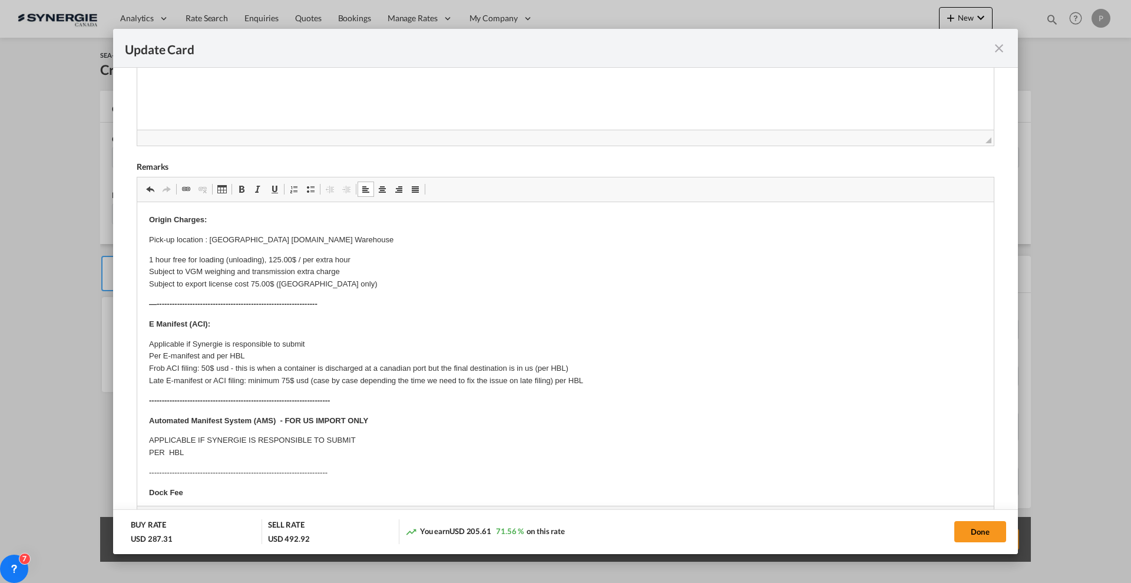
drag, startPoint x: 978, startPoint y: 328, endPoint x: 948, endPoint y: 578, distance: 252.0
click at [948, 578] on div "Update Card Port of Loading CNNGB T/S CAVAN Liner/Carrier No carrier 2HM LOGIST…" at bounding box center [565, 291] width 1131 height 583
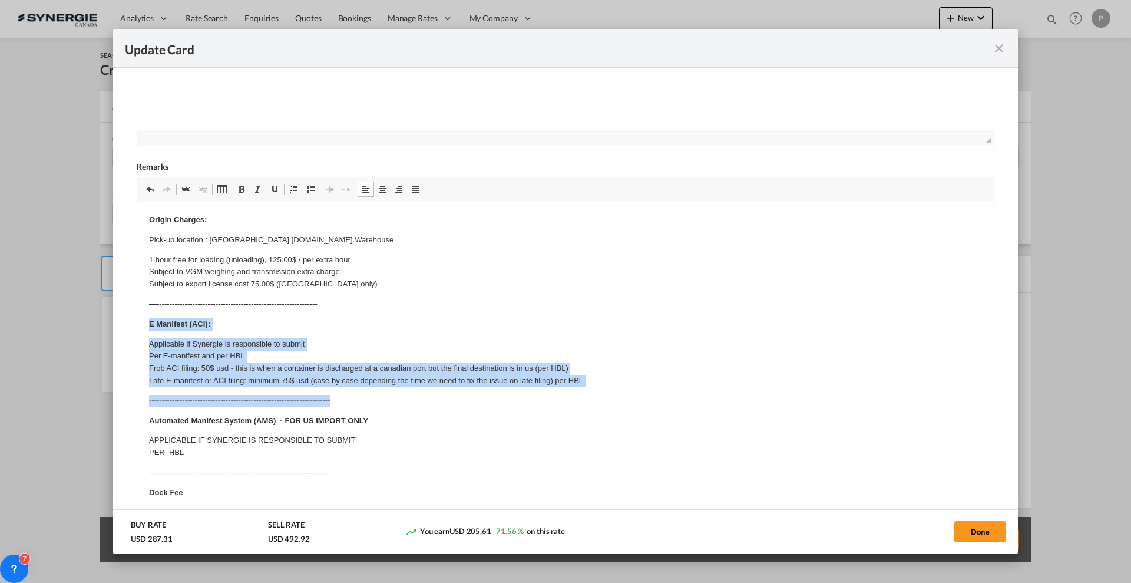
drag, startPoint x: 150, startPoint y: 320, endPoint x: 642, endPoint y: 391, distance: 496.9
click at [642, 391] on body "Origin Charges: Pick-up location : NINGBO A.NI Warehouse 1 hour free for loadin…" at bounding box center [565, 585] width 833 height 743
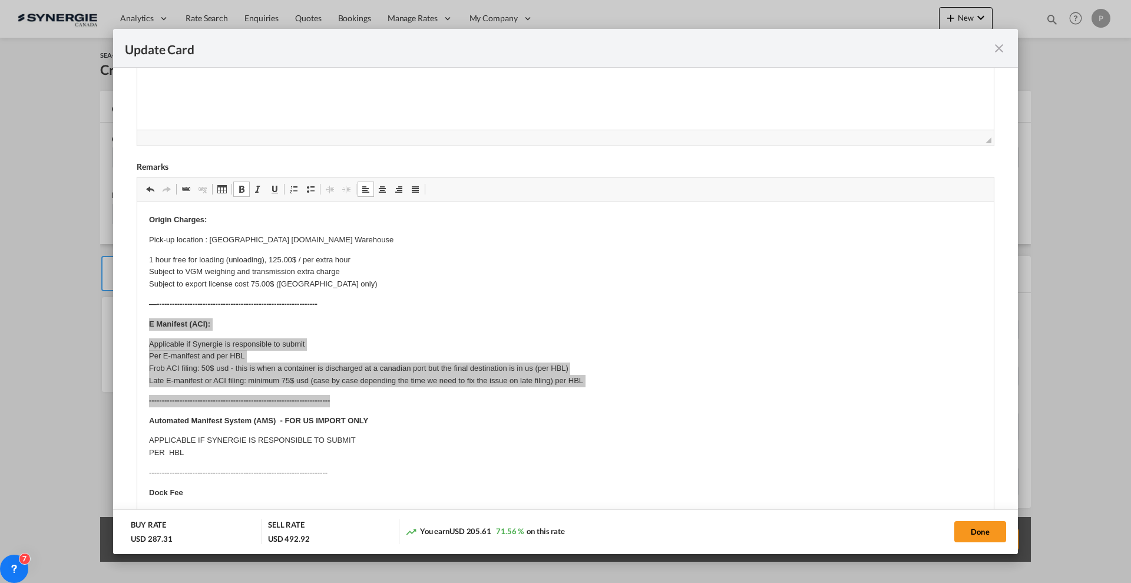
click at [30, 400] on div "Update Card Port of Loading CNNGB T/S CAVAN Liner/Carrier No carrier 2HM LOGIST…" at bounding box center [565, 291] width 1131 height 583
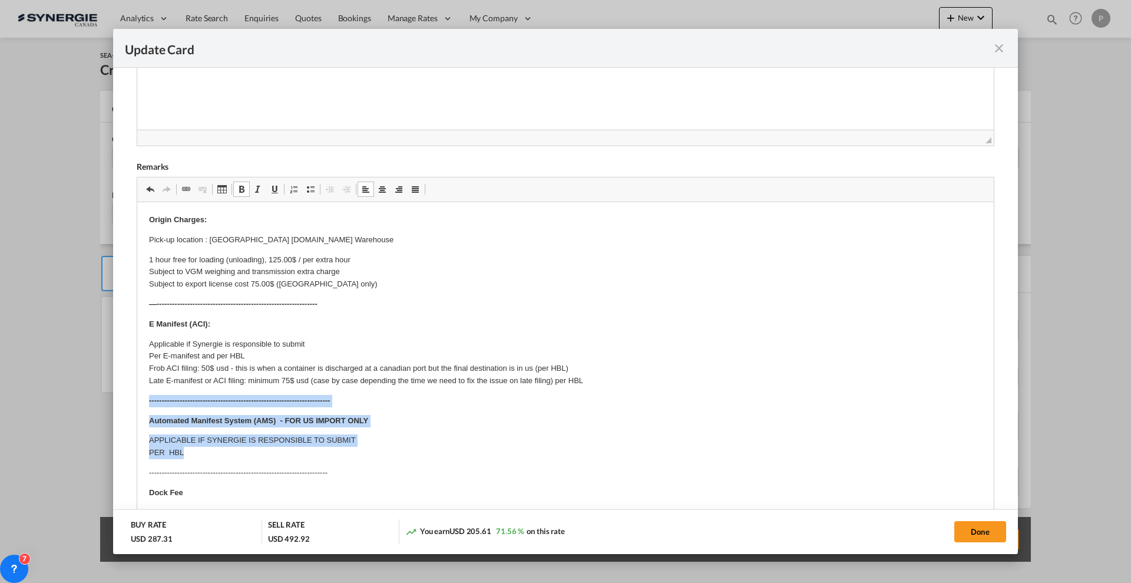
drag, startPoint x: 148, startPoint y: 402, endPoint x: 243, endPoint y: 454, distance: 108.1
click at [243, 454] on html "Origin Charges: Pick-up location : NINGBO A.NI Warehouse 1 hour free for loadin…" at bounding box center [565, 585] width 856 height 766
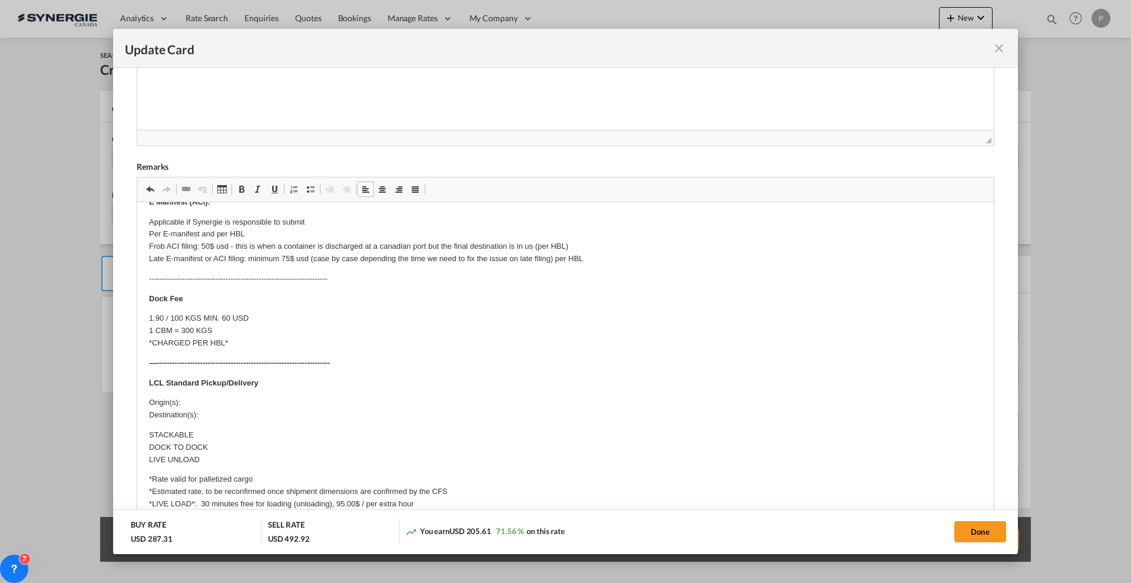
scroll to position [147, 0]
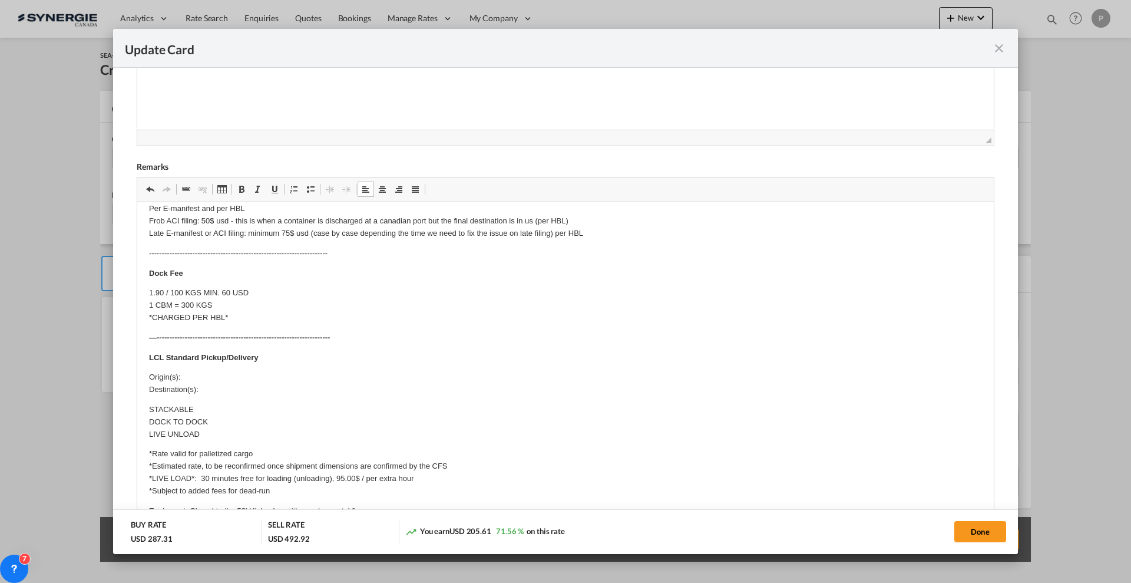
click at [206, 374] on p "Origin(s): Destination(s):" at bounding box center [565, 383] width 833 height 25
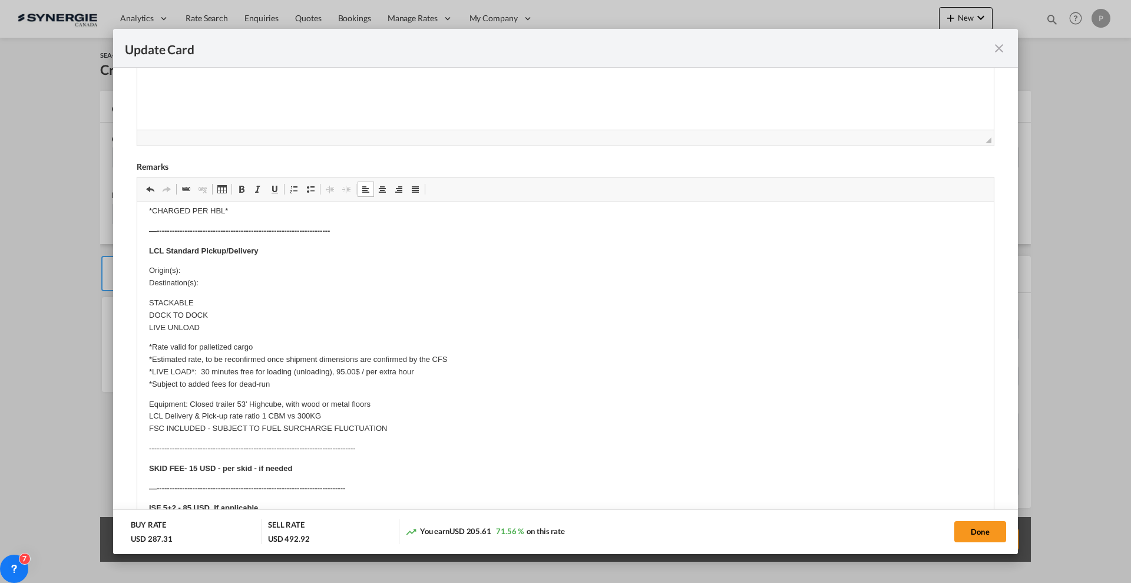
scroll to position [221, 0]
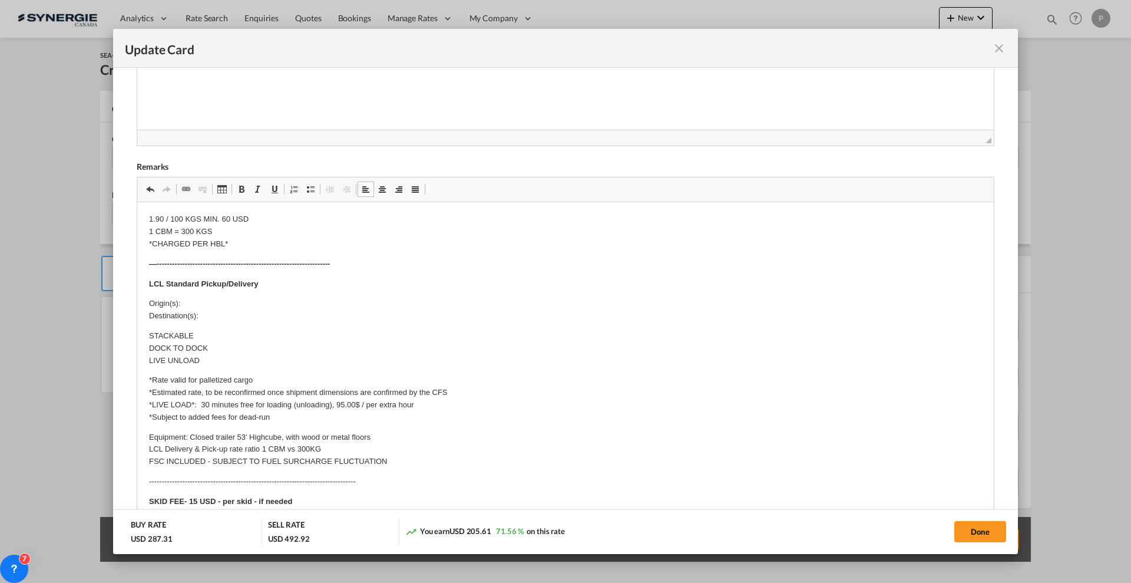
click at [241, 315] on p "Origin(s): Destination(s):" at bounding box center [565, 309] width 833 height 25
click at [241, 303] on p "Origin(s): Destination(s): 999 chemin industriel St-Nicolas G7A 1B4" at bounding box center [565, 309] width 833 height 25
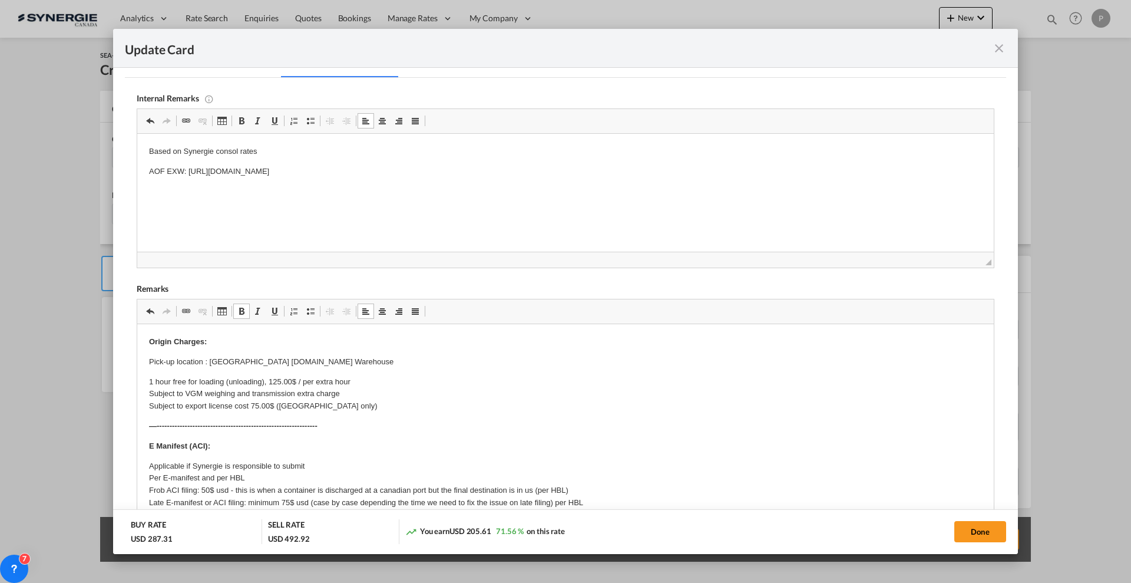
scroll to position [147, 0]
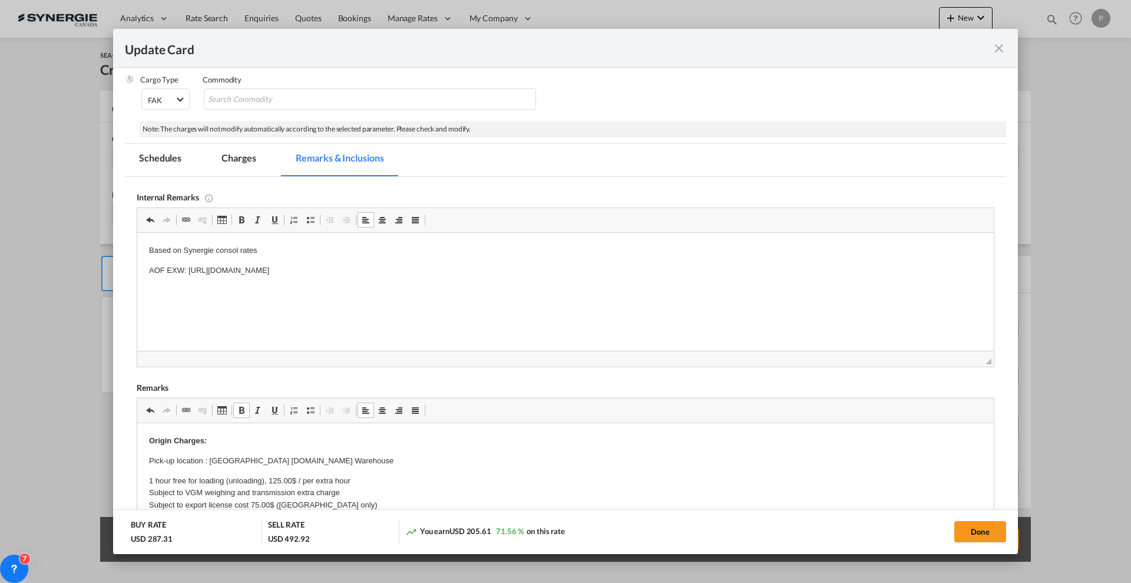
drag, startPoint x: 230, startPoint y: 154, endPoint x: 510, endPoint y: 369, distance: 353.3
click at [230, 154] on md-tab-item "Charges" at bounding box center [238, 160] width 62 height 32
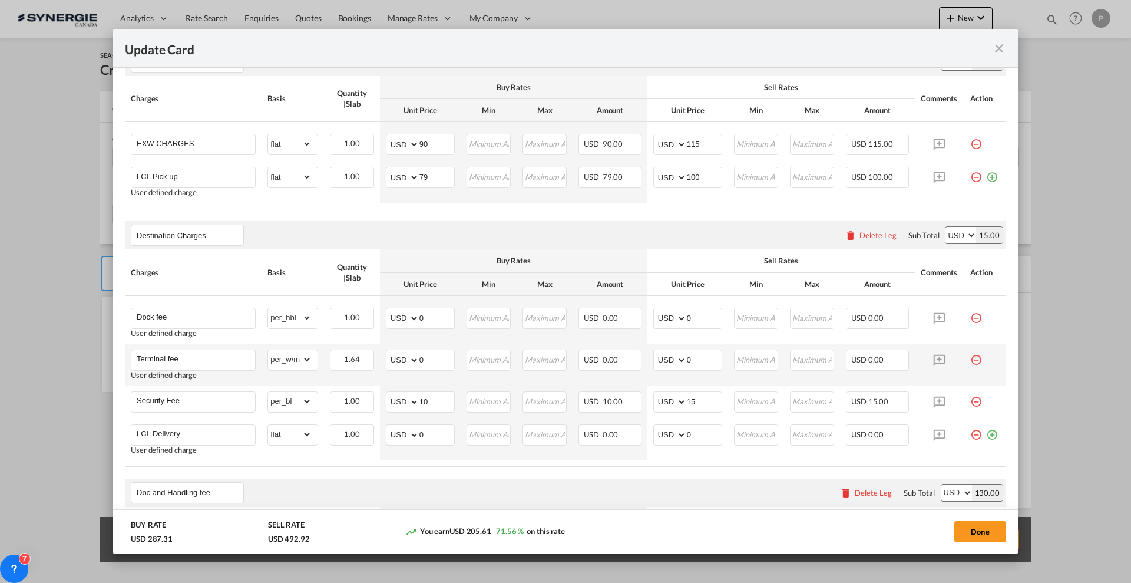
scroll to position [442, 0]
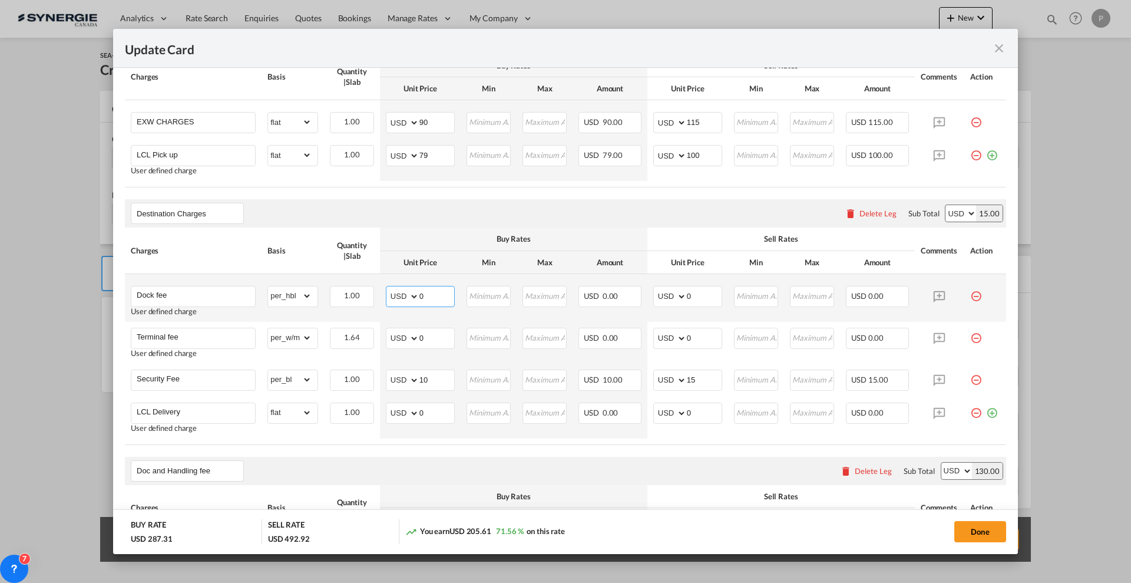
click at [431, 290] on input "0" at bounding box center [436, 295] width 35 height 18
type input "50"
type input "60"
click at [970, 336] on md-icon "icon-minus-circle-outline red-400-fg pt-7" at bounding box center [976, 333] width 12 height 12
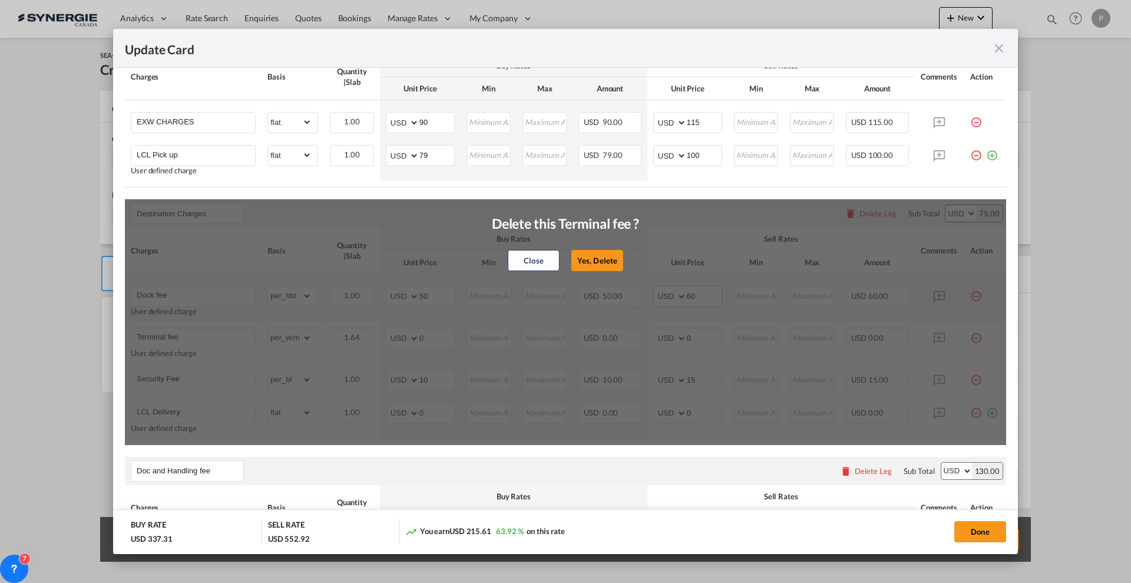
drag, startPoint x: 604, startPoint y: 260, endPoint x: 691, endPoint y: 286, distance: 90.8
click at [604, 259] on button "Yes, Delete" at bounding box center [597, 260] width 52 height 21
type input "Security Fee"
select select "per_bl"
type input "10"
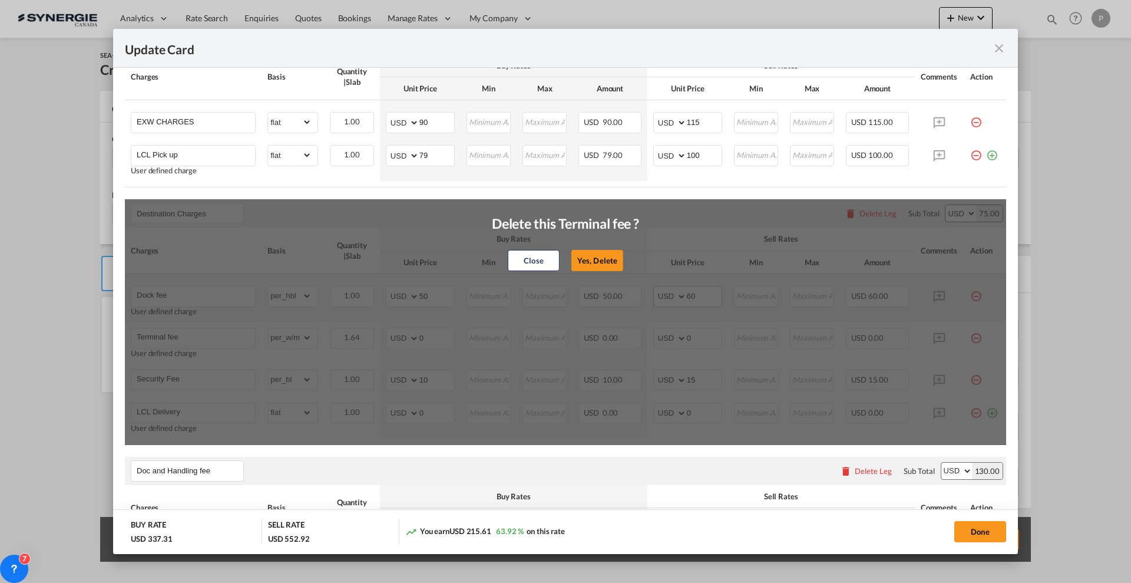
type input "15"
type input "LCL Delivery"
select select "flat"
type input "0"
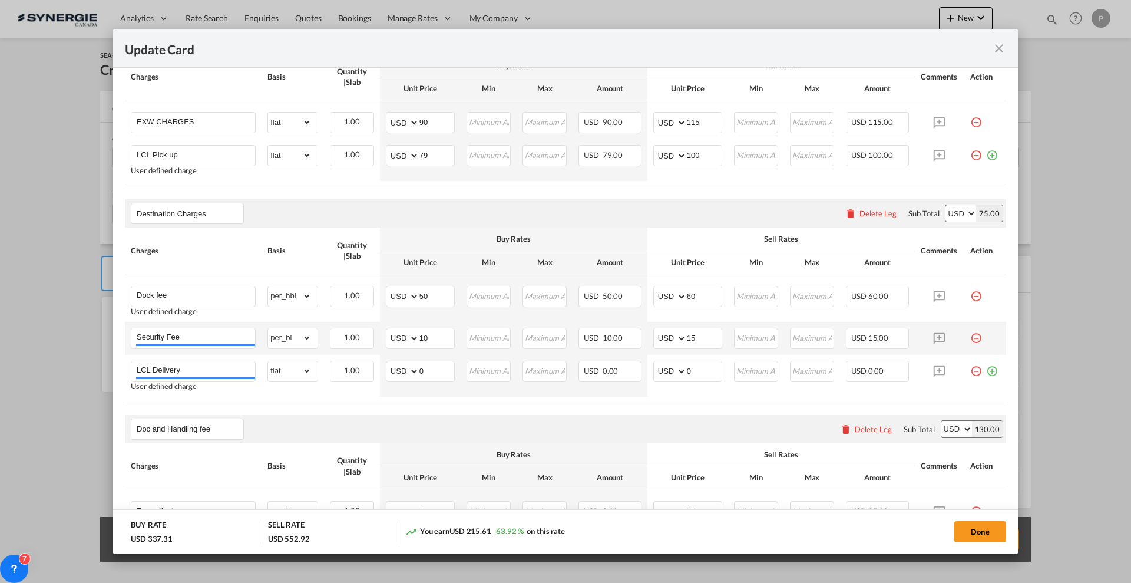
click at [970, 335] on md-icon "icon-minus-circle-outline red-400-fg pt-7" at bounding box center [976, 333] width 12 height 12
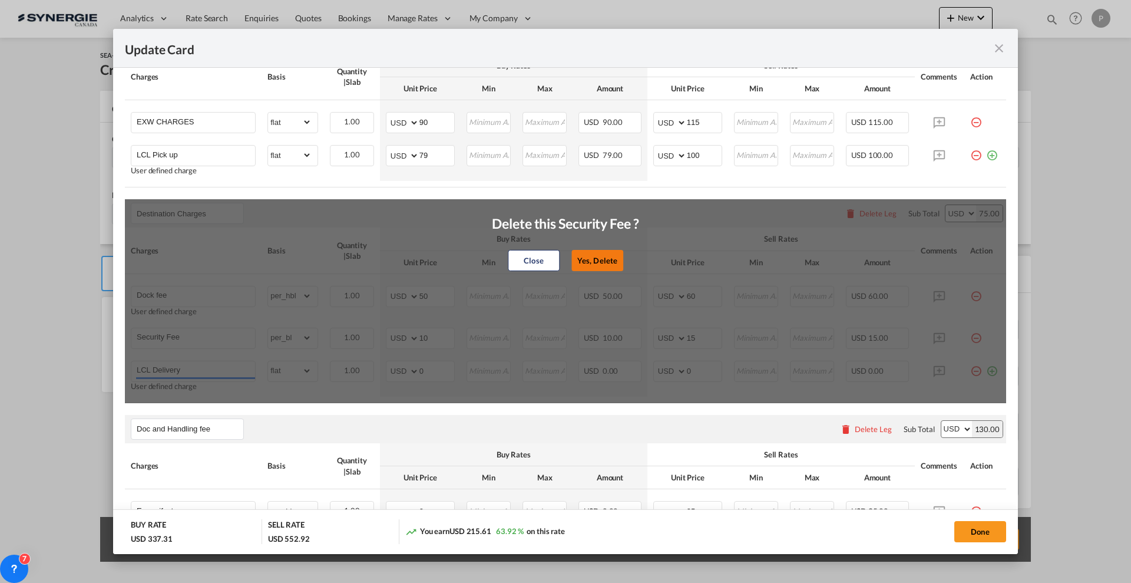
drag, startPoint x: 608, startPoint y: 254, endPoint x: 561, endPoint y: 275, distance: 51.7
click at [607, 254] on button "Yes, Delete" at bounding box center [597, 260] width 52 height 21
type input "LCL Delivery"
select select "flat"
type input "0"
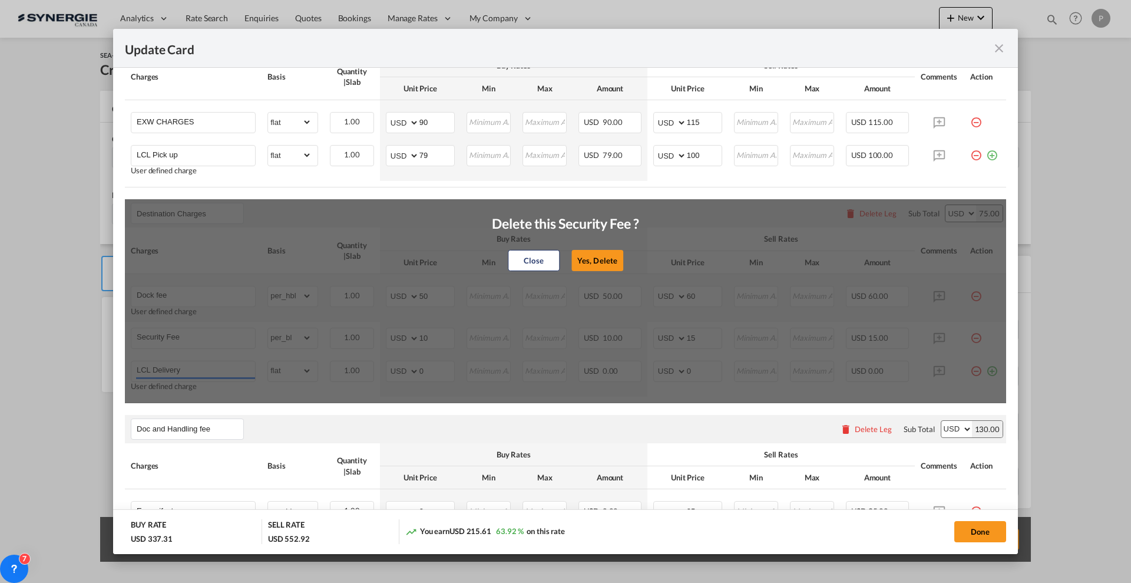
type input "0"
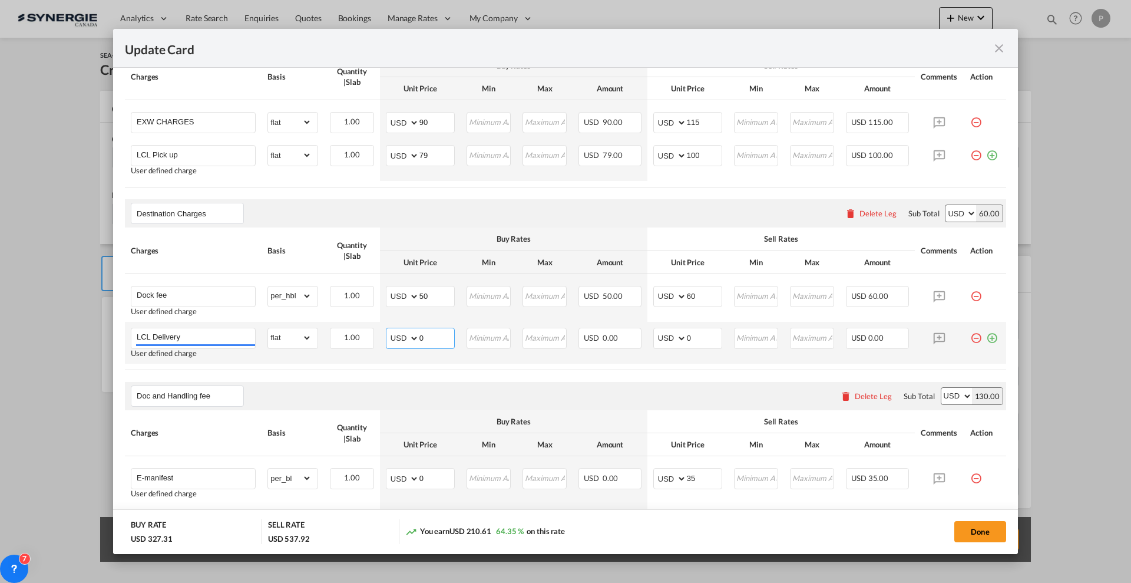
click at [431, 328] on input "0" at bounding box center [436, 337] width 35 height 18
type input "70"
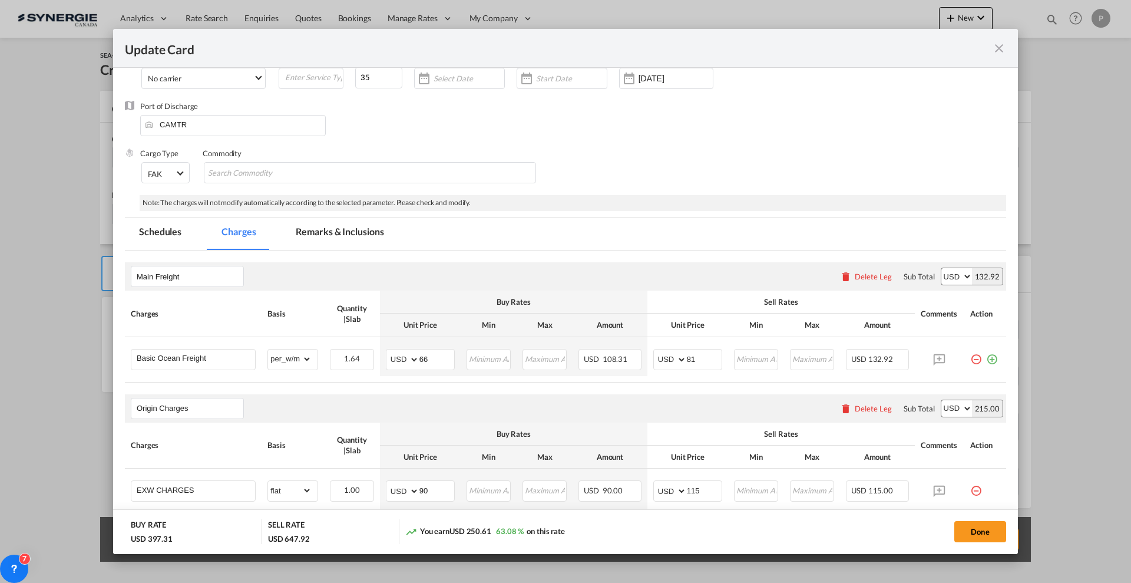
scroll to position [0, 0]
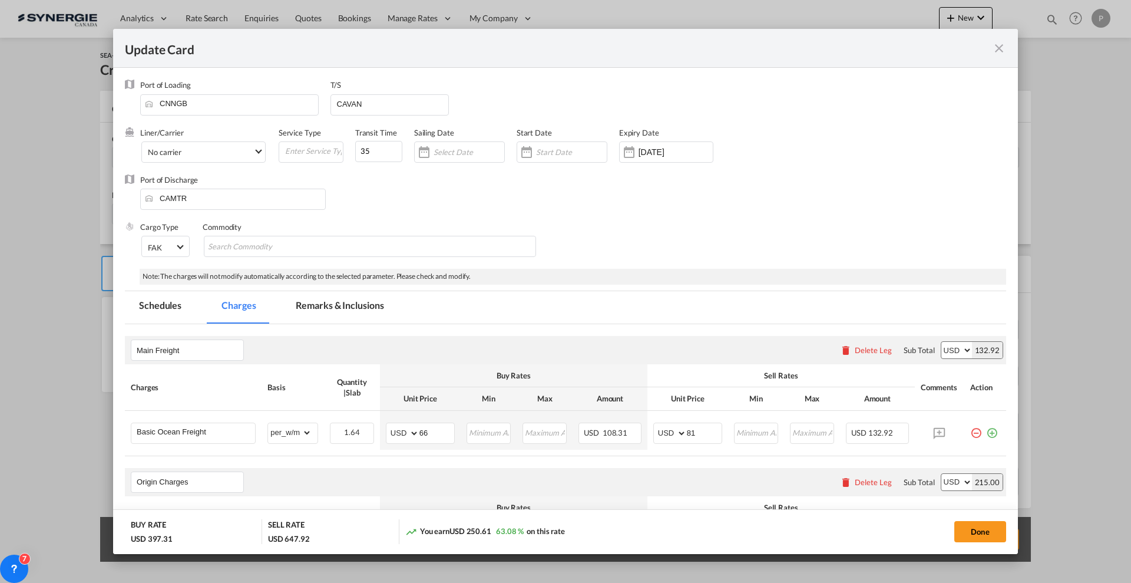
type input "110"
click at [345, 313] on md-tab-item "Remarks & Inclusions" at bounding box center [340, 307] width 116 height 32
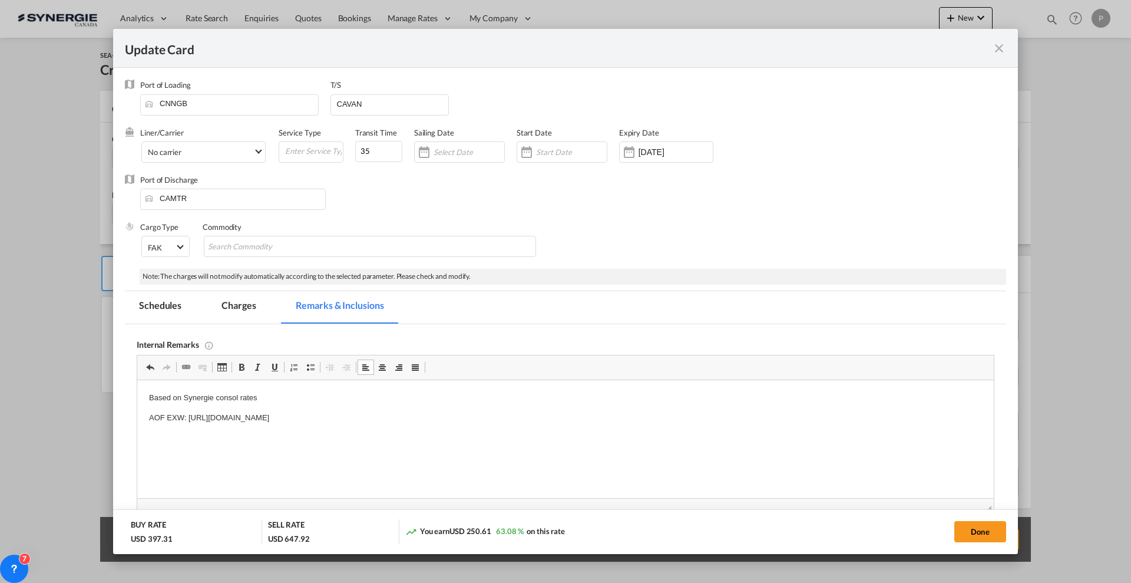
click at [522, 414] on p "AOF EXW: https://app.frontapp.com/inboxes/teammates/6847055/inbox/all/573151719…" at bounding box center [565, 418] width 833 height 12
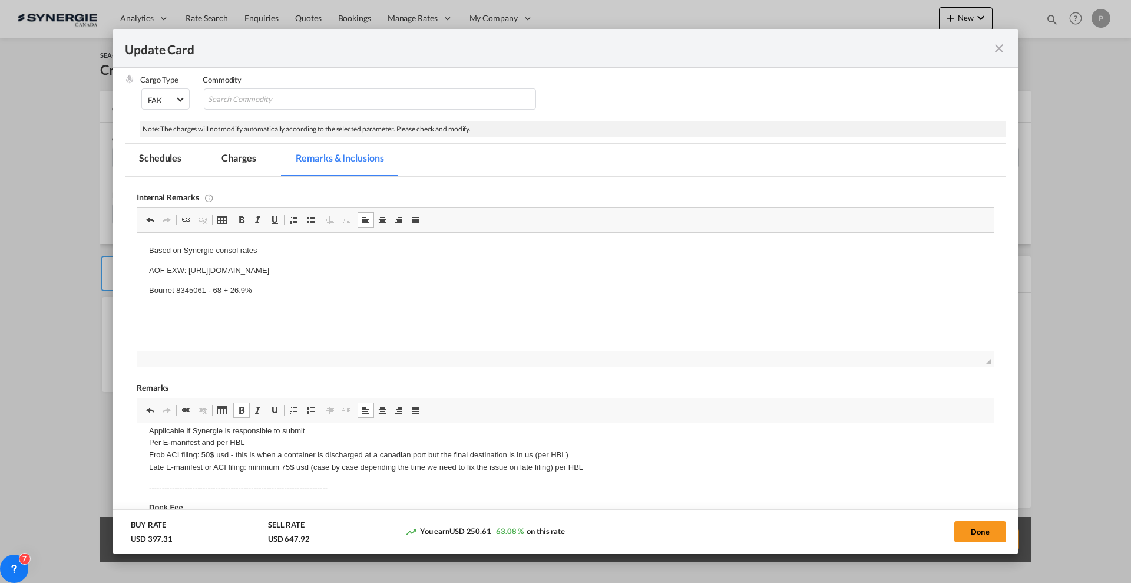
scroll to position [147, 0]
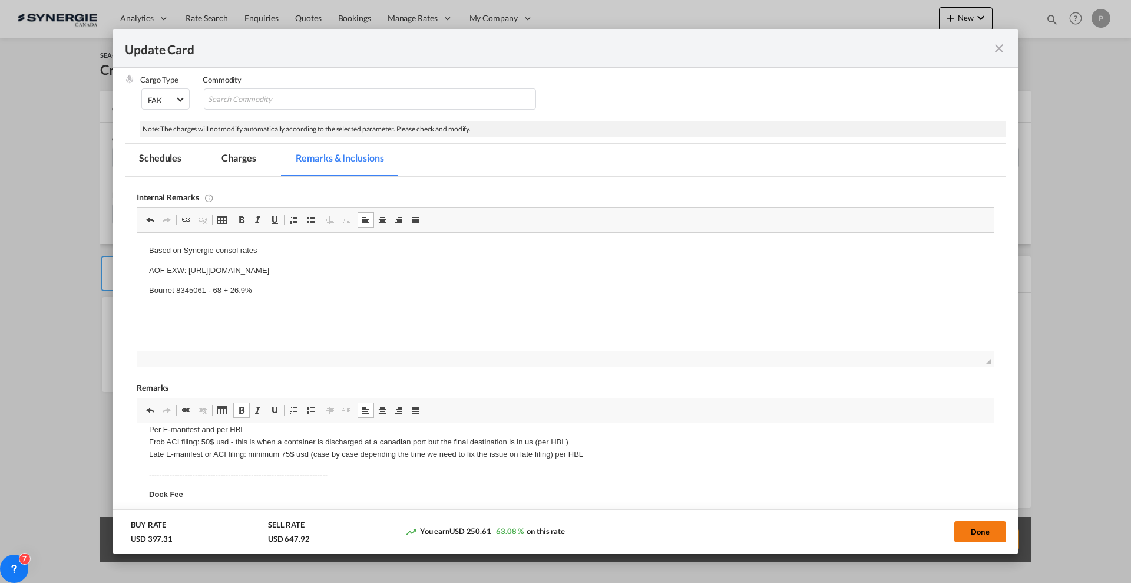
click at [984, 537] on button "Done" at bounding box center [980, 531] width 52 height 21
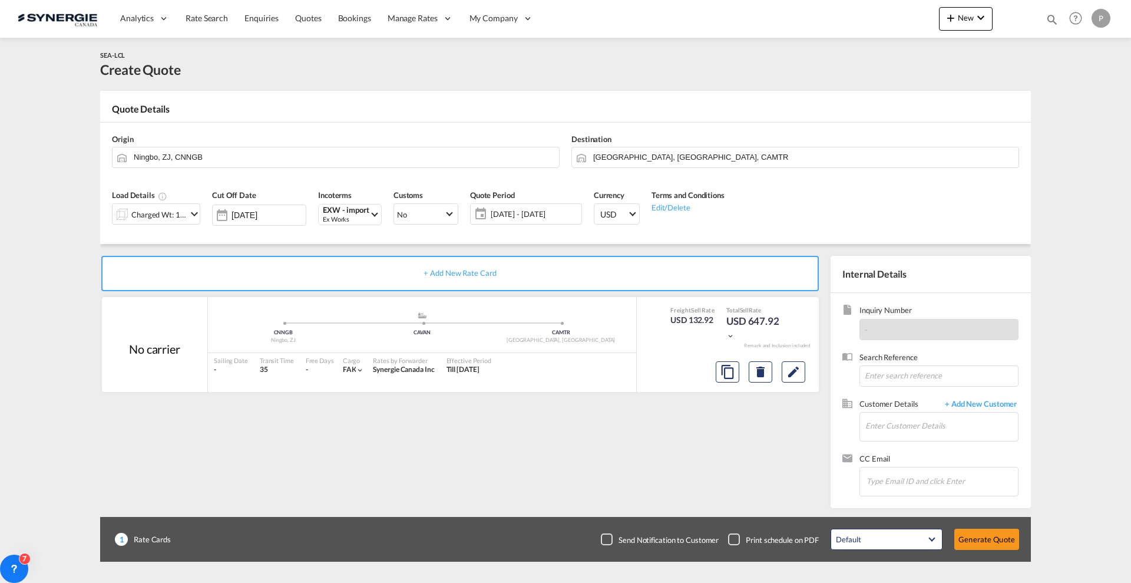
type input "03 Oct 2025"
click at [919, 435] on input "Enter Customer Details" at bounding box center [941, 425] width 153 height 27
paste input "marieclaudelarouche14@gmail.com"
click at [934, 451] on div "Marie Claude marieclaudelarouche14@gmail.com | Firedy Studio" at bounding box center [977, 446] width 224 height 32
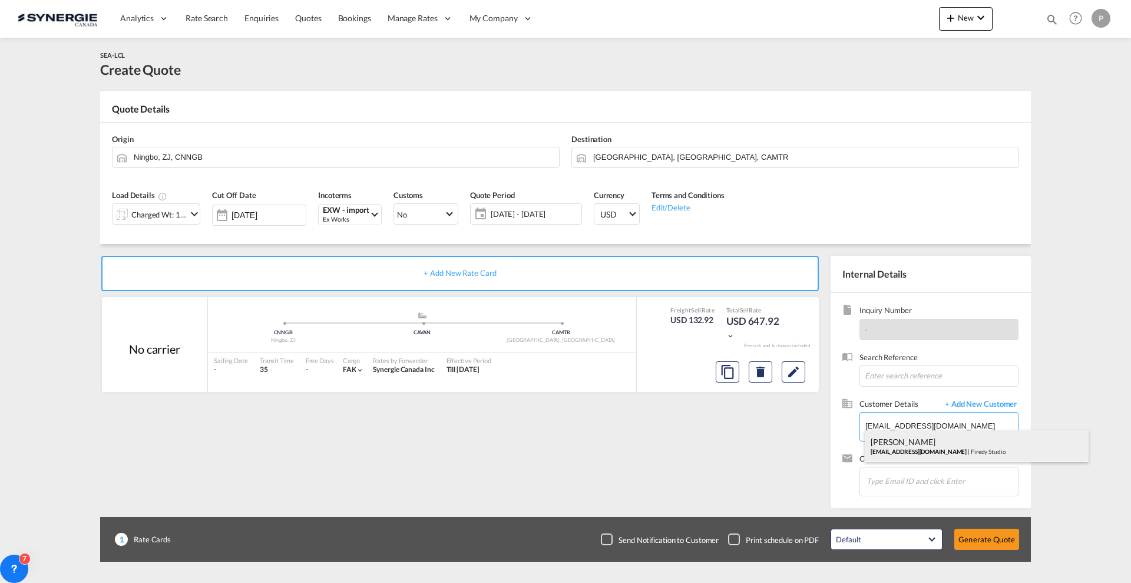
type input "Firedy Studio, Marie Claude, marieclaudelarouche14@gmail.com"
click at [965, 538] on button "Generate Quote" at bounding box center [986, 538] width 65 height 21
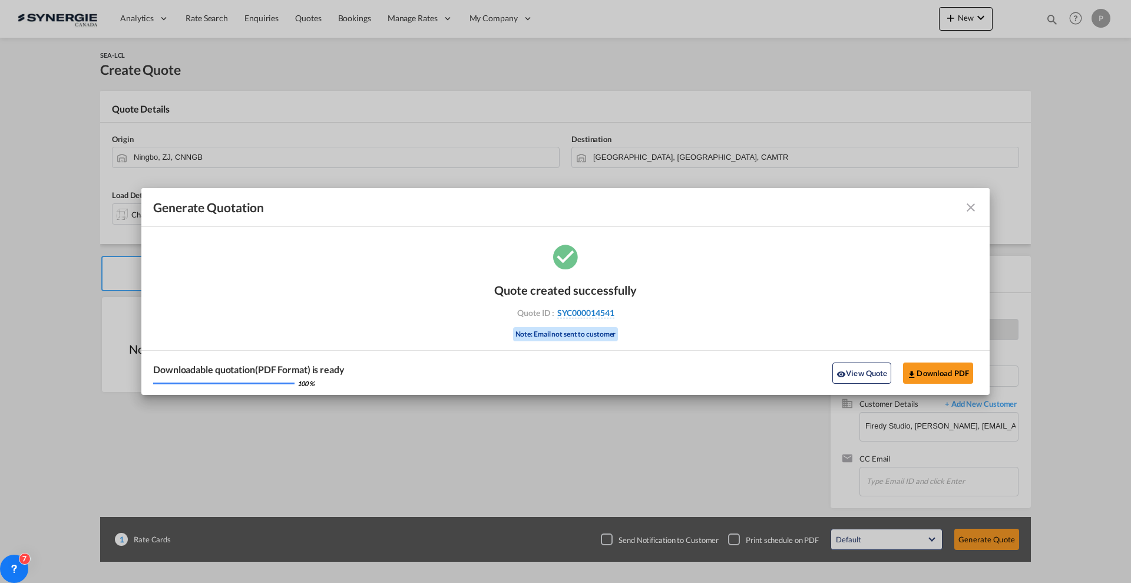
drag, startPoint x: 633, startPoint y: 308, endPoint x: 614, endPoint y: 315, distance: 20.5
click at [614, 315] on div "Quote created successfully Quote ID : SYC000014541 Note: Email not sent to cust…" at bounding box center [565, 311] width 143 height 80
copy div "SYC000014541"
click at [955, 373] on button "Download PDF" at bounding box center [938, 372] width 70 height 21
click at [968, 214] on md-toolbar "Generate Quotation" at bounding box center [565, 207] width 848 height 39
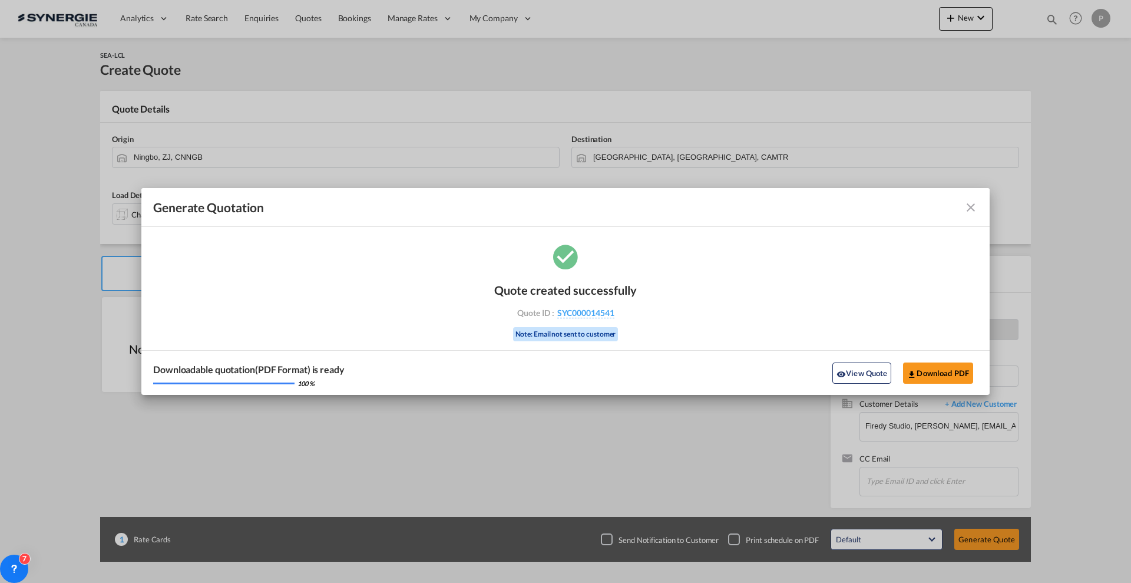
click at [968, 207] on md-icon "icon-close fg-AAA8AD cursor m-0" at bounding box center [971, 207] width 14 height 14
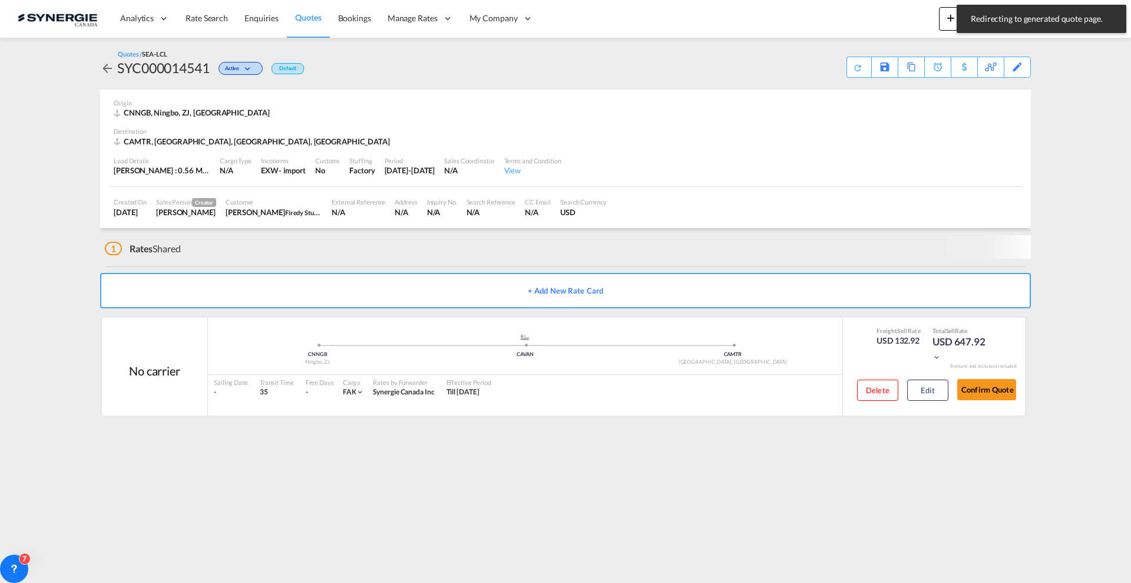
click at [1040, 50] on md-content "Analytics Reports Dashboard Rate Search Enquiries Quotes Bookings" at bounding box center [565, 291] width 1131 height 583
click at [1047, 21] on md-icon "icon-magnify" at bounding box center [1051, 19] width 13 height 13
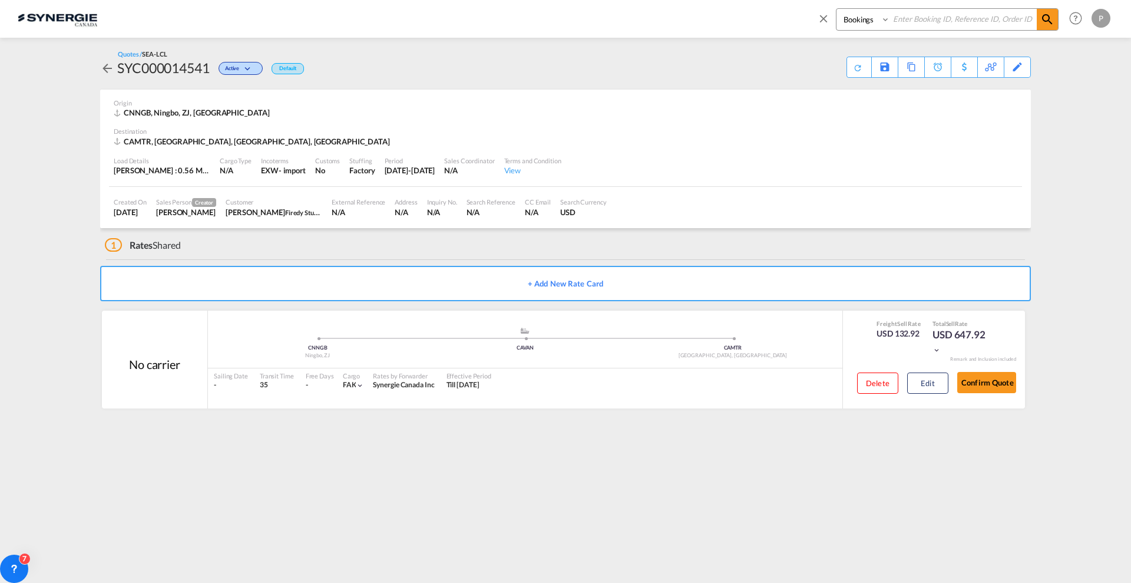
drag, startPoint x: 857, startPoint y: 21, endPoint x: 858, endPoint y: 27, distance: 6.0
click at [858, 21] on select "Bookings Quotes Enquiries" at bounding box center [864, 19] width 56 height 21
select select "Quotes"
click at [836, 9] on select "Bookings Quotes Enquiries" at bounding box center [864, 19] width 56 height 21
click at [921, 16] on input at bounding box center [963, 19] width 147 height 21
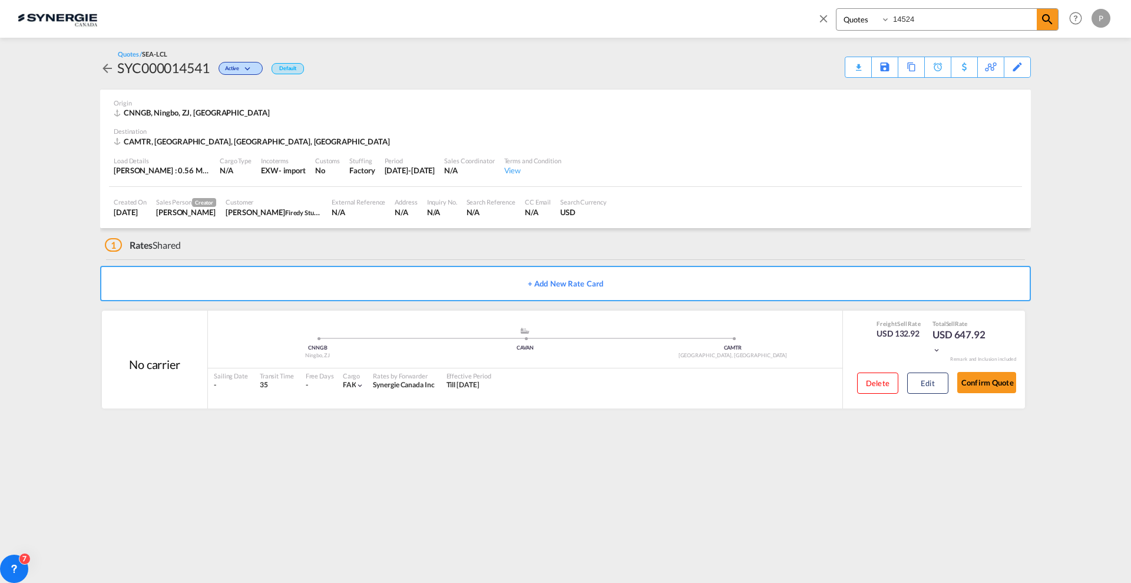
type input "14524"
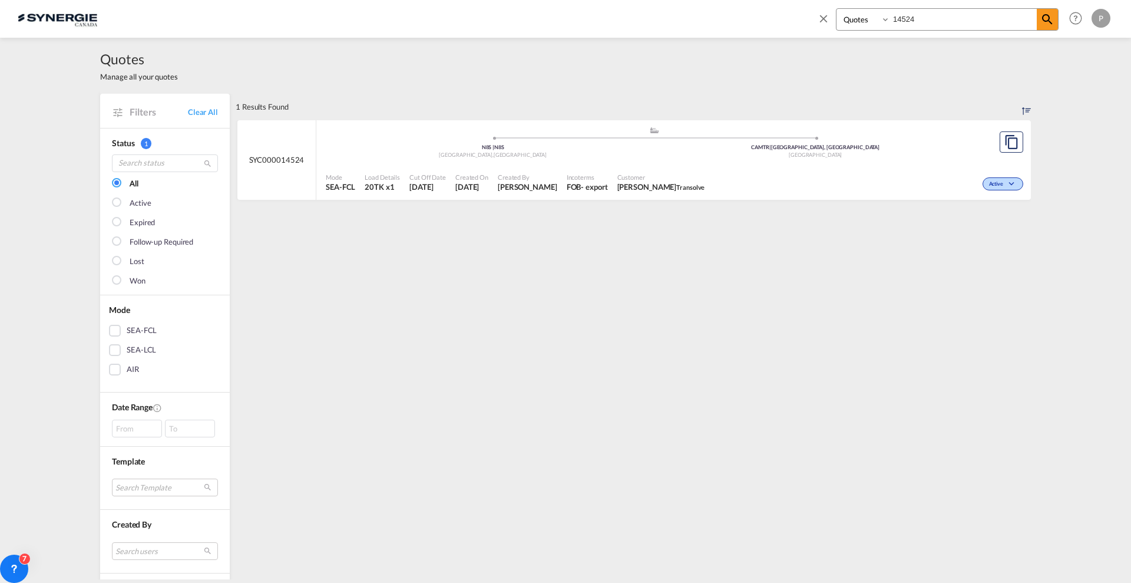
click at [845, 161] on div ".a{fill:#aaa8ad;} .a{fill:#aaa8ad;} N8S | N8S Windsor , Canada CAMTR | Montreal…" at bounding box center [654, 145] width 657 height 38
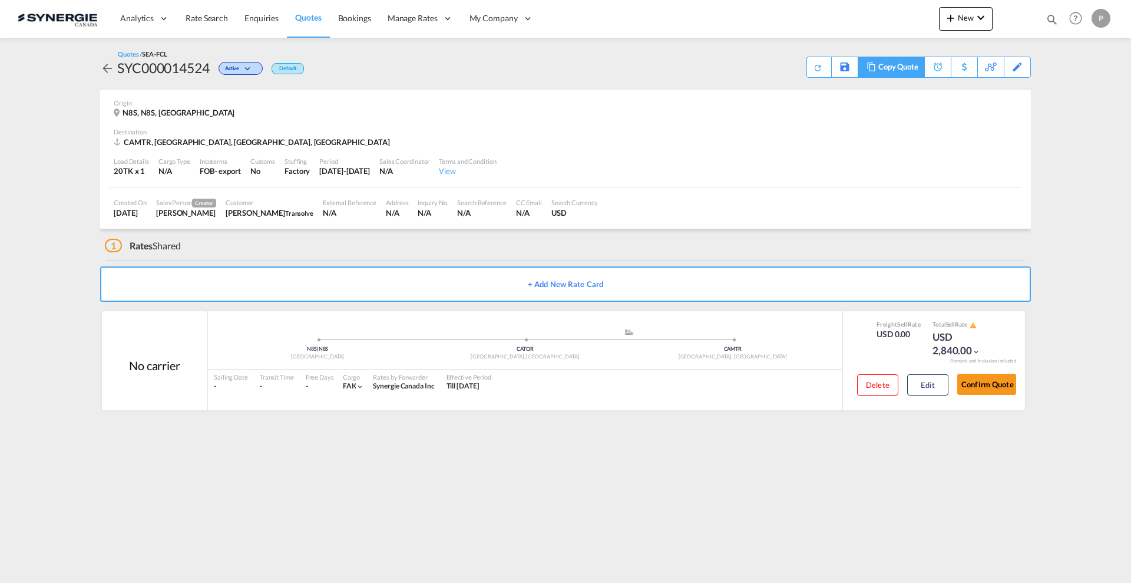
click at [904, 68] on div "Copy Quote" at bounding box center [898, 67] width 40 height 20
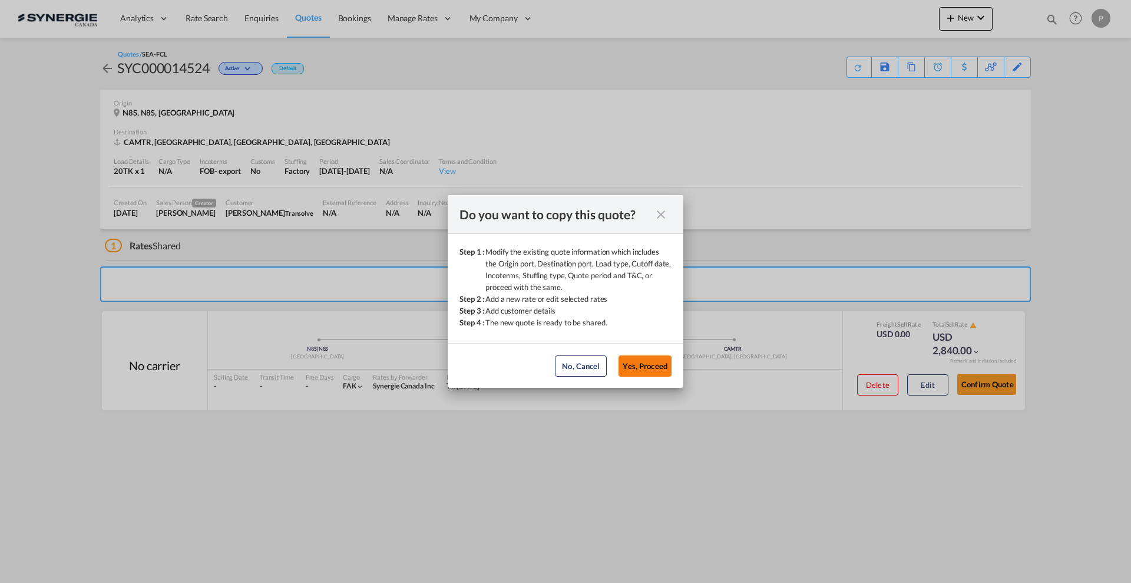
click at [636, 366] on button "Yes, Proceed" at bounding box center [644, 365] width 53 height 21
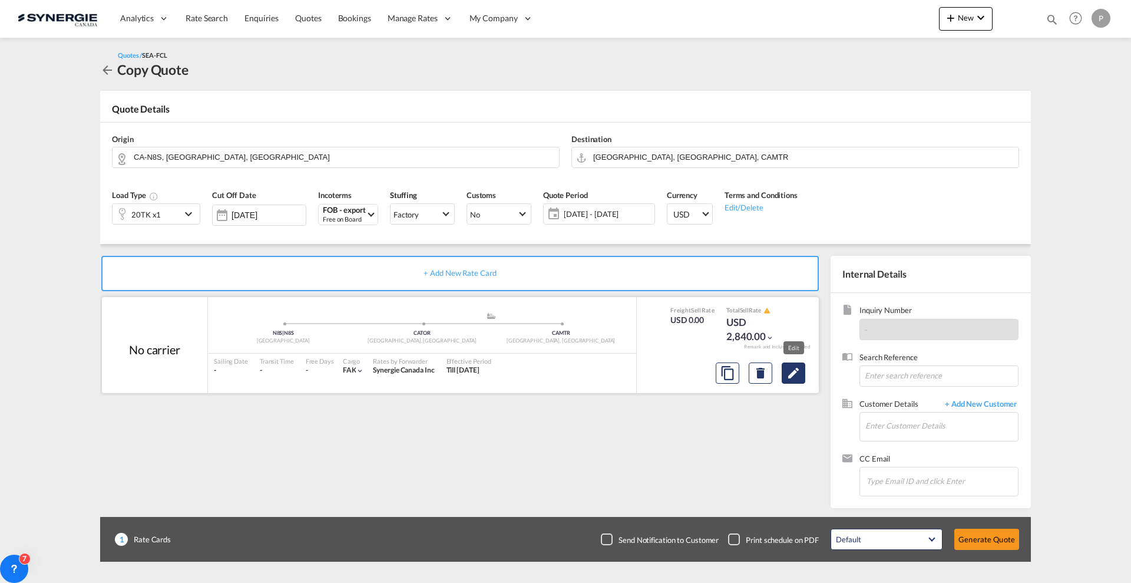
click at [797, 366] on md-icon "Edit" at bounding box center [793, 373] width 14 height 14
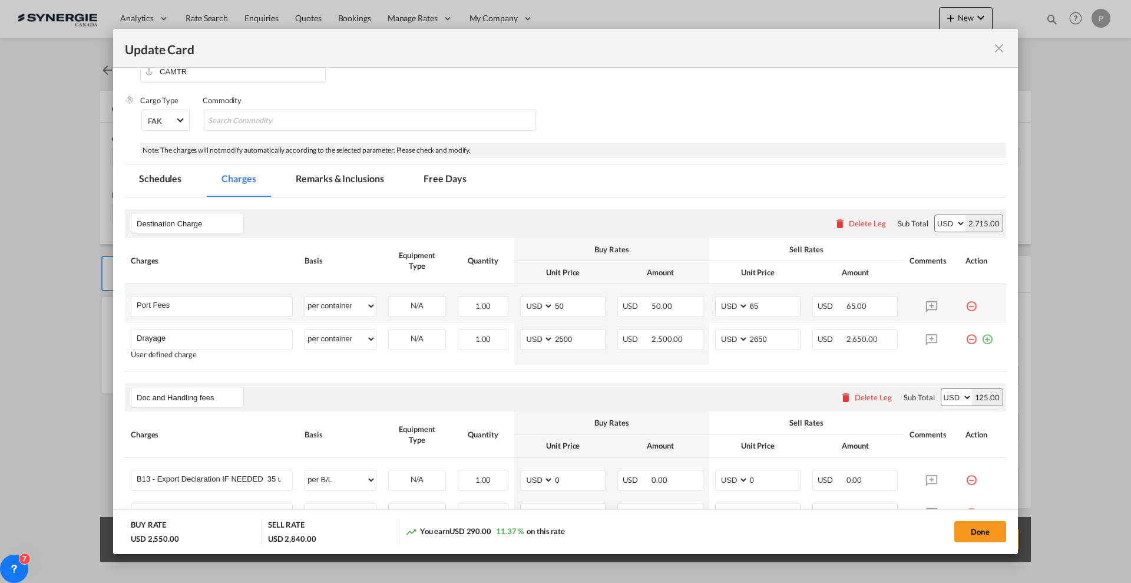
scroll to position [221, 0]
click at [568, 343] on input "2500" at bounding box center [579, 338] width 51 height 18
type input "4940"
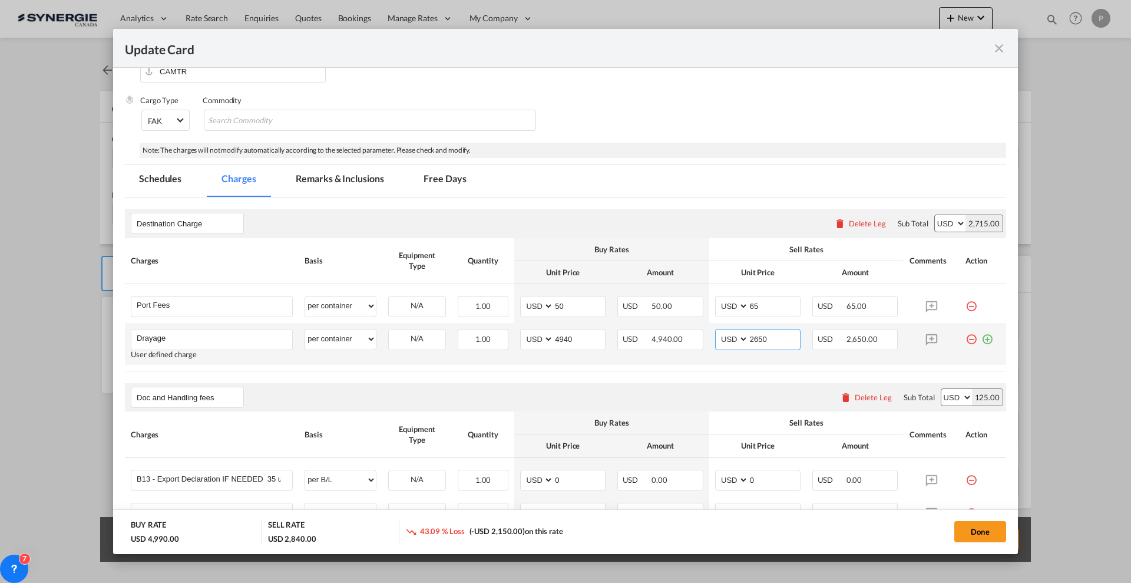
click at [776, 334] on input "2650" at bounding box center [774, 338] width 51 height 18
type input "5150"
click at [339, 183] on md-tab-item "Remarks & Inclusions" at bounding box center [340, 180] width 116 height 32
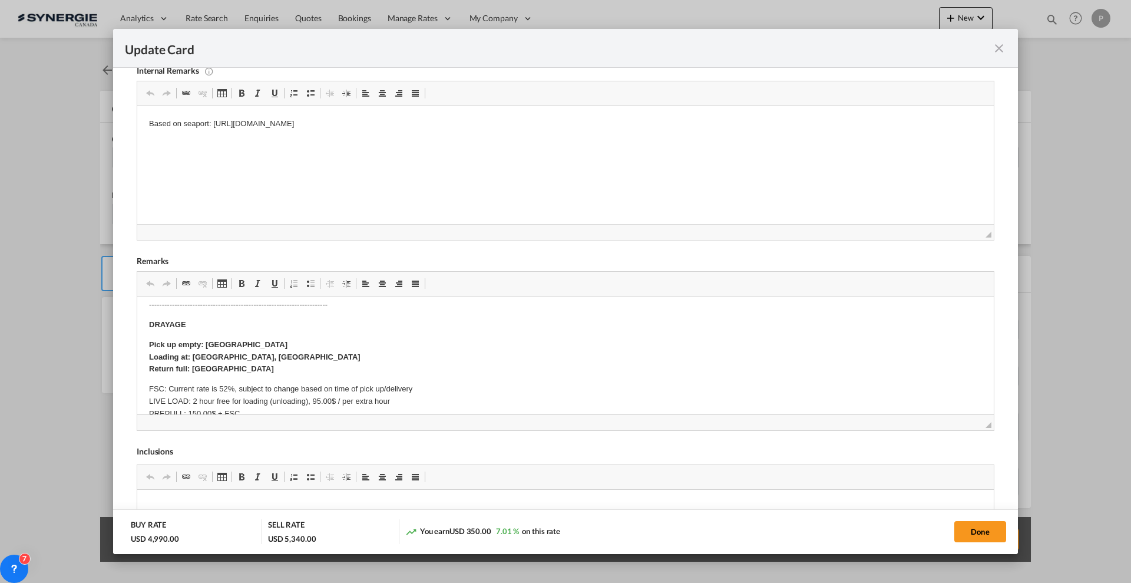
scroll to position [0, 0]
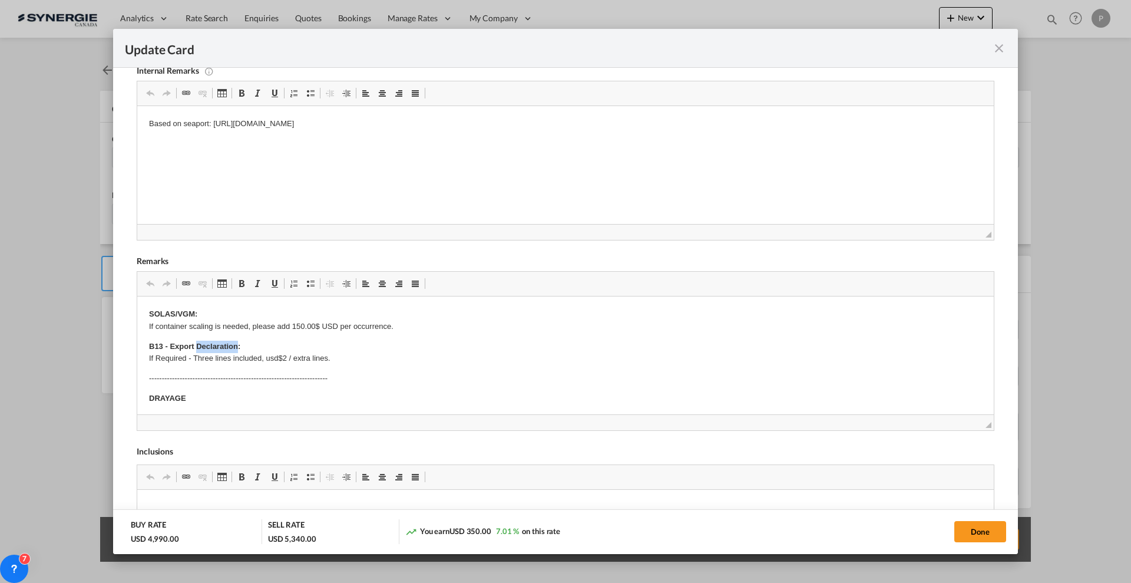
click at [221, 342] on strong "B13 - Export Declaration:" at bounding box center [194, 346] width 91 height 9
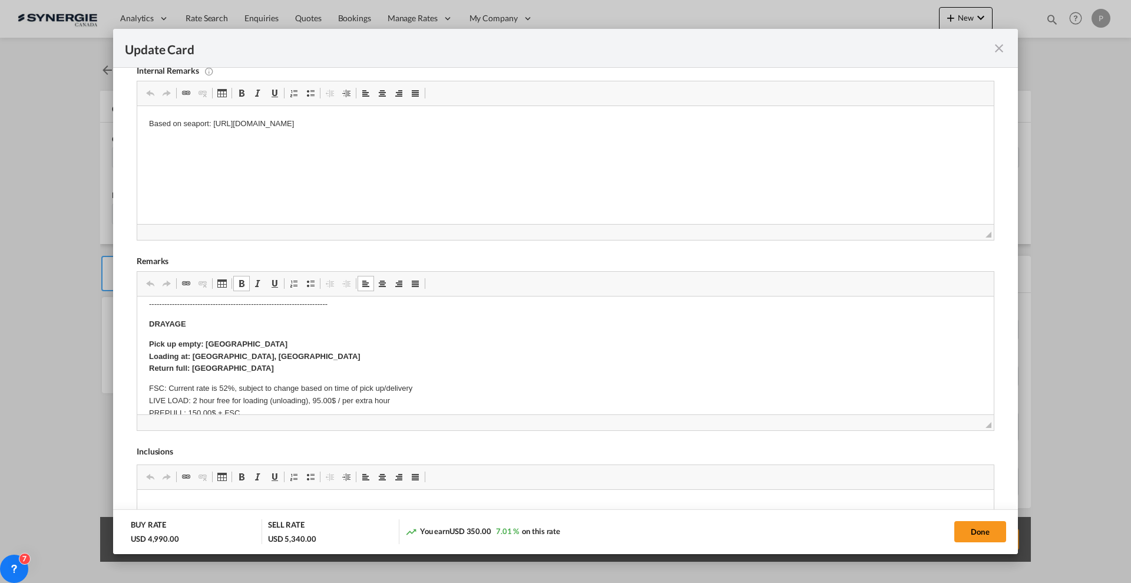
scroll to position [74, 0]
click at [224, 345] on strong "Pick up empty: Montreal Depot Loading at: Windsor, ON Return full: Montreal Port" at bounding box center [254, 357] width 211 height 34
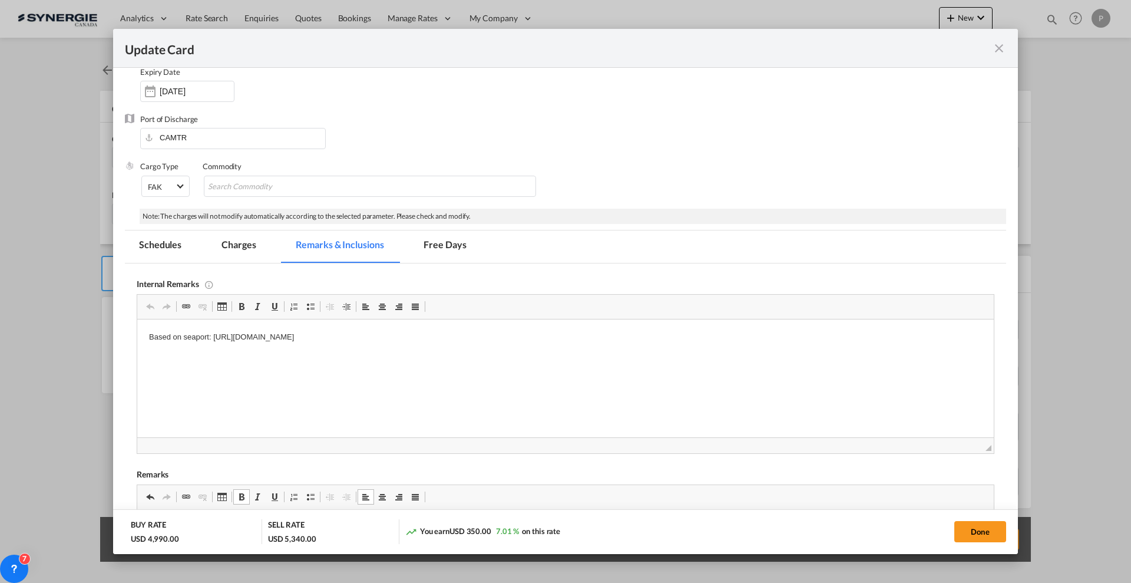
scroll to position [0, 0]
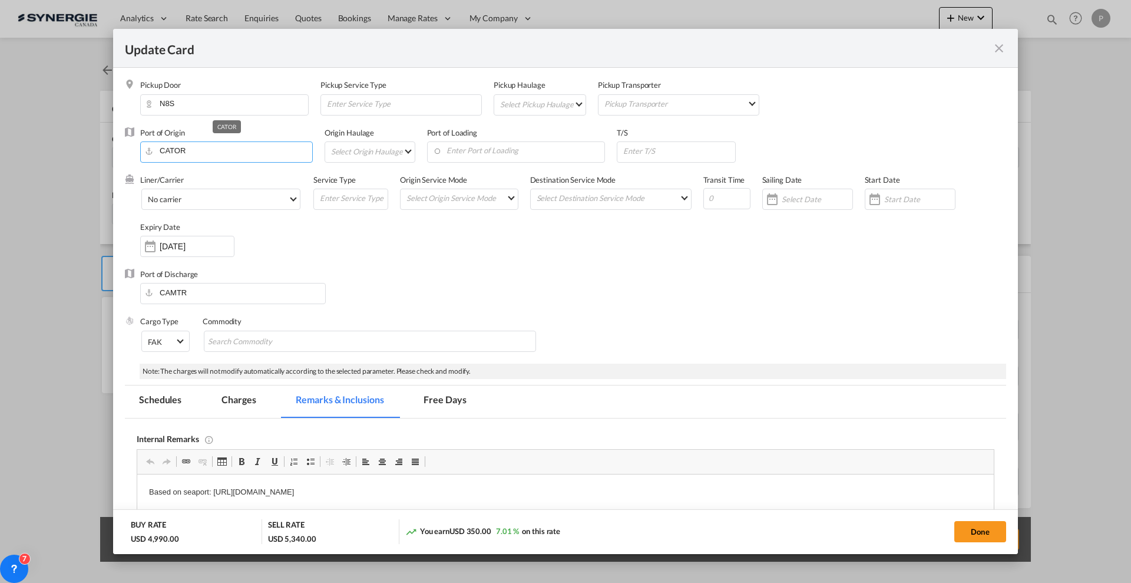
click at [180, 150] on input "CATOR" at bounding box center [229, 151] width 166 height 18
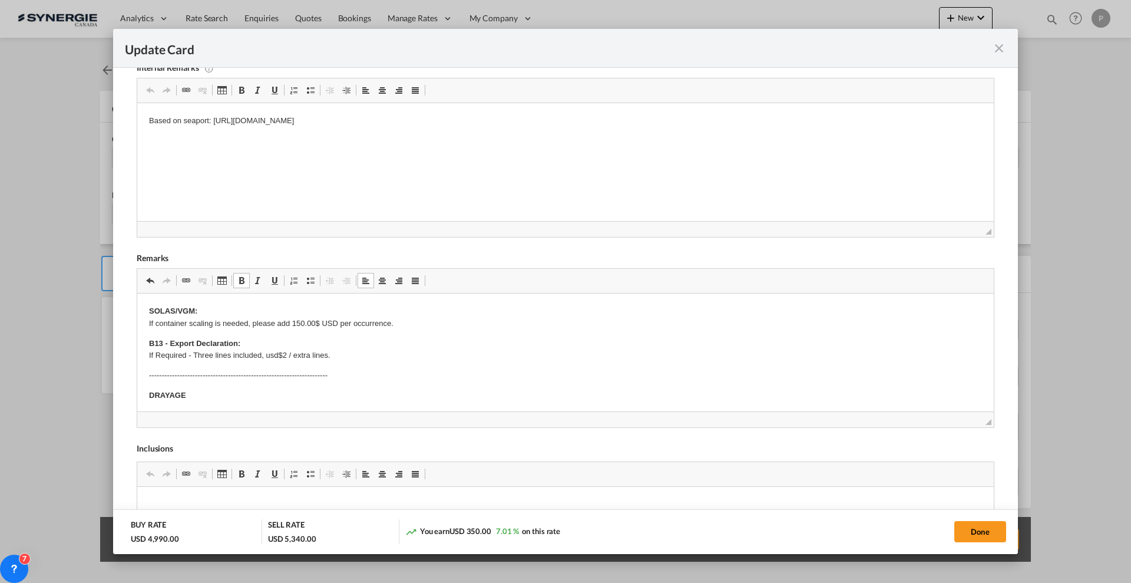
click at [180, 139] on html "Based on seaport: https://app.frontapp.com/open/cnv_qbxh4y7?key=xxpy7DgZQypszYe…" at bounding box center [565, 121] width 856 height 36
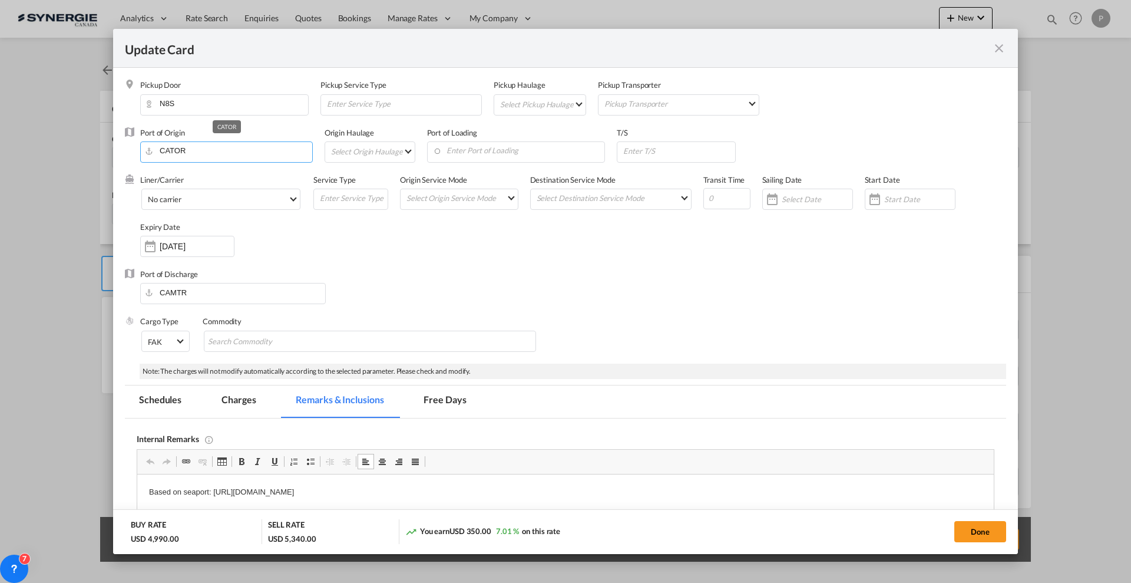
click at [209, 143] on input "CATOR" at bounding box center [229, 151] width 166 height 18
click at [209, 144] on input "CATOR" at bounding box center [229, 151] width 166 height 18
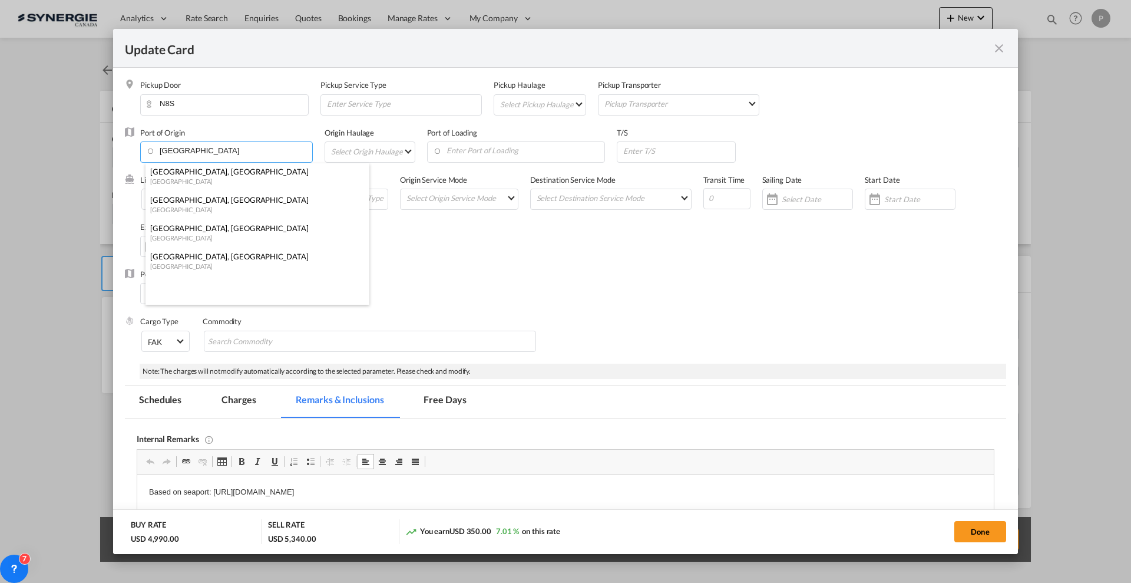
click at [220, 199] on div "Chicago, IL" at bounding box center [253, 199] width 207 height 11
type input "Chicago, IL, USCHI"
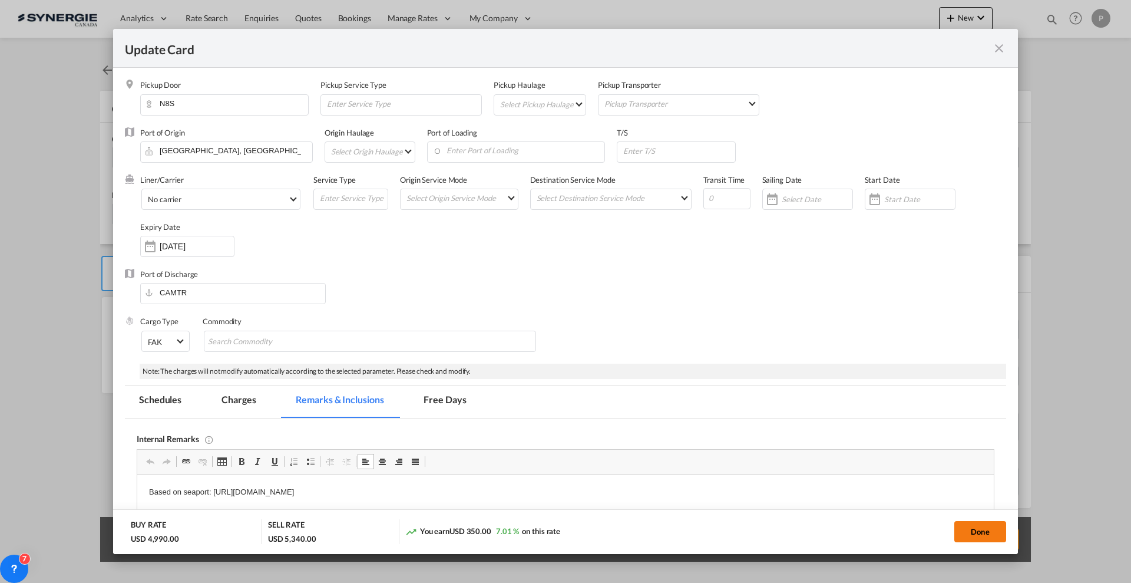
click at [978, 531] on button "Done" at bounding box center [980, 531] width 52 height 21
type input "[DATE]"
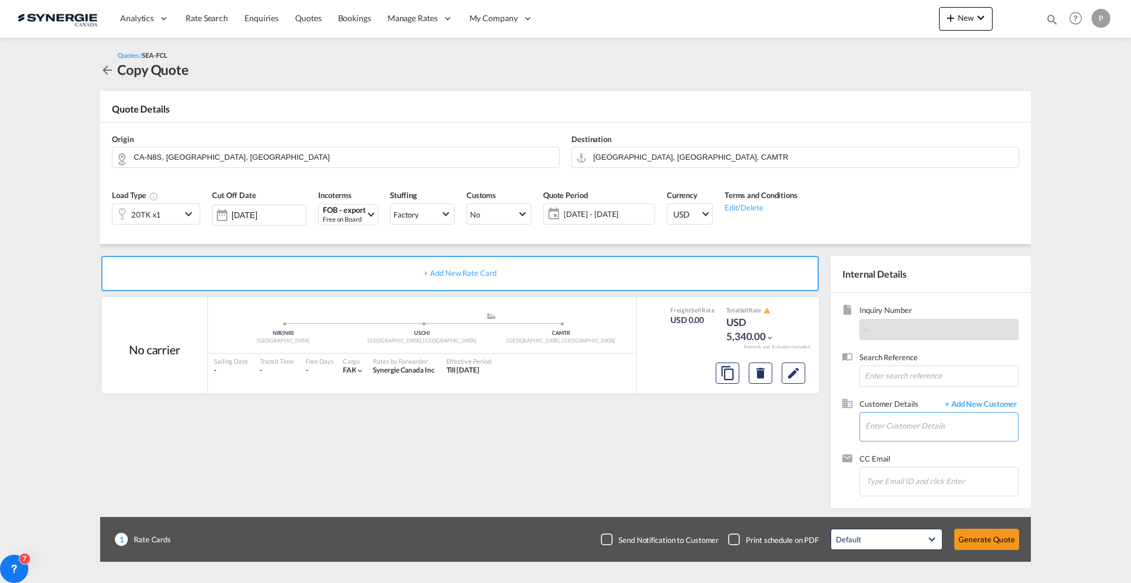
click at [915, 435] on input "Enter Customer Details" at bounding box center [941, 425] width 153 height 27
click at [917, 429] on body "Analytics Reports Dashboard Rate Search Enquiries Quotes Bookings" at bounding box center [565, 291] width 1131 height 583
click at [907, 444] on div "Effy Xu effy .xu@transolve.com.au | Transolve" at bounding box center [941, 446] width 153 height 32
type input "Transolve, Effy Xu, effy.xu@transolve.com.au"
click at [1003, 536] on button "Generate Quote" at bounding box center [986, 538] width 65 height 21
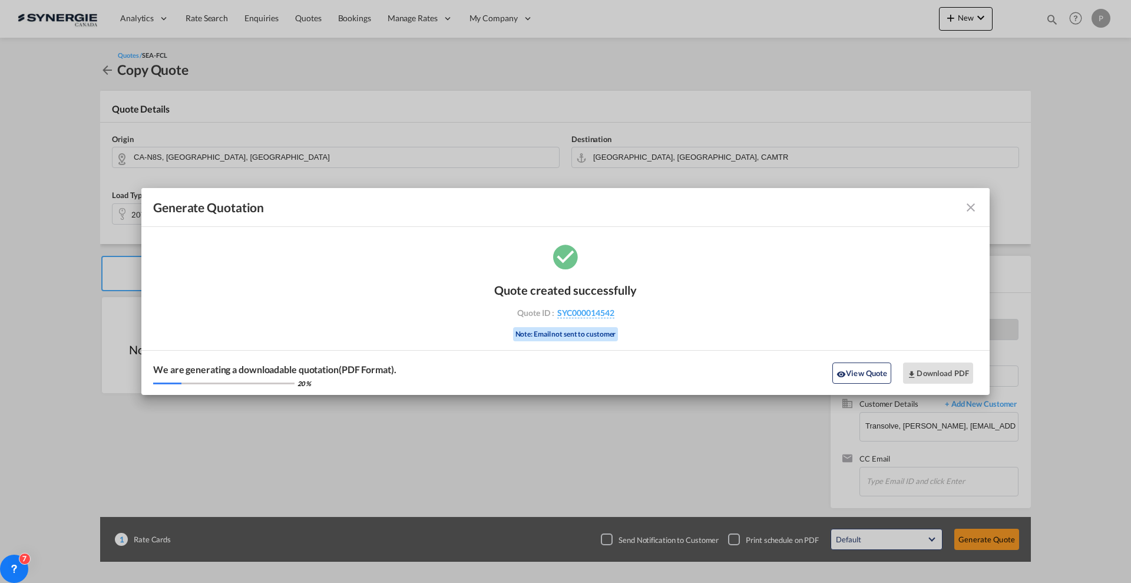
drag, startPoint x: 626, startPoint y: 319, endPoint x: 615, endPoint y: 317, distance: 10.9
click at [615, 317] on div "Quote created successfully Quote ID : SYC000014542 Note: Email not sent to cust…" at bounding box center [565, 311] width 143 height 80
copy div "SYC000014542"
click at [937, 377] on button "Download PDF" at bounding box center [938, 372] width 70 height 21
click at [969, 205] on md-icon "icon-close fg-AAA8AD cursor m-0" at bounding box center [971, 207] width 14 height 14
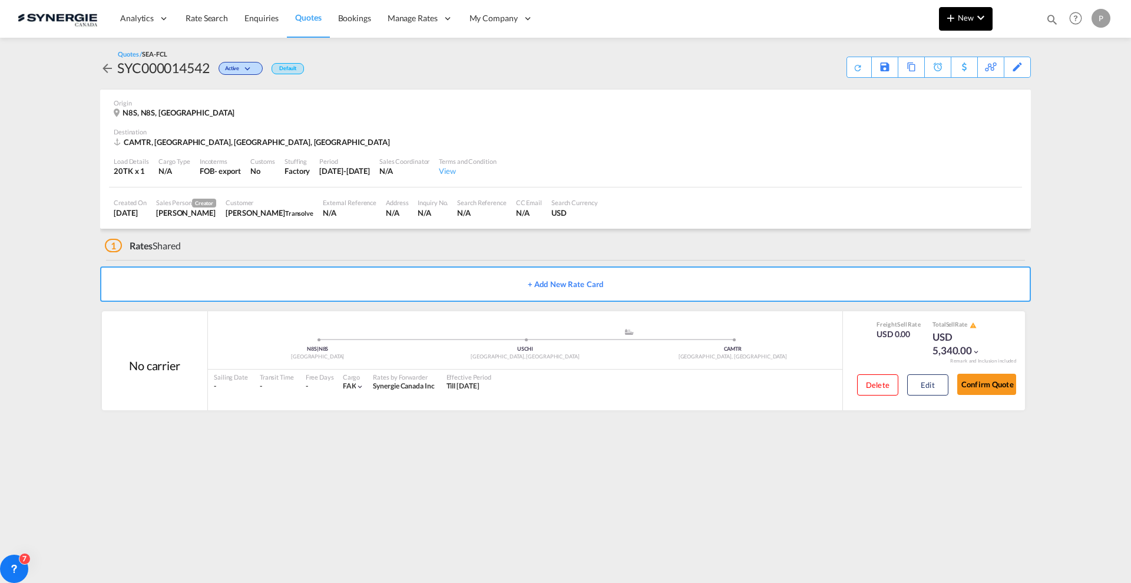
click at [941, 22] on button "New" at bounding box center [966, 19] width 54 height 24
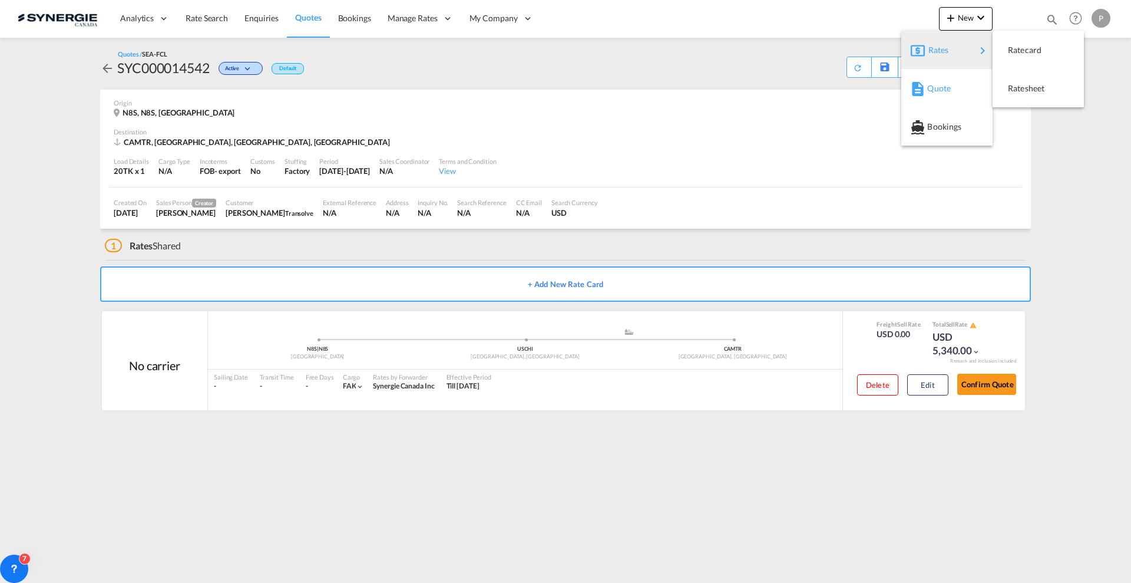
click at [933, 85] on span "Quote" at bounding box center [933, 89] width 13 height 24
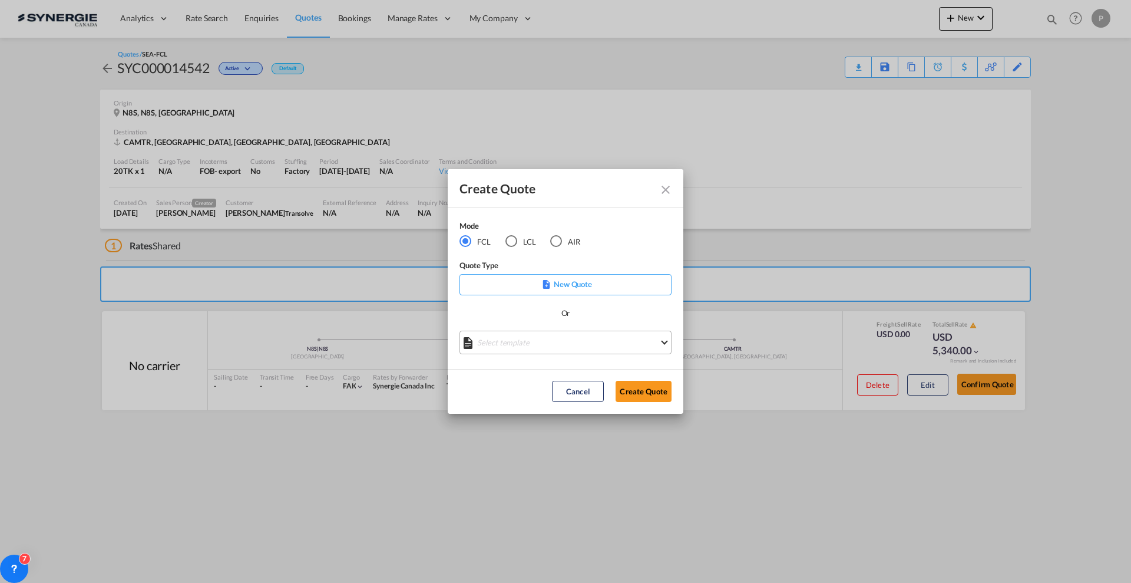
click at [521, 338] on md-select "Select template *NEW* FCL FREEHAND / DAP Pablo Gomez Saldarriaga | 10 Jul 2025 …" at bounding box center [565, 342] width 212 height 24
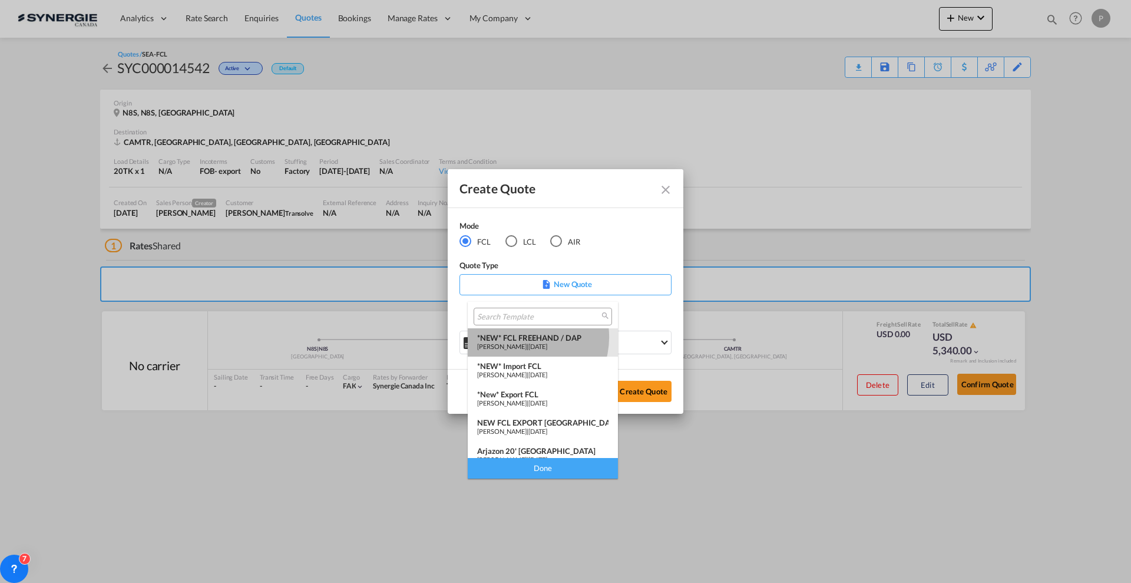
click at [525, 337] on div "*NEW* FCL FREEHAND / DAP" at bounding box center [542, 337] width 131 height 9
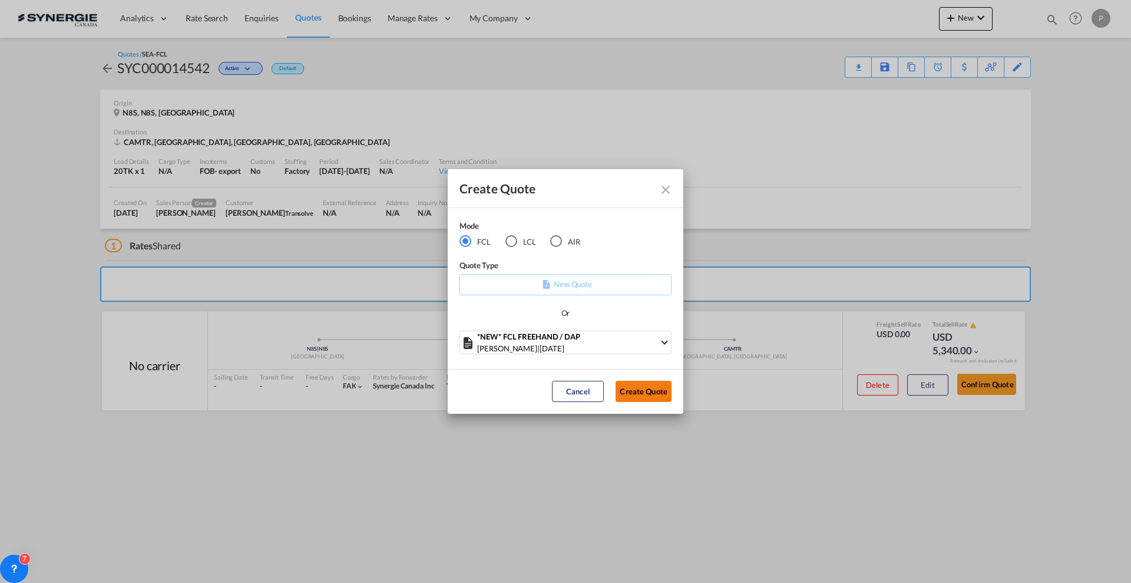
click at [653, 386] on button "Create Quote" at bounding box center [643, 390] width 56 height 21
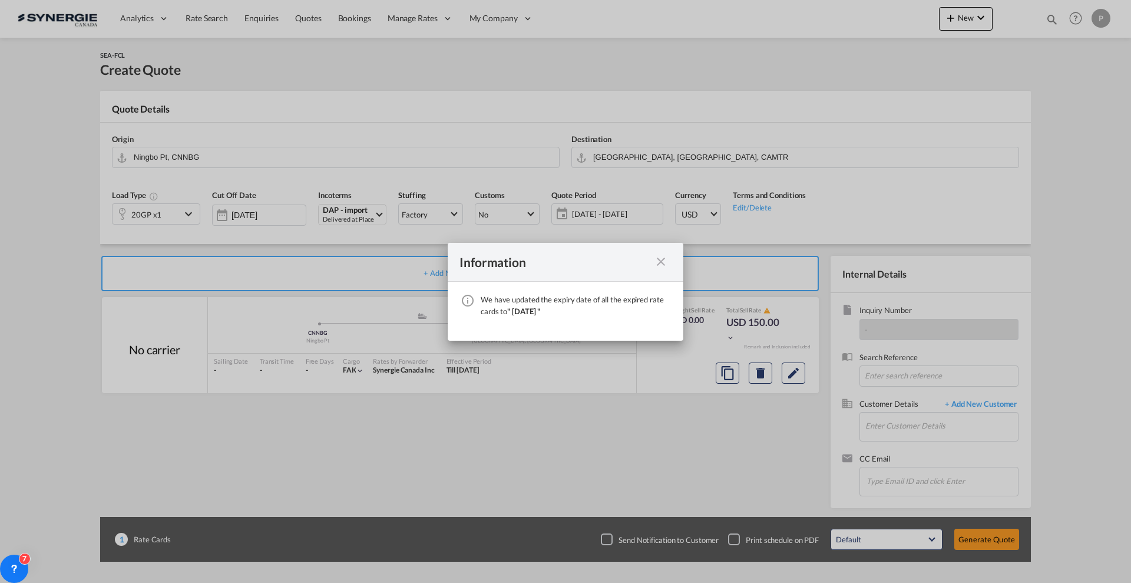
click at [664, 260] on md-icon "icon-close fg-AAA8AD cursor" at bounding box center [661, 261] width 14 height 14
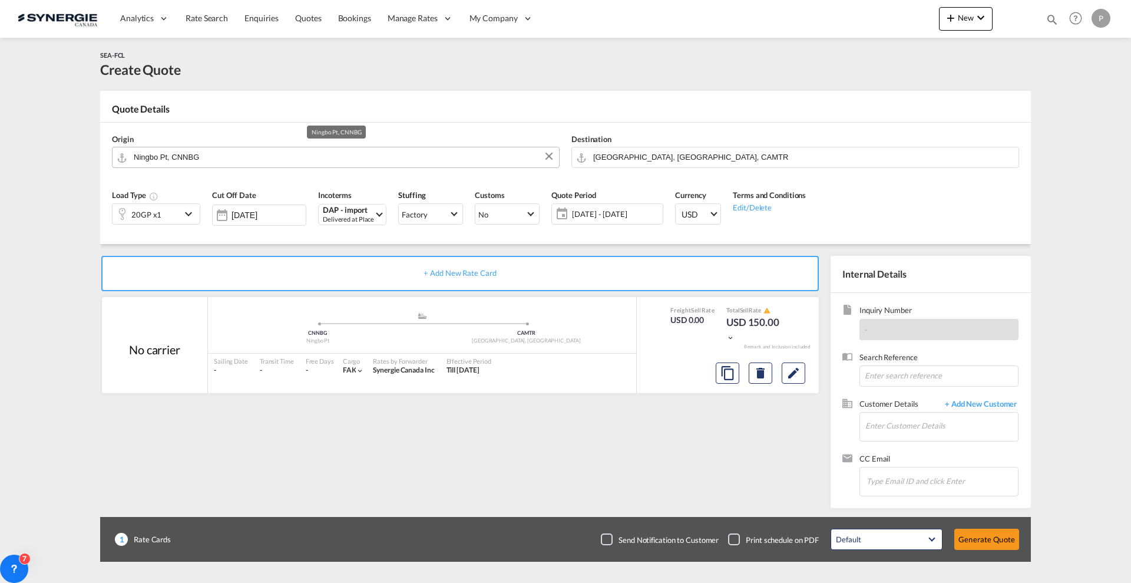
click at [181, 152] on input "Ningbo Pt, CNNBG" at bounding box center [343, 157] width 419 height 21
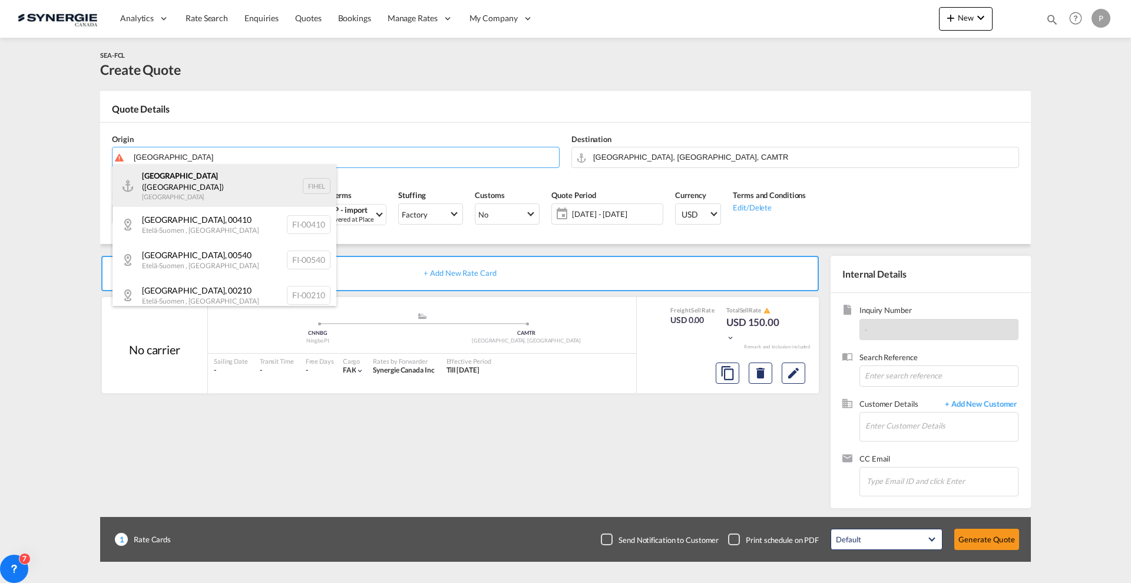
click at [186, 179] on div "Helsinki (Helsingfors) Finland FIHEL" at bounding box center [224, 185] width 224 height 42
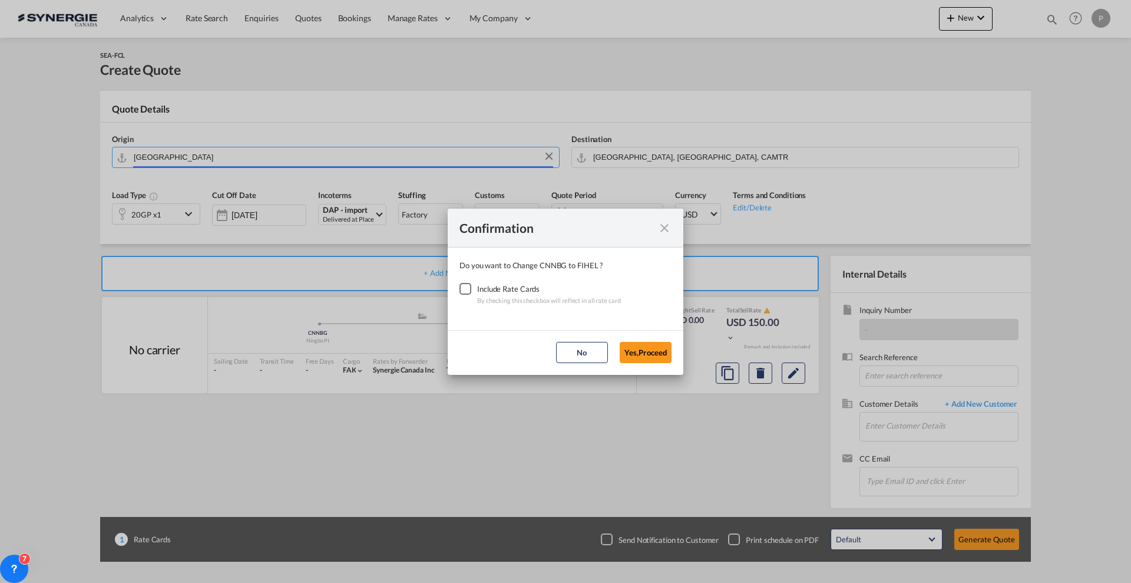
type input "Helsinki (Helsingfors), FIHEL"
click at [471, 284] on div "Checkbox No Ink" at bounding box center [465, 289] width 12 height 12
click at [634, 347] on button "Yes,Proceed" at bounding box center [646, 352] width 52 height 21
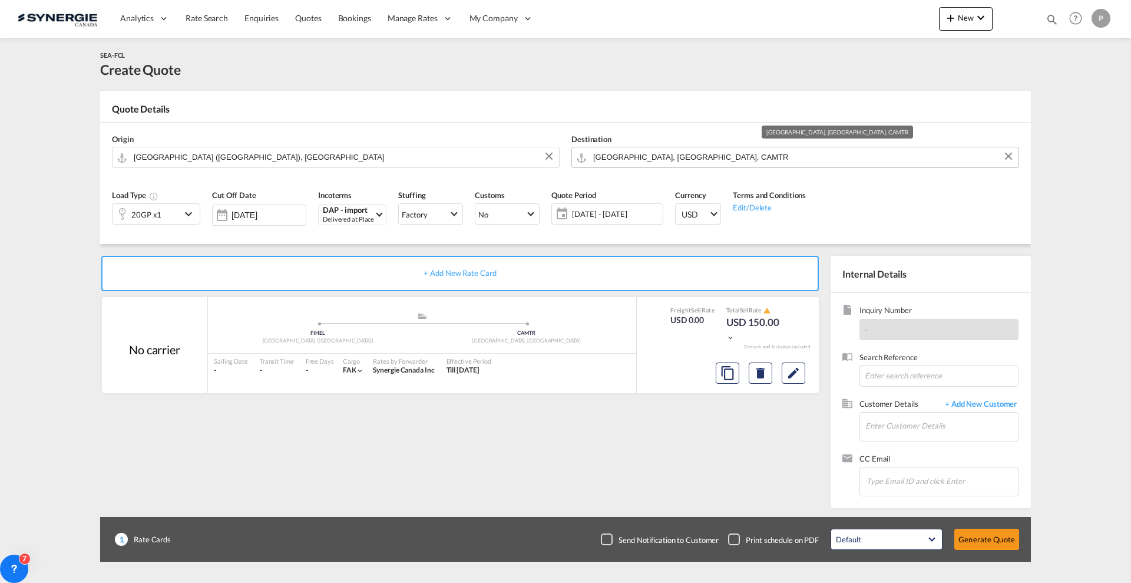
click at [646, 164] on input "Montreal, QC, CAMTR" at bounding box center [802, 157] width 419 height 21
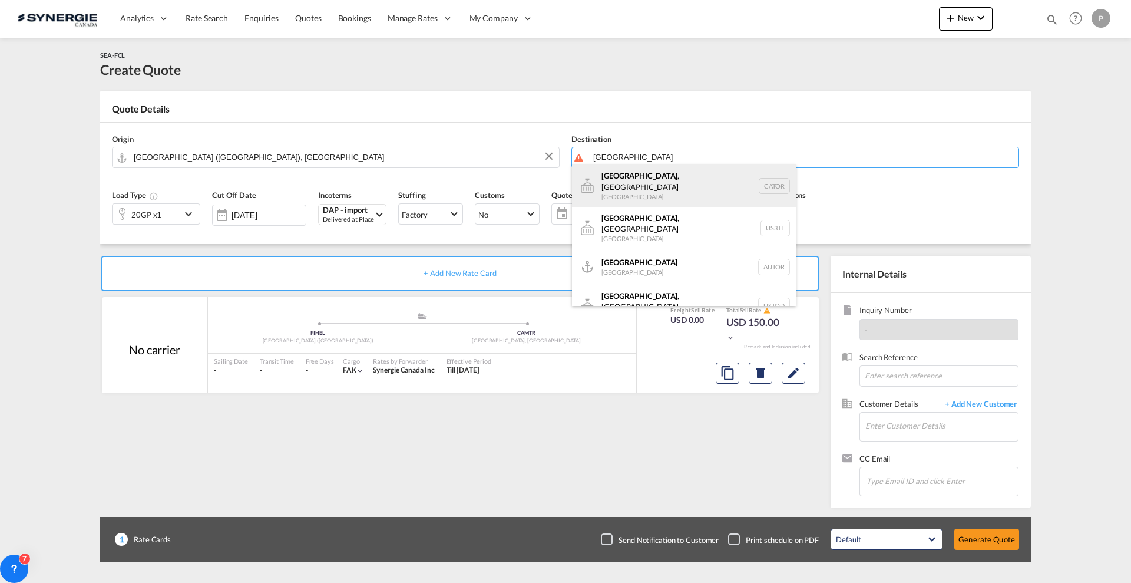
click at [654, 185] on div "Toronto , ON Canada CATOR" at bounding box center [684, 185] width 224 height 42
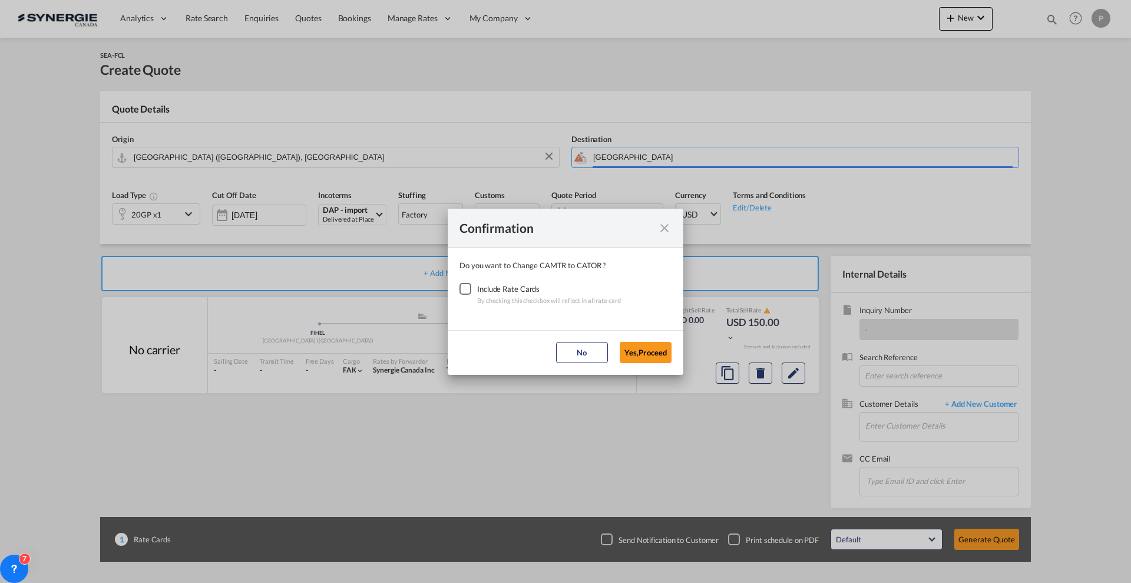
type input "Toronto, ON, CATOR"
click at [470, 288] on div "Checkbox No Ink" at bounding box center [465, 289] width 12 height 12
click at [641, 358] on button "Yes,Proceed" at bounding box center [646, 352] width 52 height 21
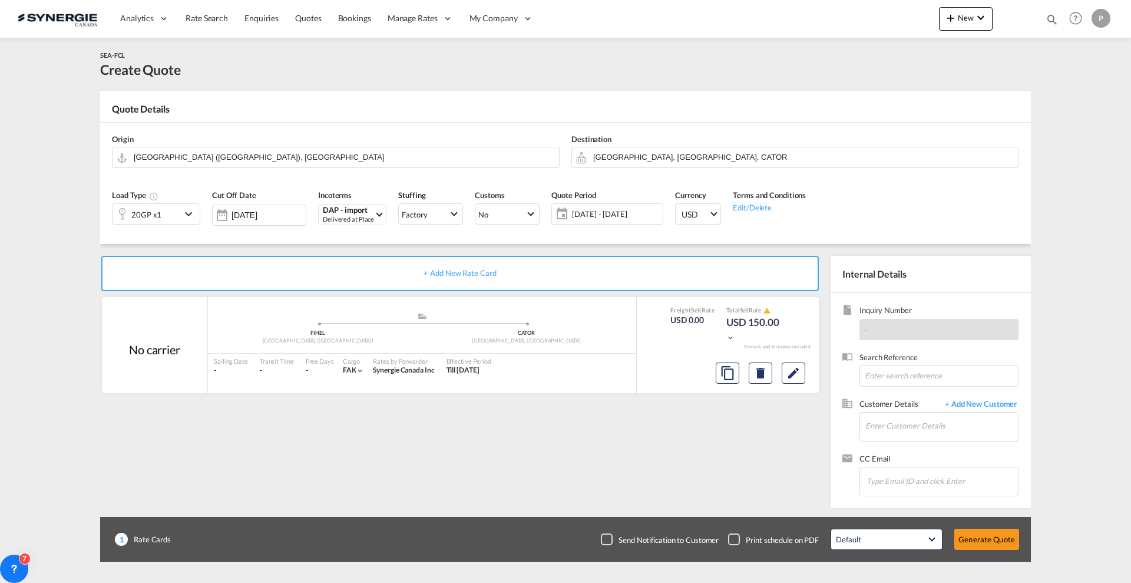
click at [598, 216] on span "04 Sep - 04 Oct 2025" at bounding box center [616, 214] width 88 height 11
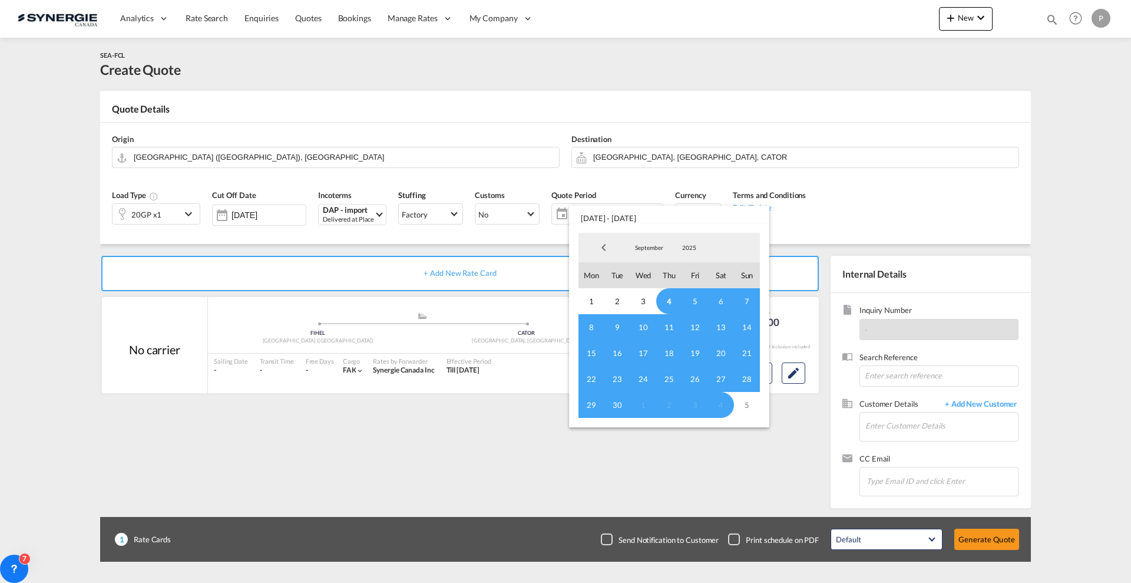
click at [17, 316] on md-backdrop at bounding box center [565, 291] width 1131 height 583
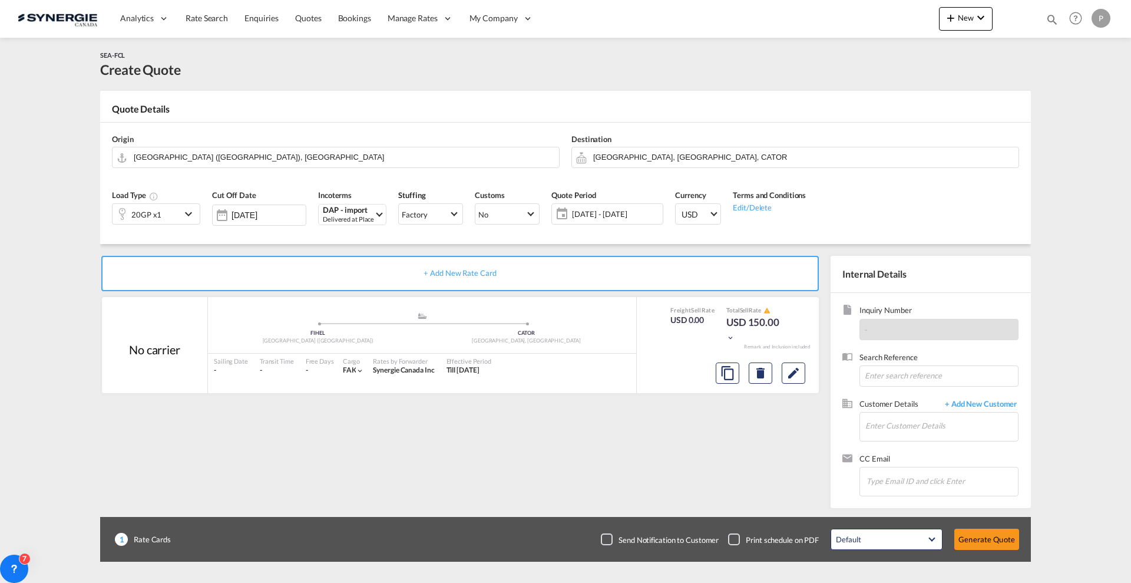
click at [65, 320] on md-content "Analytics Reports Dashboard Rate Search Enquiries Quotes Bookings" at bounding box center [565, 291] width 1131 height 583
click at [795, 368] on md-icon "Edit" at bounding box center [793, 373] width 14 height 14
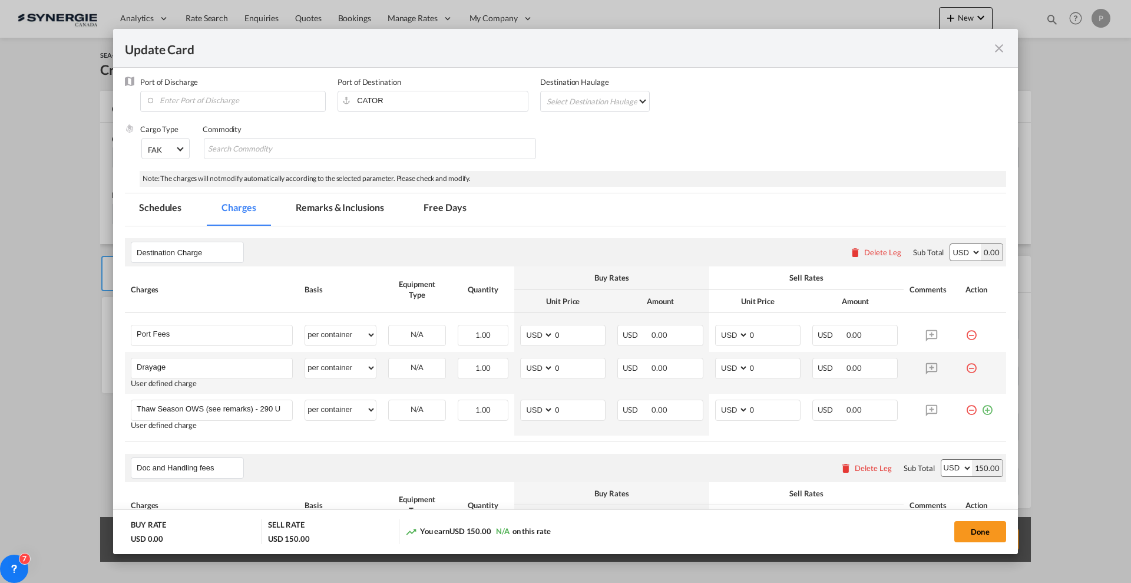
scroll to position [147, 0]
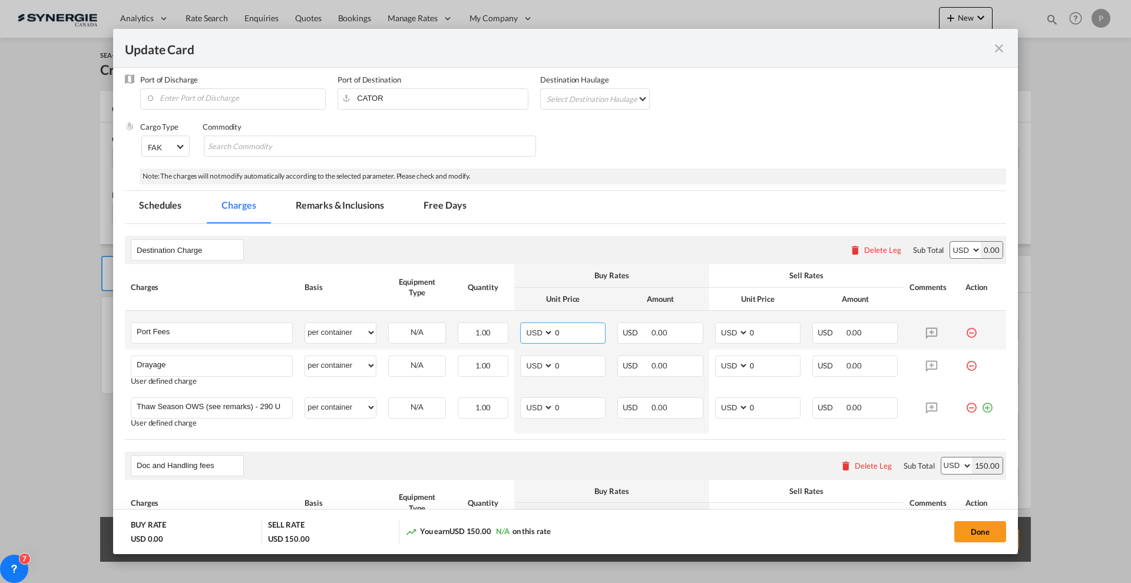
click at [562, 326] on input "0" at bounding box center [579, 332] width 51 height 18
click at [563, 373] on md-input-container "0" at bounding box center [579, 366] width 52 height 20
click at [565, 362] on input "0" at bounding box center [579, 365] width 51 height 18
click at [566, 362] on input "0" at bounding box center [579, 365] width 51 height 18
type input "276"
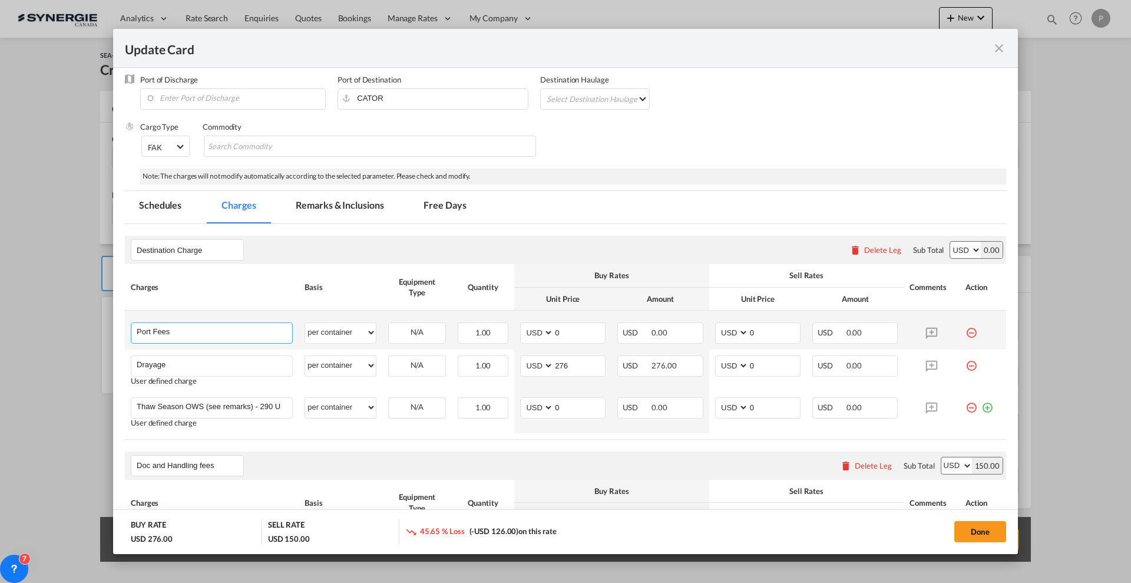
click at [282, 336] on input "Port Fees" at bounding box center [214, 332] width 155 height 18
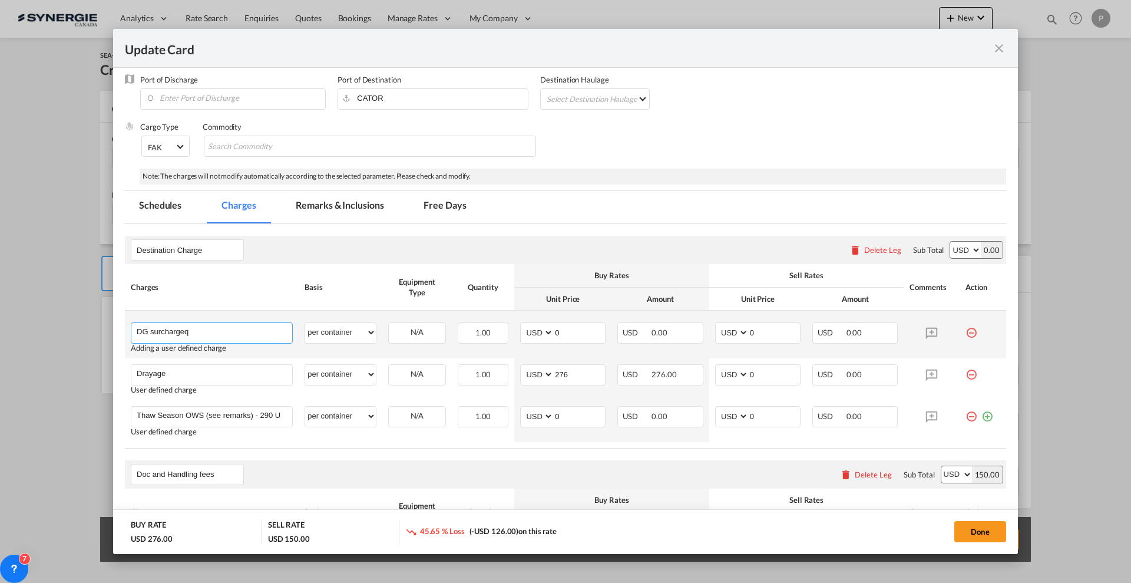
click at [282, 337] on input "DG surchargeq" at bounding box center [214, 332] width 155 height 18
type input "DG surcharge"
click at [591, 324] on input "0" at bounding box center [579, 332] width 51 height 18
click at [591, 323] on input "0" at bounding box center [579, 332] width 51 height 18
type input "76"
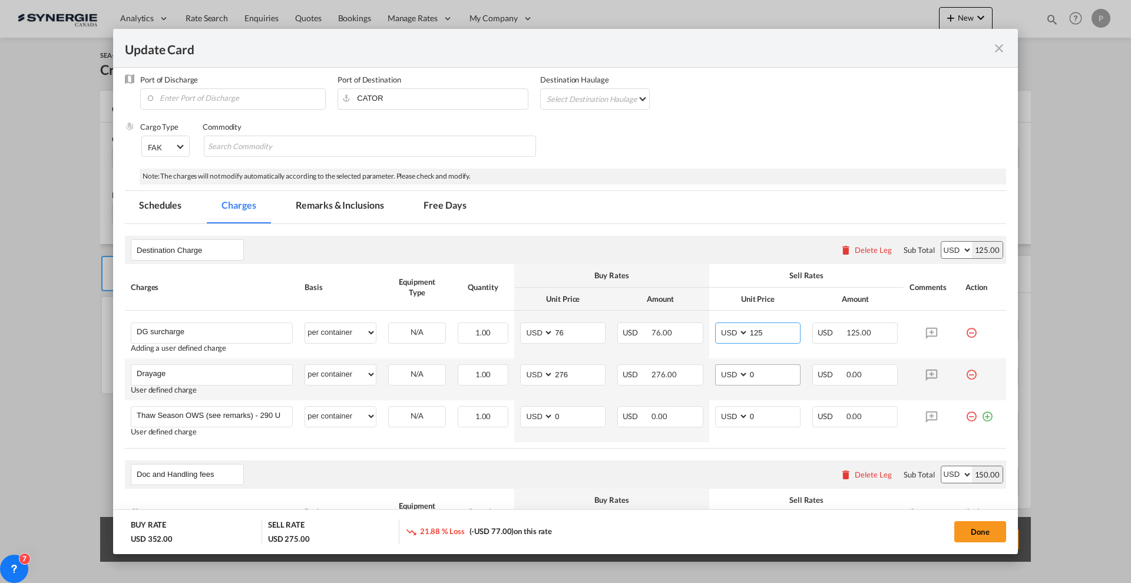
type input "125"
click at [770, 369] on input "0" at bounding box center [774, 374] width 51 height 18
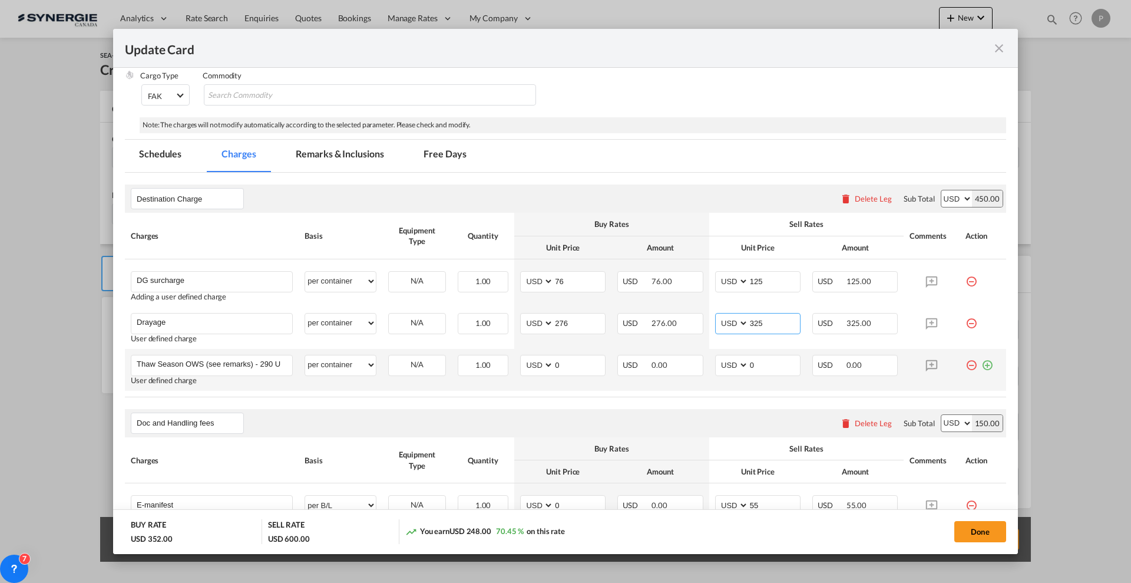
scroll to position [221, 0]
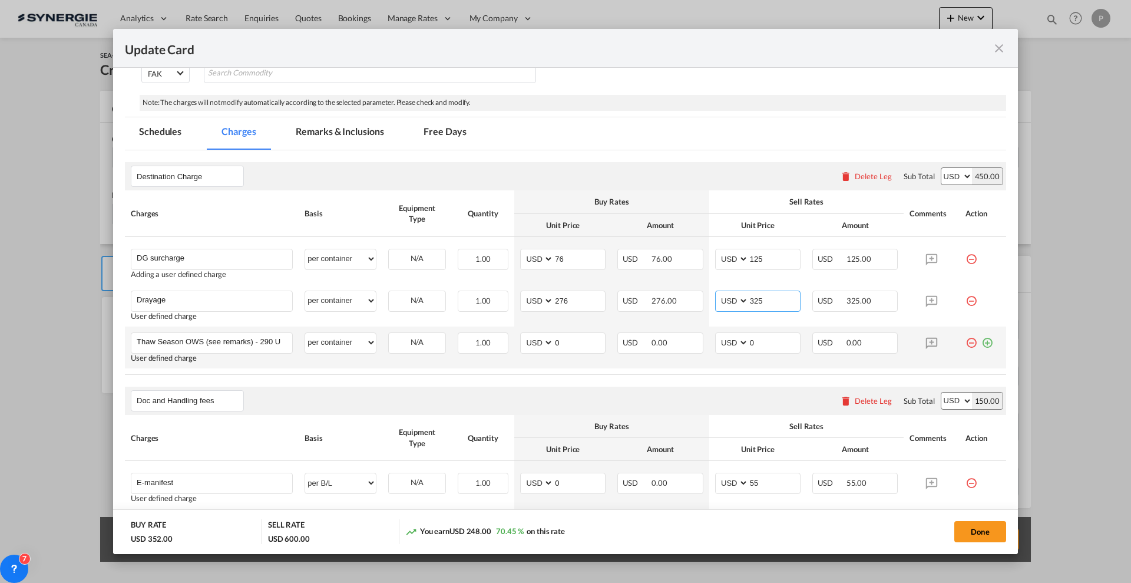
type input "325"
click at [965, 340] on md-icon "icon-minus-circle-outline red-400-fg" at bounding box center [971, 338] width 12 height 12
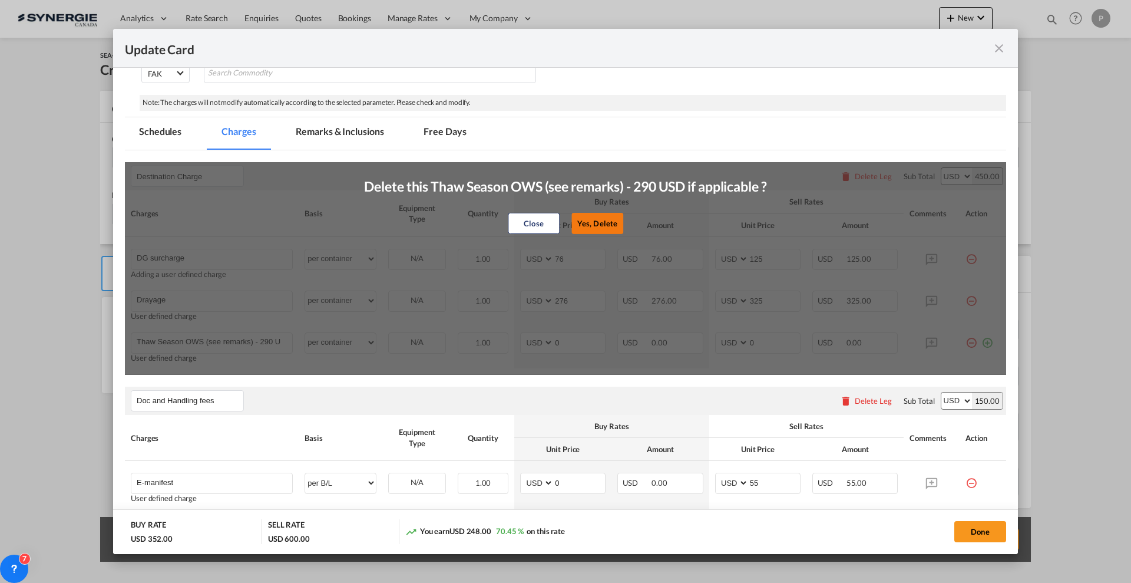
click at [602, 226] on button "Yes, Delete" at bounding box center [597, 223] width 52 height 21
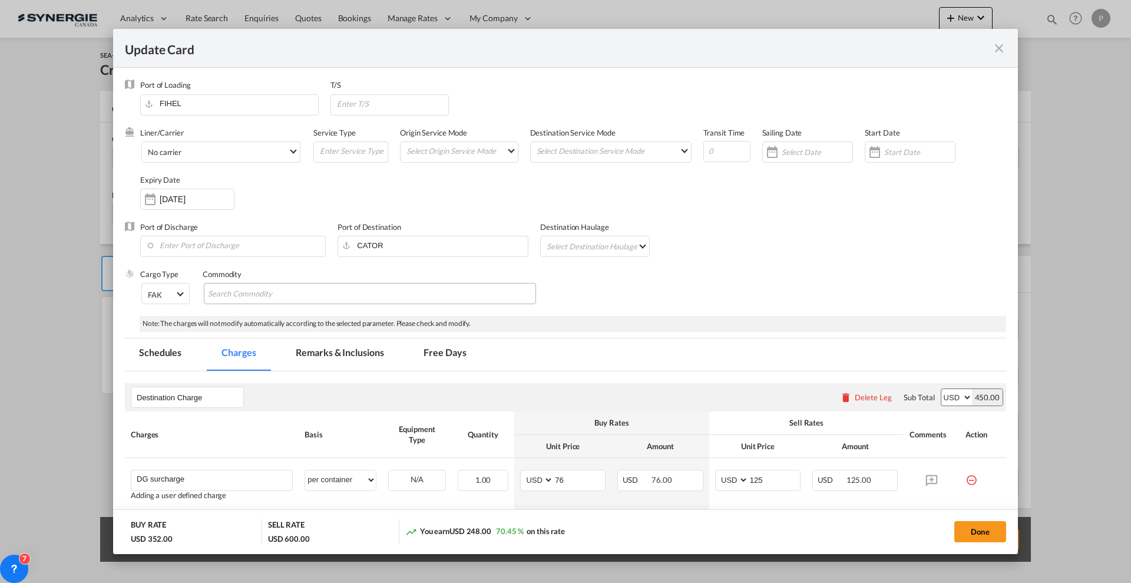
scroll to position [74, 0]
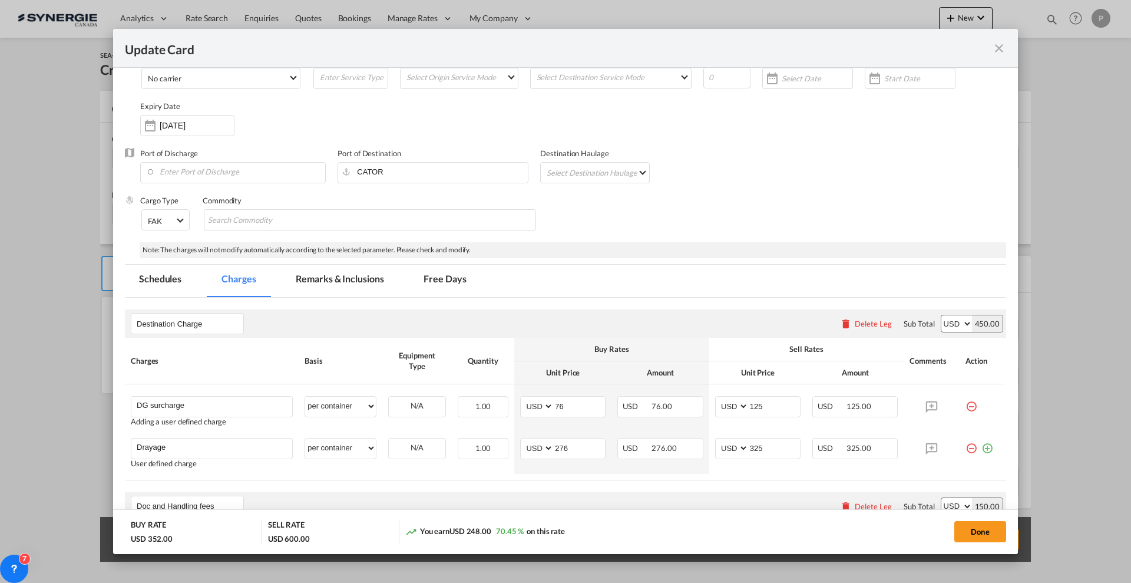
click at [334, 274] on md-tab-item "Remarks & Inclusions" at bounding box center [340, 280] width 116 height 32
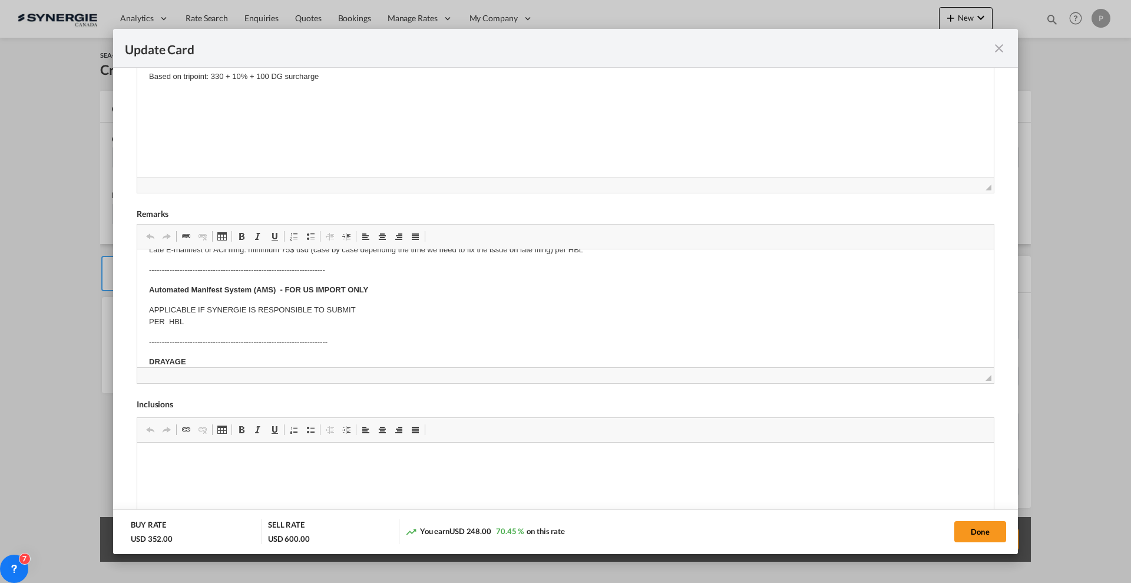
scroll to position [0, 0]
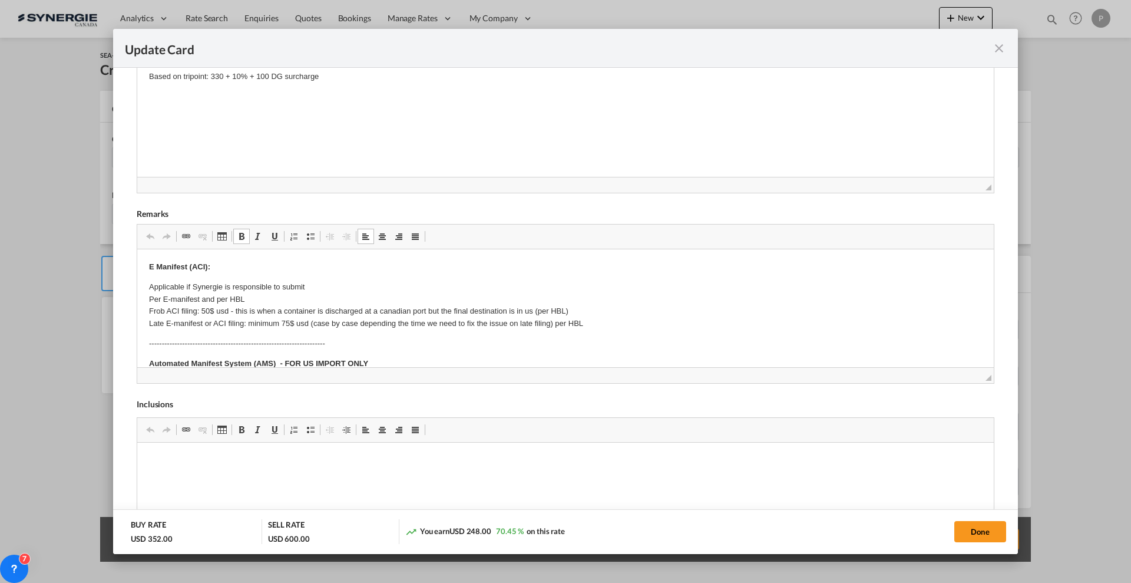
drag, startPoint x: 154, startPoint y: 286, endPoint x: 305, endPoint y: 314, distance: 153.4
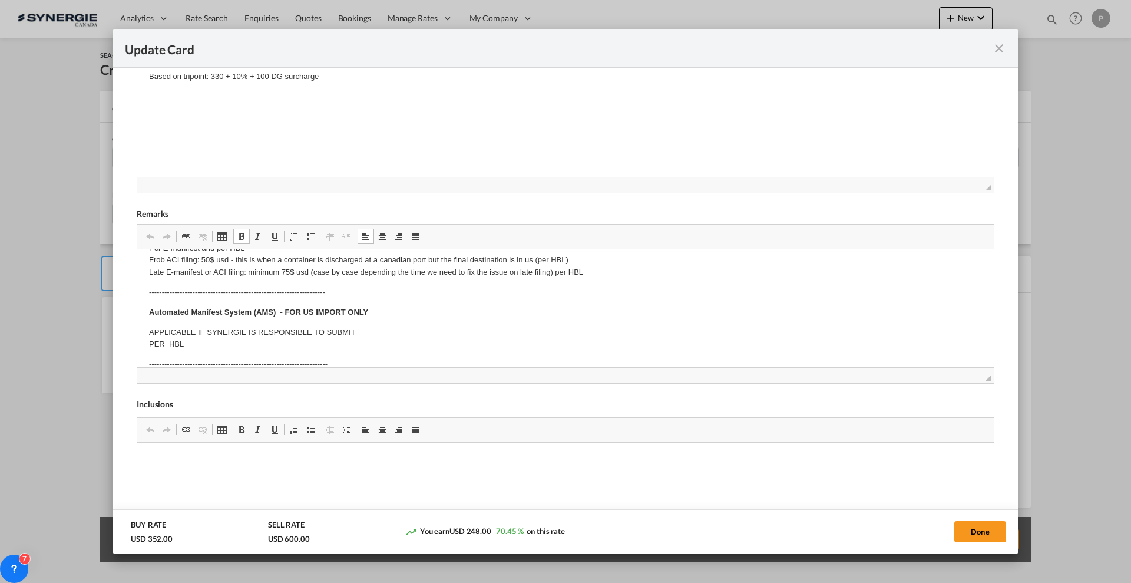
scroll to position [74, 0]
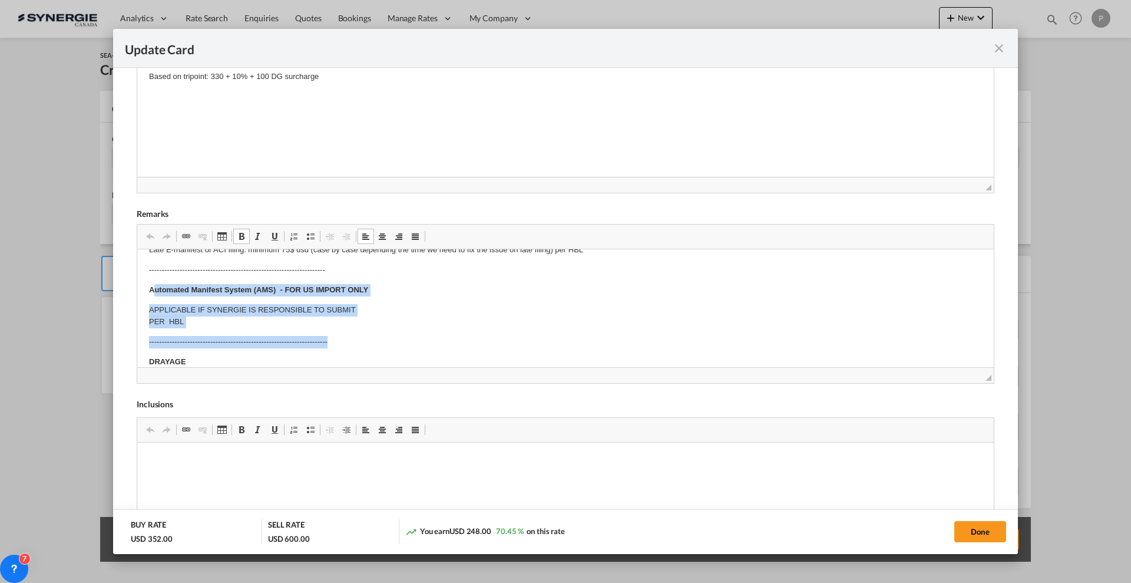
drag, startPoint x: 152, startPoint y: 282, endPoint x: 371, endPoint y: 348, distance: 228.8
click at [371, 348] on body "E Manifest (ACI): Applicable if Synergie is responsible to submit Per E-manifes…" at bounding box center [565, 492] width 833 height 611
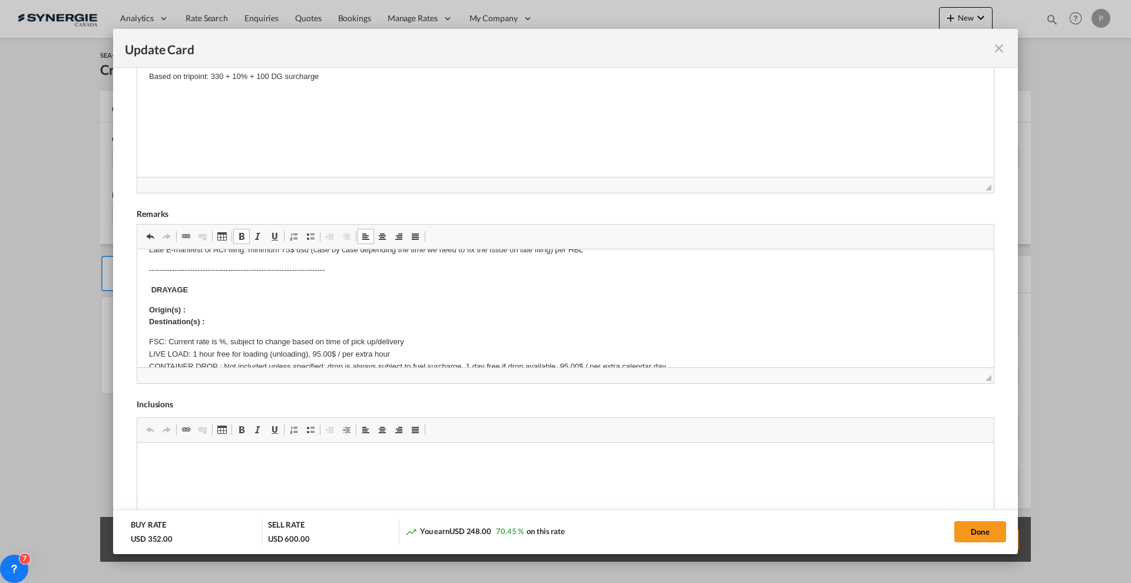
click at [264, 307] on p "Origin(s) : Destination(s) :" at bounding box center [565, 316] width 833 height 25
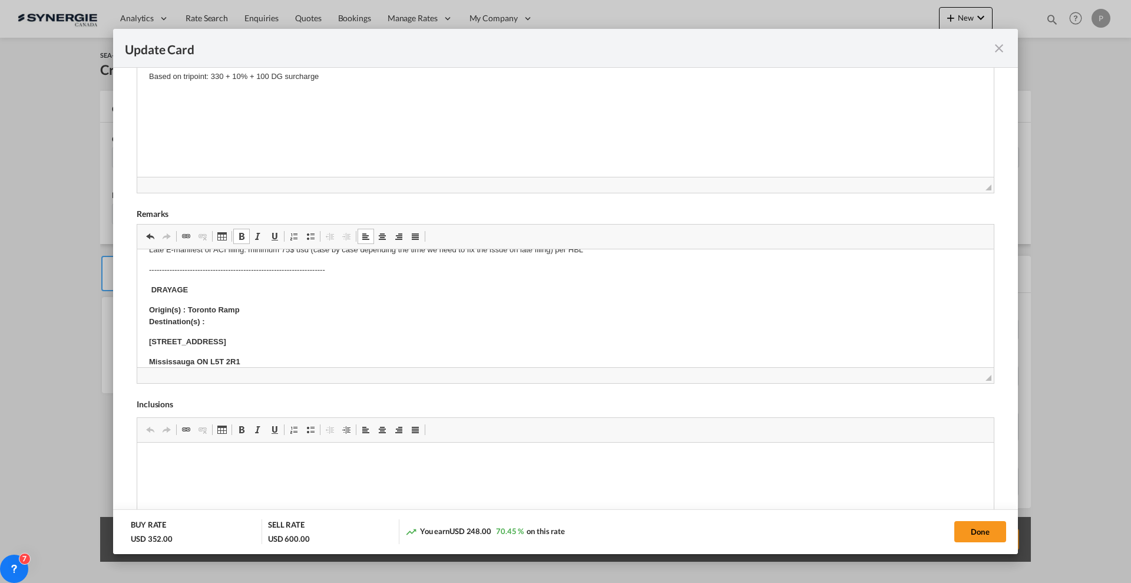
click at [246, 315] on p "Origin(s) : Toronto Ramp Destination(s) :" at bounding box center [565, 316] width 833 height 25
click at [237, 327] on p "Origin(s) : Toronto Ramp Destination(s) :" at bounding box center [565, 316] width 833 height 25
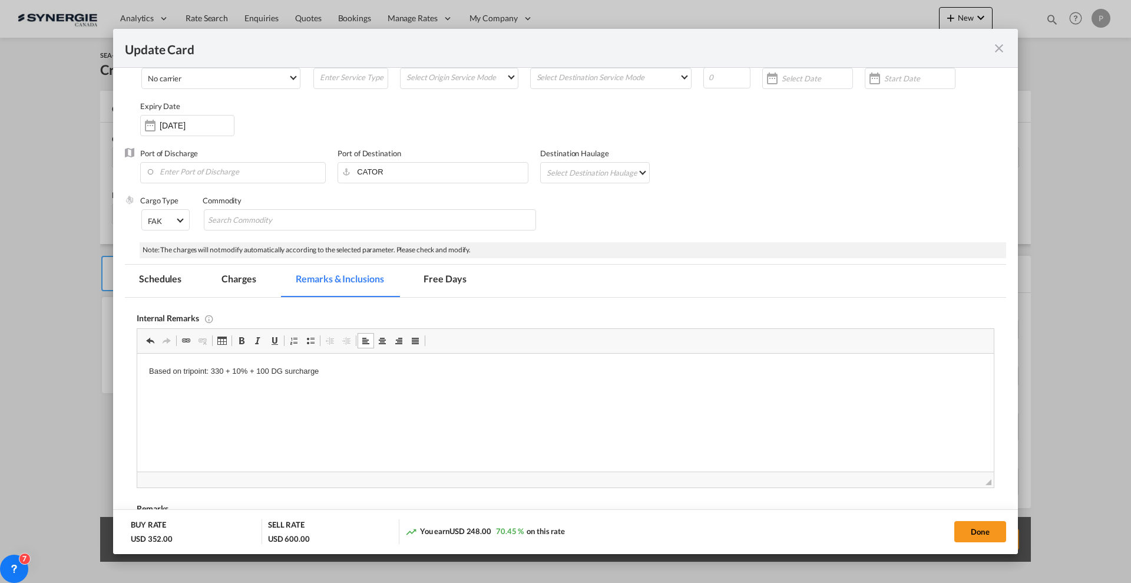
click at [310, 471] on span "◢" at bounding box center [565, 479] width 856 height 16
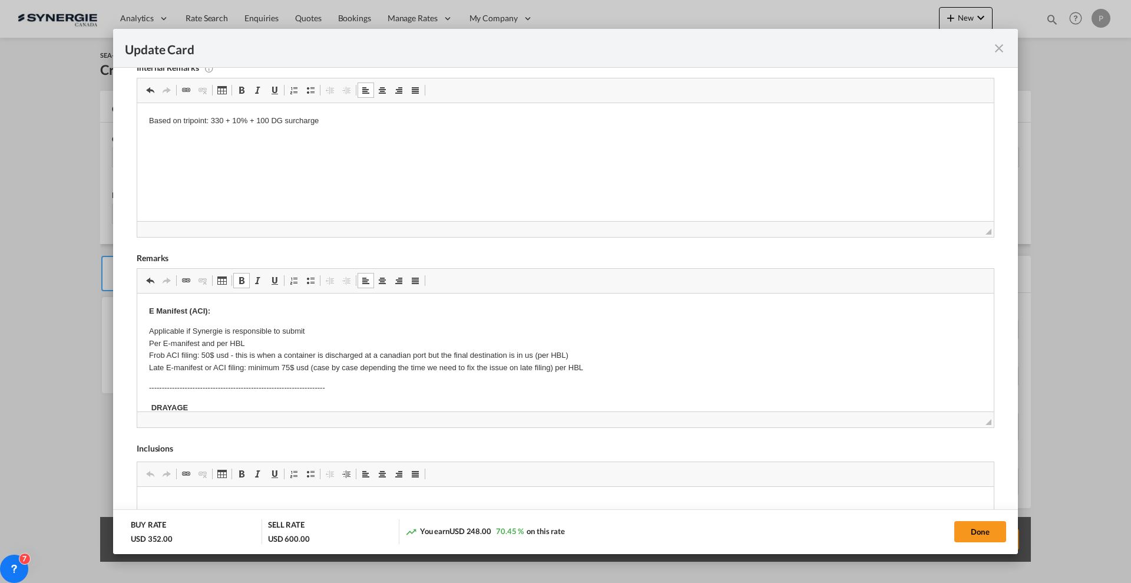
scroll to position [103, 0]
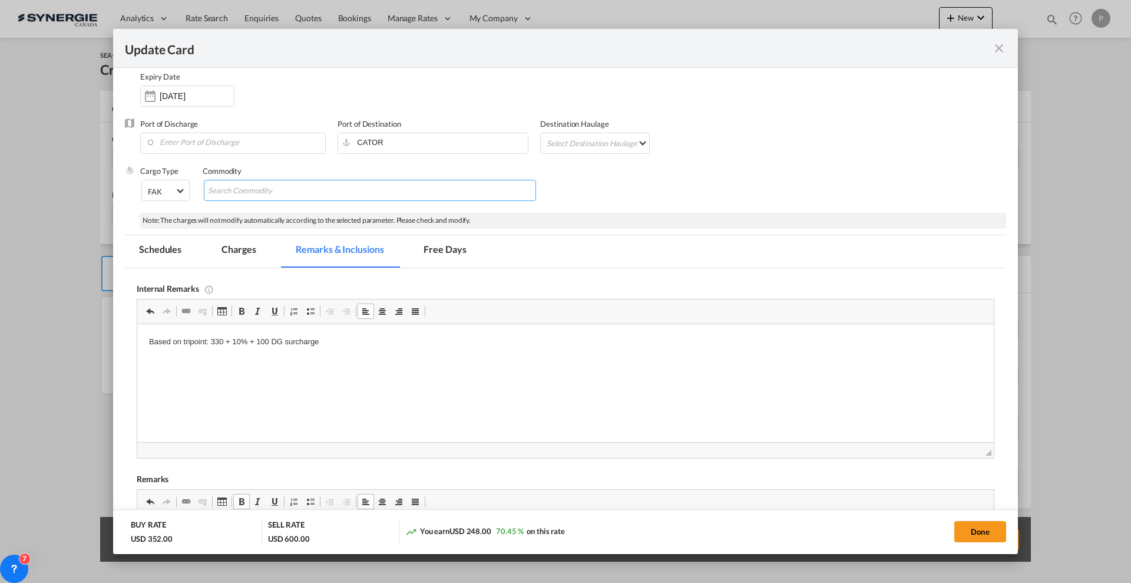
click at [283, 187] on input "Chips input." at bounding box center [262, 190] width 108 height 19
paste input "commodity paint / DGR UN 1950 (class 2.1) & UN 1263 (class 3)"
type input "commodity paint / DGR UN 1950 (class 2.1) & UN 1263 (class 3)"
click at [687, 174] on div "Cargo Type FAK FAK GCR GDSM General Cargo Hazardous Cargo Ambient Foodstuff Chi…" at bounding box center [573, 189] width 866 height 47
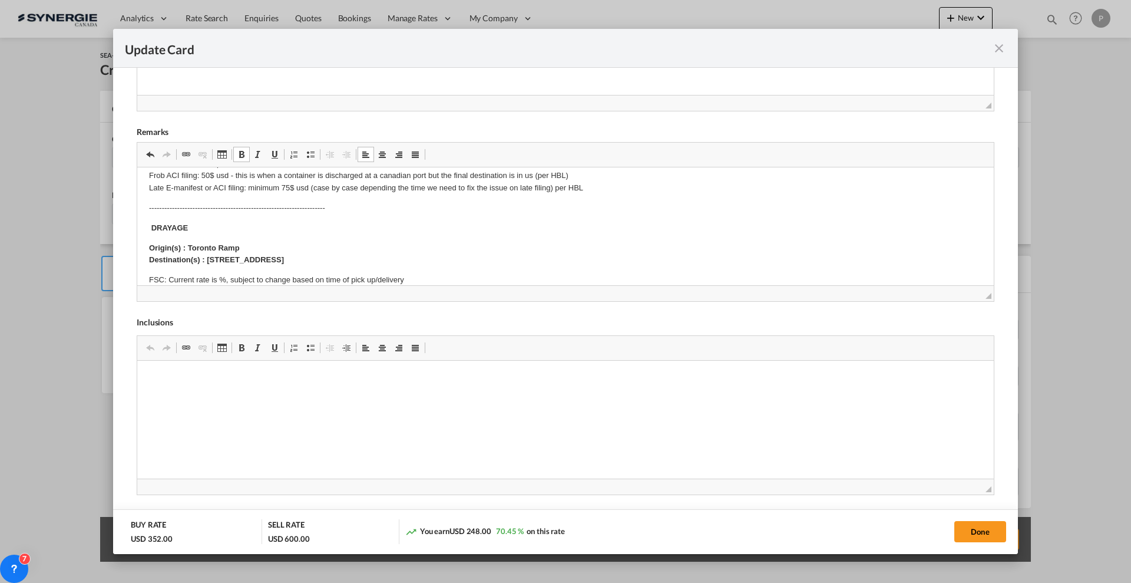
scroll to position [74, 0]
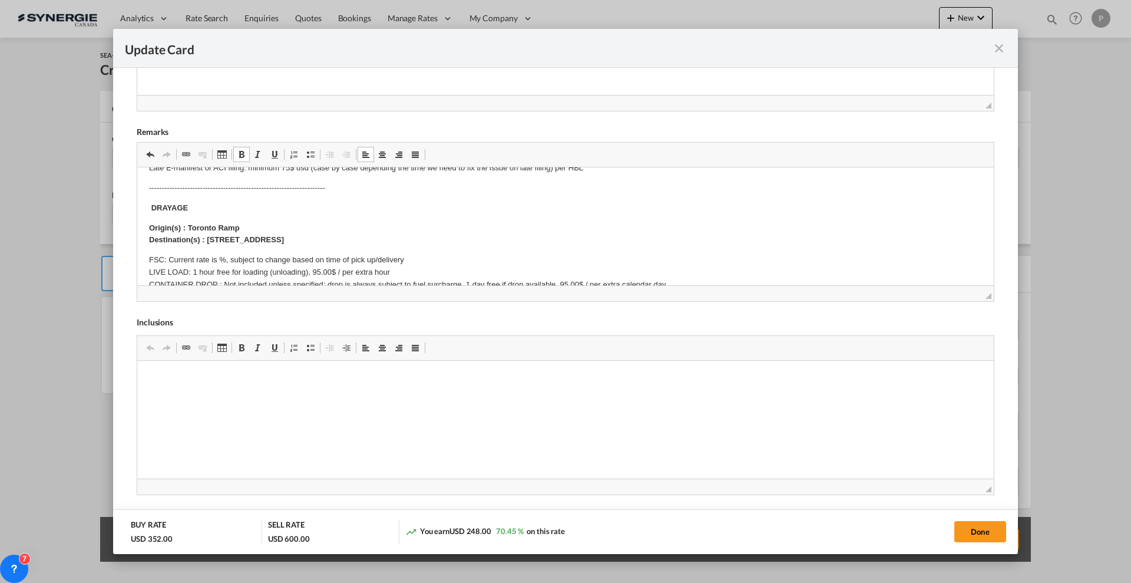
click at [220, 257] on p "FSC: Current rate is %, subject to change based on time of pick up/delivery LIV…" at bounding box center [565, 291] width 833 height 74
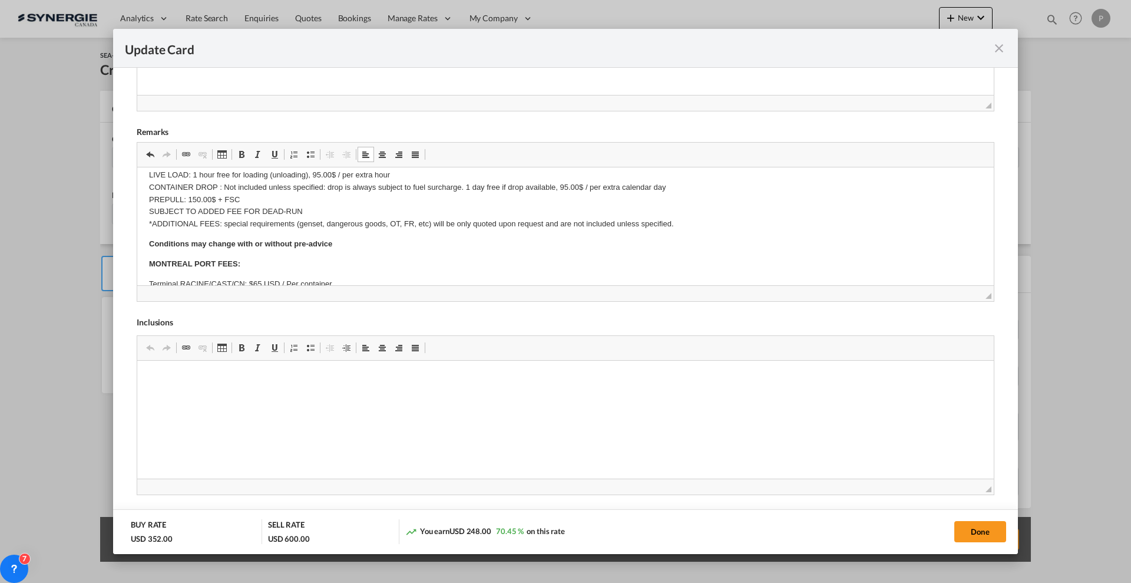
scroll to position [147, 0]
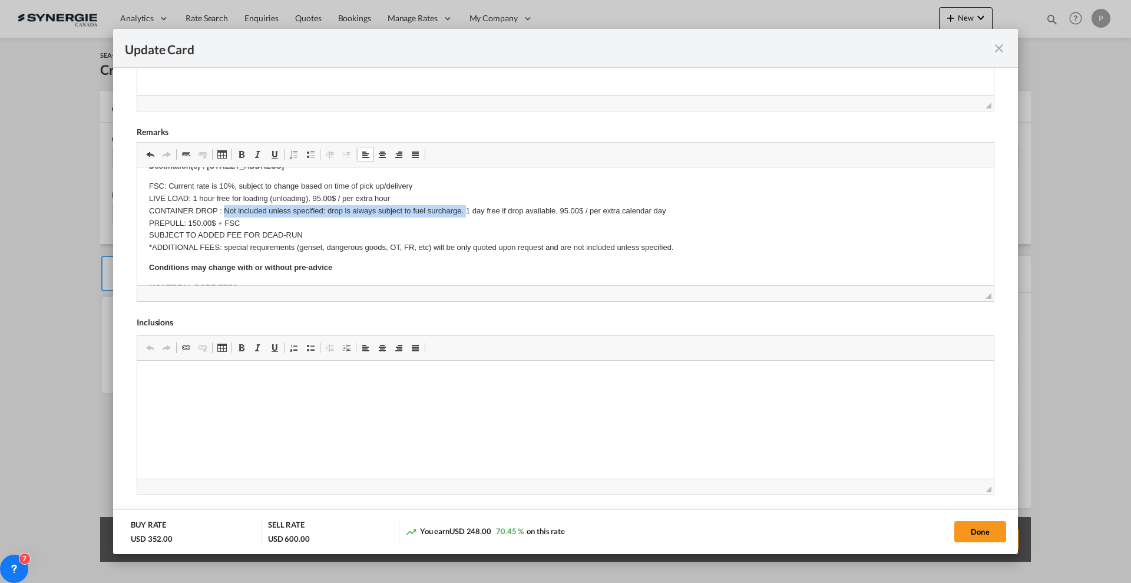
drag, startPoint x: 226, startPoint y: 207, endPoint x: 468, endPoint y: 212, distance: 242.1
click at [468, 212] on p "FSC: Current rate is 10%, subject to change based on time of pick up/delivery L…" at bounding box center [565, 217] width 833 height 74
click at [264, 209] on p "FSC: Current rate is 10%, subject to change based on time of pick up/delivery L…" at bounding box center [565, 217] width 833 height 74
click at [262, 209] on p "FSC: Current rate is 10%, subject to change based on time of pick up/delivery L…" at bounding box center [565, 217] width 833 height 74
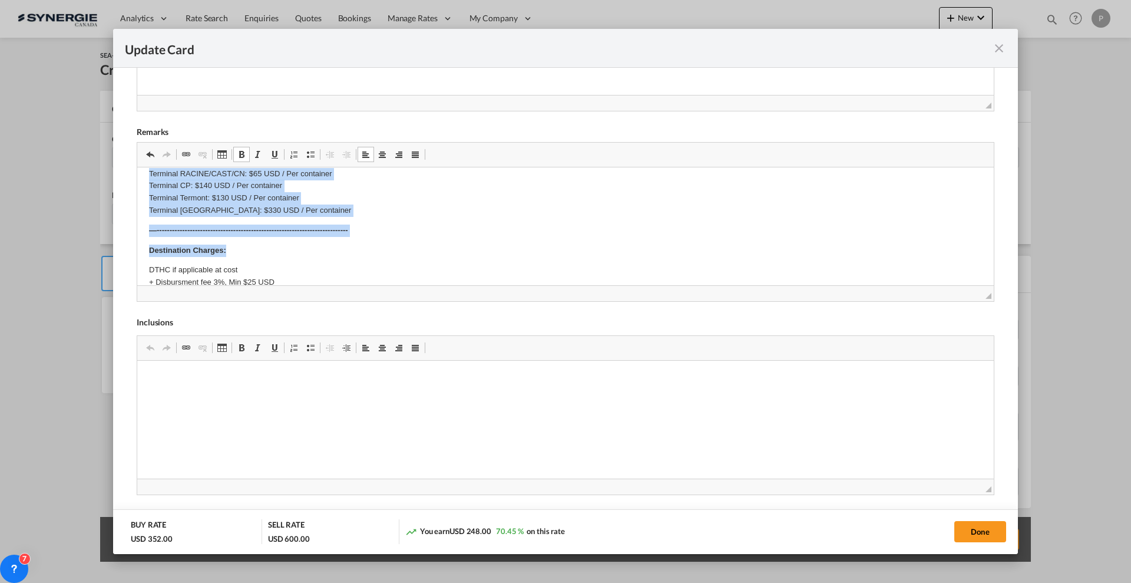
scroll to position [287, 0]
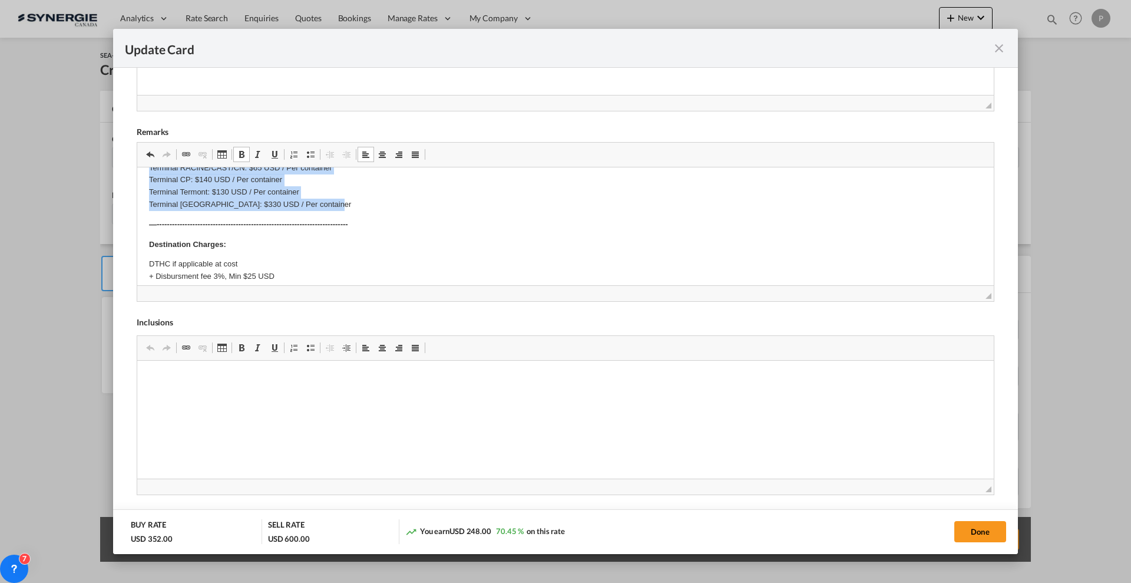
drag, startPoint x: 147, startPoint y: 211, endPoint x: 367, endPoint y: 209, distance: 220.3
click at [367, 209] on html "E Manifest (ACI): Applicable if Synergie is responsible to submit Per E-manifes…" at bounding box center [565, 161] width 856 height 562
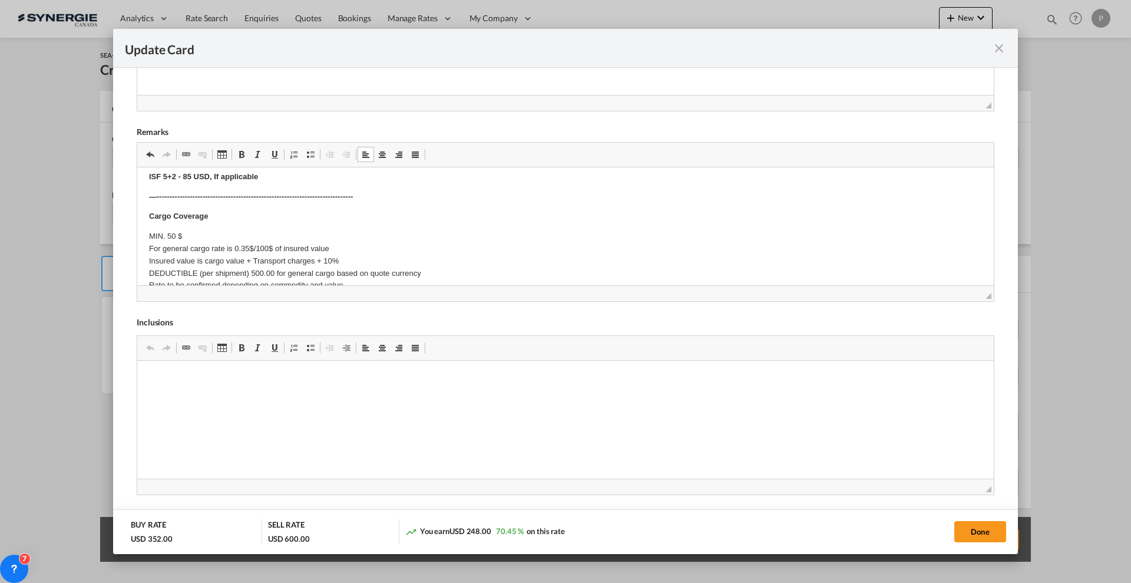
scroll to position [368, 0]
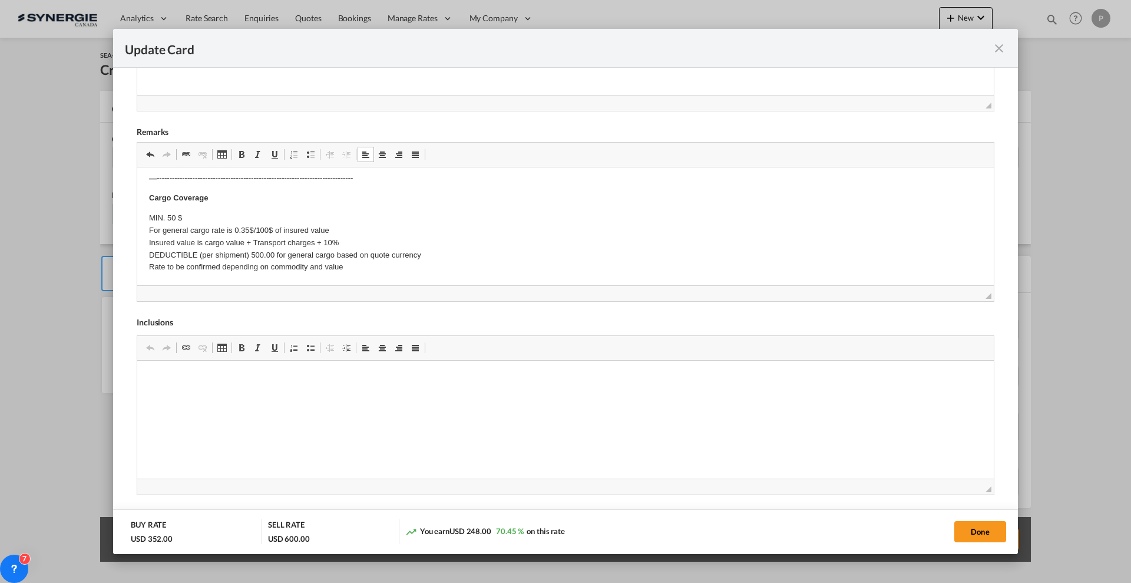
drag, startPoint x: 1077, startPoint y: 424, endPoint x: 992, endPoint y: 534, distance: 138.5
click at [992, 534] on button "Done" at bounding box center [980, 531] width 52 height 21
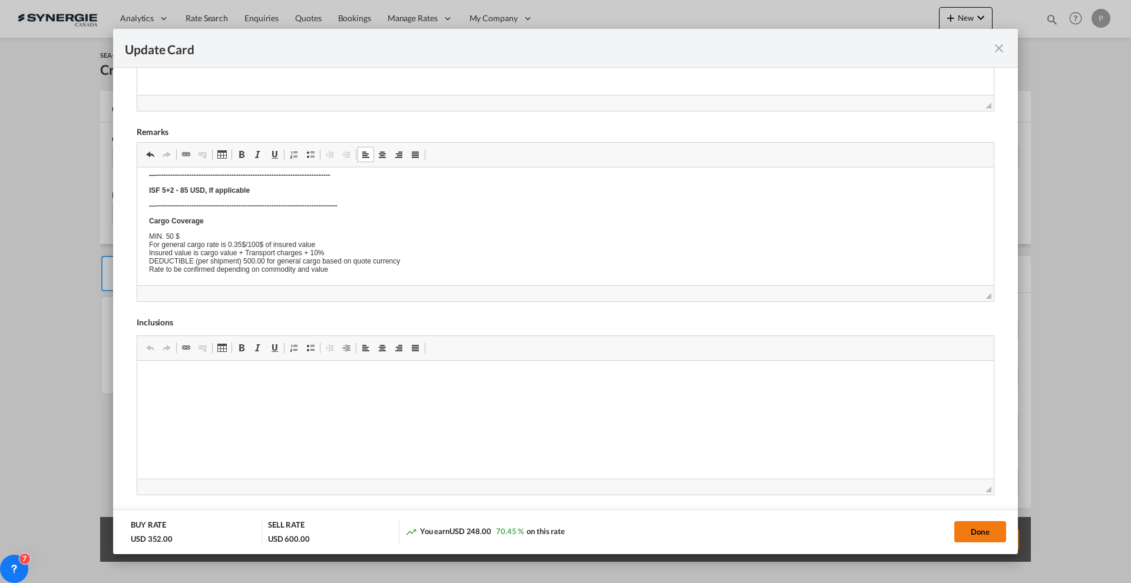
type input "[DATE]"
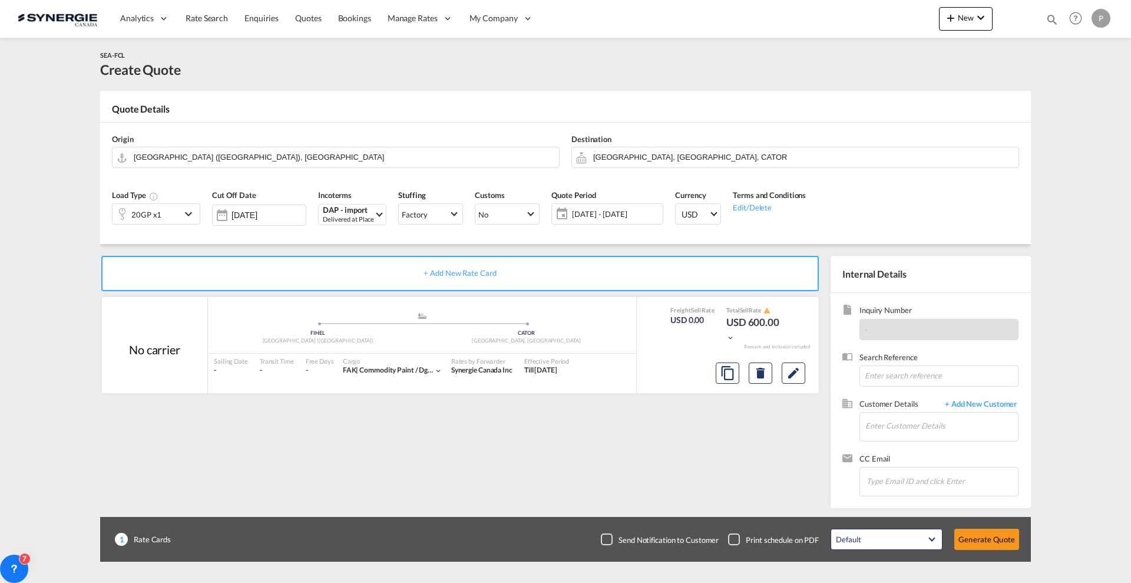
scroll to position [103, 0]
click at [991, 533] on div "Update Card Port of Loading FIHEL T/S Liner/Carrier No carrier 2HM LOGISTICS D.…" at bounding box center [565, 291] width 1131 height 583
click at [911, 418] on input "Enter Customer Details" at bounding box center [941, 425] width 153 height 27
click at [914, 426] on input "Enter Customer Details" at bounding box center [941, 425] width 153 height 27
paste input "sales.finland@mauriceward.com"
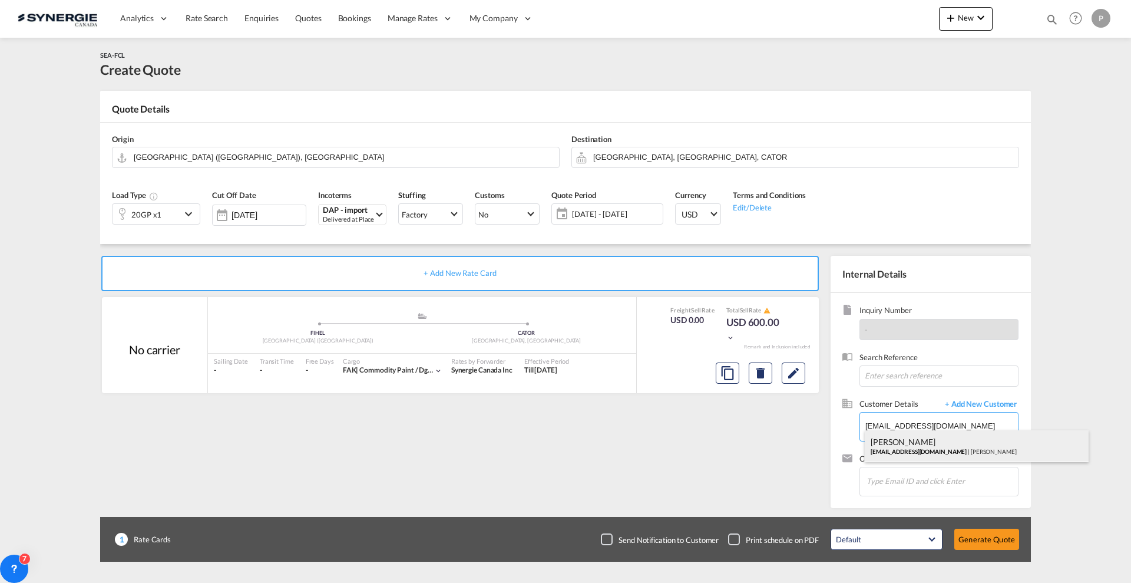
click at [908, 443] on div "Lauri Metsola sales.finland@mauriceward.com | maurice ward" at bounding box center [977, 446] width 224 height 32
type input "maurice ward, Lauri Metsola, sales.finland@mauriceward.com"
click at [984, 537] on button "Generate Quote" at bounding box center [986, 538] width 65 height 21
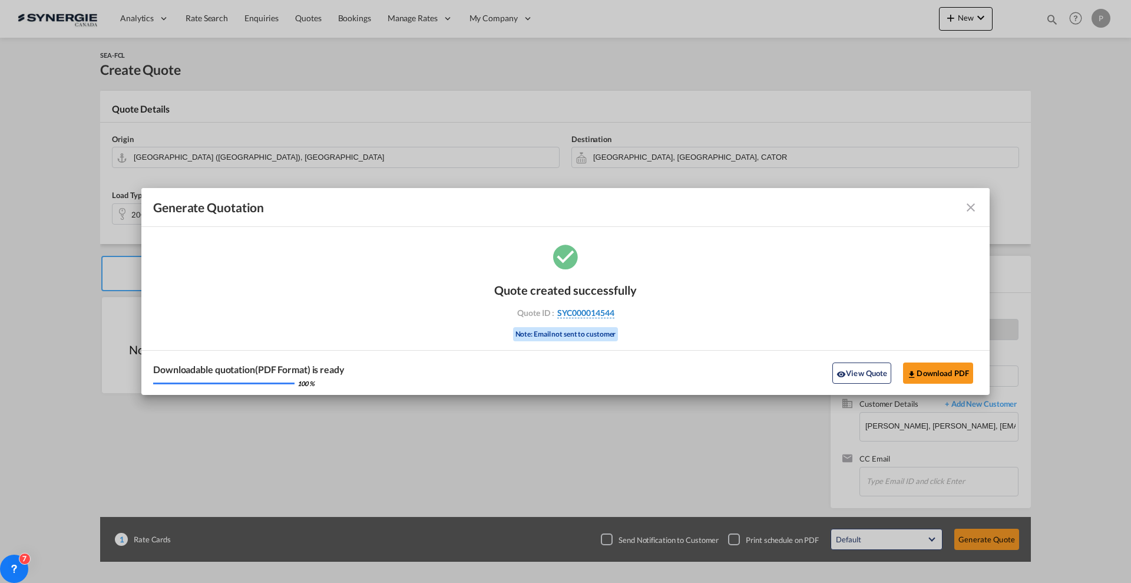
drag, startPoint x: 643, startPoint y: 317, endPoint x: 613, endPoint y: 316, distance: 30.1
click at [613, 316] on div "Quote created successfully Quote ID : SYC000014544 Note: Email not sent to cust…" at bounding box center [565, 318] width 848 height 154
copy div "SYC000014544"
click at [936, 373] on button "Download PDF" at bounding box center [938, 372] width 70 height 21
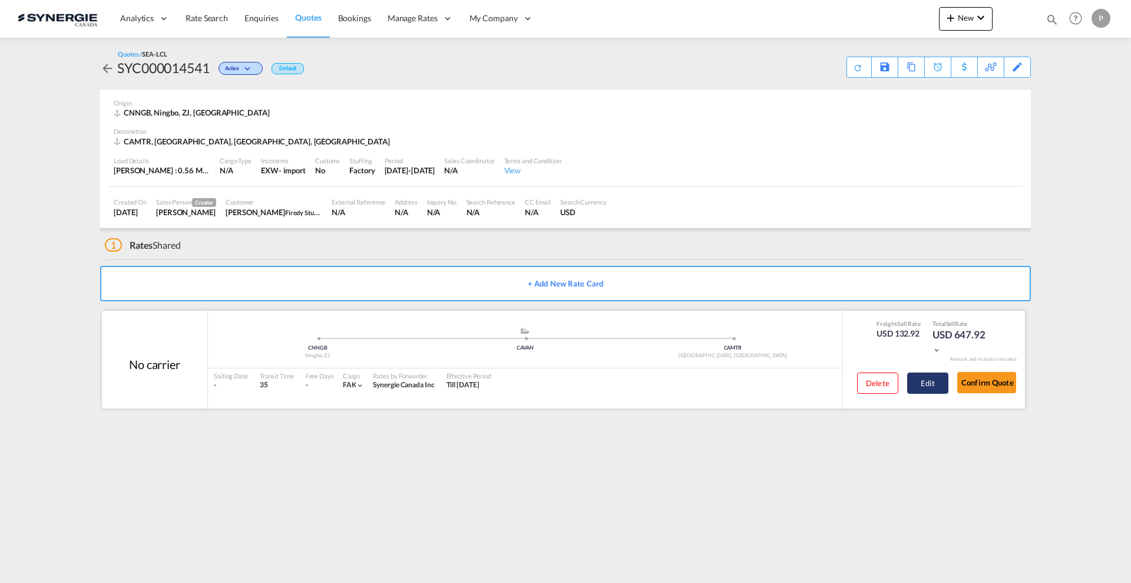
click at [932, 388] on button "Edit" at bounding box center [927, 382] width 41 height 21
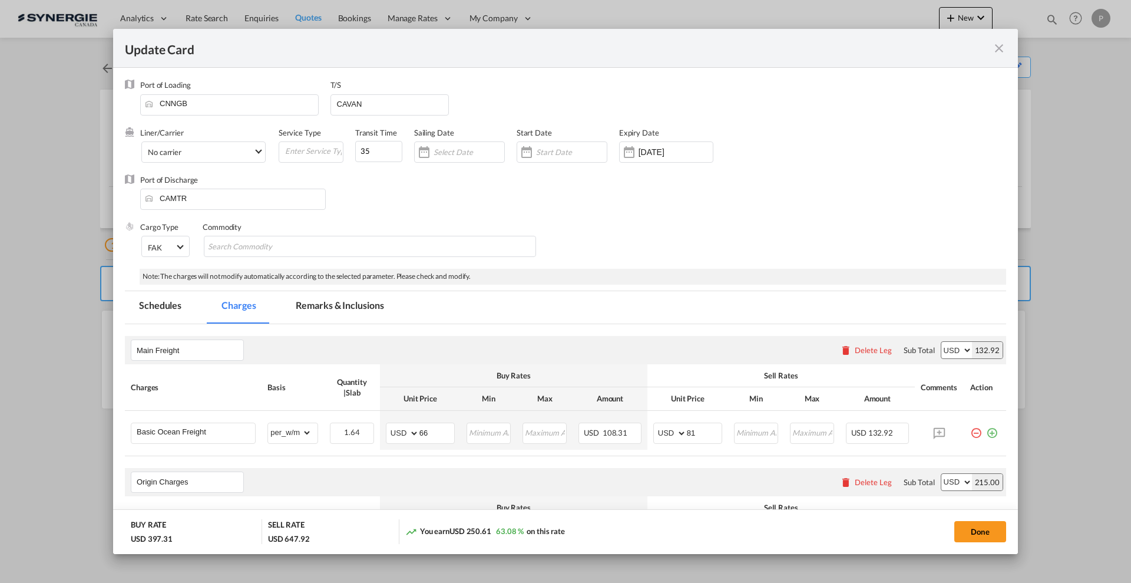
select select "per_w/m"
select select "flat"
select select "per_hbl"
select select "flat"
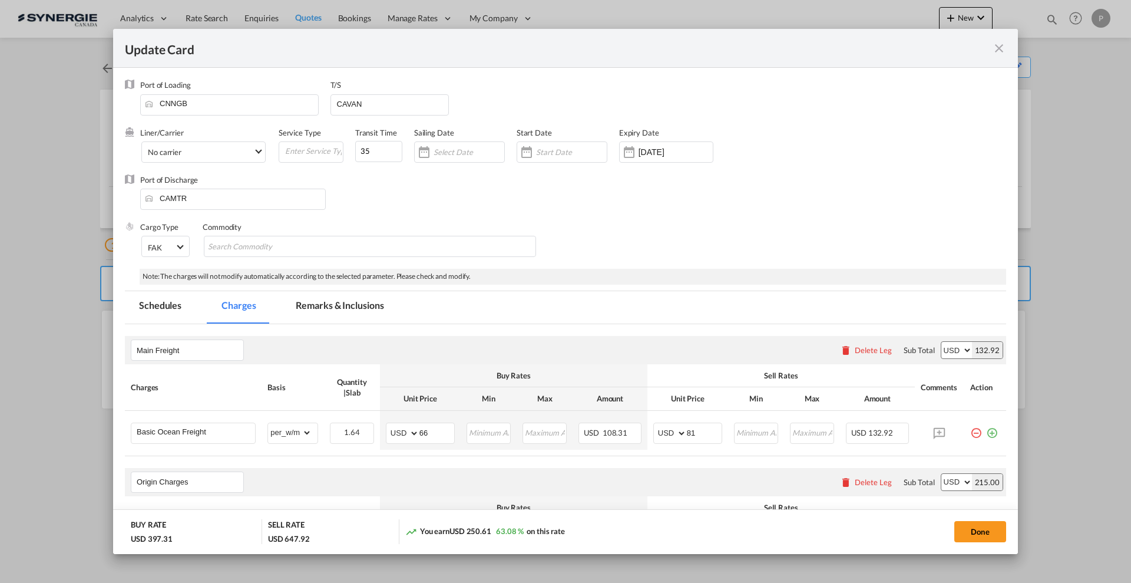
select select "per_bl"
select select "per_shipment"
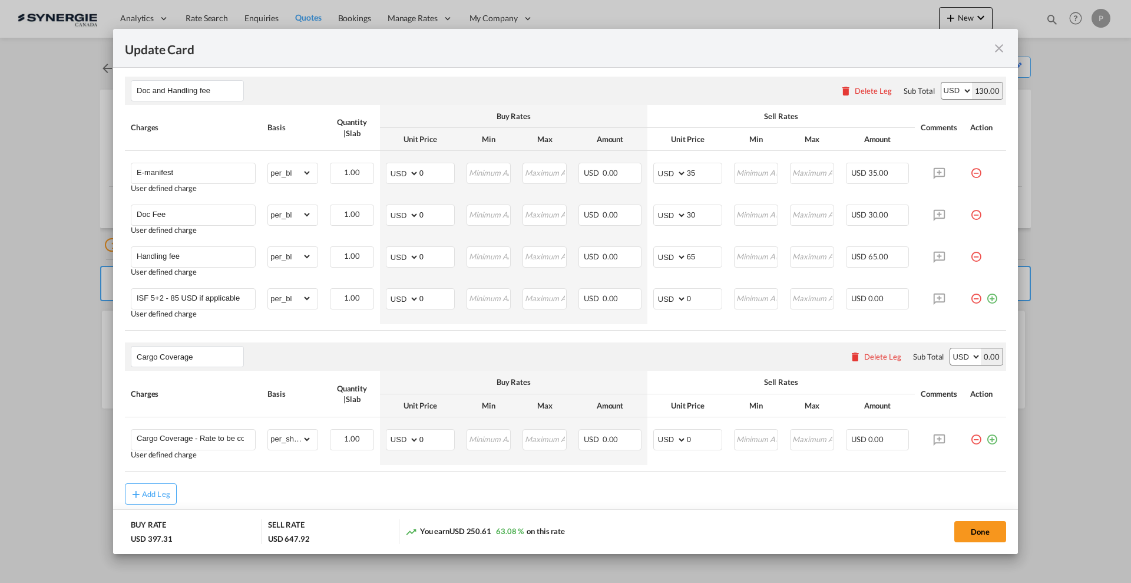
scroll to position [787, 0]
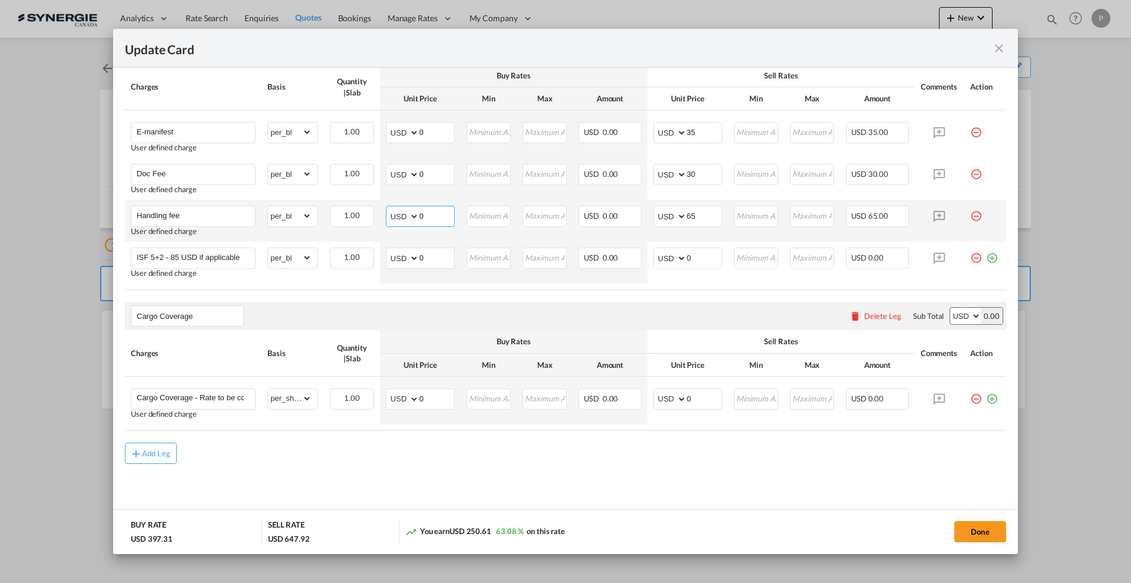
click at [432, 211] on input "0" at bounding box center [436, 215] width 35 height 18
type input "25"
click at [968, 527] on button "Done" at bounding box center [980, 531] width 52 height 21
type input "[DATE]"
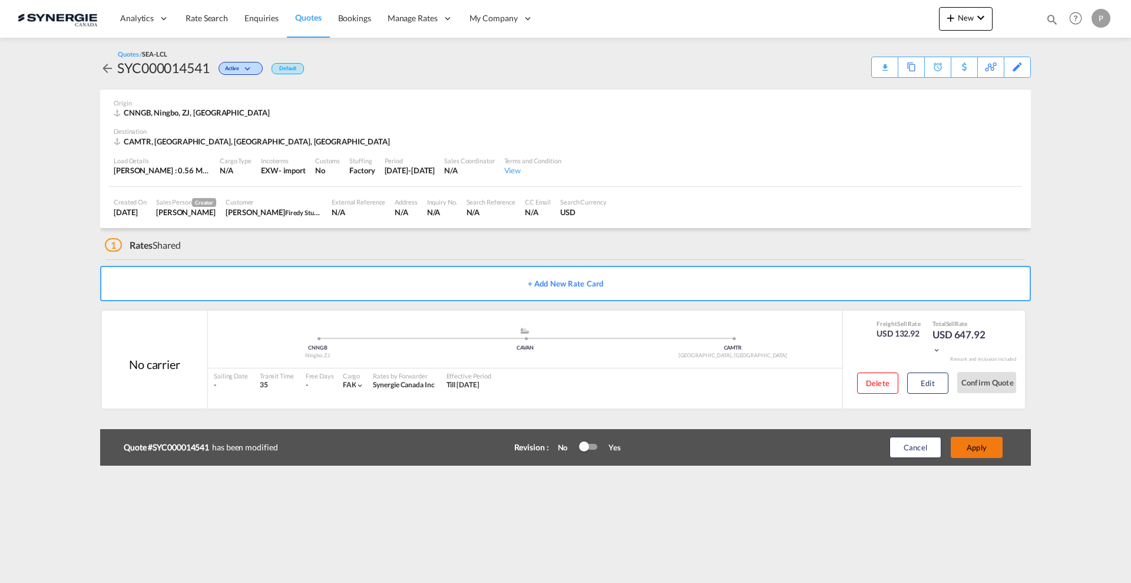
click at [968, 452] on button "Apply" at bounding box center [977, 446] width 52 height 21
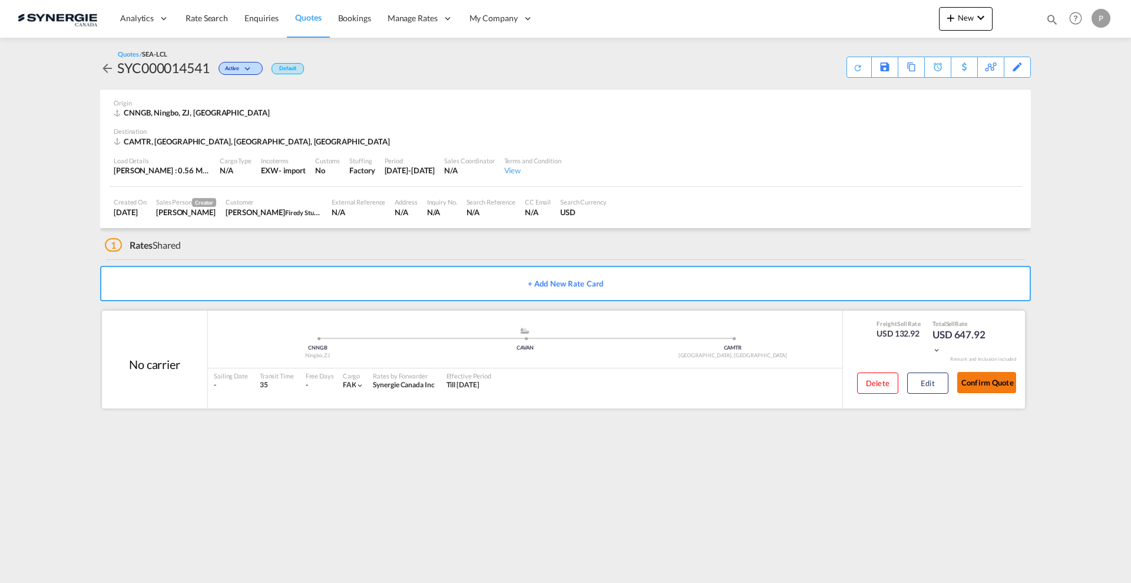
click at [1005, 381] on button "Confirm Quote" at bounding box center [986, 382] width 59 height 21
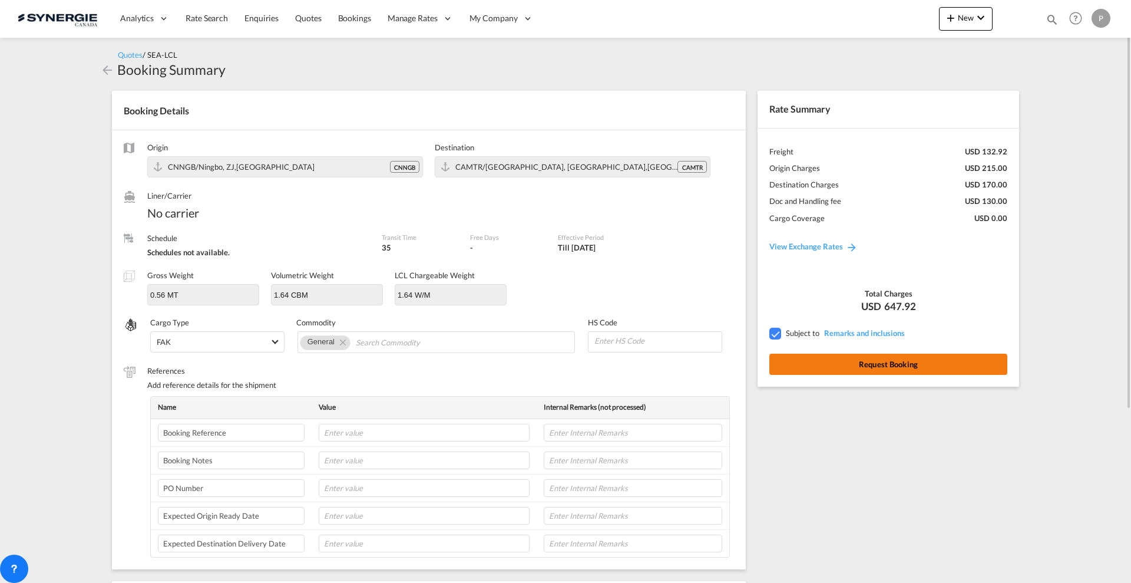
click at [939, 359] on button "Request Booking" at bounding box center [888, 363] width 238 height 21
